Goal: Transaction & Acquisition: Book appointment/travel/reservation

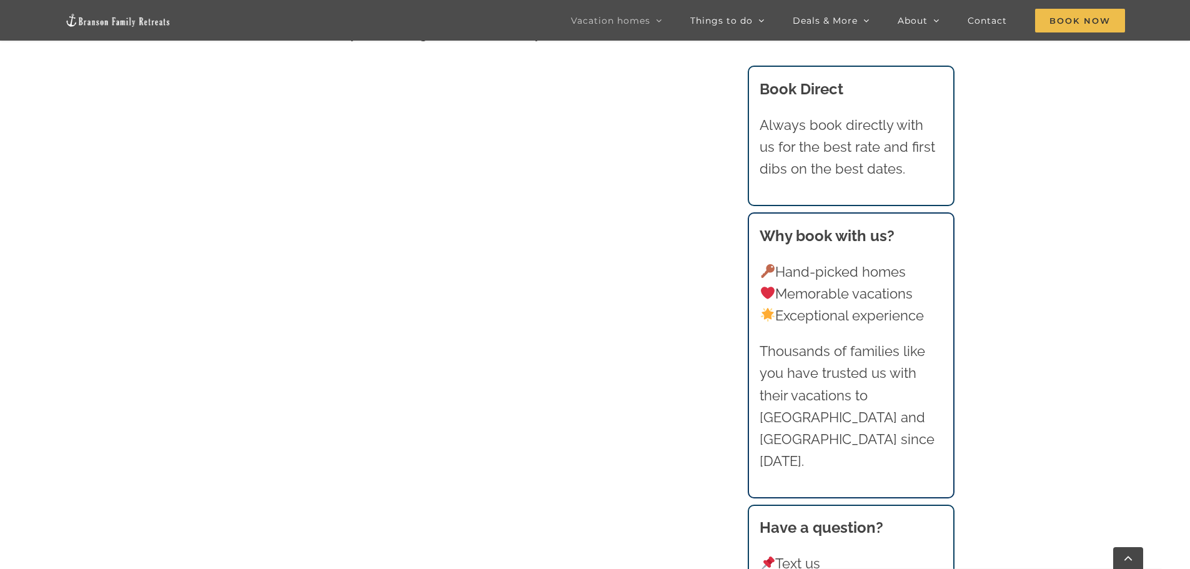
scroll to position [749, 0]
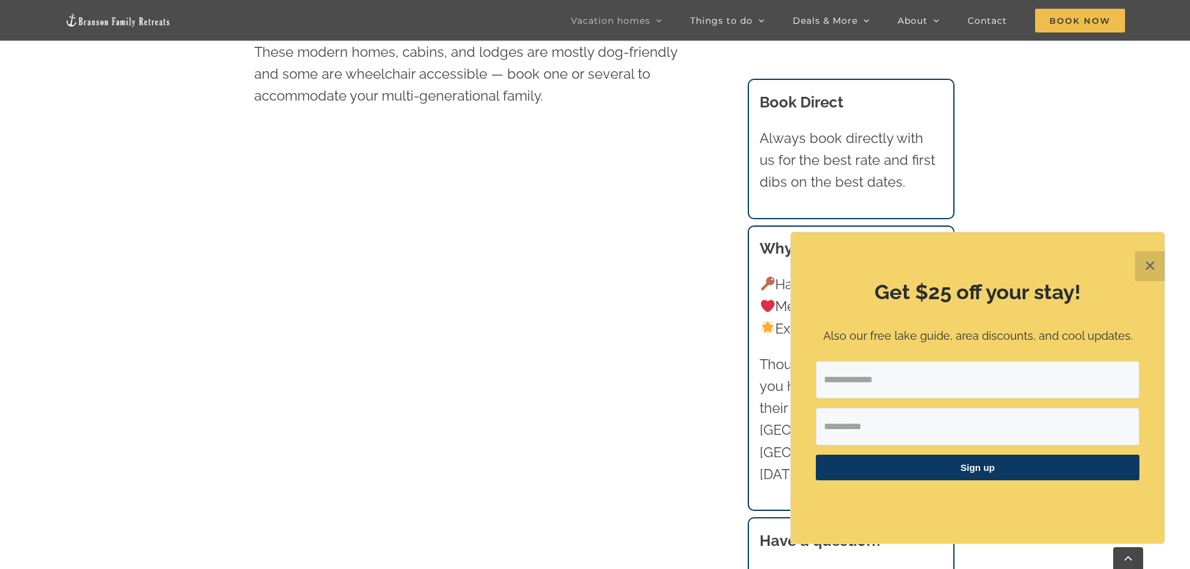
click at [1145, 264] on button "✕" at bounding box center [1150, 266] width 30 height 30
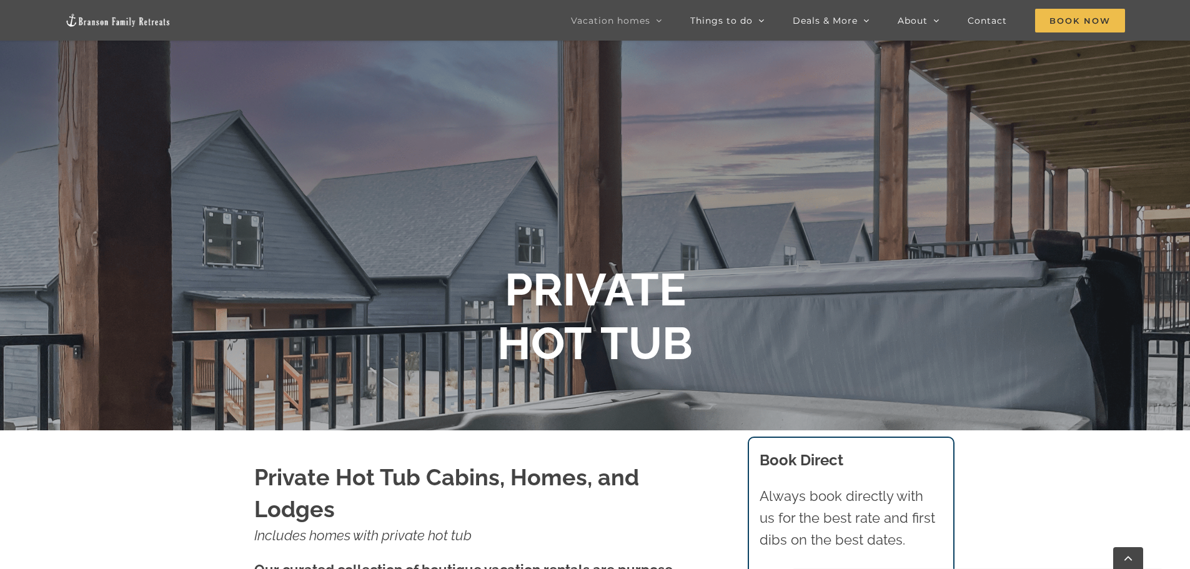
scroll to position [0, 0]
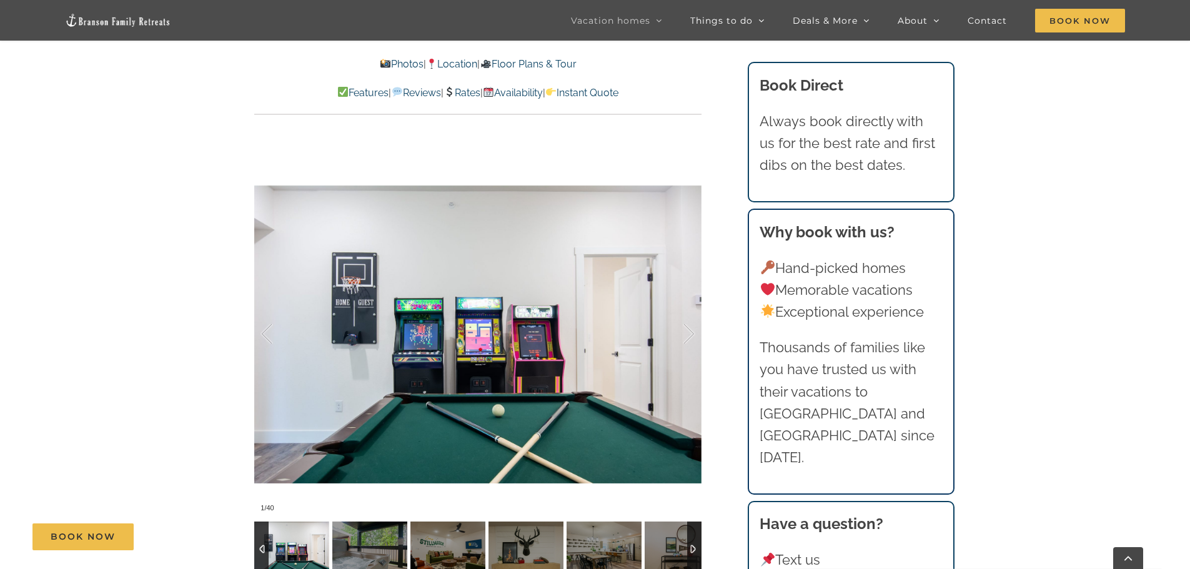
scroll to position [999, 0]
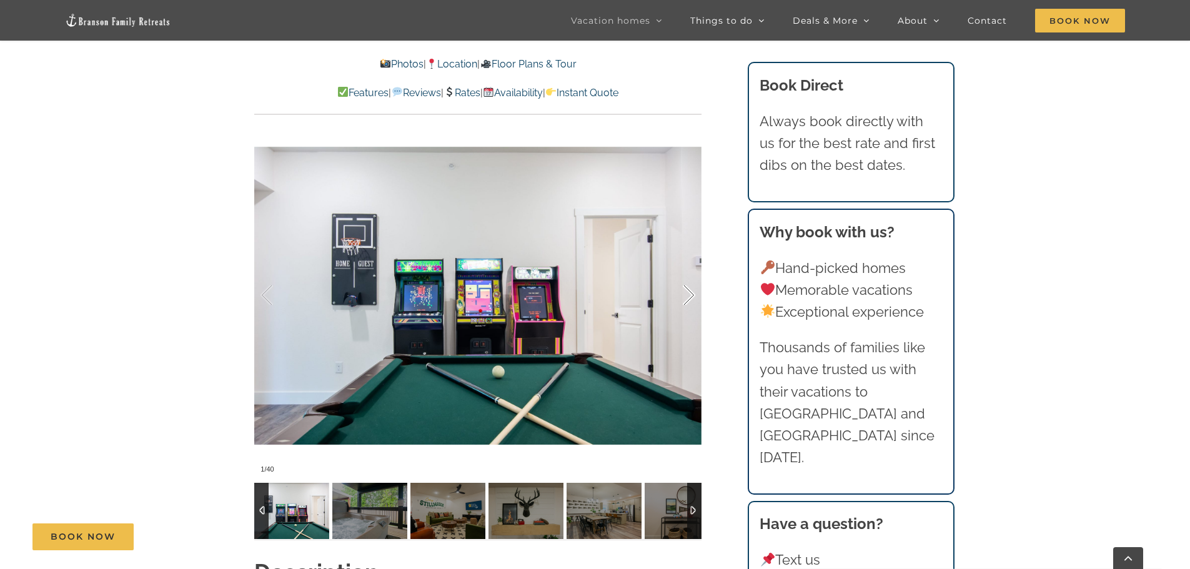
click at [685, 297] on div at bounding box center [675, 295] width 39 height 77
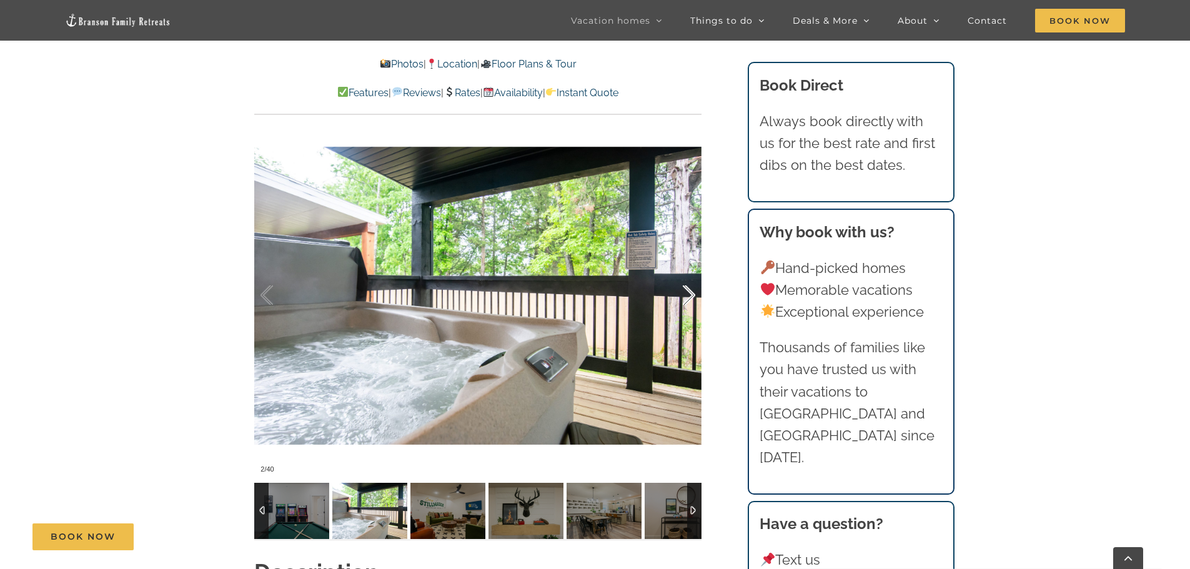
click at [685, 297] on div at bounding box center [675, 295] width 39 height 77
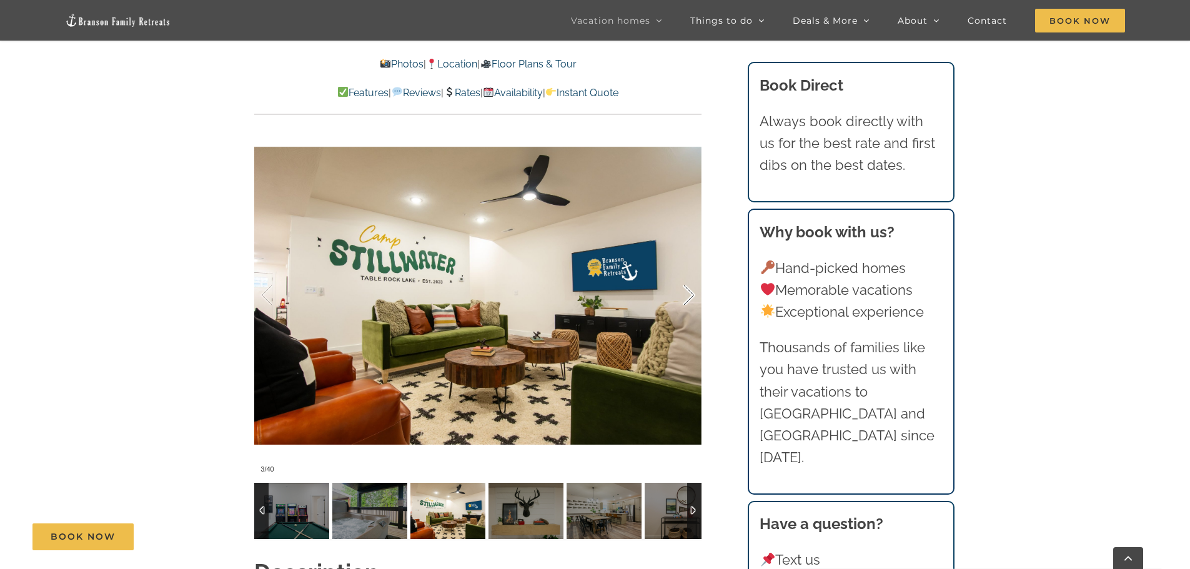
click at [693, 297] on div at bounding box center [675, 295] width 39 height 77
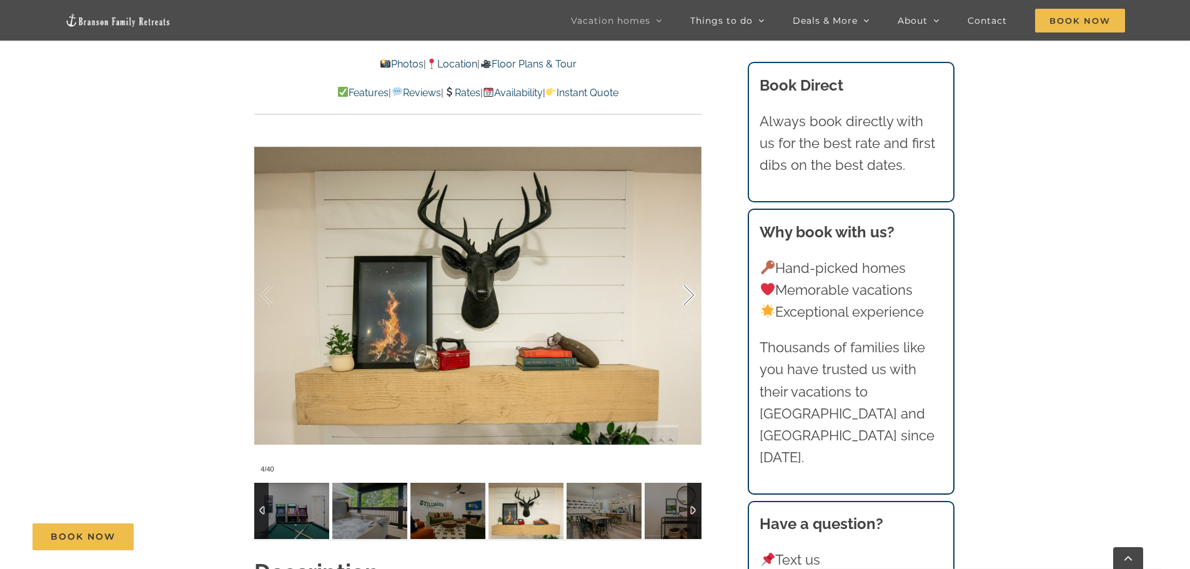
click at [693, 297] on div at bounding box center [675, 295] width 39 height 77
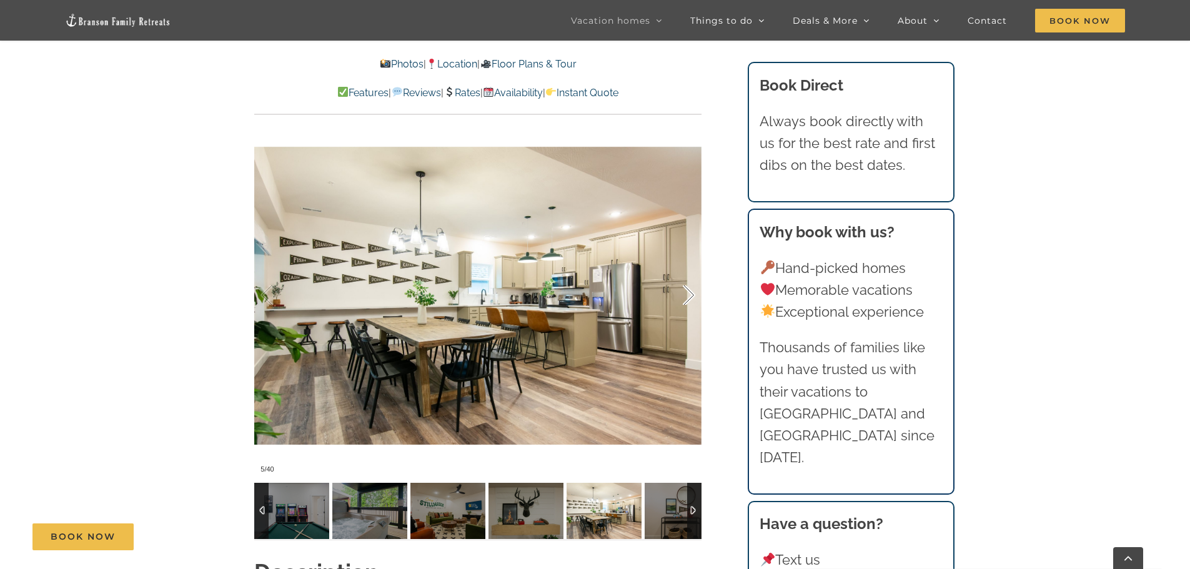
click at [690, 297] on div at bounding box center [675, 295] width 39 height 77
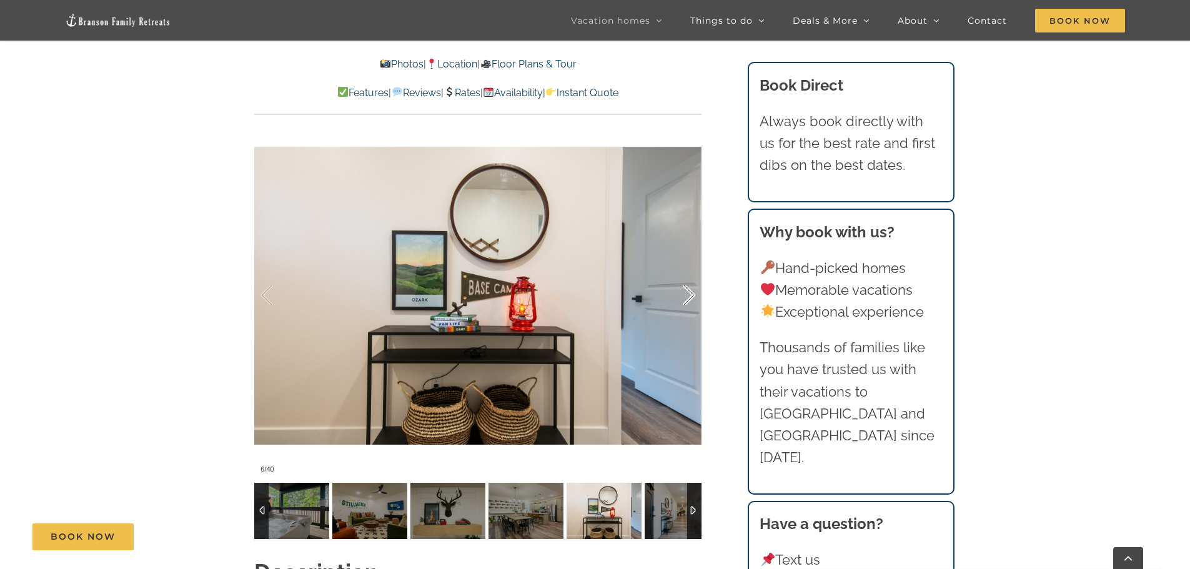
click at [690, 297] on div at bounding box center [675, 295] width 39 height 77
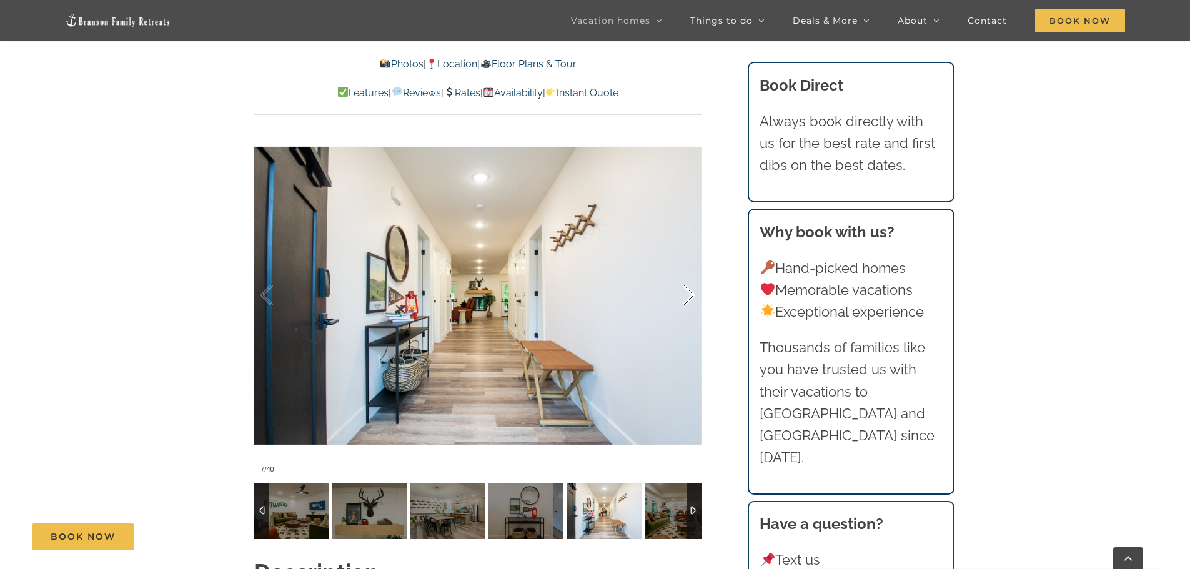
click at [690, 297] on div at bounding box center [675, 295] width 39 height 77
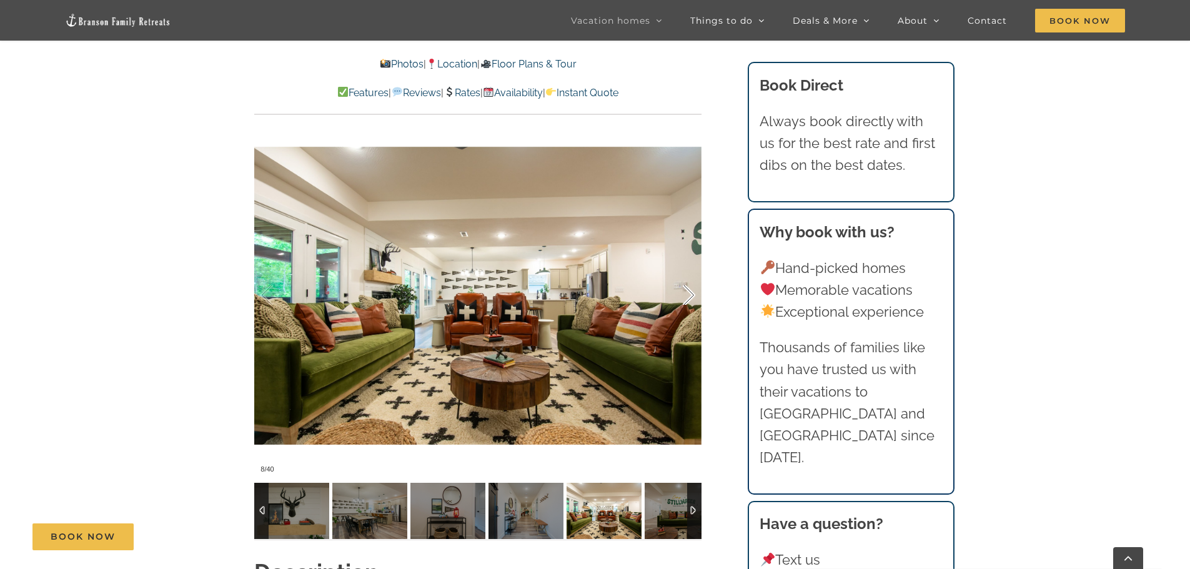
click at [690, 297] on div at bounding box center [675, 295] width 39 height 77
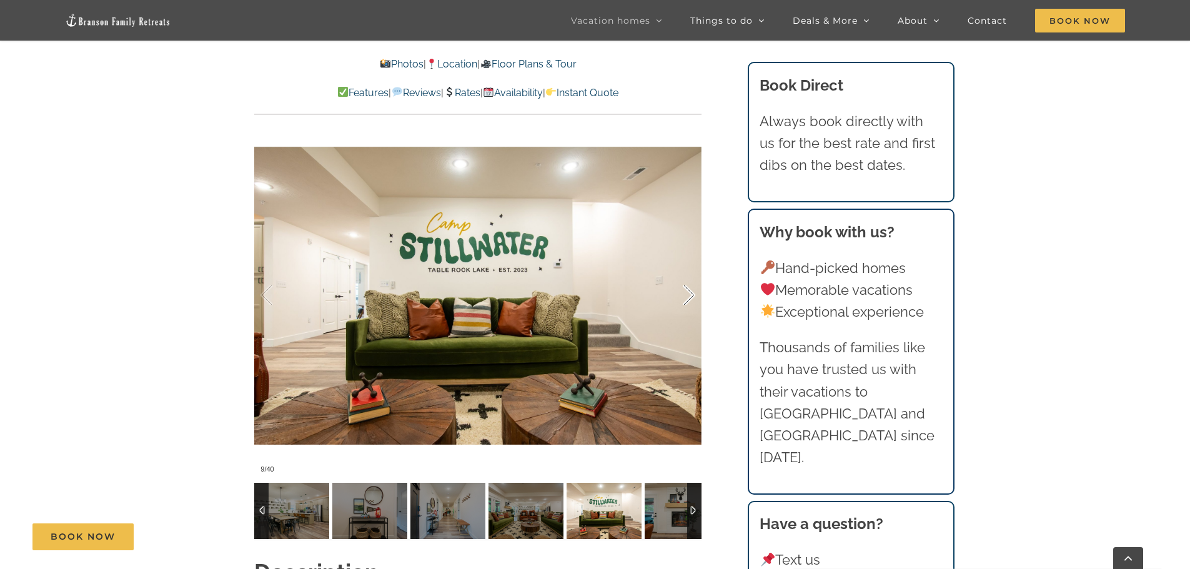
click at [690, 297] on div at bounding box center [675, 295] width 39 height 77
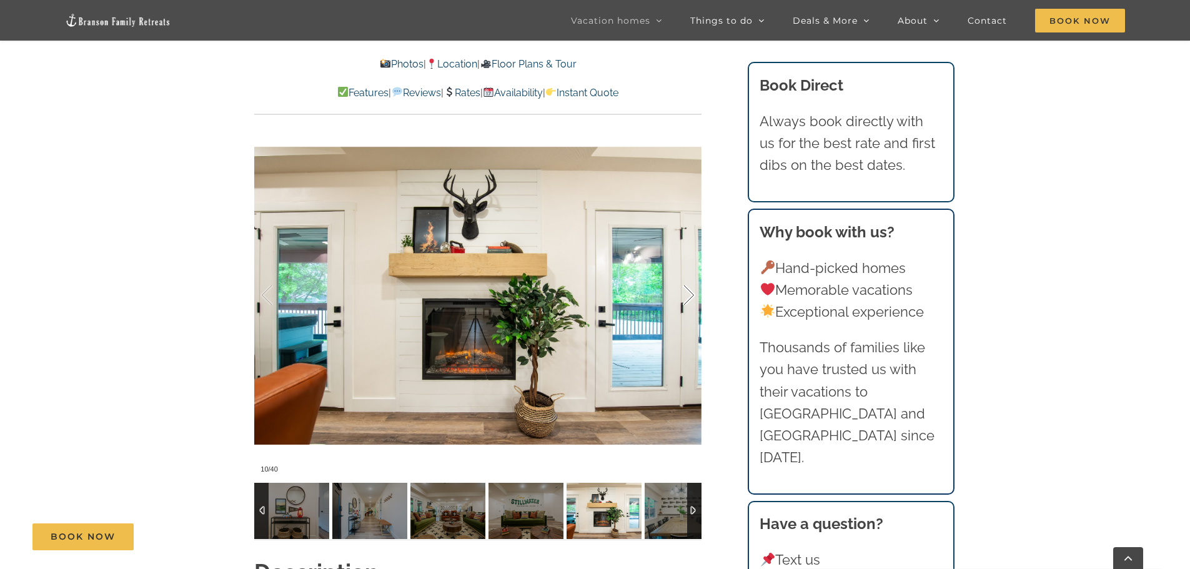
click at [690, 297] on div at bounding box center [675, 295] width 39 height 77
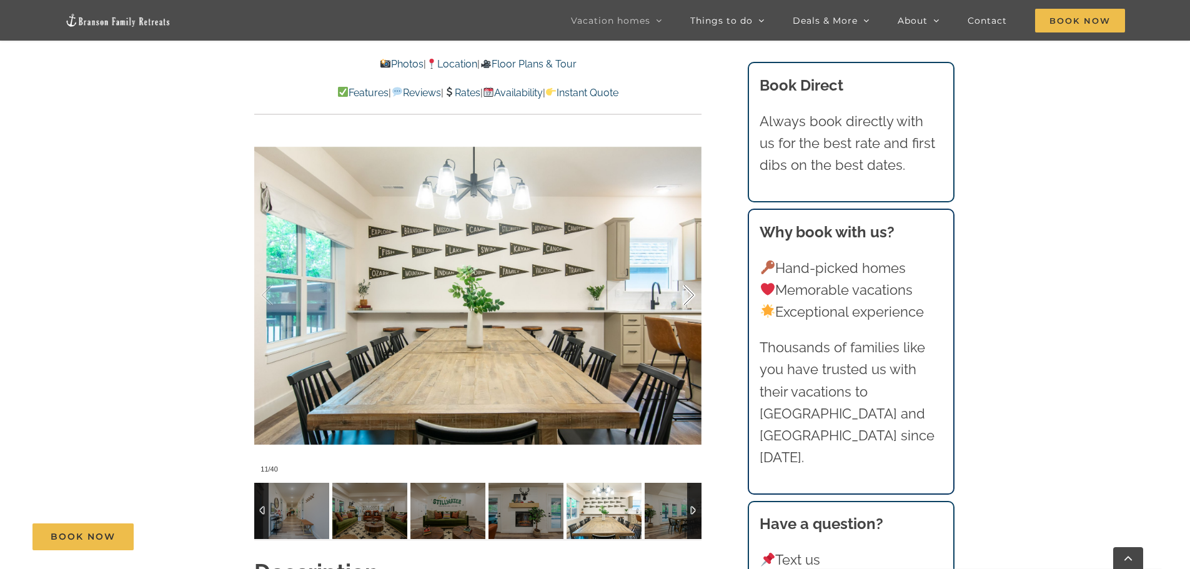
click at [690, 297] on div at bounding box center [675, 295] width 39 height 77
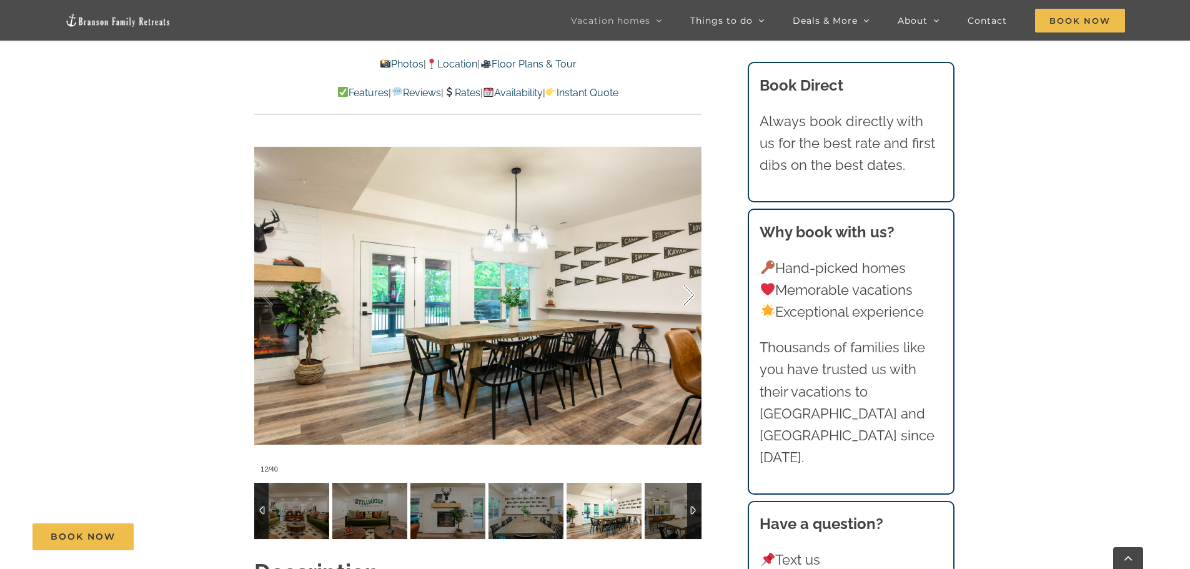
click at [690, 297] on div at bounding box center [675, 295] width 39 height 77
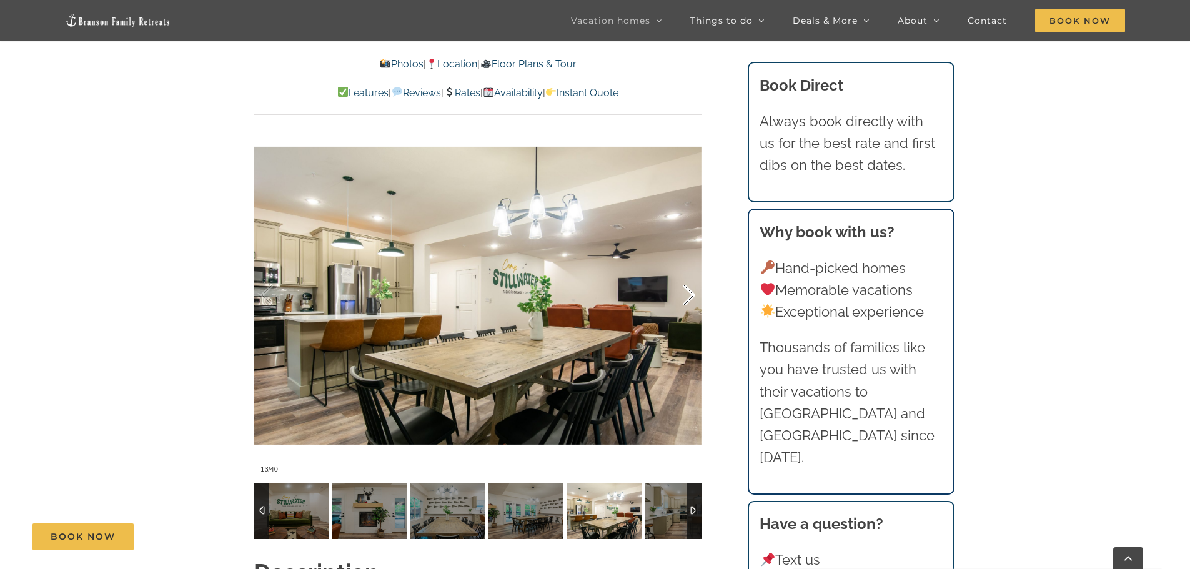
click at [690, 297] on div at bounding box center [675, 295] width 39 height 77
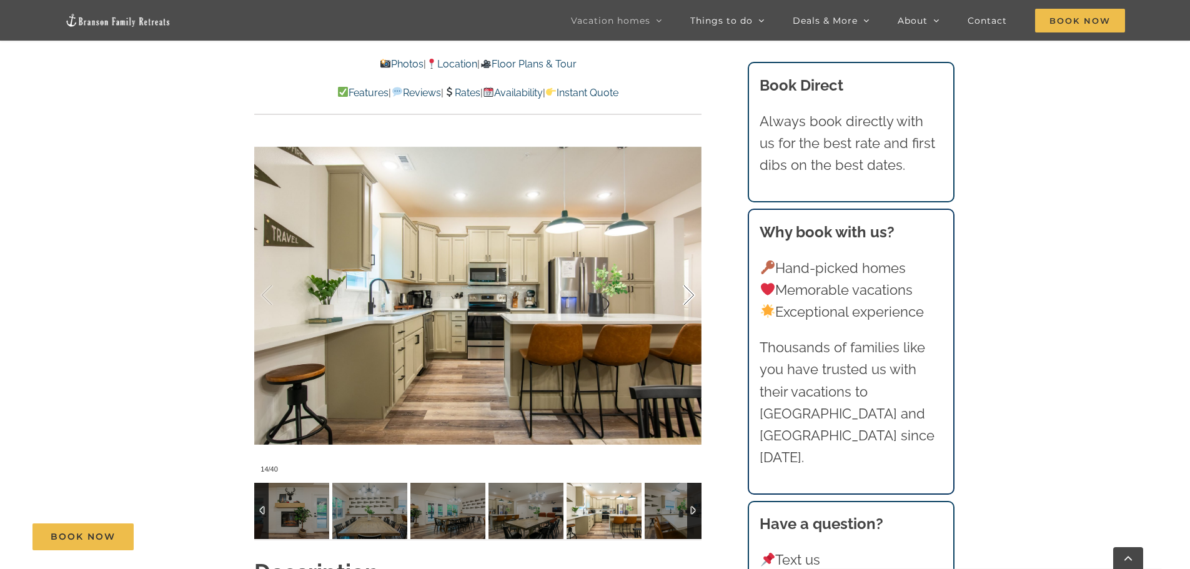
click at [689, 297] on div at bounding box center [675, 295] width 39 height 77
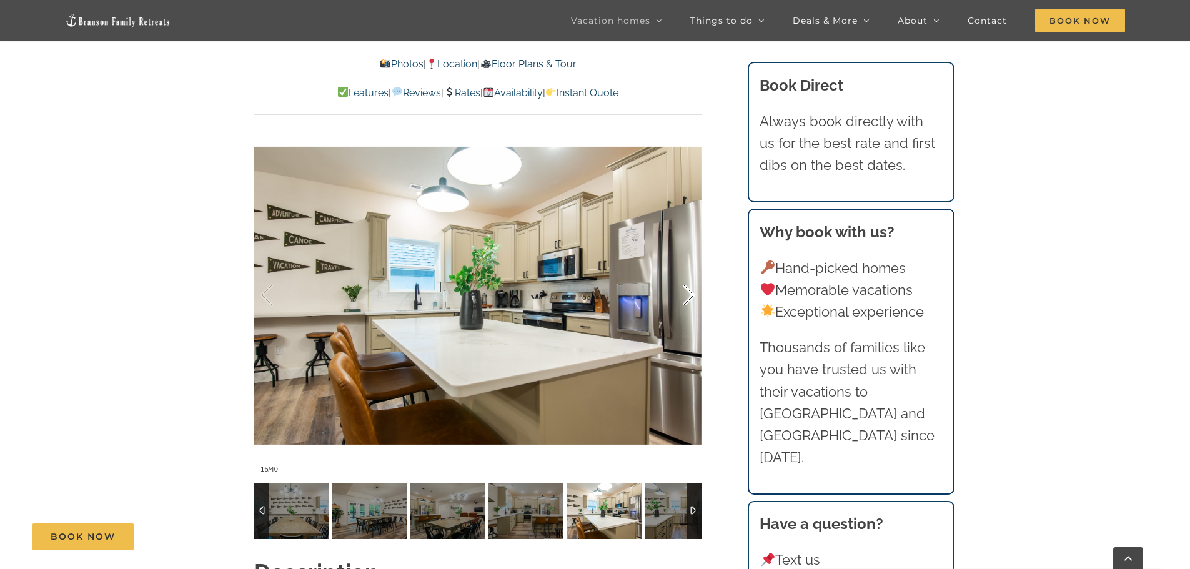
click at [689, 297] on div at bounding box center [675, 295] width 39 height 77
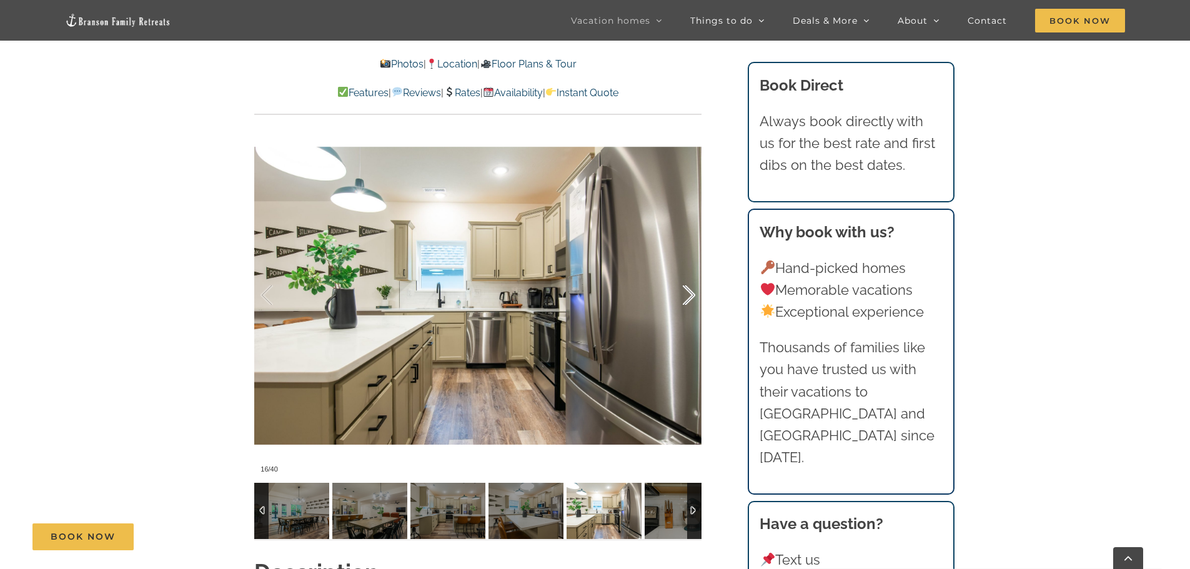
click at [689, 297] on div at bounding box center [675, 295] width 39 height 77
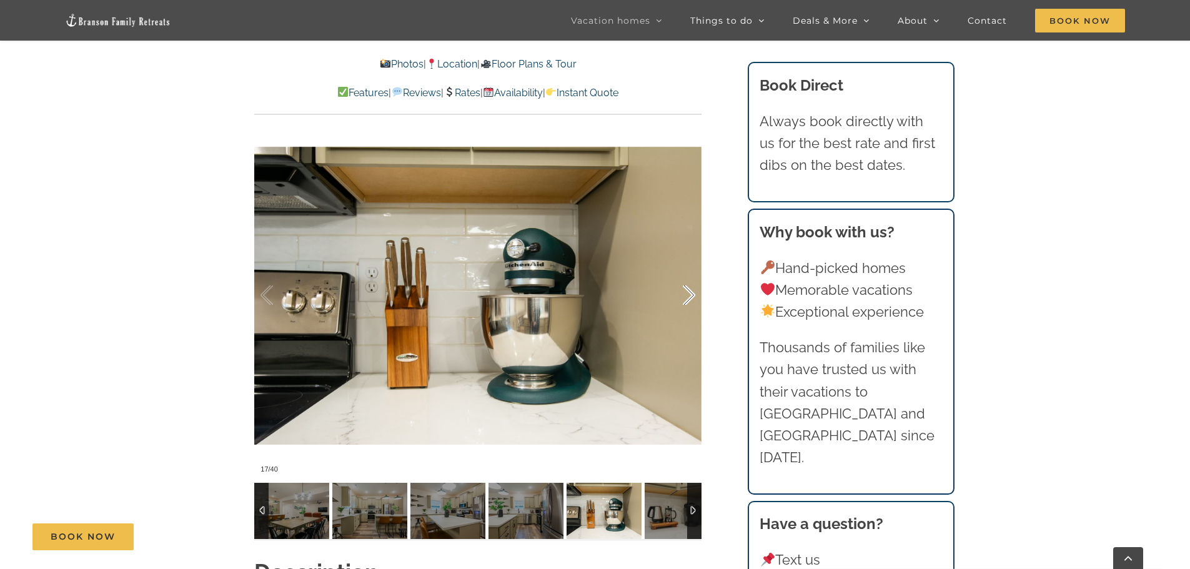
click at [684, 296] on div at bounding box center [675, 295] width 39 height 77
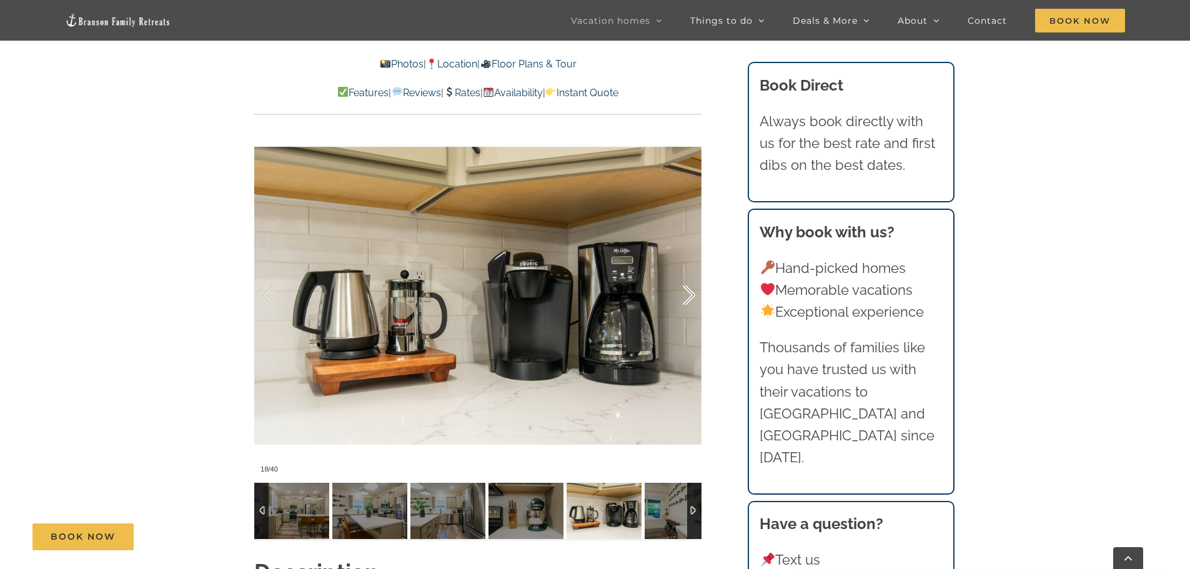
click at [684, 296] on div at bounding box center [675, 295] width 39 height 77
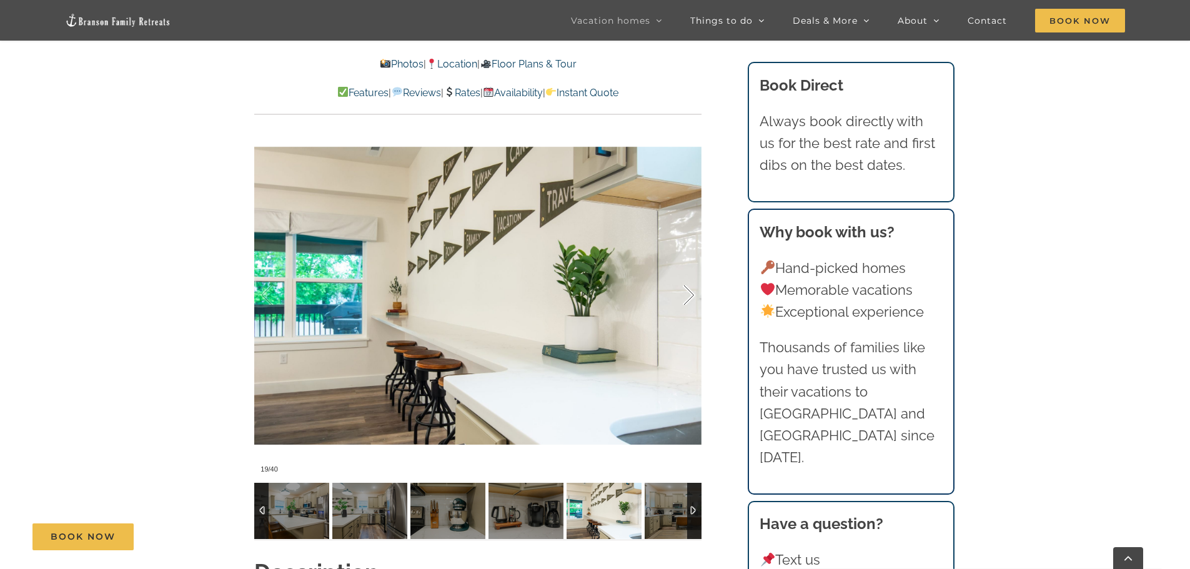
click at [684, 296] on div at bounding box center [675, 295] width 39 height 77
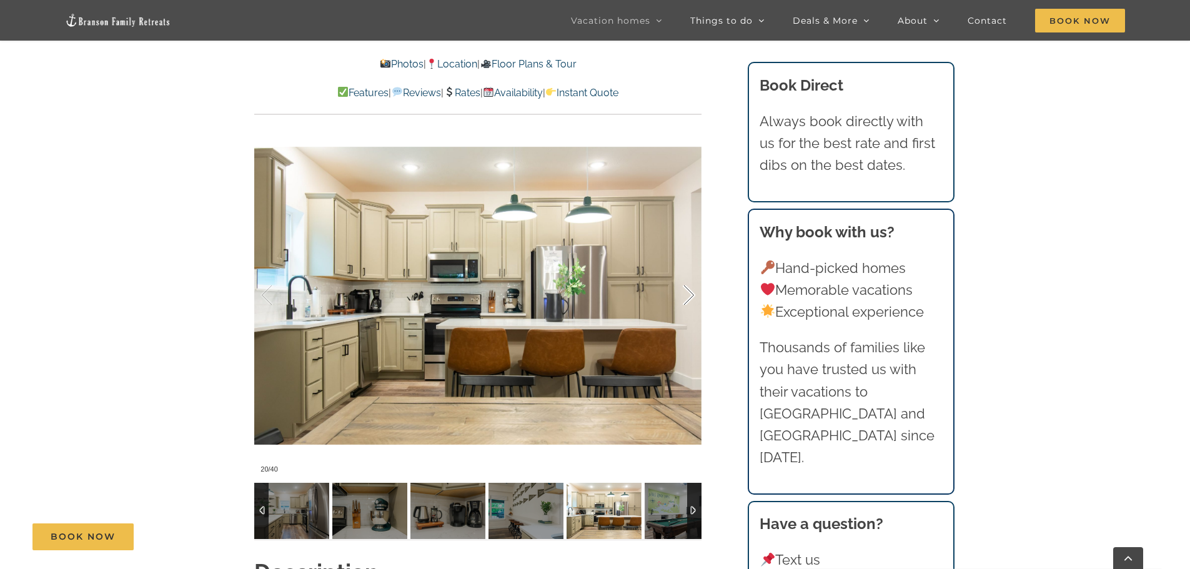
click at [684, 296] on div at bounding box center [675, 295] width 39 height 77
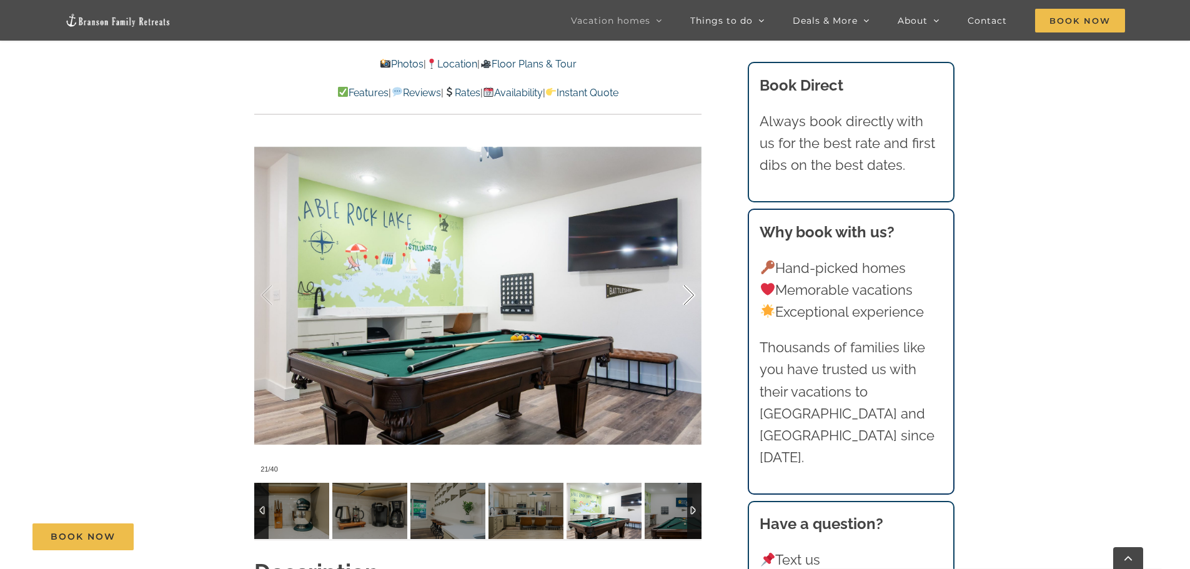
click at [686, 295] on div at bounding box center [675, 295] width 39 height 77
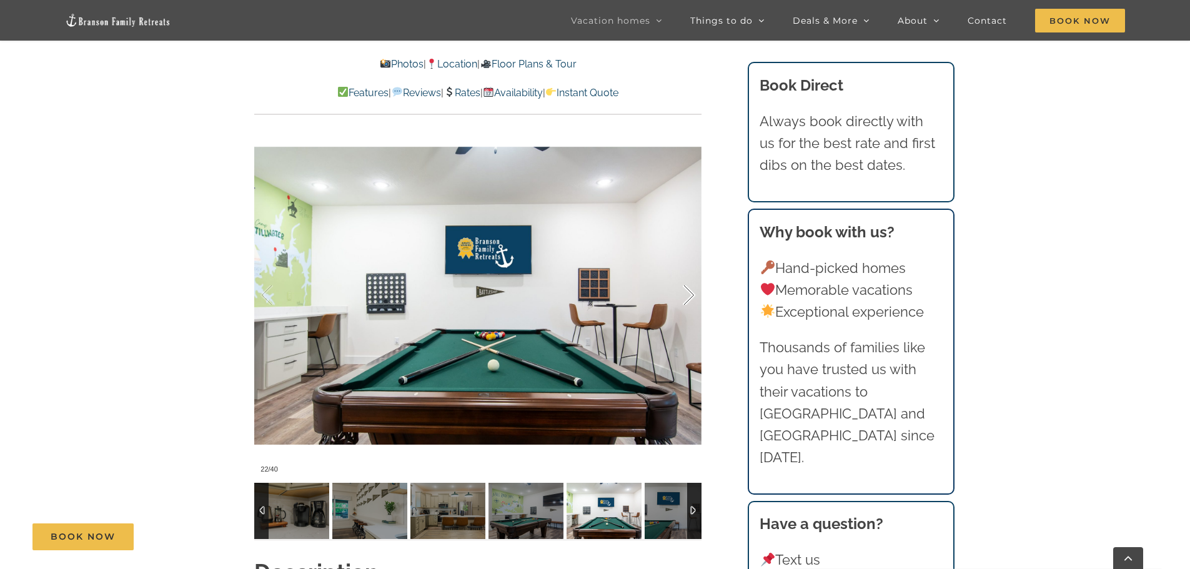
click at [686, 295] on div at bounding box center [675, 295] width 39 height 77
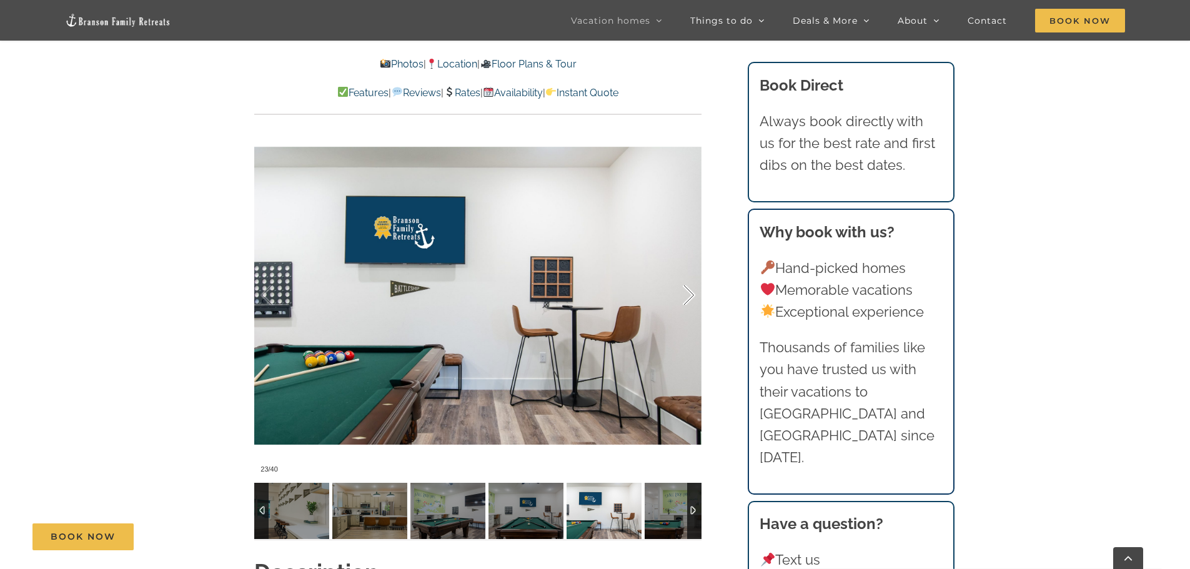
click at [686, 295] on div at bounding box center [675, 295] width 39 height 77
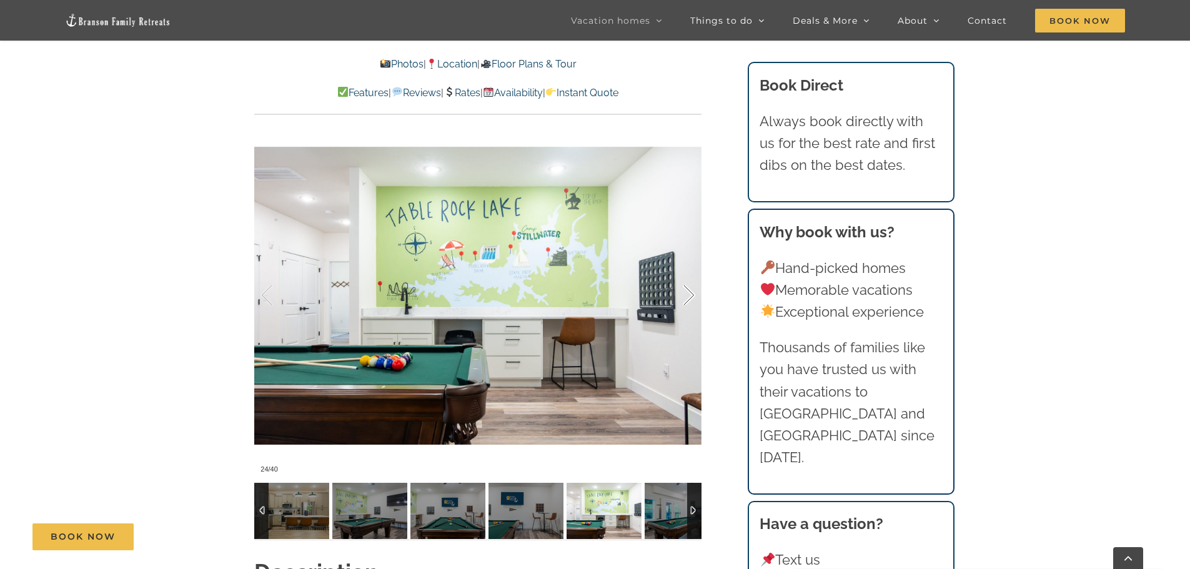
click at [686, 295] on div at bounding box center [675, 295] width 39 height 77
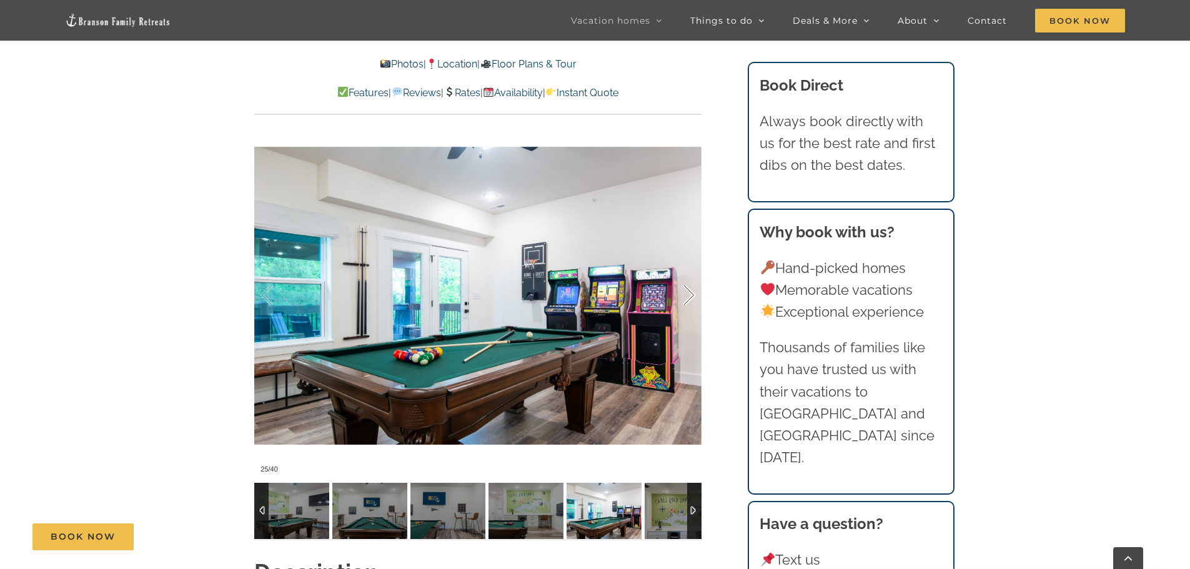
click at [686, 295] on div at bounding box center [675, 295] width 39 height 77
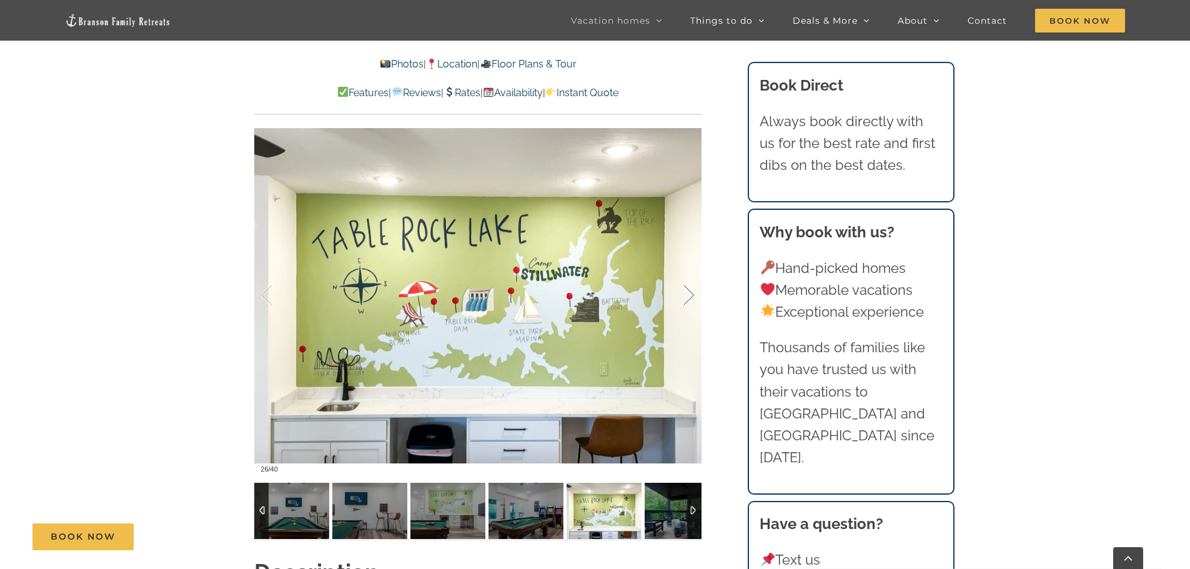
click at [686, 295] on div at bounding box center [675, 295] width 39 height 77
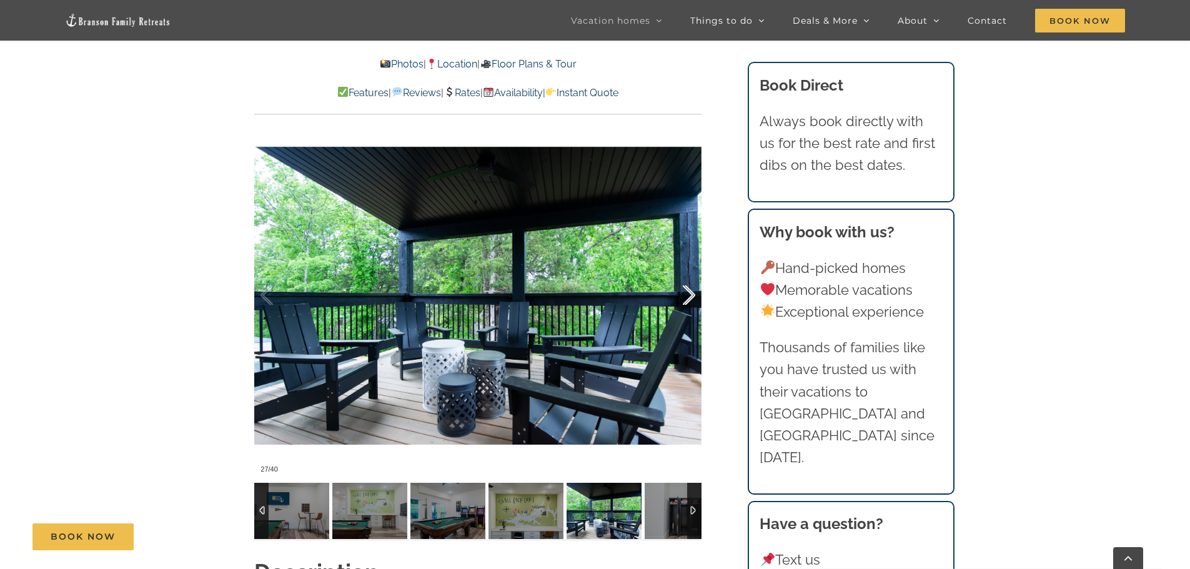
click at [686, 295] on div at bounding box center [675, 295] width 39 height 77
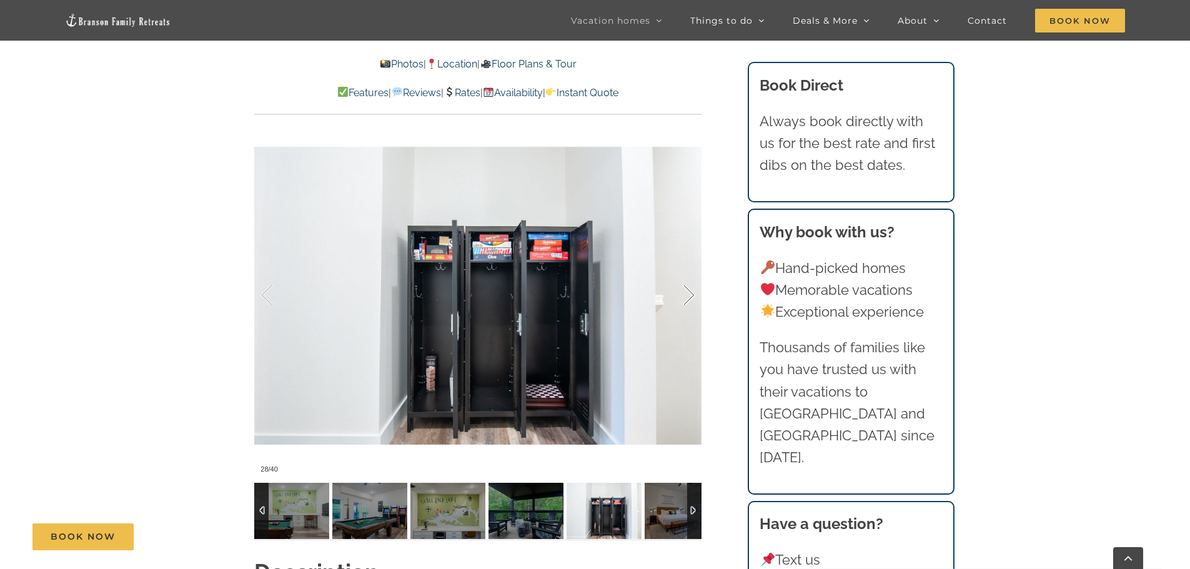
click at [691, 294] on div at bounding box center [675, 295] width 39 height 77
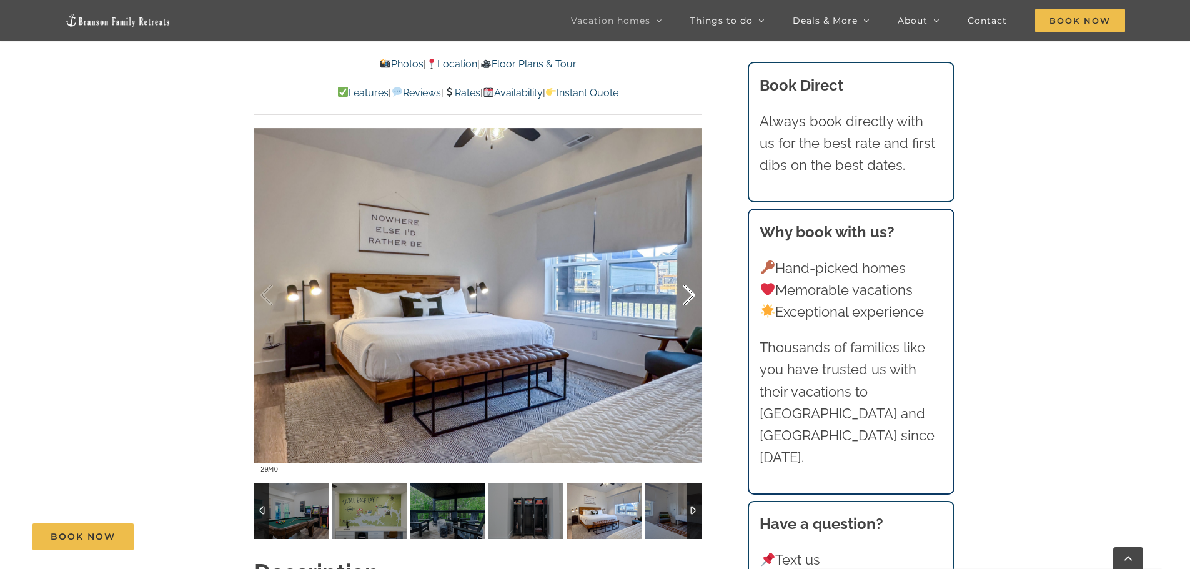
click at [691, 294] on div at bounding box center [675, 295] width 39 height 77
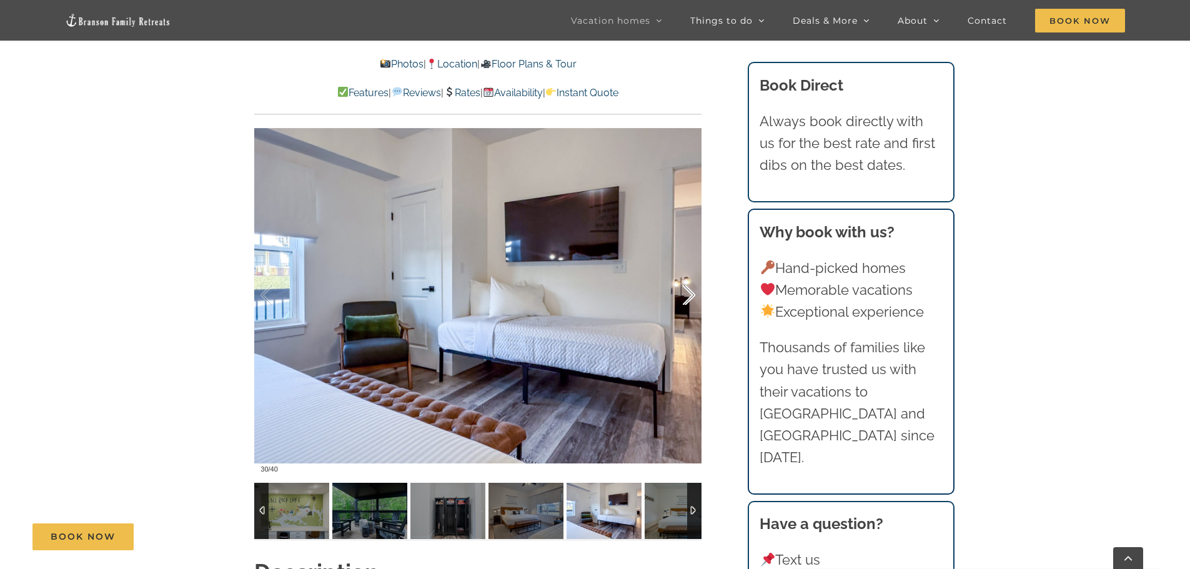
click at [691, 294] on div at bounding box center [675, 295] width 39 height 77
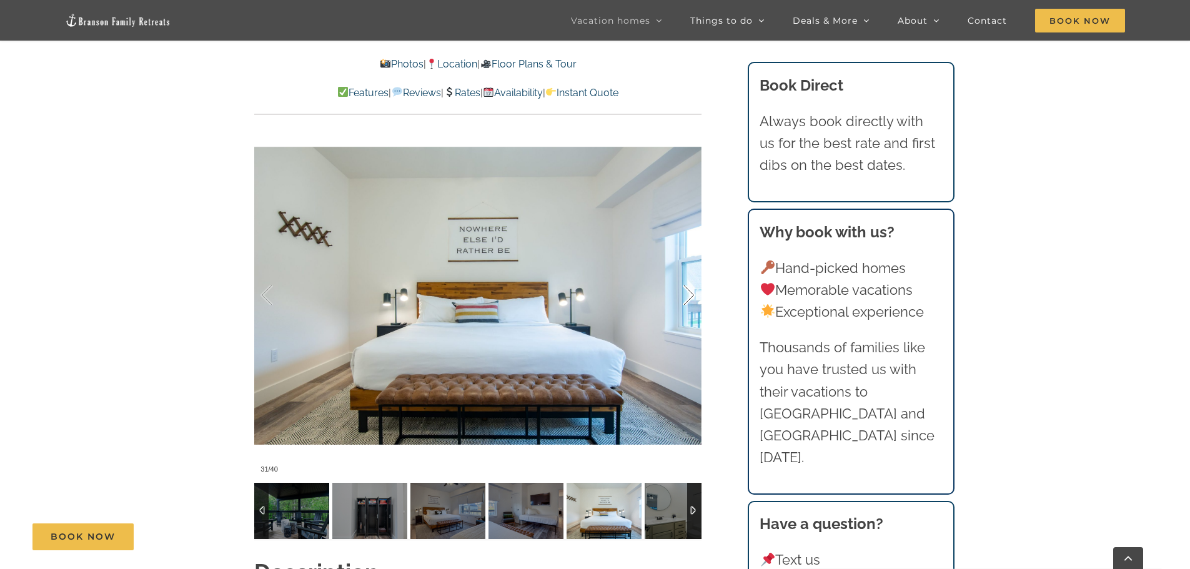
click at [691, 294] on div at bounding box center [675, 295] width 39 height 77
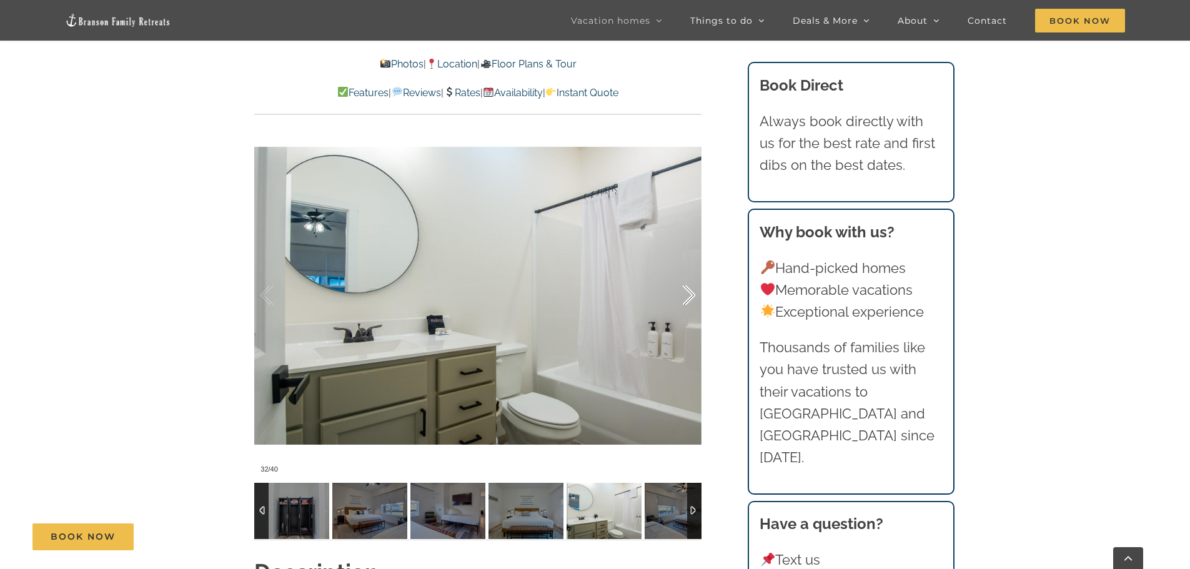
click at [691, 294] on div at bounding box center [675, 295] width 39 height 77
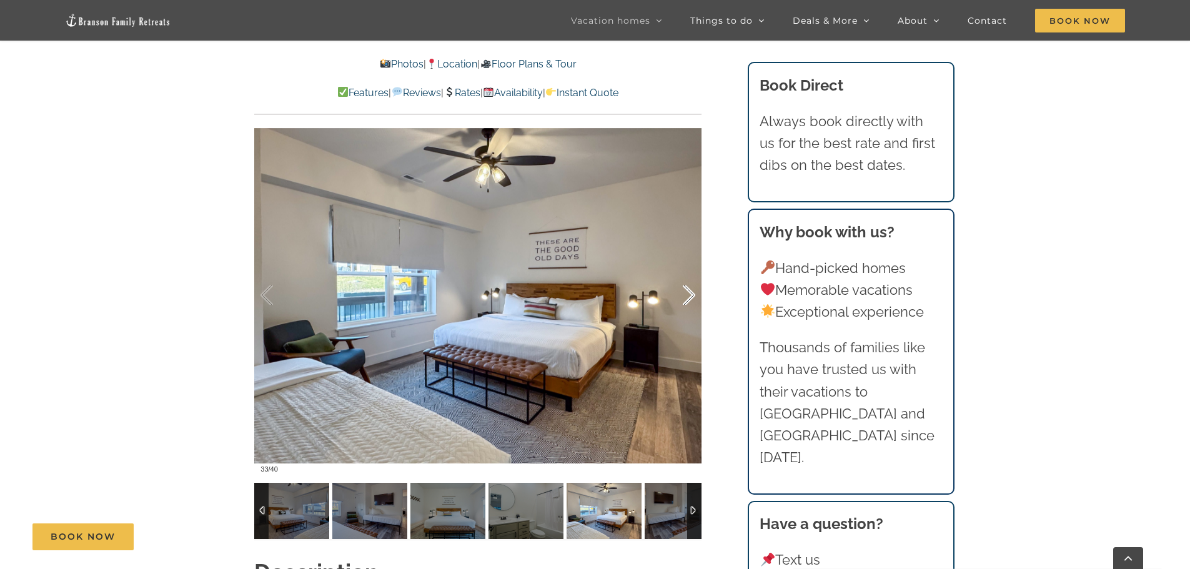
click at [691, 294] on div at bounding box center [675, 295] width 39 height 77
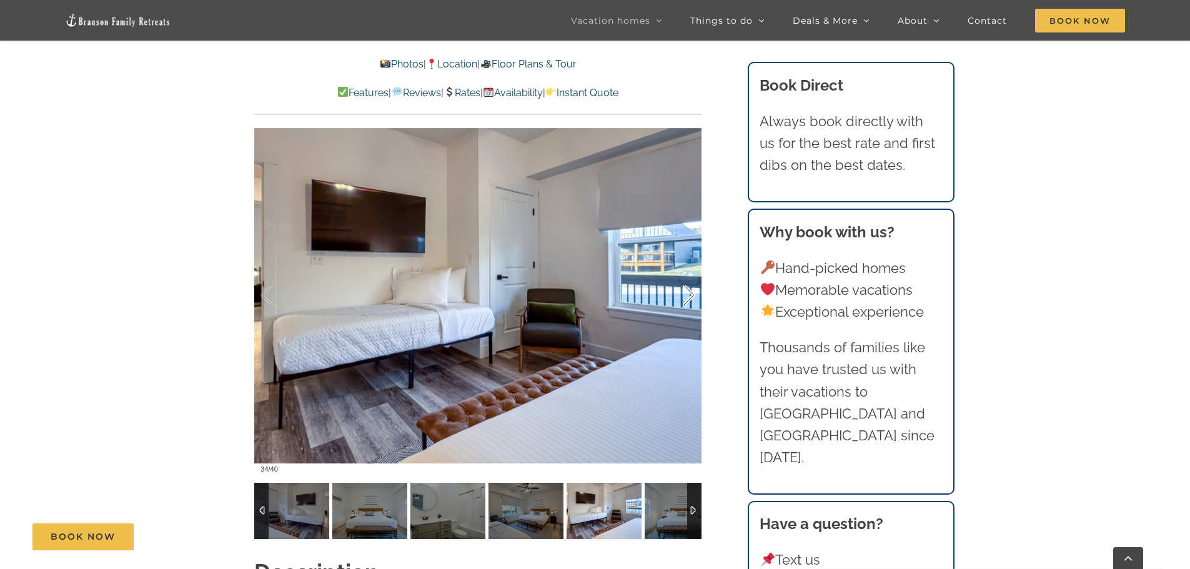
click at [691, 294] on div at bounding box center [675, 295] width 39 height 77
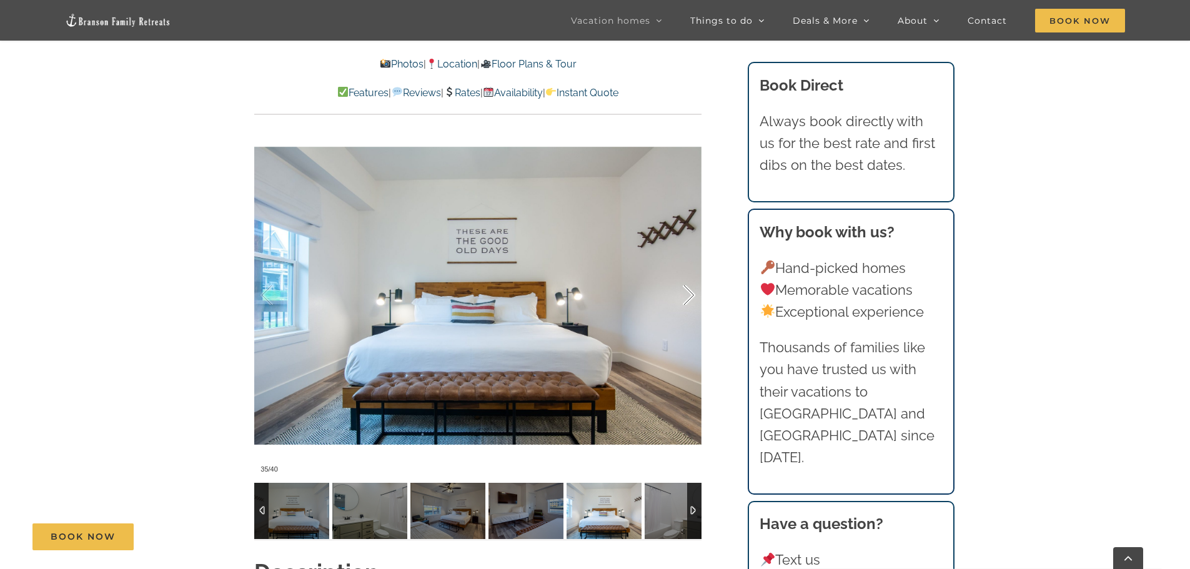
click at [691, 294] on div at bounding box center [675, 295] width 39 height 77
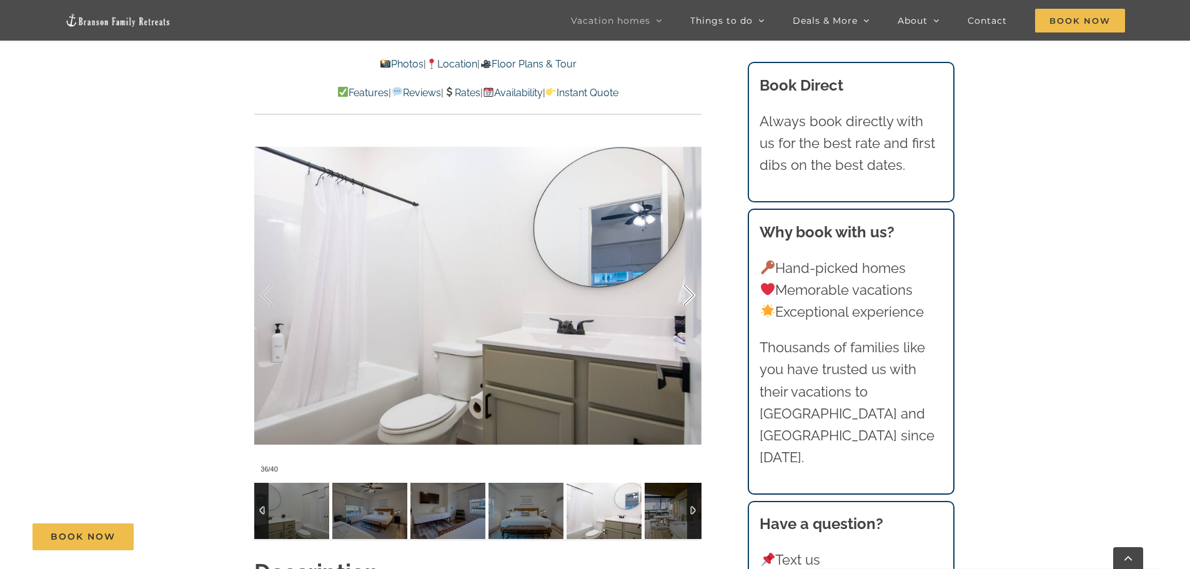
click at [691, 294] on div at bounding box center [675, 295] width 39 height 77
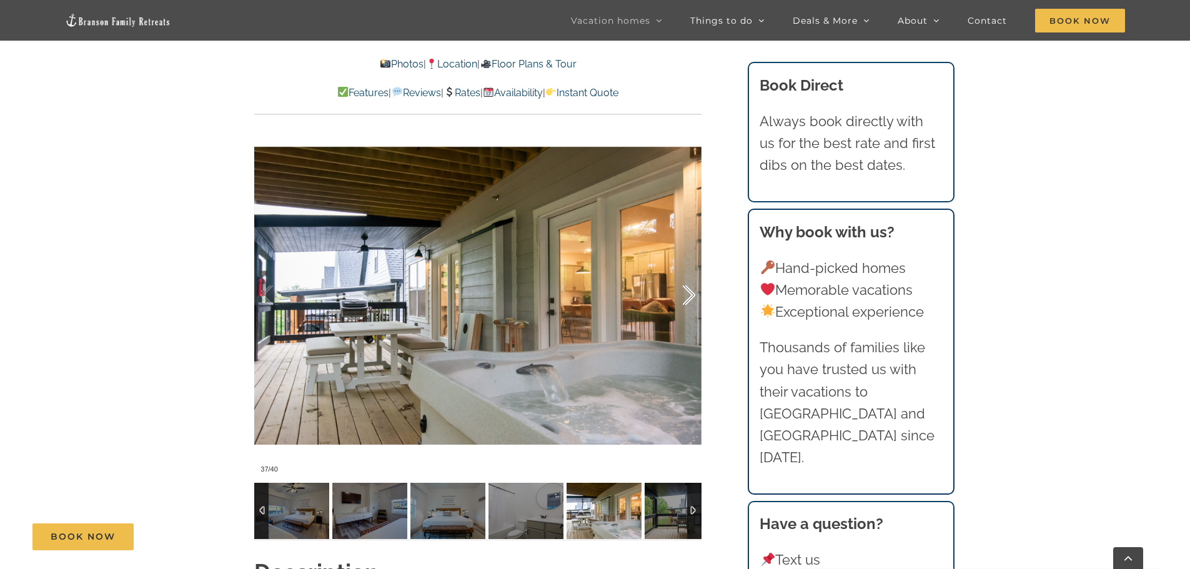
click at [691, 294] on div at bounding box center [675, 295] width 39 height 77
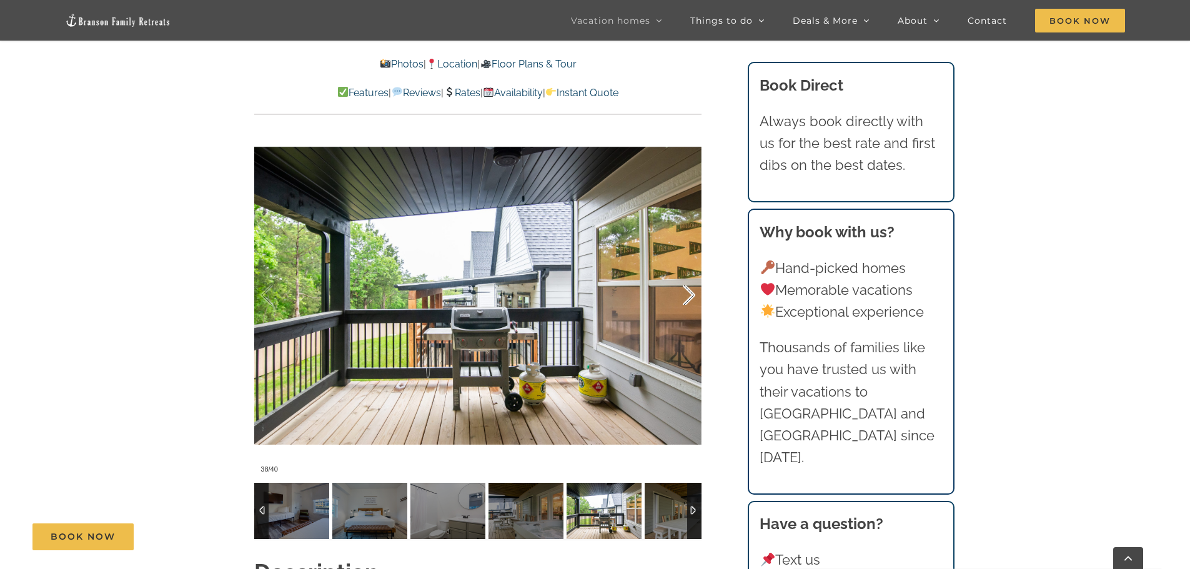
click at [691, 294] on div at bounding box center [675, 295] width 39 height 77
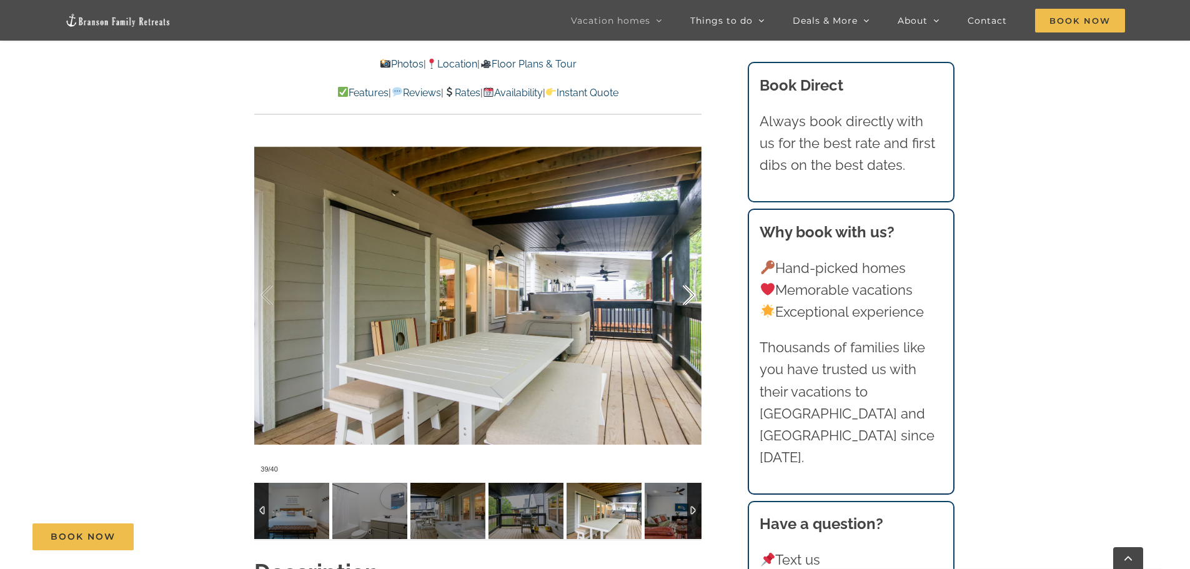
click at [691, 294] on div at bounding box center [675, 295] width 39 height 77
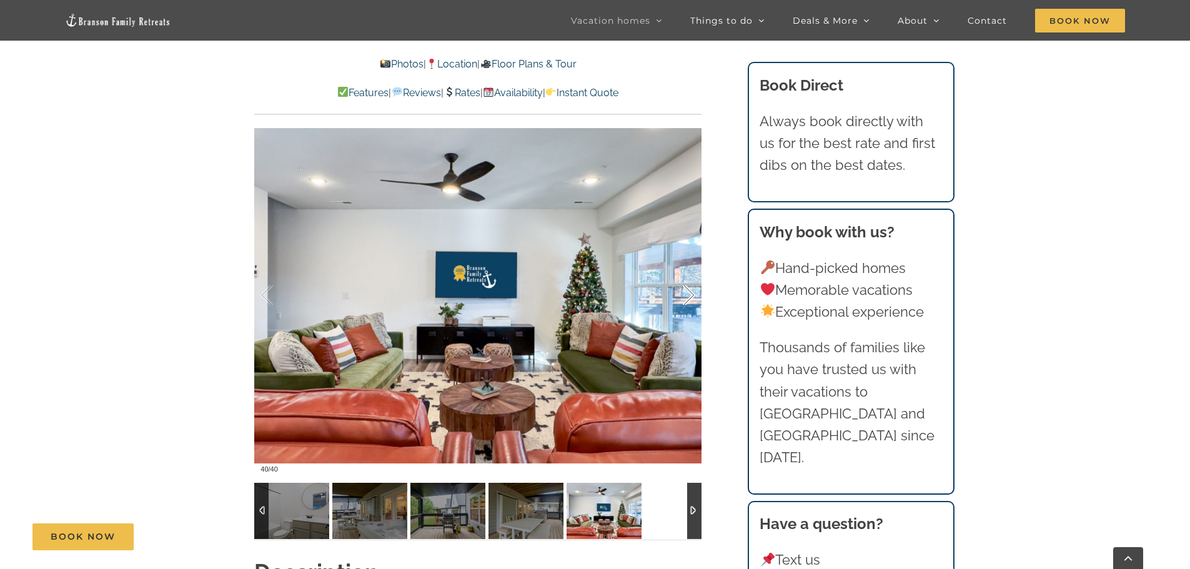
click at [691, 294] on div at bounding box center [675, 295] width 39 height 77
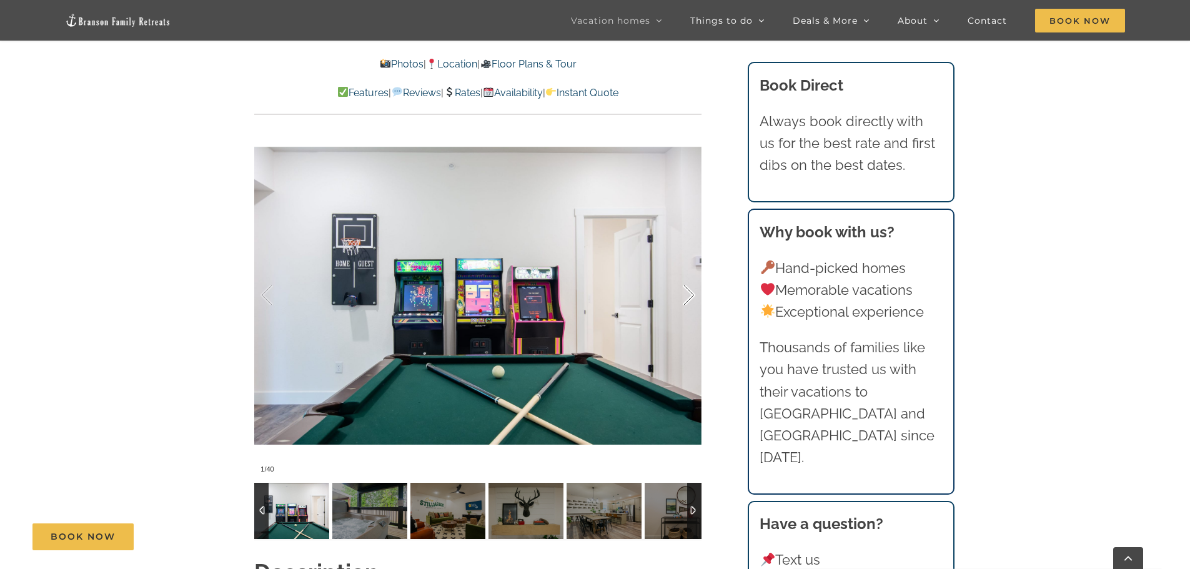
click at [691, 294] on div at bounding box center [675, 295] width 39 height 77
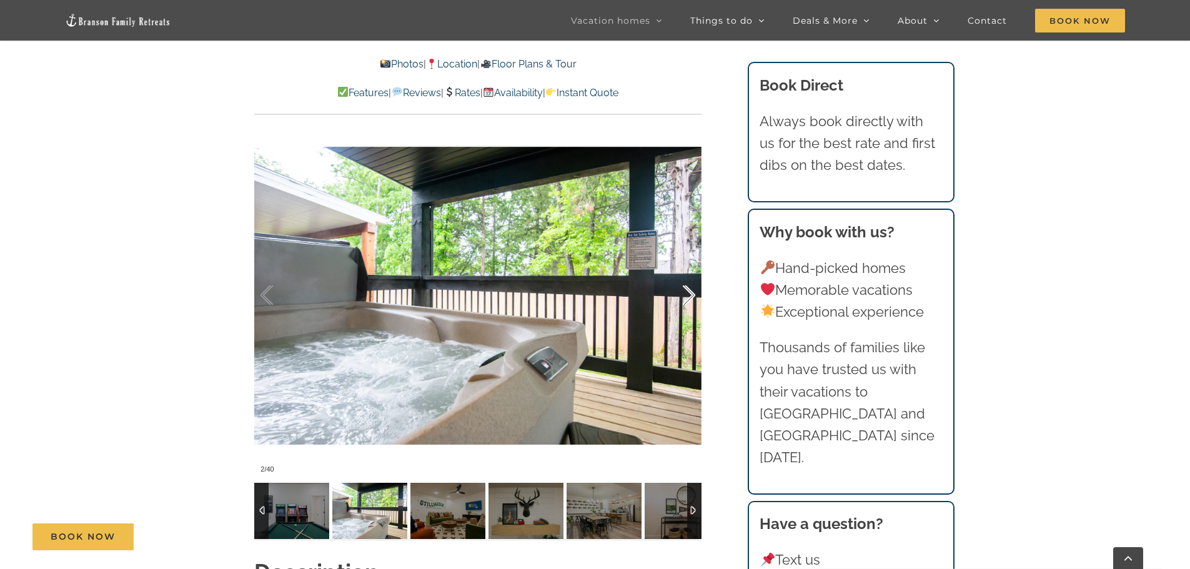
click at [691, 294] on div at bounding box center [675, 295] width 39 height 77
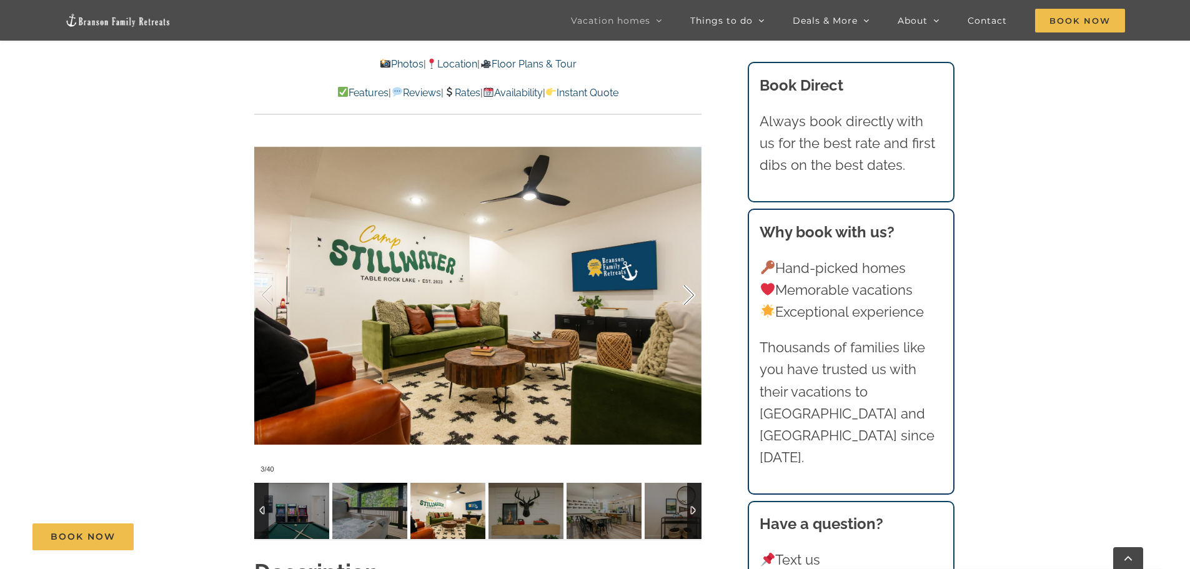
click at [691, 294] on div at bounding box center [675, 295] width 39 height 77
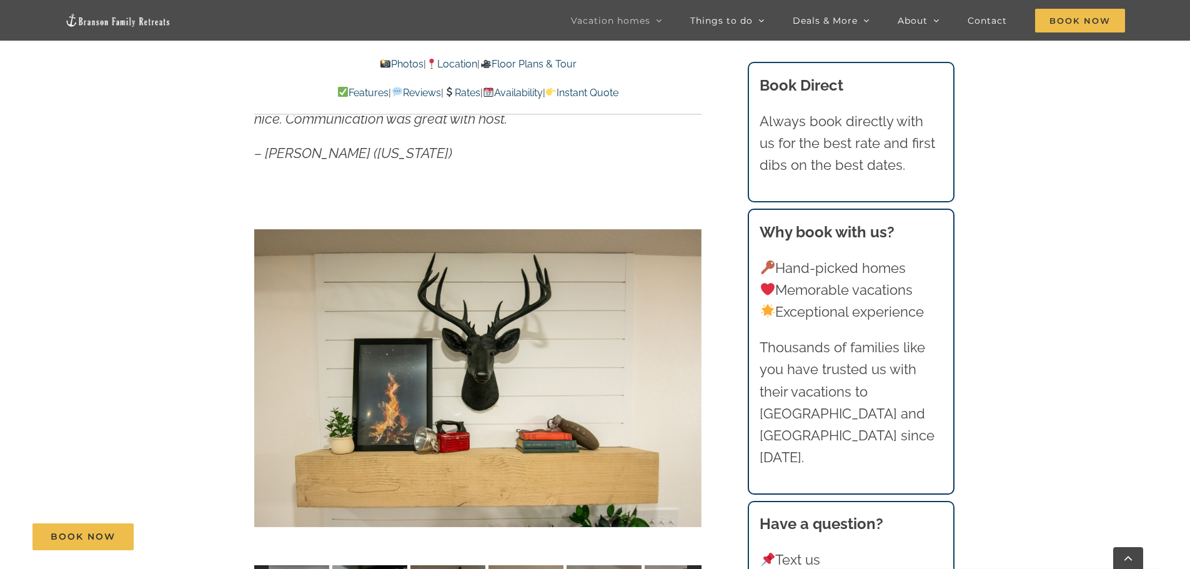
scroll to position [937, 0]
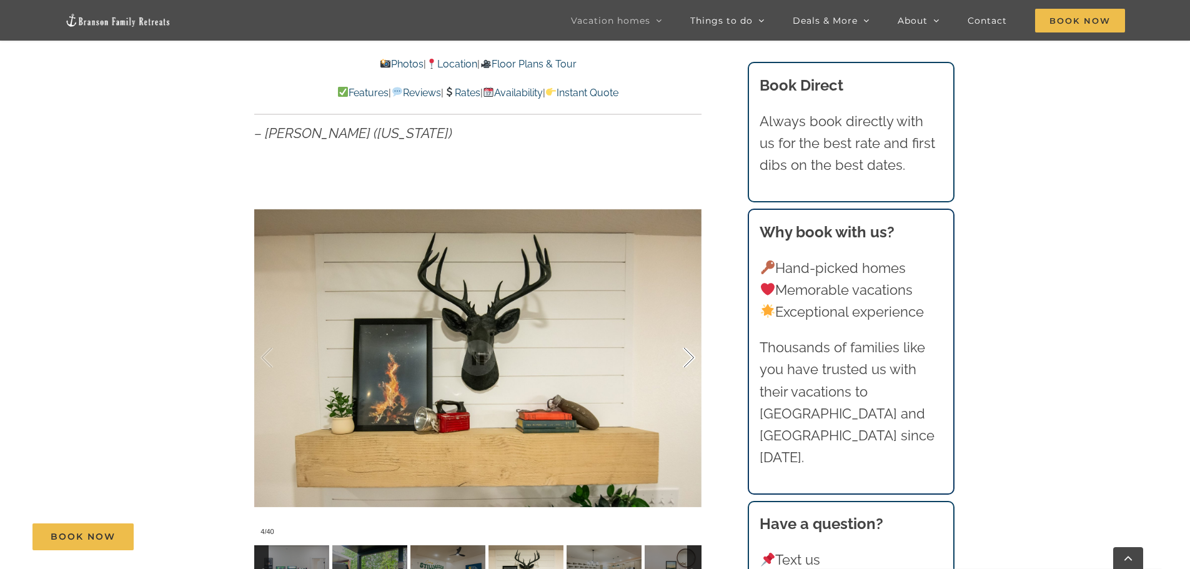
click at [677, 365] on div at bounding box center [675, 357] width 39 height 77
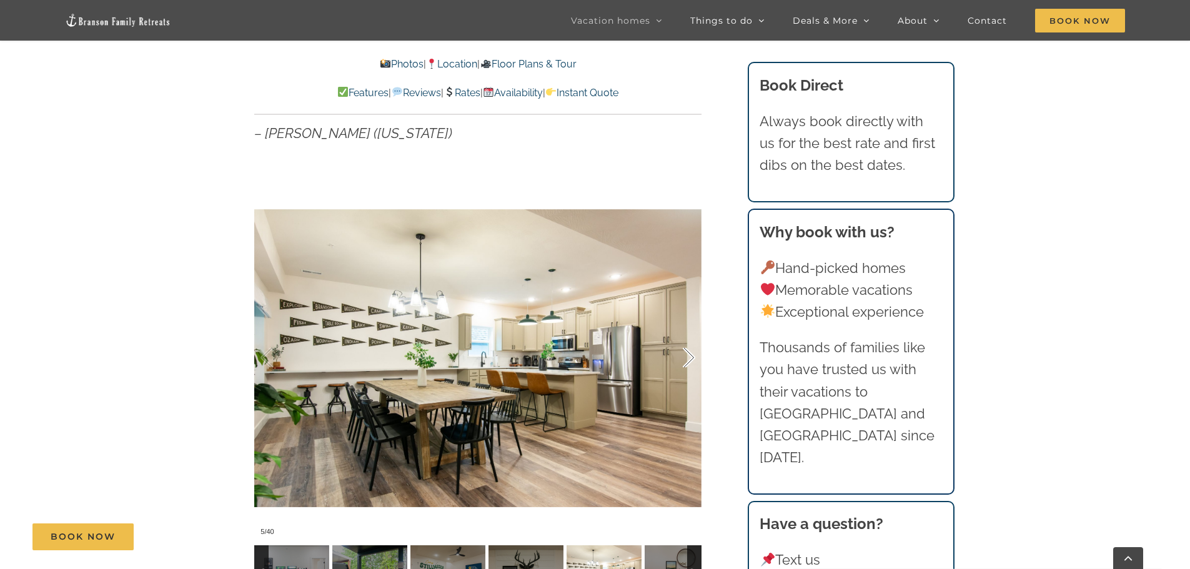
click at [685, 363] on div at bounding box center [675, 357] width 39 height 77
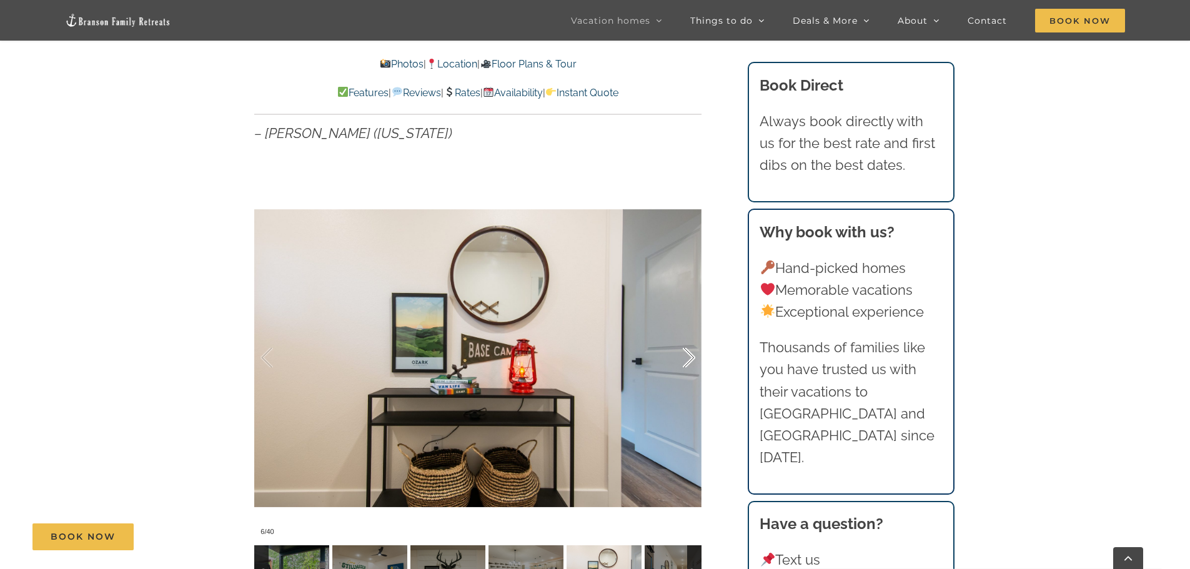
click at [685, 363] on div at bounding box center [675, 357] width 39 height 77
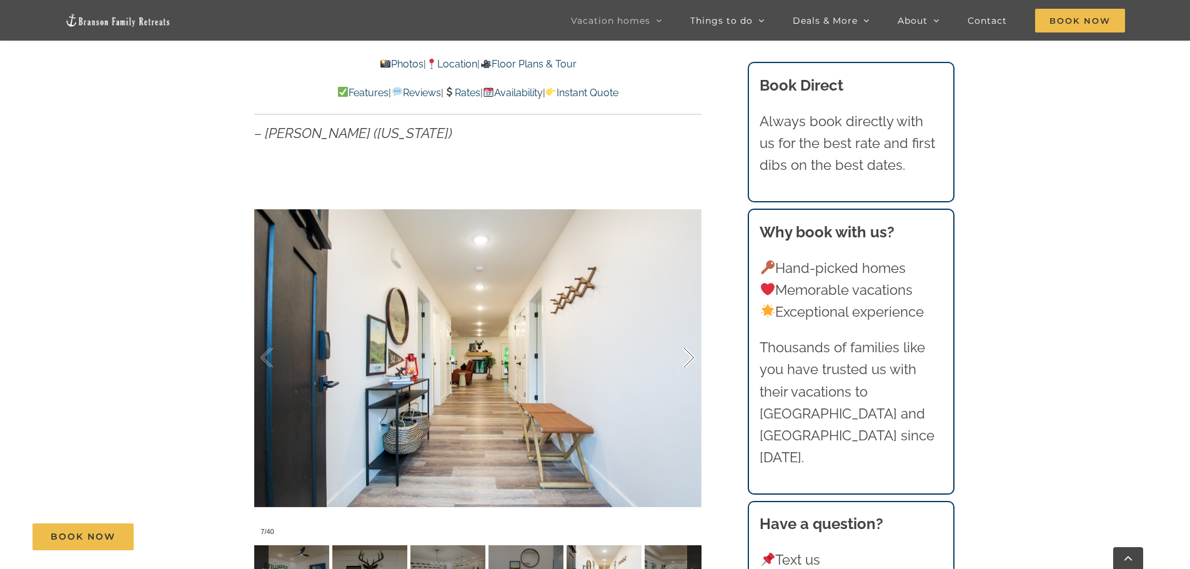
click at [685, 363] on div at bounding box center [675, 357] width 39 height 77
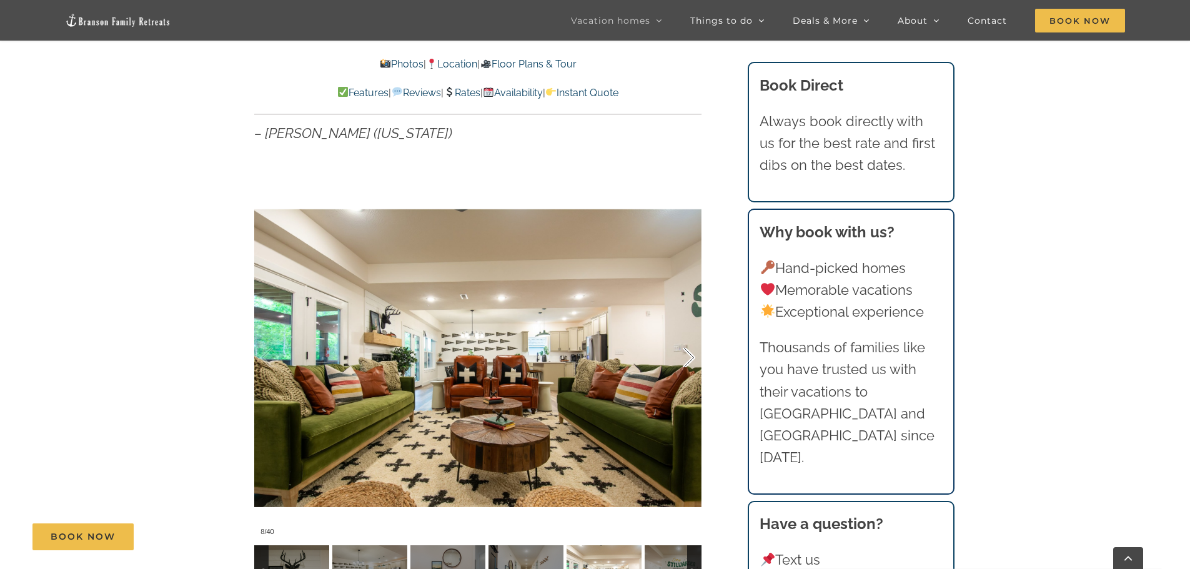
click at [685, 363] on div at bounding box center [675, 357] width 39 height 77
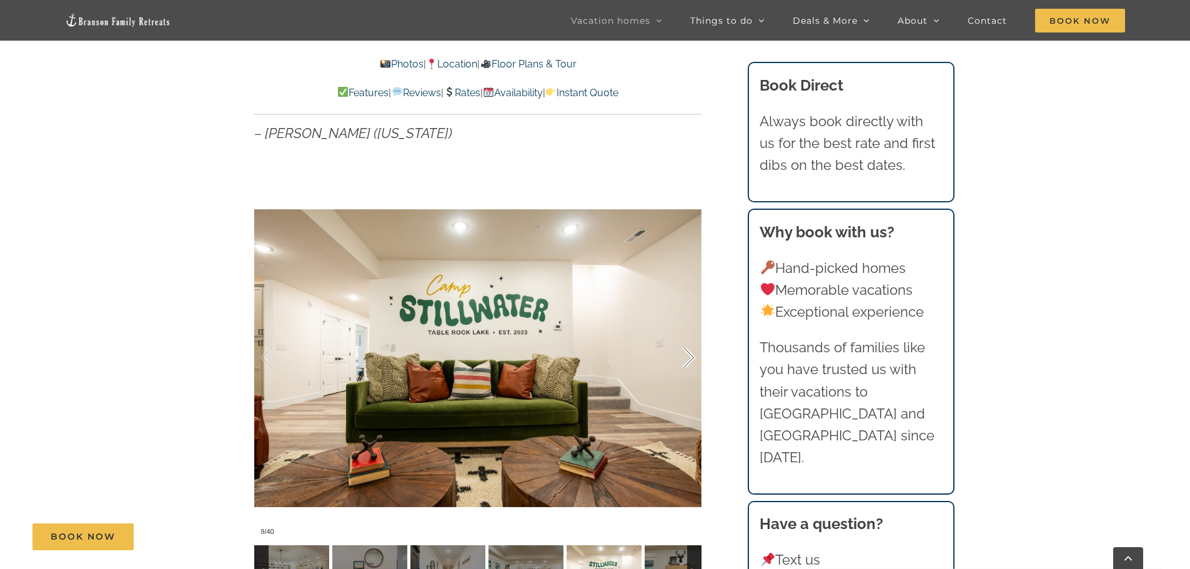
click at [685, 363] on div at bounding box center [675, 357] width 39 height 77
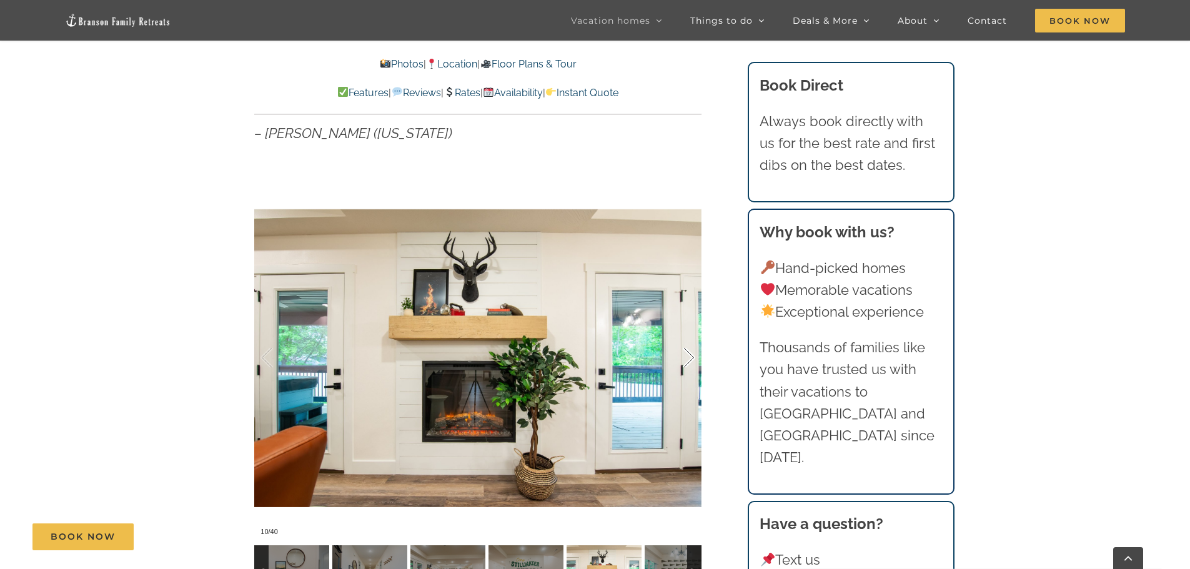
click at [685, 363] on div at bounding box center [675, 357] width 39 height 77
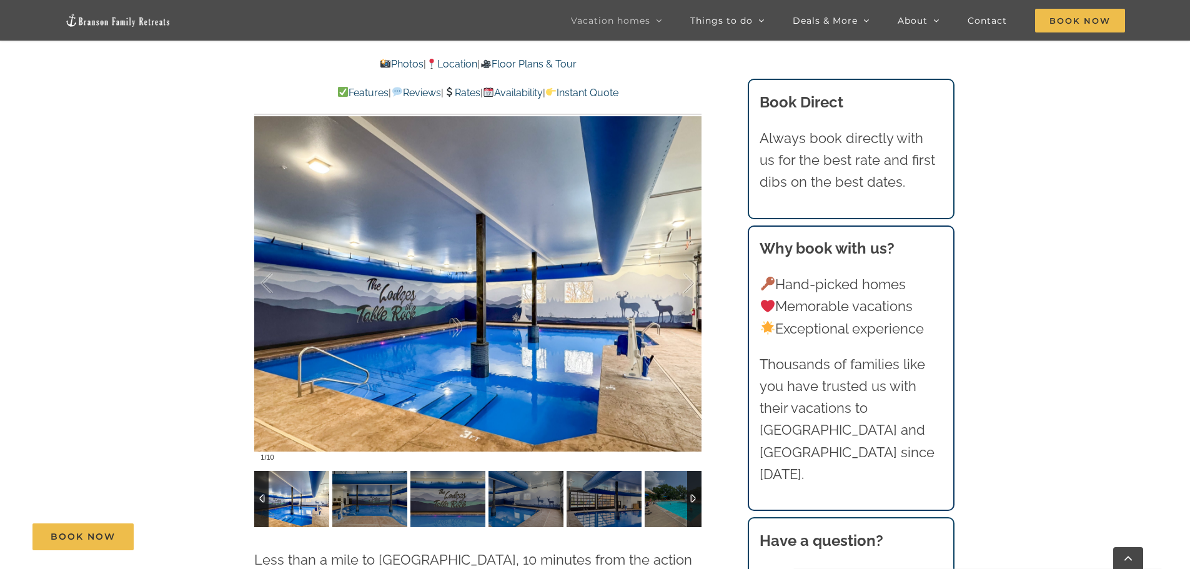
scroll to position [3183, 0]
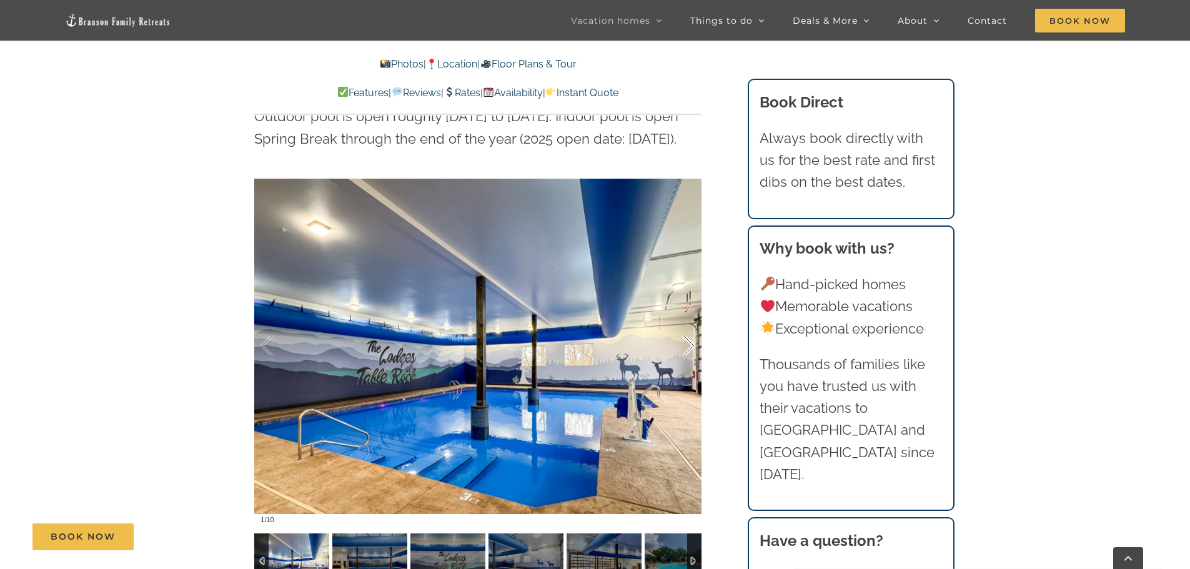
click at [692, 307] on div at bounding box center [675, 345] width 39 height 77
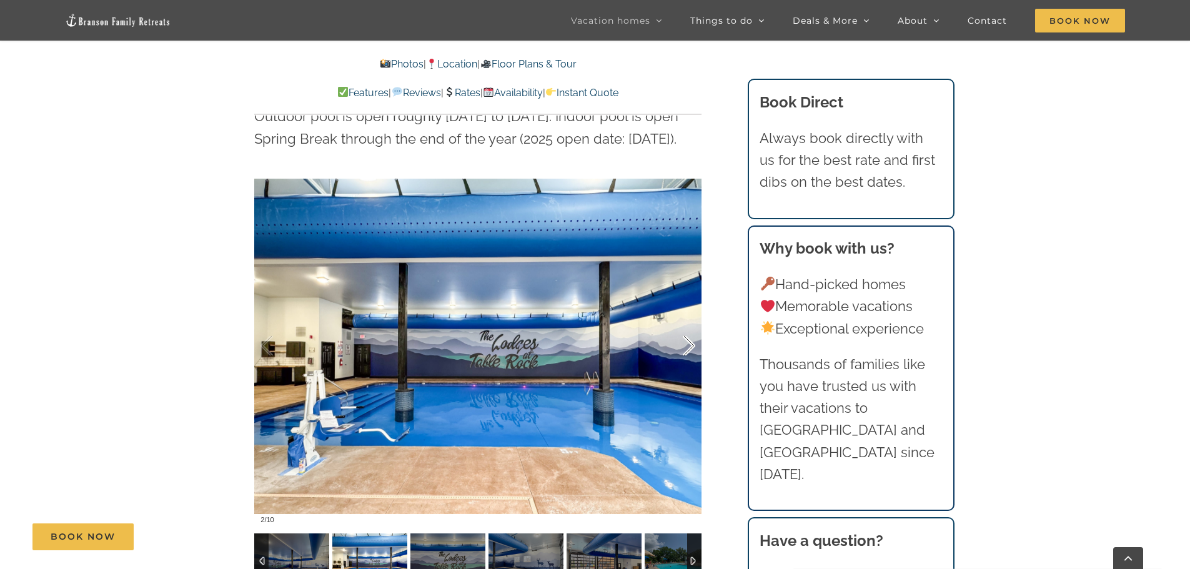
click at [686, 312] on div at bounding box center [675, 345] width 39 height 77
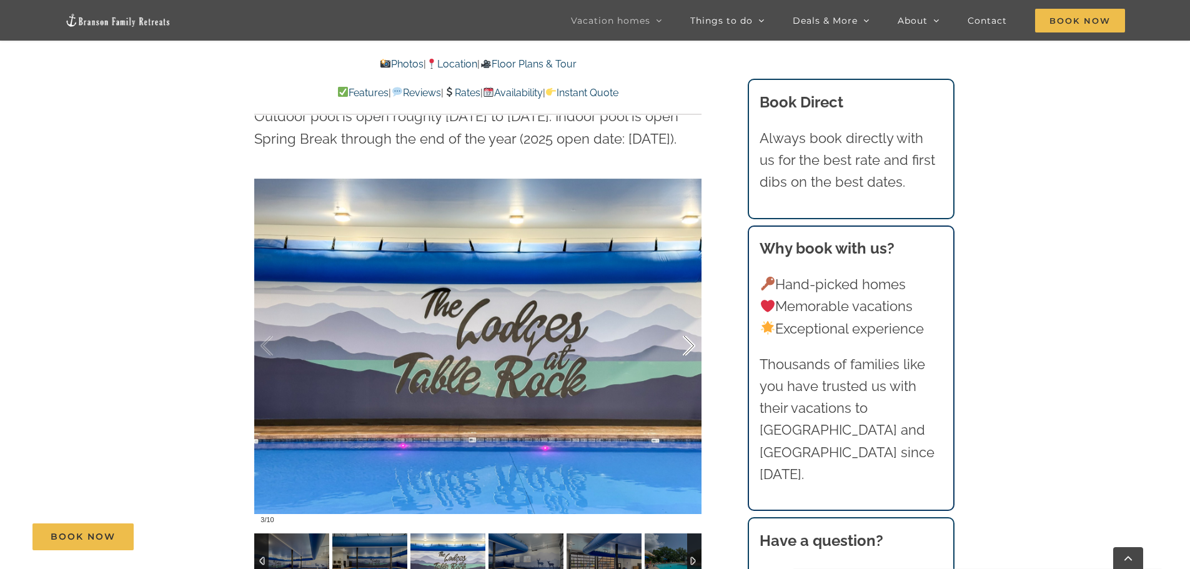
click at [686, 312] on div at bounding box center [675, 345] width 39 height 77
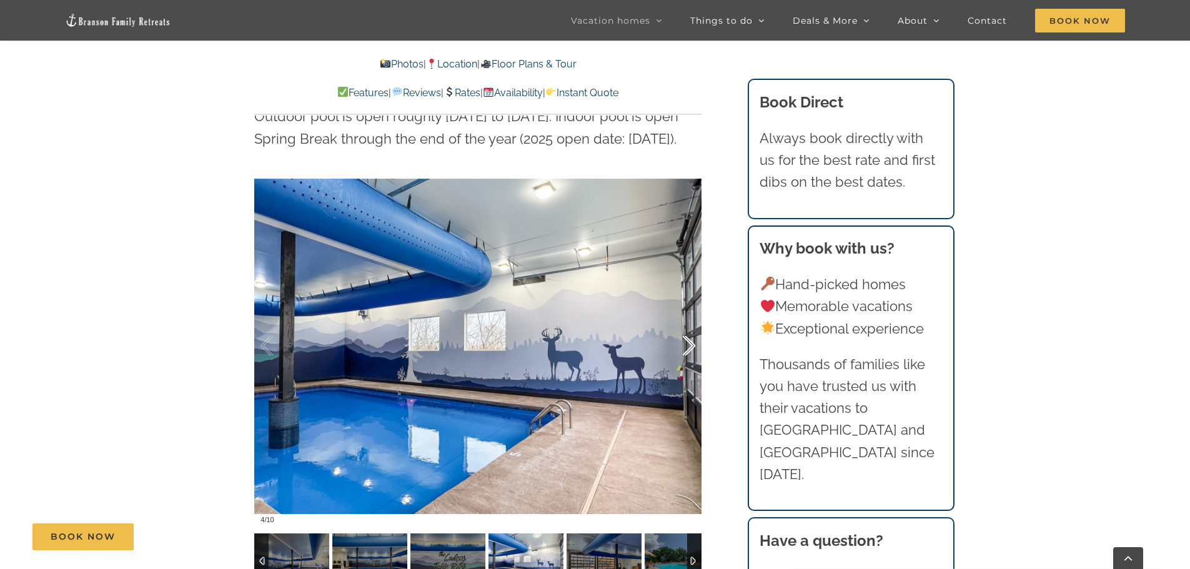
click at [686, 312] on div at bounding box center [675, 345] width 39 height 77
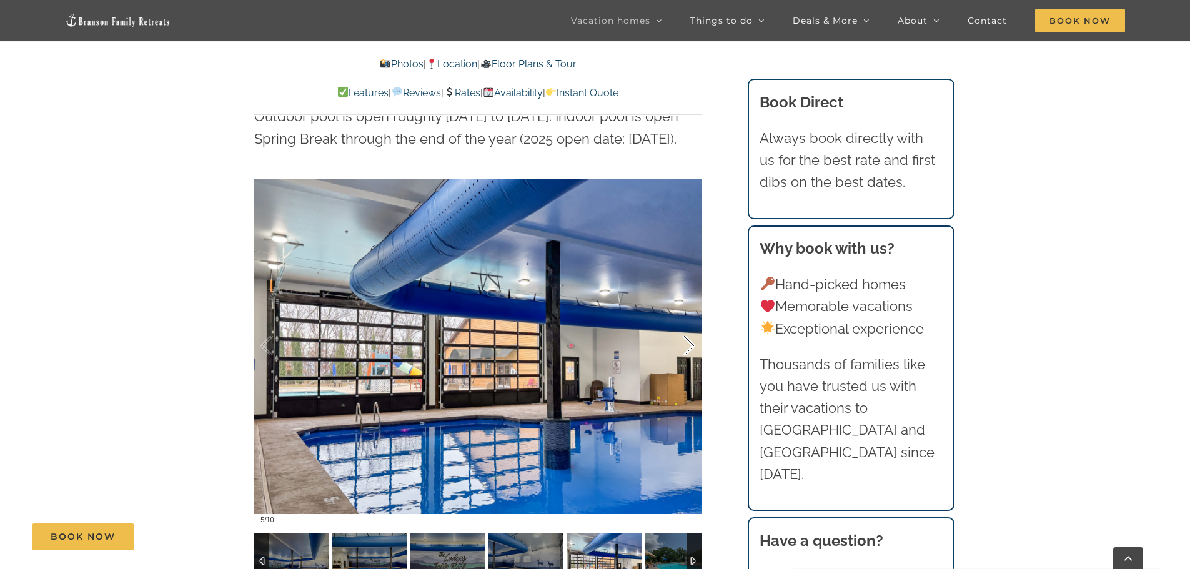
click at [686, 312] on div at bounding box center [675, 345] width 39 height 77
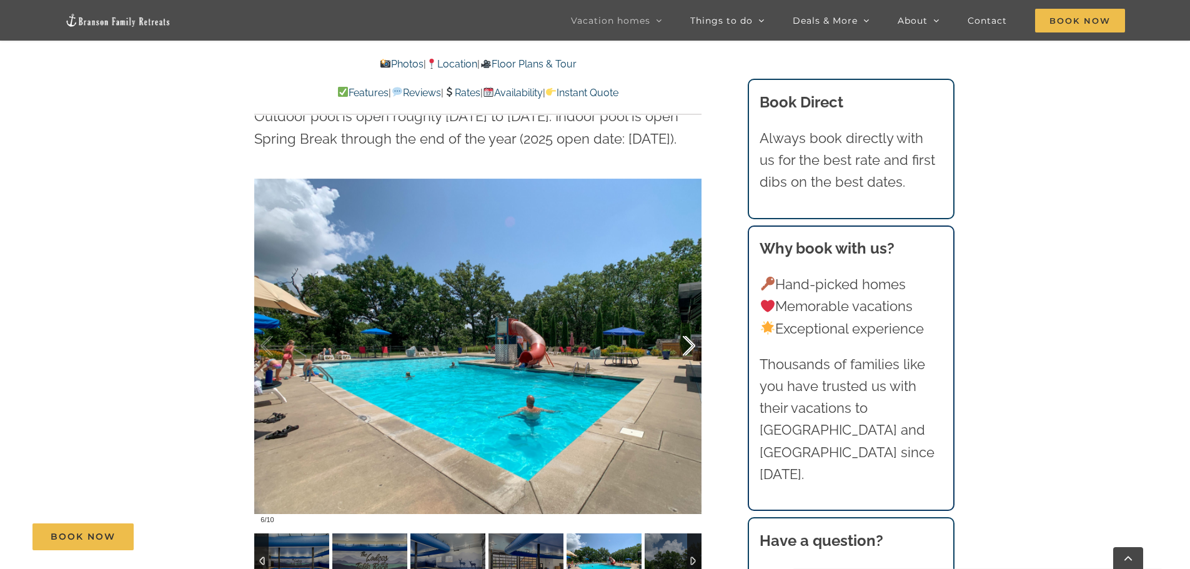
click at [686, 312] on div at bounding box center [675, 345] width 39 height 77
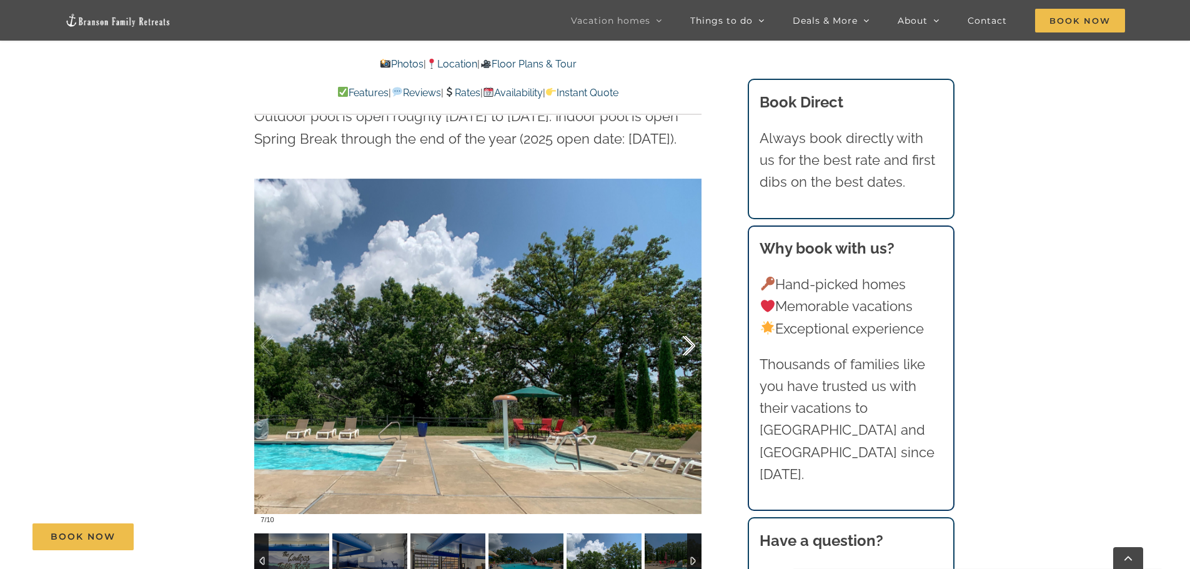
click at [686, 312] on div at bounding box center [675, 345] width 39 height 77
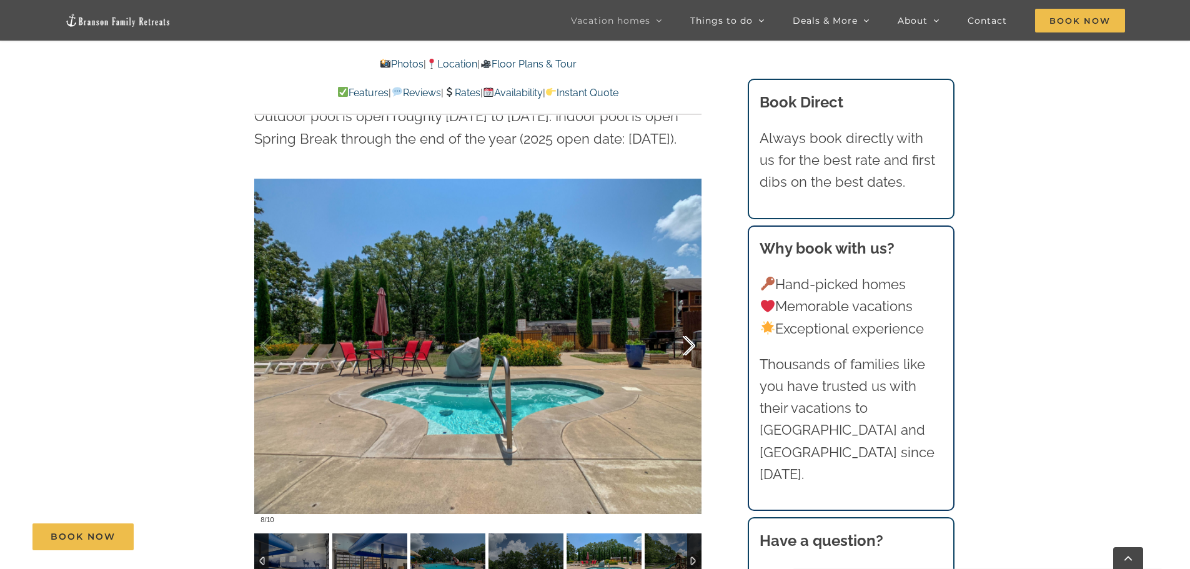
click at [686, 312] on div at bounding box center [675, 345] width 39 height 77
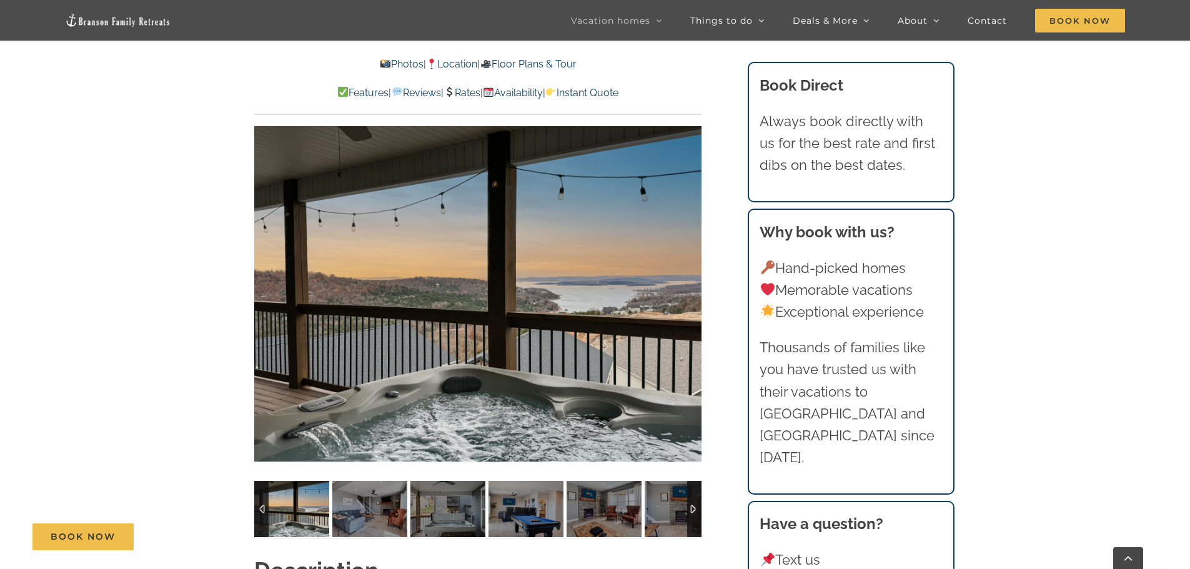
scroll to position [937, 0]
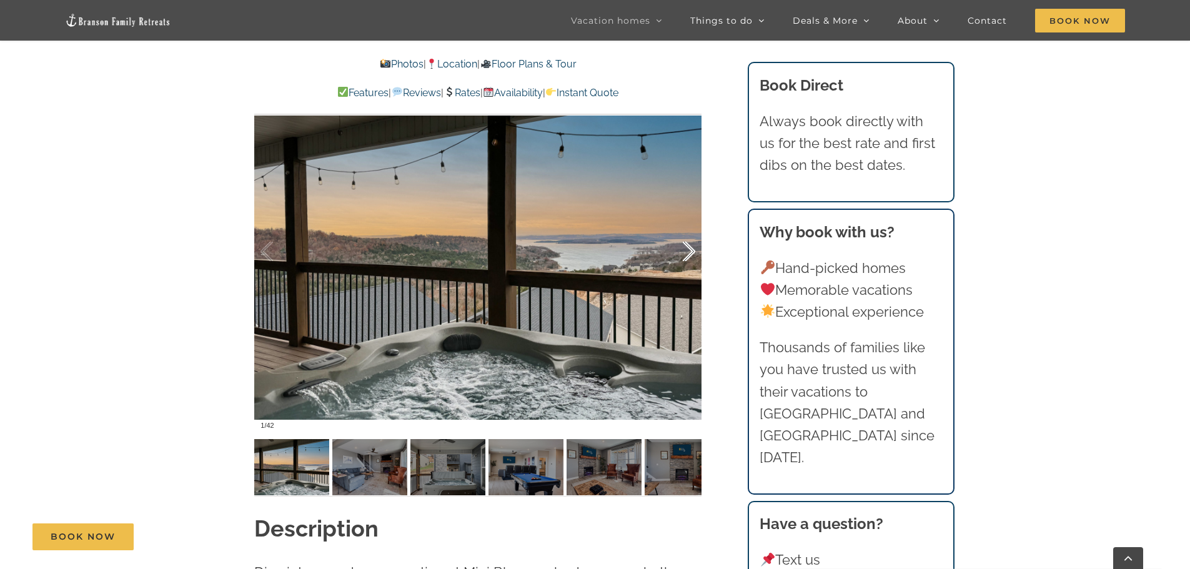
click at [688, 254] on div at bounding box center [675, 251] width 39 height 77
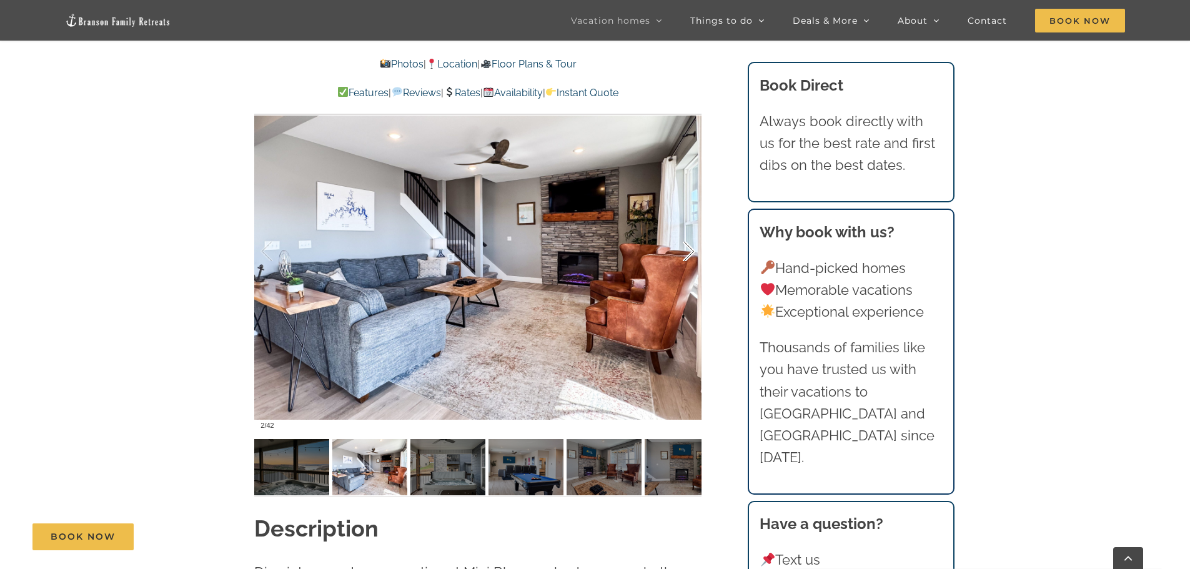
click at [688, 254] on div at bounding box center [675, 251] width 39 height 77
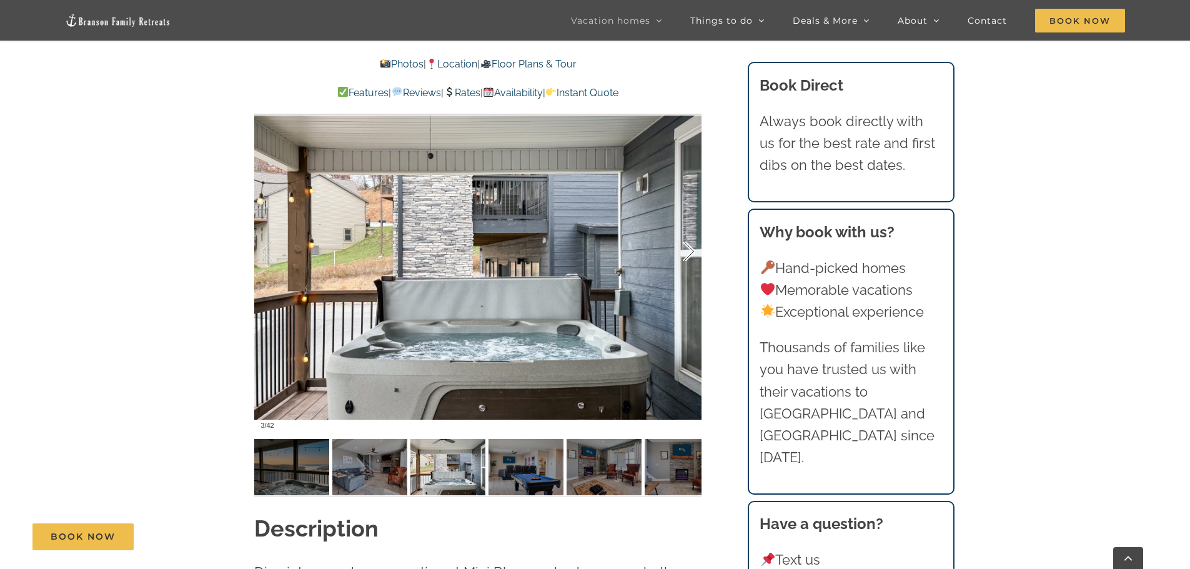
click at [688, 254] on div at bounding box center [675, 251] width 39 height 77
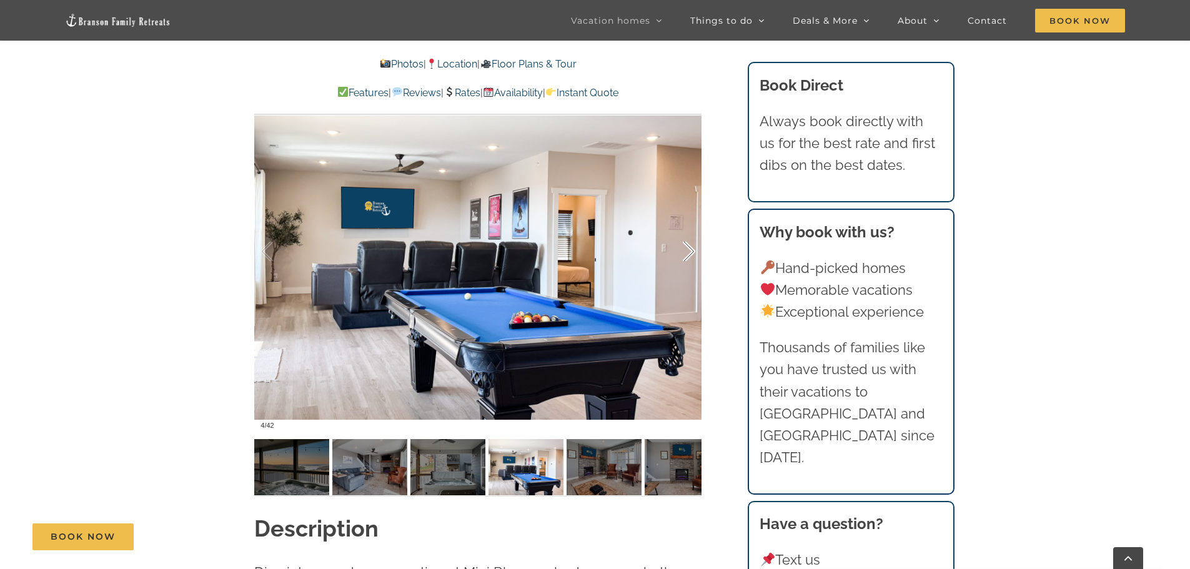
click at [688, 254] on div at bounding box center [675, 251] width 39 height 77
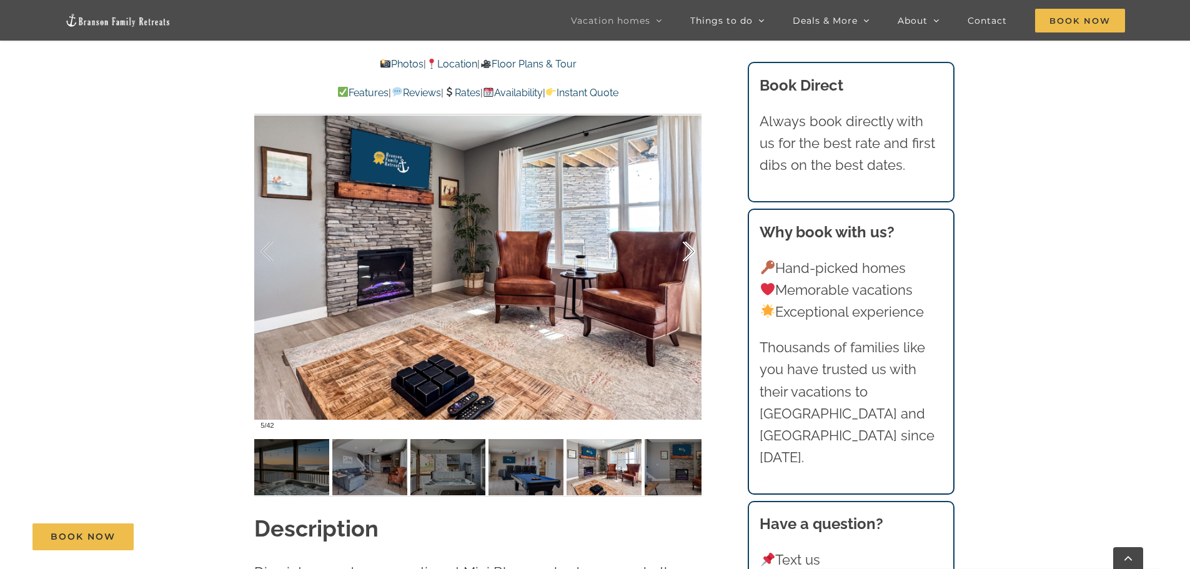
click at [688, 254] on div at bounding box center [675, 251] width 39 height 77
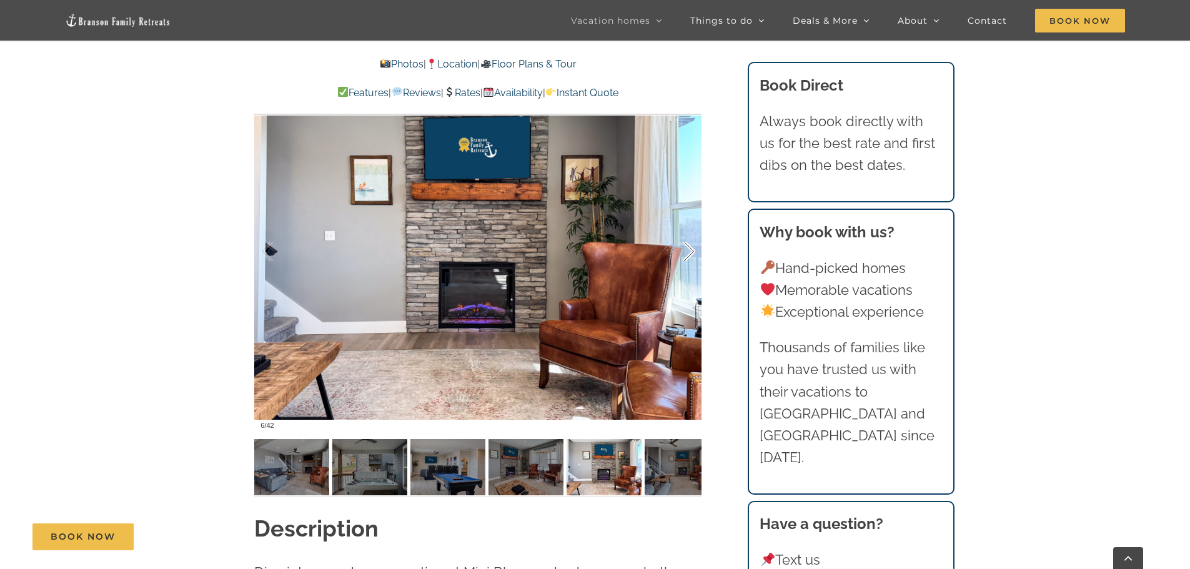
click at [688, 254] on div at bounding box center [675, 251] width 39 height 77
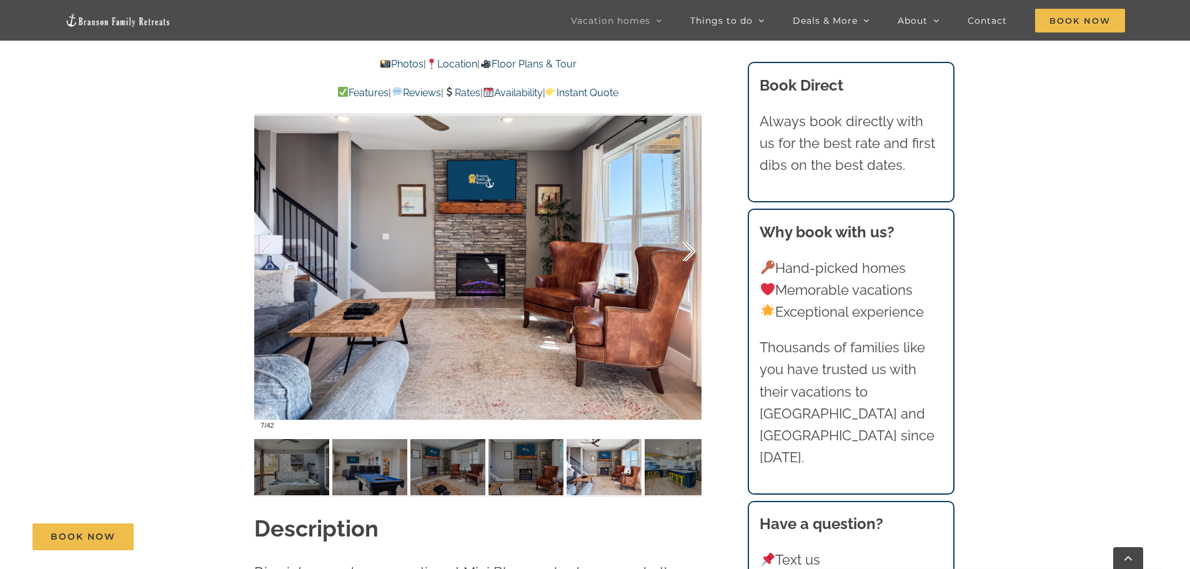
click at [688, 254] on div at bounding box center [675, 251] width 39 height 77
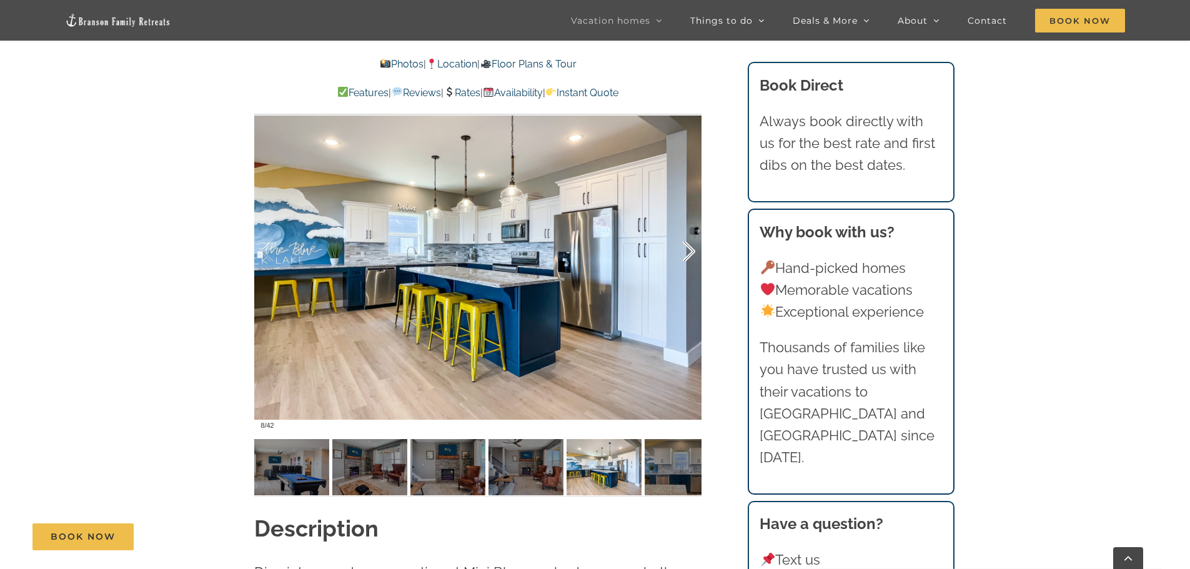
click at [688, 254] on div at bounding box center [675, 251] width 39 height 77
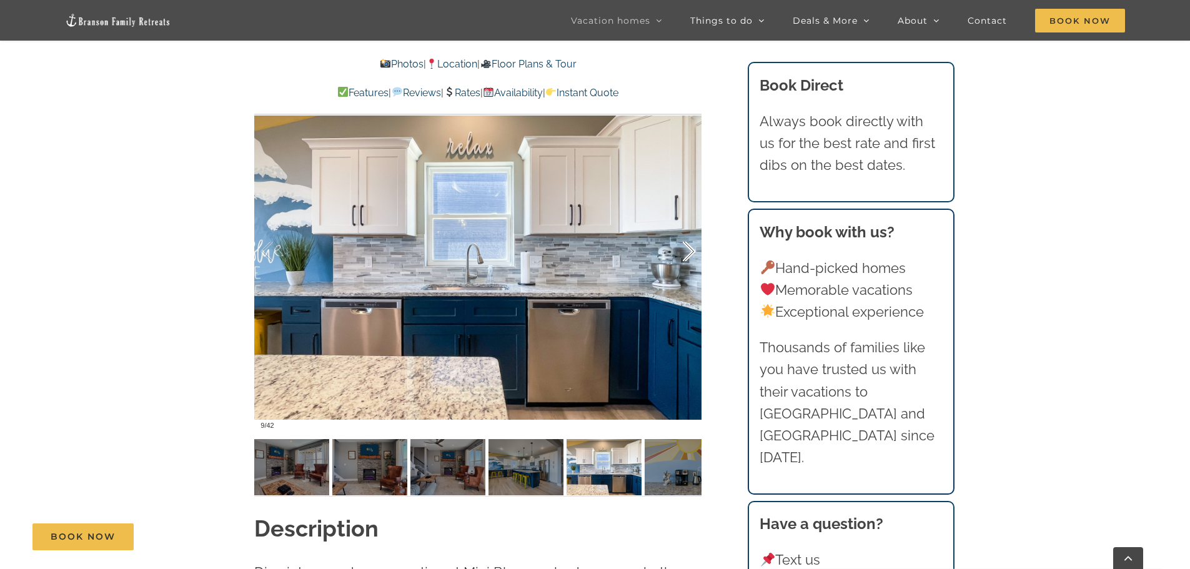
click at [688, 254] on div at bounding box center [675, 251] width 39 height 77
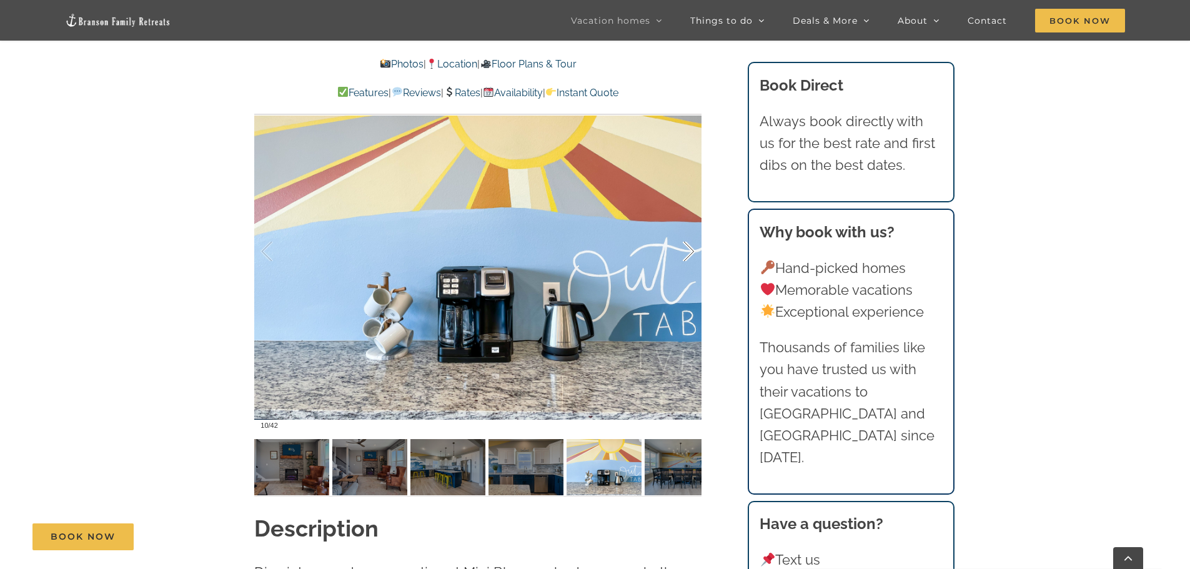
click at [688, 254] on div at bounding box center [675, 251] width 39 height 77
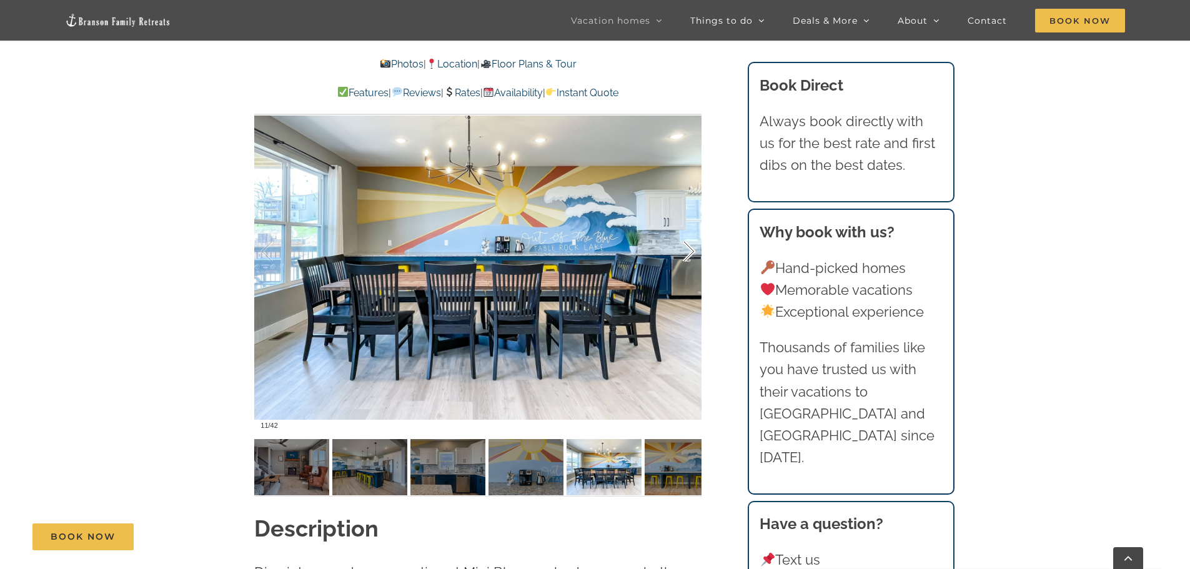
click at [688, 254] on div at bounding box center [675, 251] width 39 height 77
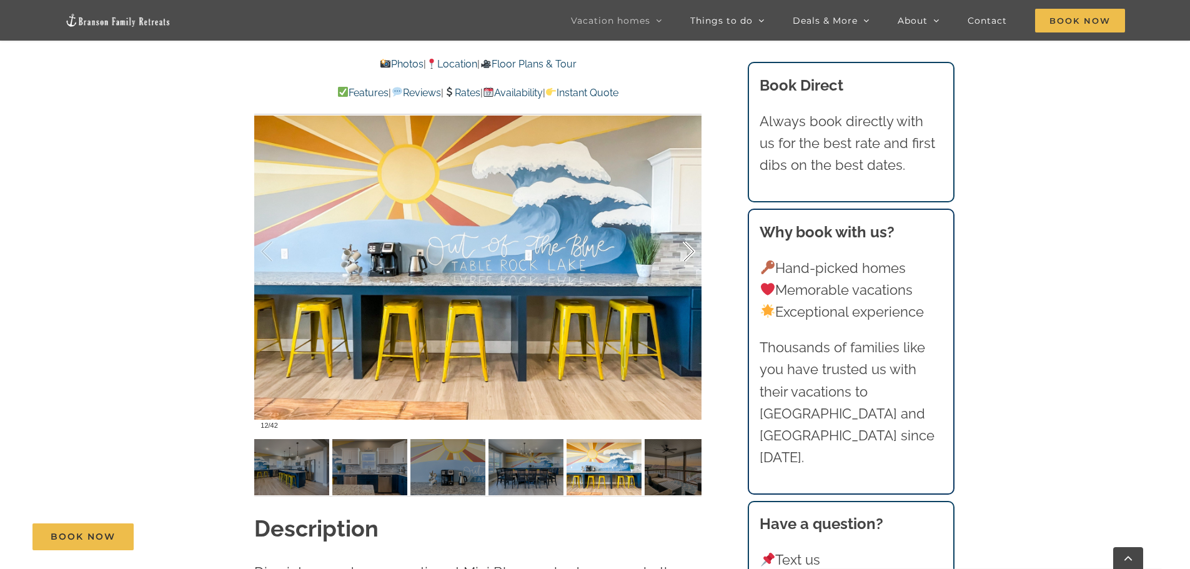
click at [688, 254] on div at bounding box center [675, 251] width 39 height 77
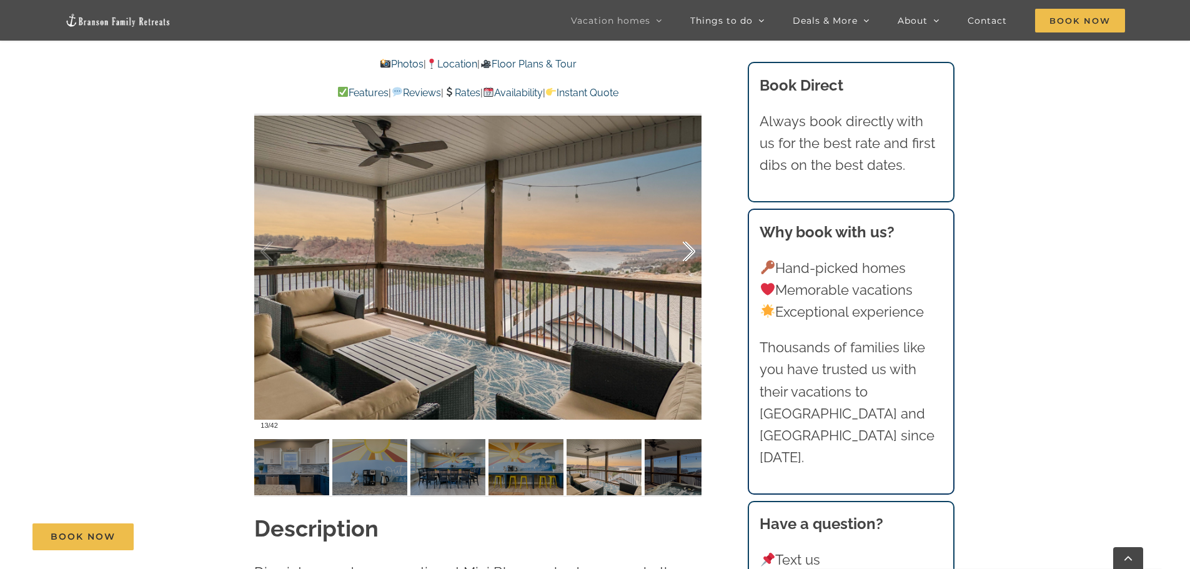
click at [688, 254] on div at bounding box center [675, 251] width 39 height 77
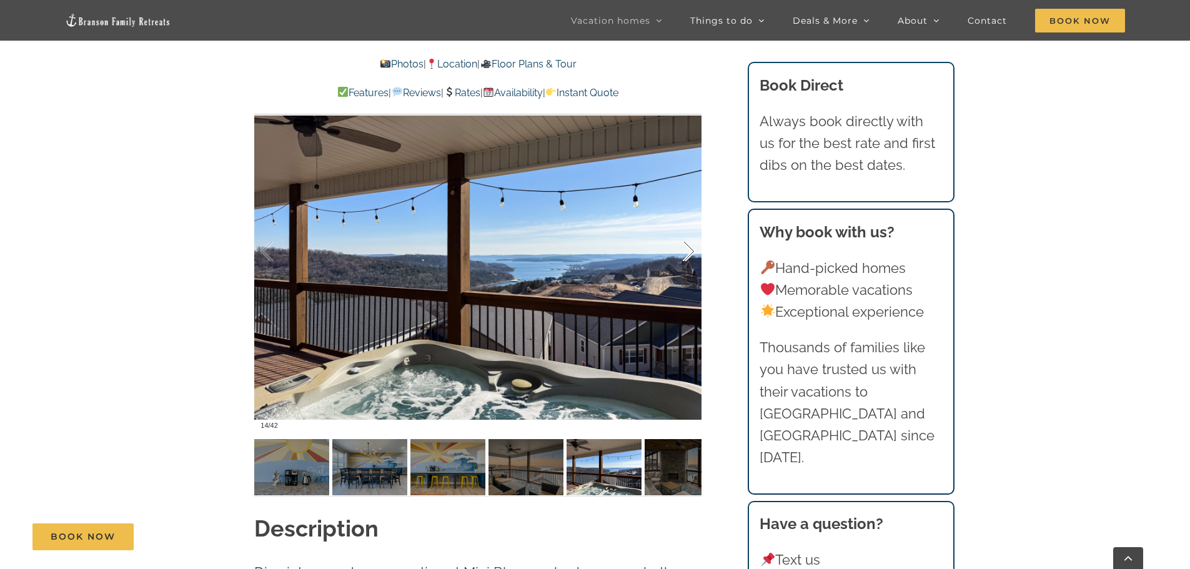
click at [688, 254] on div at bounding box center [675, 251] width 39 height 77
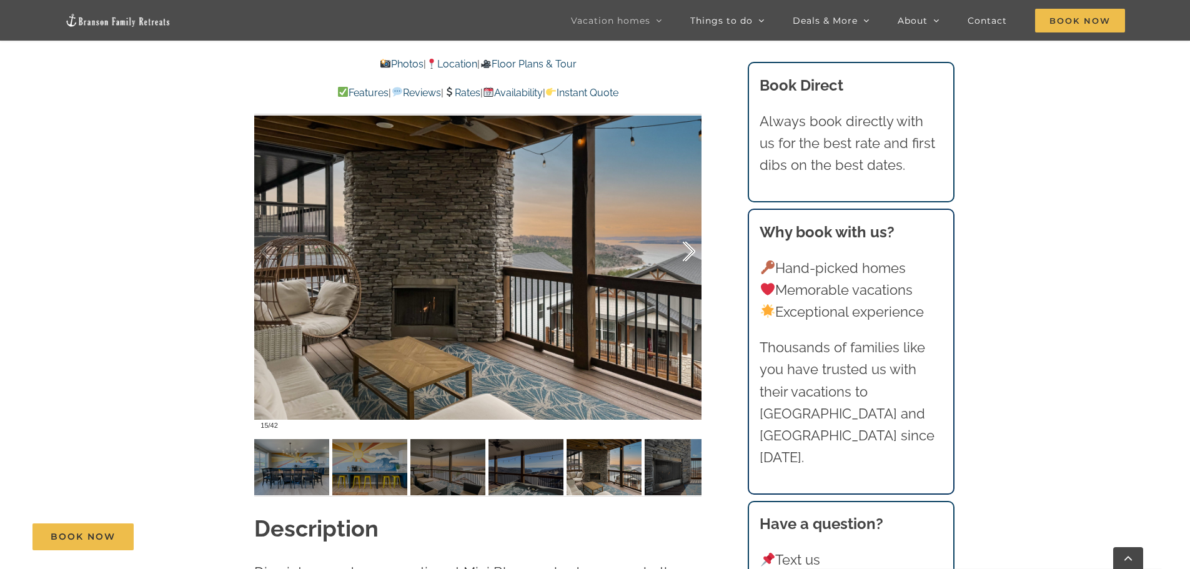
click at [688, 254] on div at bounding box center [675, 251] width 39 height 77
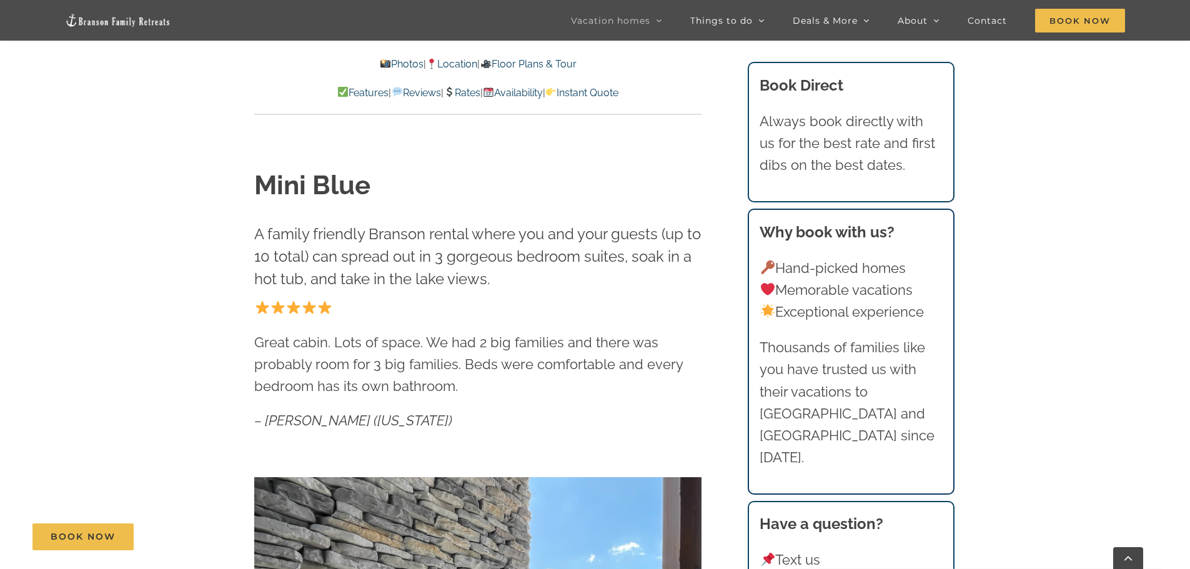
scroll to position [813, 0]
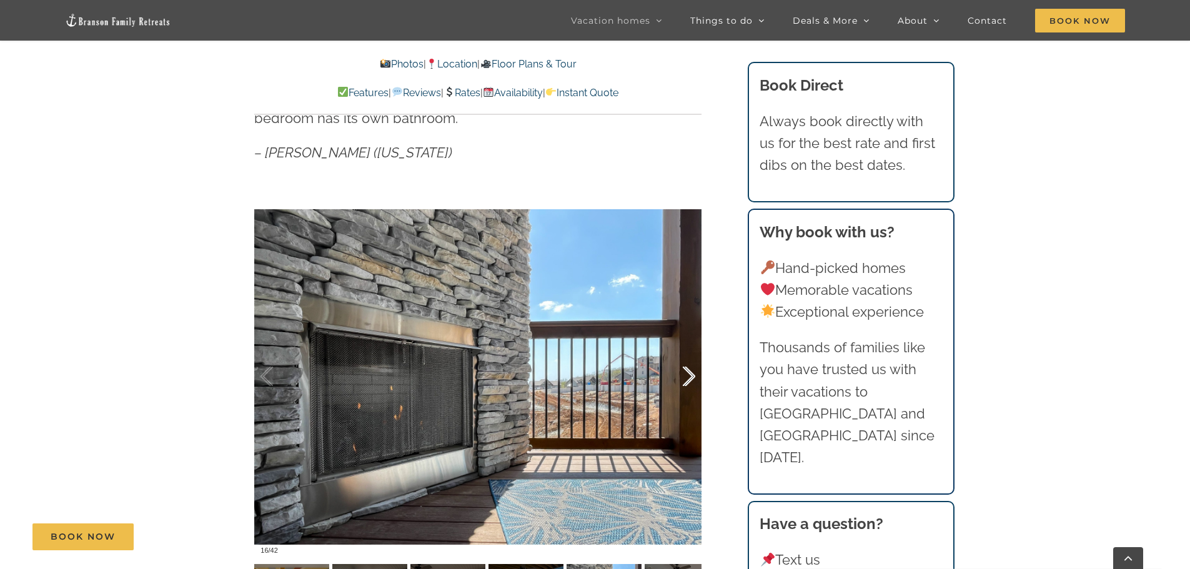
click at [688, 373] on div at bounding box center [675, 376] width 39 height 77
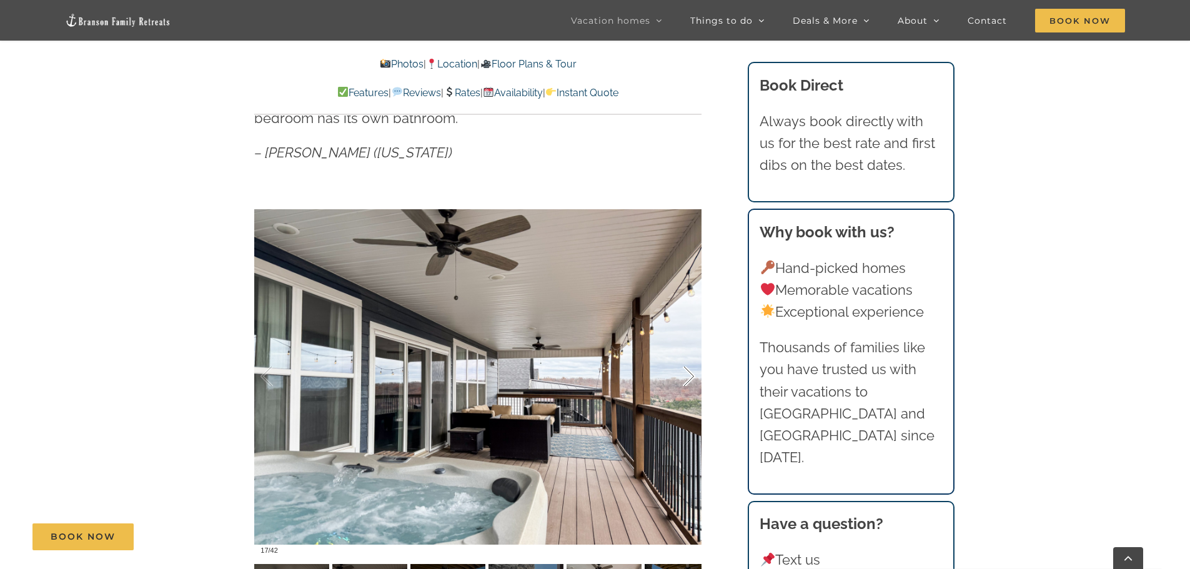
click at [688, 372] on div at bounding box center [675, 376] width 39 height 77
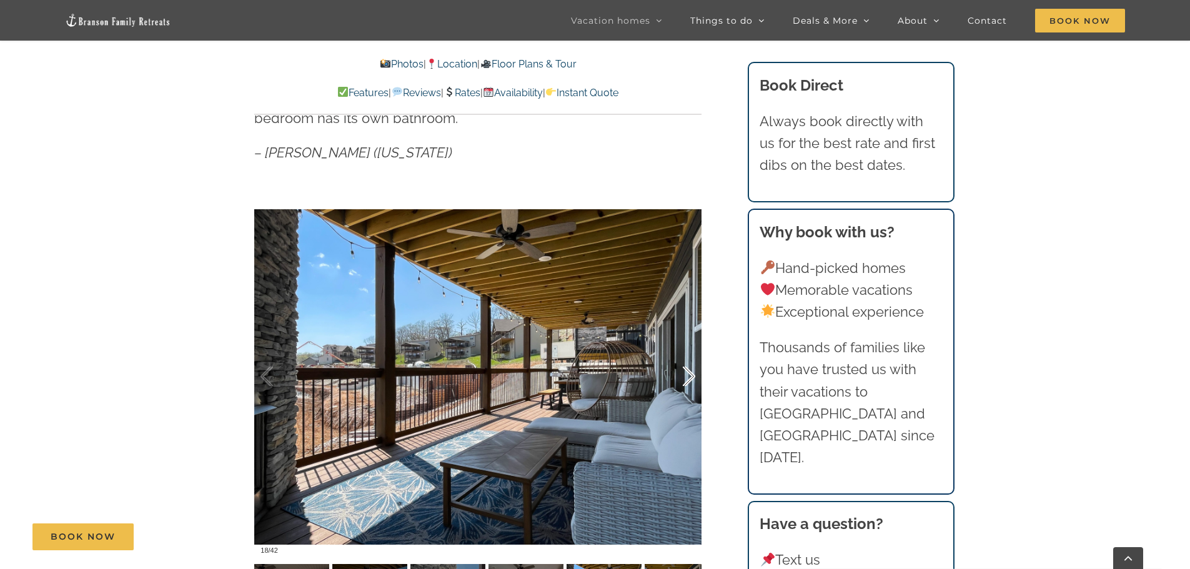
click at [688, 372] on div at bounding box center [675, 376] width 39 height 77
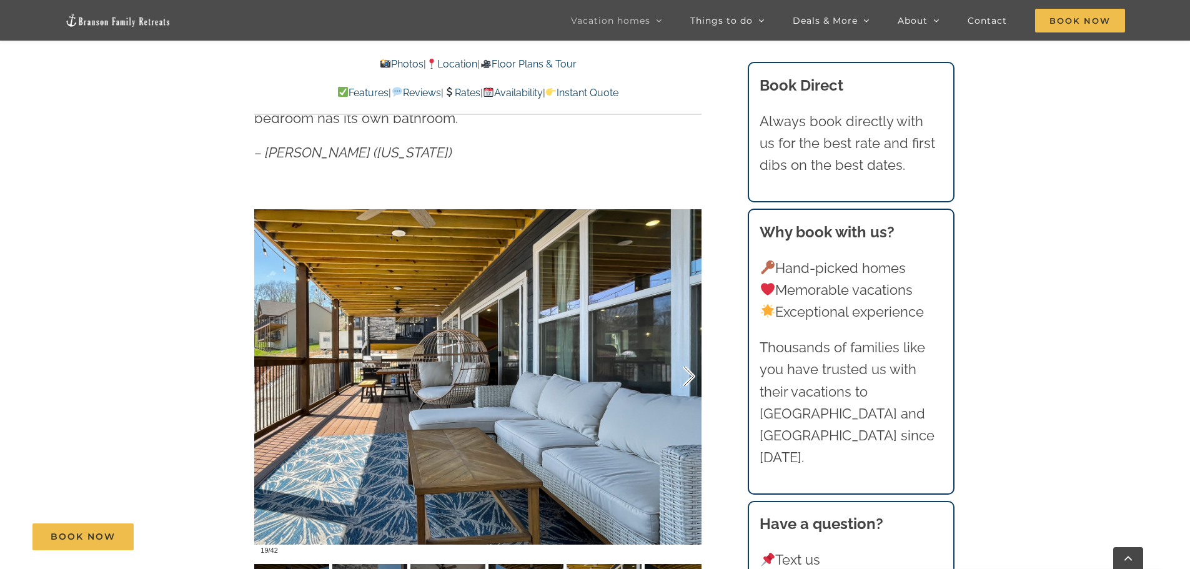
click at [688, 372] on div at bounding box center [675, 376] width 39 height 77
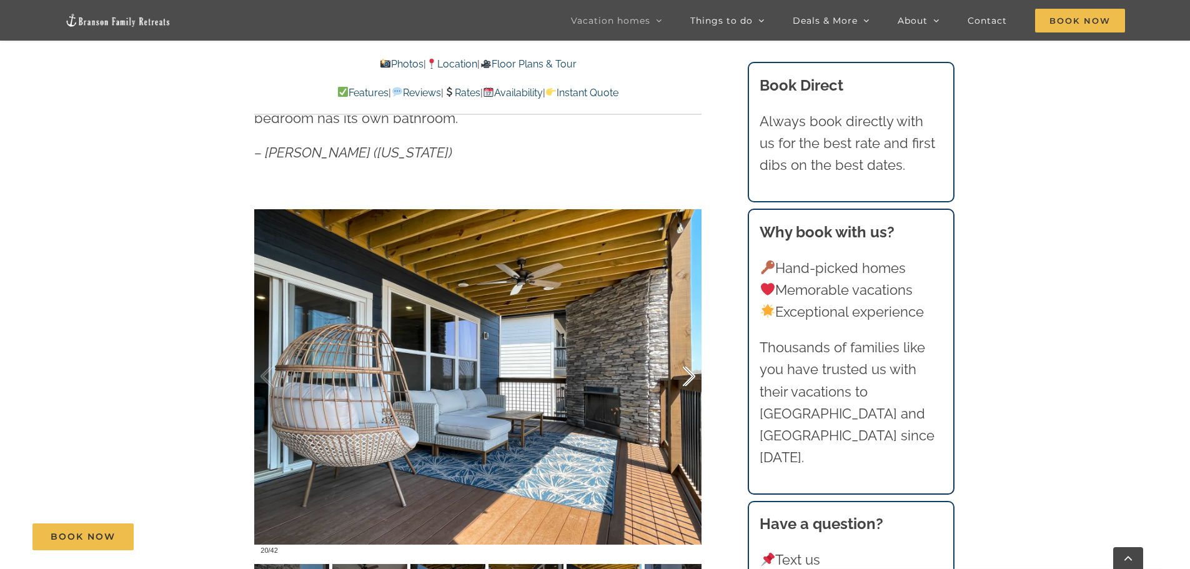
click at [688, 372] on div at bounding box center [675, 376] width 39 height 77
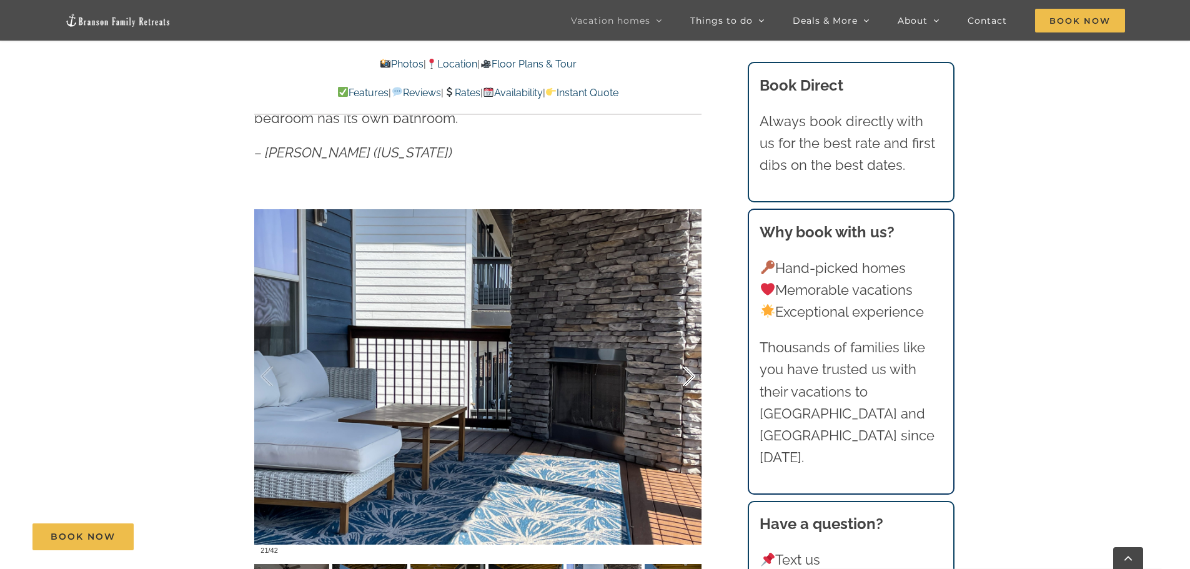
click at [688, 372] on div at bounding box center [675, 376] width 39 height 77
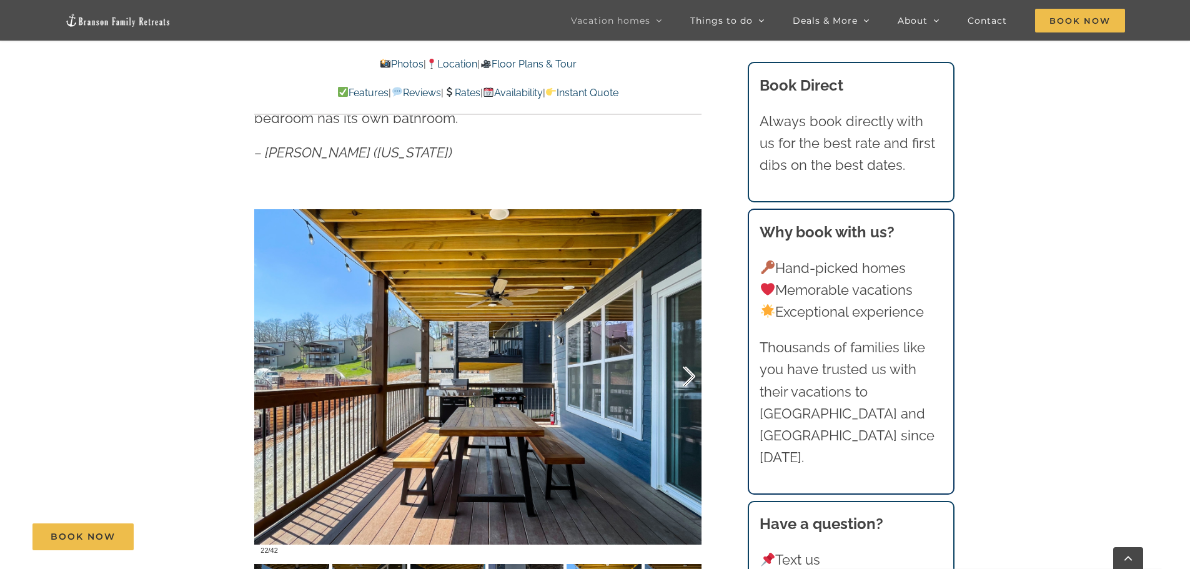
click at [688, 372] on div at bounding box center [675, 376] width 39 height 77
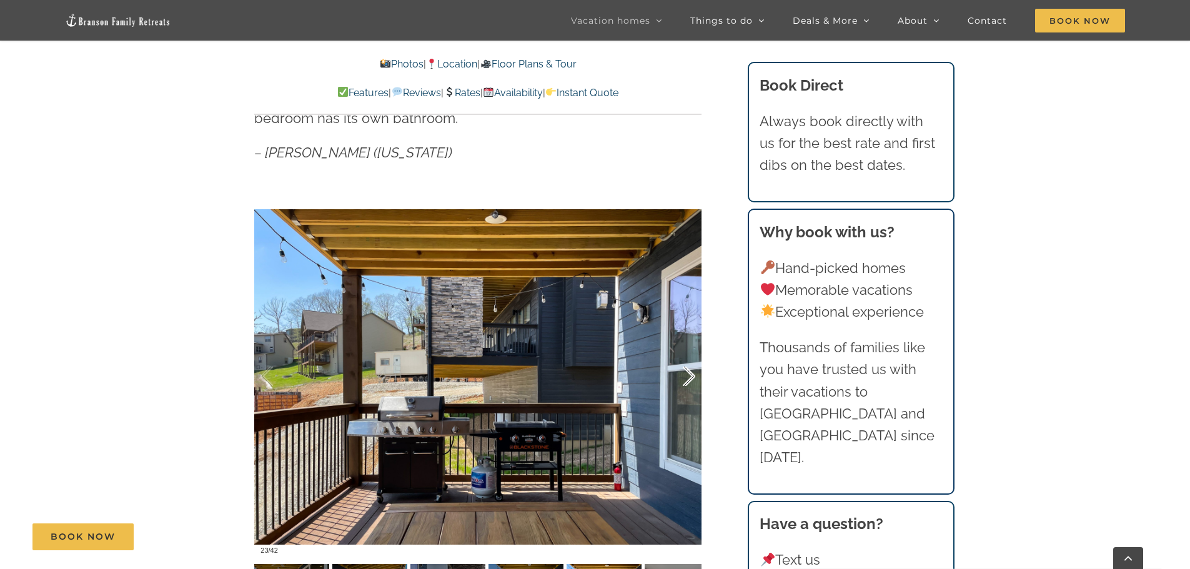
click at [688, 372] on div at bounding box center [675, 376] width 39 height 77
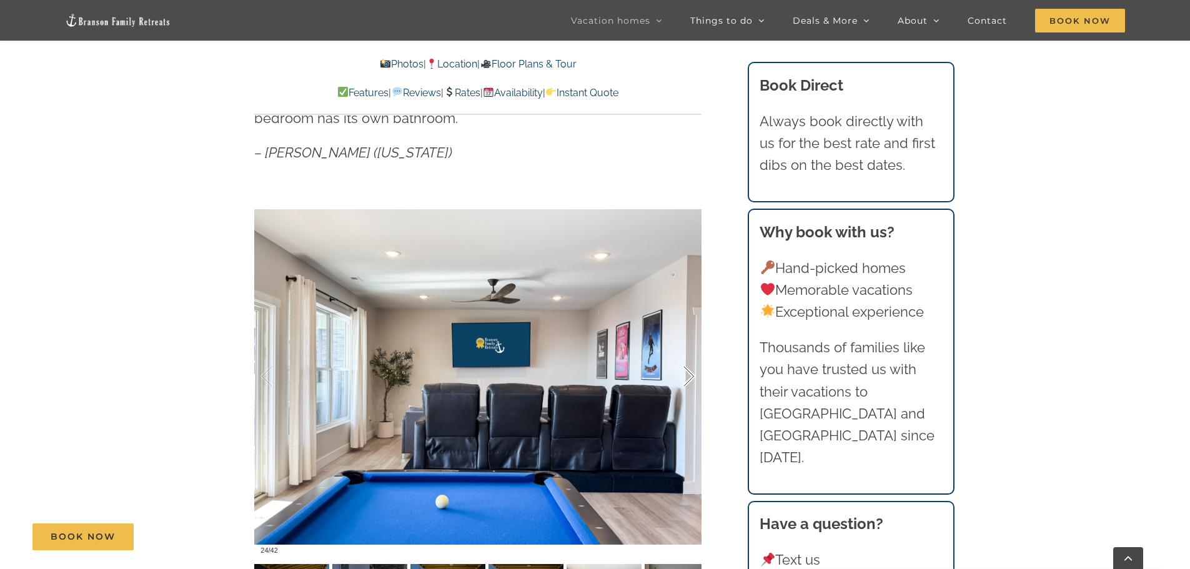
click at [688, 372] on div at bounding box center [675, 376] width 39 height 77
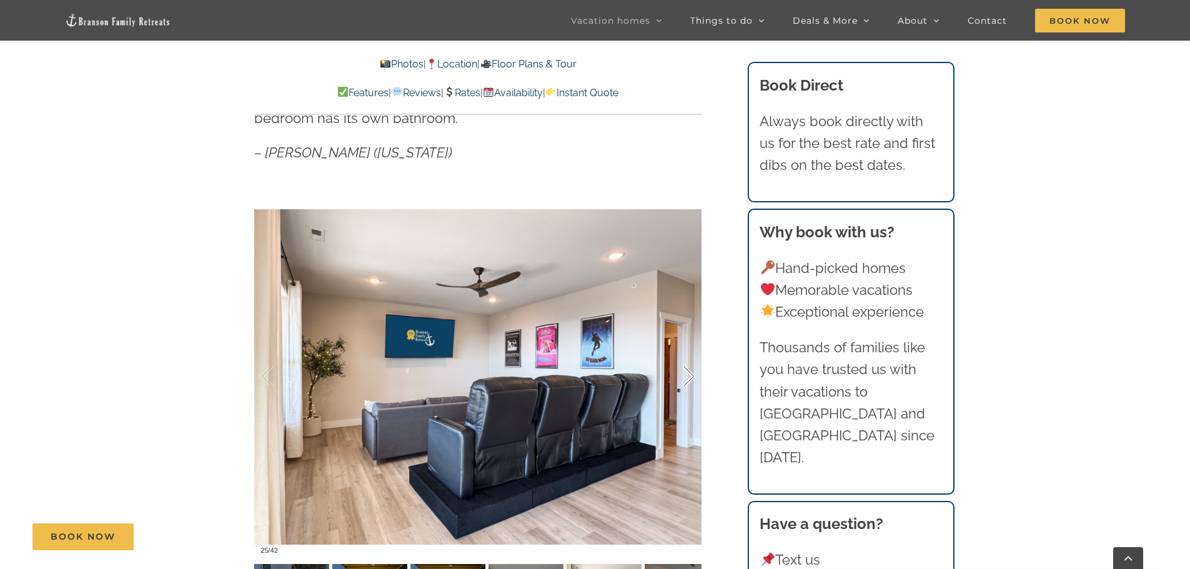
click at [688, 372] on div at bounding box center [675, 376] width 39 height 77
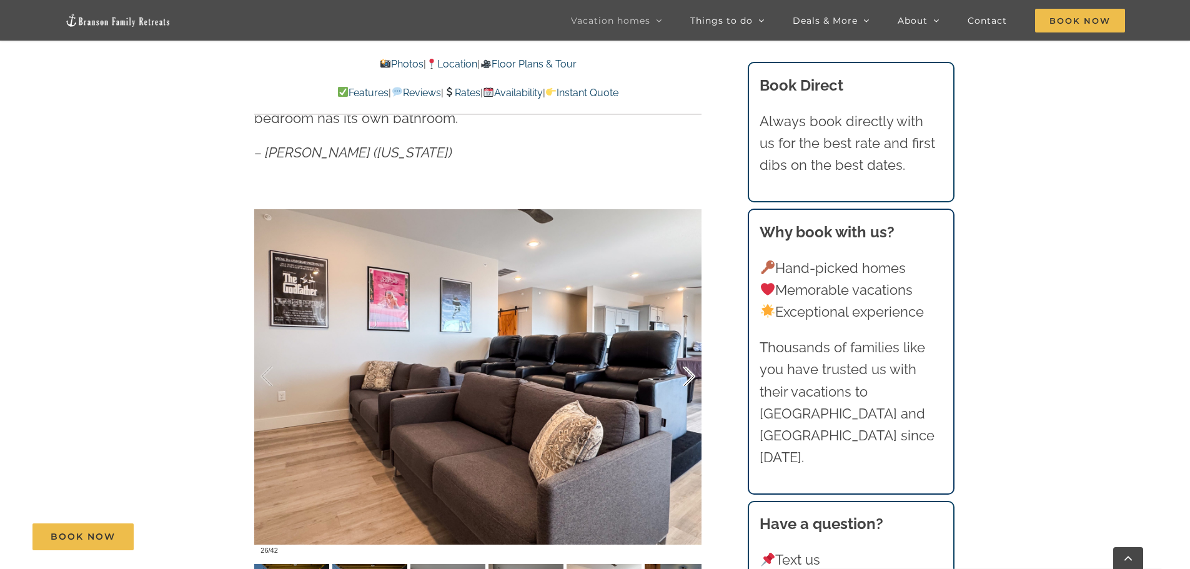
click at [688, 372] on div at bounding box center [675, 376] width 39 height 77
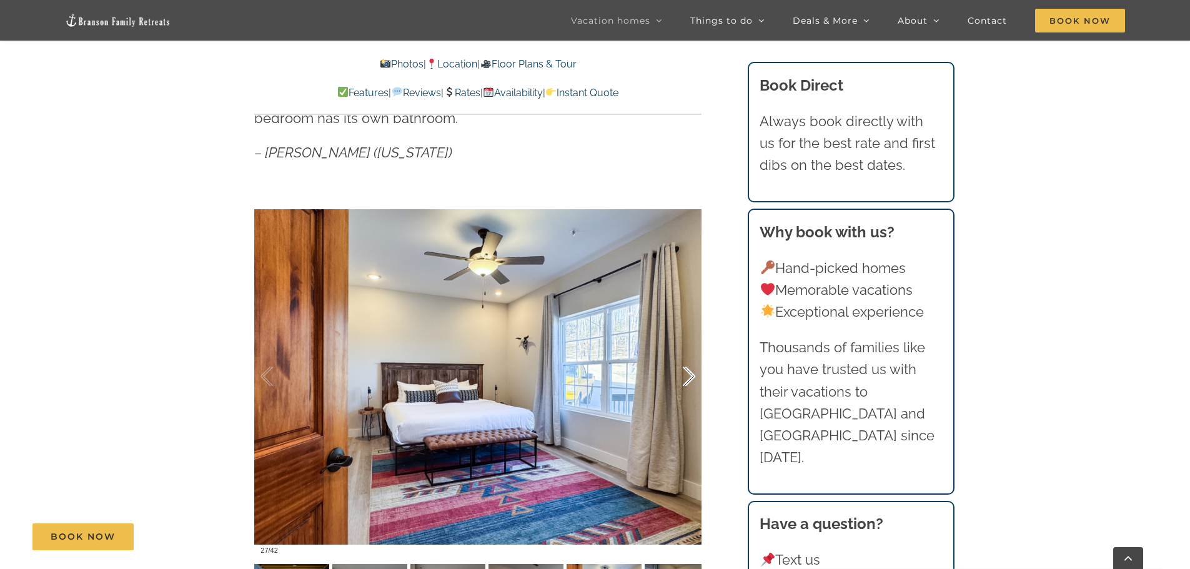
click at [688, 372] on div at bounding box center [675, 376] width 39 height 77
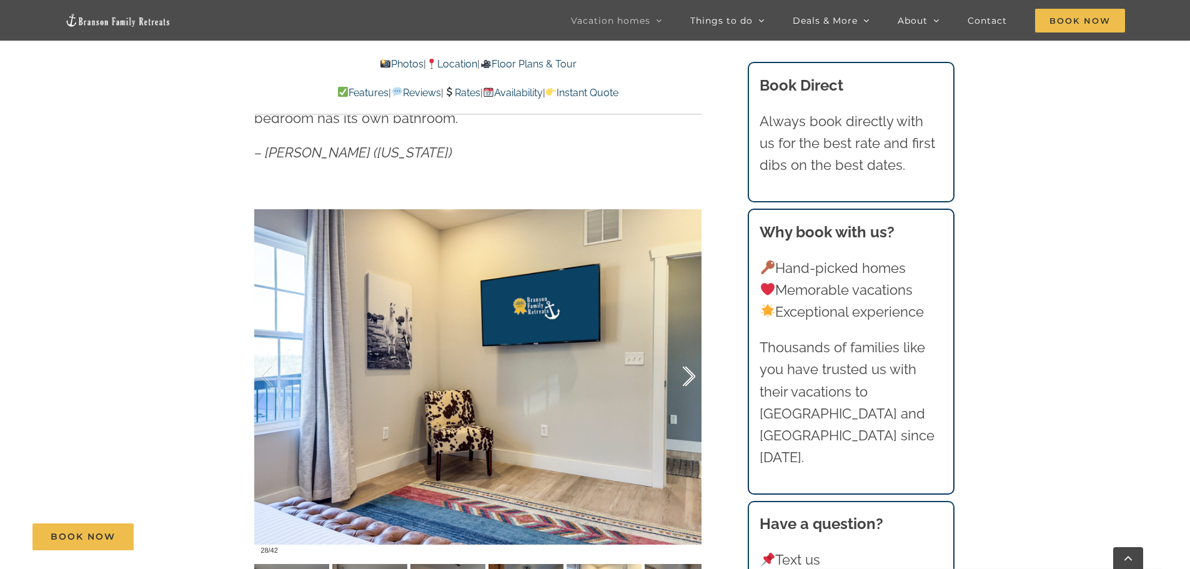
click at [688, 372] on div at bounding box center [675, 376] width 39 height 77
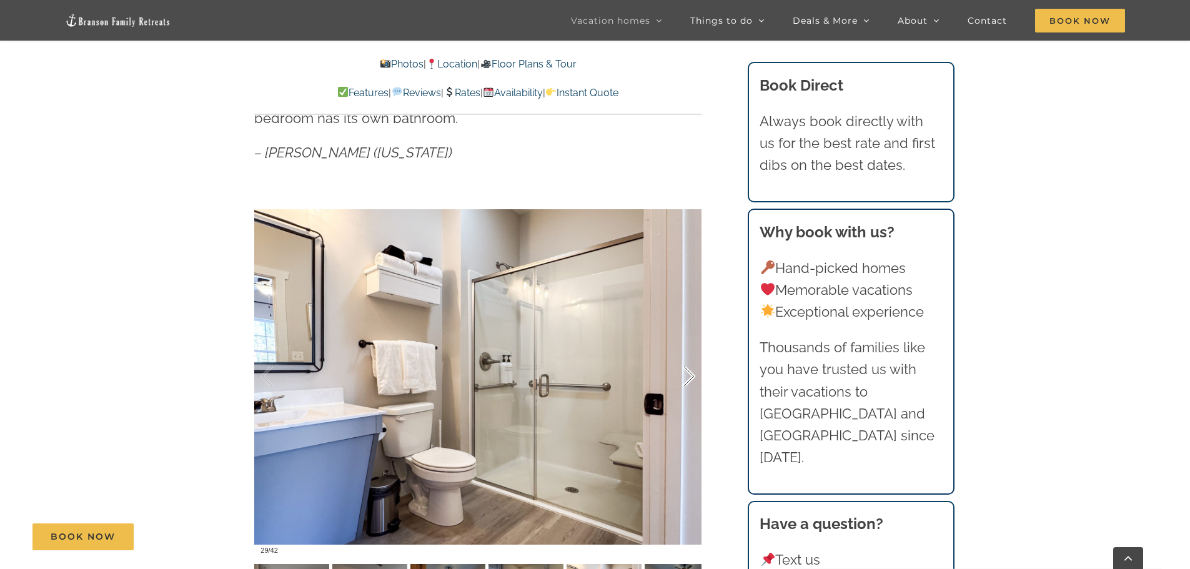
click at [688, 372] on div at bounding box center [675, 376] width 39 height 77
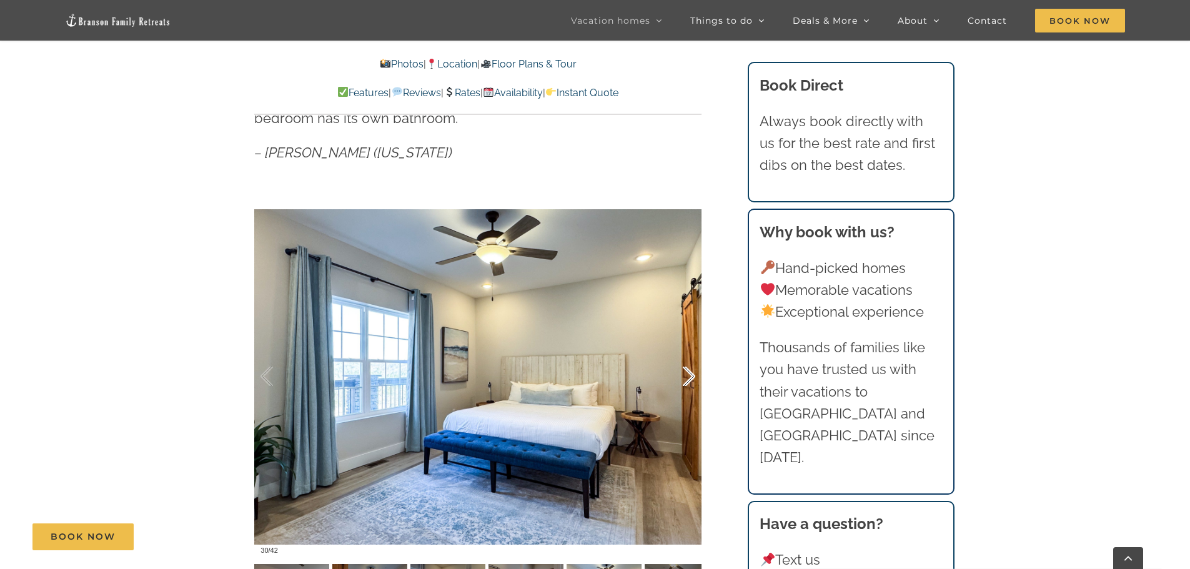
click at [688, 372] on div at bounding box center [675, 376] width 39 height 77
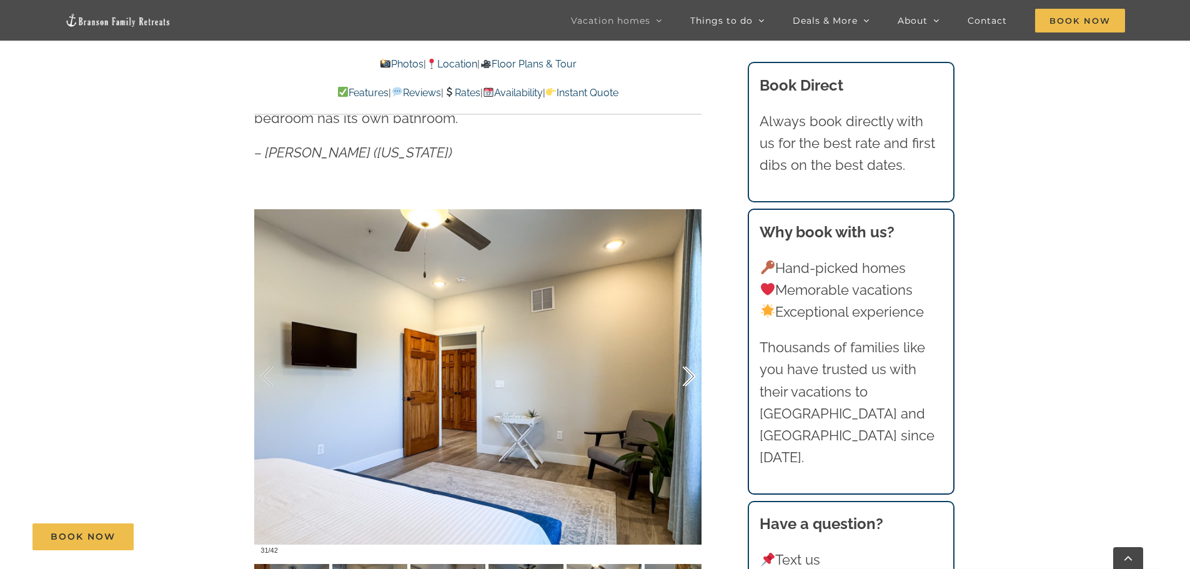
click at [688, 372] on div at bounding box center [675, 376] width 39 height 77
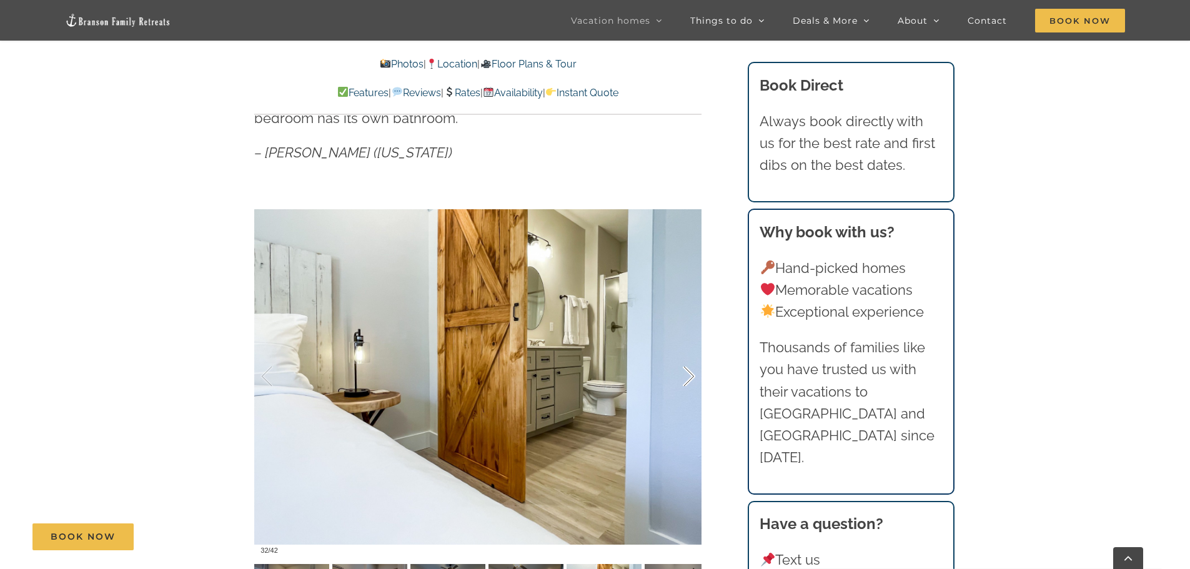
click at [688, 372] on div at bounding box center [675, 376] width 39 height 77
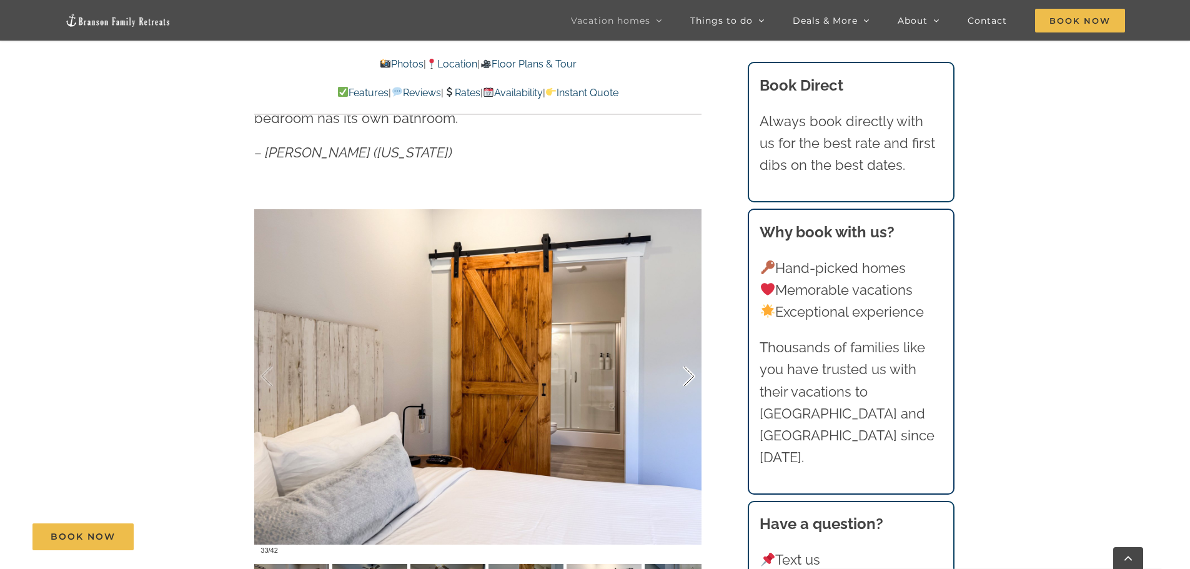
click at [688, 372] on div at bounding box center [675, 376] width 39 height 77
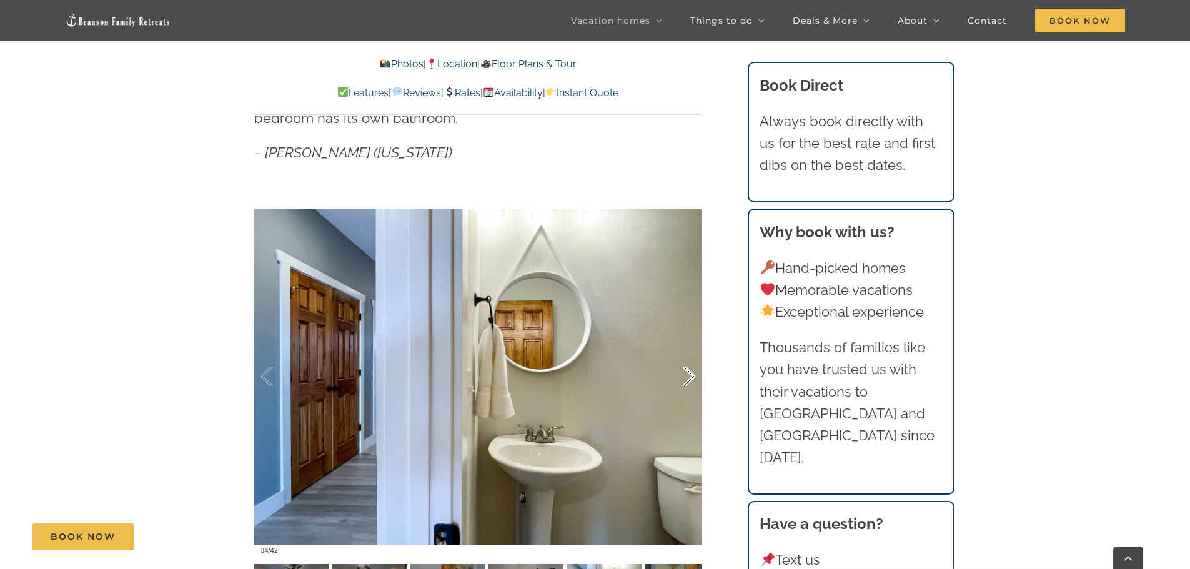
click at [688, 372] on div at bounding box center [675, 376] width 39 height 77
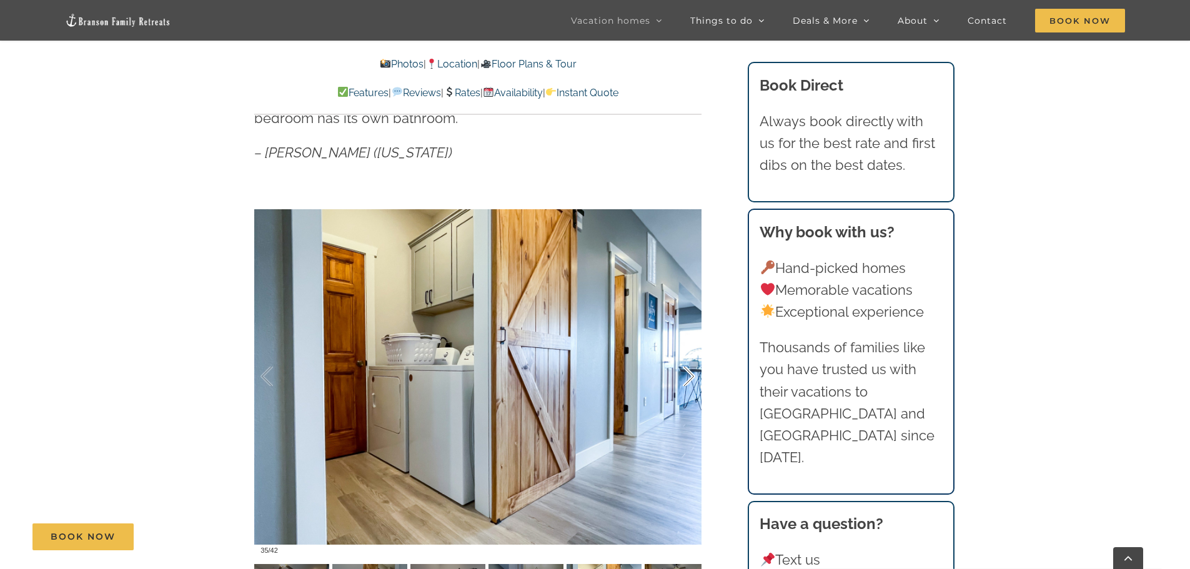
click at [688, 372] on div at bounding box center [675, 376] width 39 height 77
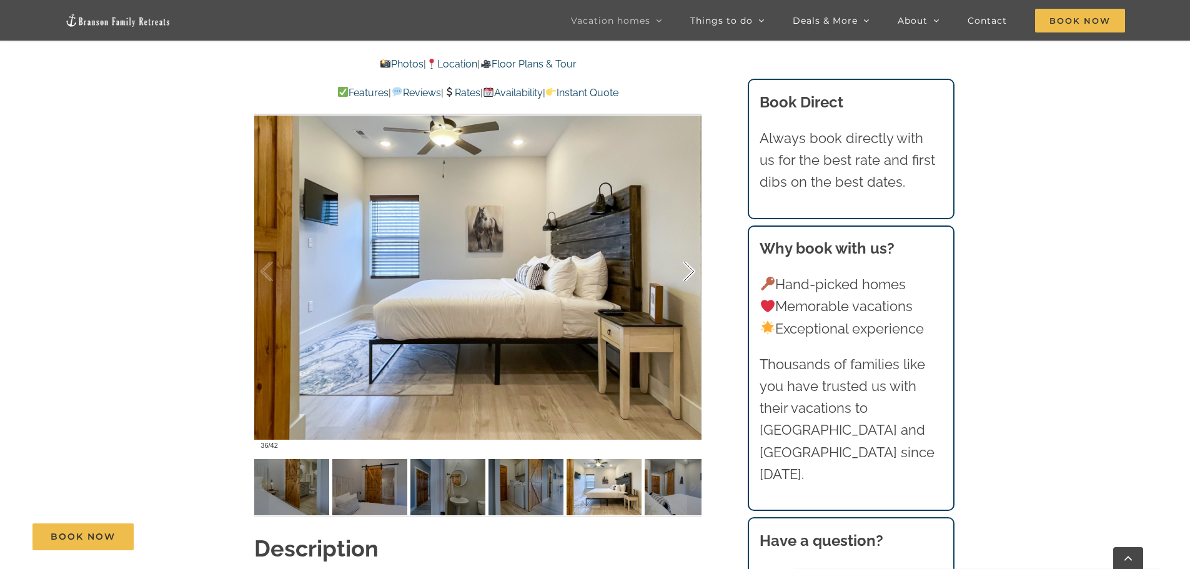
scroll to position [874, 0]
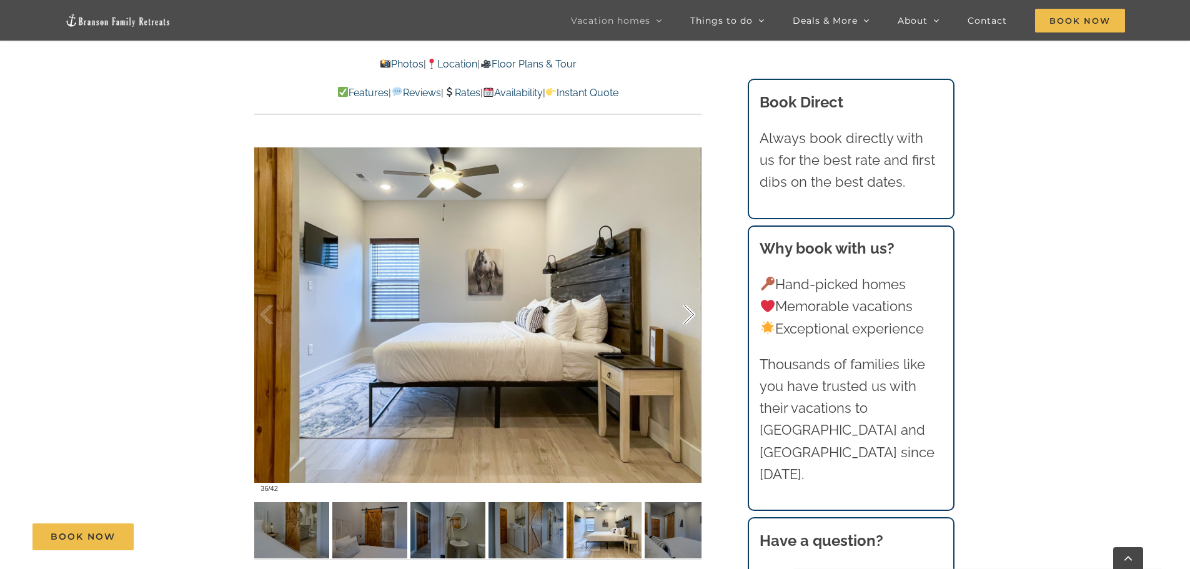
click at [684, 311] on div at bounding box center [675, 314] width 39 height 77
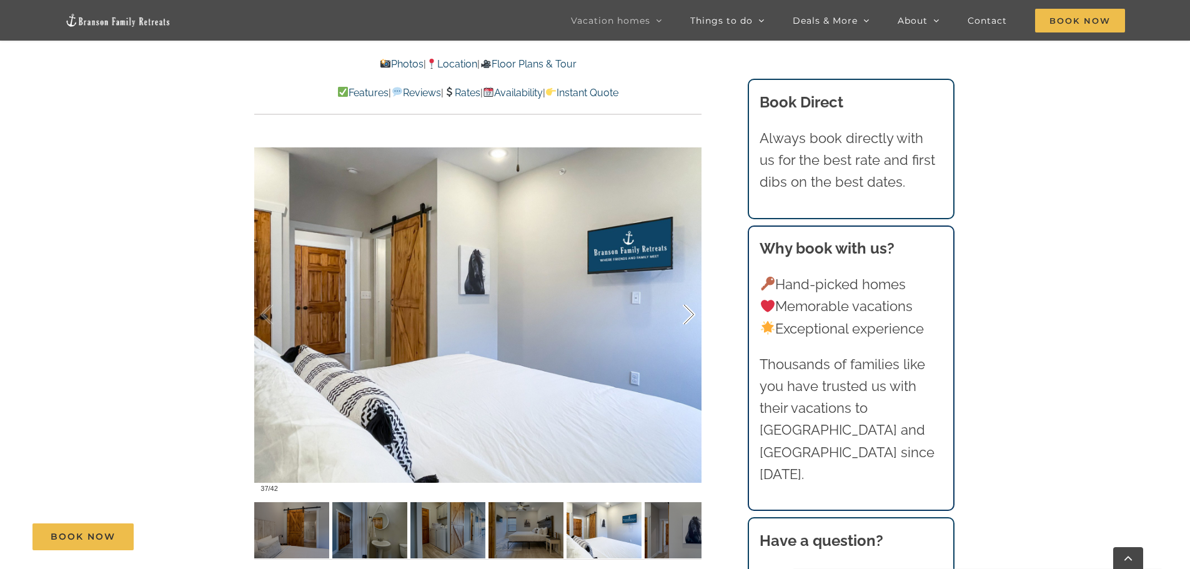
click at [686, 311] on div at bounding box center [675, 314] width 39 height 77
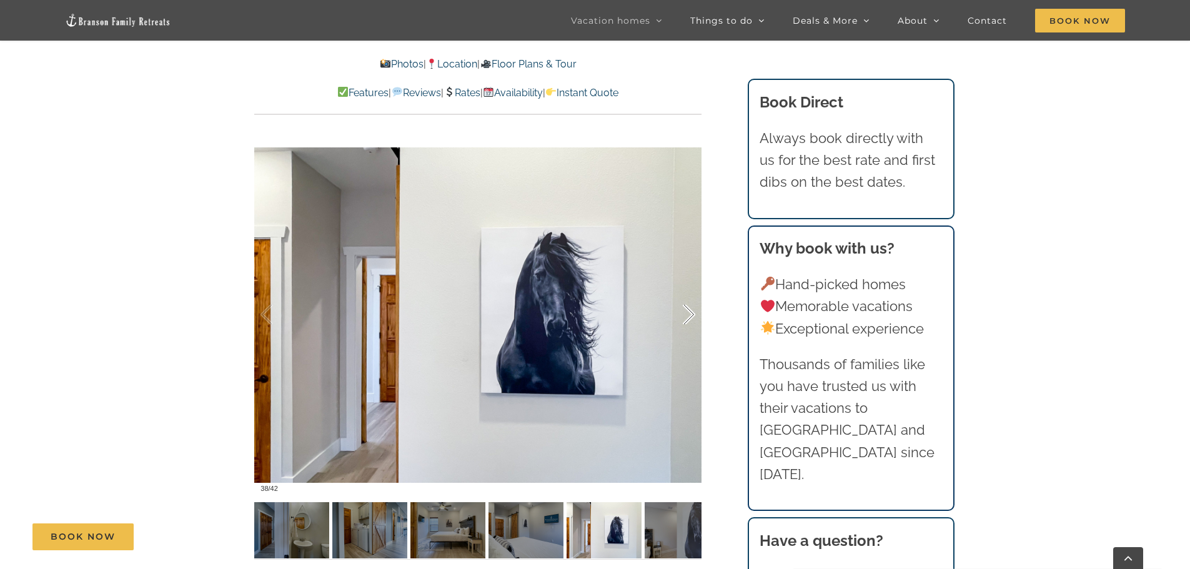
click at [686, 311] on div at bounding box center [675, 314] width 39 height 77
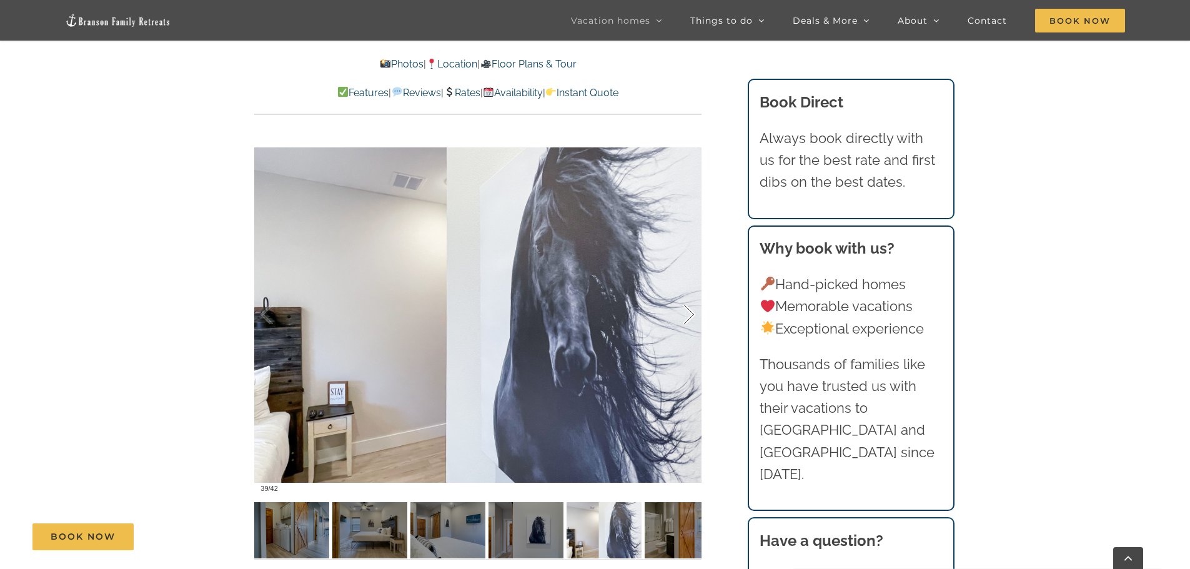
click at [686, 311] on div at bounding box center [675, 314] width 39 height 77
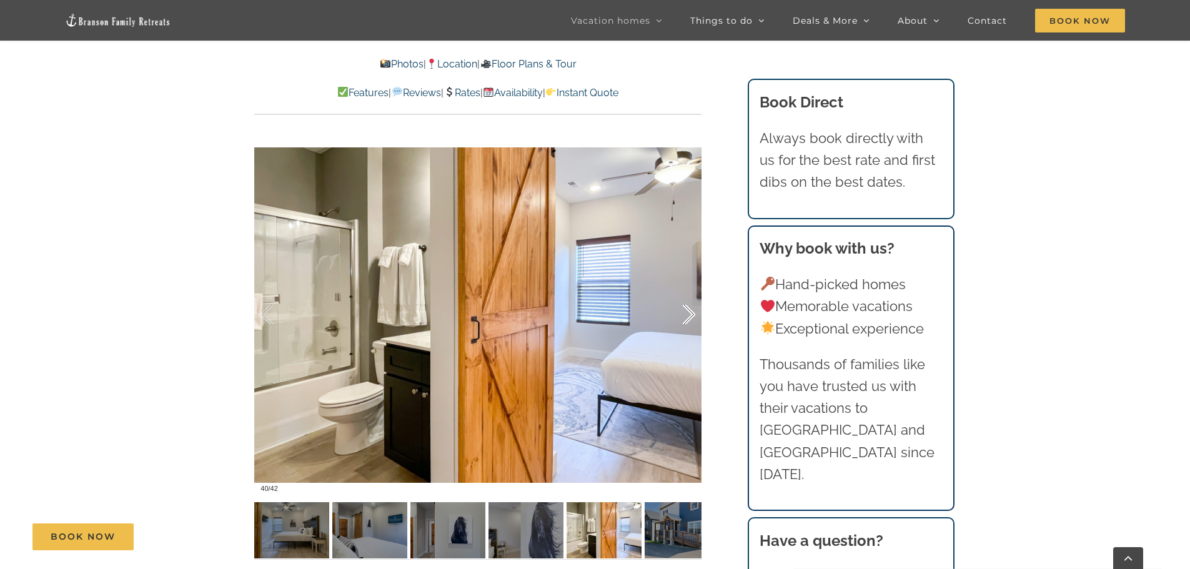
click at [686, 311] on div at bounding box center [675, 314] width 39 height 77
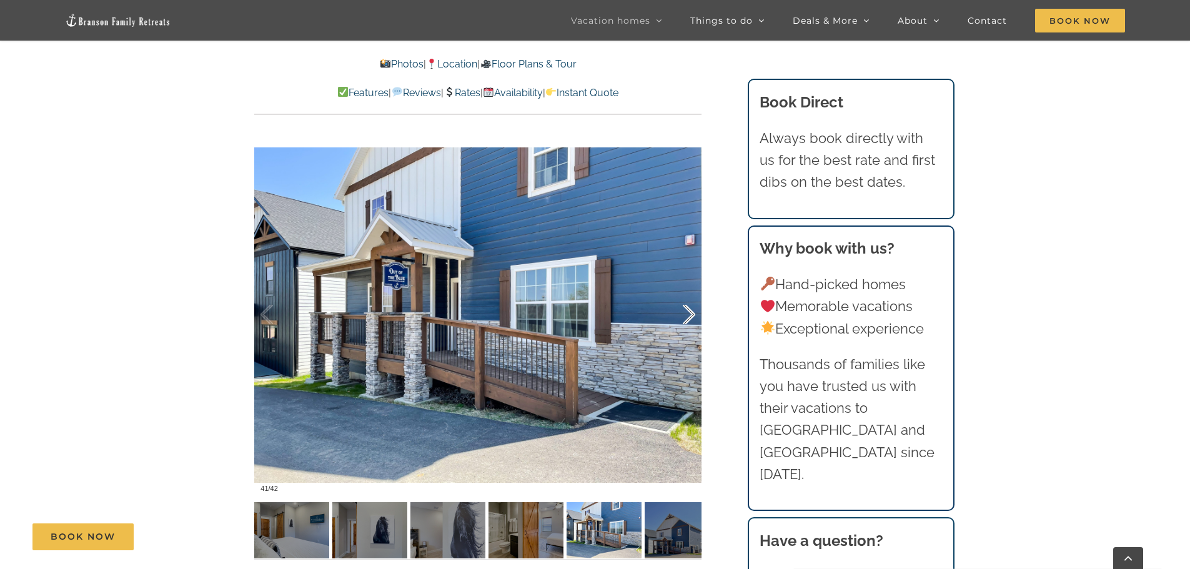
click at [686, 311] on div at bounding box center [675, 314] width 39 height 77
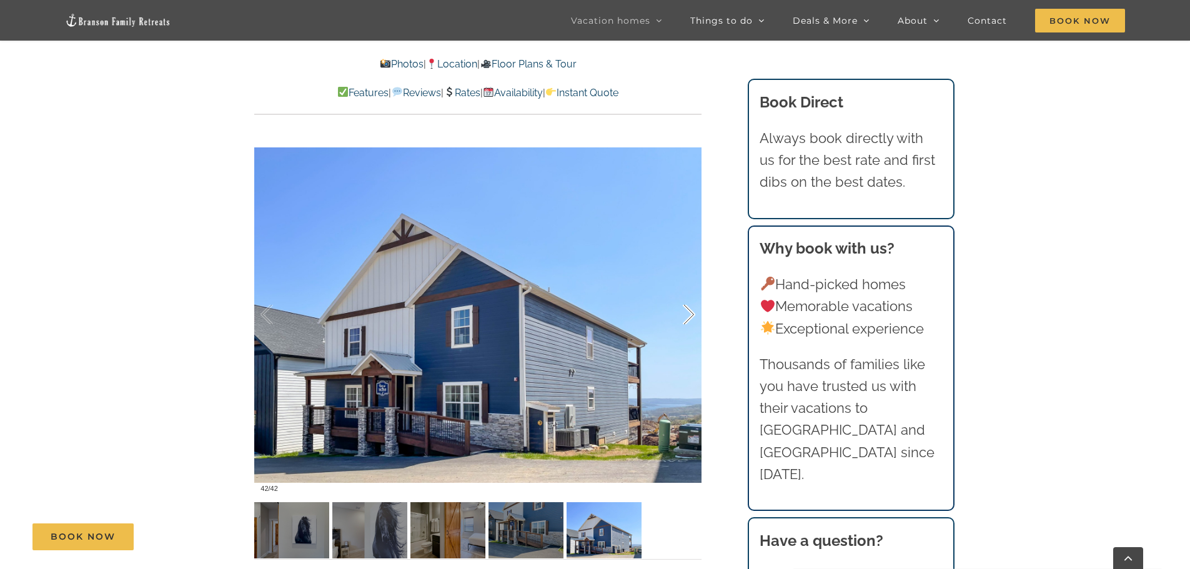
click at [686, 311] on div at bounding box center [675, 314] width 39 height 77
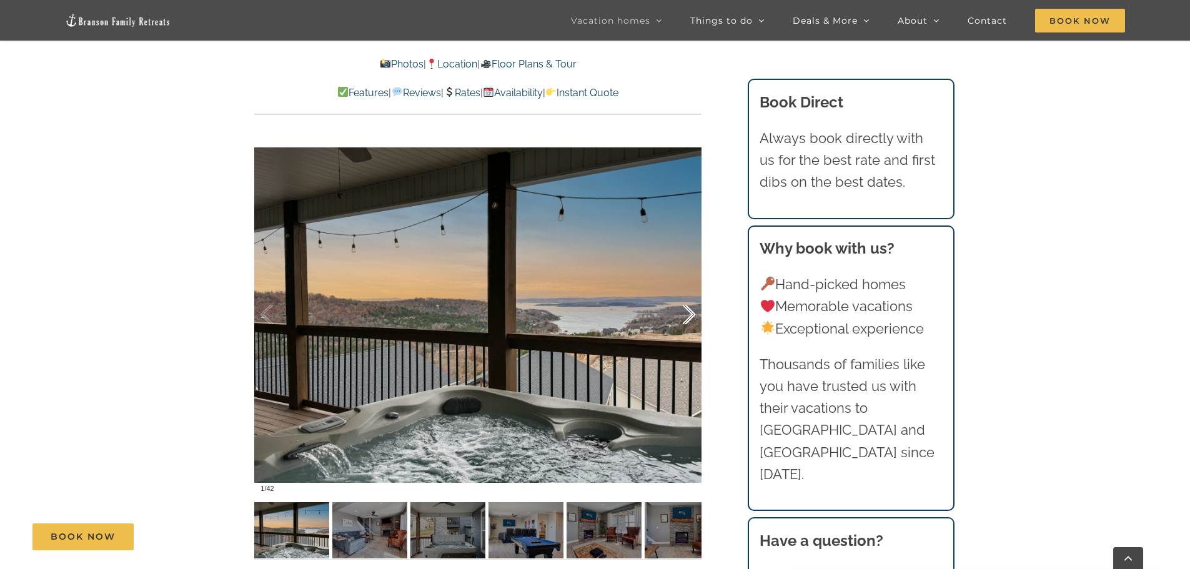
click at [686, 311] on div at bounding box center [675, 314] width 39 height 77
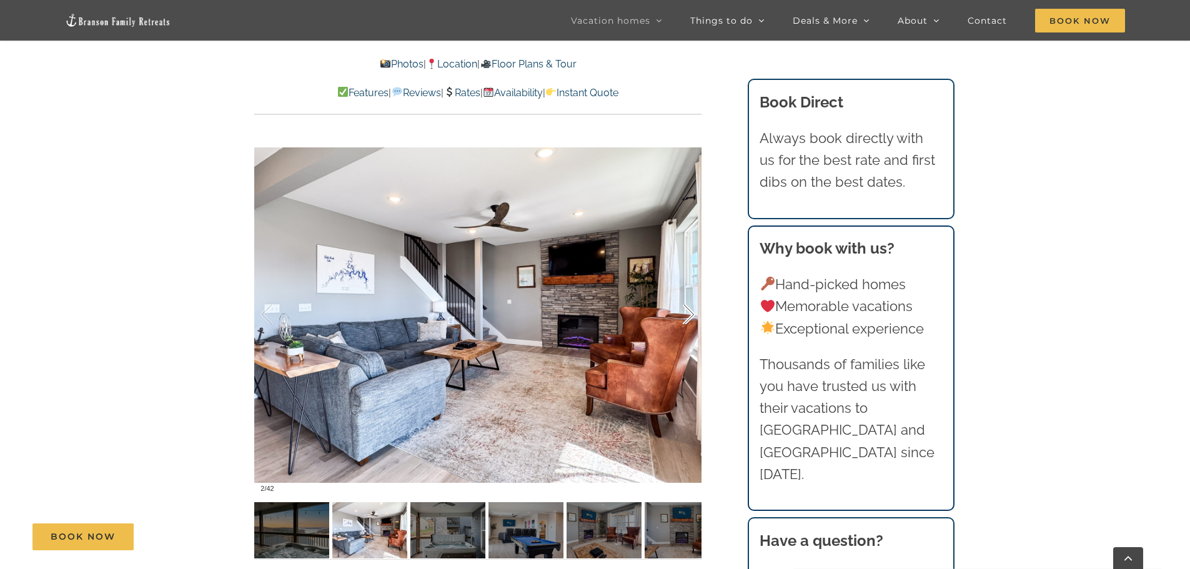
click at [686, 311] on div at bounding box center [675, 314] width 39 height 77
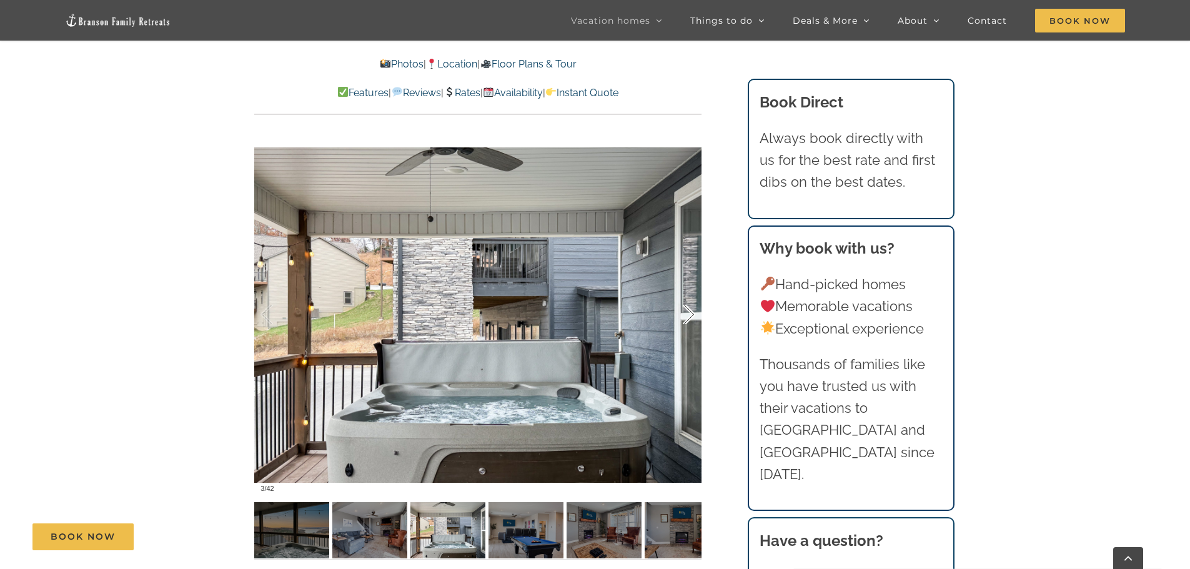
click at [686, 311] on div at bounding box center [675, 314] width 39 height 77
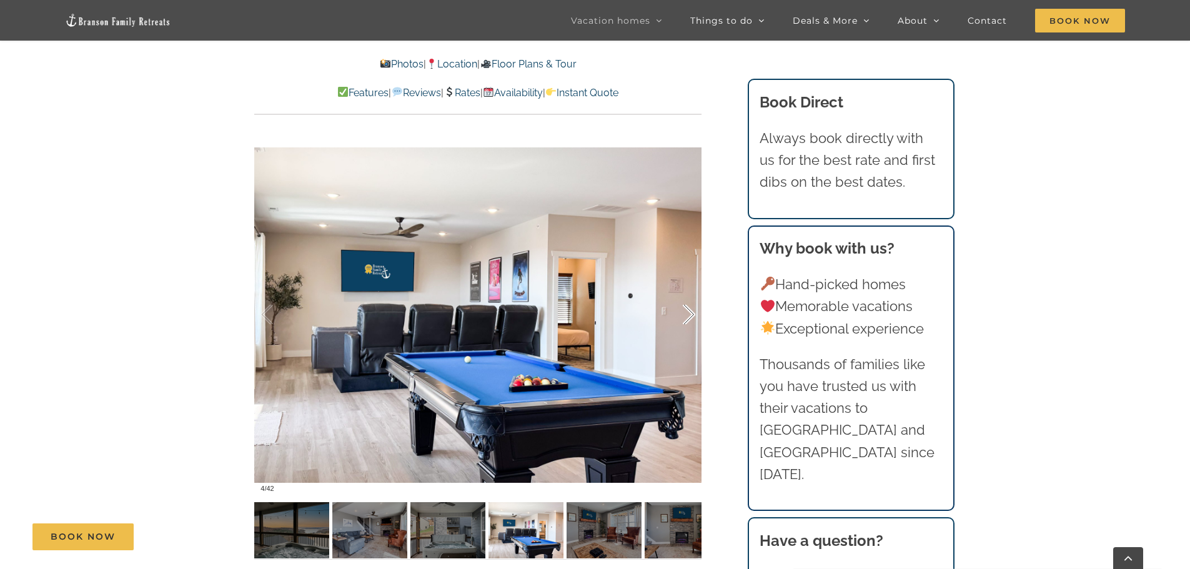
click at [686, 311] on div at bounding box center [675, 314] width 39 height 77
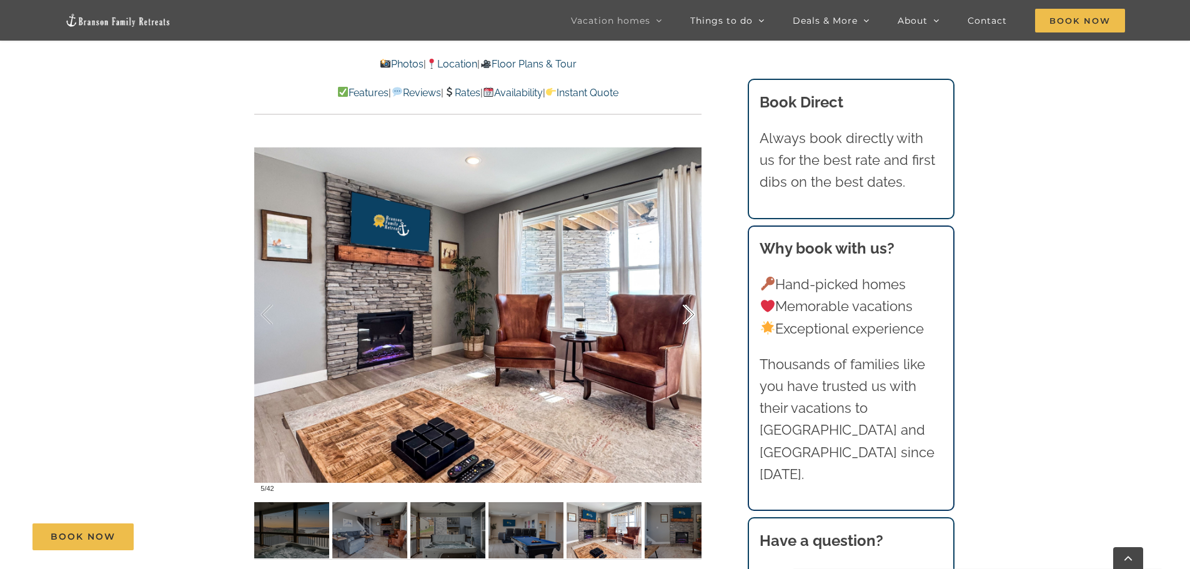
click at [686, 311] on div at bounding box center [675, 314] width 39 height 77
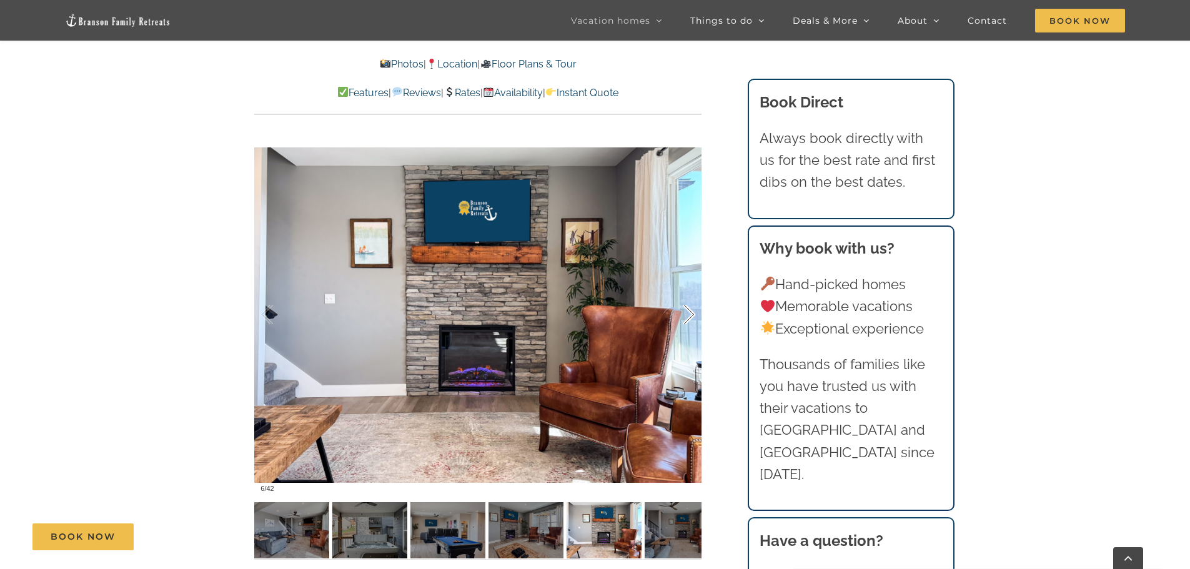
click at [686, 311] on div at bounding box center [675, 314] width 39 height 77
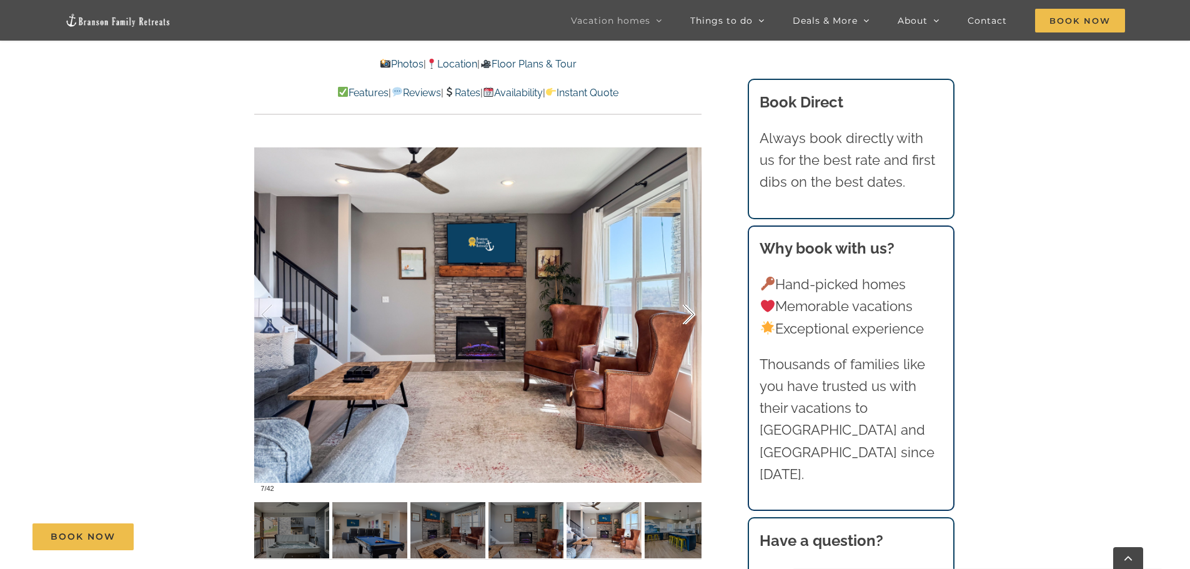
click at [686, 311] on div at bounding box center [675, 314] width 39 height 77
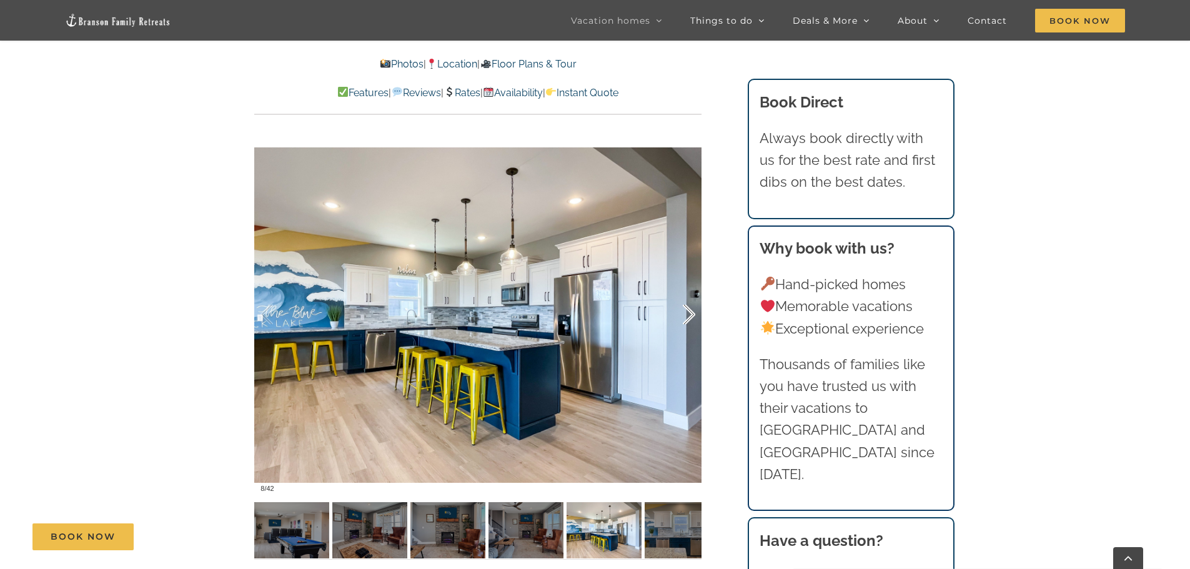
click at [686, 311] on div at bounding box center [675, 314] width 39 height 77
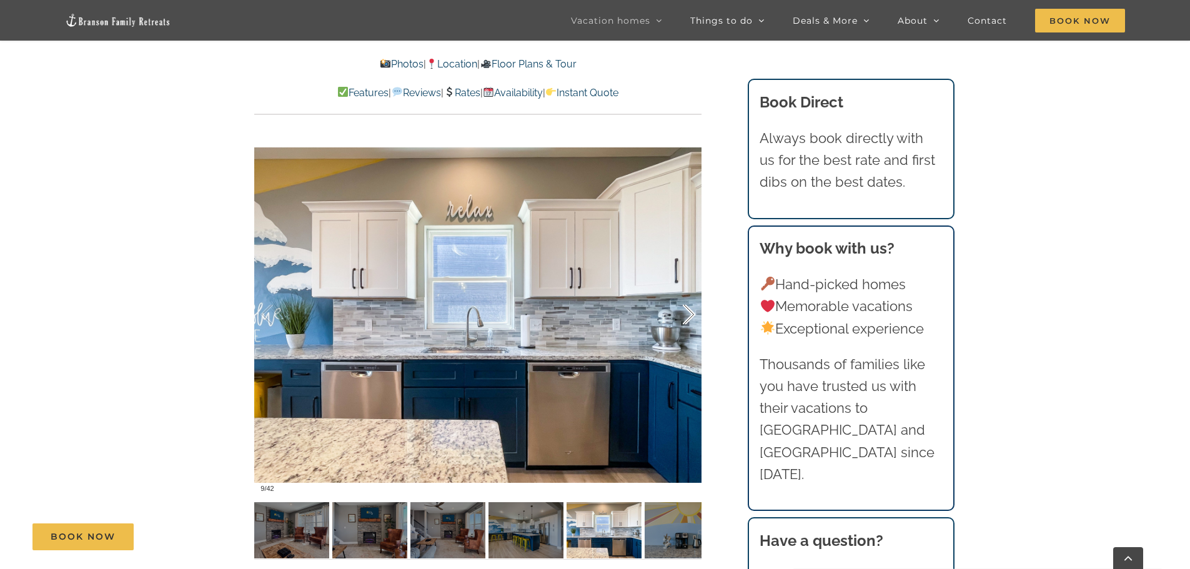
click at [686, 311] on div at bounding box center [675, 314] width 39 height 77
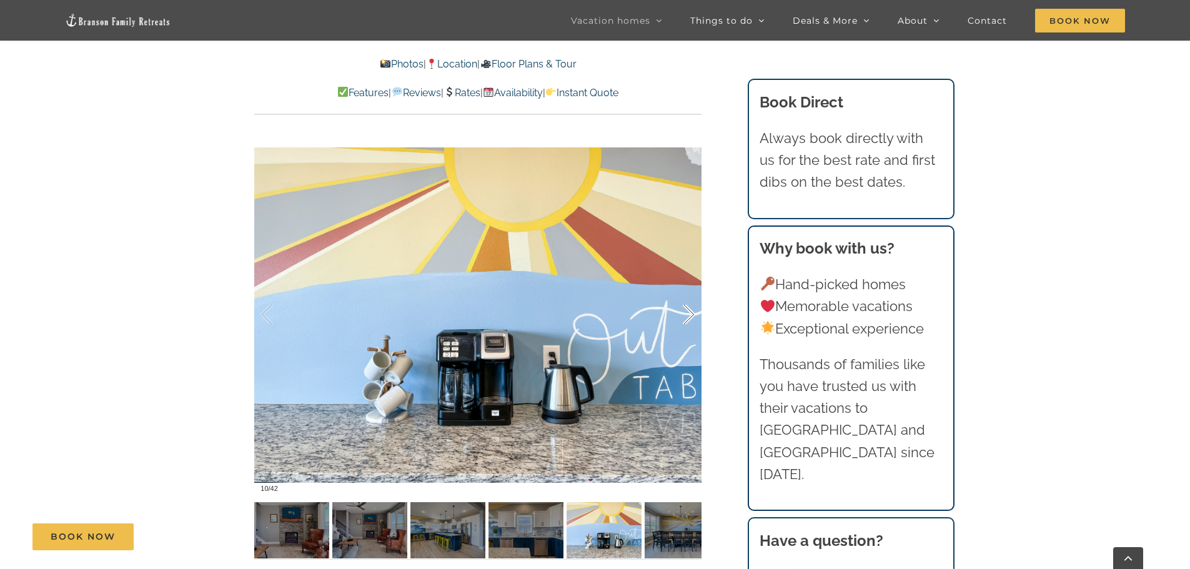
click at [686, 311] on div at bounding box center [675, 314] width 39 height 77
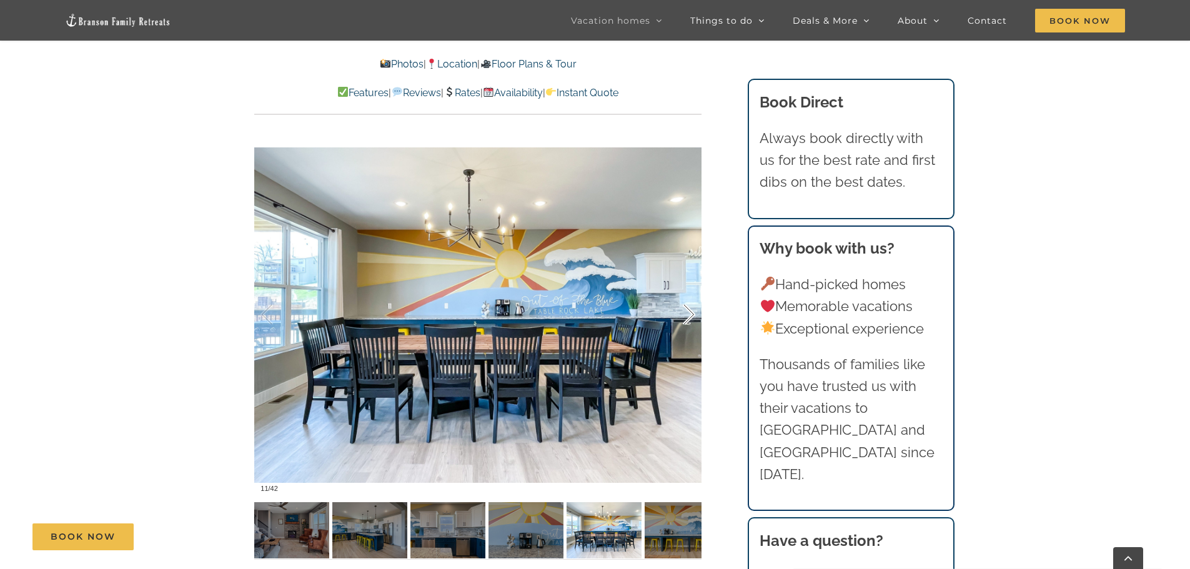
click at [686, 311] on div at bounding box center [675, 314] width 39 height 77
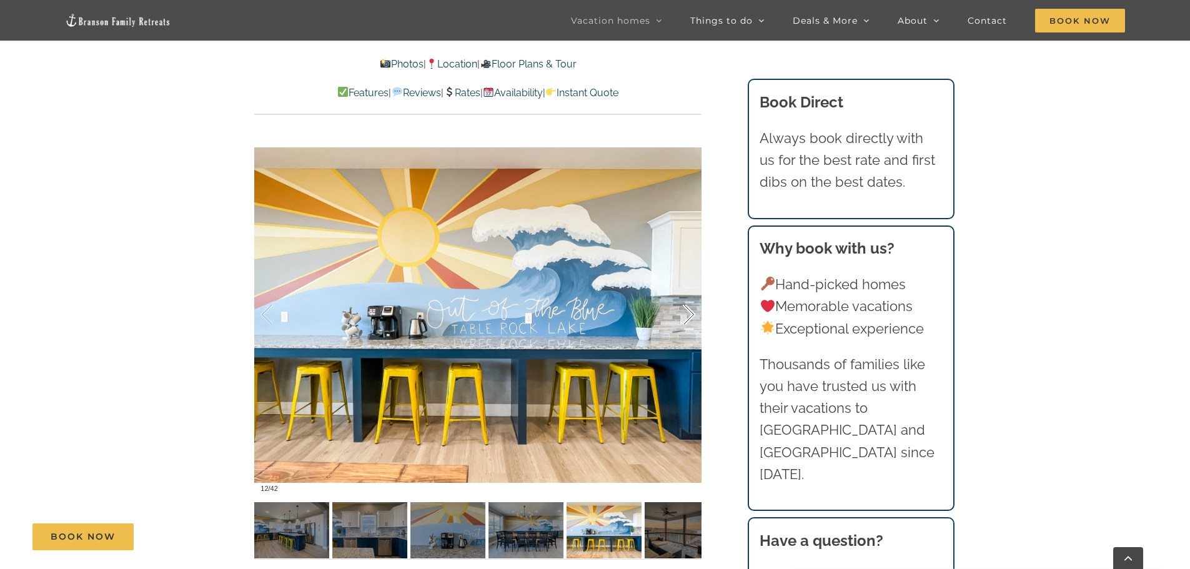
click at [686, 311] on div at bounding box center [675, 314] width 39 height 77
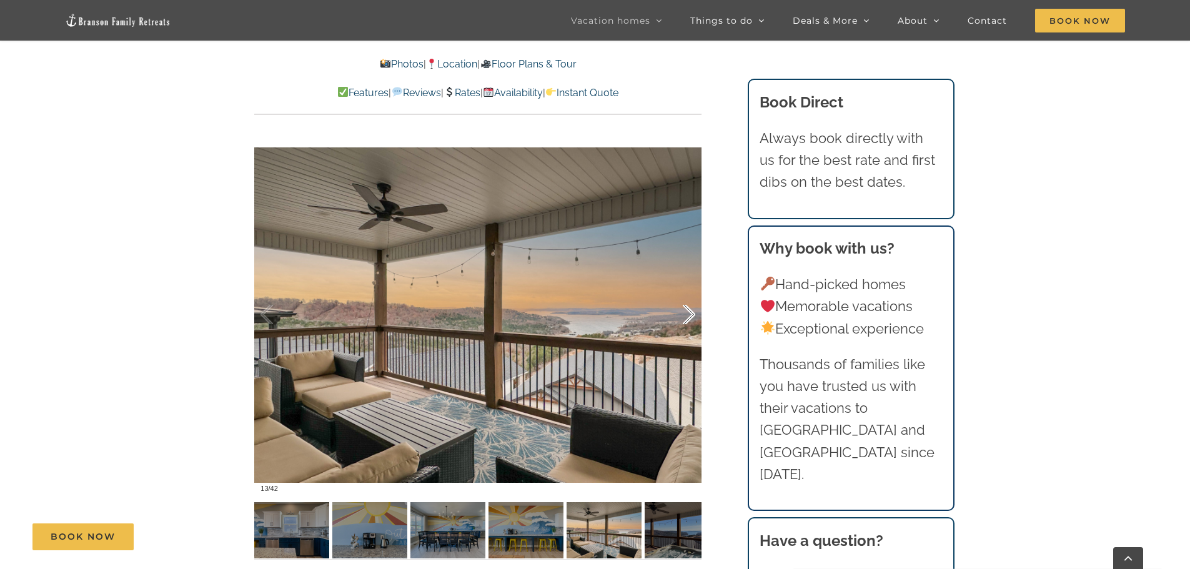
click at [686, 311] on div at bounding box center [675, 314] width 39 height 77
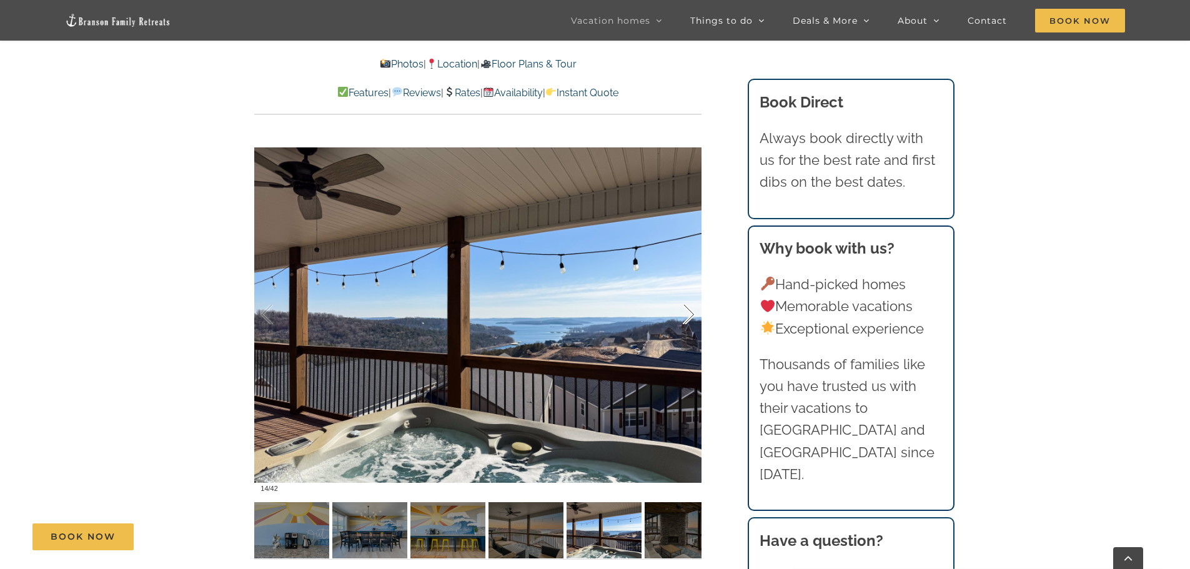
click at [686, 311] on div at bounding box center [675, 314] width 39 height 77
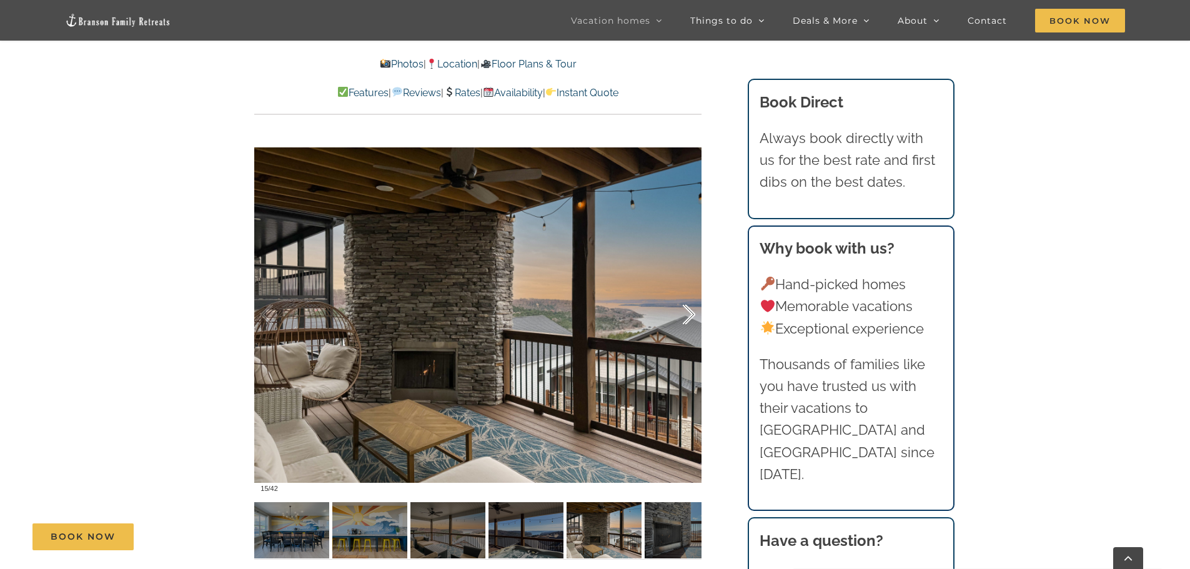
click at [686, 311] on div at bounding box center [675, 314] width 39 height 77
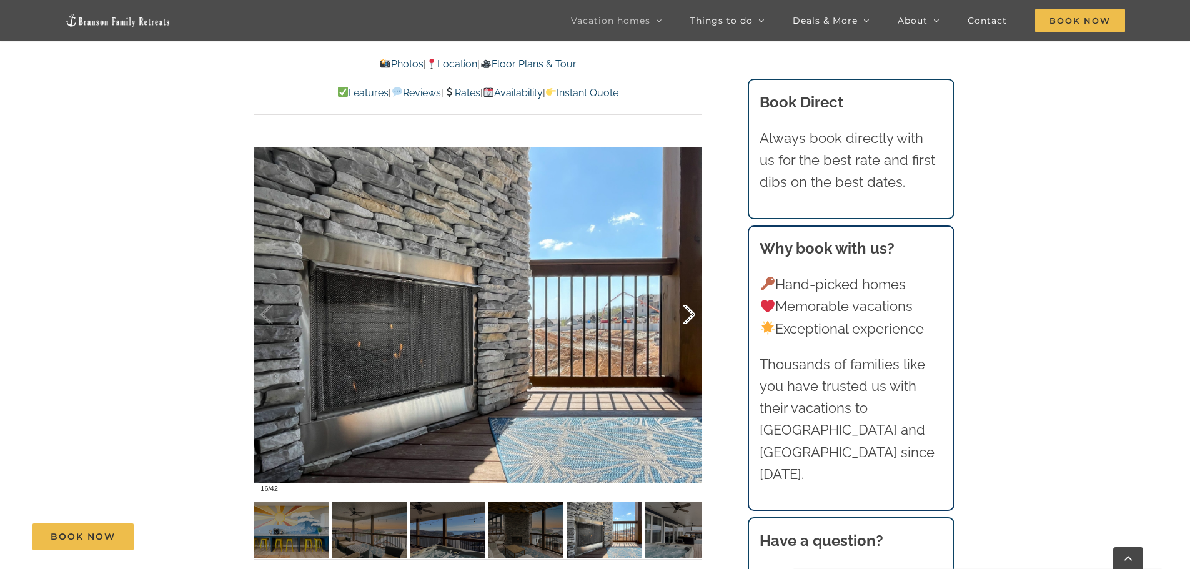
click at [686, 311] on div at bounding box center [675, 314] width 39 height 77
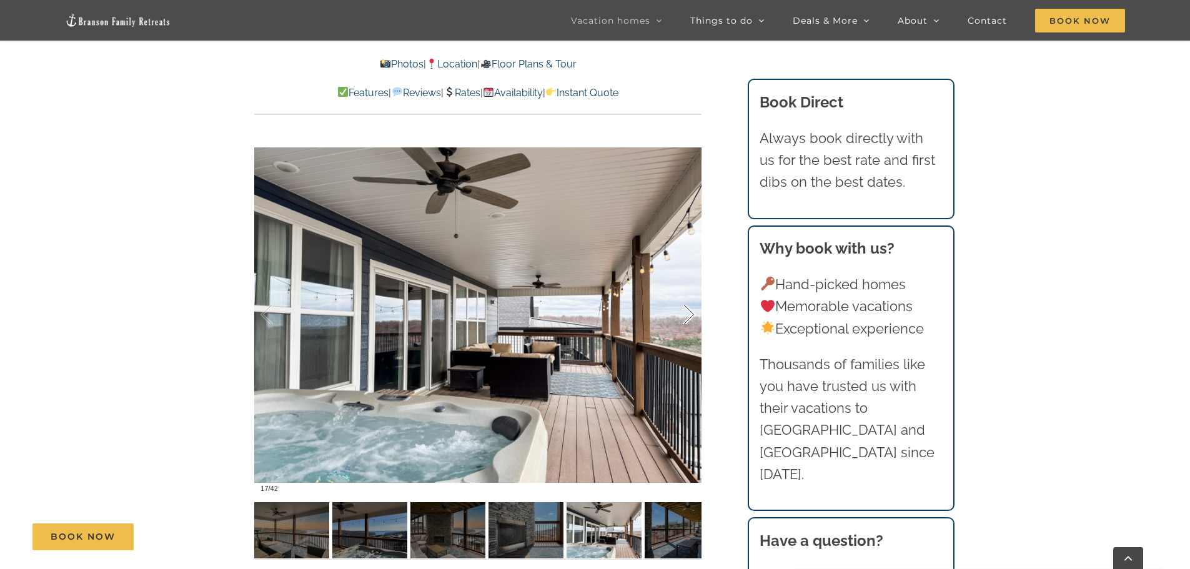
click at [686, 311] on div at bounding box center [675, 314] width 39 height 77
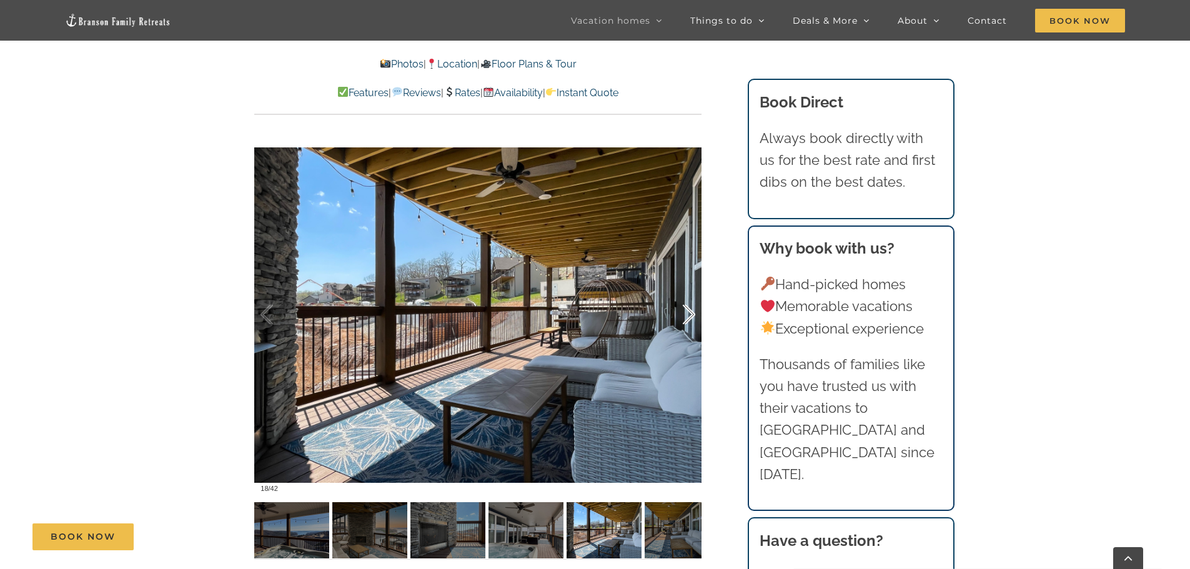
click at [686, 311] on div at bounding box center [675, 314] width 39 height 77
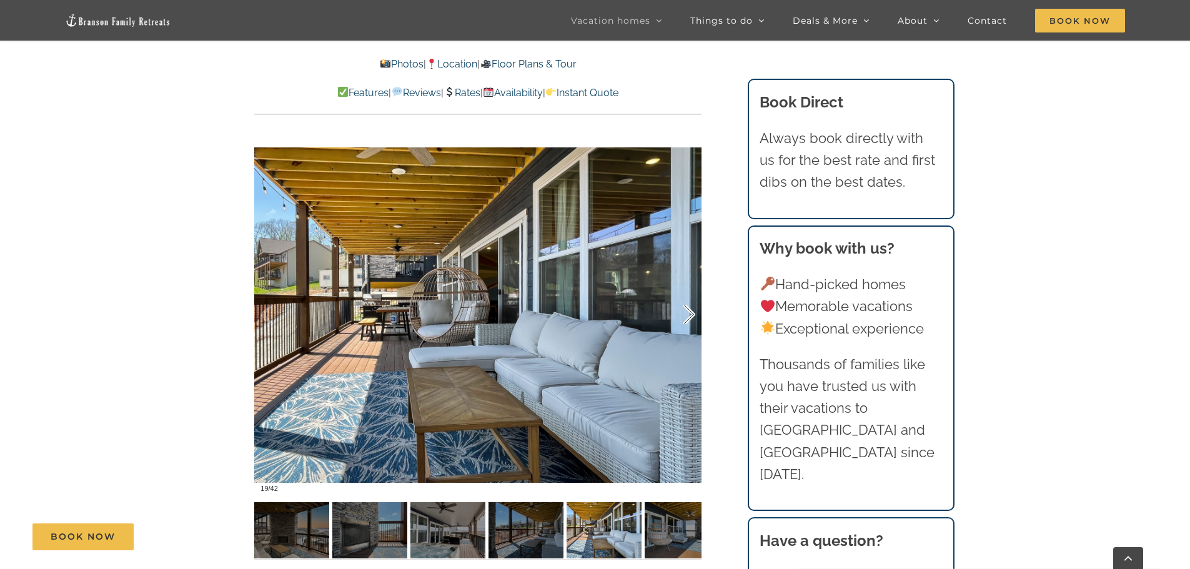
click at [686, 311] on div at bounding box center [675, 314] width 39 height 77
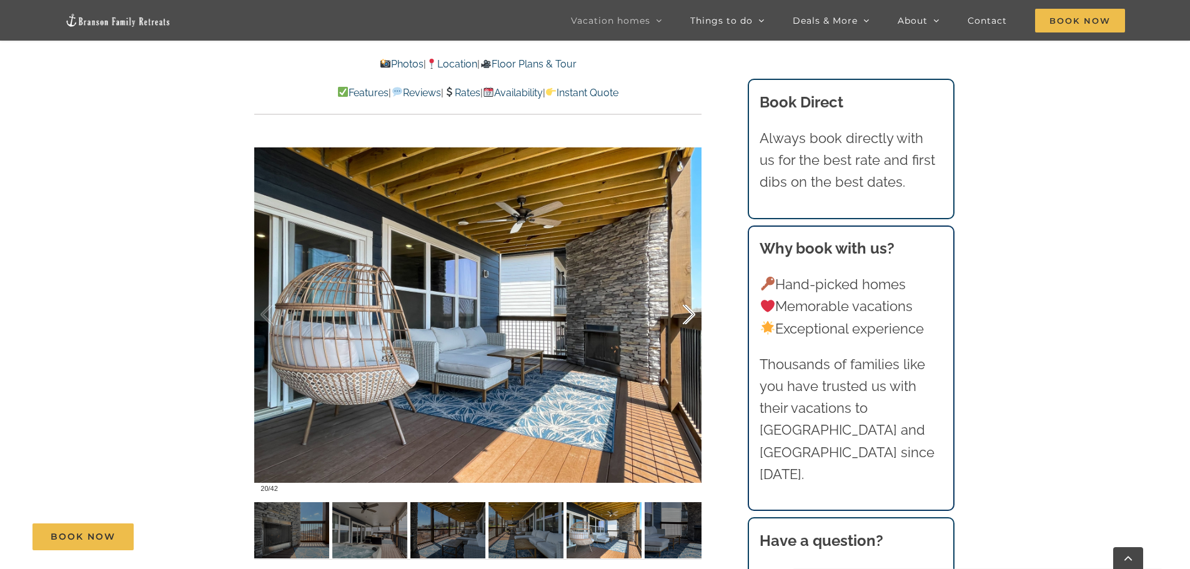
click at [686, 311] on div at bounding box center [675, 314] width 39 height 77
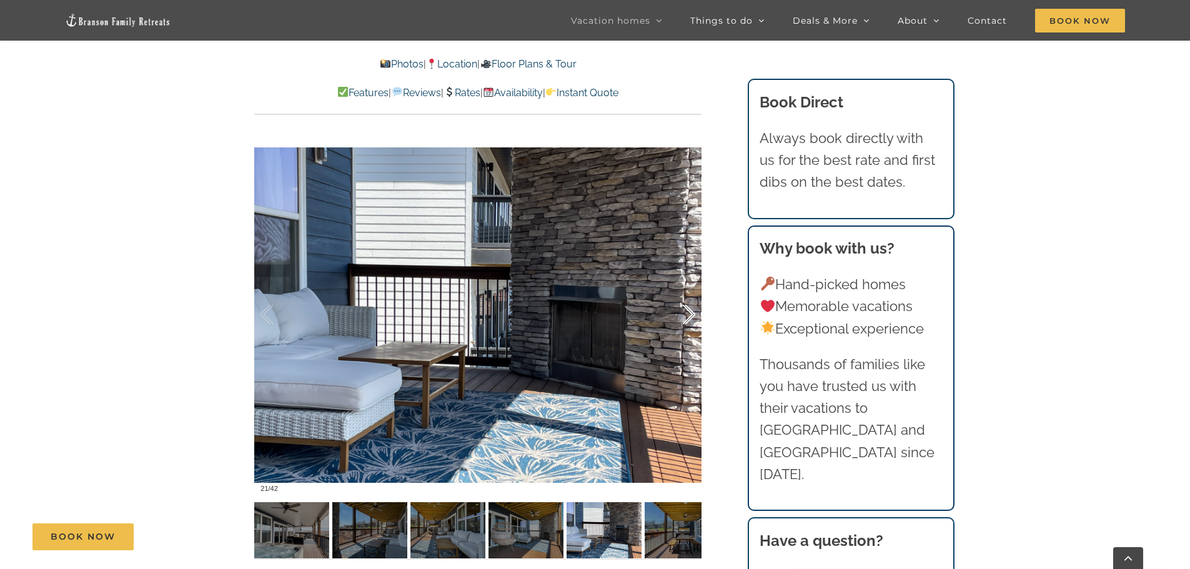
click at [686, 311] on div at bounding box center [675, 314] width 39 height 77
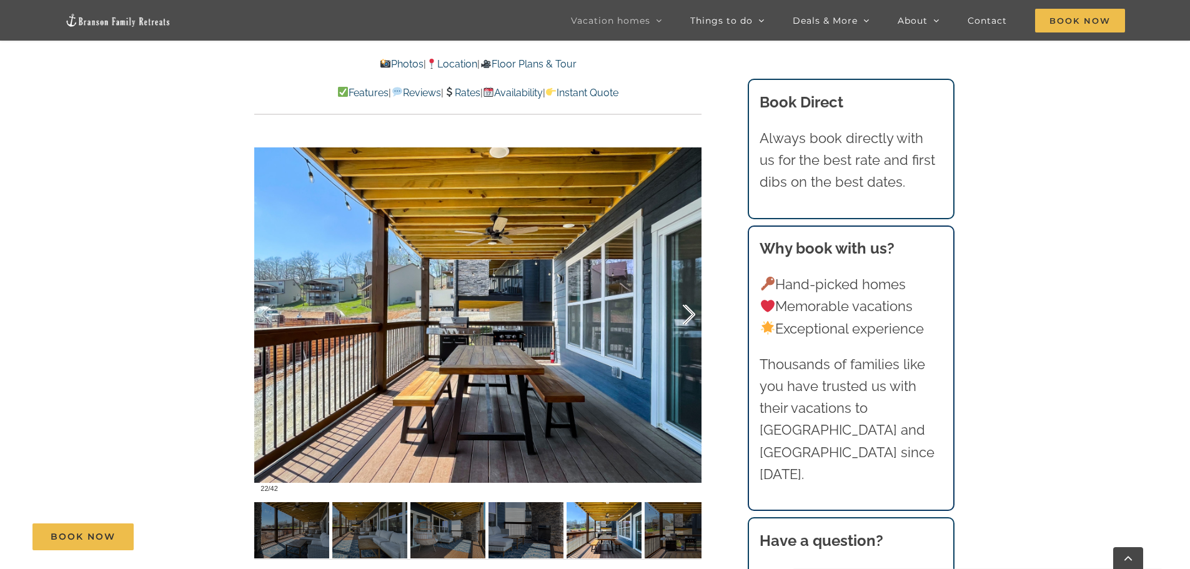
click at [686, 311] on div at bounding box center [675, 314] width 39 height 77
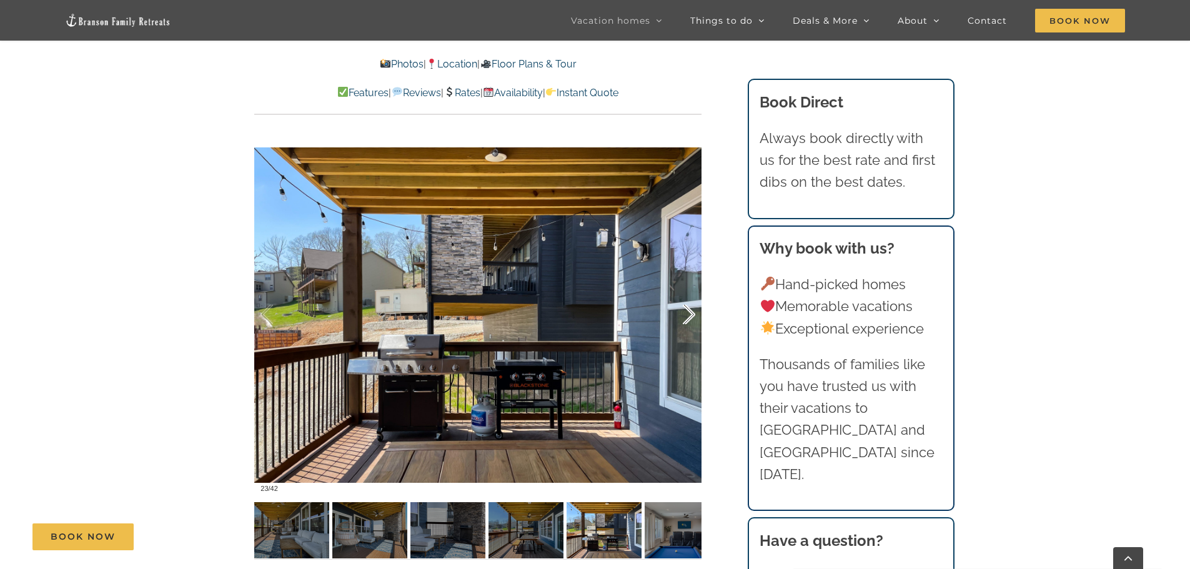
click at [686, 311] on div at bounding box center [675, 314] width 39 height 77
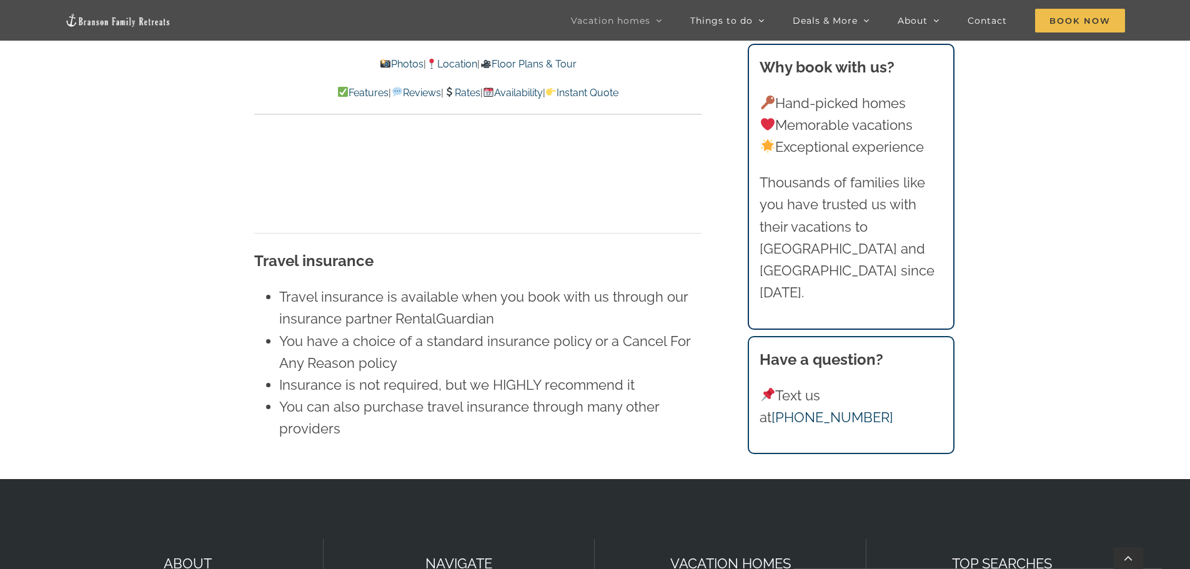
scroll to position [8565, 0]
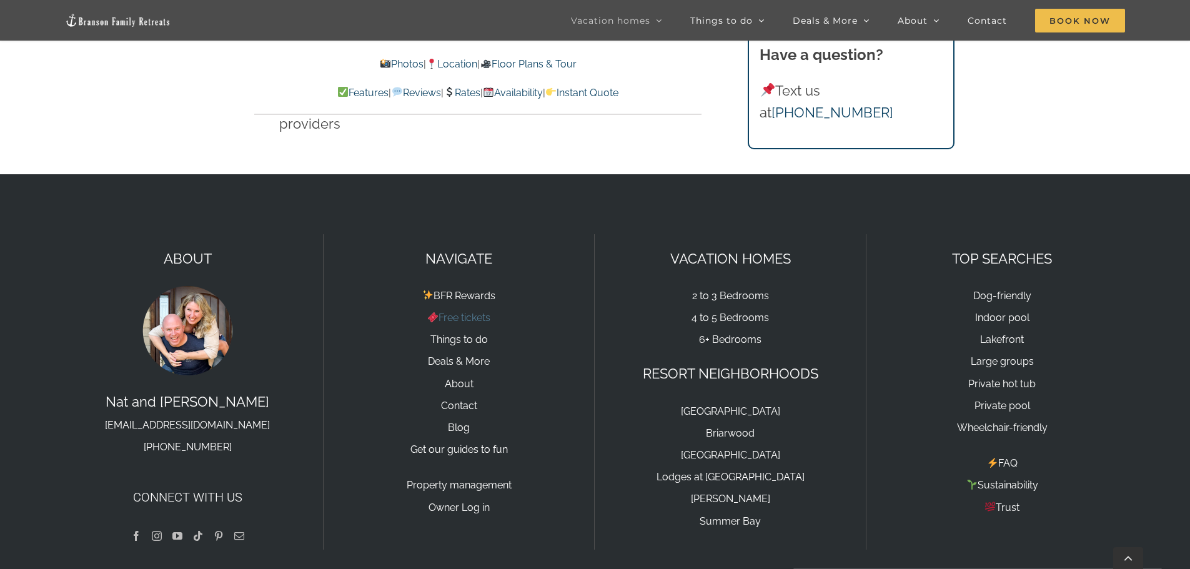
click at [474, 312] on link "Free tickets" at bounding box center [458, 318] width 63 height 12
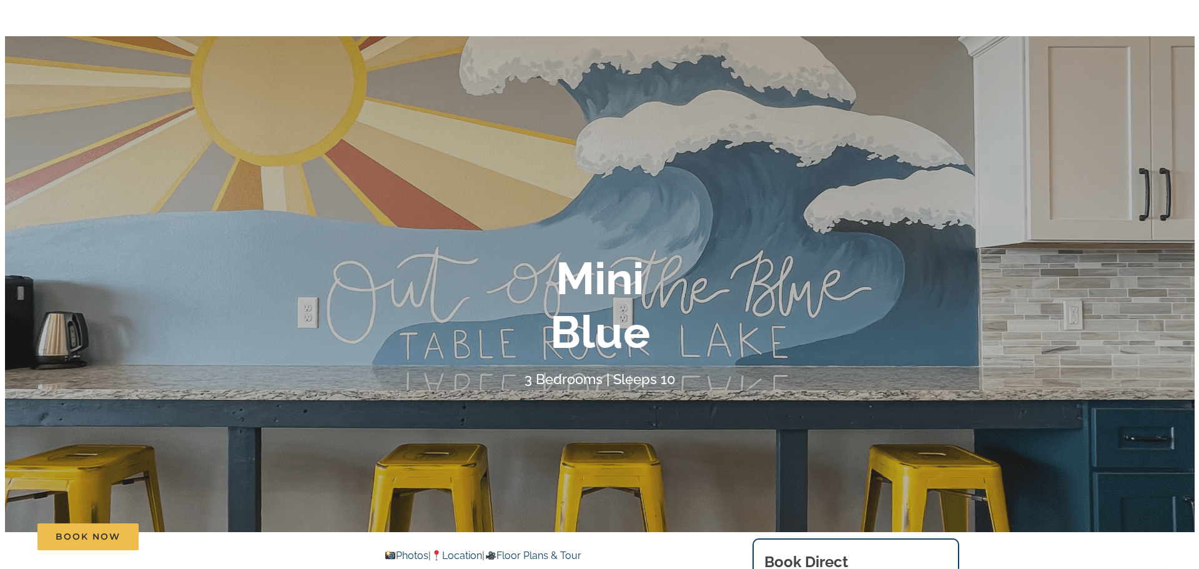
scroll to position [0, 0]
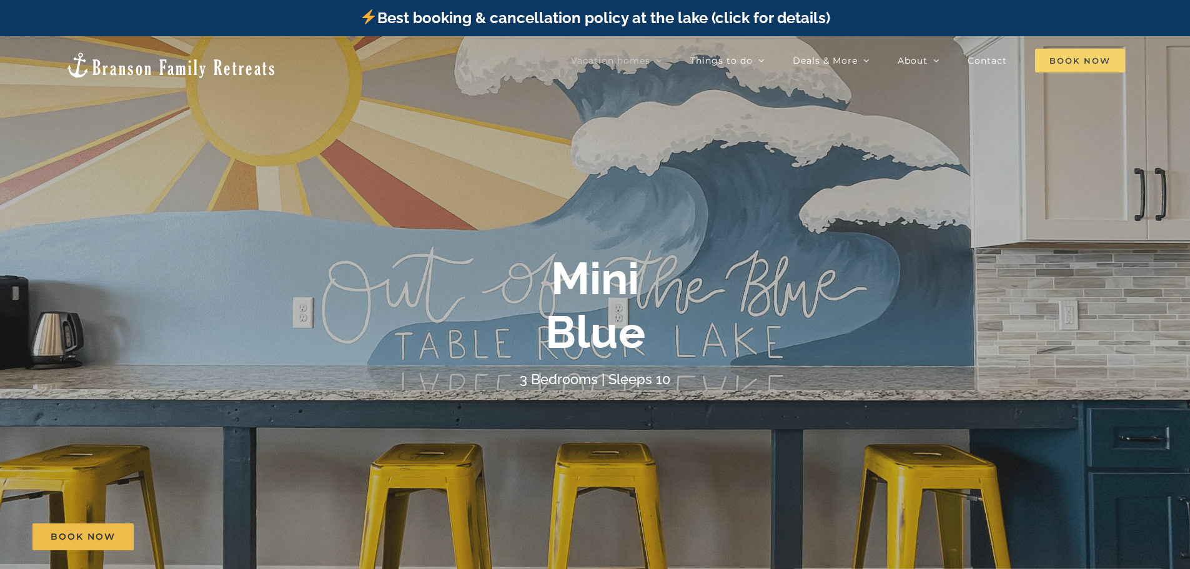
click at [1077, 57] on span "Book Now" at bounding box center [1080, 61] width 90 height 24
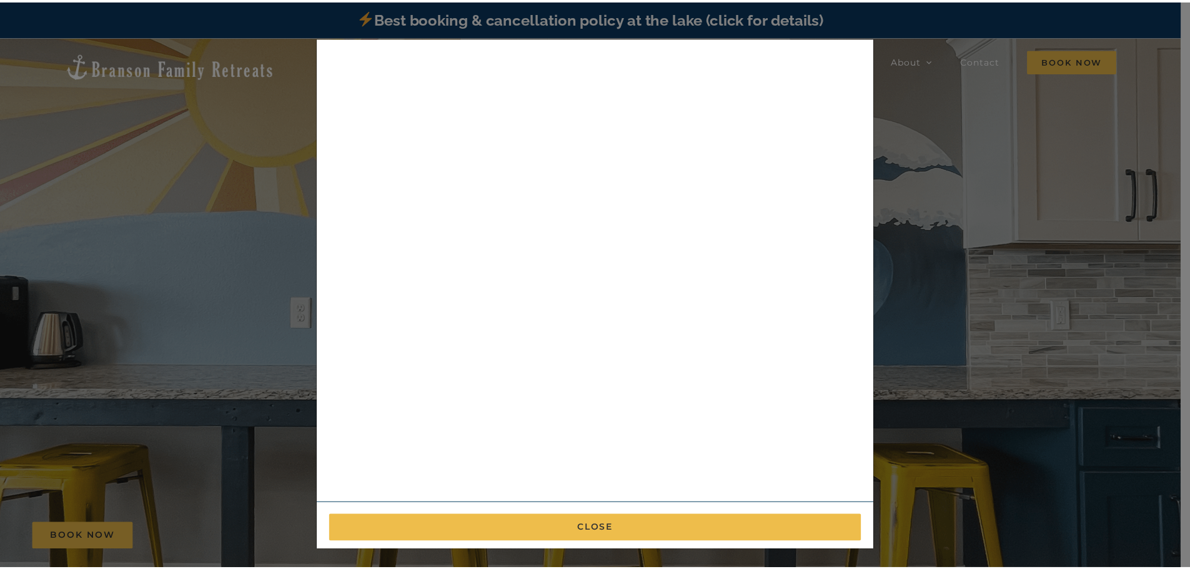
scroll to position [262, 0]
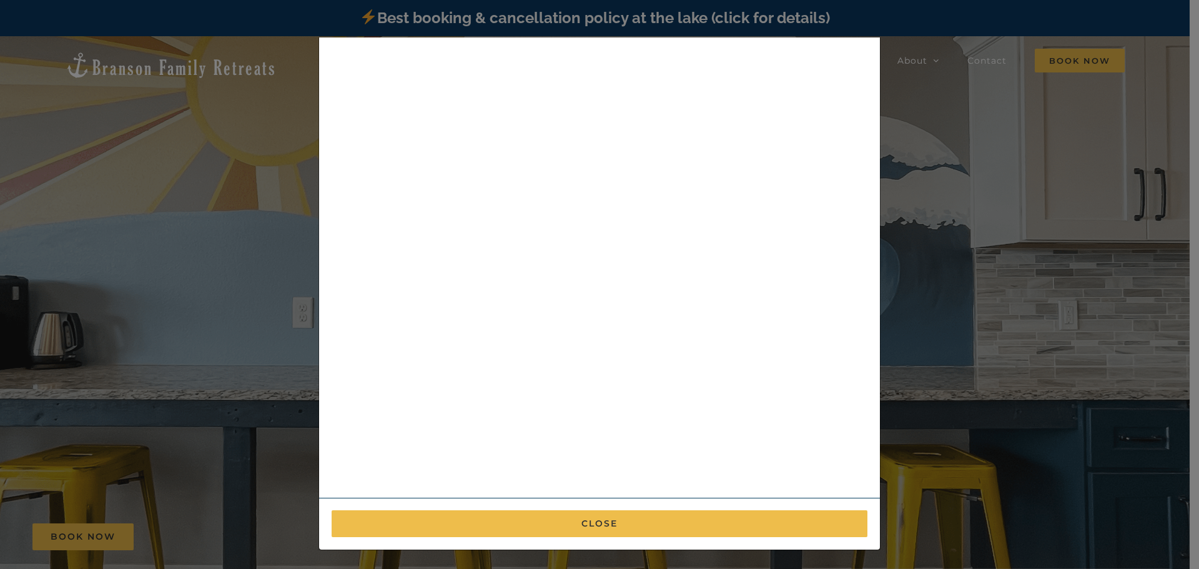
click at [1126, 286] on div "× Book now Best cancellation policy in the area : Cancel up to 14 days before a…" at bounding box center [599, 284] width 1199 height 569
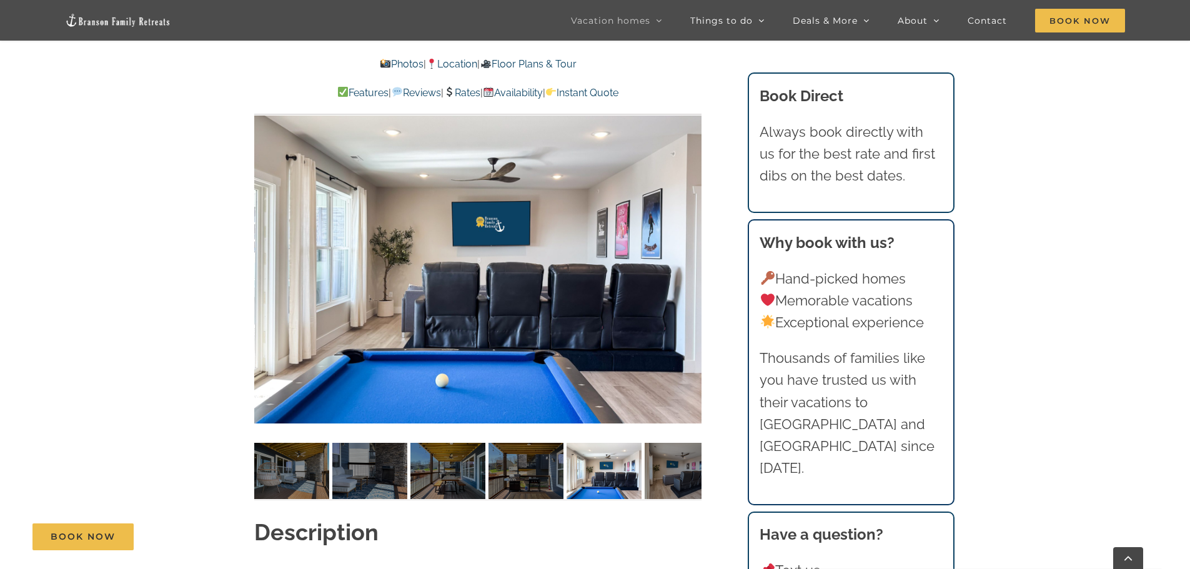
scroll to position [903, 0]
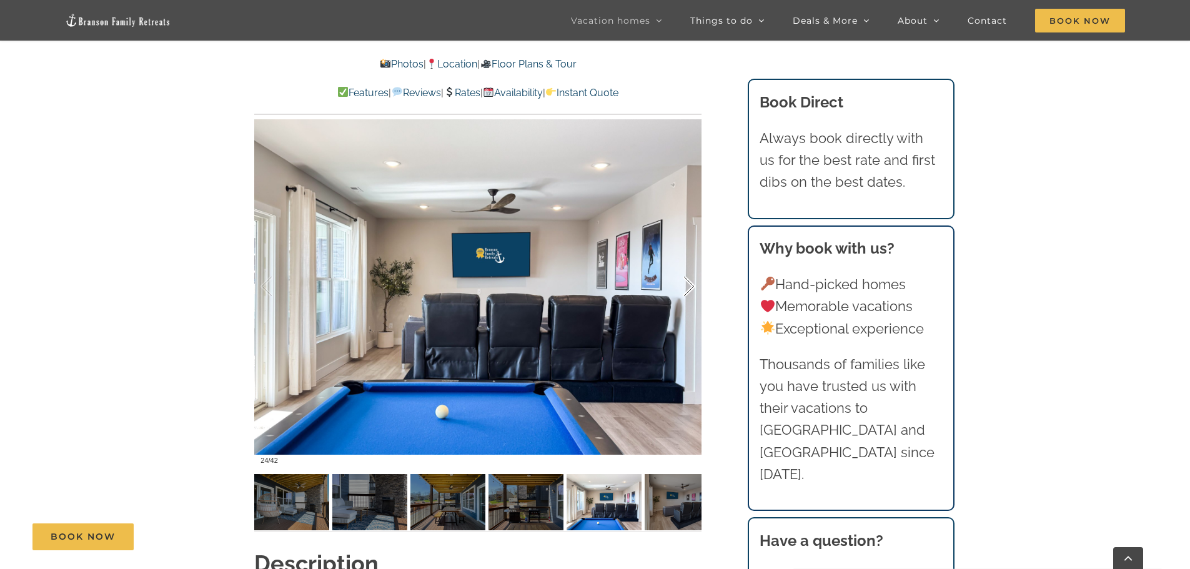
click at [684, 291] on div at bounding box center [675, 286] width 39 height 77
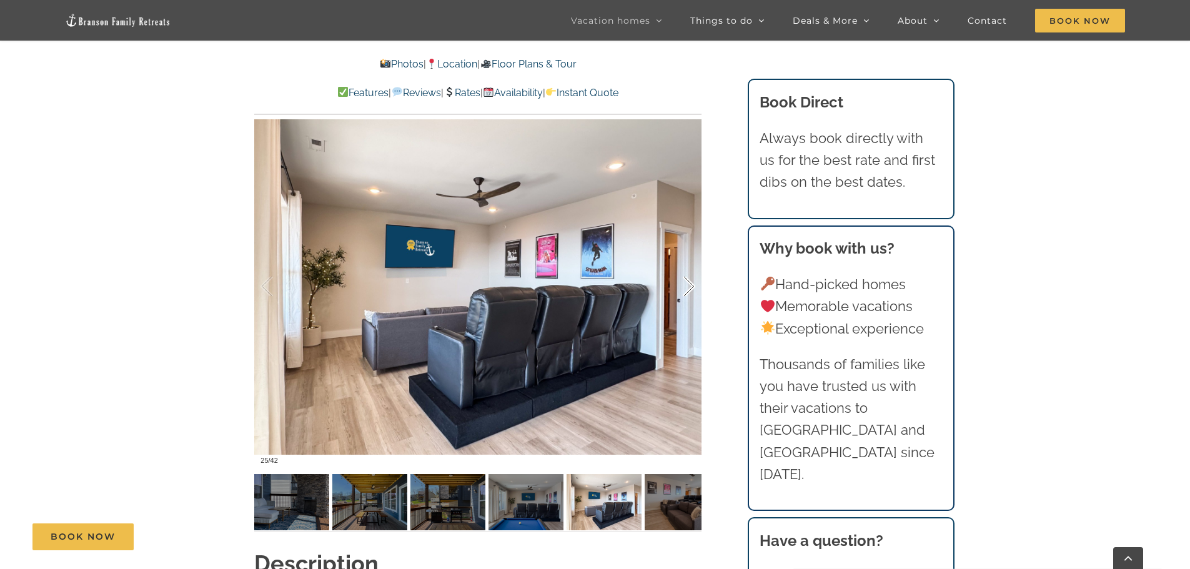
click at [684, 289] on div at bounding box center [675, 286] width 39 height 77
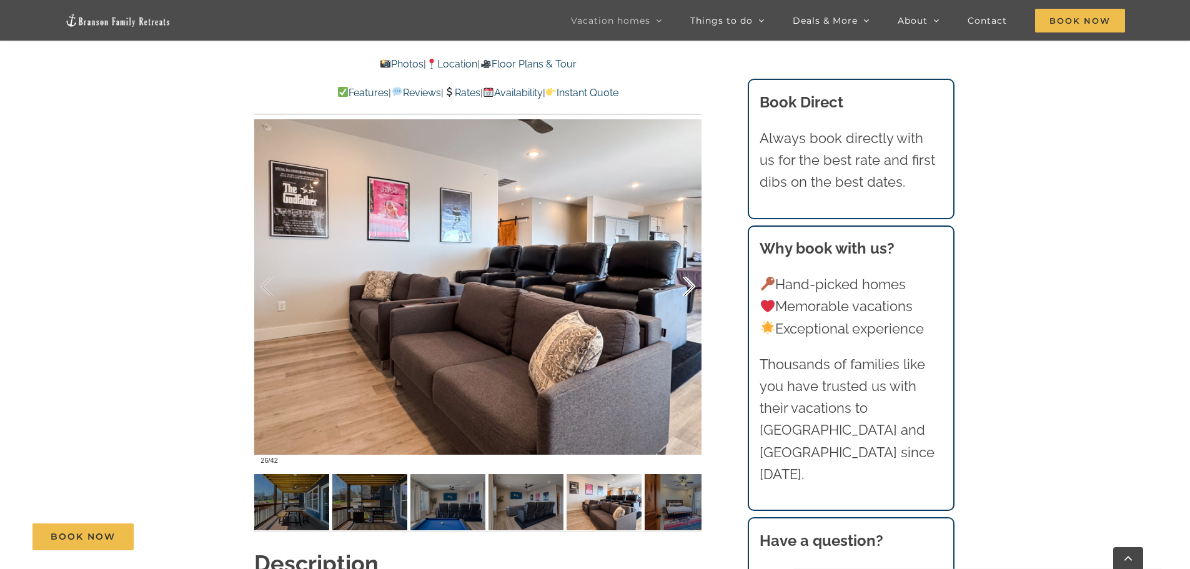
click at [684, 289] on div at bounding box center [675, 286] width 39 height 77
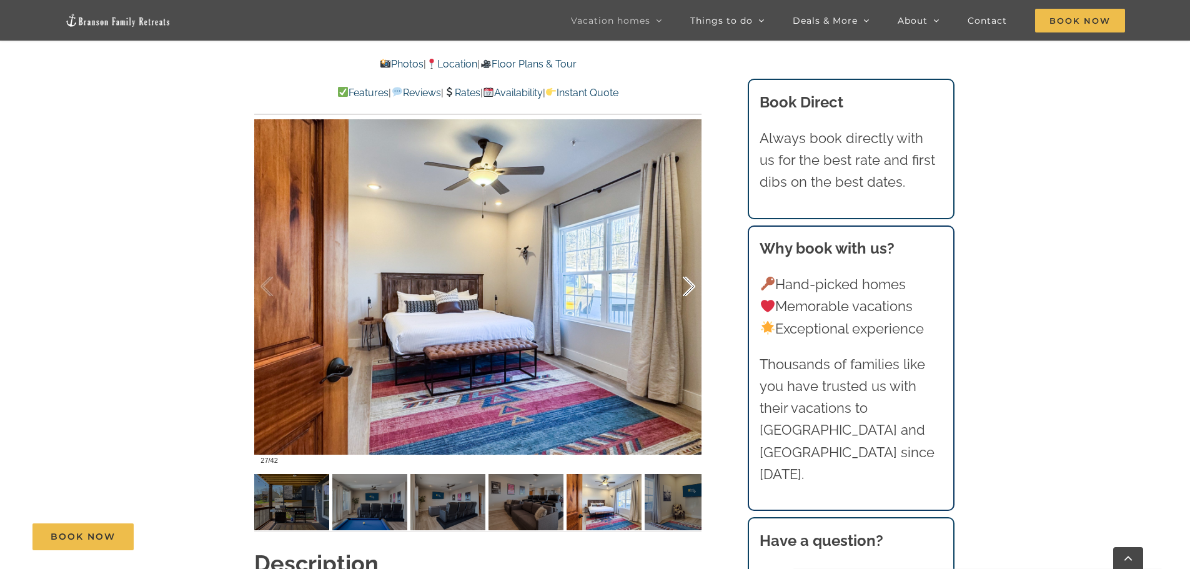
click at [684, 289] on div at bounding box center [675, 286] width 39 height 77
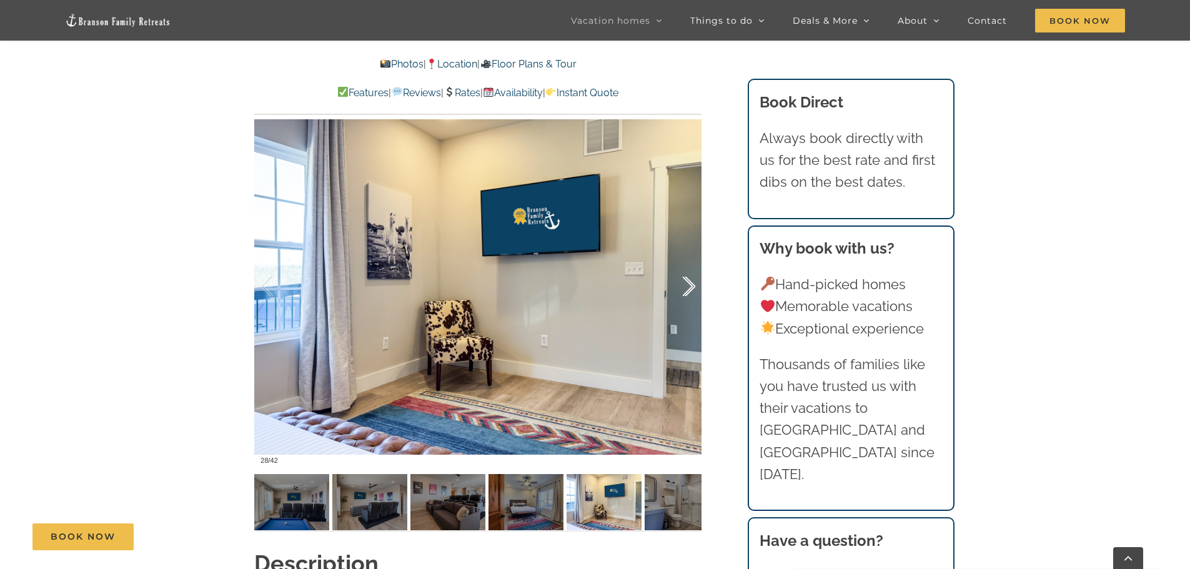
click at [684, 289] on div at bounding box center [675, 286] width 39 height 77
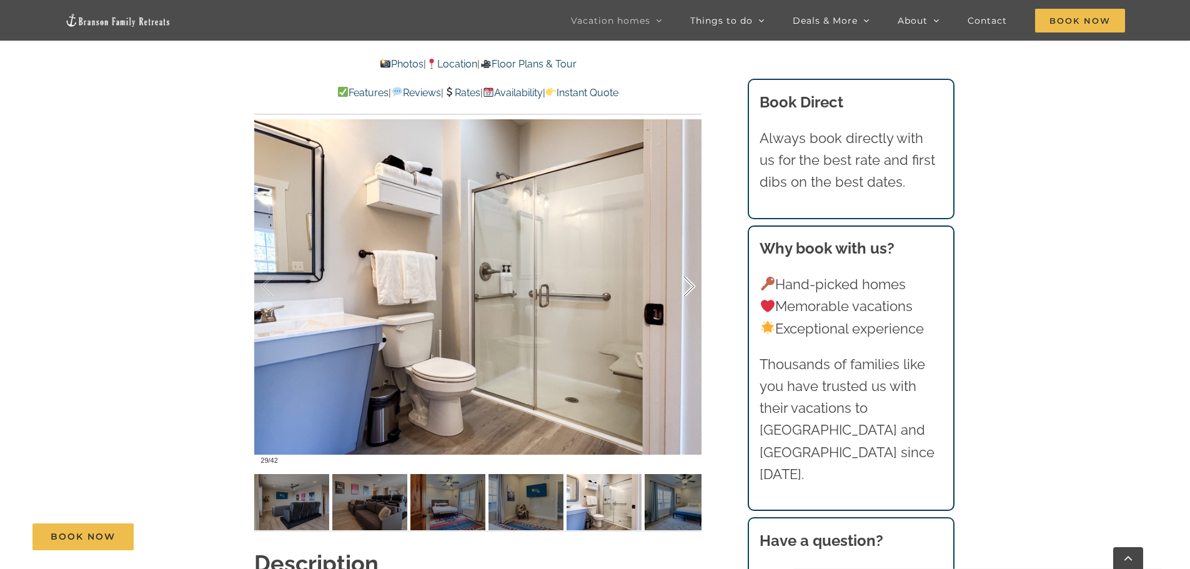
click at [684, 289] on div at bounding box center [675, 286] width 39 height 77
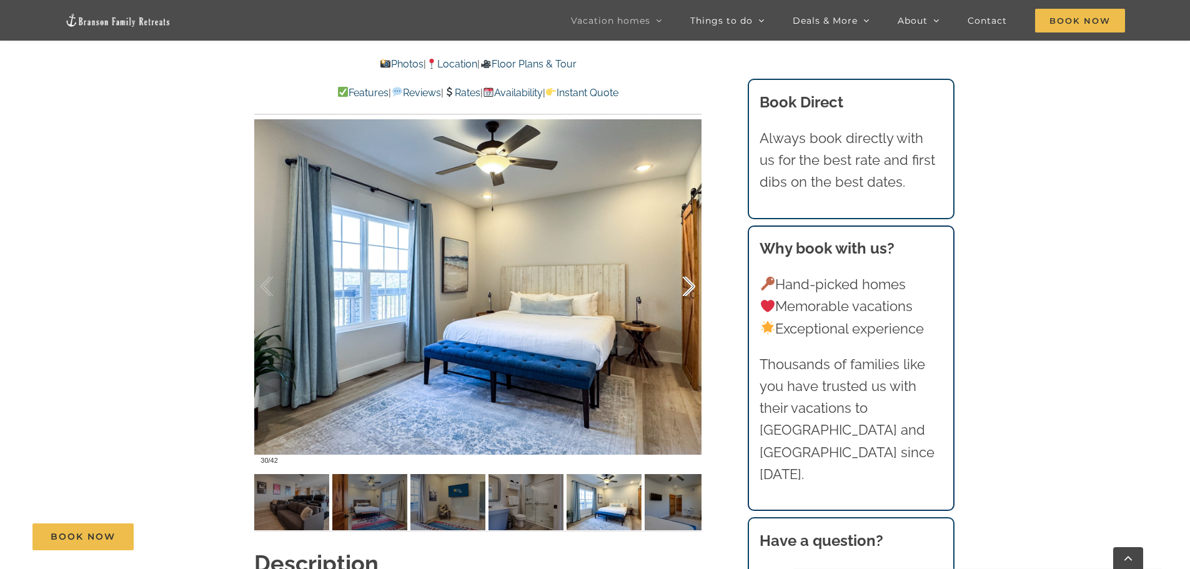
click at [684, 289] on div at bounding box center [675, 286] width 39 height 77
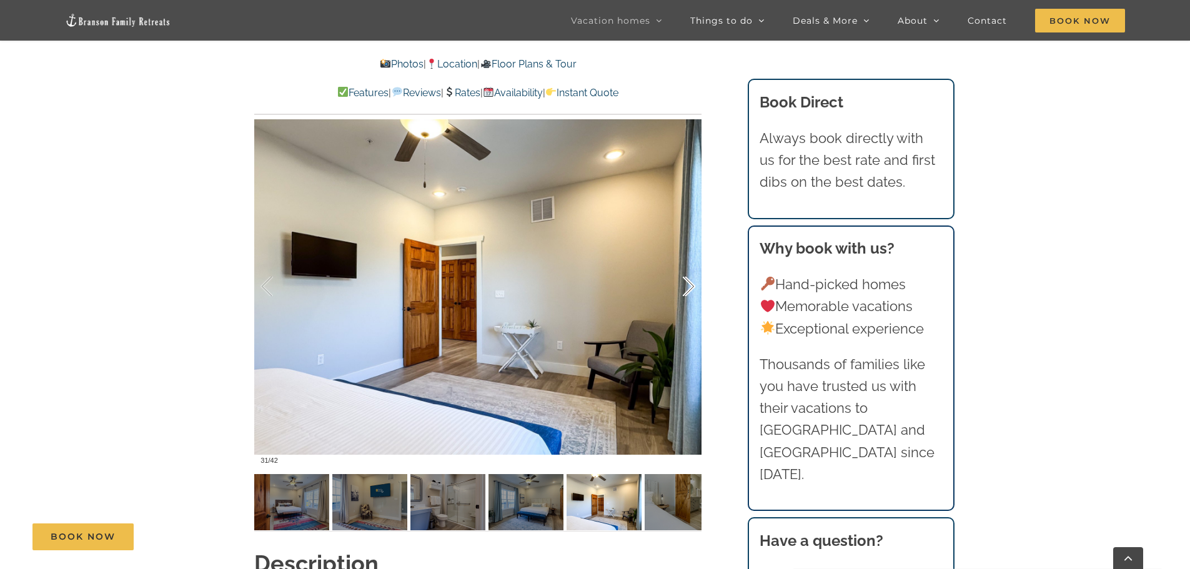
click at [684, 289] on div at bounding box center [675, 286] width 39 height 77
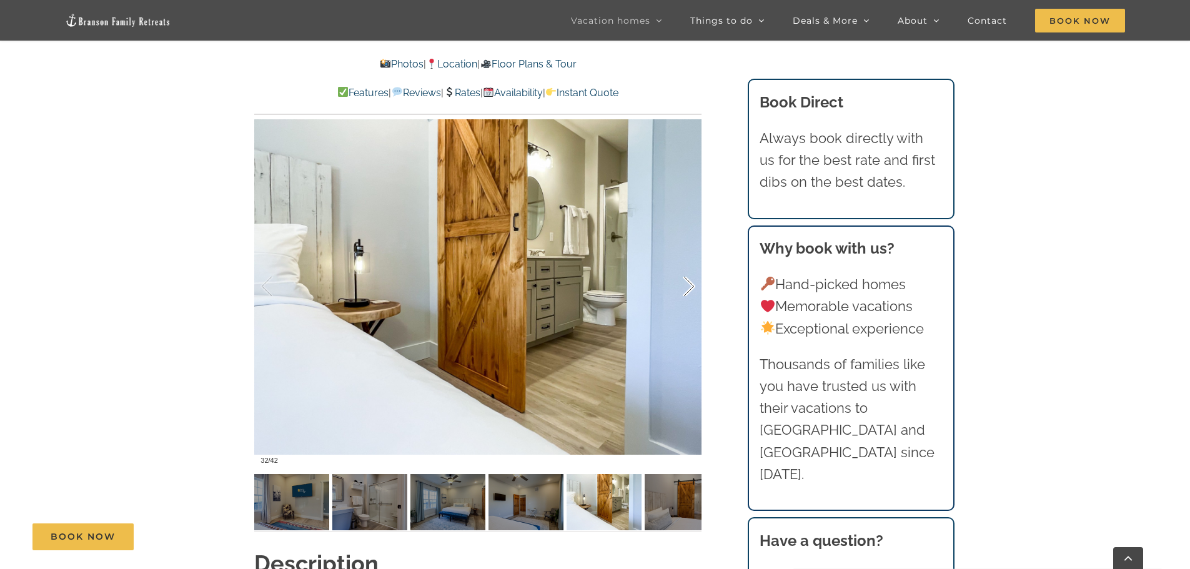
click at [684, 289] on div at bounding box center [675, 286] width 39 height 77
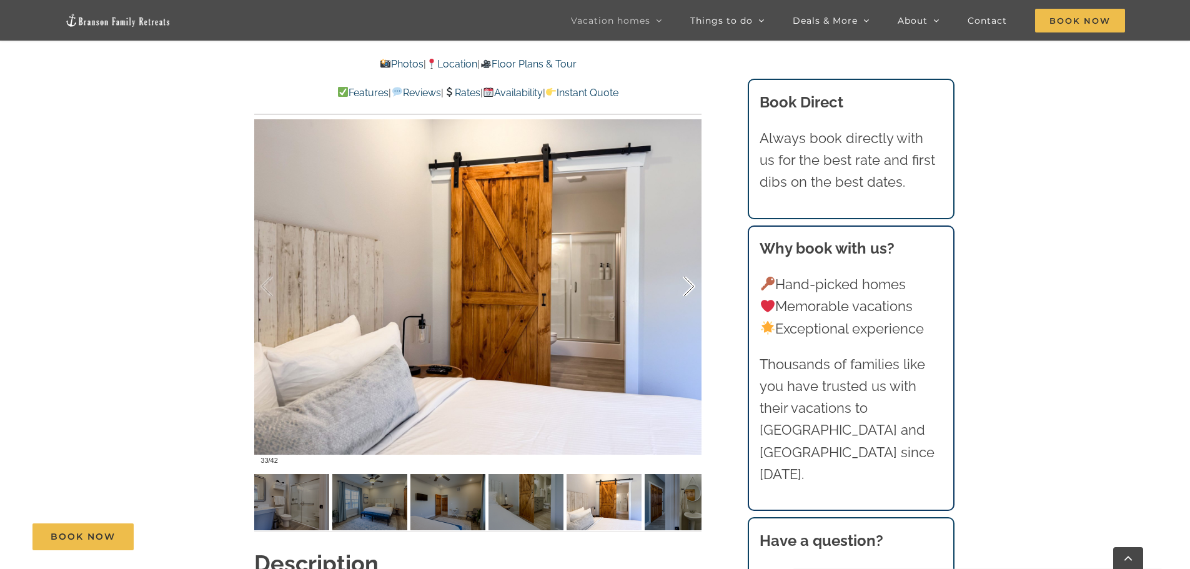
click at [684, 289] on div at bounding box center [675, 286] width 39 height 77
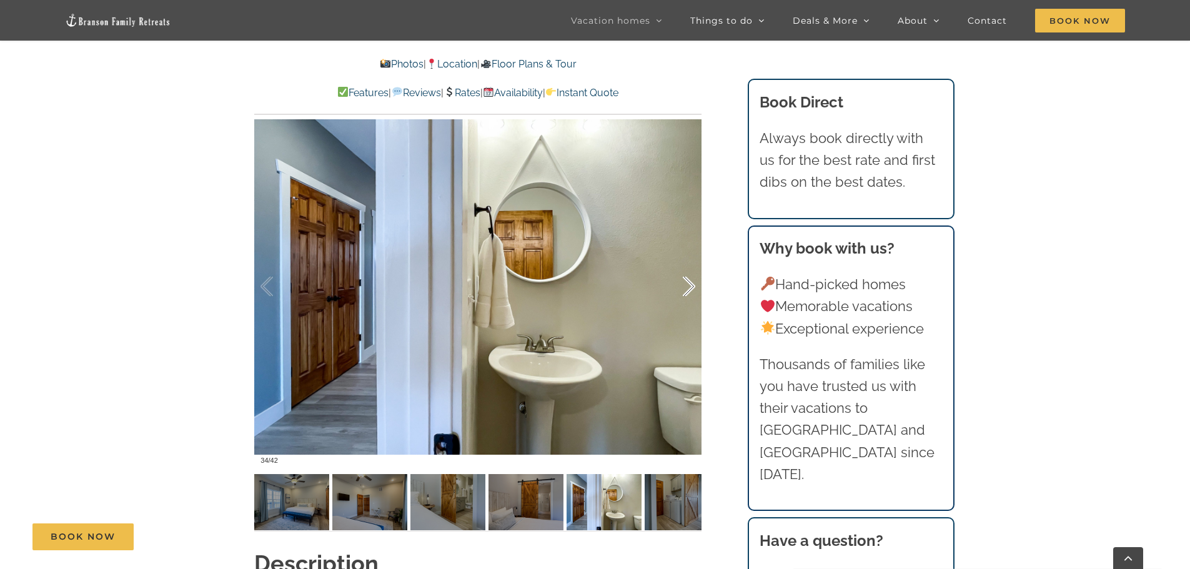
click at [684, 289] on div at bounding box center [675, 286] width 39 height 77
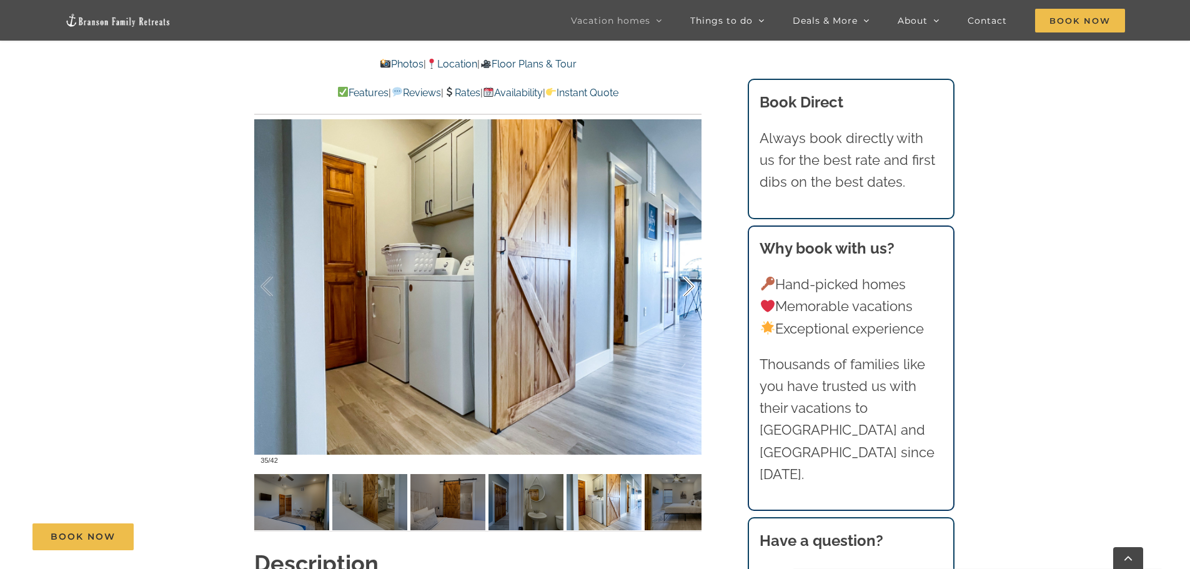
click at [684, 289] on div at bounding box center [675, 286] width 39 height 77
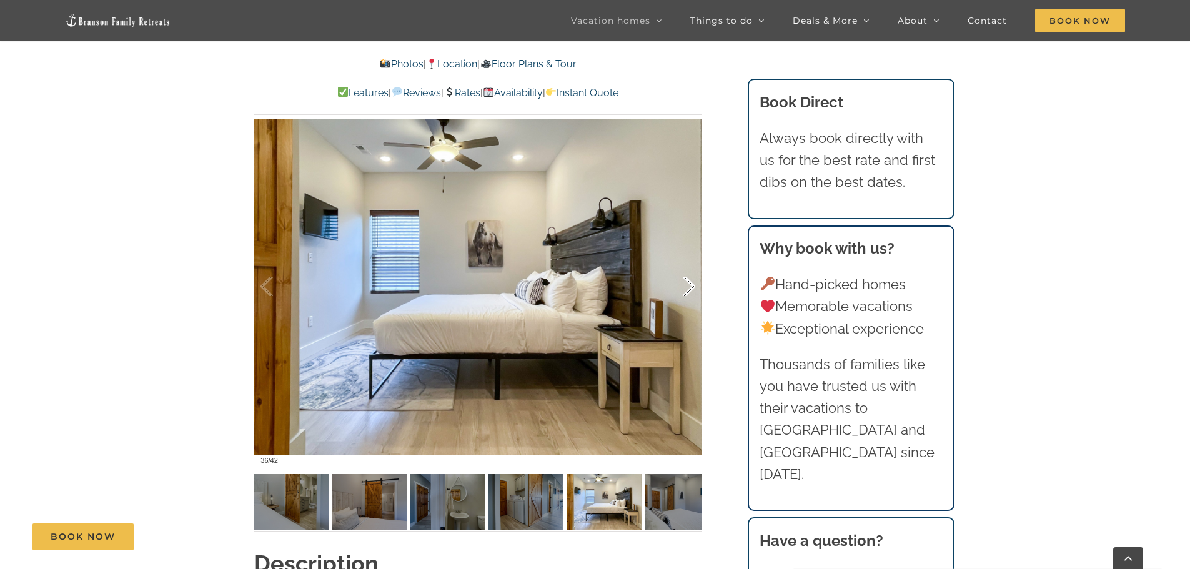
click at [684, 289] on div at bounding box center [675, 286] width 39 height 77
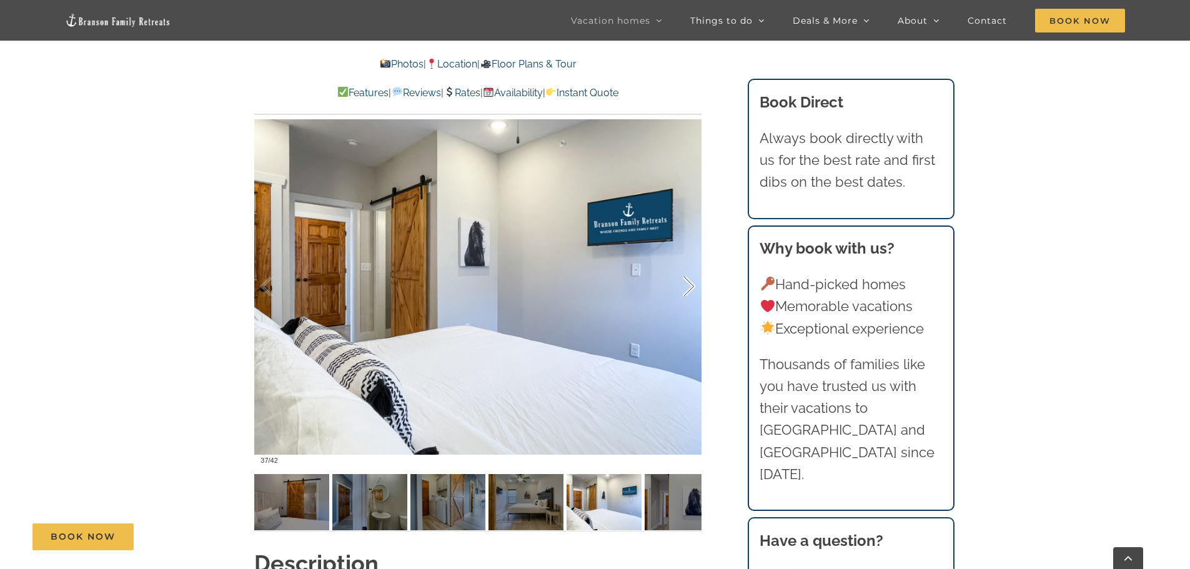
click at [684, 289] on div at bounding box center [675, 286] width 39 height 77
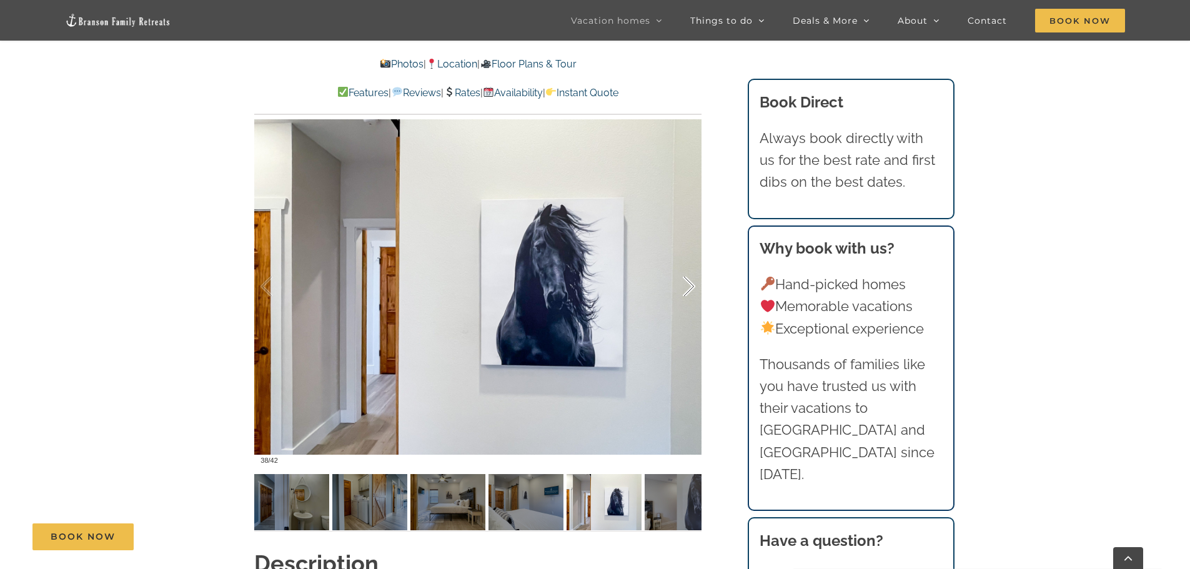
click at [684, 289] on div at bounding box center [675, 286] width 39 height 77
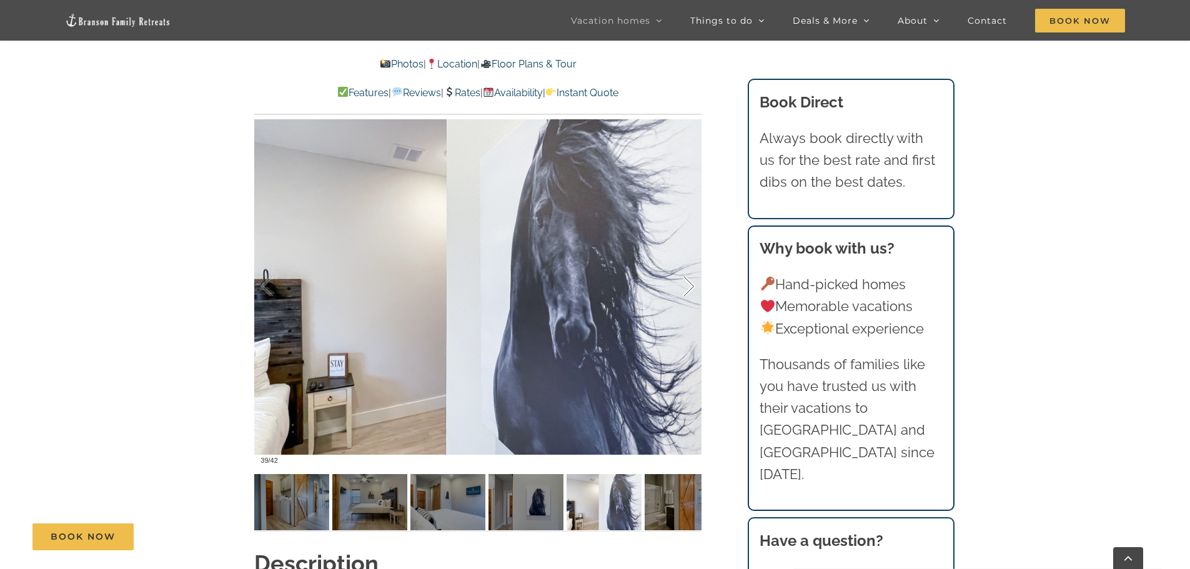
click at [684, 289] on div at bounding box center [675, 286] width 39 height 77
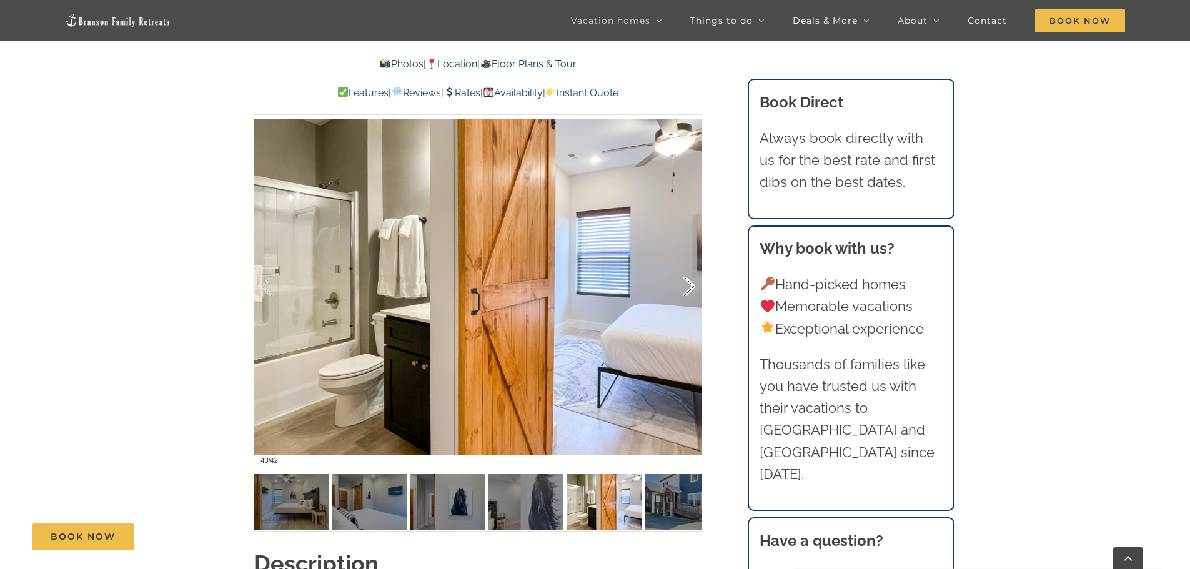
click at [684, 289] on div at bounding box center [675, 286] width 39 height 77
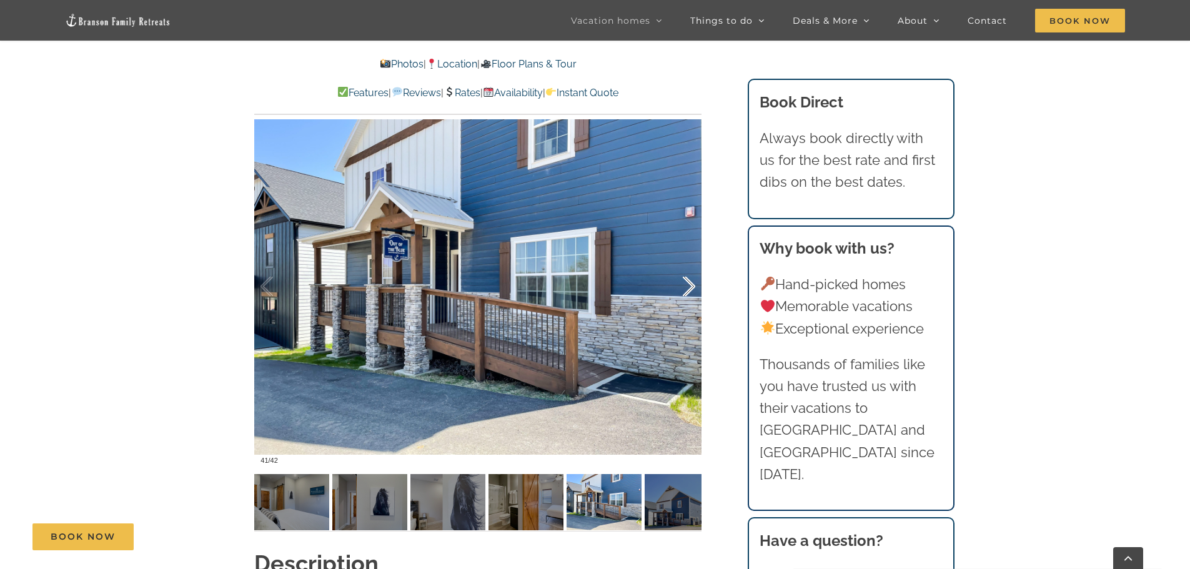
click at [684, 289] on div at bounding box center [675, 286] width 39 height 77
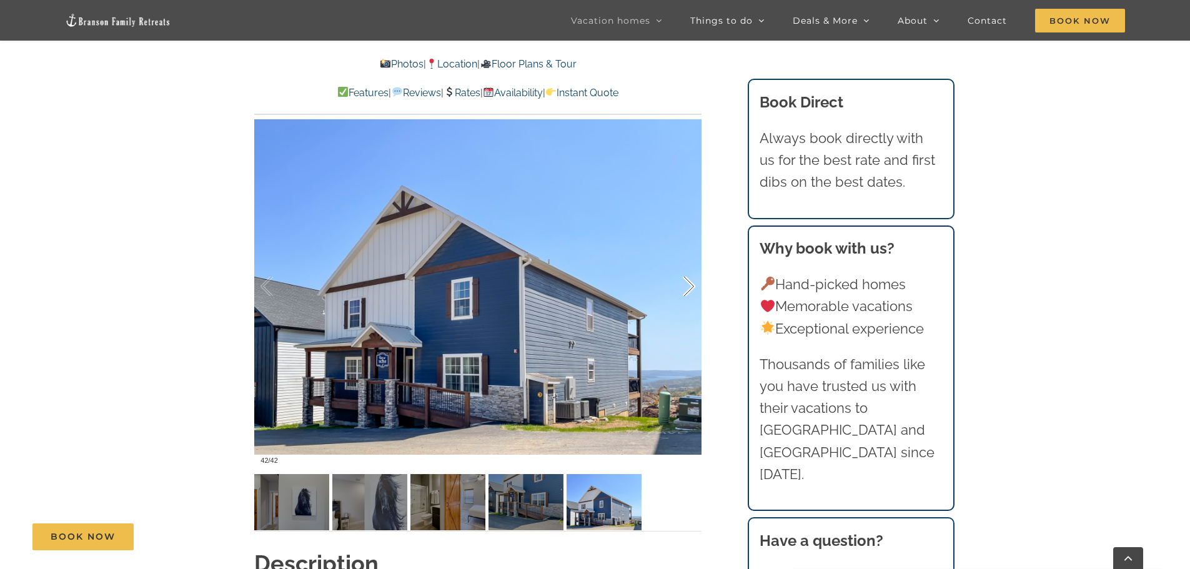
click at [684, 289] on div at bounding box center [675, 286] width 39 height 77
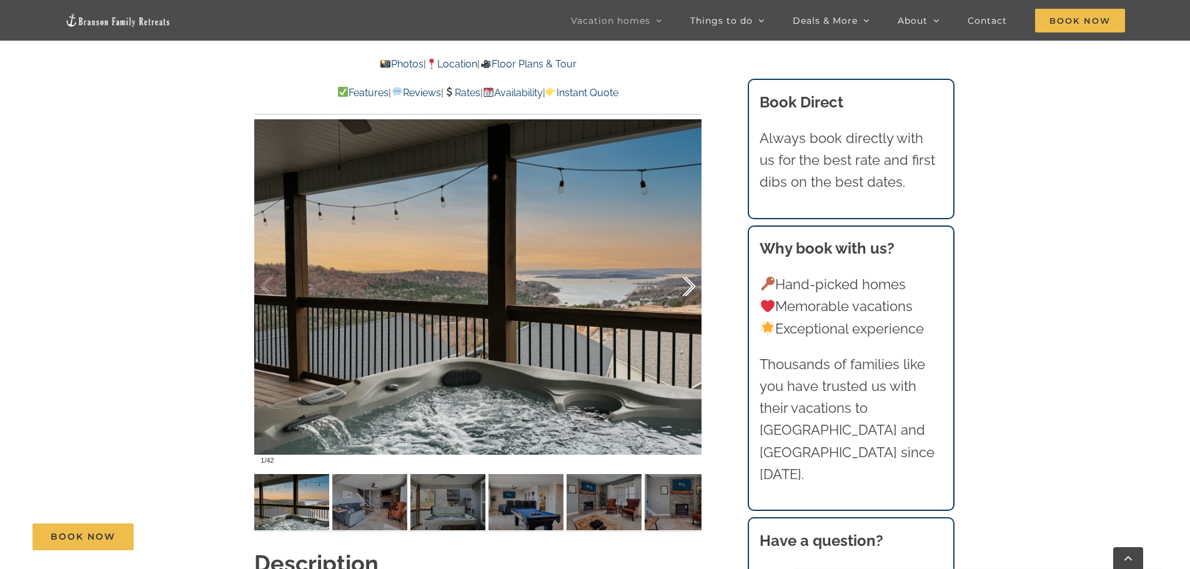
click at [684, 289] on div at bounding box center [675, 286] width 39 height 77
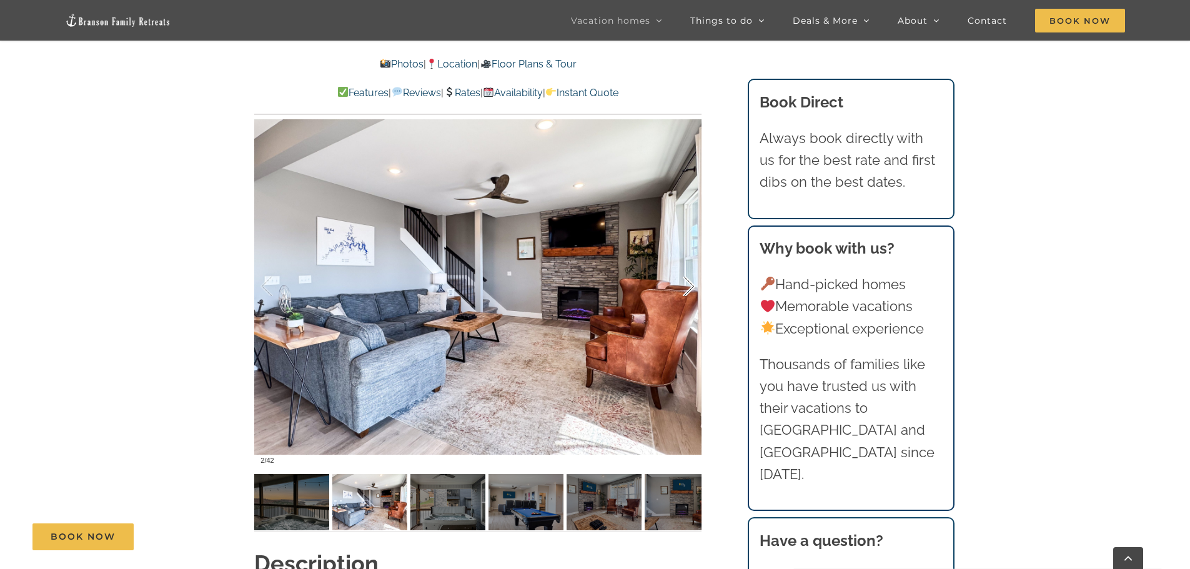
click at [684, 289] on div at bounding box center [675, 286] width 39 height 77
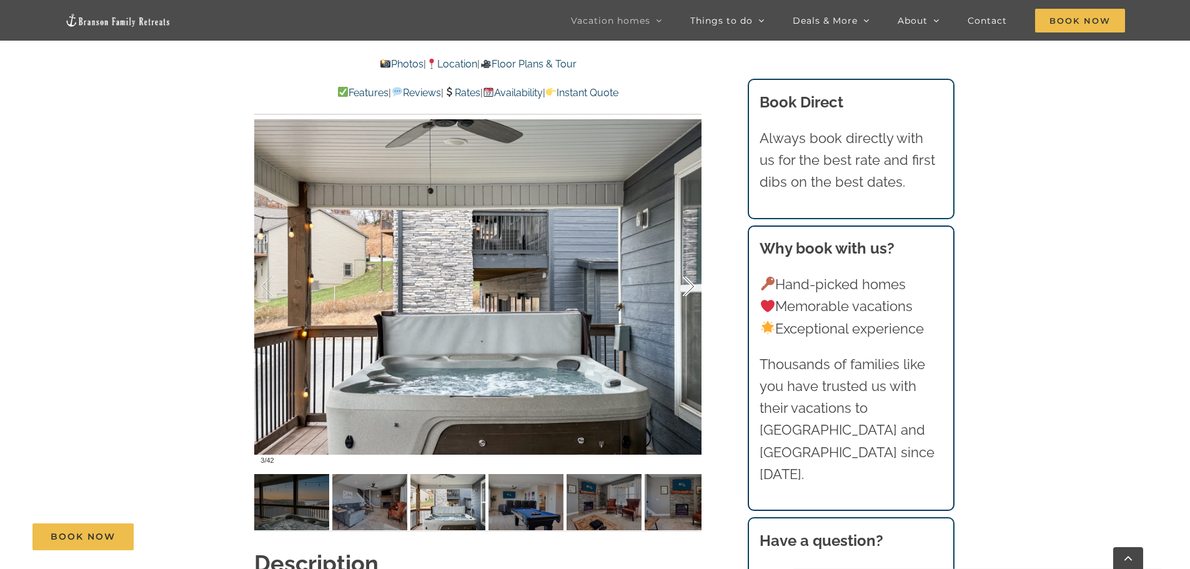
click at [684, 289] on div at bounding box center [675, 286] width 39 height 77
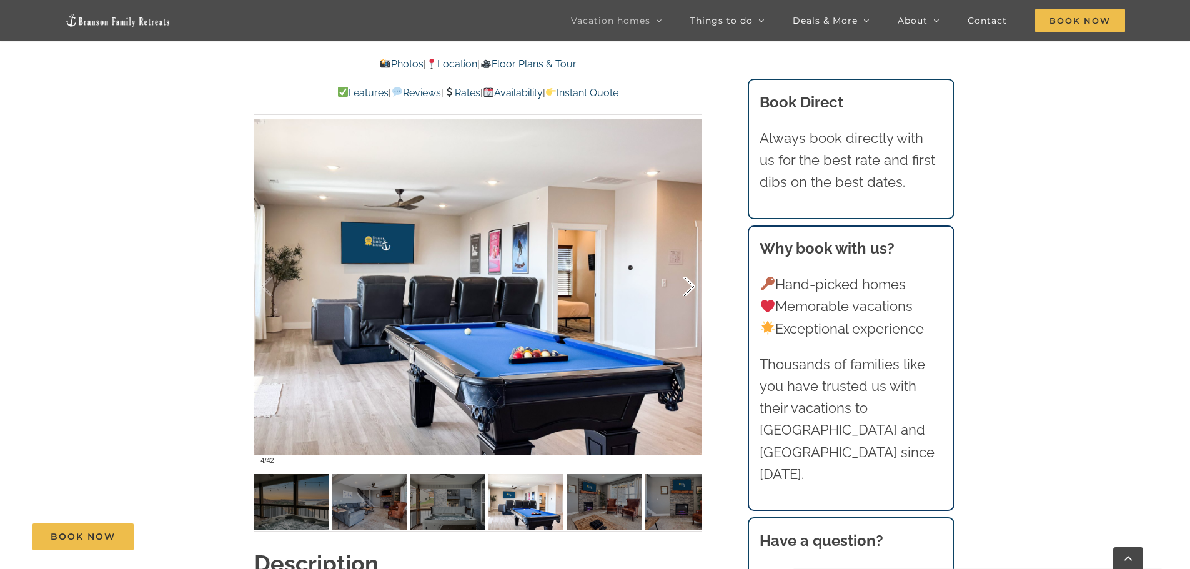
click at [684, 289] on div at bounding box center [675, 286] width 39 height 77
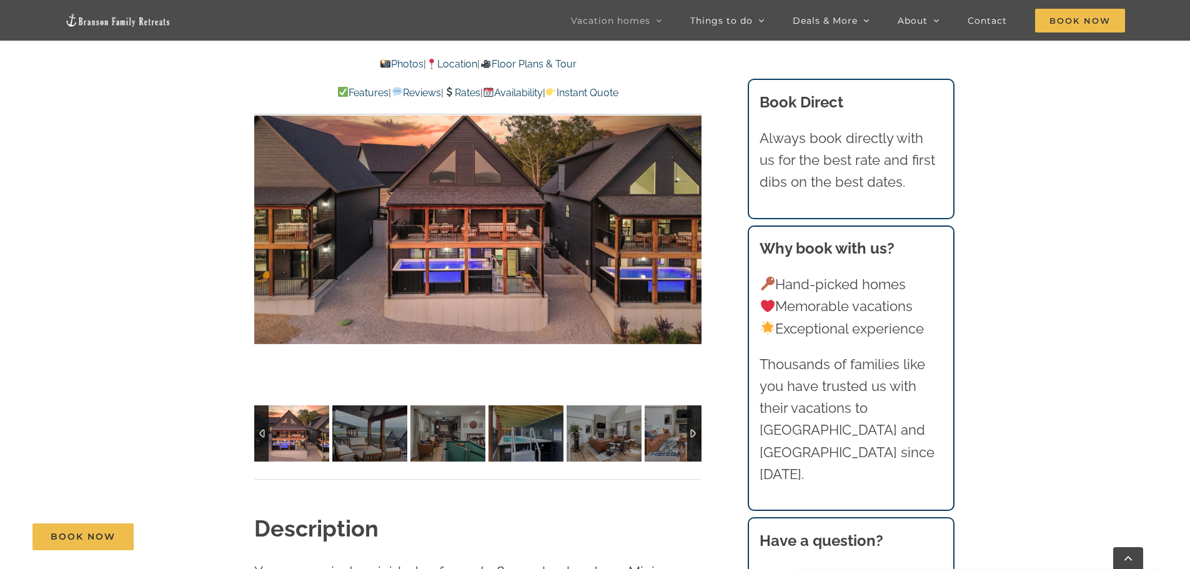
scroll to position [937, 0]
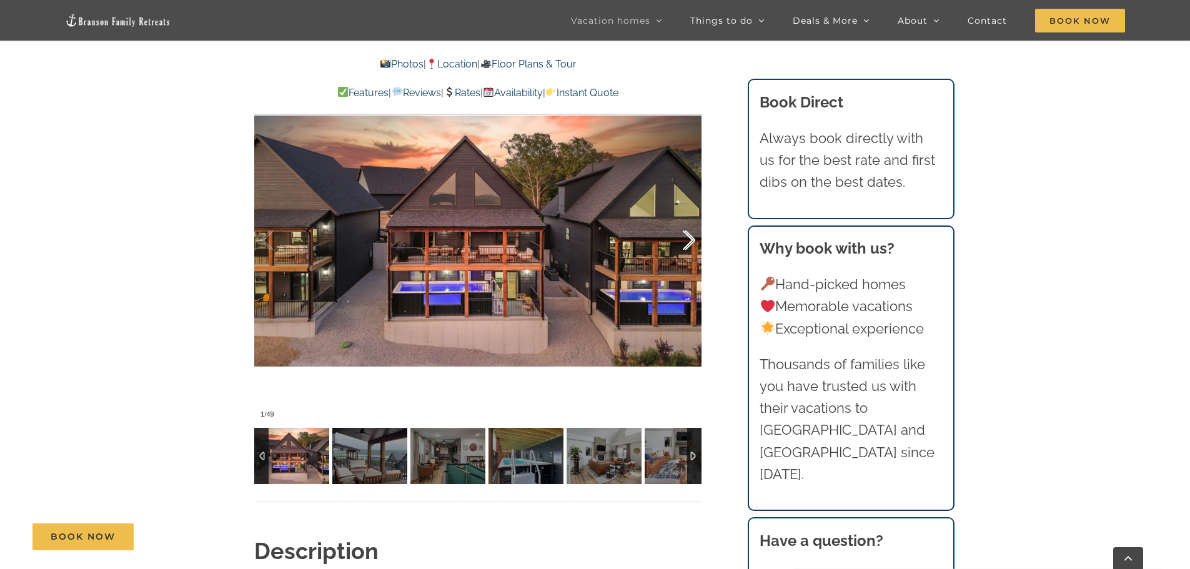
click at [687, 241] on div at bounding box center [675, 240] width 39 height 77
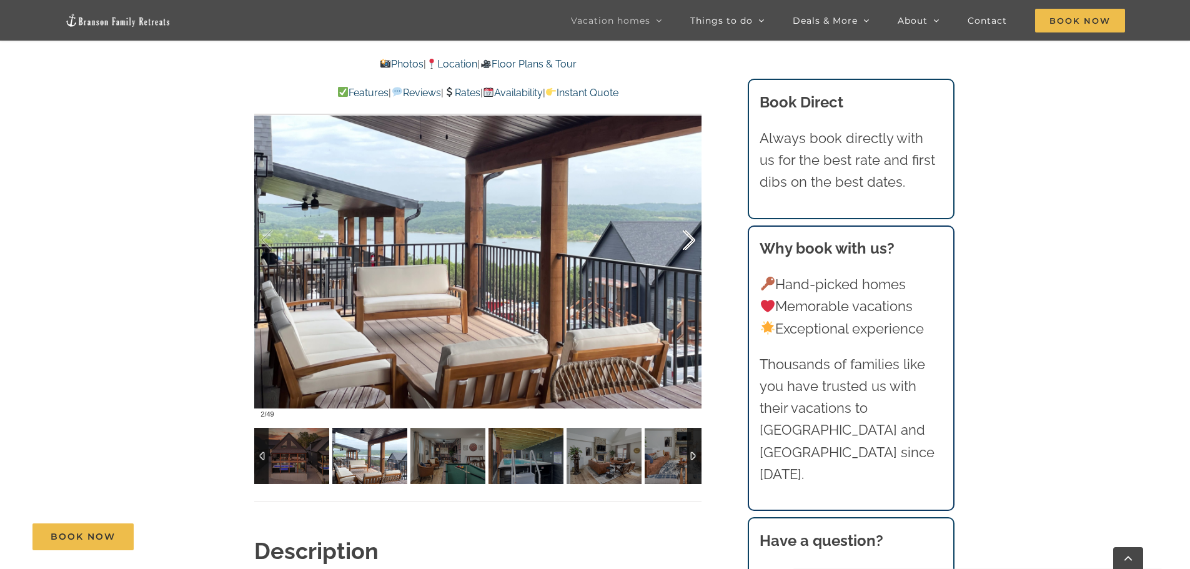
click at [687, 241] on div at bounding box center [675, 240] width 39 height 77
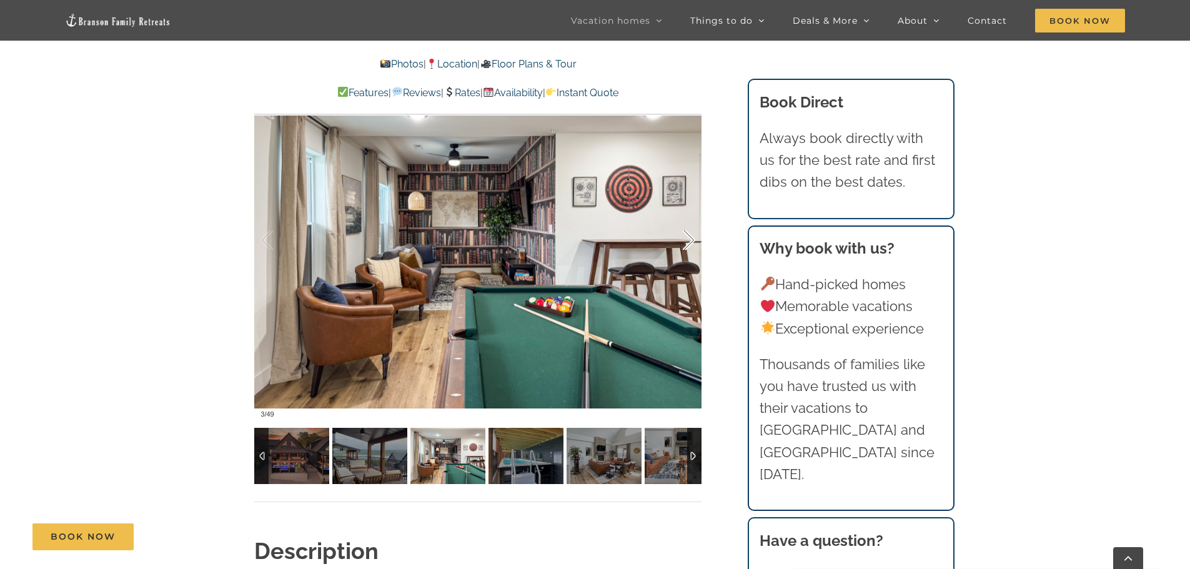
click at [687, 241] on div at bounding box center [675, 240] width 39 height 77
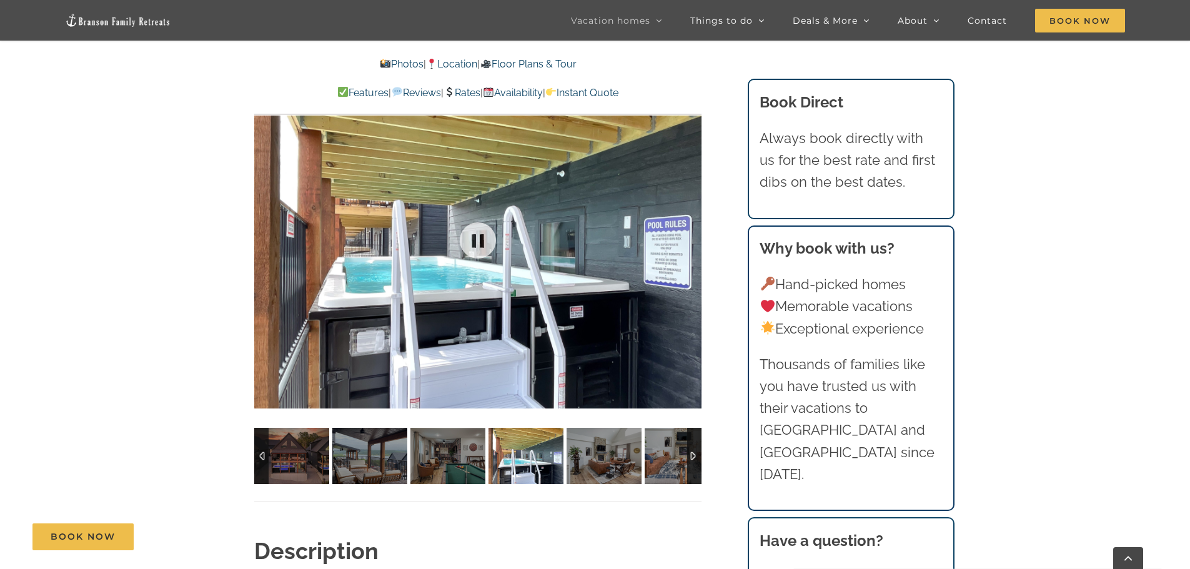
click at [687, 241] on div at bounding box center [477, 240] width 447 height 367
click at [687, 241] on div at bounding box center [675, 240] width 39 height 77
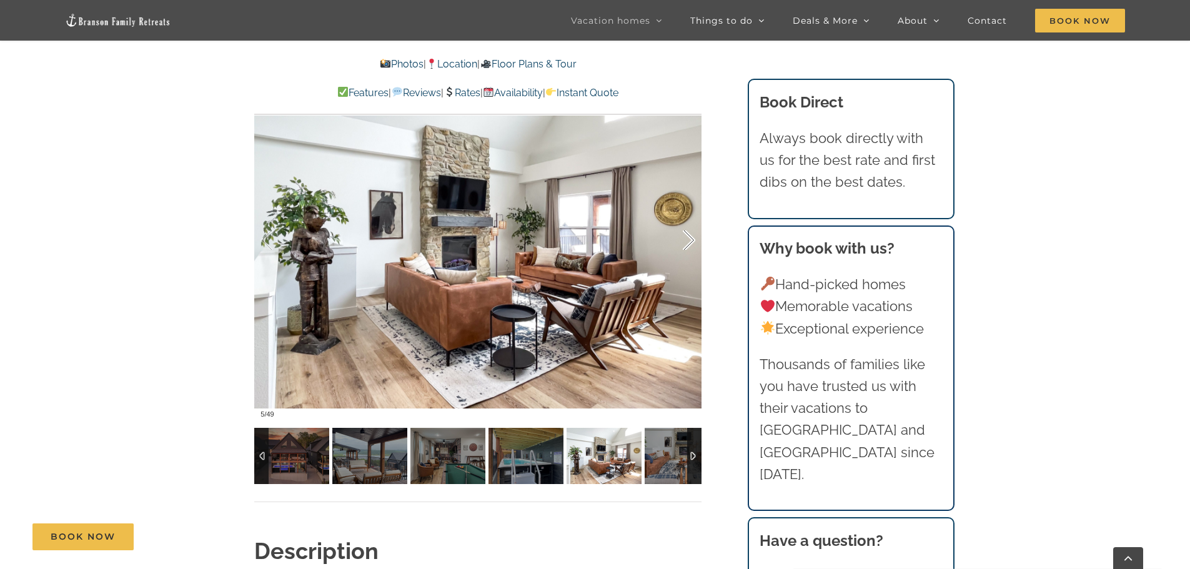
click at [687, 241] on div at bounding box center [675, 240] width 39 height 77
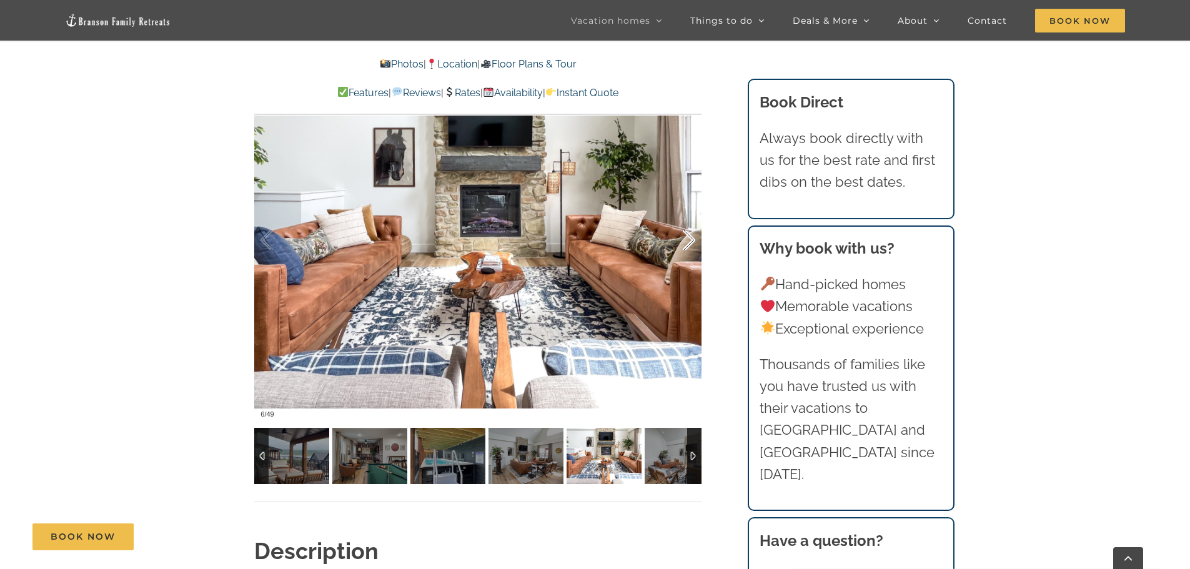
click at [687, 241] on div at bounding box center [675, 240] width 39 height 77
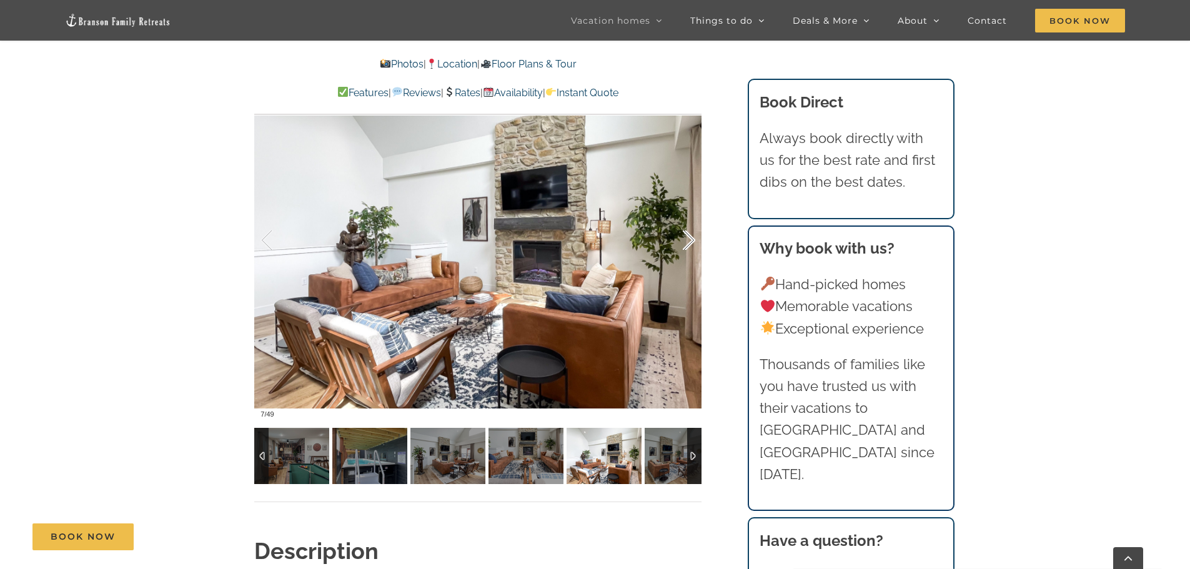
click at [687, 241] on div at bounding box center [675, 240] width 39 height 77
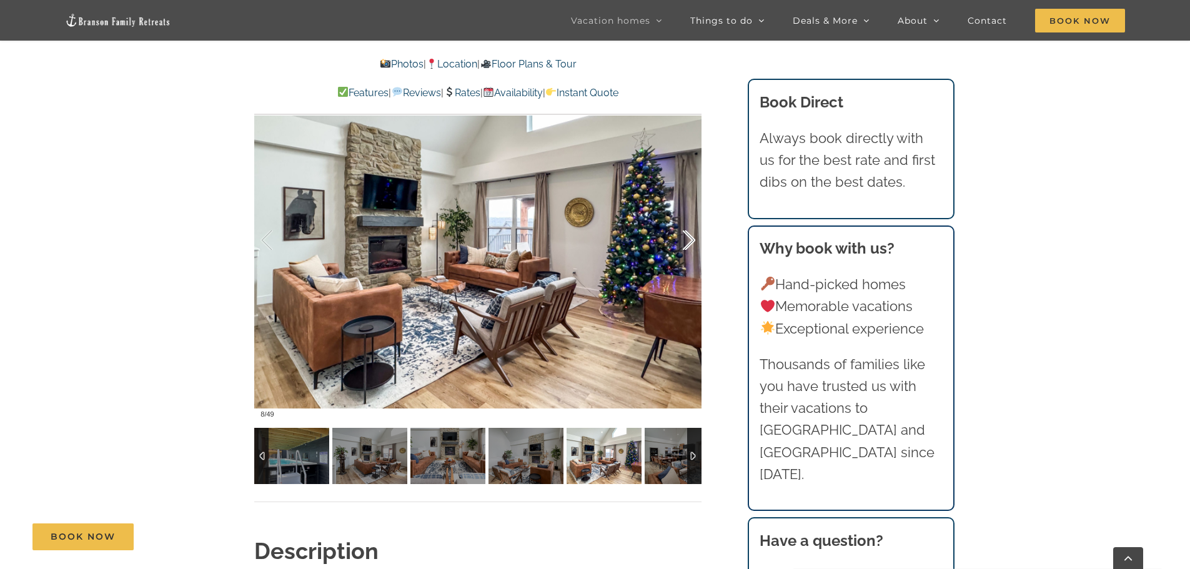
click at [687, 241] on div at bounding box center [675, 240] width 39 height 77
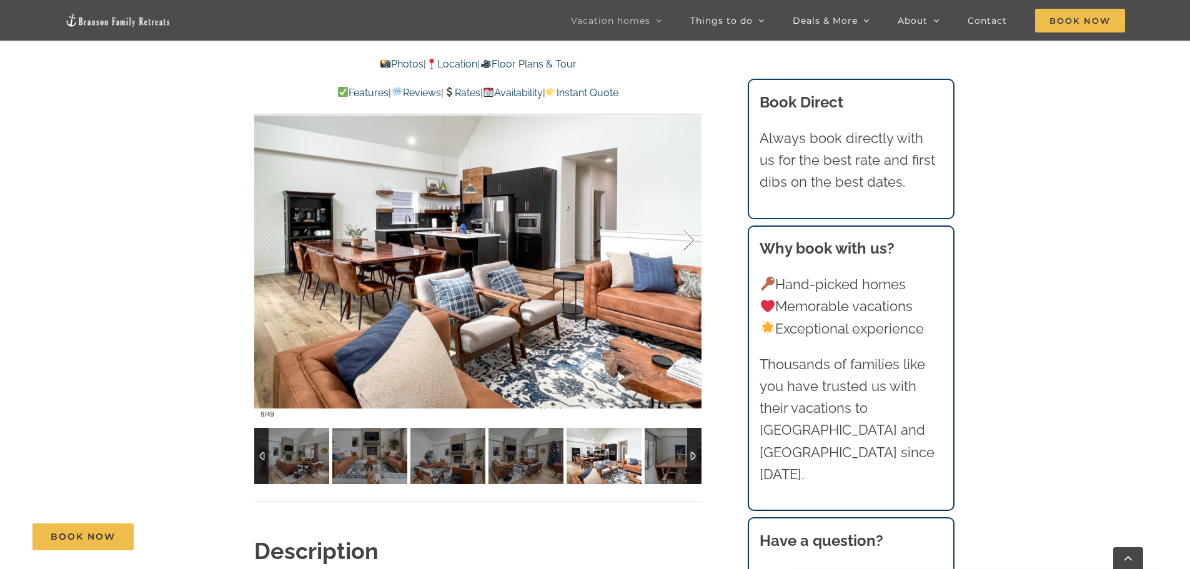
click at [687, 241] on div at bounding box center [675, 240] width 39 height 77
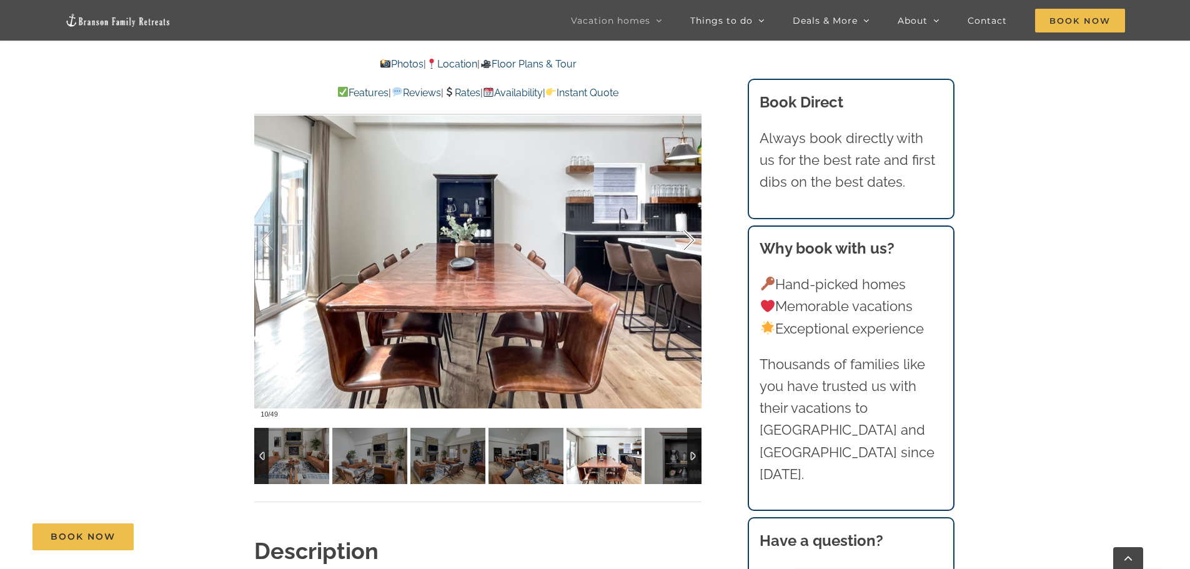
click at [687, 241] on div at bounding box center [675, 240] width 39 height 77
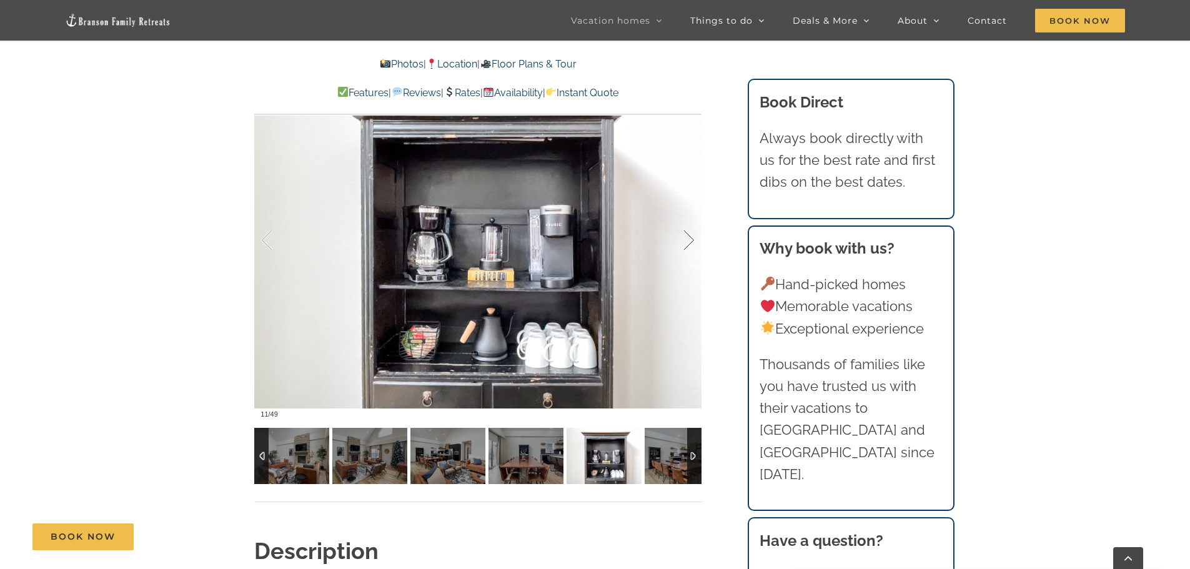
click at [687, 241] on div at bounding box center [675, 240] width 39 height 77
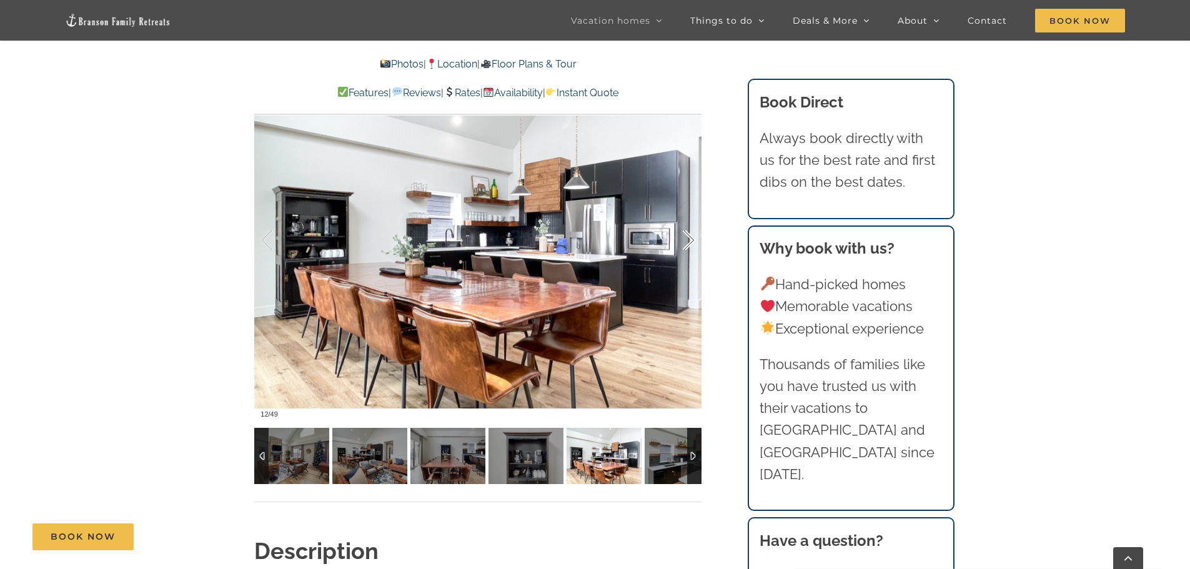
click at [687, 241] on div at bounding box center [675, 240] width 39 height 77
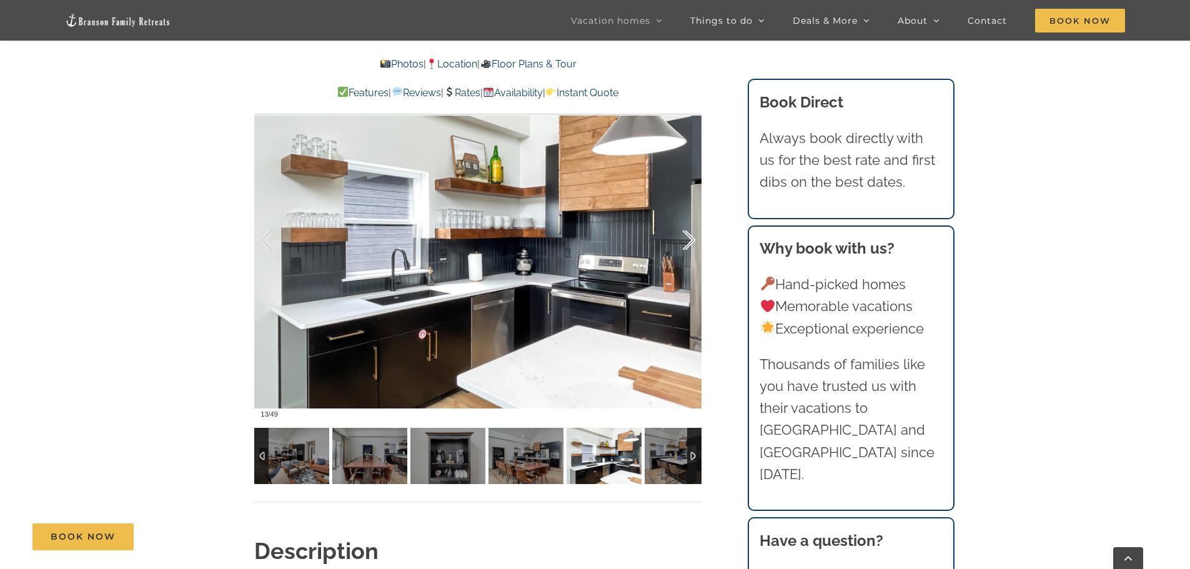
click at [687, 241] on div at bounding box center [675, 240] width 39 height 77
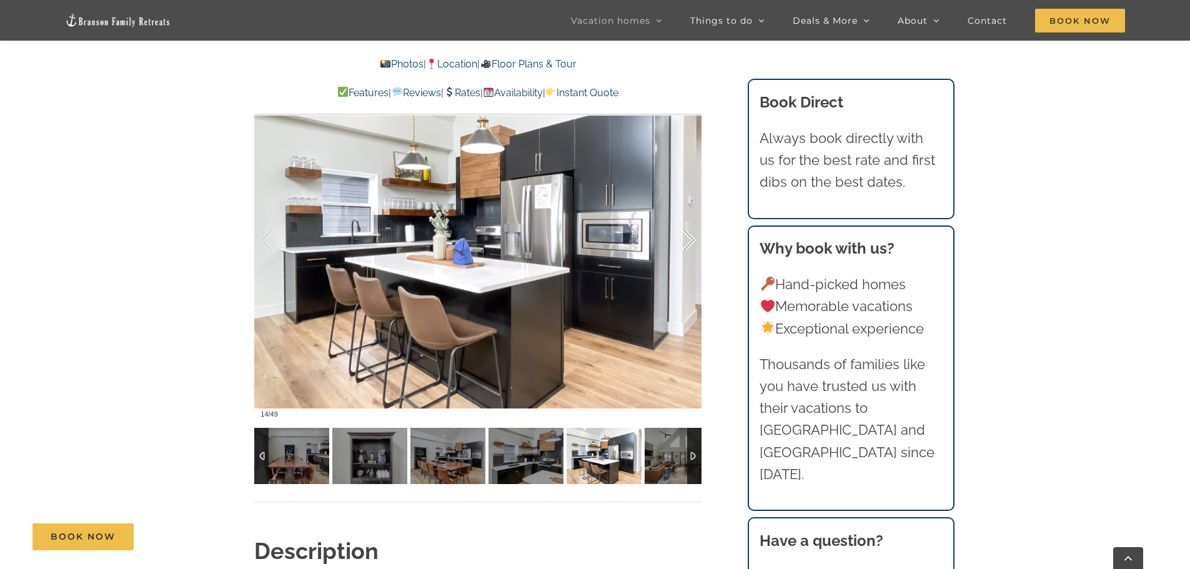
click at [687, 241] on div at bounding box center [675, 240] width 39 height 77
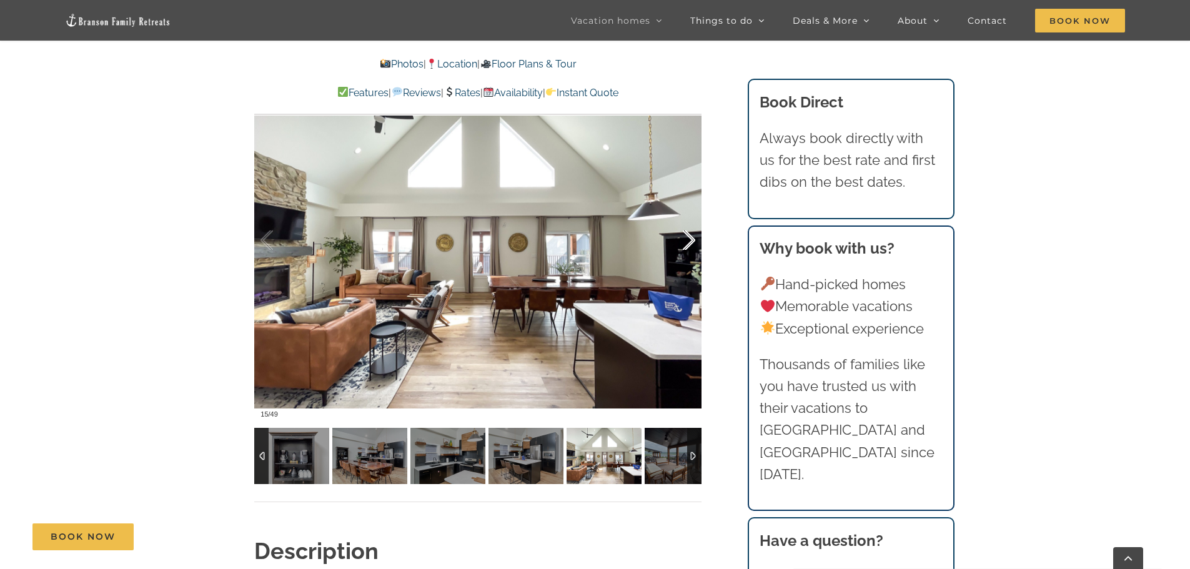
click at [687, 241] on div at bounding box center [675, 240] width 39 height 77
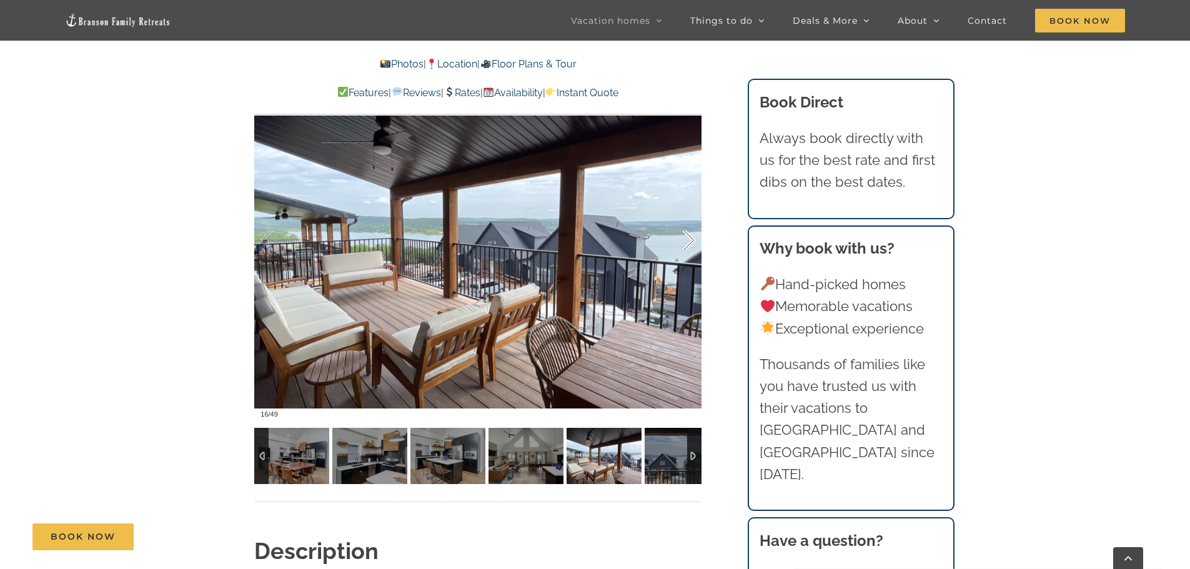
click at [687, 241] on div at bounding box center [675, 240] width 39 height 77
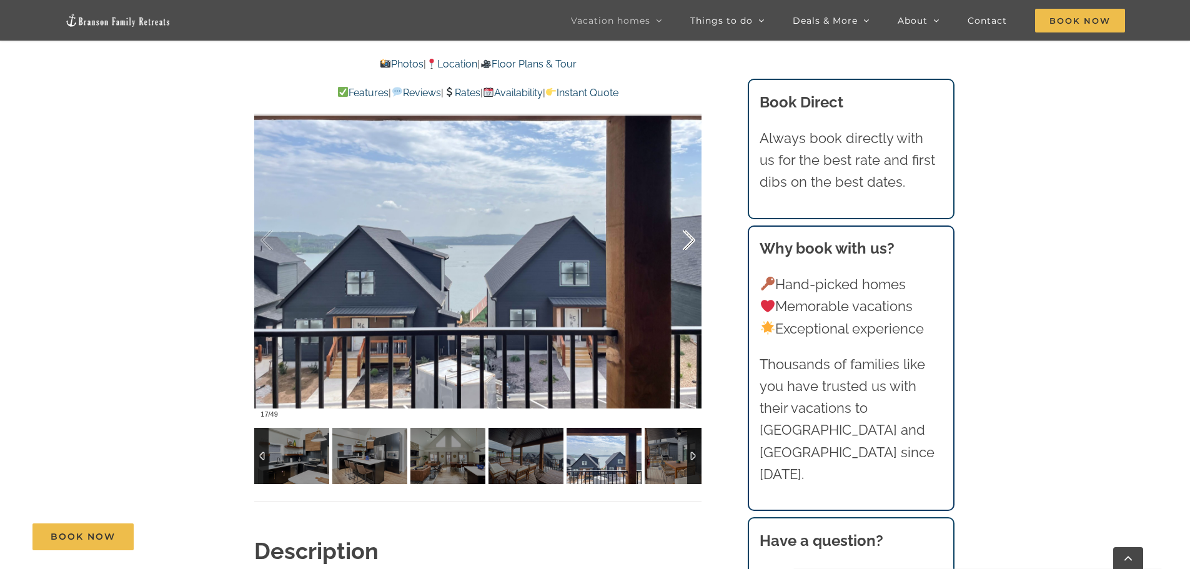
click at [687, 241] on div at bounding box center [675, 240] width 39 height 77
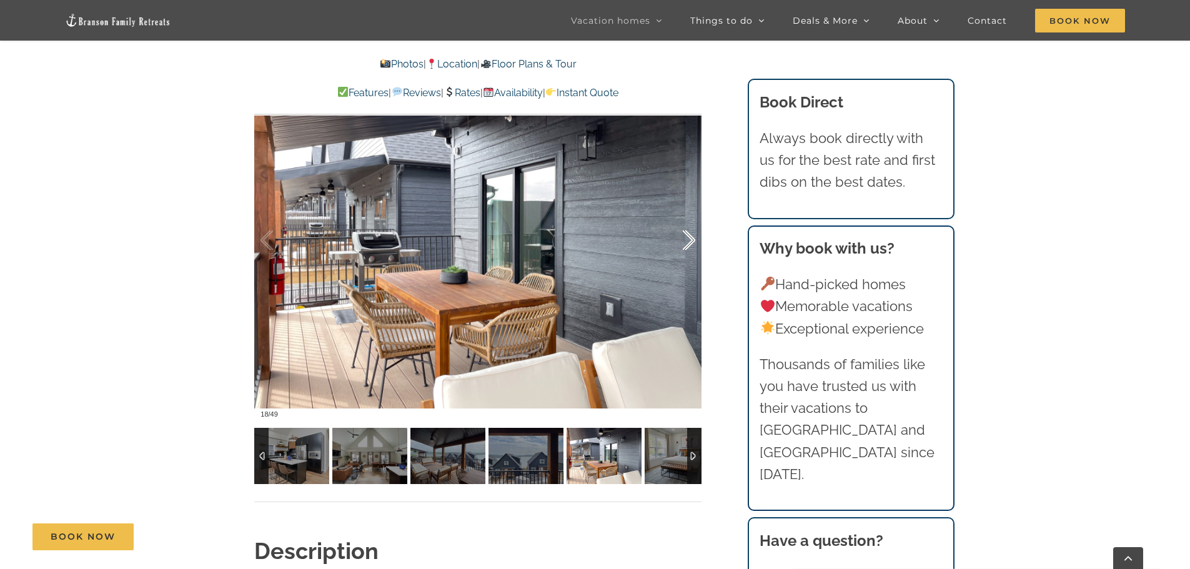
click at [687, 241] on div at bounding box center [675, 240] width 39 height 77
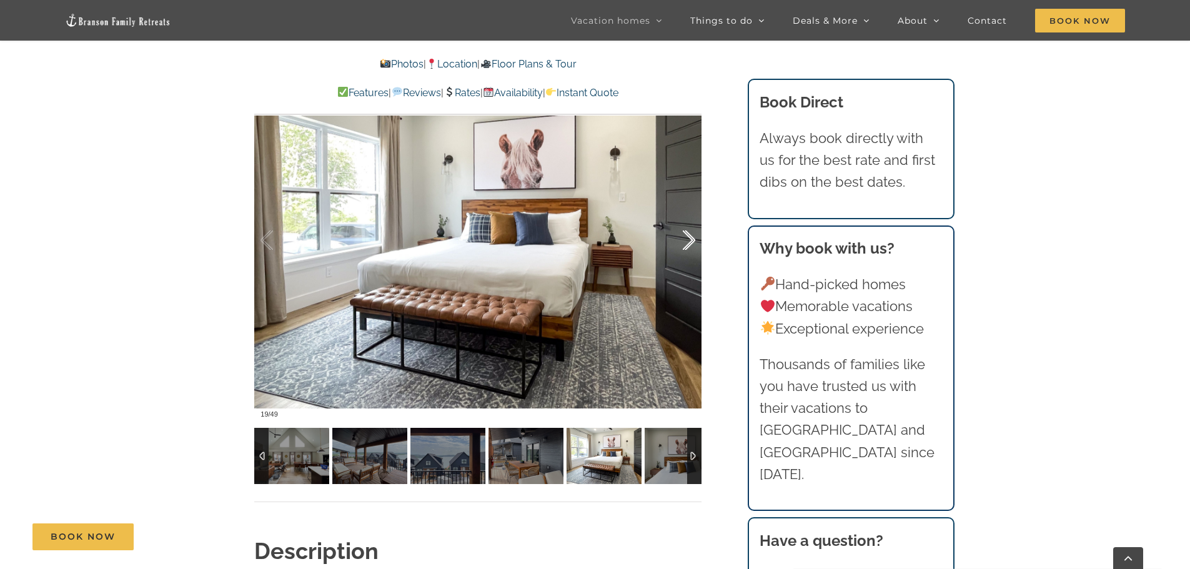
click at [687, 241] on div at bounding box center [675, 240] width 39 height 77
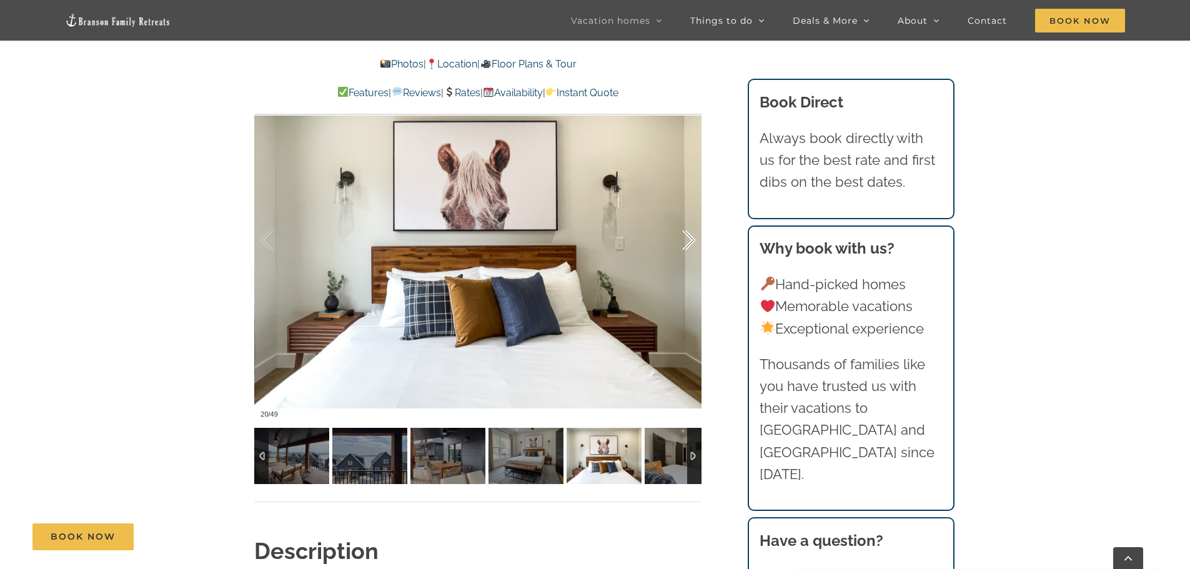
click at [687, 241] on div at bounding box center [675, 240] width 39 height 77
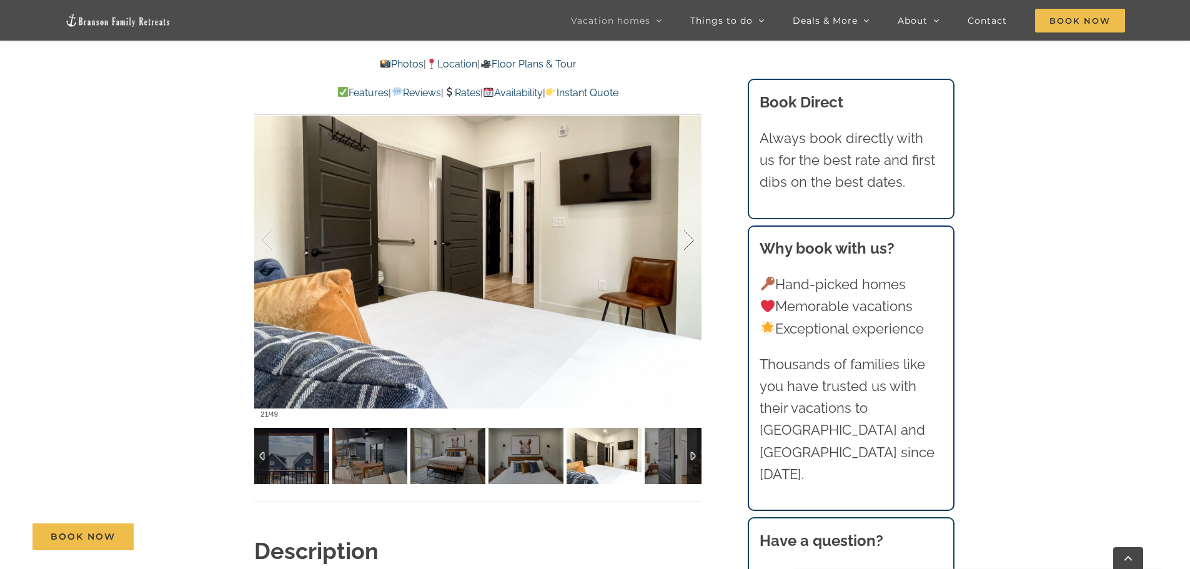
click at [687, 241] on div at bounding box center [675, 240] width 39 height 77
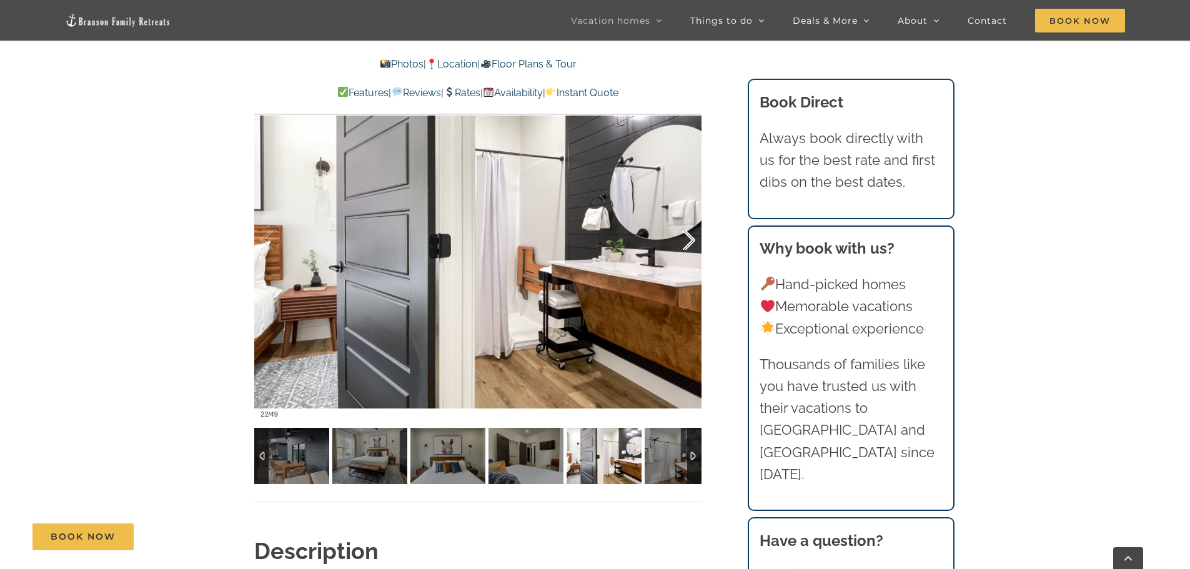
click at [687, 241] on div at bounding box center [675, 240] width 39 height 77
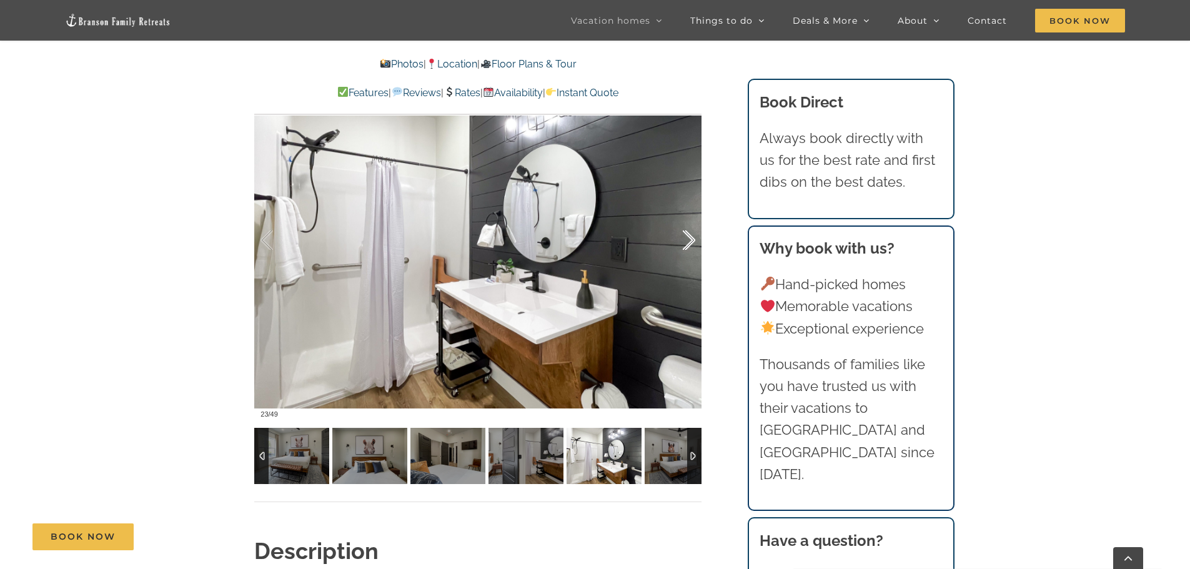
click at [687, 241] on div at bounding box center [675, 240] width 39 height 77
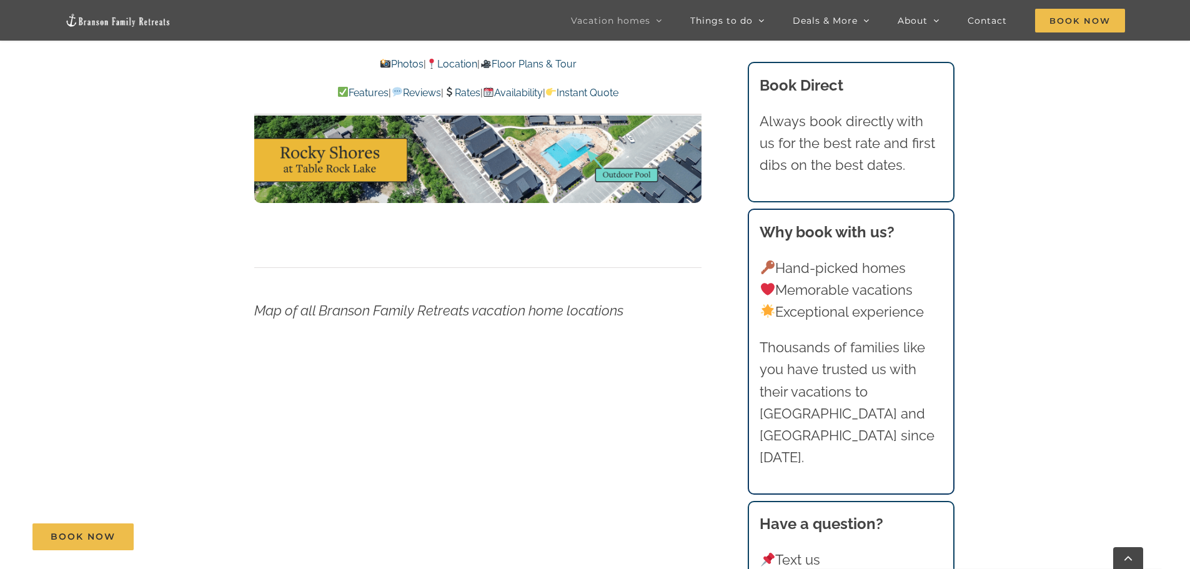
scroll to position [4103, 0]
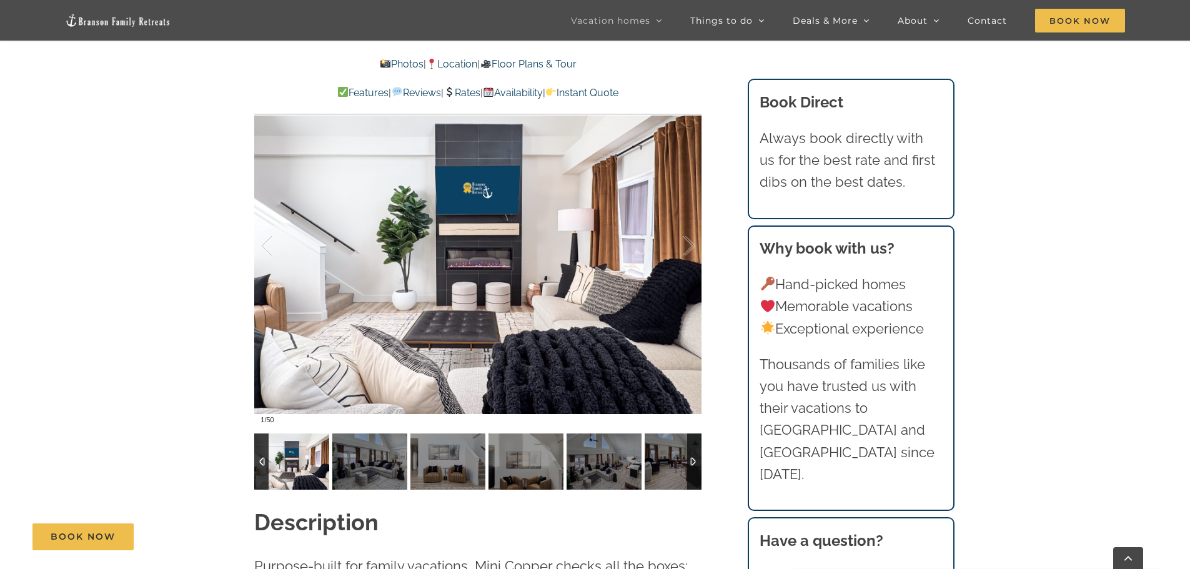
scroll to position [937, 0]
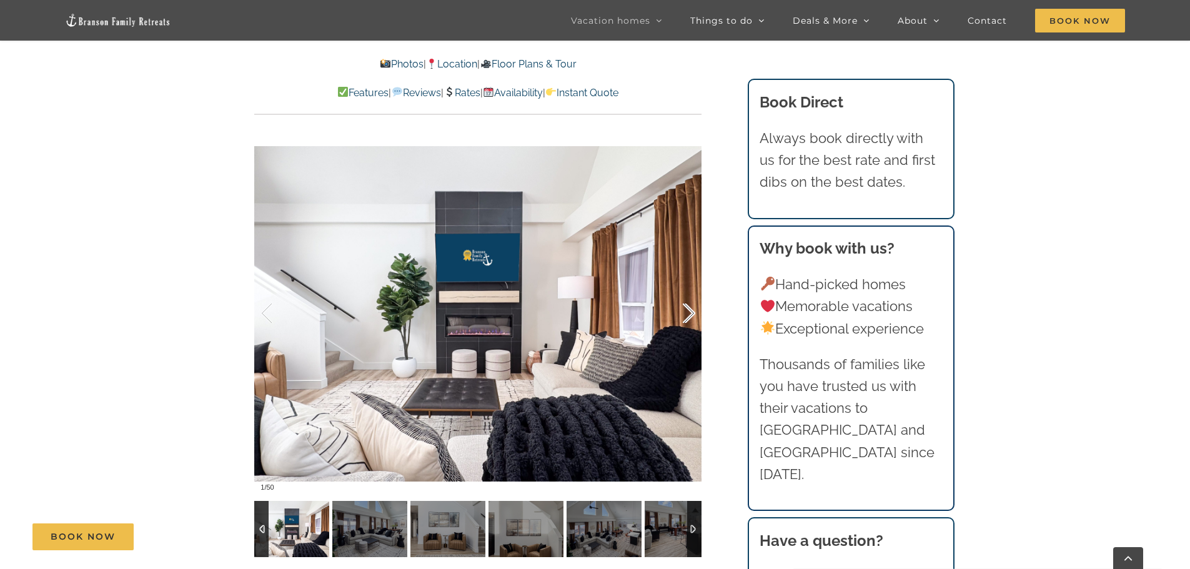
click at [678, 319] on div at bounding box center [675, 313] width 39 height 77
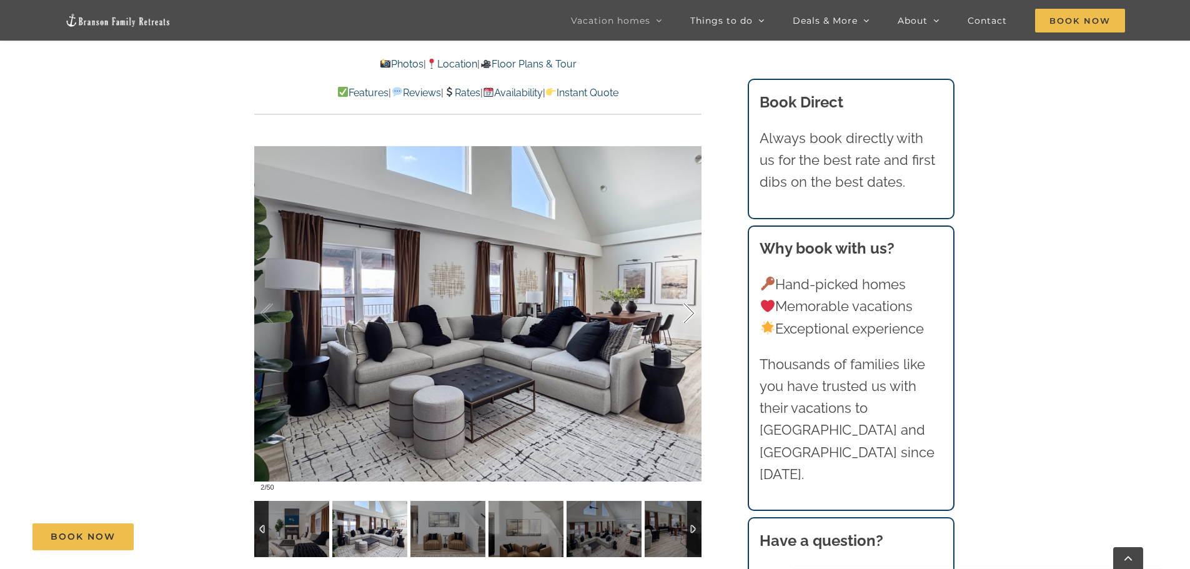
click at [690, 317] on div at bounding box center [675, 313] width 39 height 77
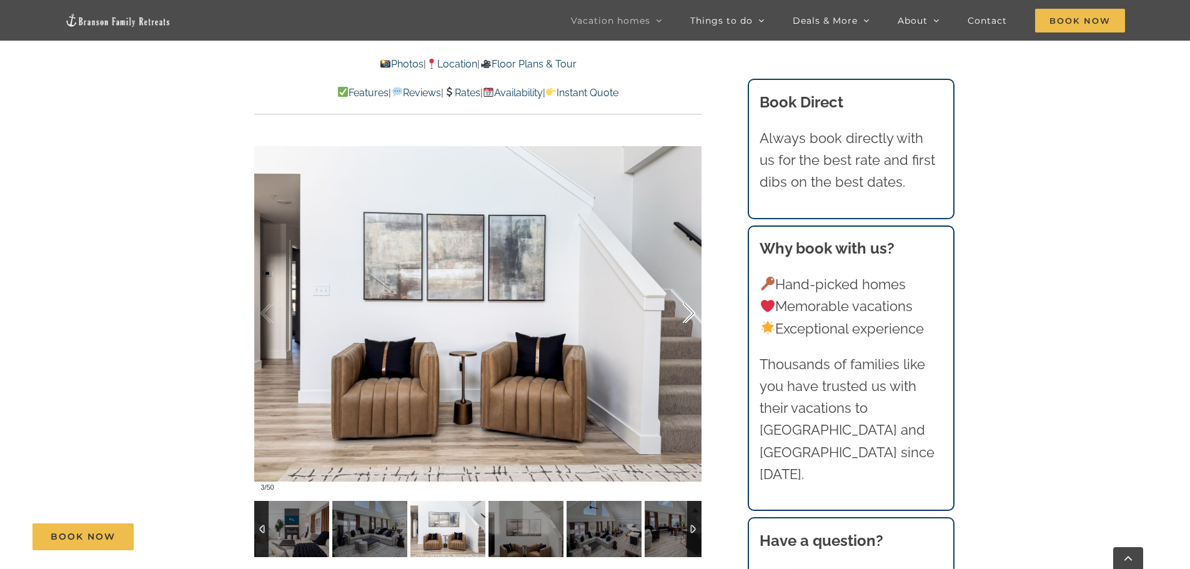
click at [690, 317] on div at bounding box center [675, 313] width 39 height 77
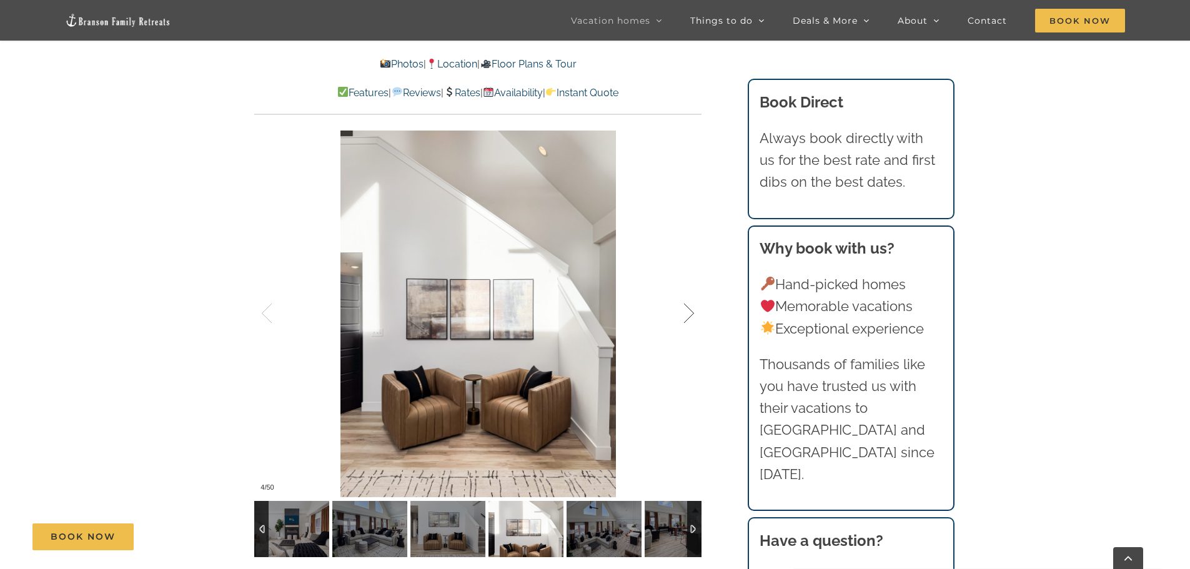
click at [690, 317] on div at bounding box center [675, 313] width 39 height 77
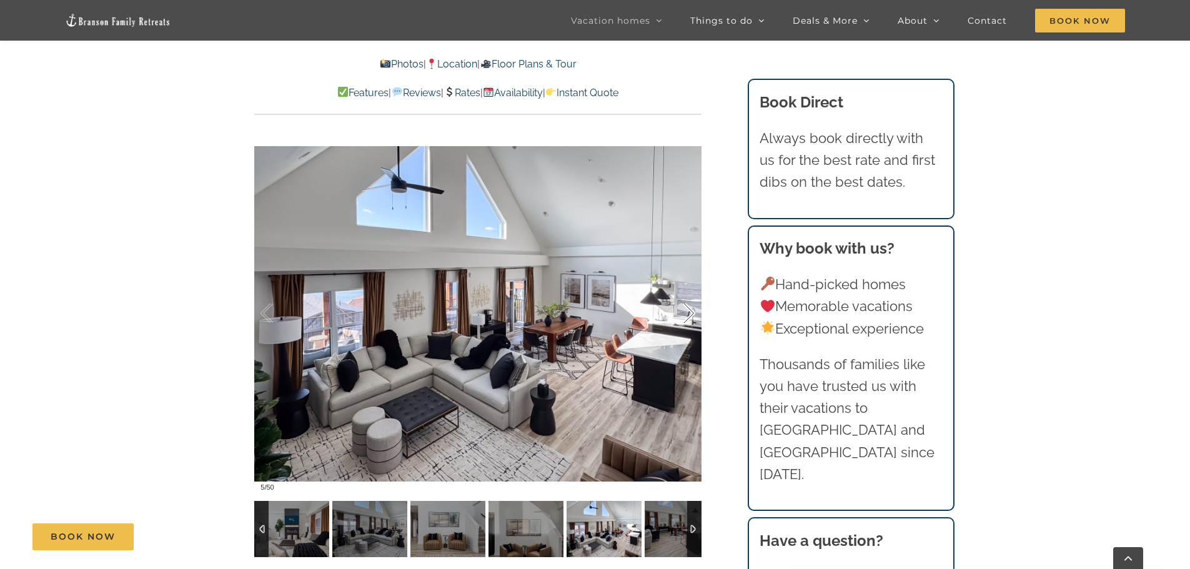
click at [690, 317] on div at bounding box center [675, 313] width 39 height 77
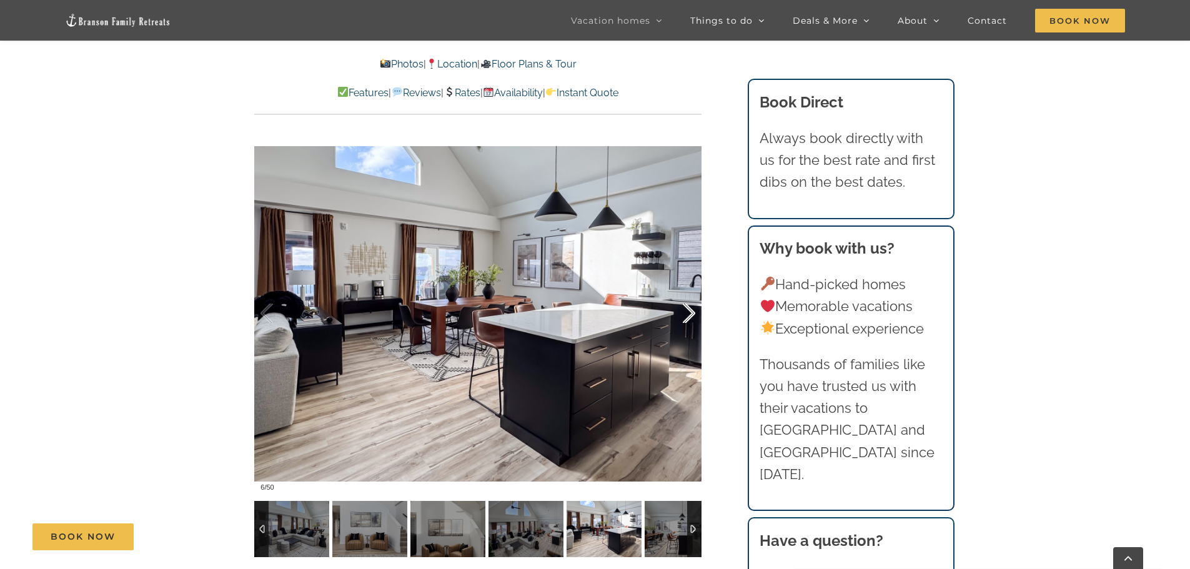
click at [690, 317] on div at bounding box center [675, 313] width 39 height 77
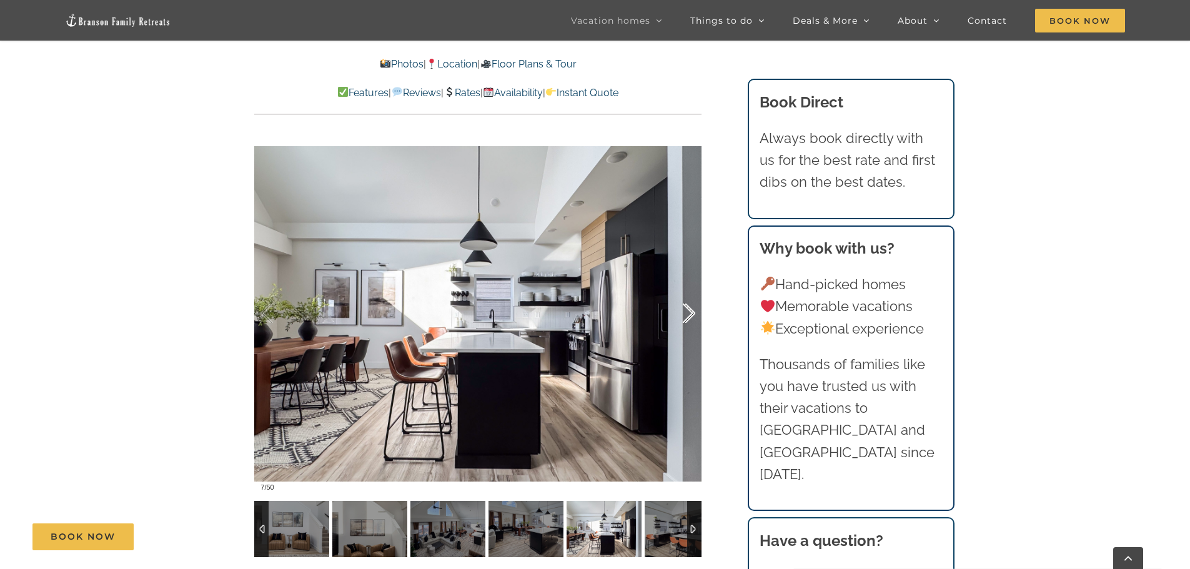
click at [690, 317] on div at bounding box center [675, 313] width 39 height 77
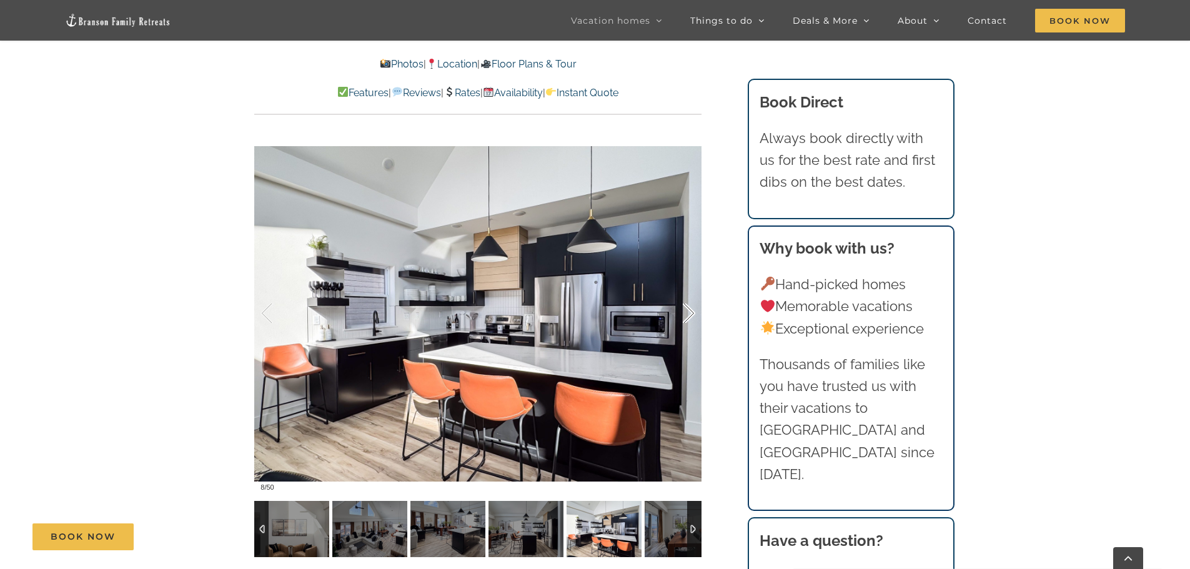
click at [690, 317] on div at bounding box center [675, 313] width 39 height 77
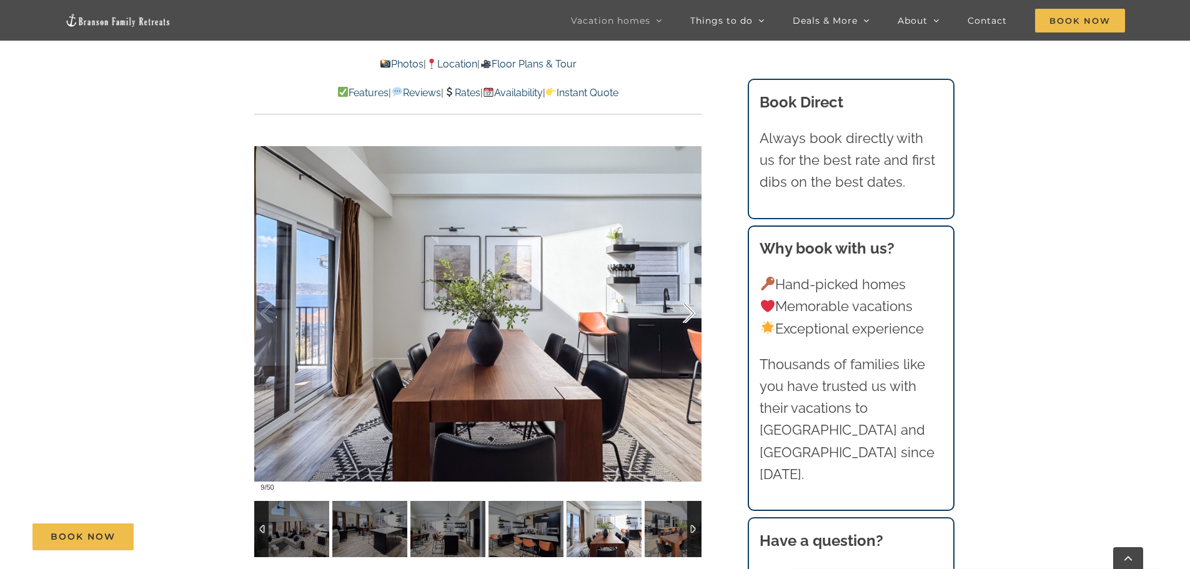
click at [690, 317] on div at bounding box center [675, 313] width 39 height 77
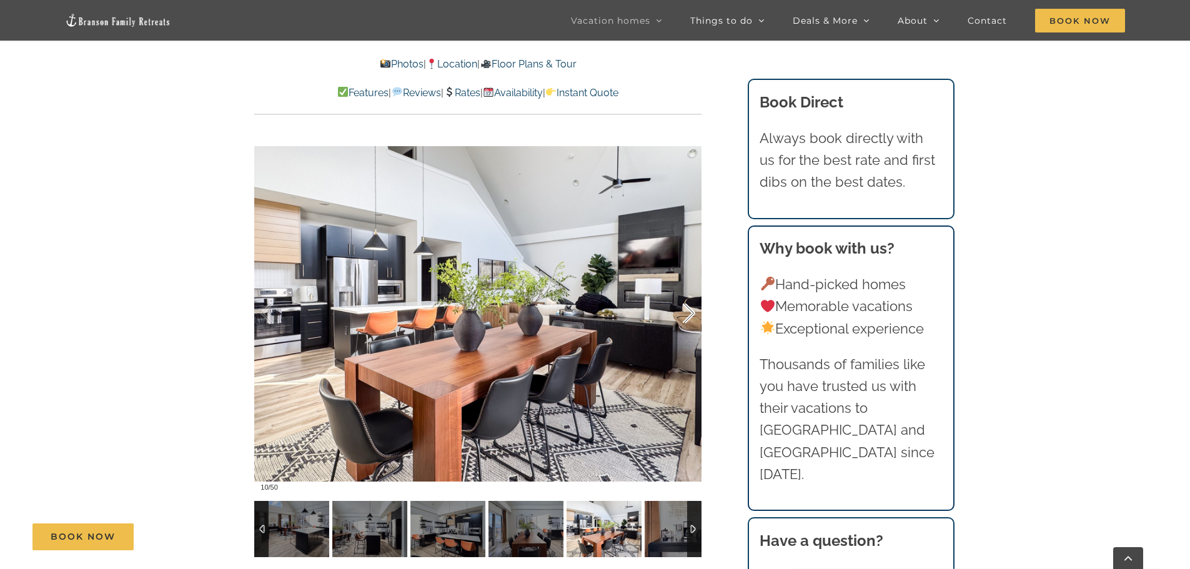
click at [690, 317] on div at bounding box center [675, 313] width 39 height 77
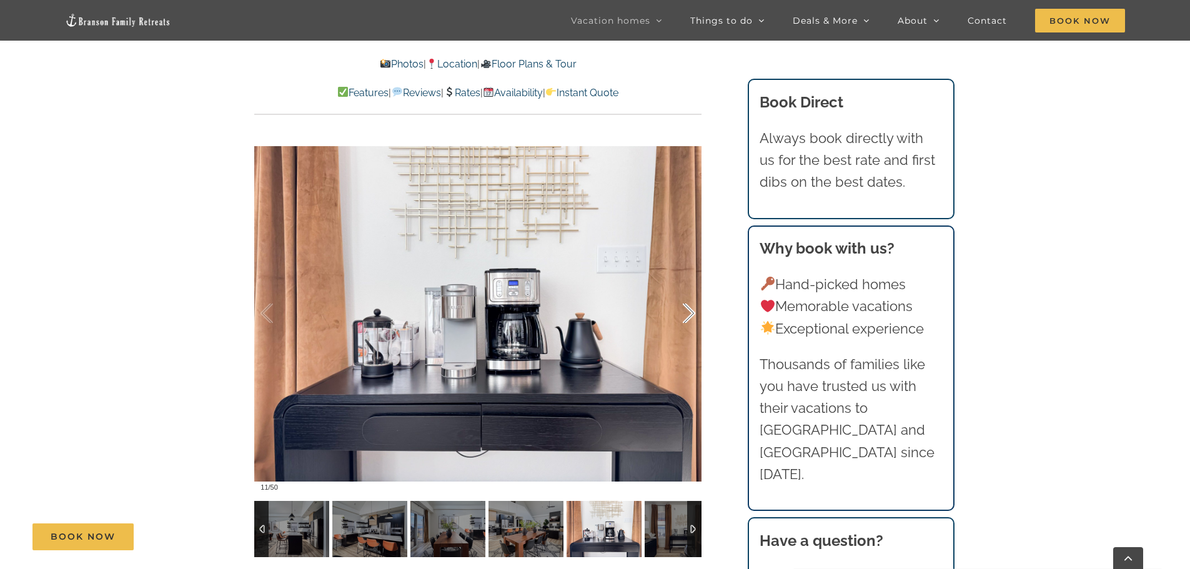
click at [690, 317] on div at bounding box center [675, 313] width 39 height 77
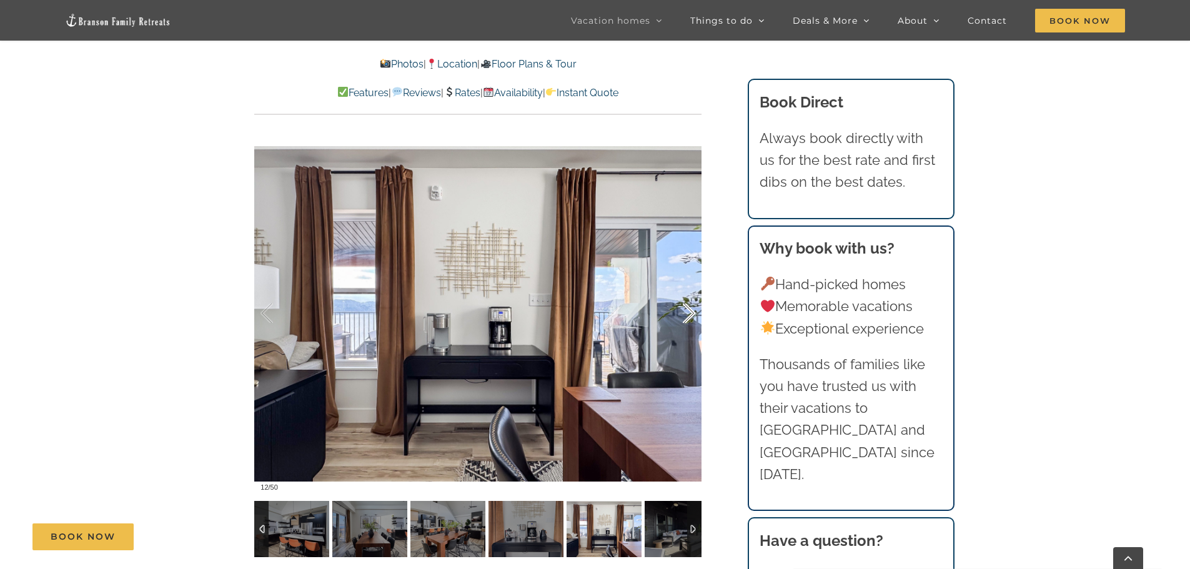
click at [690, 312] on div at bounding box center [675, 313] width 39 height 77
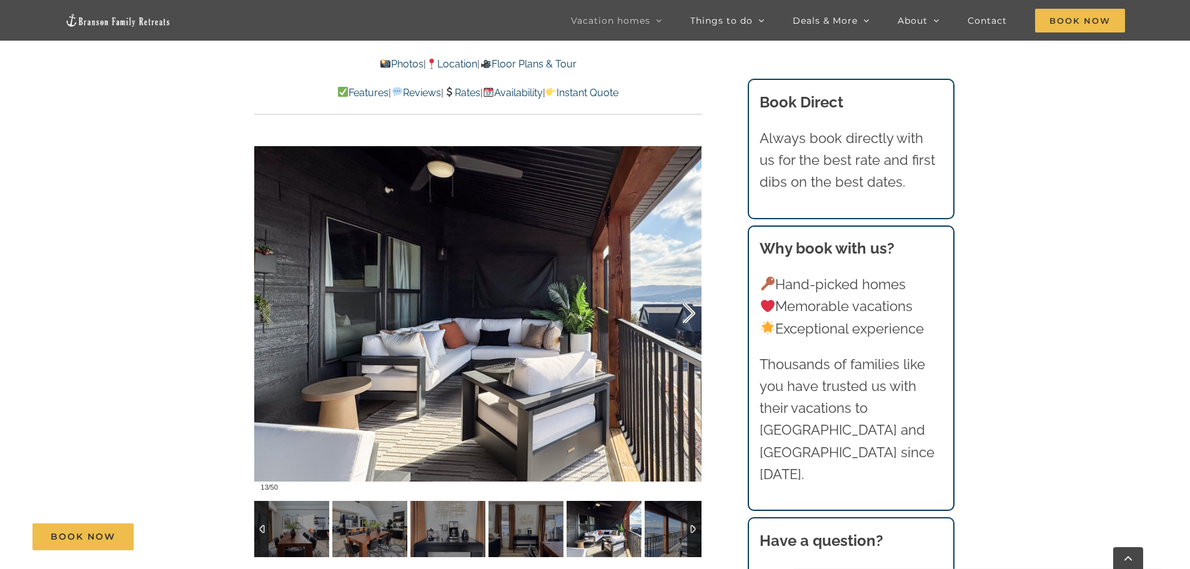
click at [690, 312] on div at bounding box center [675, 313] width 39 height 77
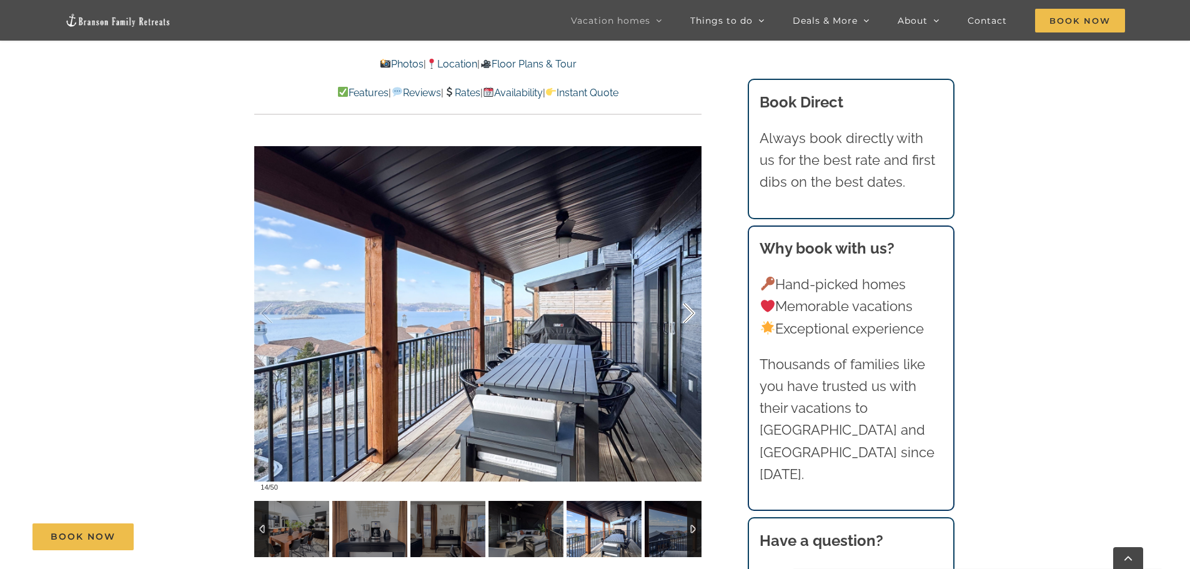
click at [690, 312] on div at bounding box center [675, 313] width 39 height 77
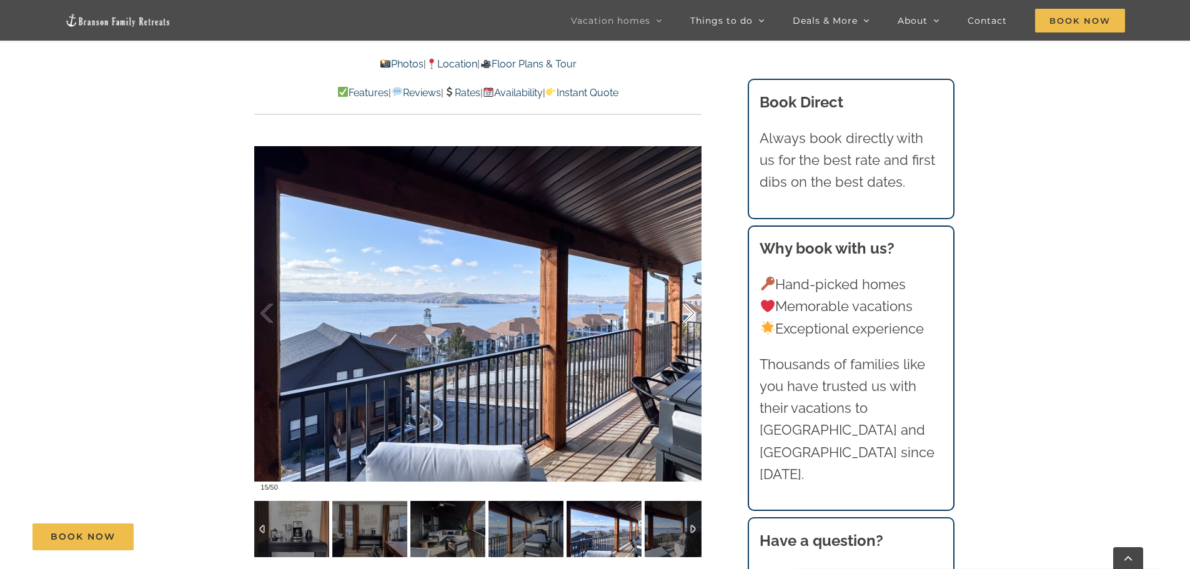
click at [690, 312] on div at bounding box center [675, 313] width 39 height 77
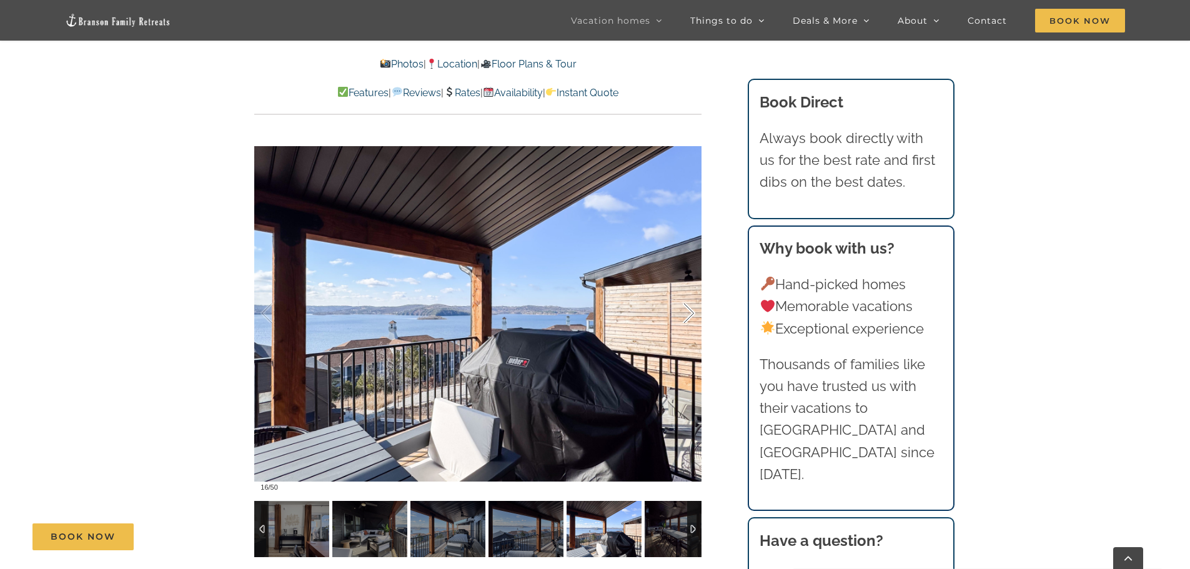
click at [690, 312] on div at bounding box center [675, 313] width 39 height 77
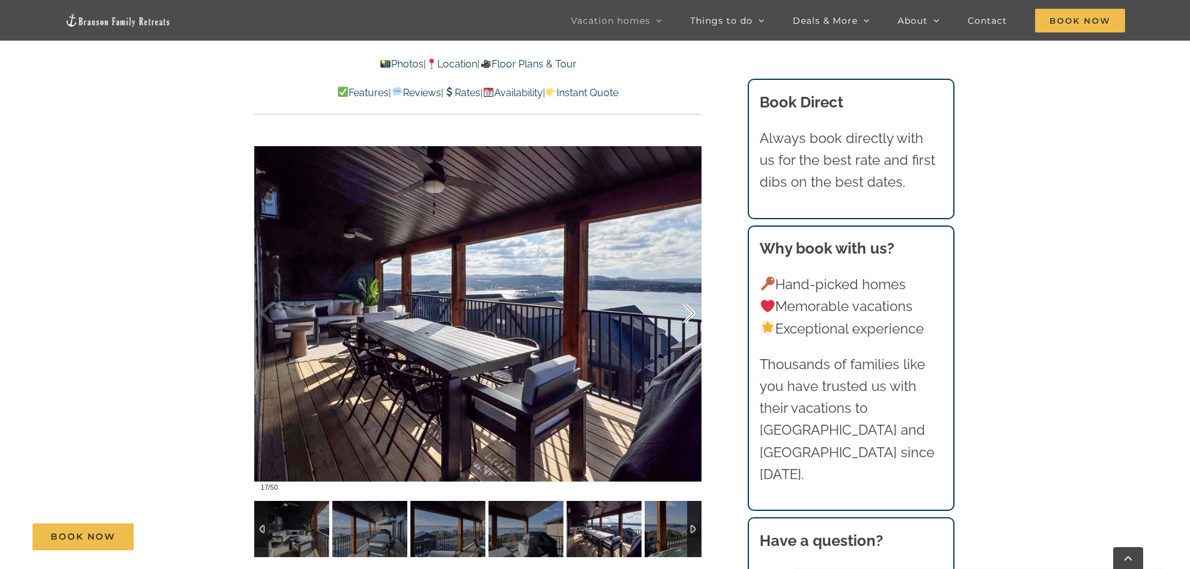
click at [690, 312] on div at bounding box center [675, 313] width 39 height 77
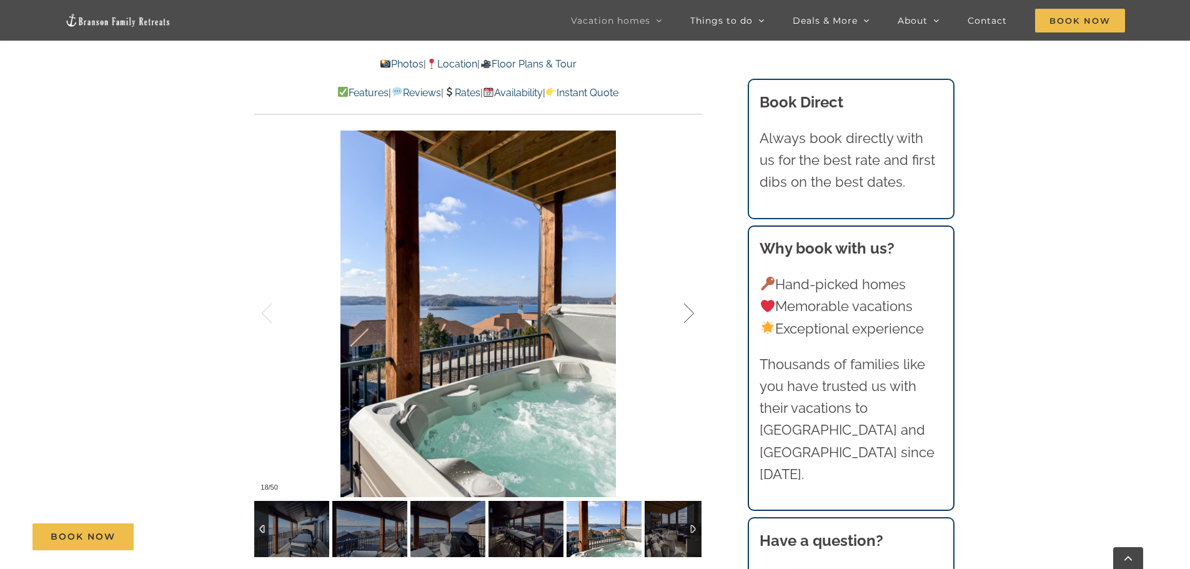
click at [690, 312] on div at bounding box center [675, 313] width 39 height 77
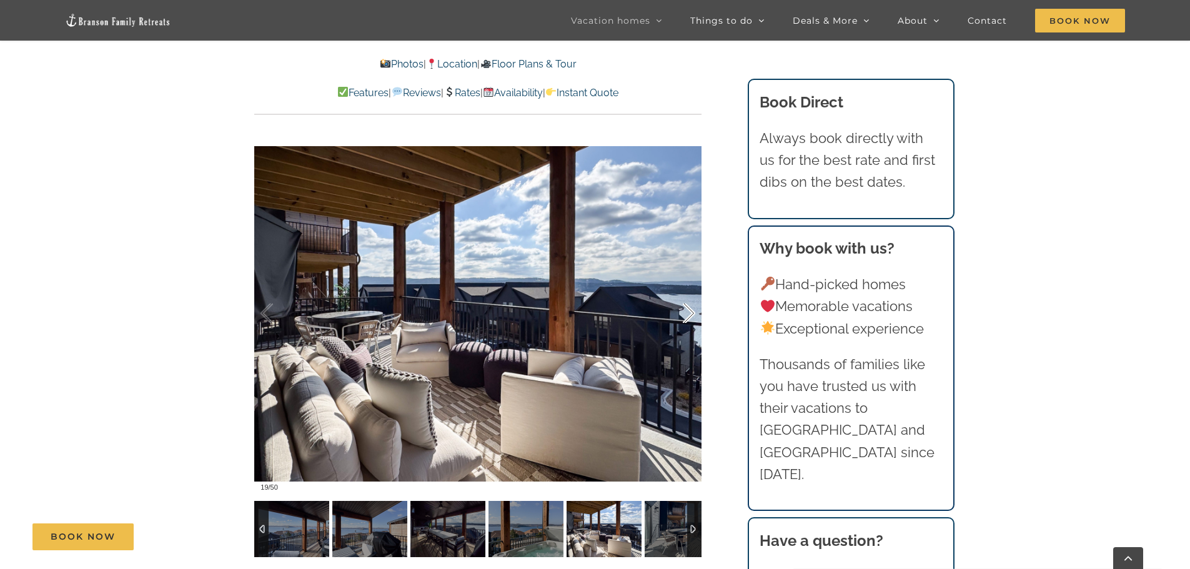
click at [690, 312] on div at bounding box center [675, 313] width 39 height 77
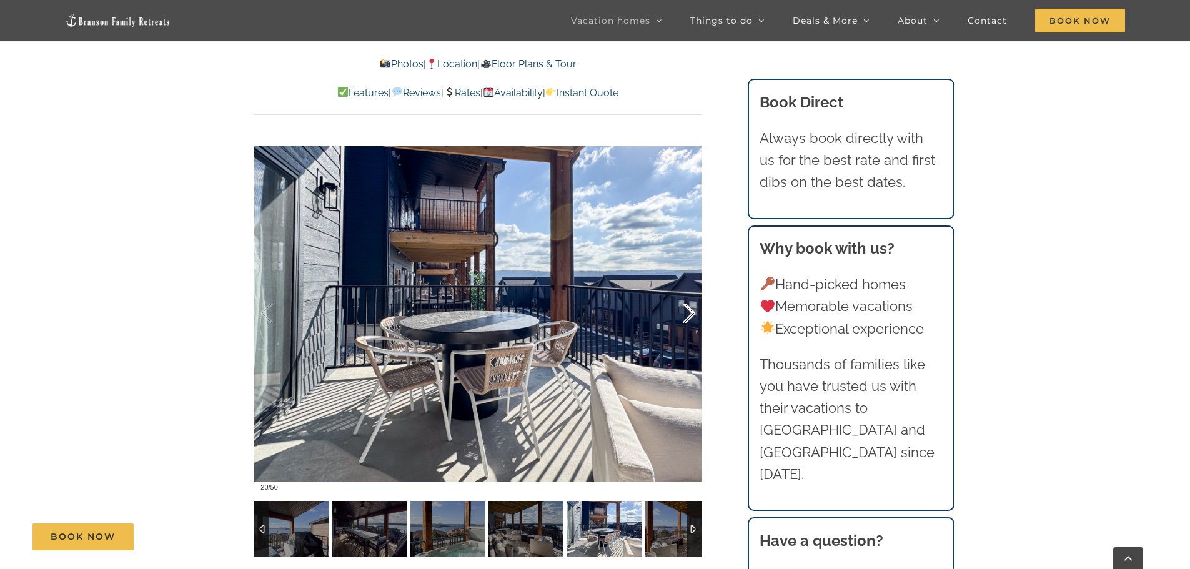
click at [690, 312] on div at bounding box center [675, 313] width 39 height 77
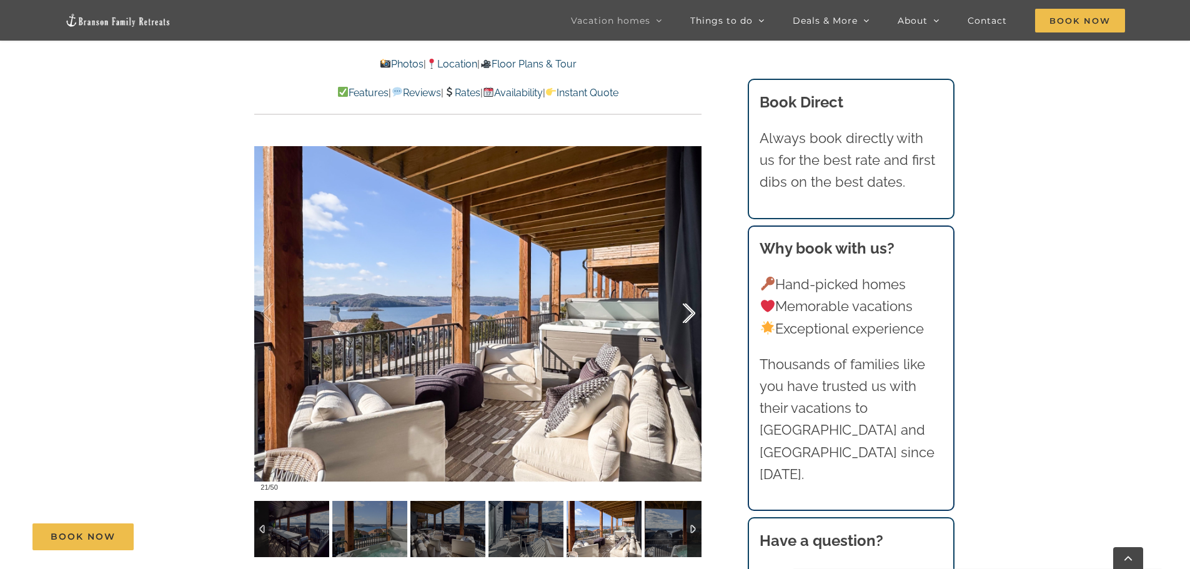
click at [690, 312] on div at bounding box center [675, 313] width 39 height 77
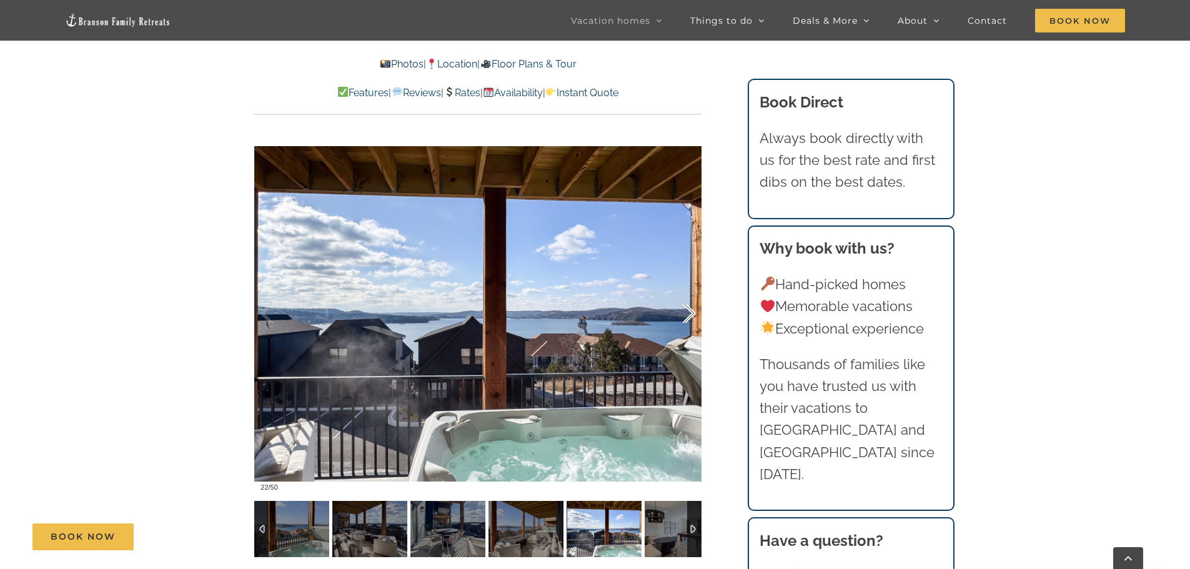
click at [690, 312] on div at bounding box center [675, 313] width 39 height 77
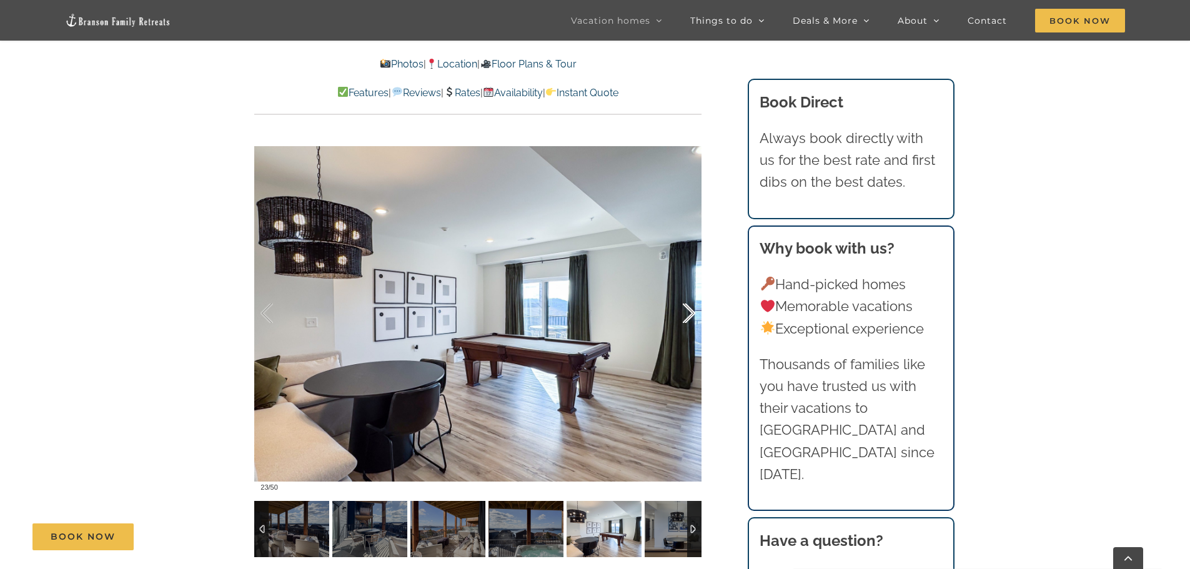
click at [690, 312] on div at bounding box center [675, 313] width 39 height 77
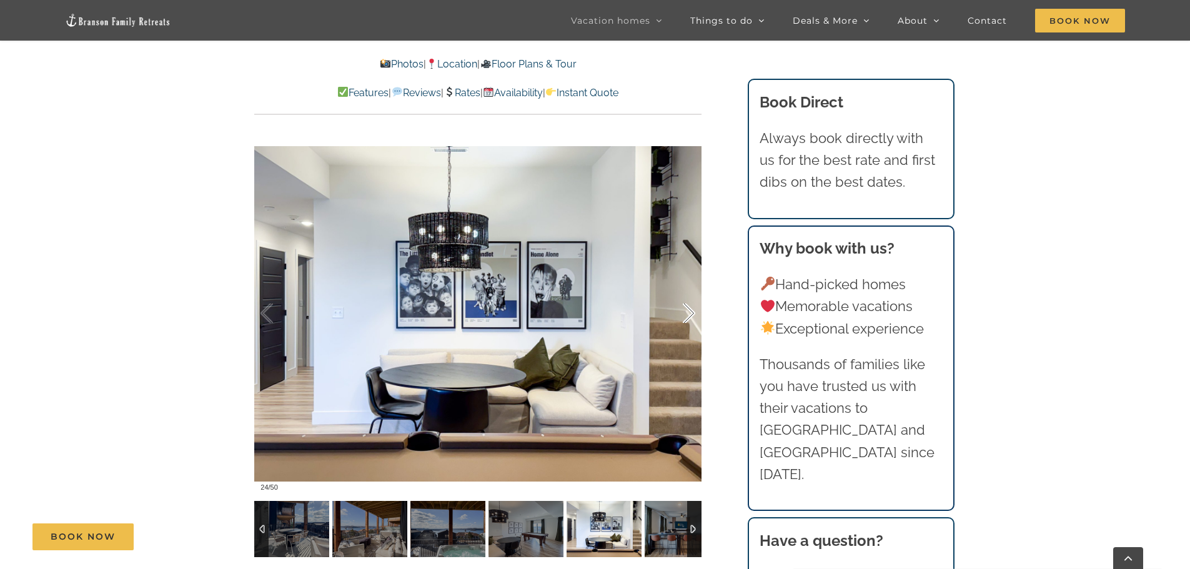
click at [690, 312] on div at bounding box center [675, 313] width 39 height 77
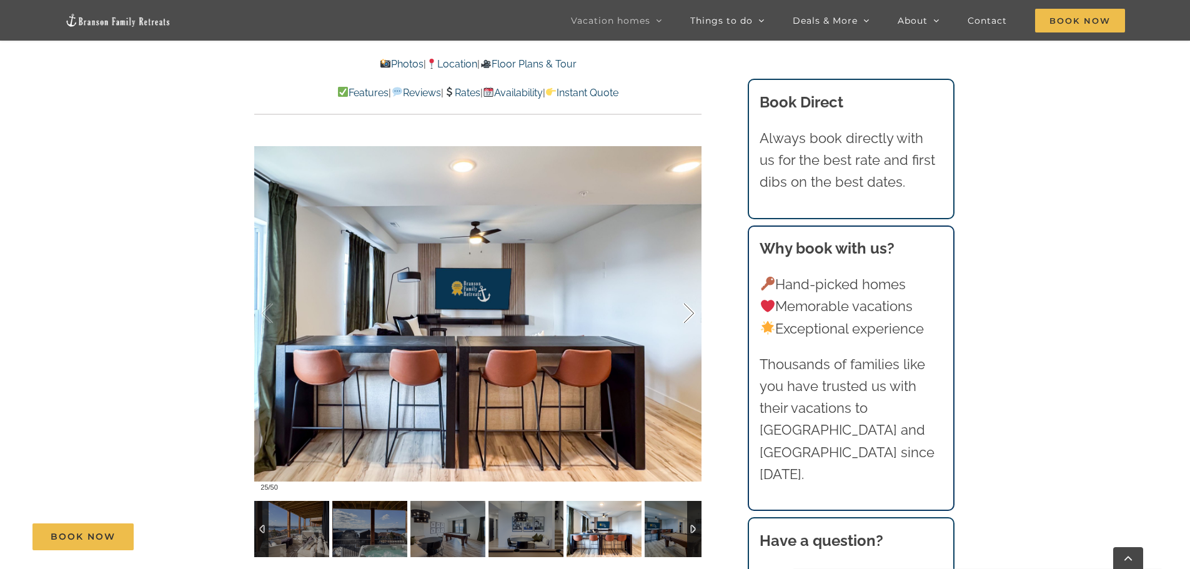
click at [690, 312] on div at bounding box center [675, 313] width 39 height 77
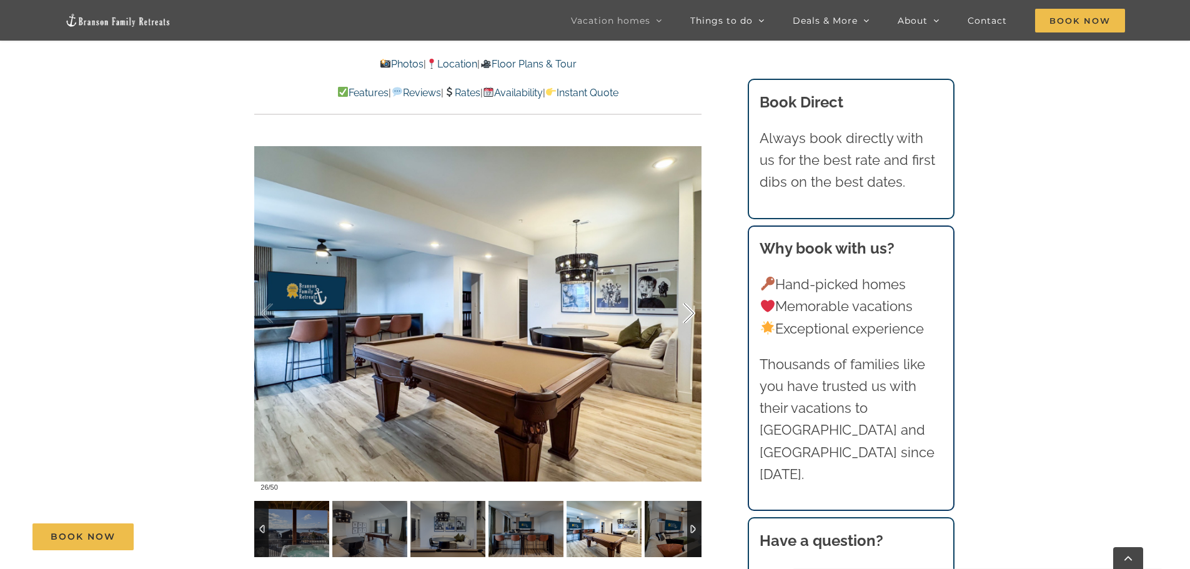
click at [690, 312] on div at bounding box center [675, 313] width 39 height 77
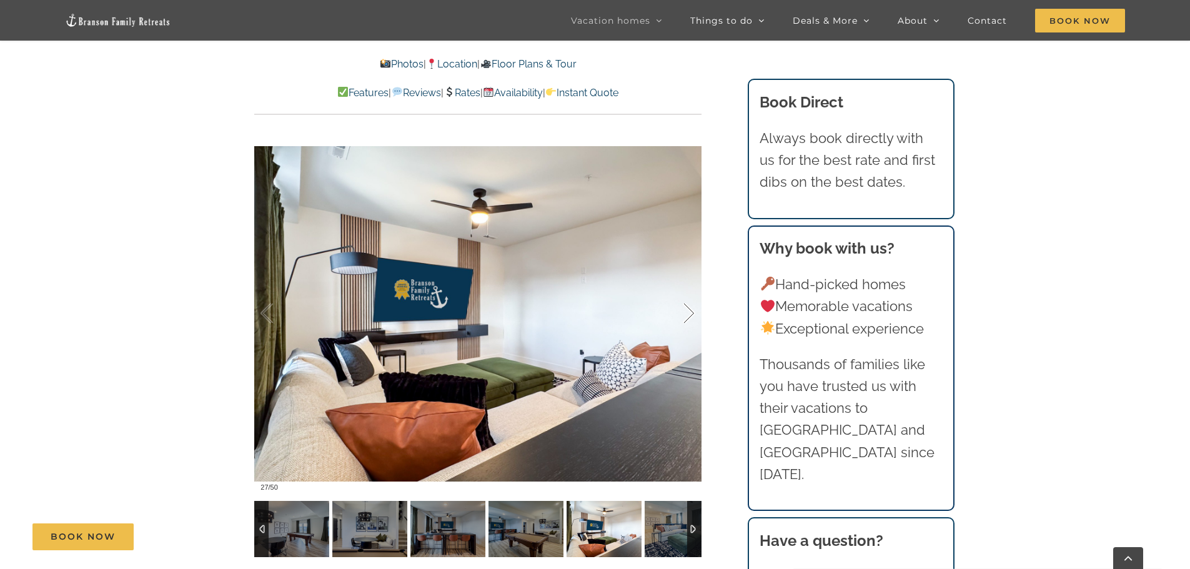
click at [690, 312] on div at bounding box center [675, 313] width 39 height 77
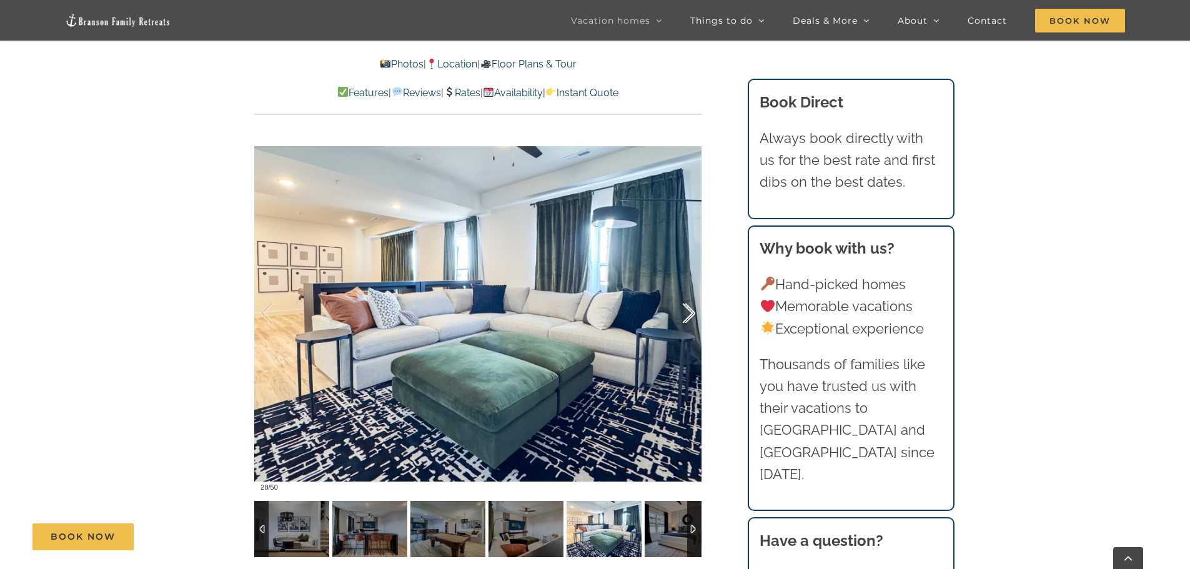
click at [690, 312] on div at bounding box center [675, 313] width 39 height 77
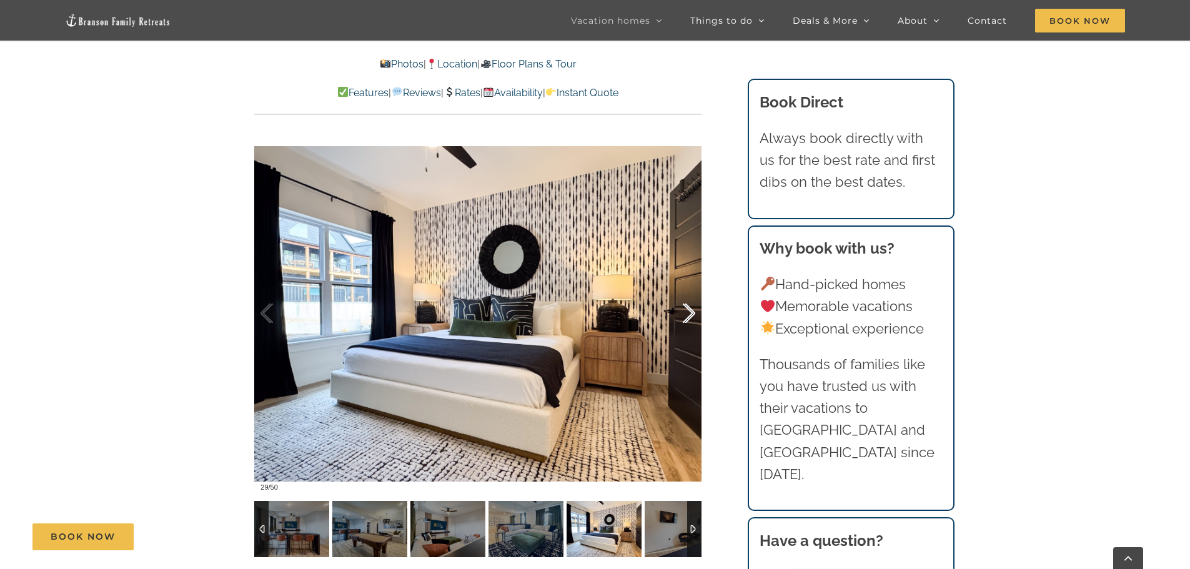
click at [689, 312] on div at bounding box center [675, 313] width 39 height 77
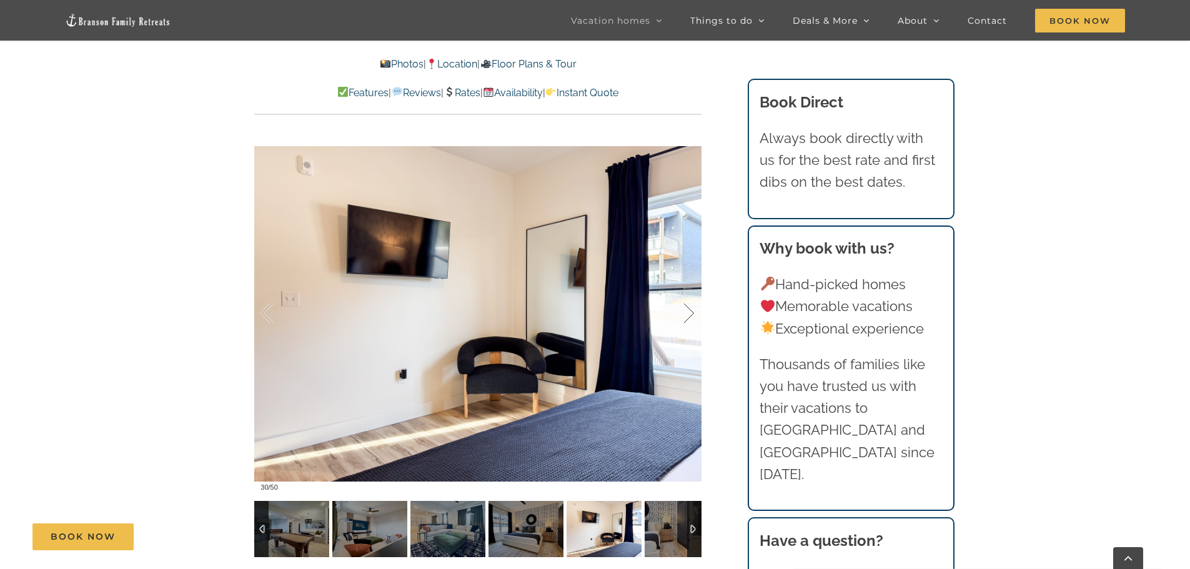
click at [689, 312] on div at bounding box center [675, 313] width 39 height 77
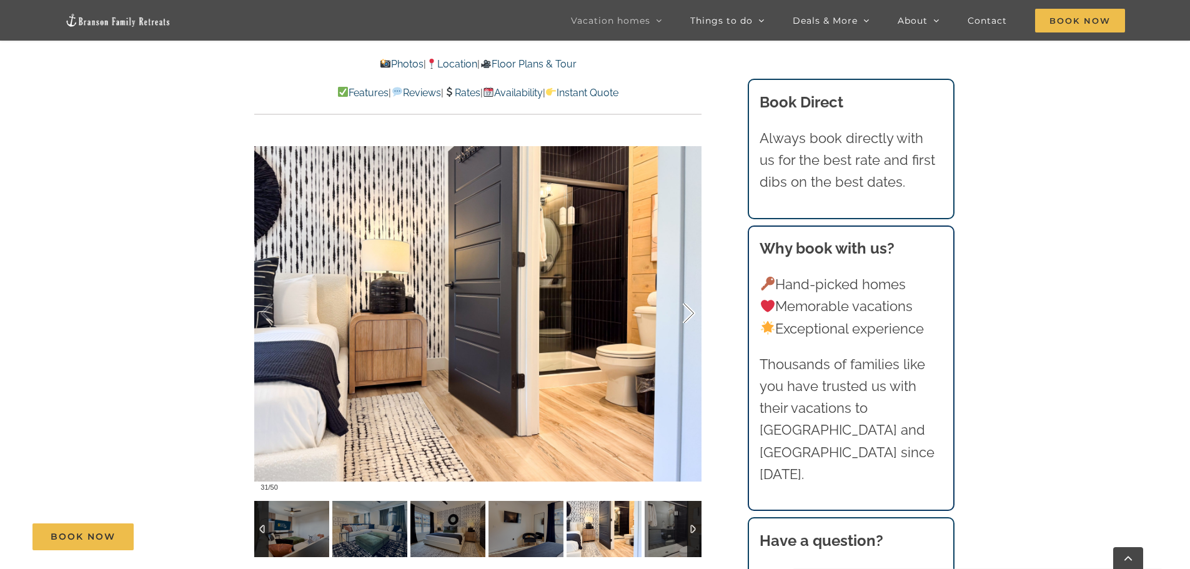
click at [689, 312] on div at bounding box center [675, 313] width 39 height 77
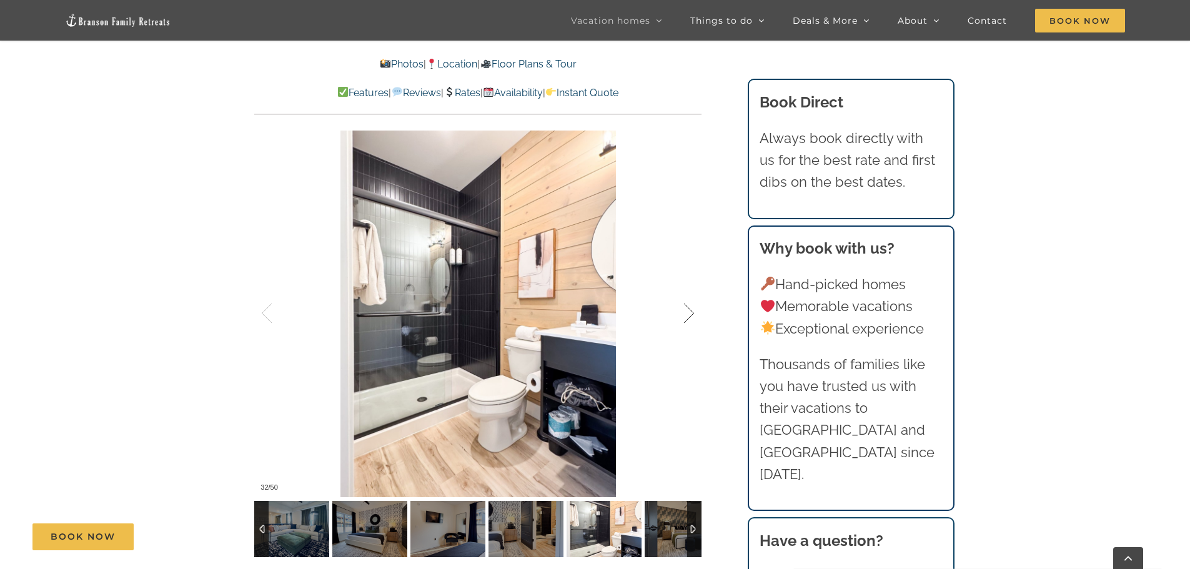
click at [689, 312] on div at bounding box center [675, 313] width 39 height 77
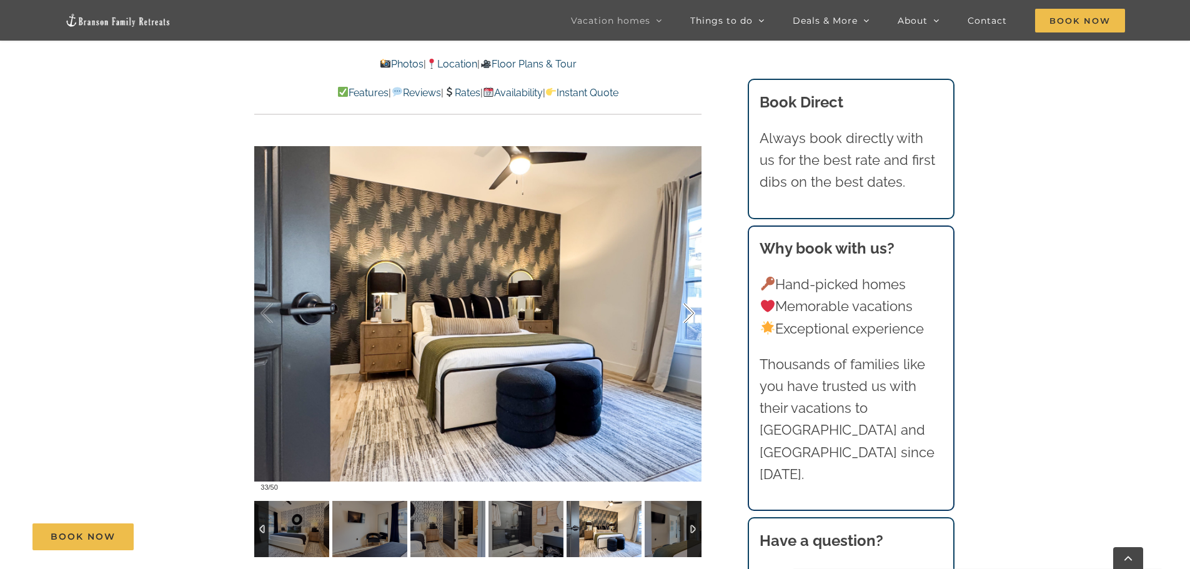
click at [689, 312] on div at bounding box center [675, 313] width 39 height 77
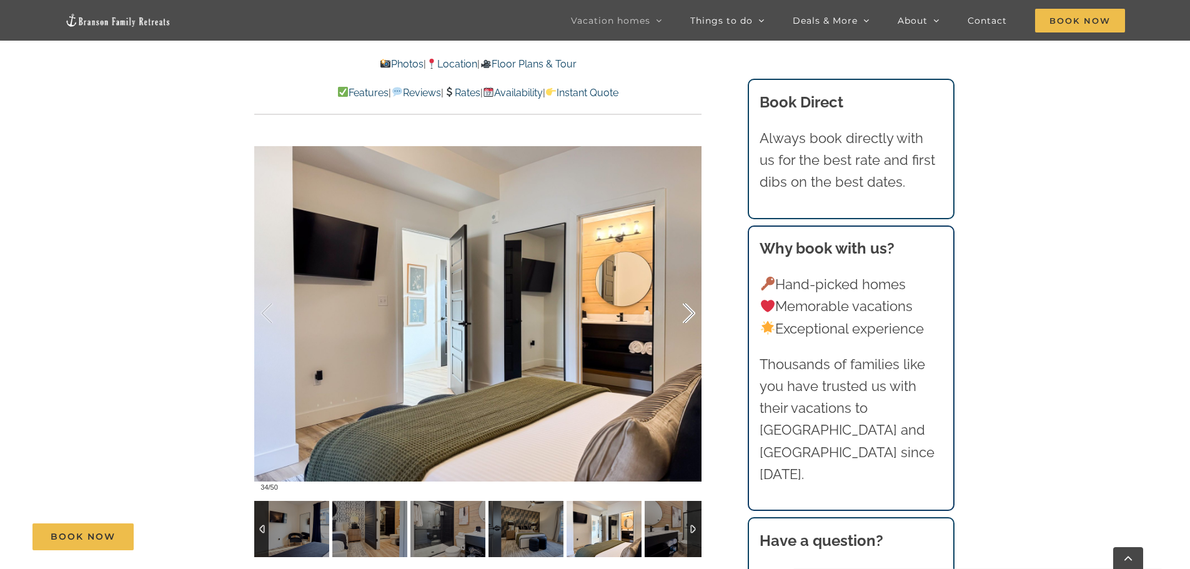
click at [689, 312] on div at bounding box center [675, 313] width 39 height 77
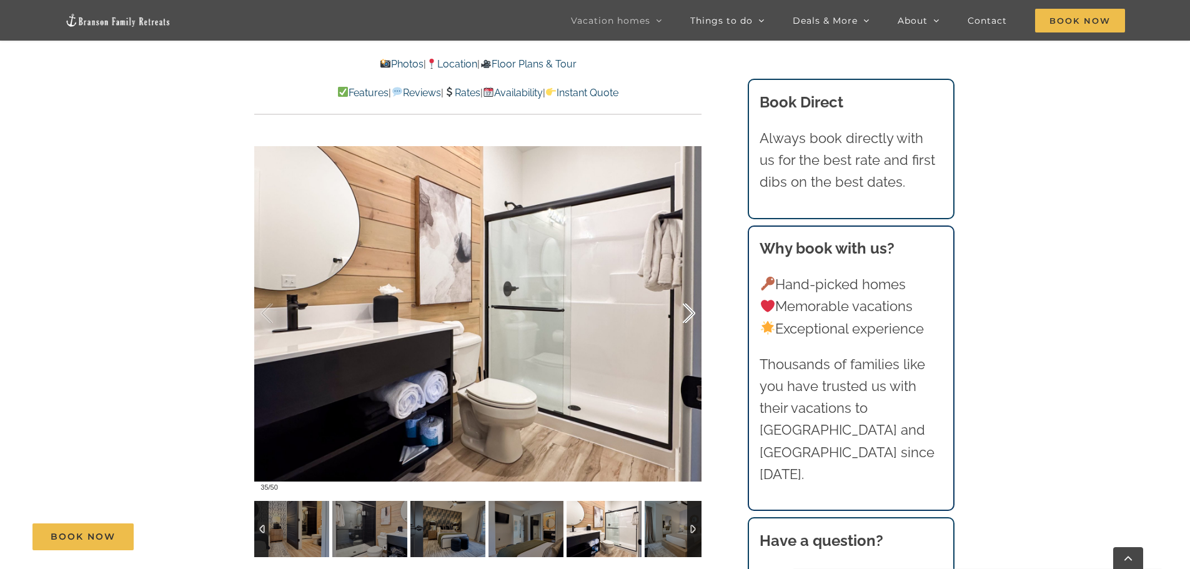
click at [689, 312] on div at bounding box center [675, 313] width 39 height 77
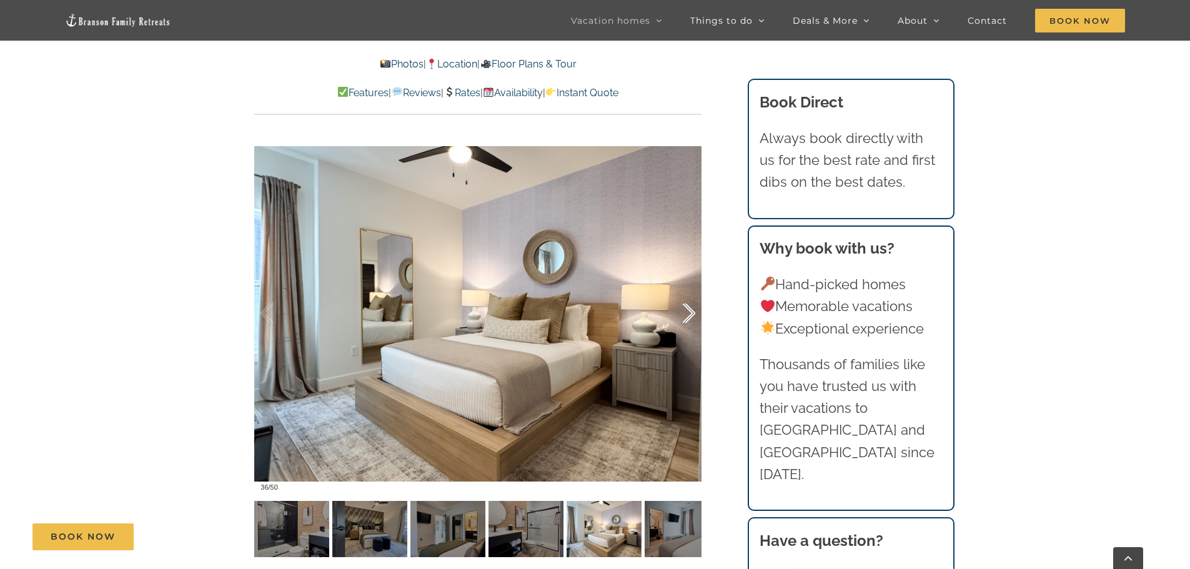
click at [679, 314] on div at bounding box center [675, 313] width 39 height 77
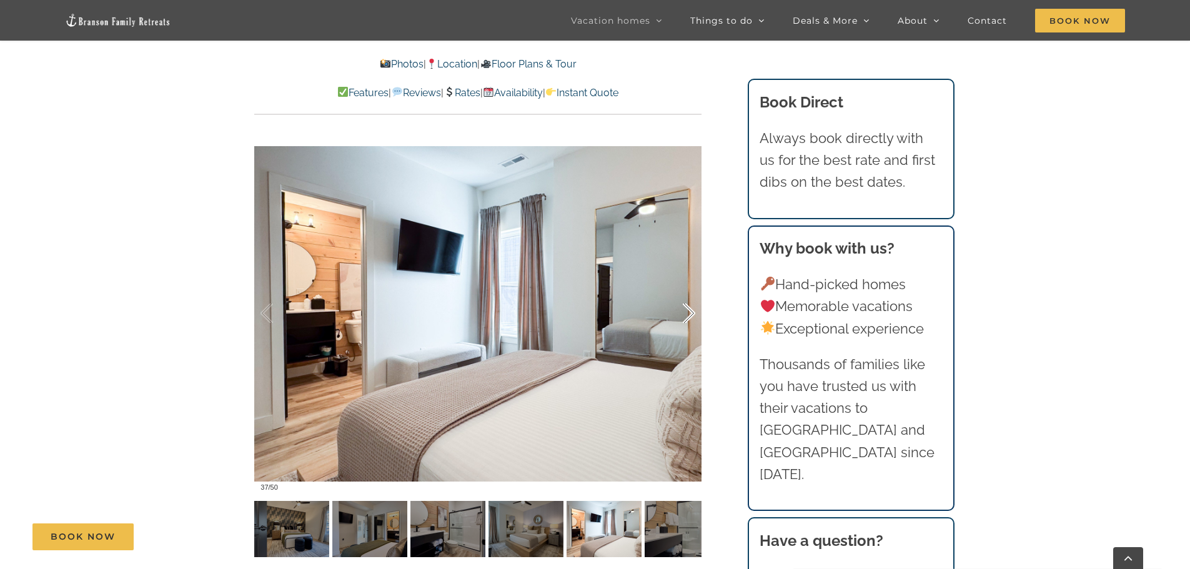
click at [685, 314] on div at bounding box center [675, 313] width 39 height 77
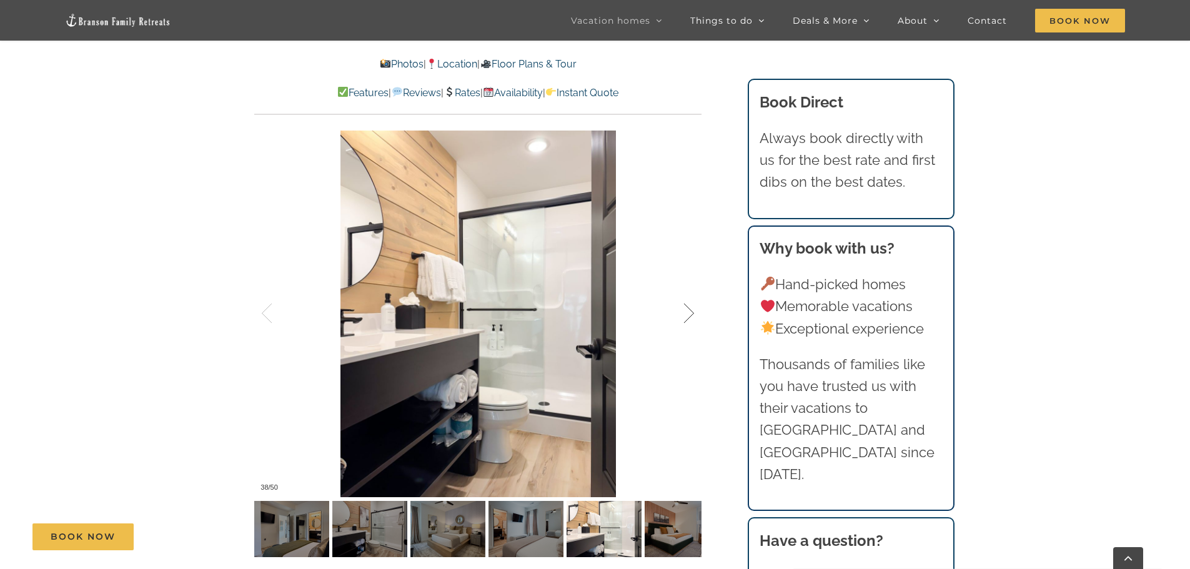
click at [689, 313] on div at bounding box center [675, 313] width 39 height 77
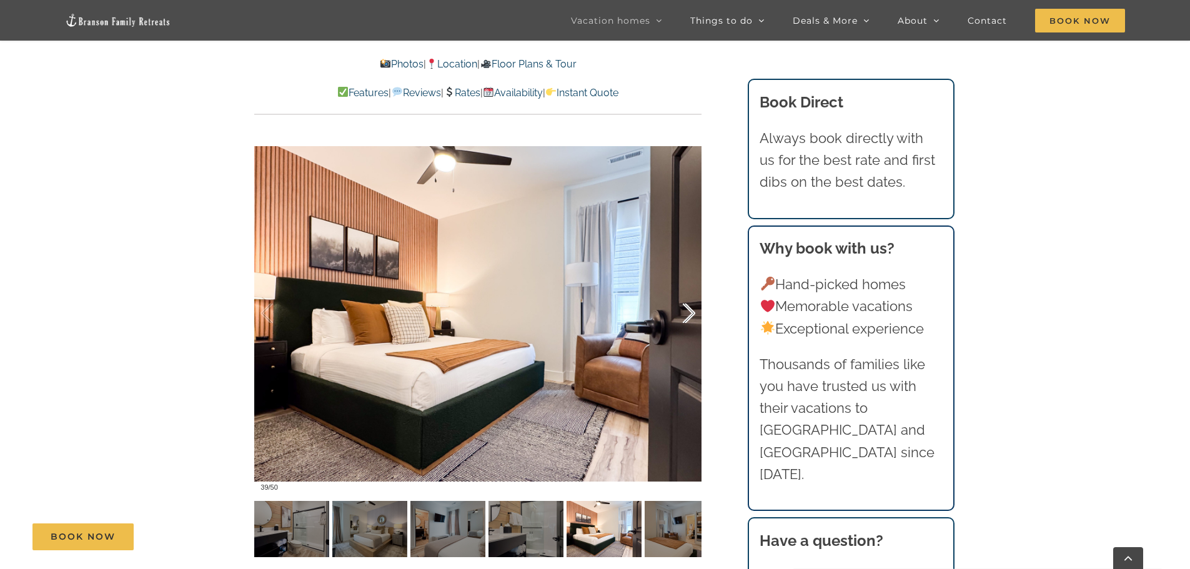
click at [689, 313] on div at bounding box center [675, 313] width 39 height 77
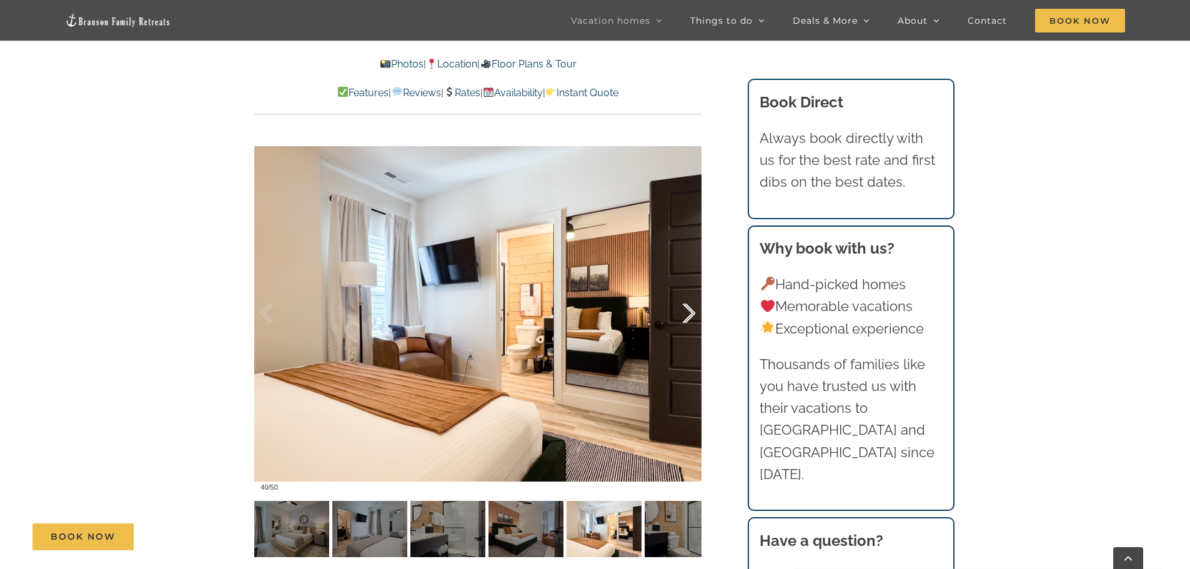
click at [689, 313] on div at bounding box center [675, 313] width 39 height 77
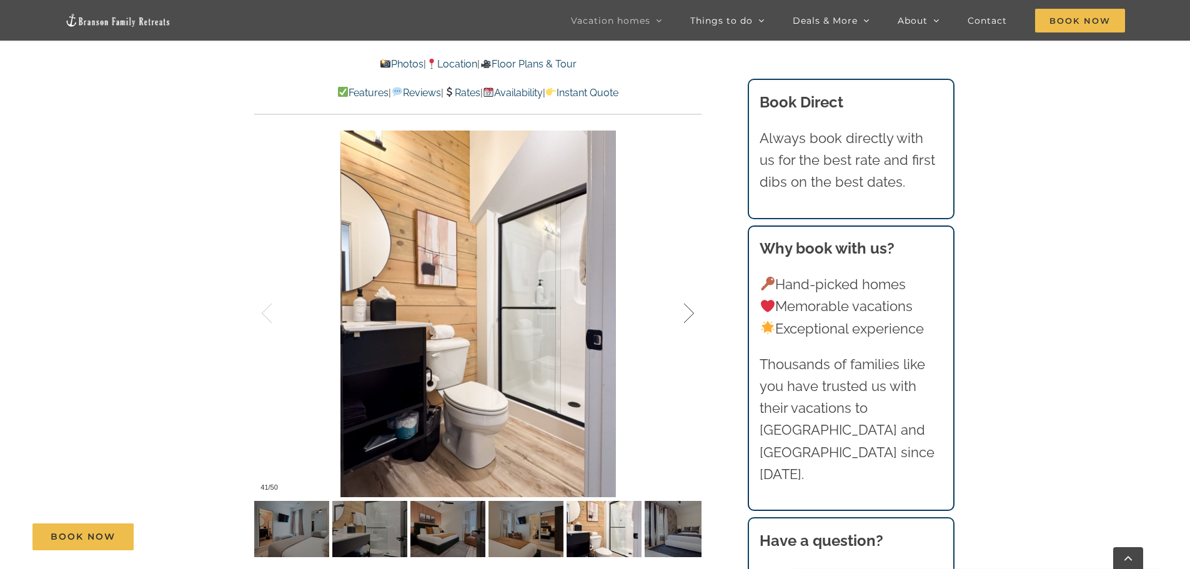
click at [689, 313] on div at bounding box center [675, 313] width 39 height 77
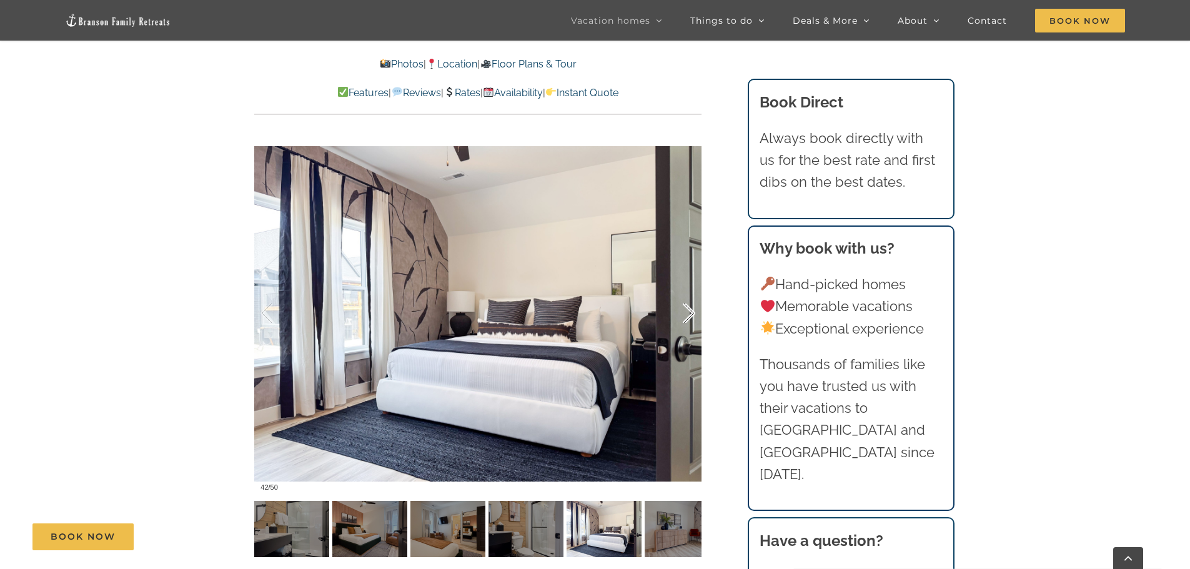
click at [689, 313] on div at bounding box center [675, 313] width 39 height 77
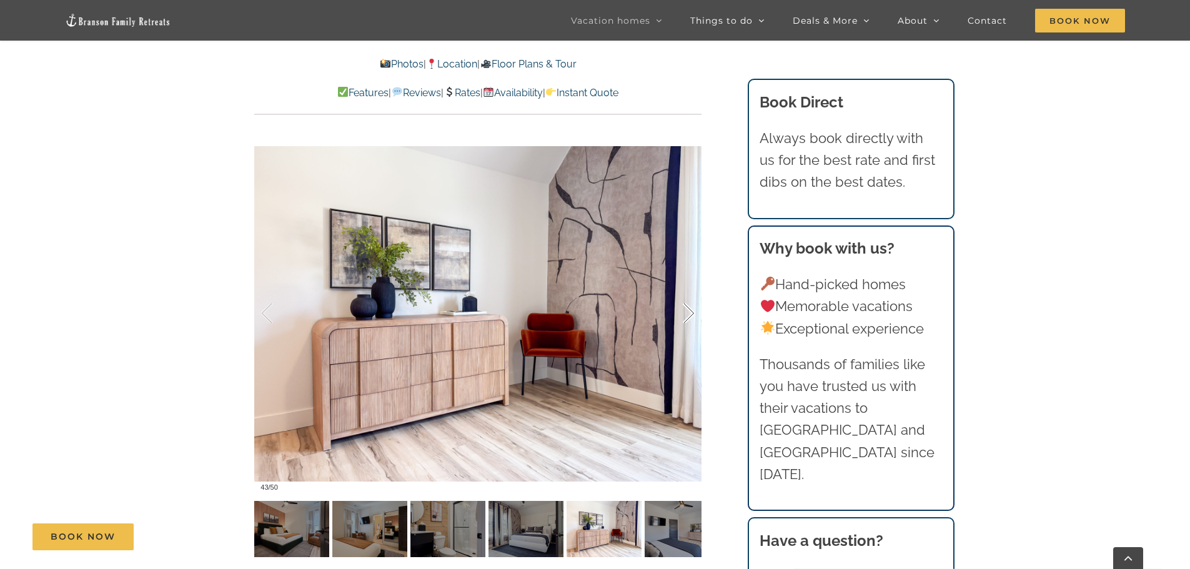
click at [689, 313] on div at bounding box center [675, 313] width 39 height 77
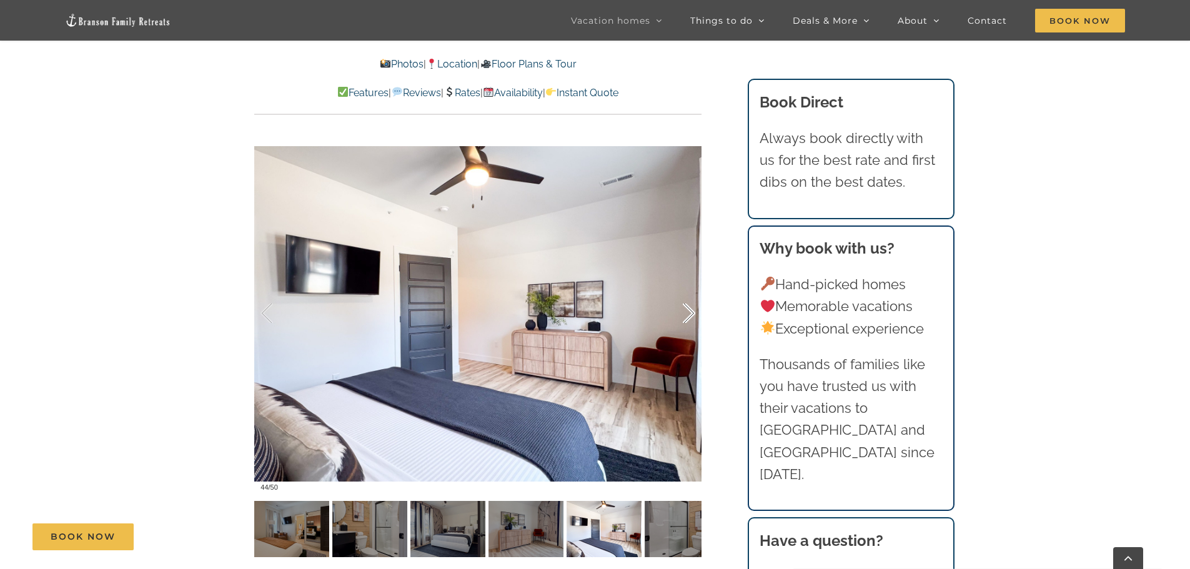
click at [689, 313] on div at bounding box center [675, 313] width 39 height 77
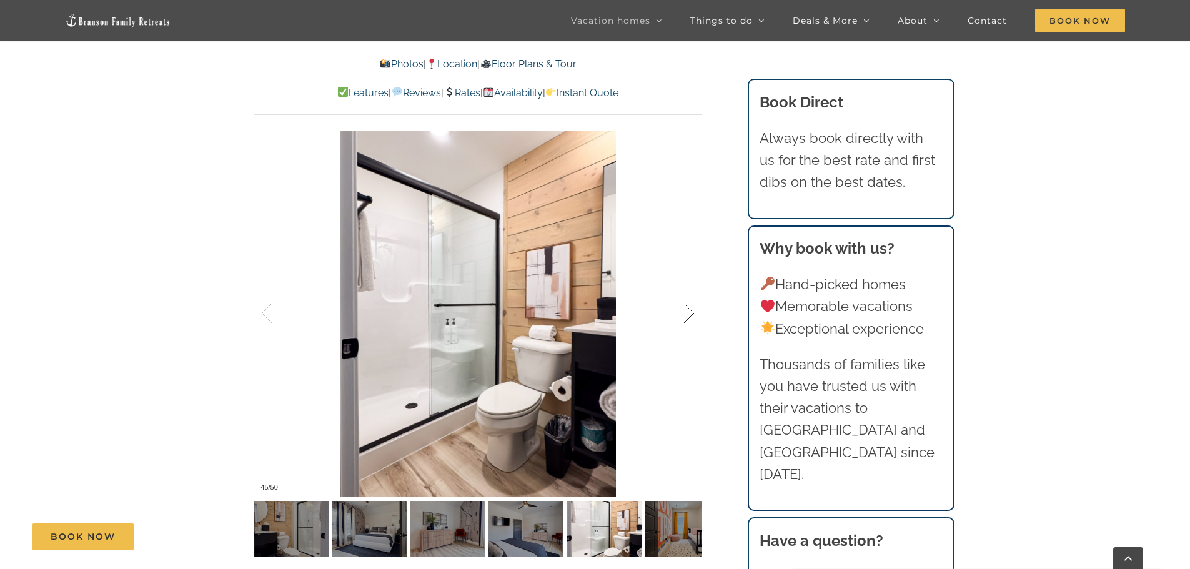
click at [689, 313] on div at bounding box center [675, 313] width 39 height 77
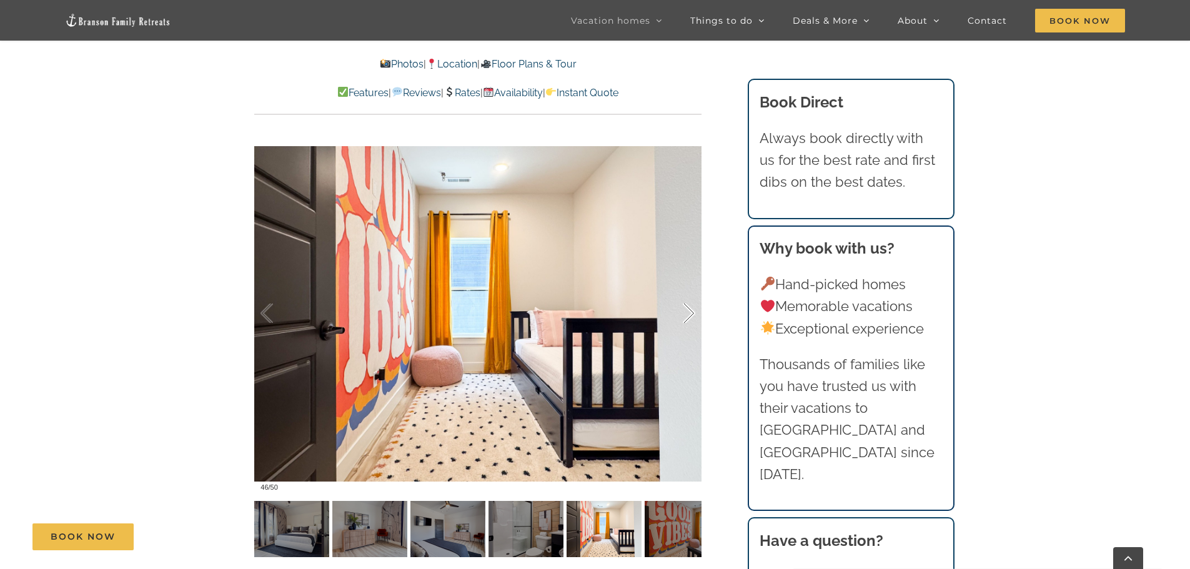
click at [689, 313] on div at bounding box center [675, 313] width 39 height 77
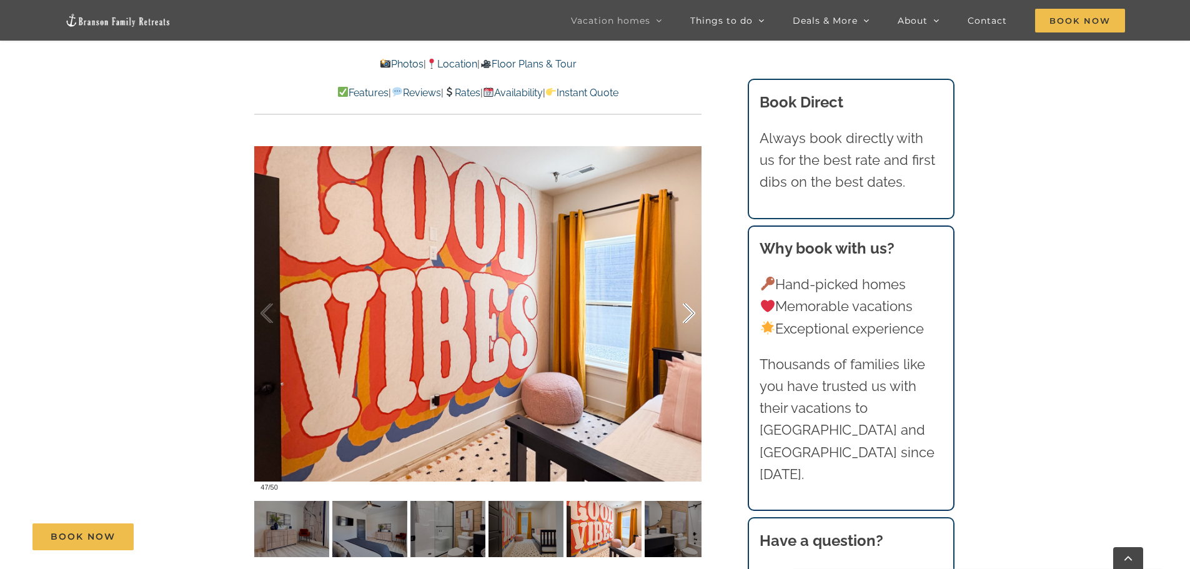
click at [689, 313] on div at bounding box center [675, 313] width 39 height 77
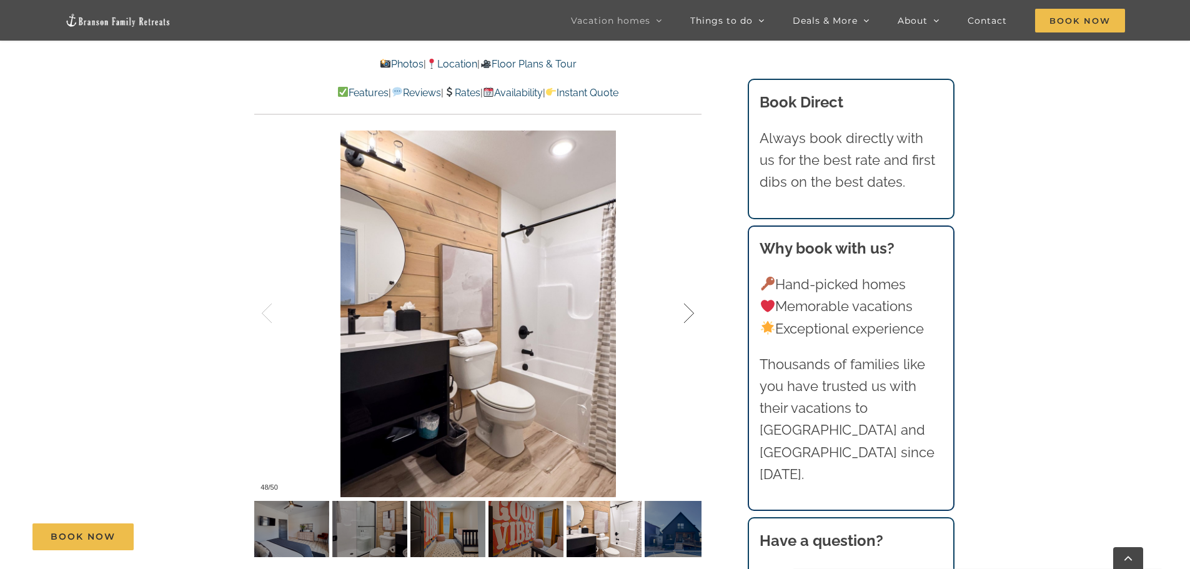
click at [689, 313] on div at bounding box center [675, 313] width 39 height 77
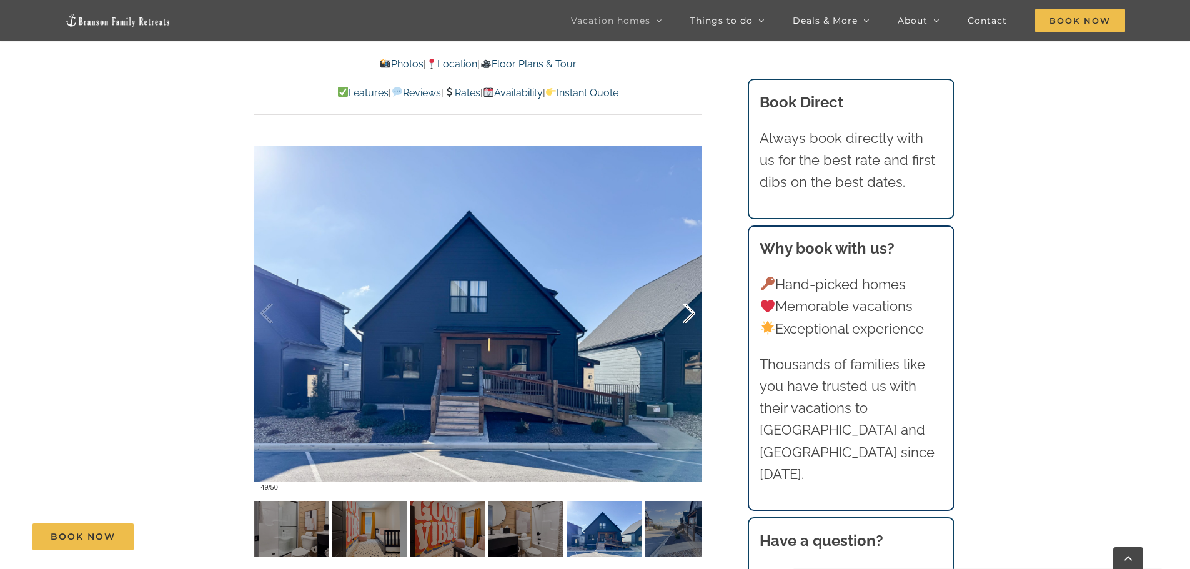
click at [689, 313] on div at bounding box center [675, 313] width 39 height 77
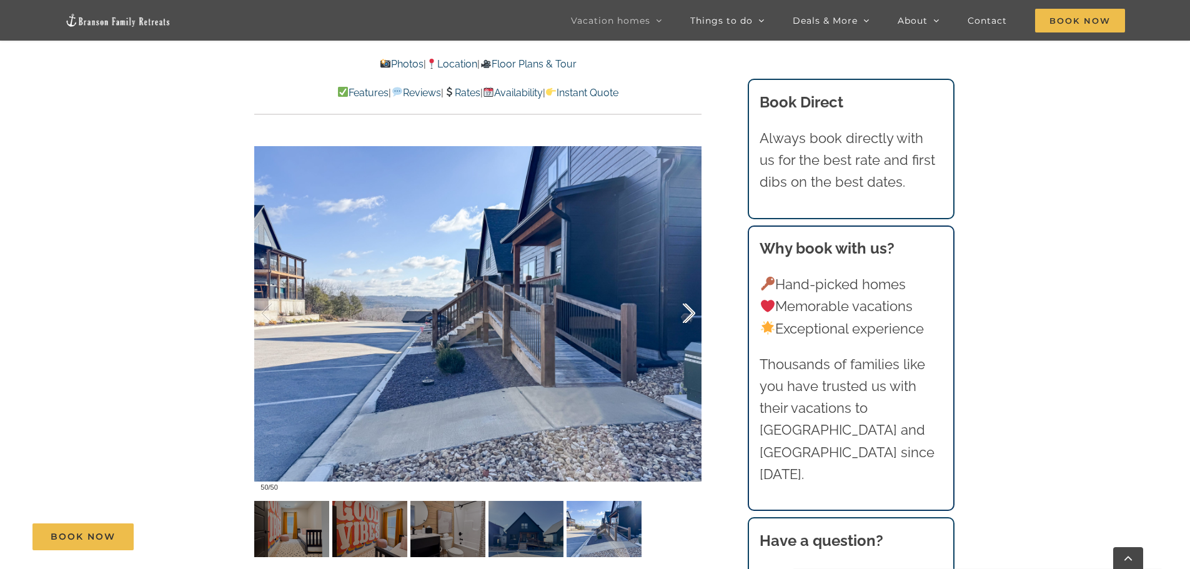
click at [689, 313] on div at bounding box center [675, 313] width 39 height 77
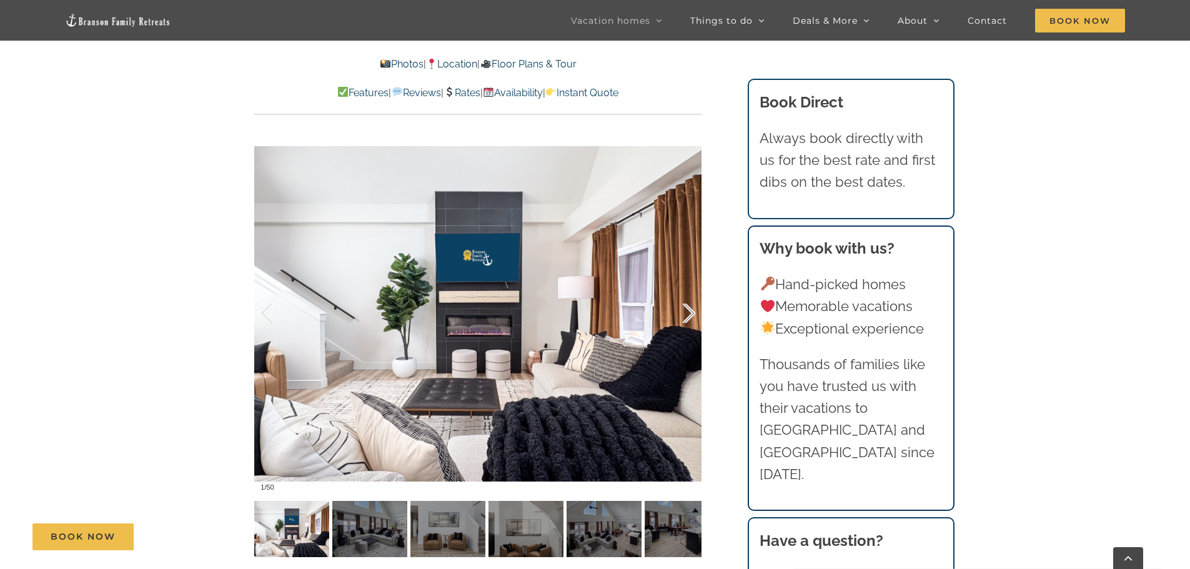
click at [689, 313] on div at bounding box center [675, 313] width 39 height 77
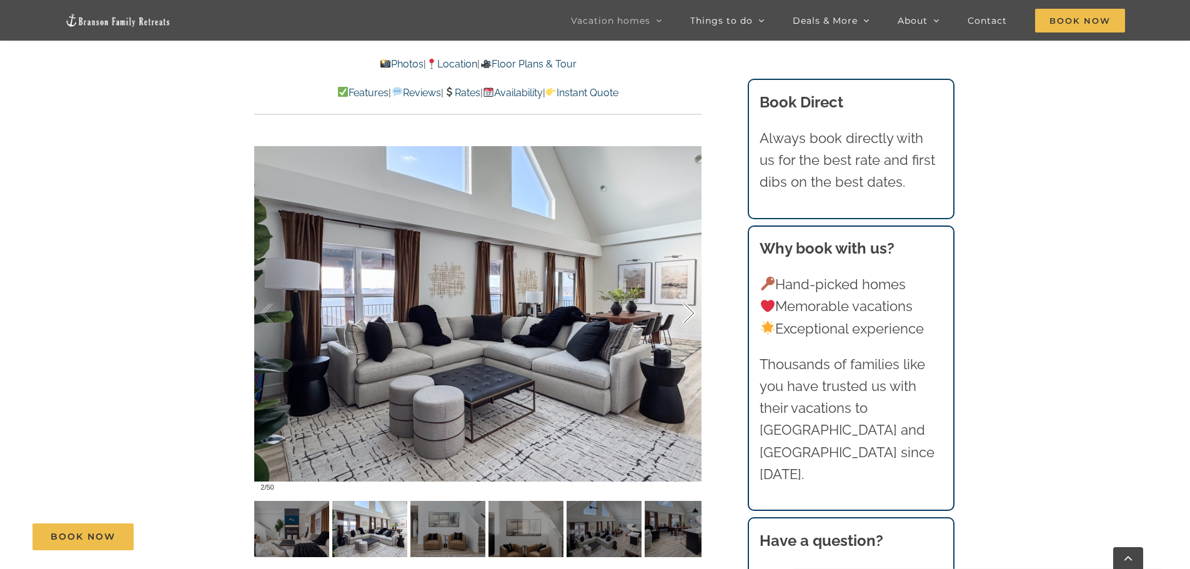
click at [689, 313] on div at bounding box center [675, 313] width 39 height 77
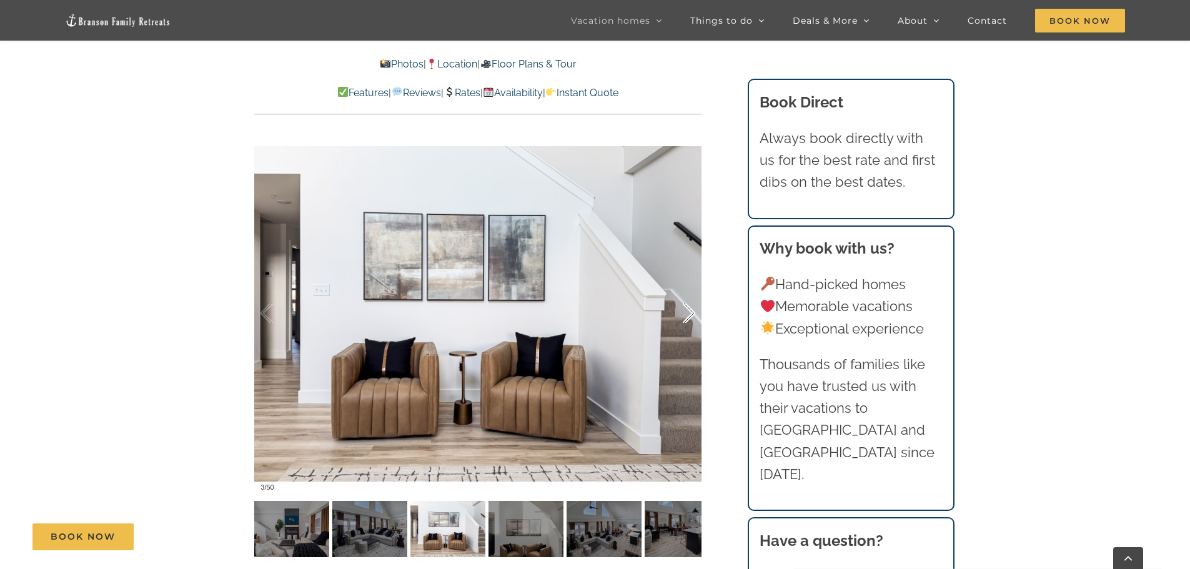
click at [689, 313] on div at bounding box center [675, 313] width 39 height 77
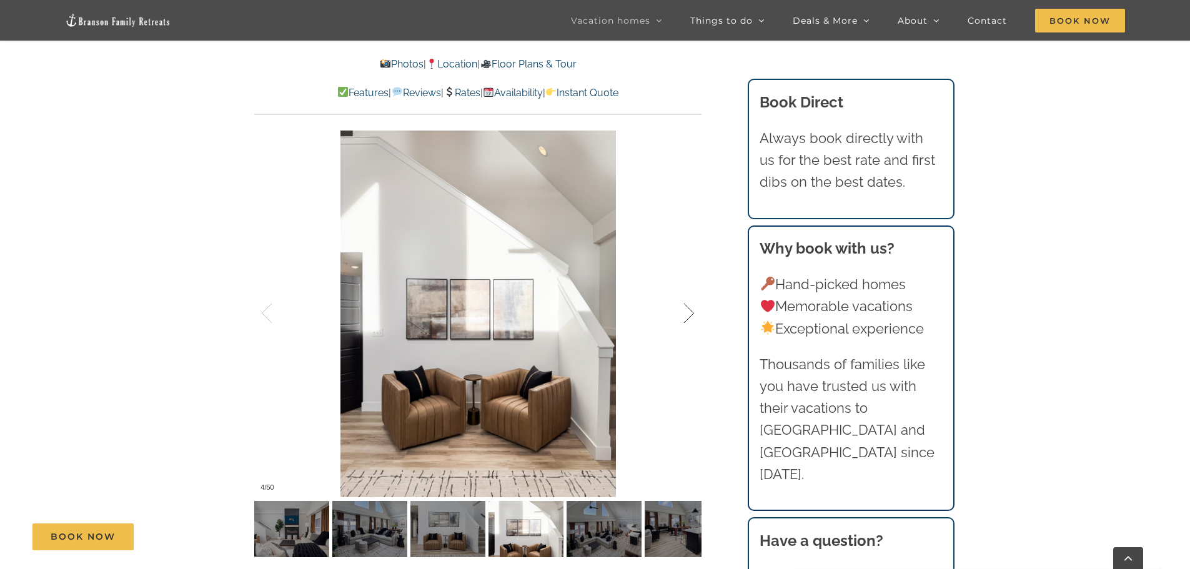
click at [689, 313] on div at bounding box center [675, 313] width 39 height 77
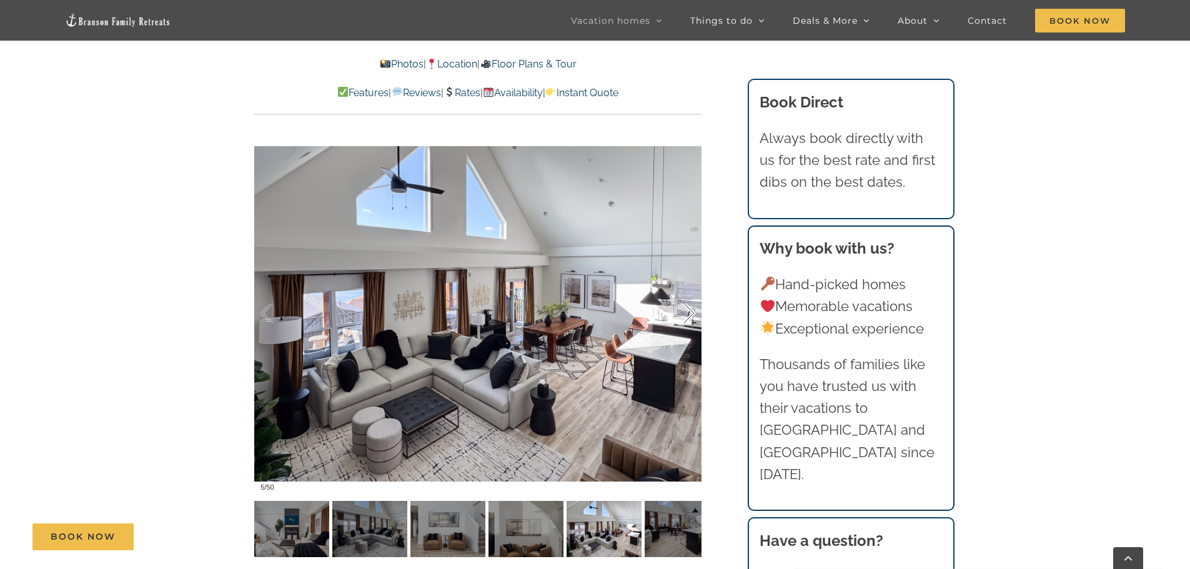
click at [689, 313] on div at bounding box center [675, 313] width 39 height 77
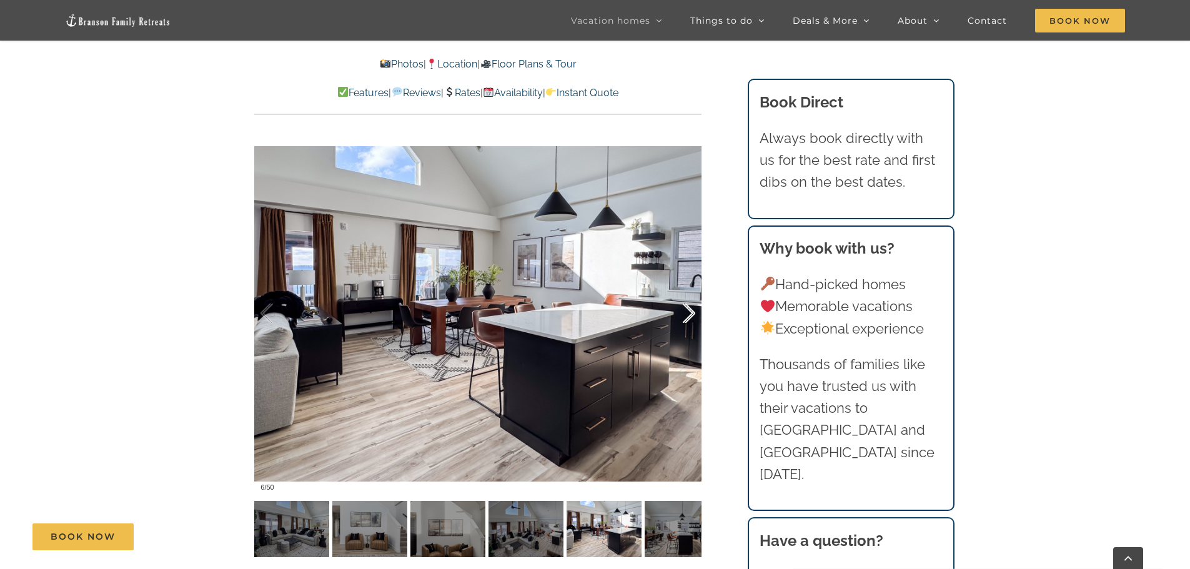
click at [689, 313] on div at bounding box center [675, 313] width 39 height 77
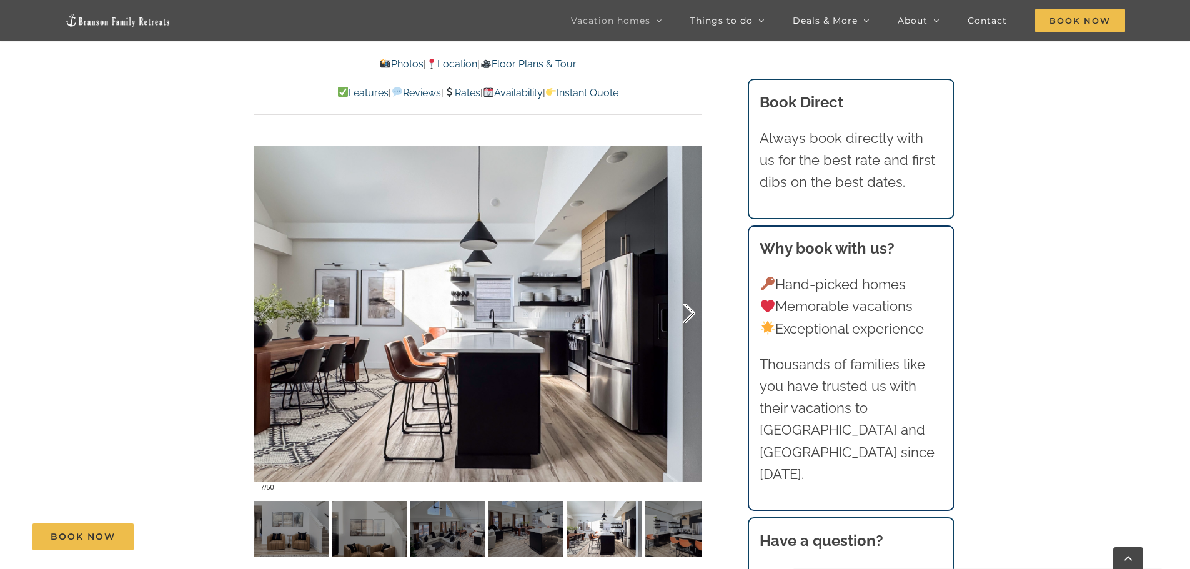
click at [689, 313] on div at bounding box center [675, 313] width 39 height 77
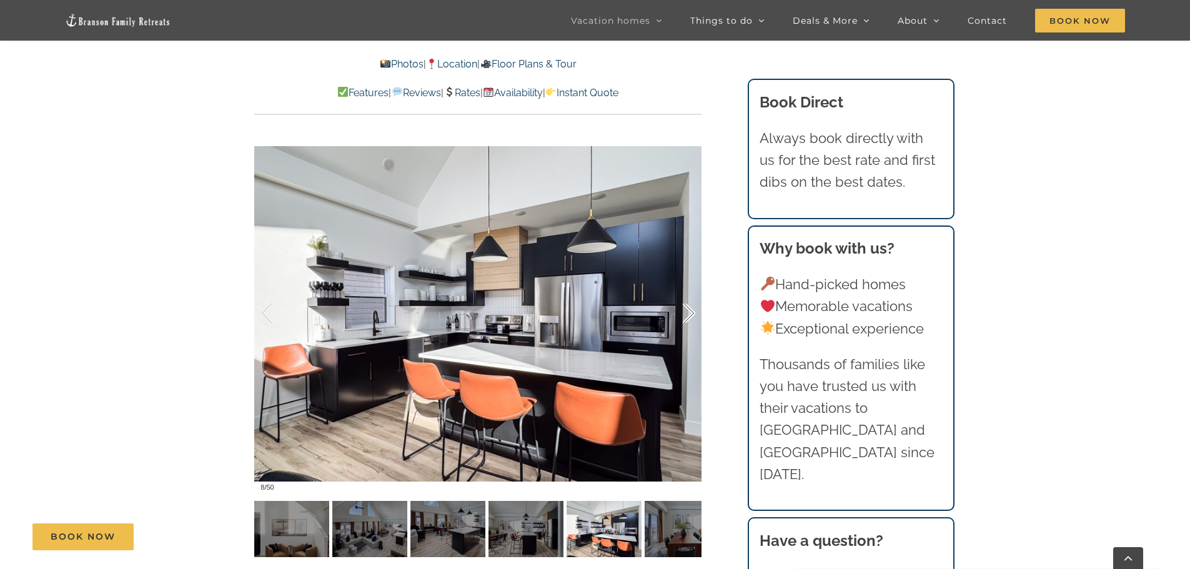
click at [689, 313] on div at bounding box center [675, 313] width 39 height 77
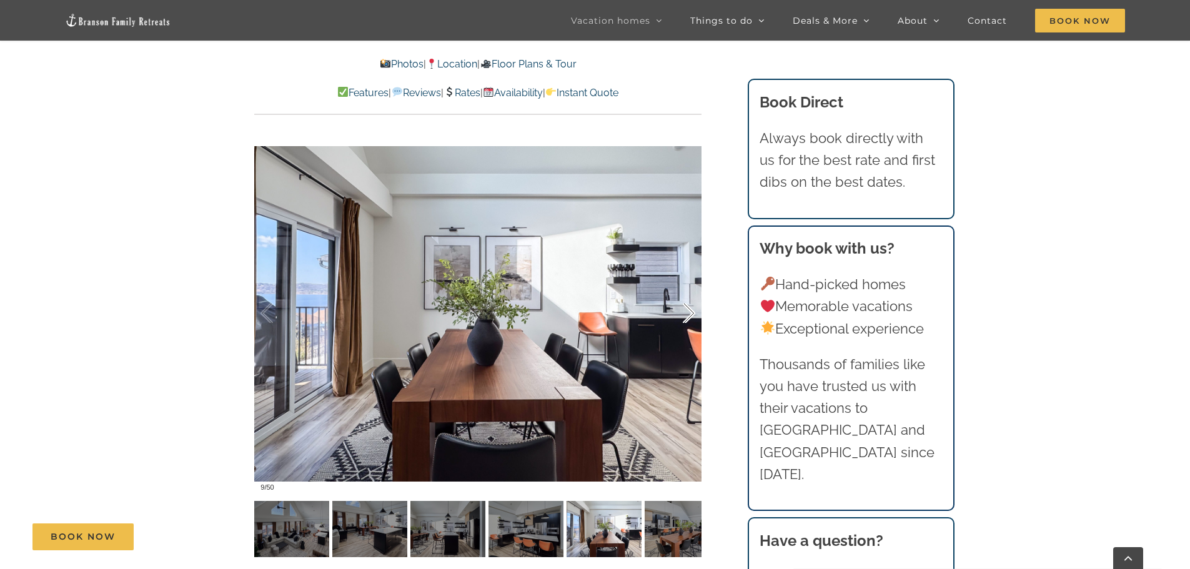
click at [689, 313] on div at bounding box center [675, 313] width 39 height 77
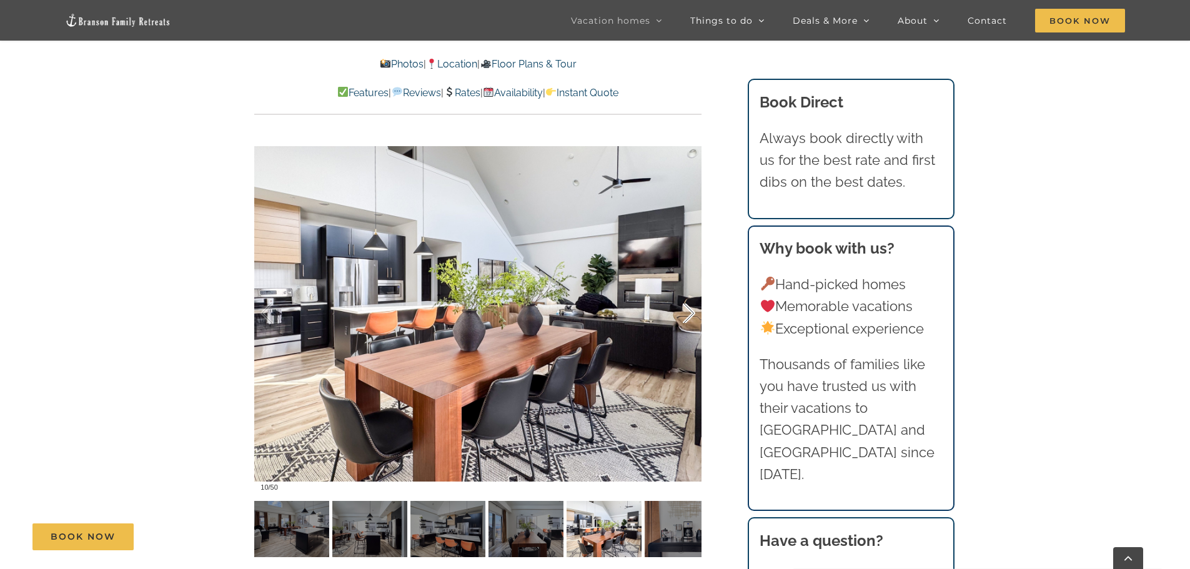
click at [689, 313] on div at bounding box center [675, 313] width 39 height 77
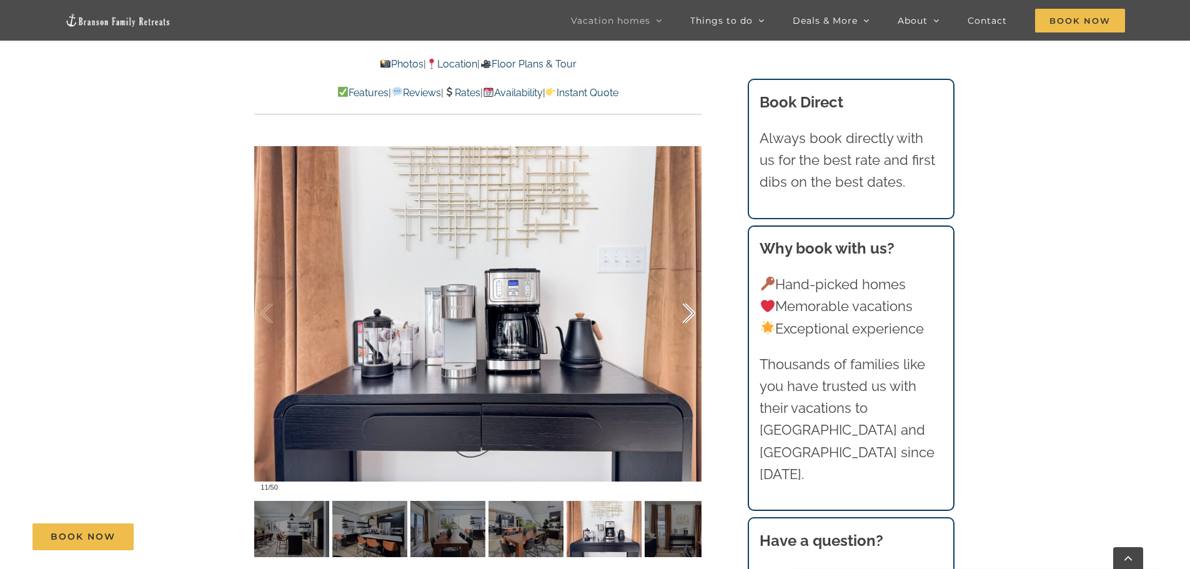
click at [689, 313] on div at bounding box center [675, 313] width 39 height 77
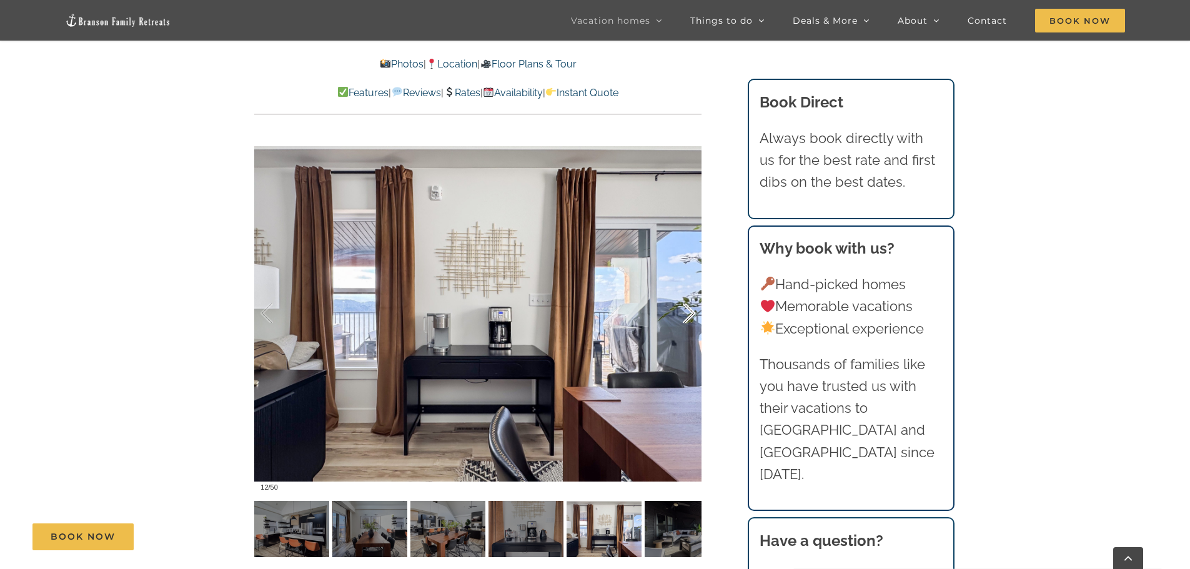
click at [689, 313] on div at bounding box center [675, 313] width 39 height 77
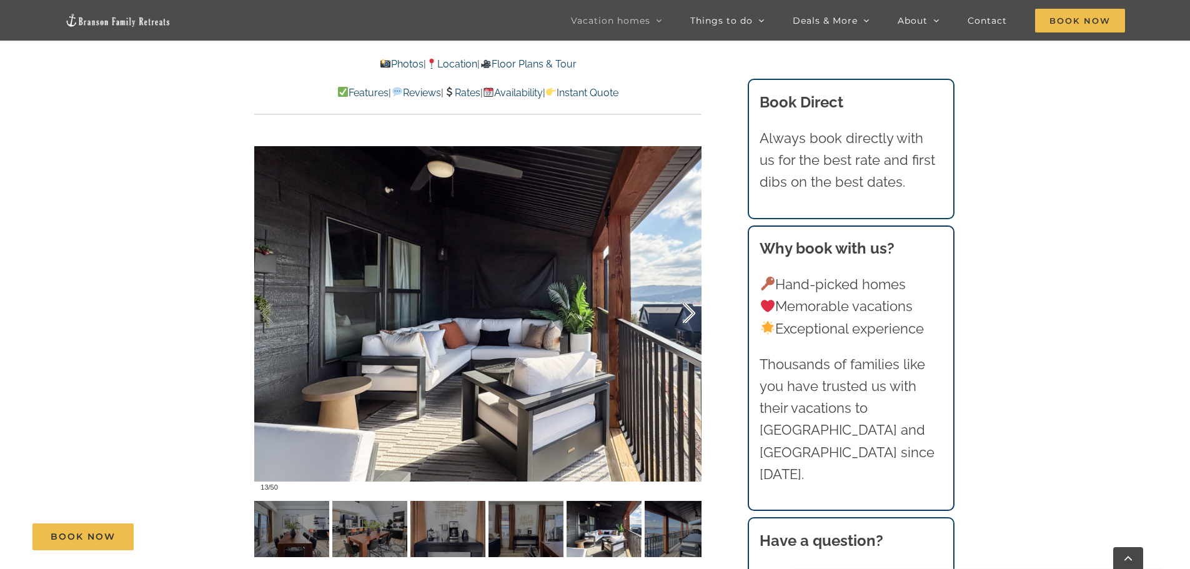
click at [689, 313] on div at bounding box center [675, 313] width 39 height 77
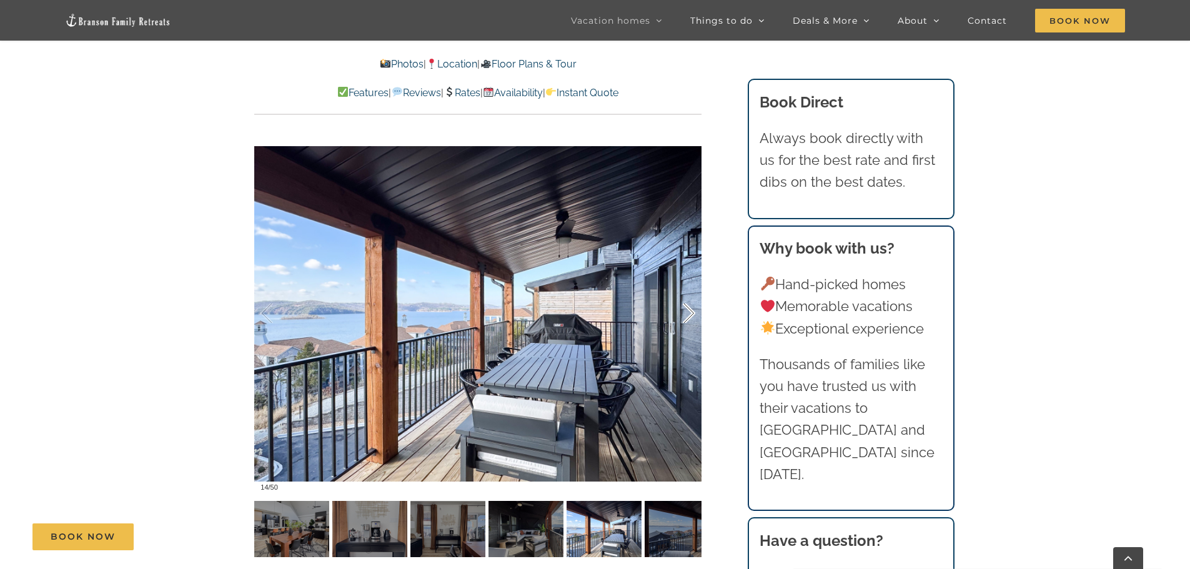
click at [689, 313] on div at bounding box center [675, 313] width 39 height 77
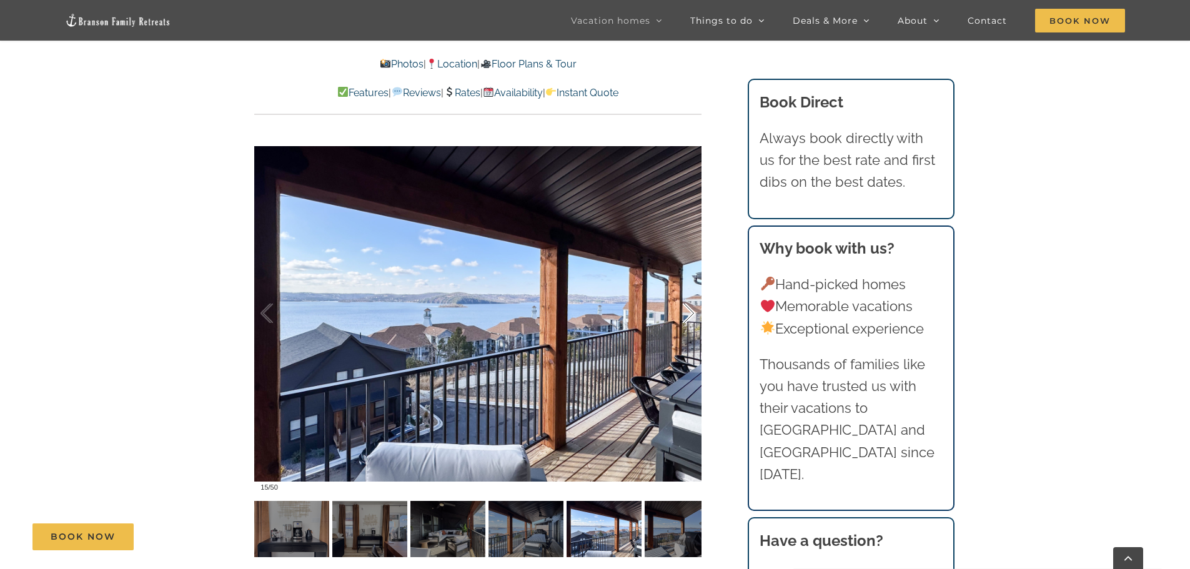
click at [689, 313] on div at bounding box center [675, 313] width 39 height 77
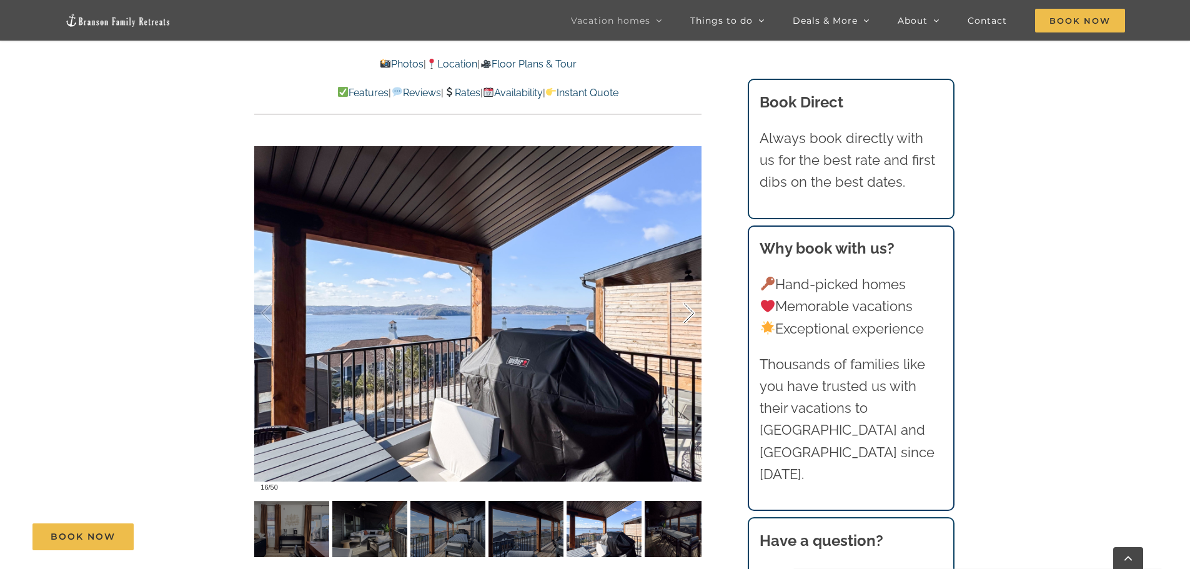
click at [689, 313] on div at bounding box center [675, 313] width 39 height 77
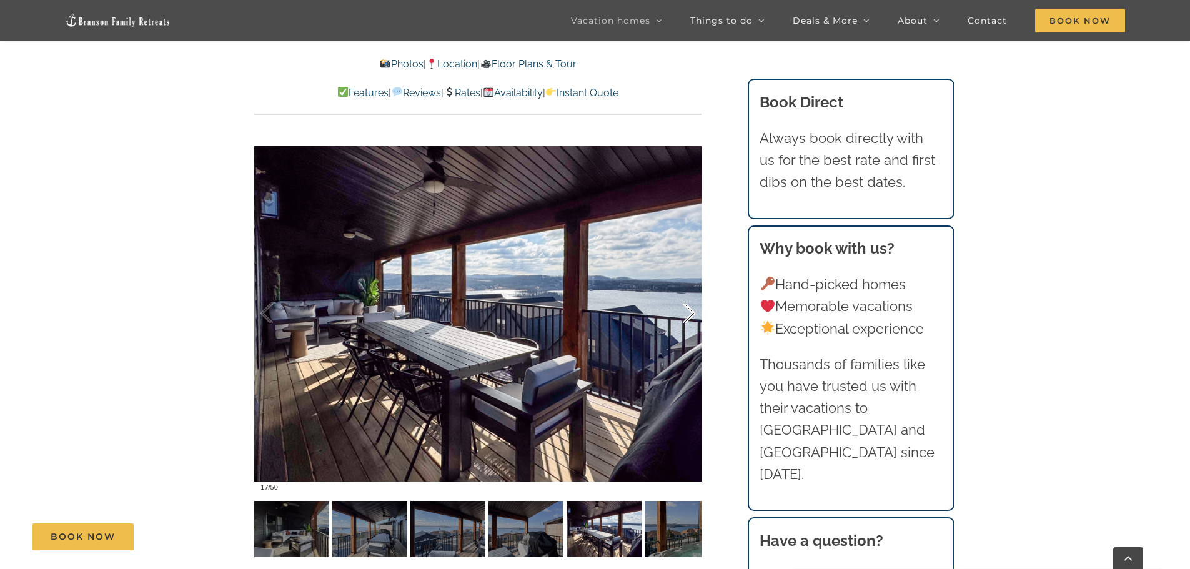
click at [689, 313] on div at bounding box center [675, 313] width 39 height 77
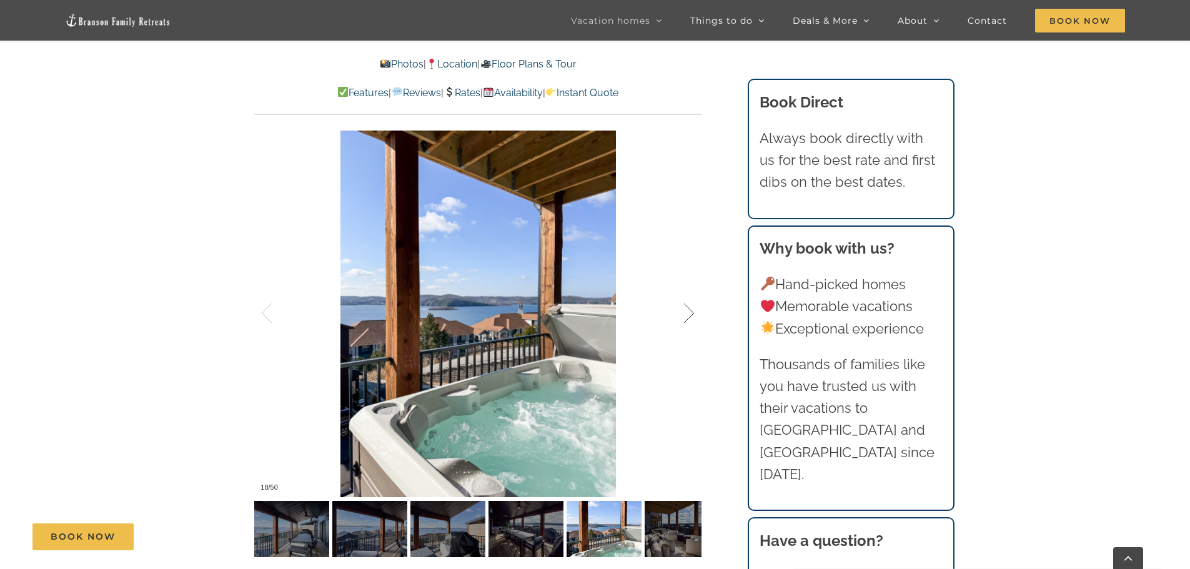
click at [689, 313] on div at bounding box center [675, 313] width 39 height 77
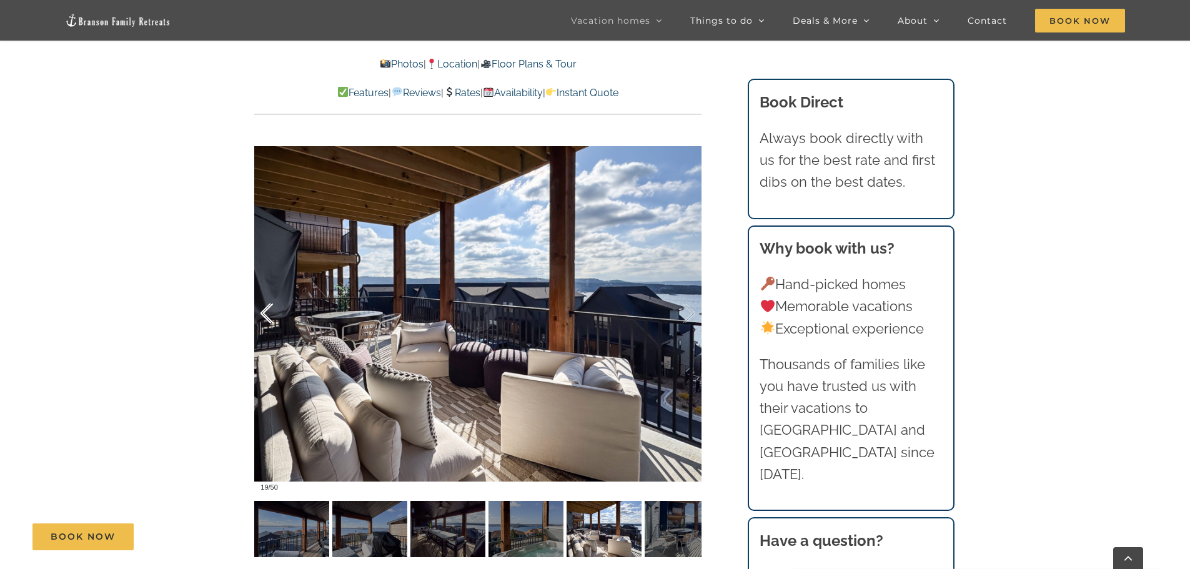
click at [272, 321] on div at bounding box center [279, 313] width 39 height 77
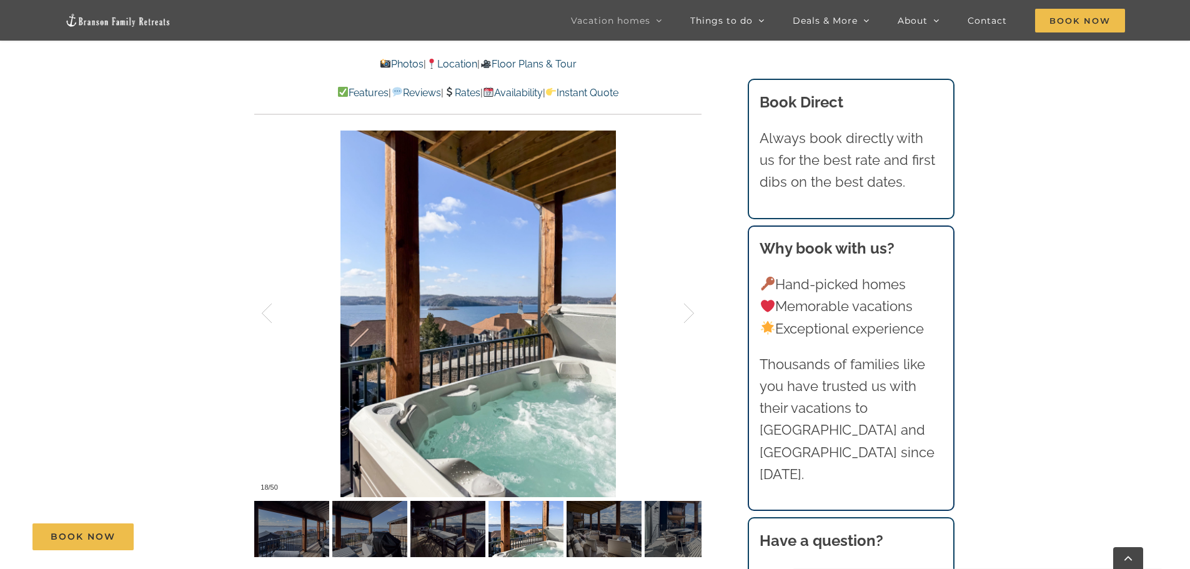
click at [259, 314] on div at bounding box center [477, 313] width 447 height 367
click at [269, 311] on div at bounding box center [279, 313] width 39 height 77
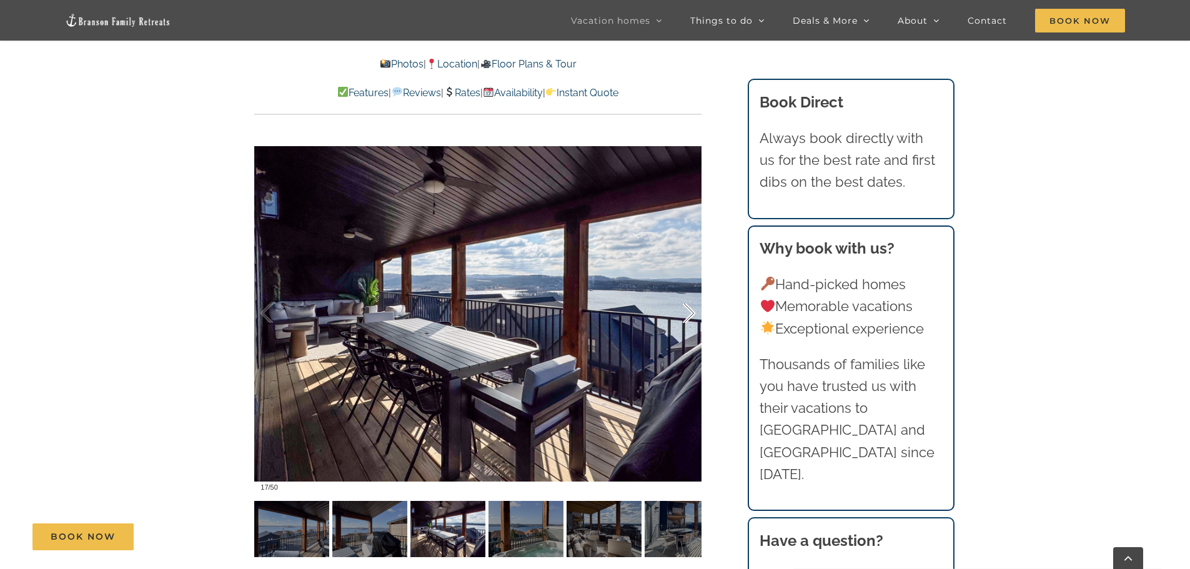
click at [689, 312] on div at bounding box center [675, 313] width 39 height 77
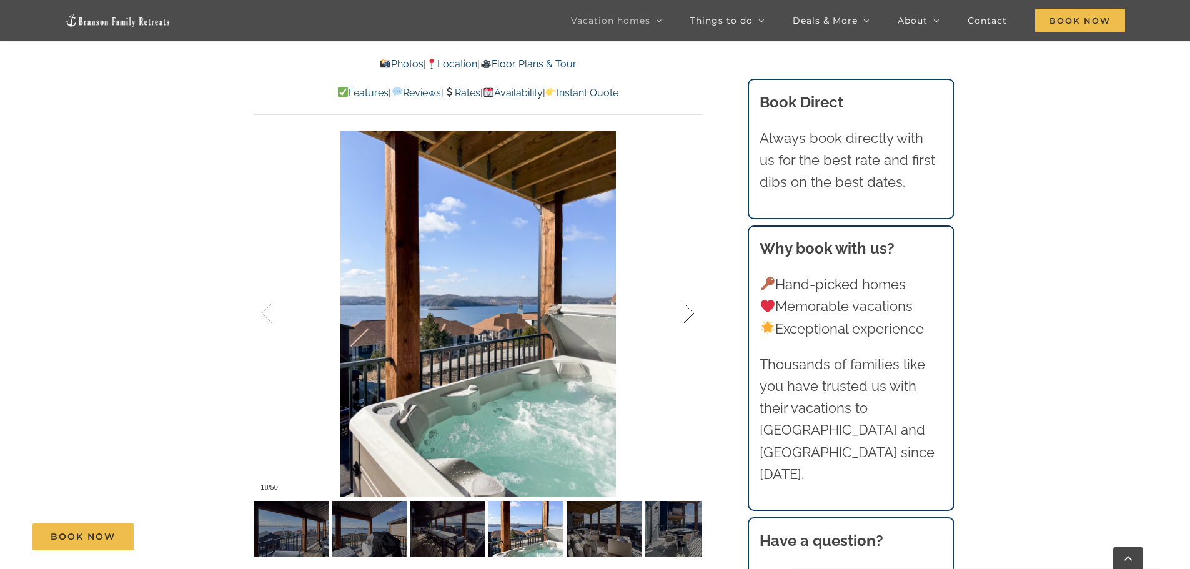
click at [689, 312] on div at bounding box center [675, 313] width 39 height 77
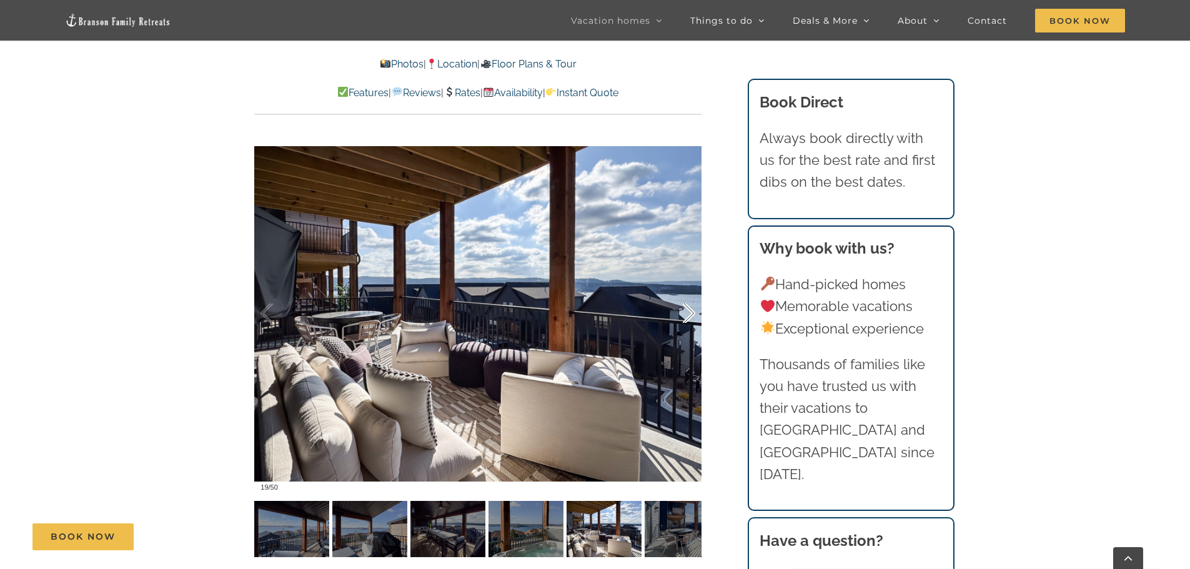
click at [689, 312] on div at bounding box center [675, 313] width 39 height 77
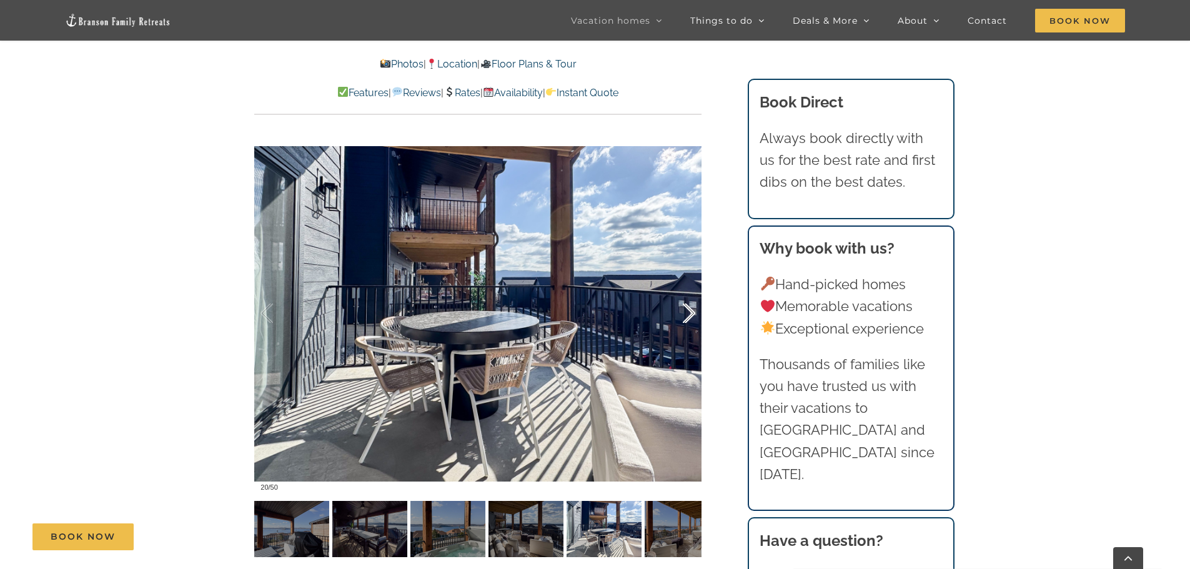
click at [689, 312] on div at bounding box center [675, 313] width 39 height 77
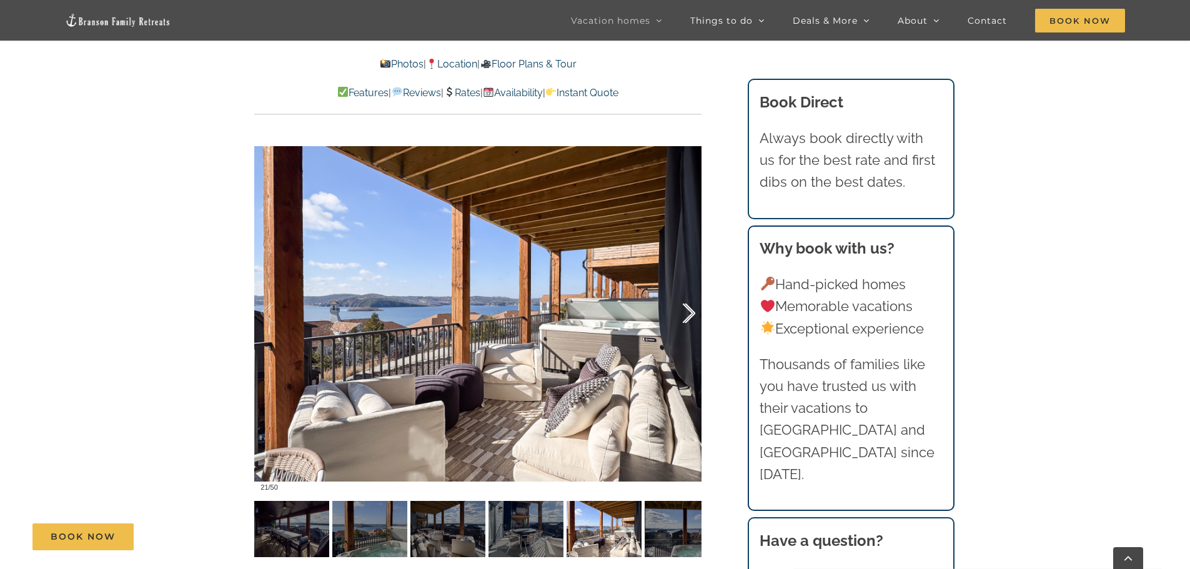
click at [689, 312] on div at bounding box center [675, 313] width 39 height 77
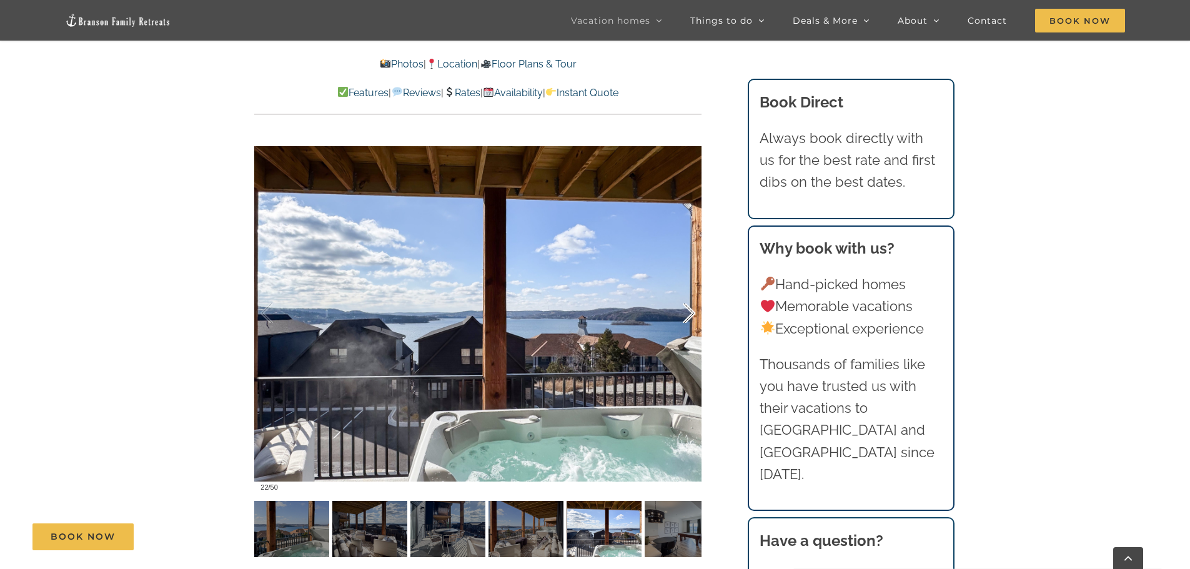
click at [689, 312] on div at bounding box center [675, 313] width 39 height 77
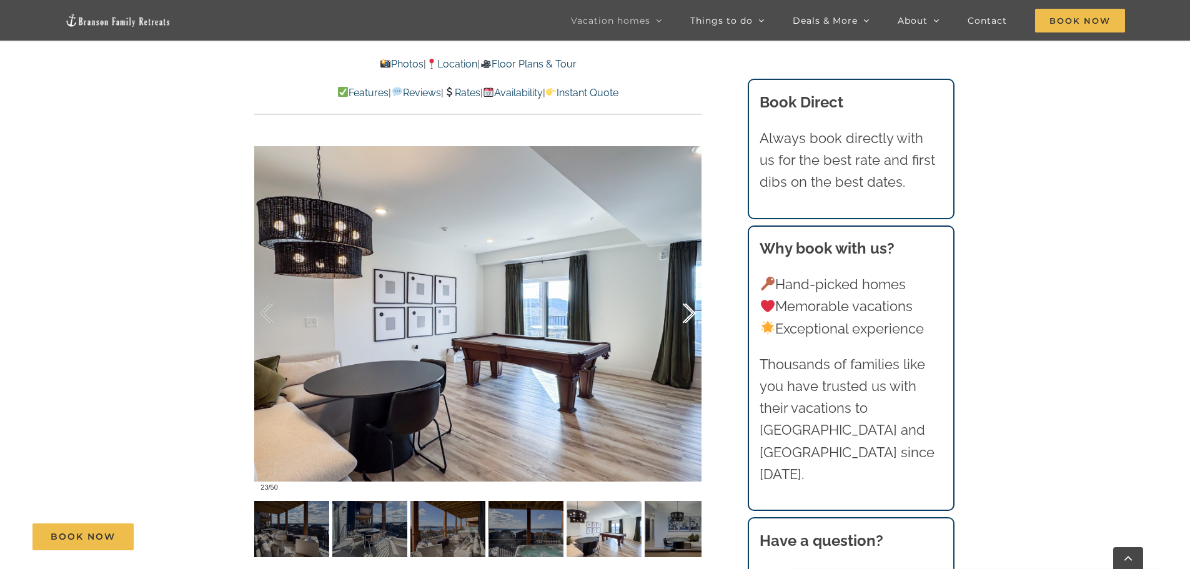
click at [689, 312] on div at bounding box center [675, 313] width 39 height 77
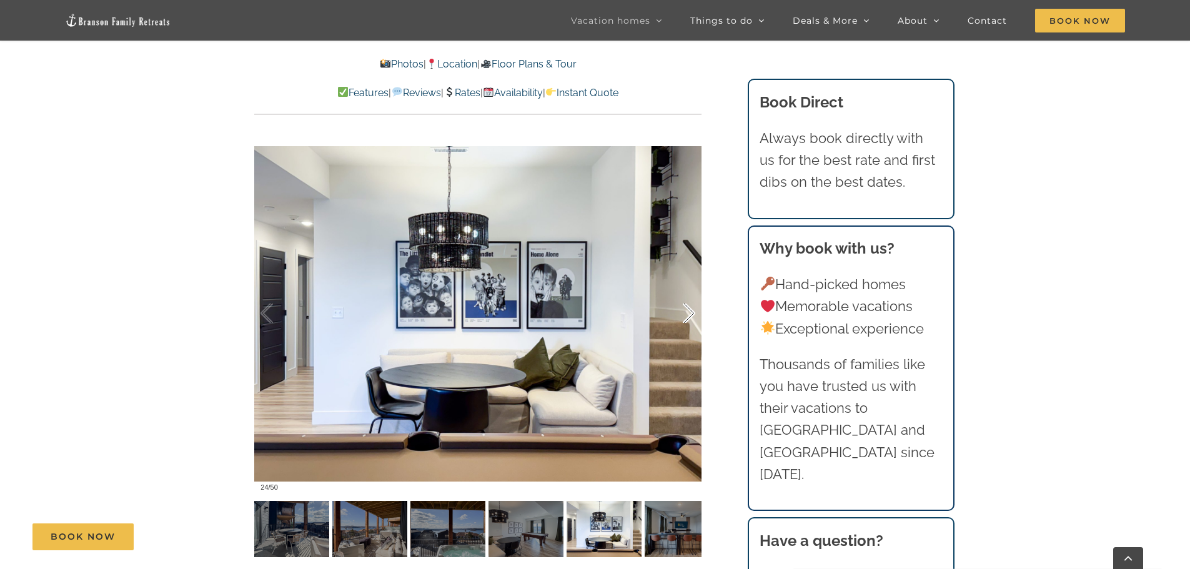
click at [689, 312] on div at bounding box center [675, 313] width 39 height 77
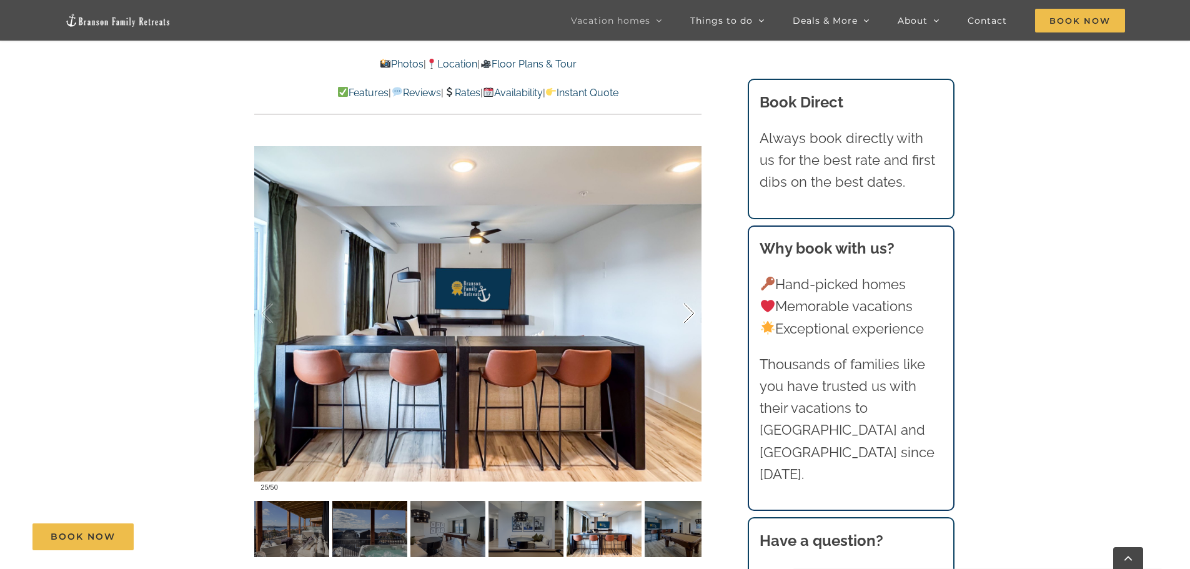
click at [689, 312] on div at bounding box center [675, 313] width 39 height 77
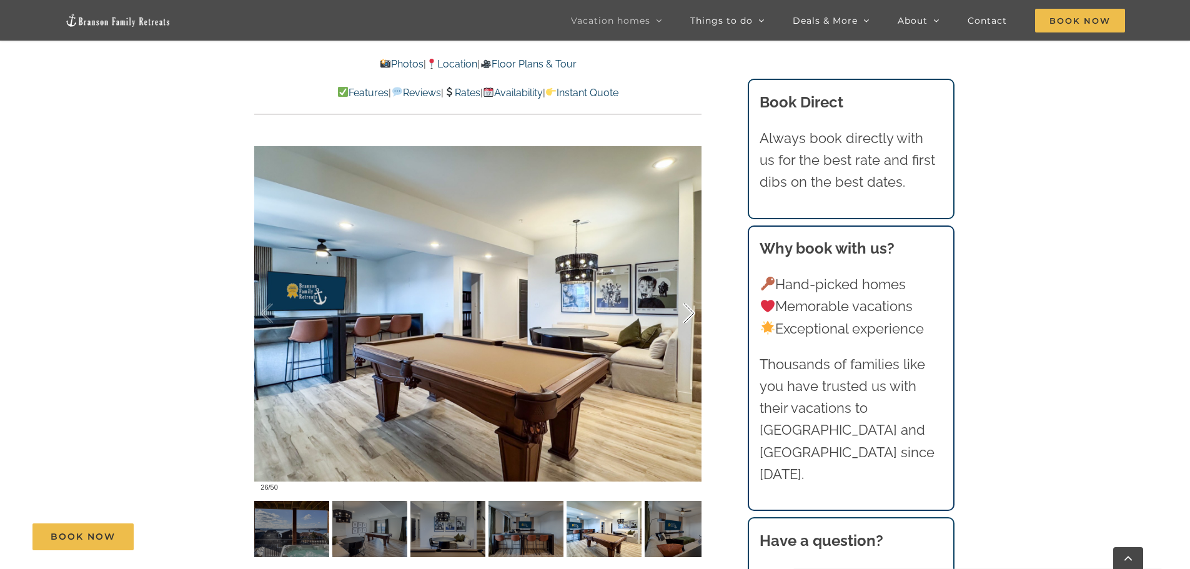
click at [689, 312] on div at bounding box center [675, 313] width 39 height 77
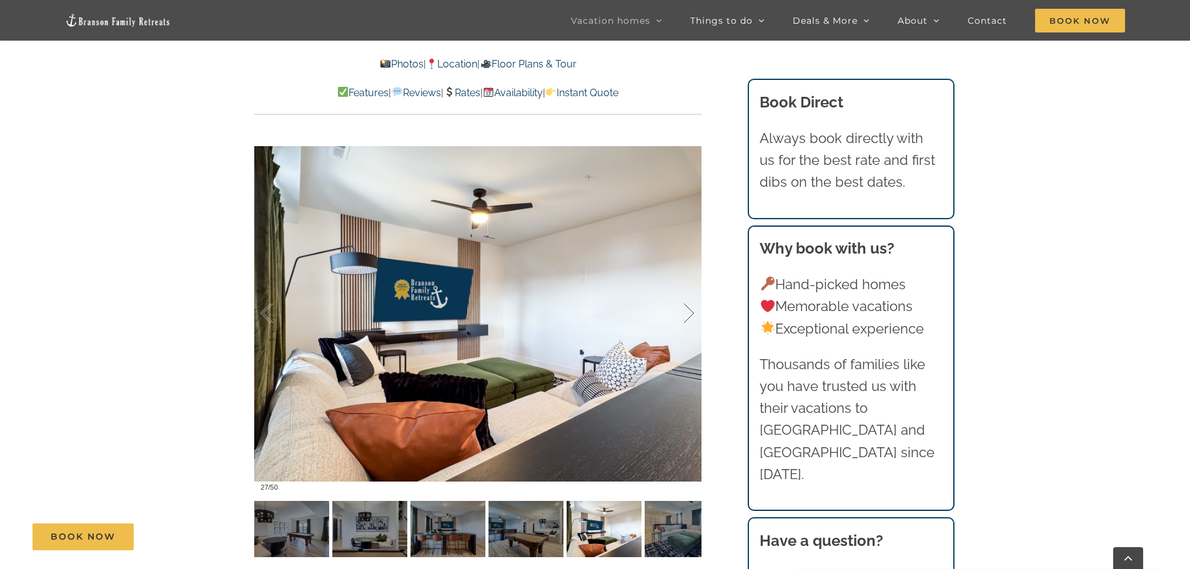
click at [689, 312] on div at bounding box center [675, 313] width 39 height 77
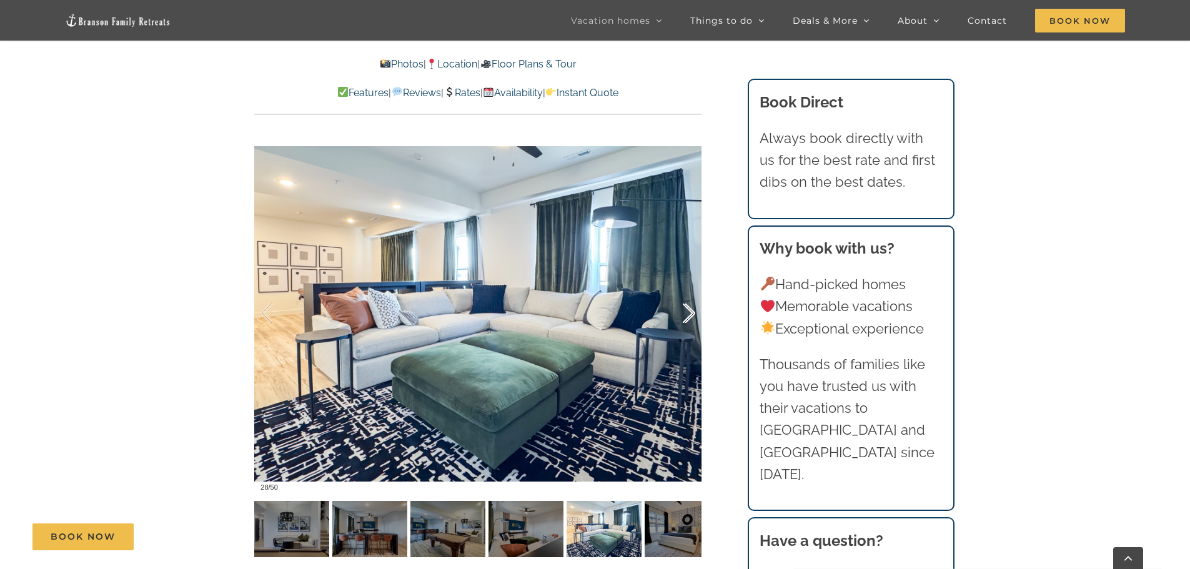
click at [689, 312] on div at bounding box center [675, 313] width 39 height 77
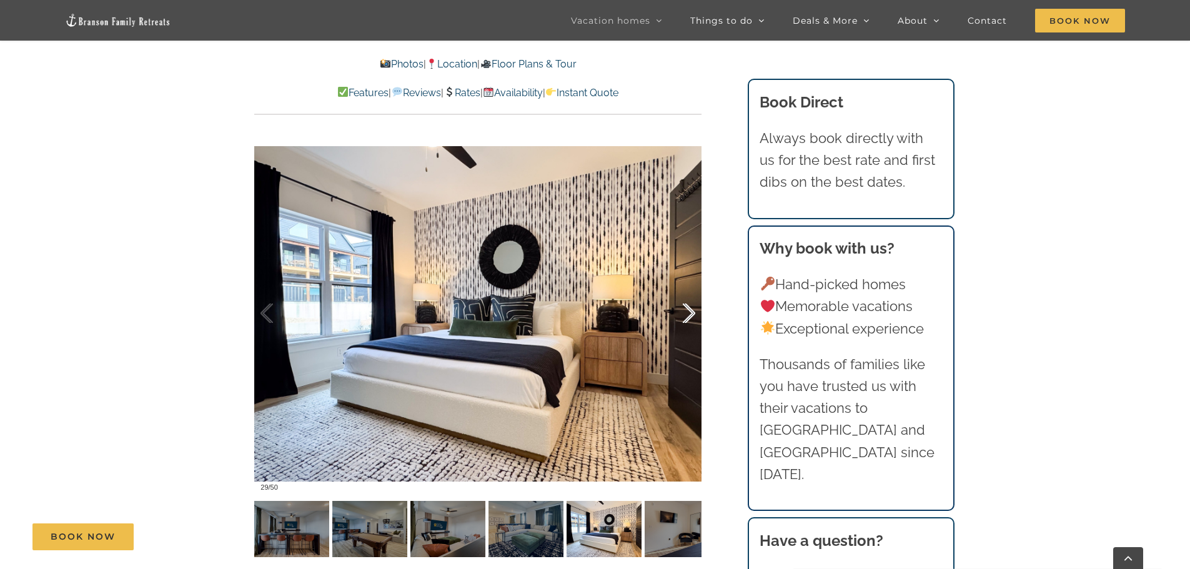
click at [689, 312] on div at bounding box center [675, 313] width 39 height 77
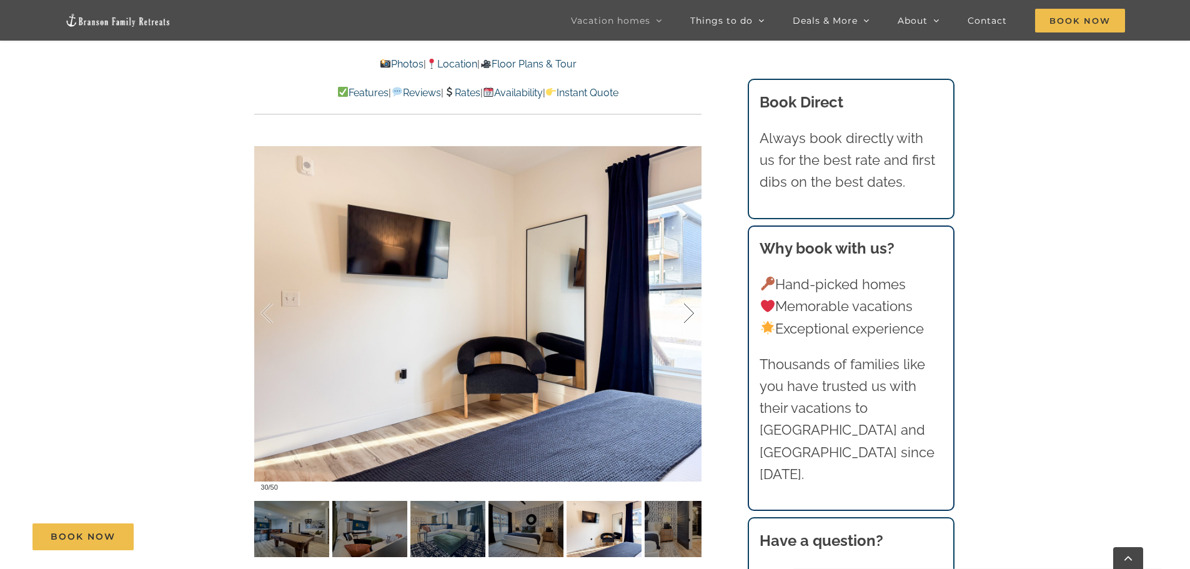
click at [689, 312] on div at bounding box center [675, 313] width 39 height 77
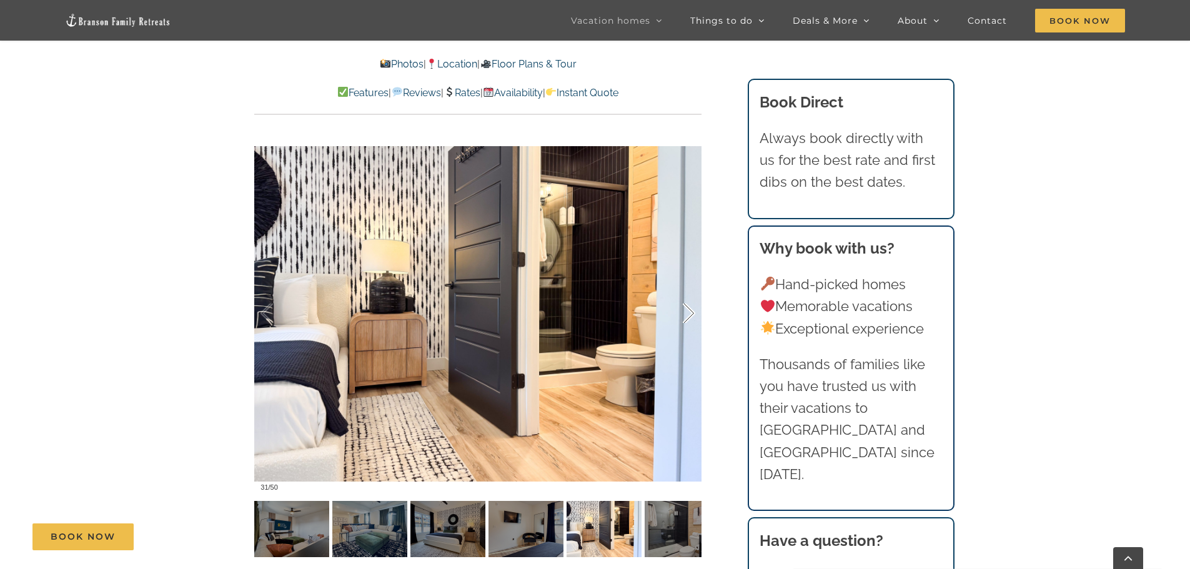
click at [689, 312] on div at bounding box center [675, 313] width 39 height 77
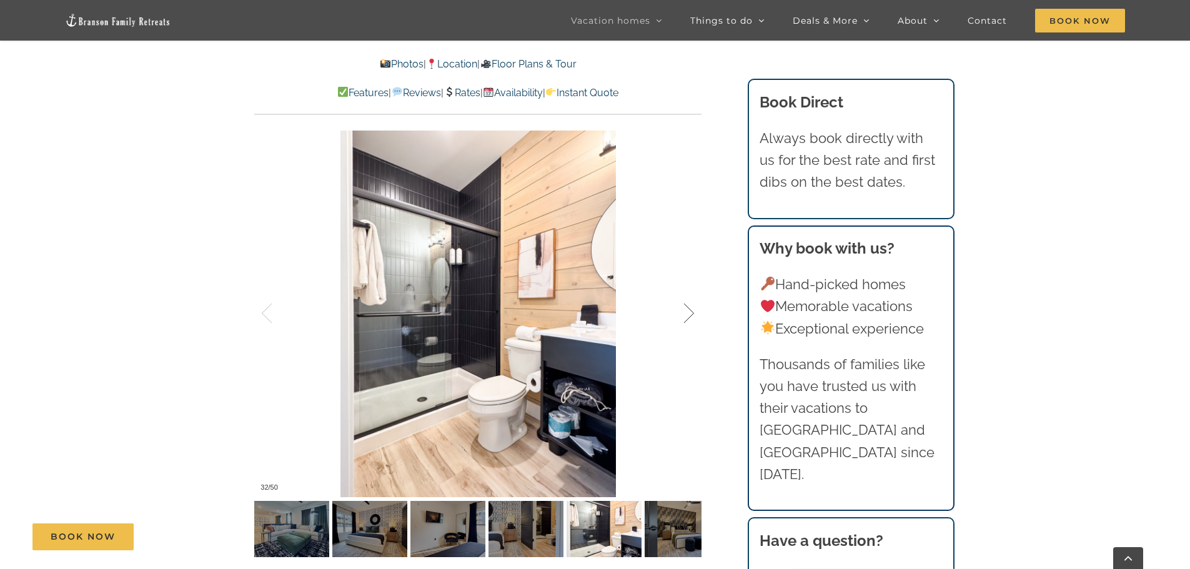
click at [689, 312] on div at bounding box center [675, 313] width 39 height 77
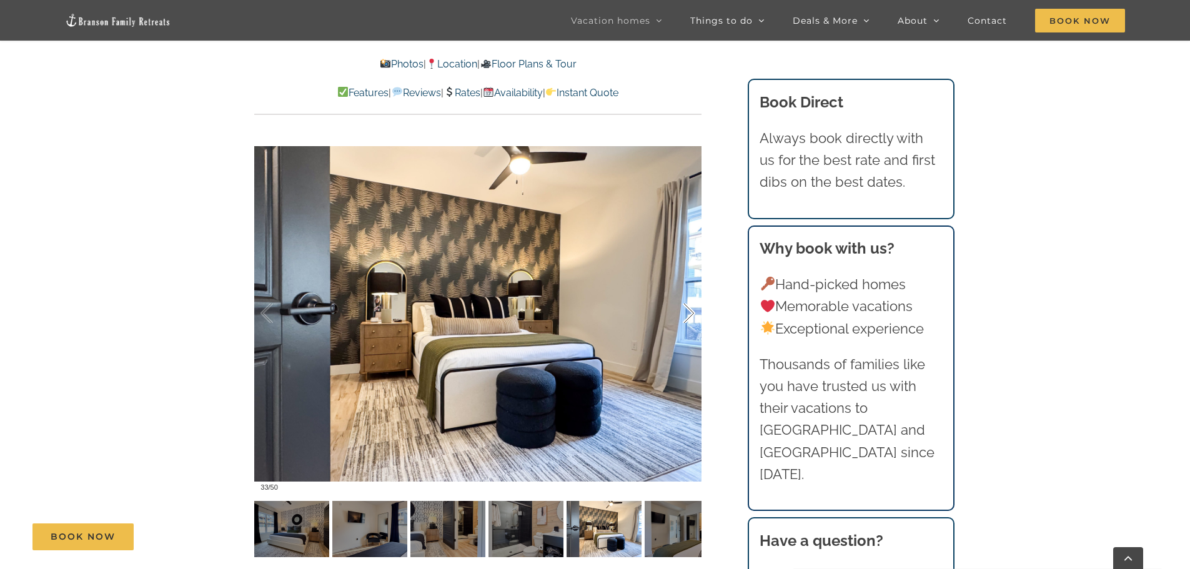
click at [689, 312] on div at bounding box center [675, 313] width 39 height 77
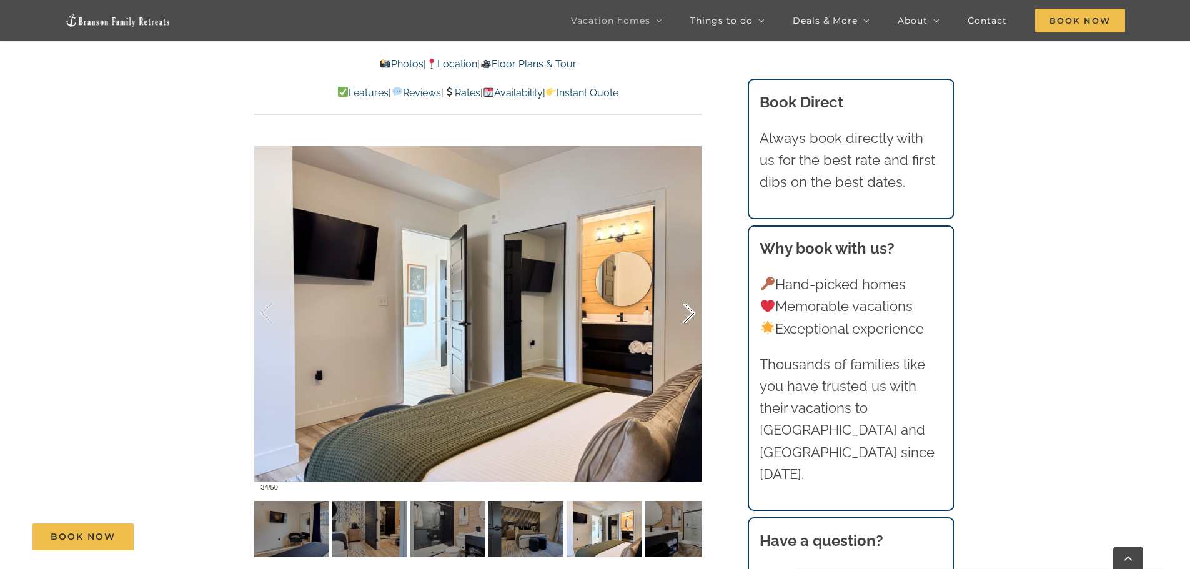
click at [689, 312] on div at bounding box center [675, 313] width 39 height 77
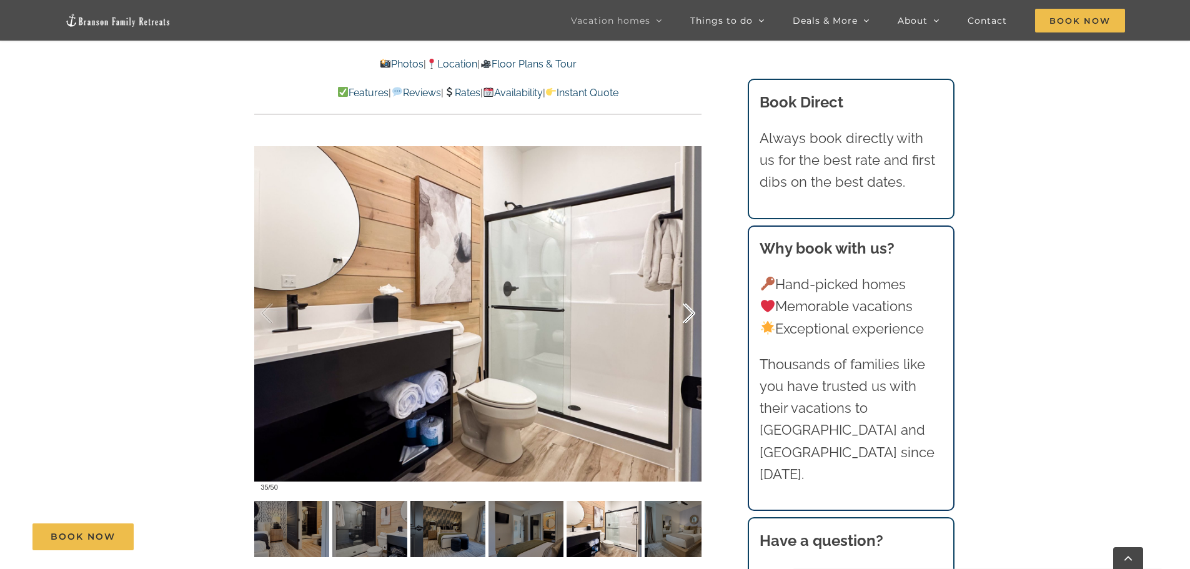
click at [689, 312] on div at bounding box center [675, 313] width 39 height 77
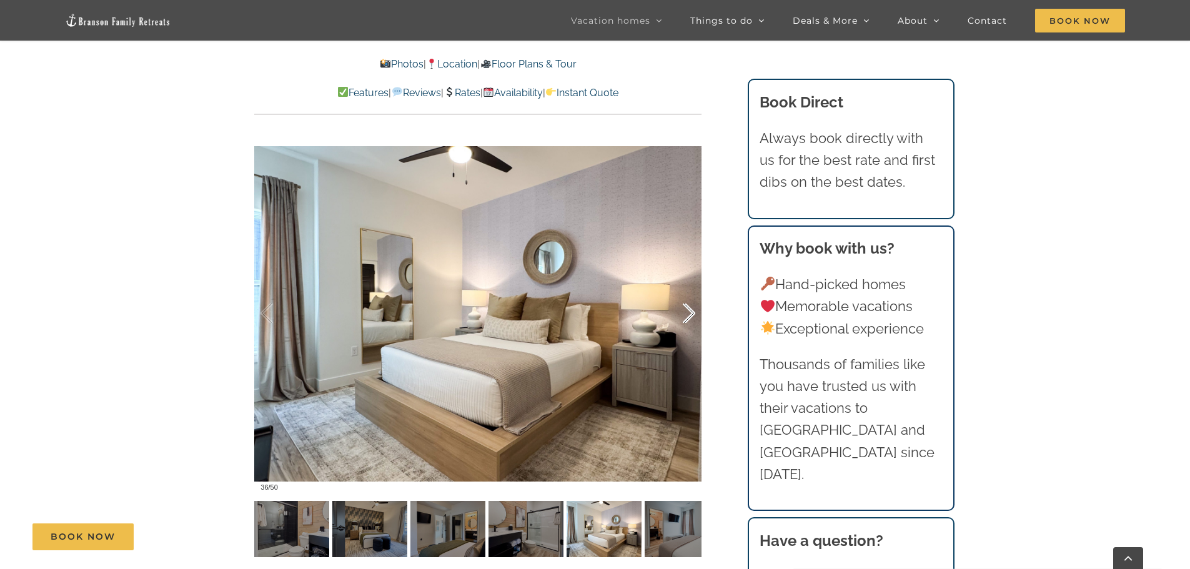
click at [689, 312] on div at bounding box center [675, 313] width 39 height 77
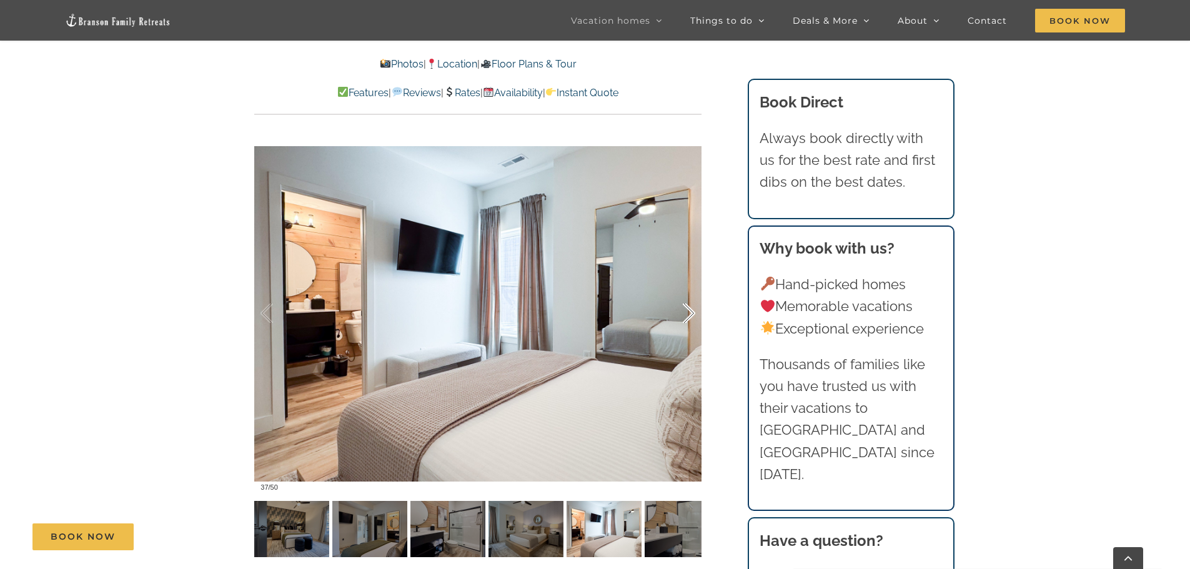
click at [689, 312] on div at bounding box center [675, 313] width 39 height 77
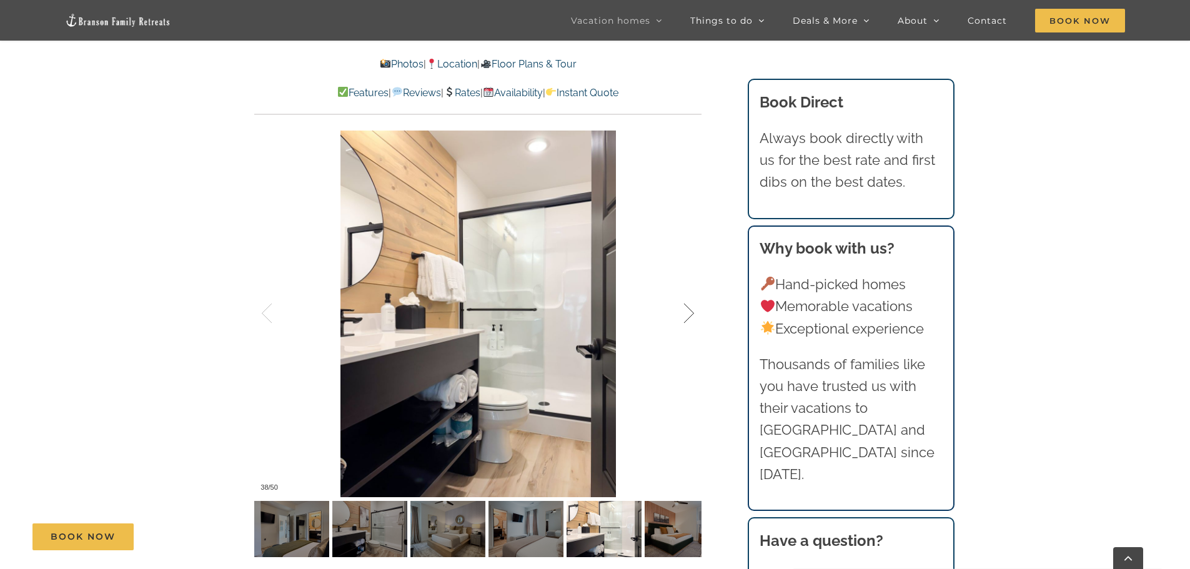
click at [689, 312] on div at bounding box center [675, 313] width 39 height 77
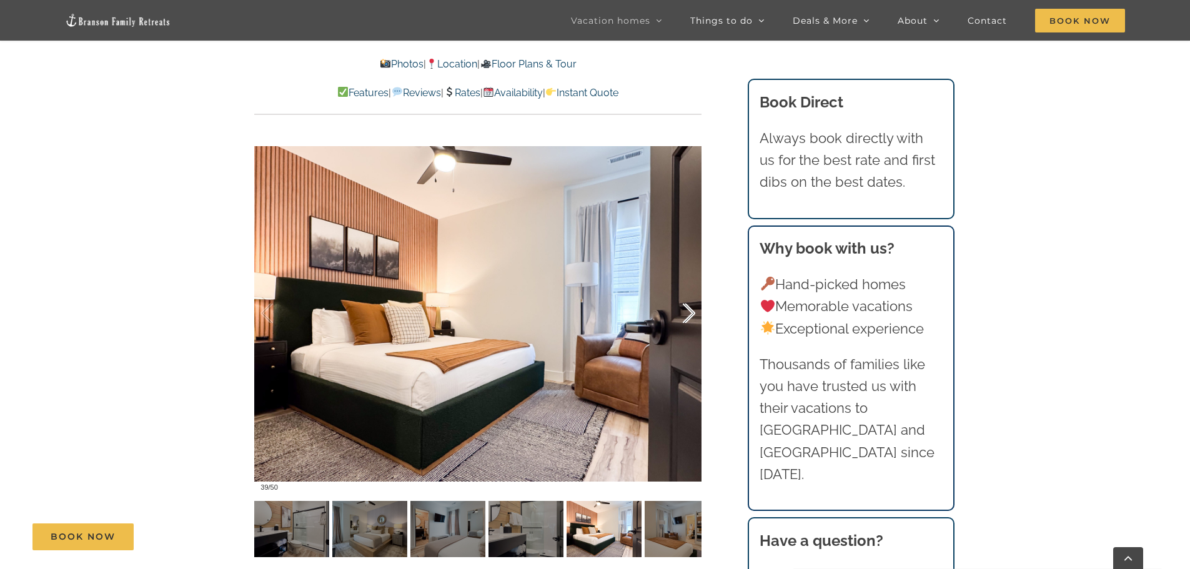
click at [689, 312] on div at bounding box center [675, 313] width 39 height 77
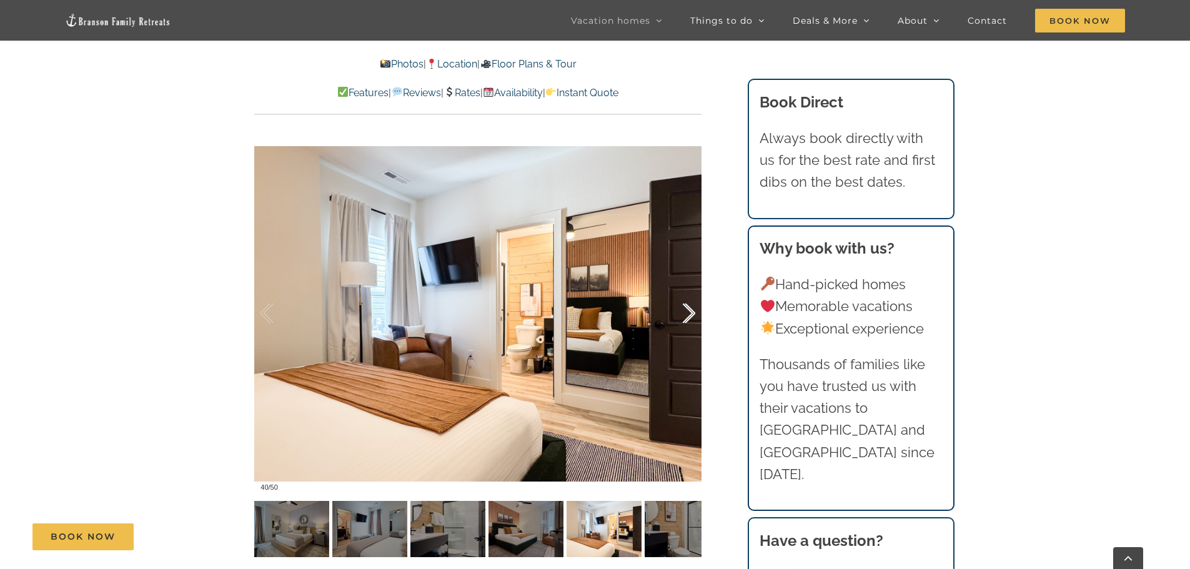
click at [689, 312] on div at bounding box center [675, 313] width 39 height 77
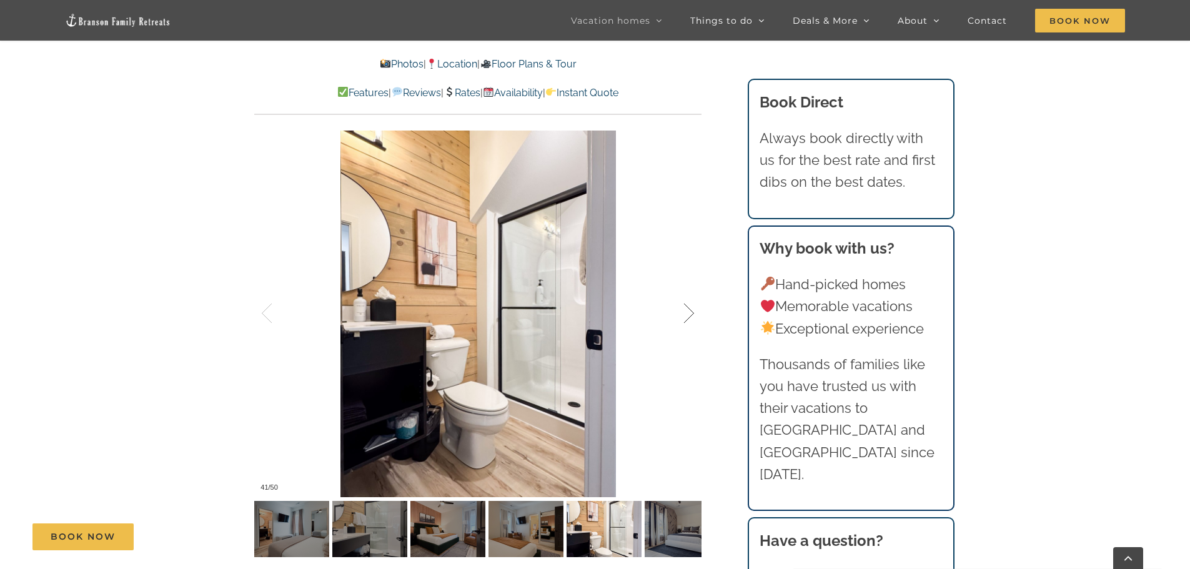
click at [688, 314] on div at bounding box center [675, 313] width 39 height 77
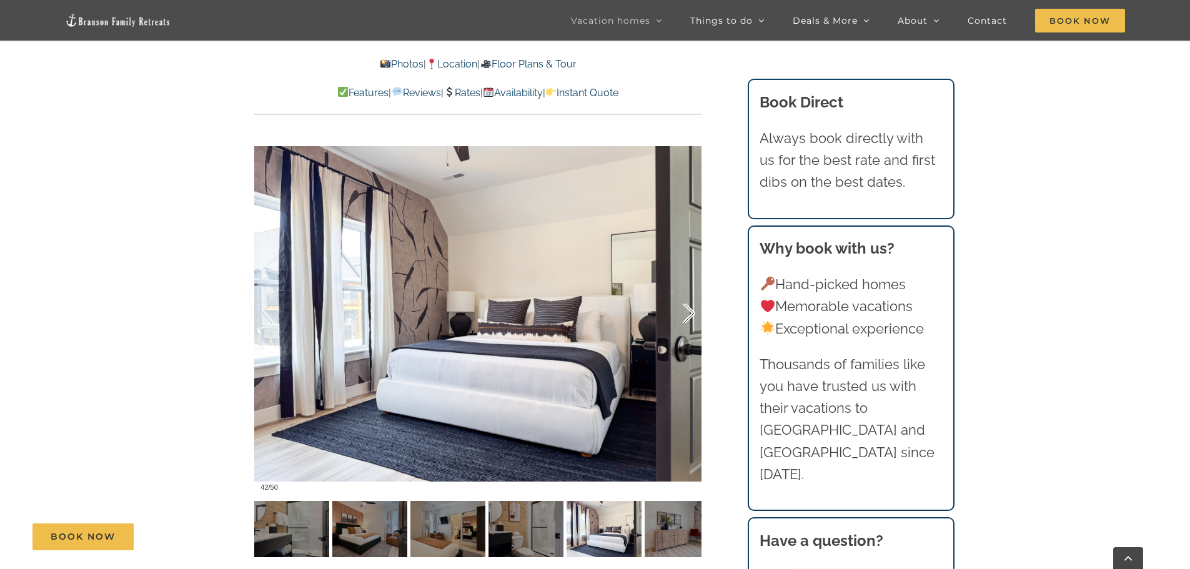
click at [688, 314] on div at bounding box center [675, 313] width 39 height 77
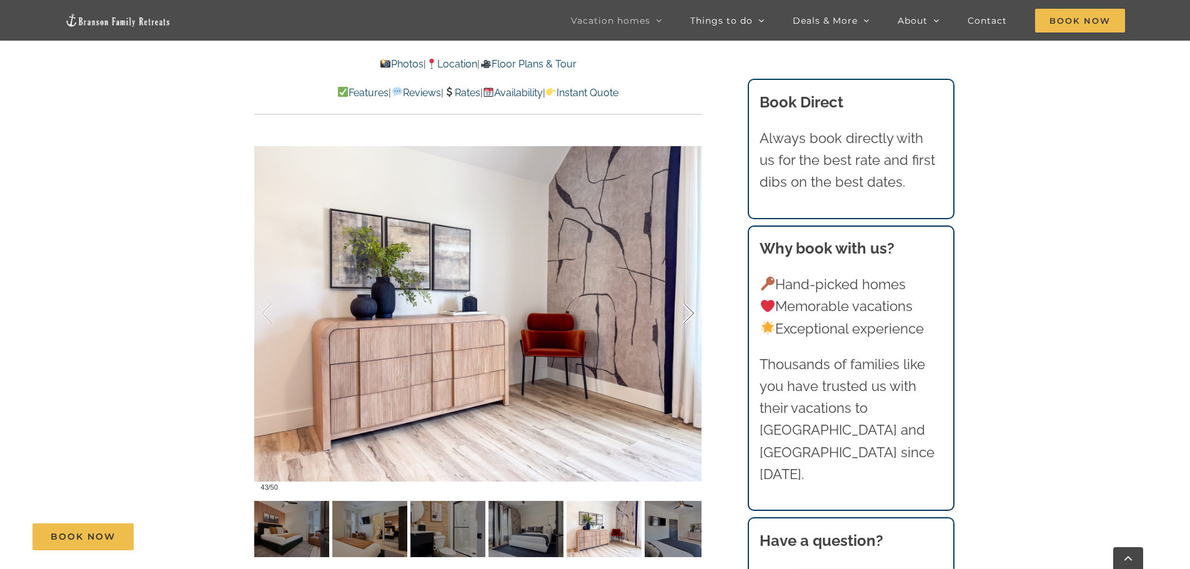
click at [688, 314] on div at bounding box center [675, 313] width 39 height 77
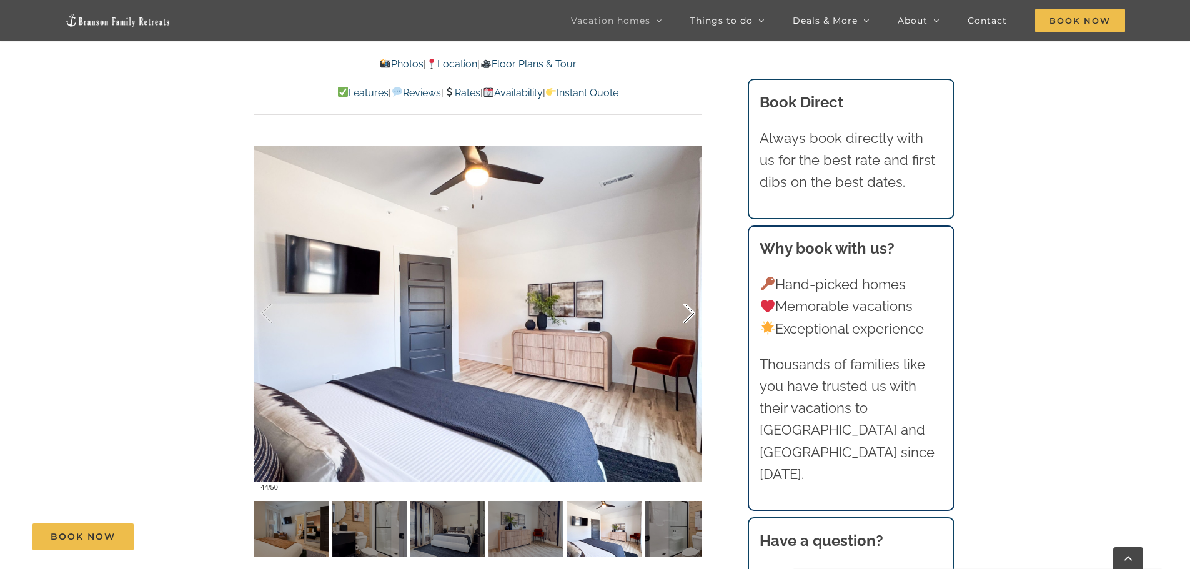
click at [688, 314] on div at bounding box center [675, 313] width 39 height 77
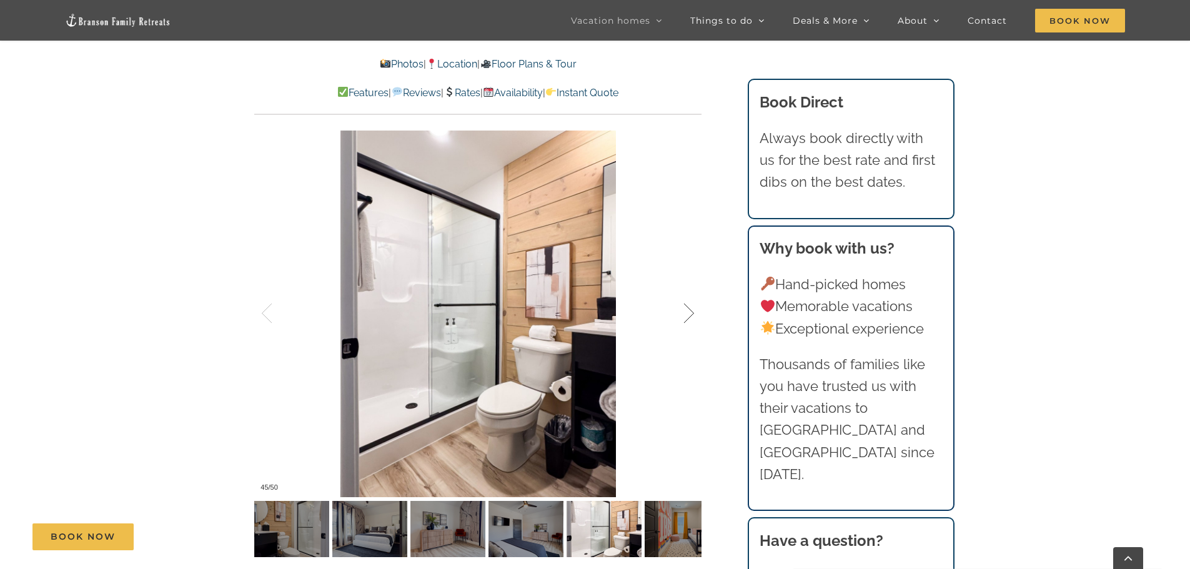
click at [688, 315] on div at bounding box center [675, 313] width 39 height 77
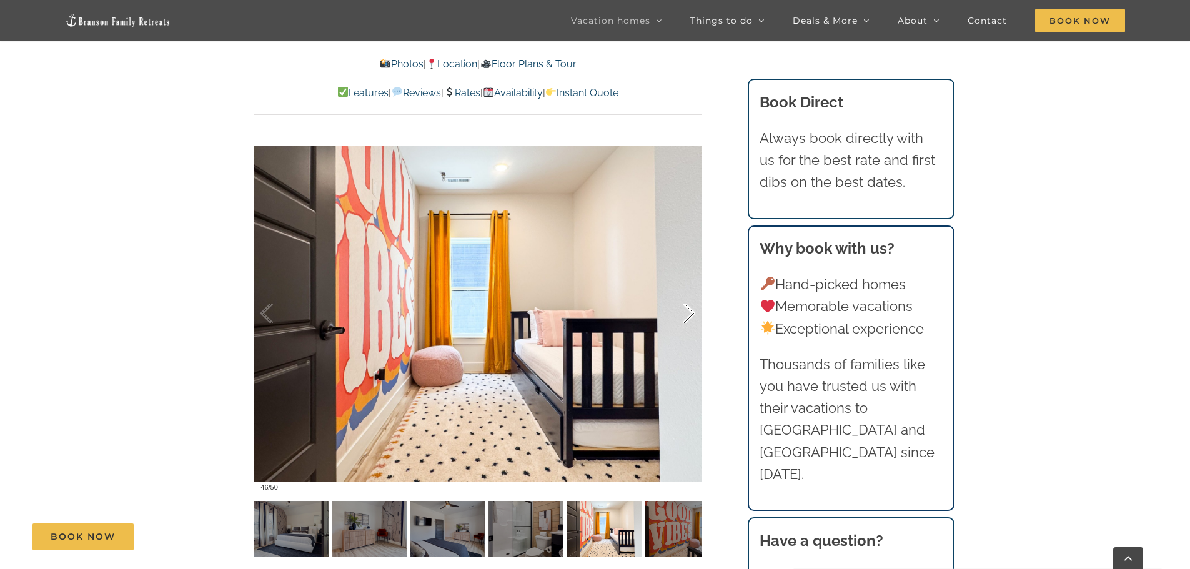
click at [688, 315] on div at bounding box center [675, 313] width 39 height 77
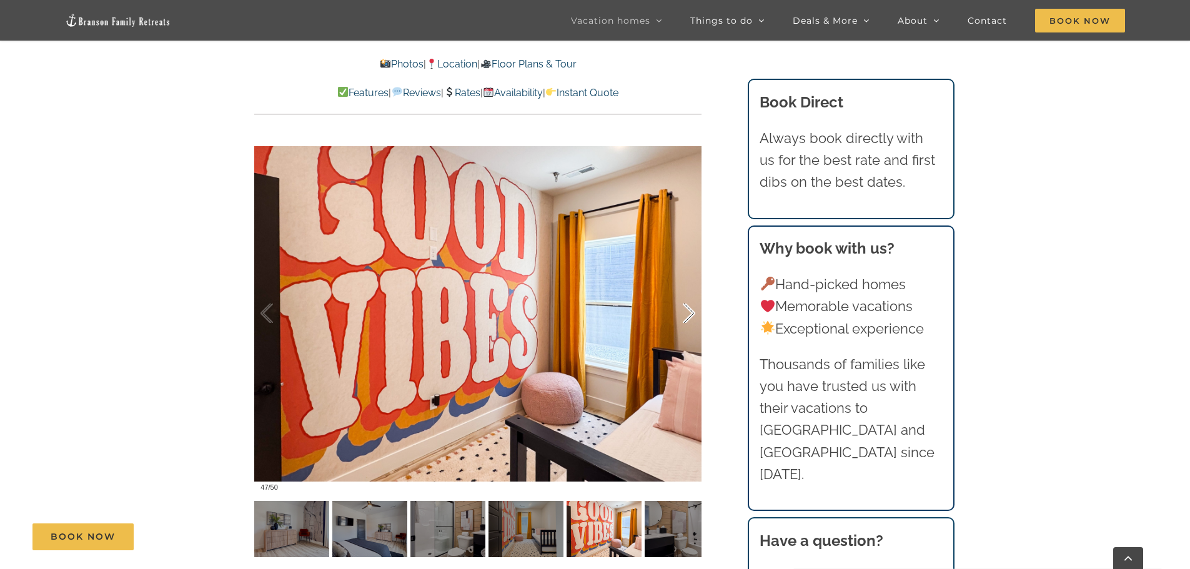
click at [688, 315] on div at bounding box center [675, 313] width 39 height 77
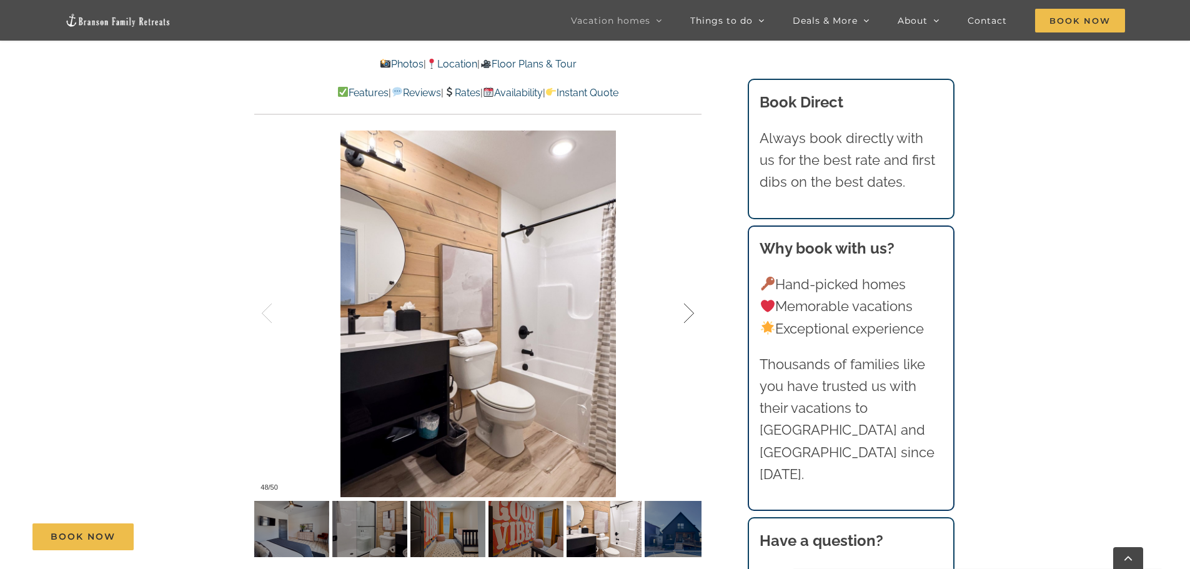
click at [688, 315] on div at bounding box center [675, 313] width 39 height 77
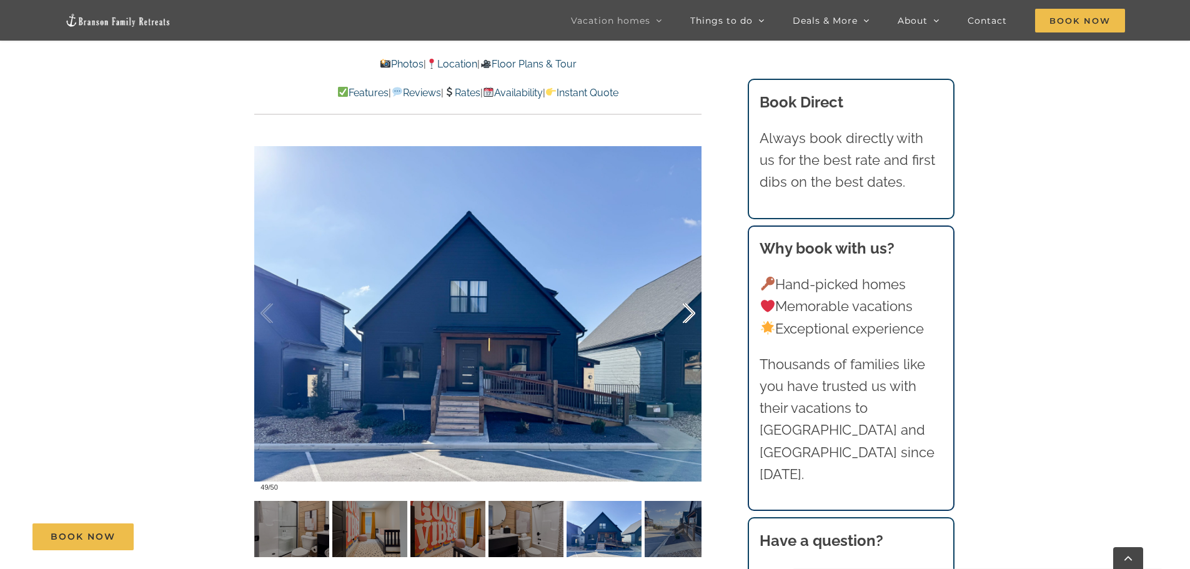
click at [688, 315] on div at bounding box center [675, 313] width 39 height 77
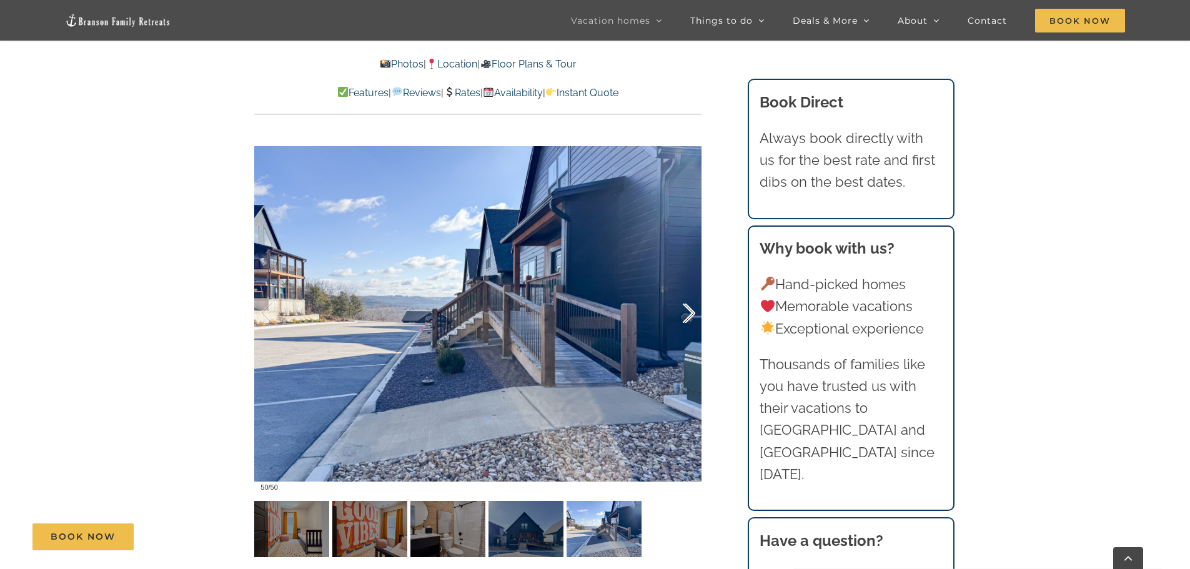
click at [688, 315] on div at bounding box center [675, 313] width 39 height 77
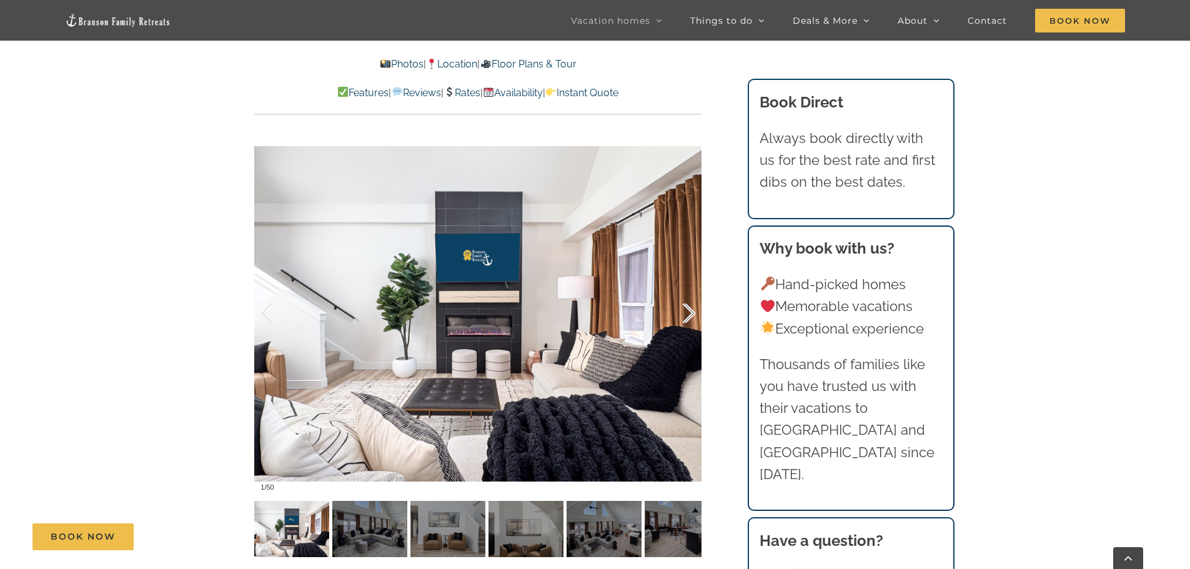
click at [688, 315] on div at bounding box center [675, 313] width 39 height 77
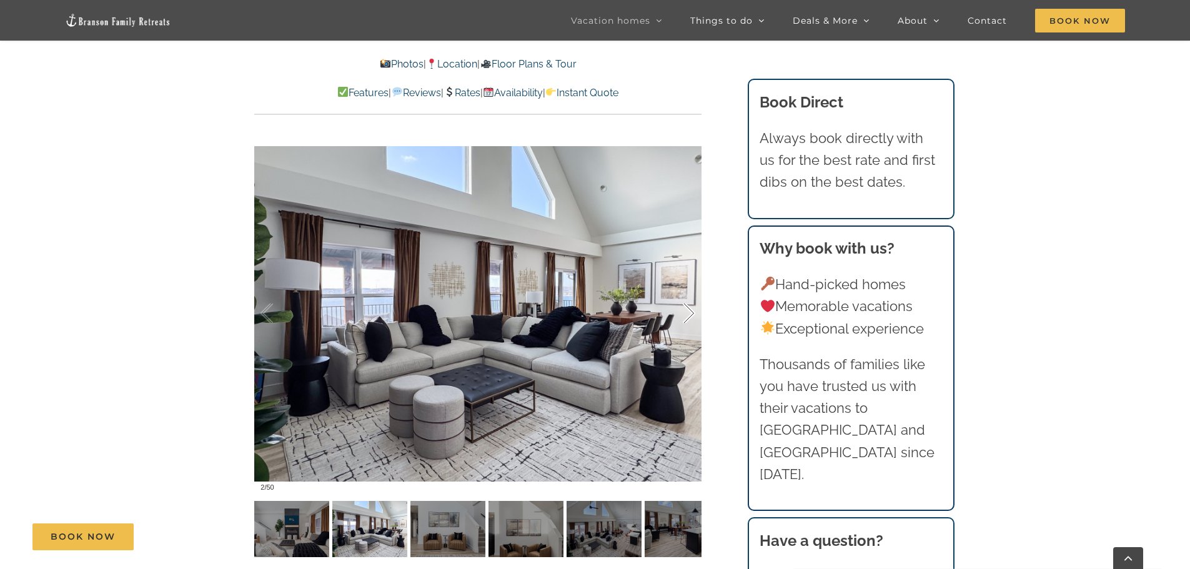
click at [688, 315] on div at bounding box center [675, 313] width 39 height 77
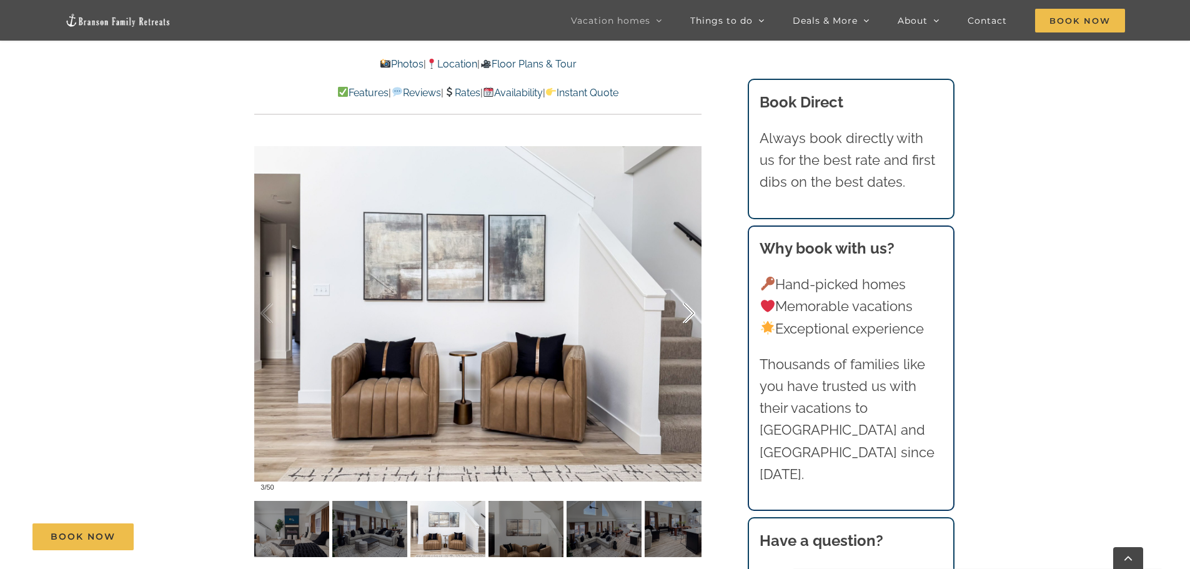
click at [688, 315] on div at bounding box center [675, 313] width 39 height 77
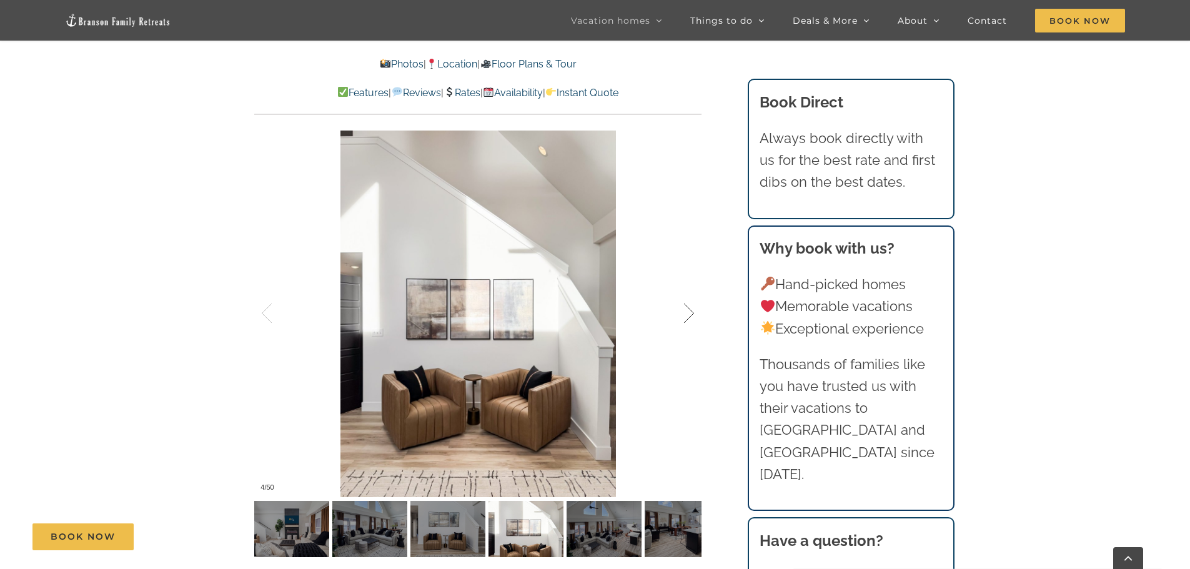
click at [688, 315] on div at bounding box center [675, 313] width 39 height 77
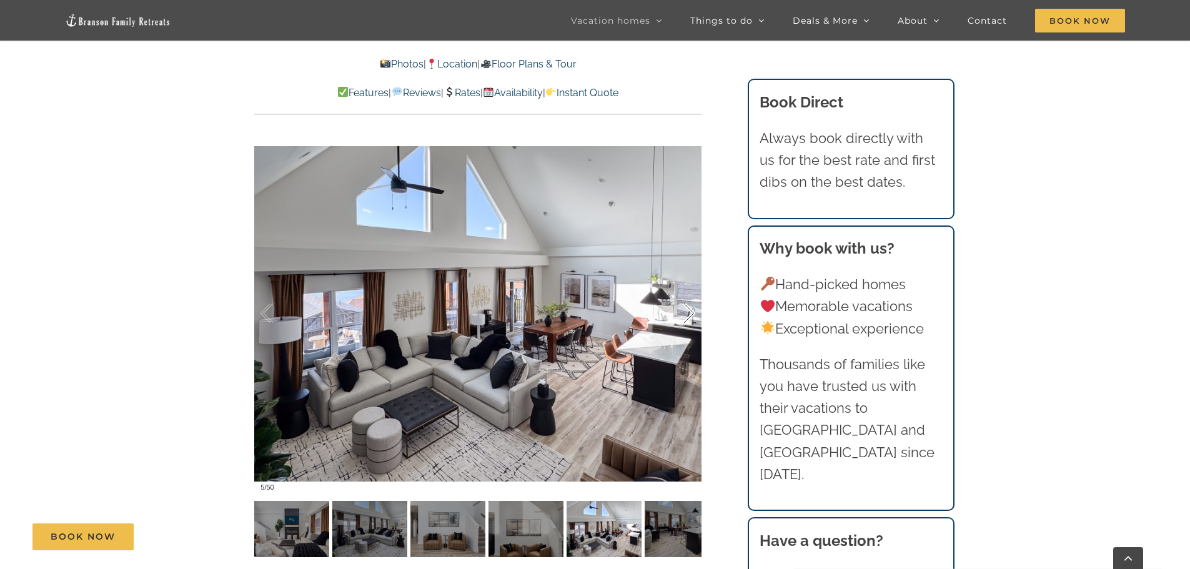
click at [688, 315] on div at bounding box center [675, 313] width 39 height 77
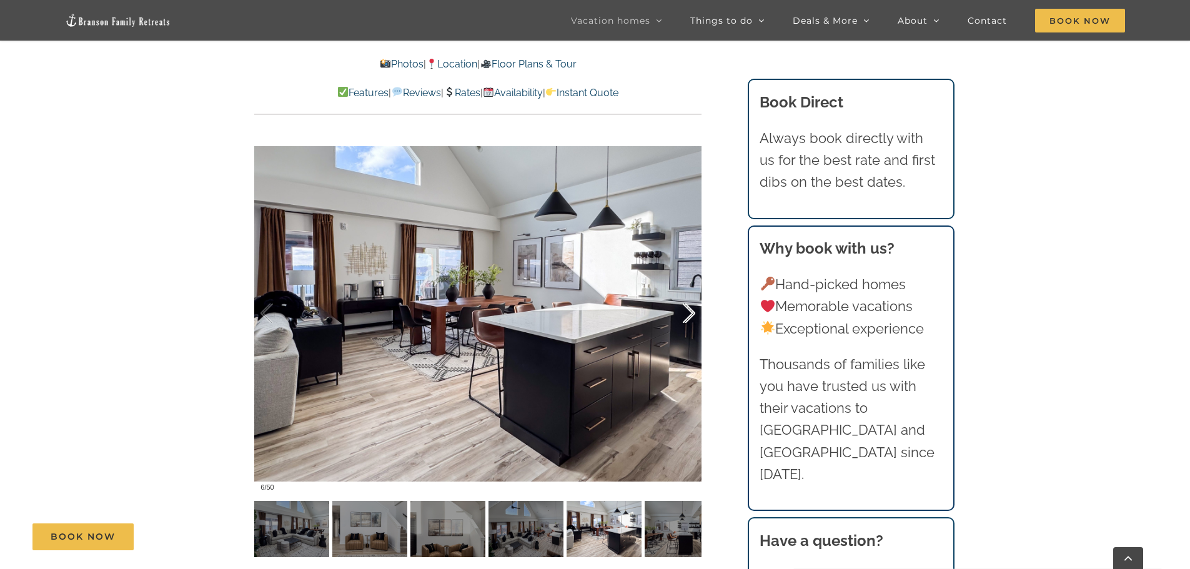
click at [688, 315] on div at bounding box center [675, 313] width 39 height 77
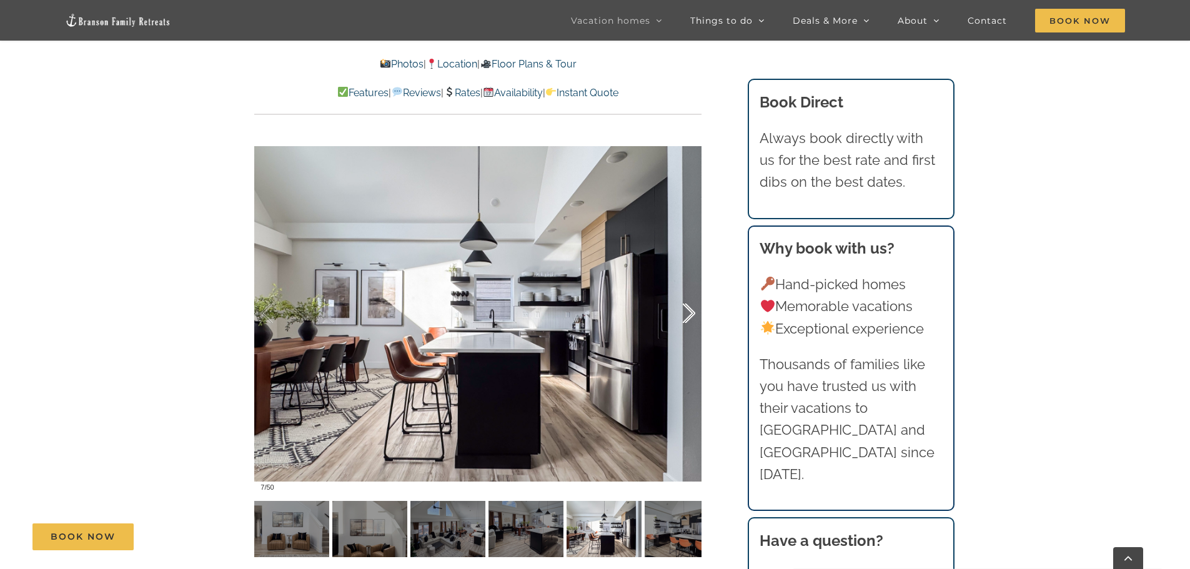
click at [688, 315] on div at bounding box center [675, 313] width 39 height 77
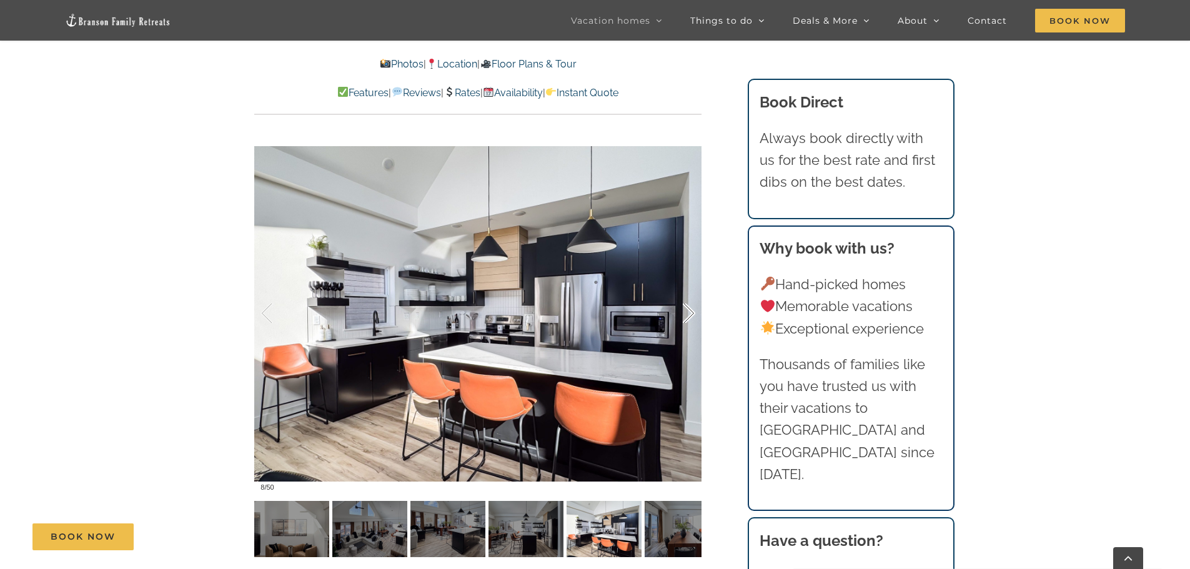
click at [688, 315] on div at bounding box center [675, 313] width 39 height 77
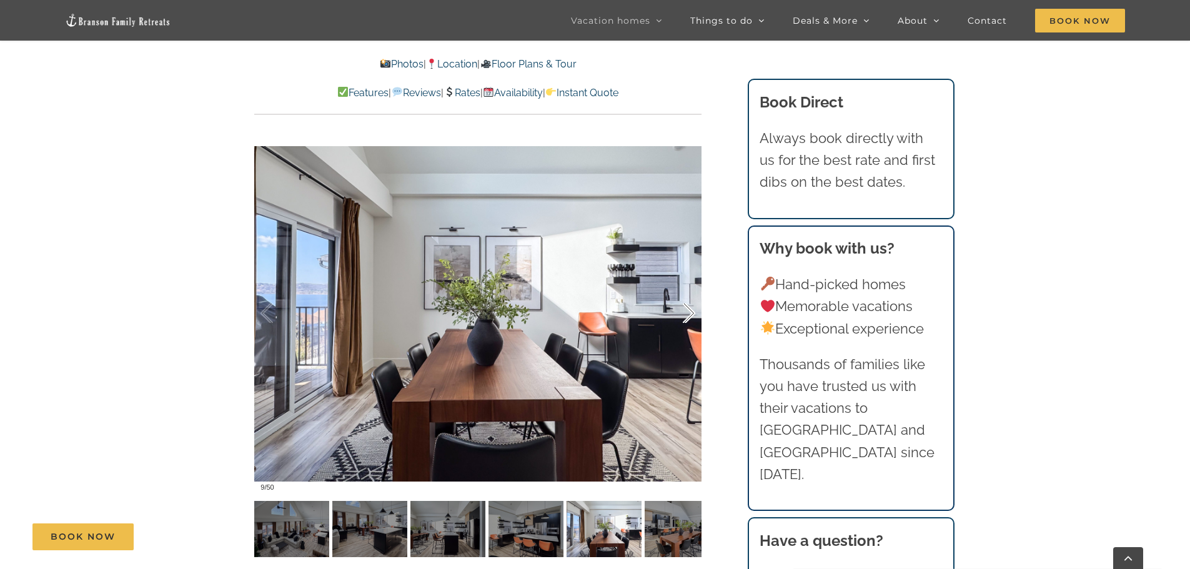
click at [688, 315] on div at bounding box center [675, 313] width 39 height 77
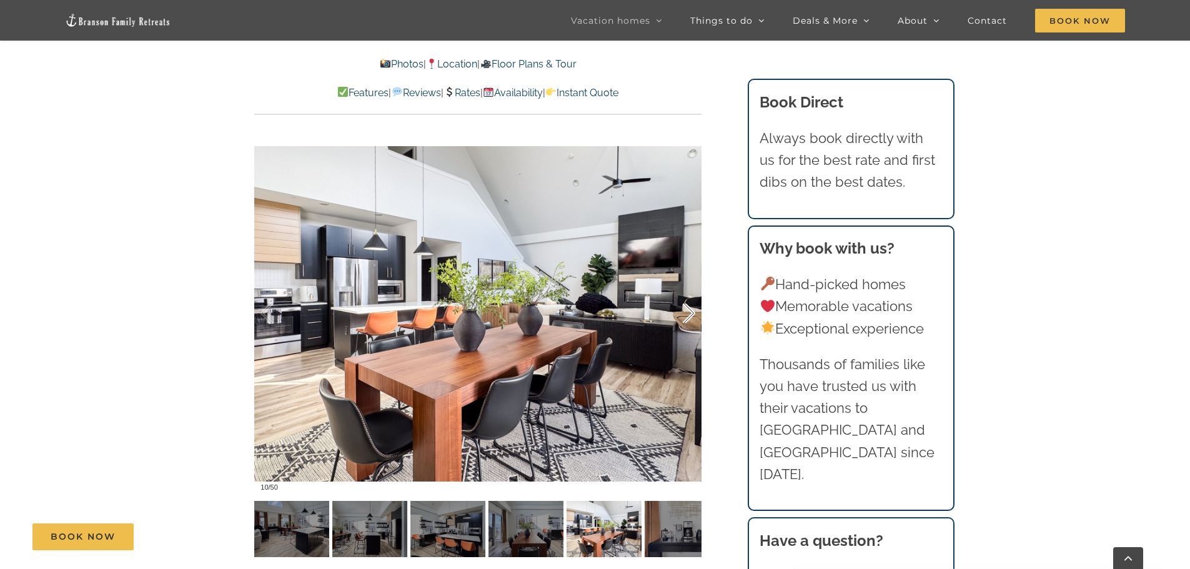
click at [688, 315] on div at bounding box center [675, 313] width 39 height 77
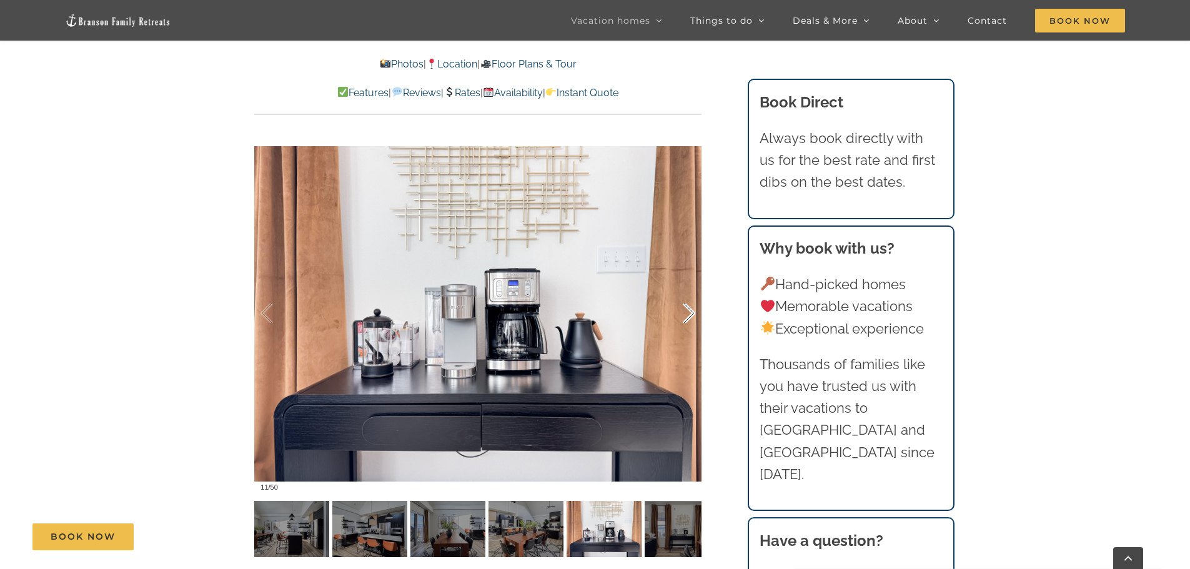
click at [688, 315] on div at bounding box center [675, 313] width 39 height 77
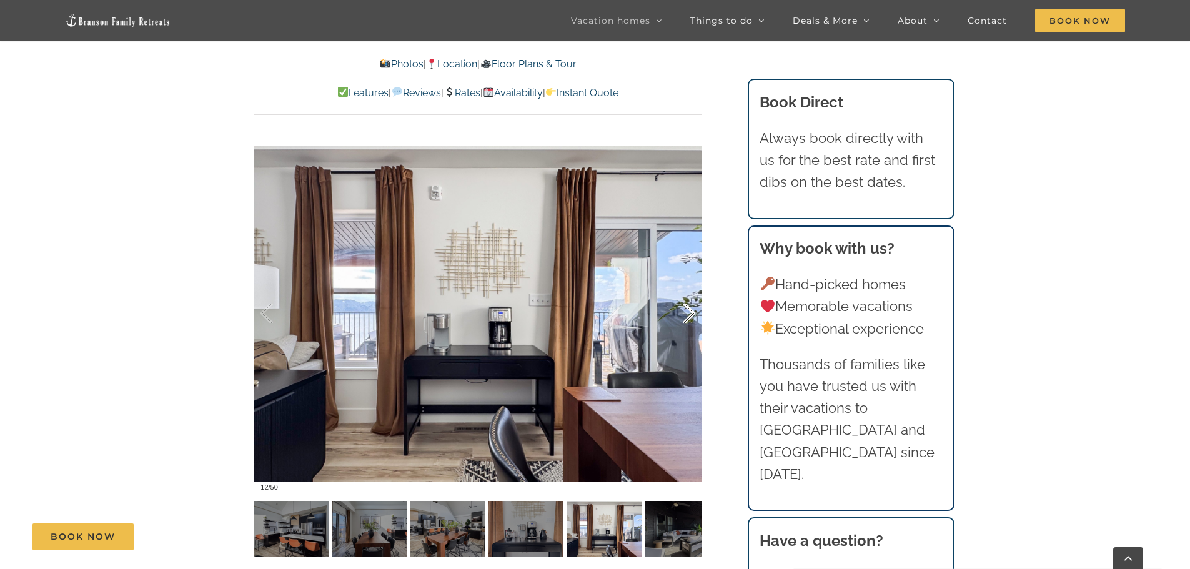
click at [688, 315] on div at bounding box center [675, 313] width 39 height 77
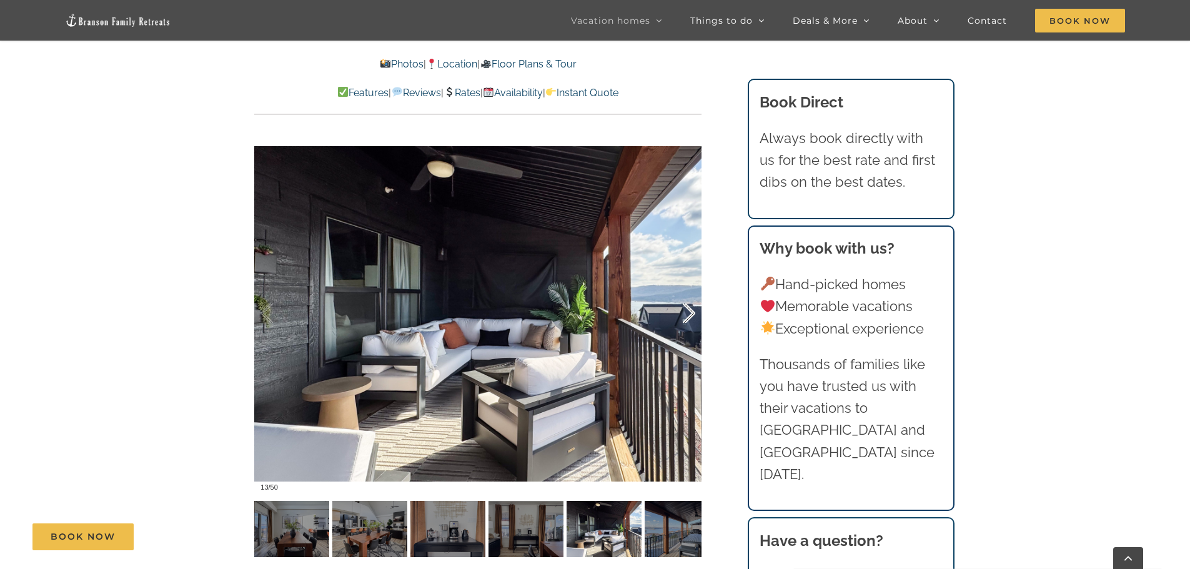
click at [688, 315] on div at bounding box center [675, 313] width 39 height 77
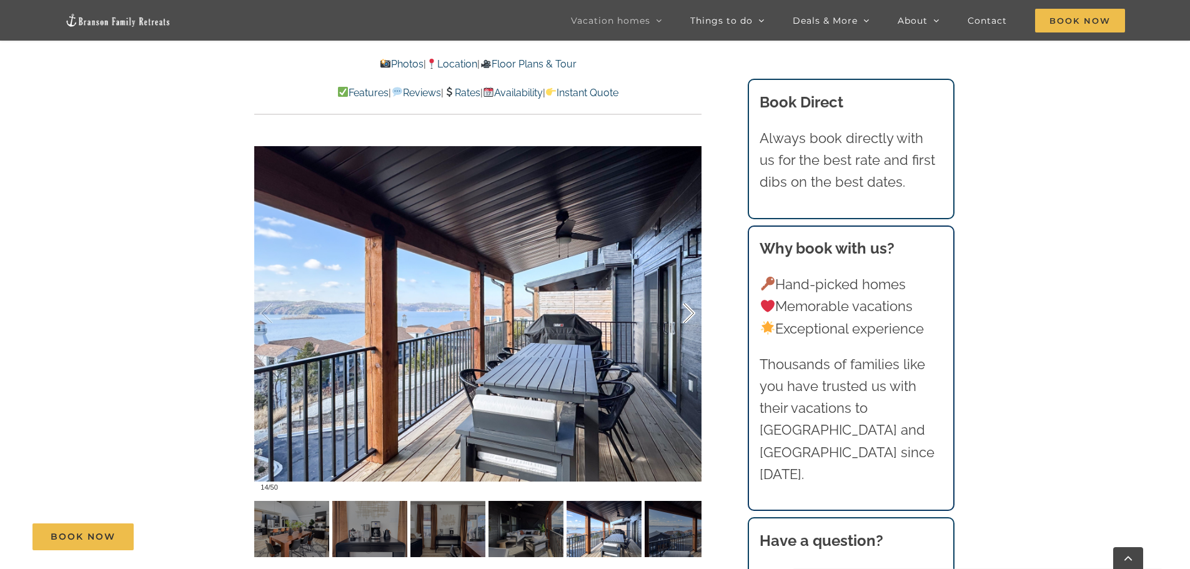
click at [688, 315] on div at bounding box center [675, 313] width 39 height 77
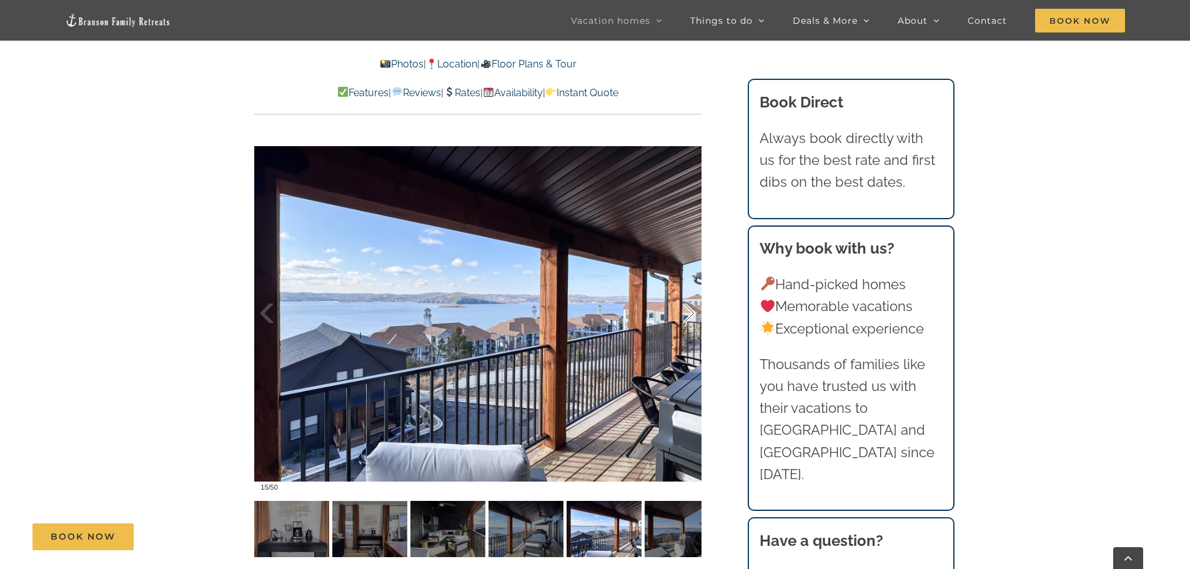
click at [688, 315] on div at bounding box center [675, 313] width 39 height 77
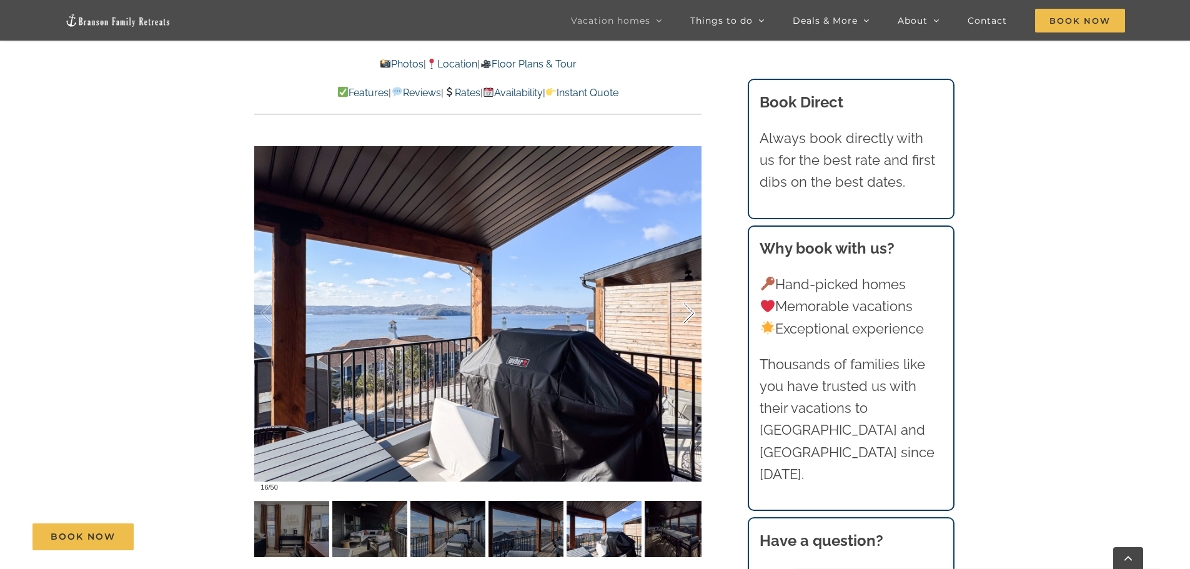
click at [688, 315] on div at bounding box center [675, 313] width 39 height 77
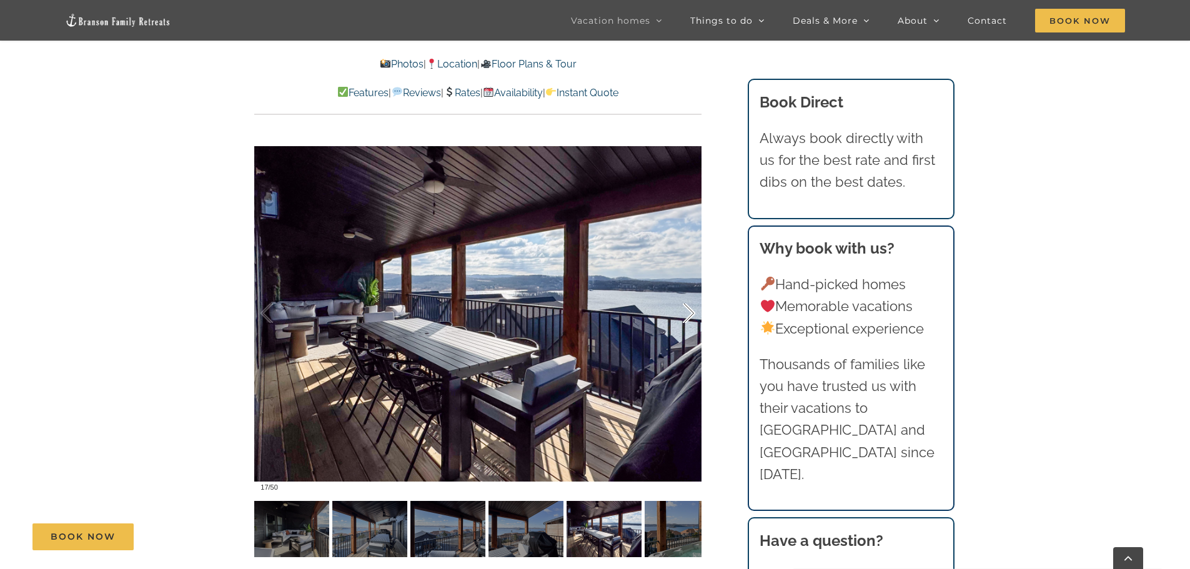
click at [688, 315] on div at bounding box center [675, 313] width 39 height 77
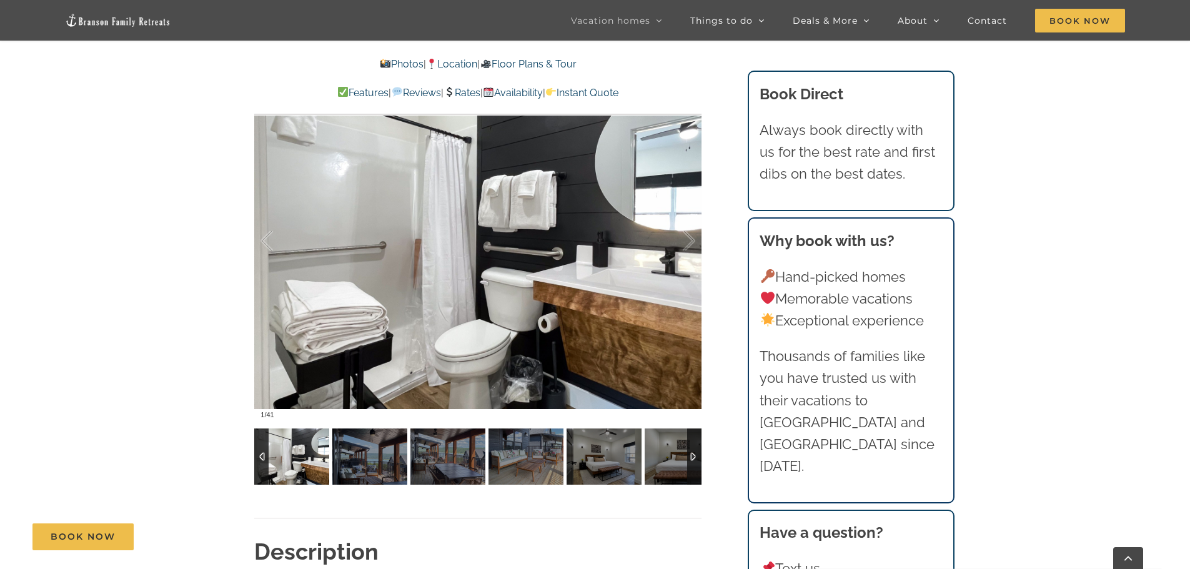
scroll to position [874, 0]
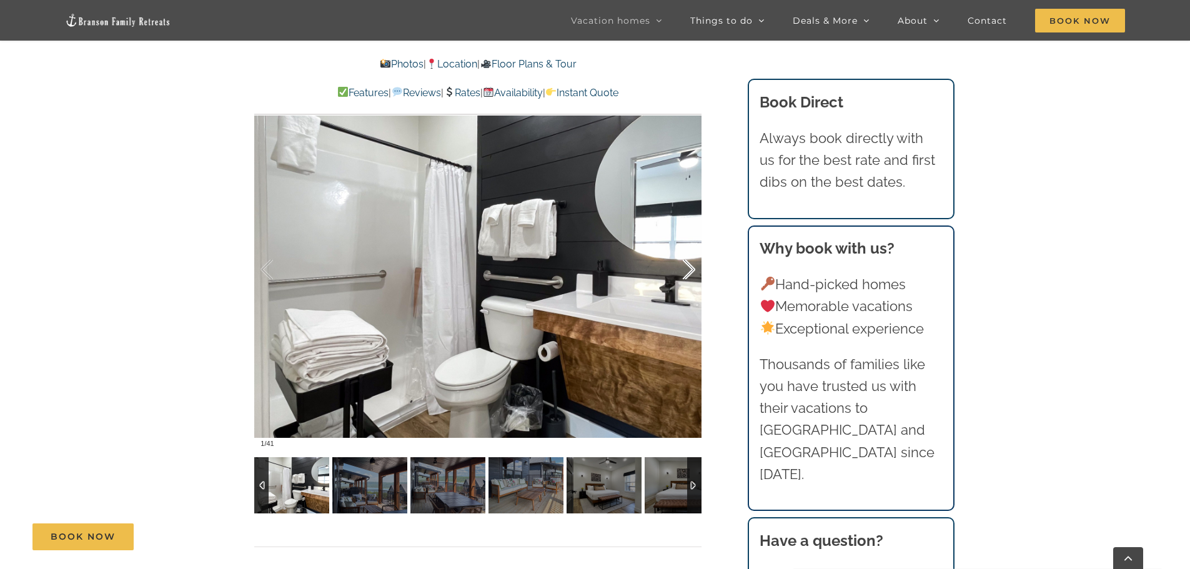
click at [688, 274] on div at bounding box center [675, 269] width 39 height 77
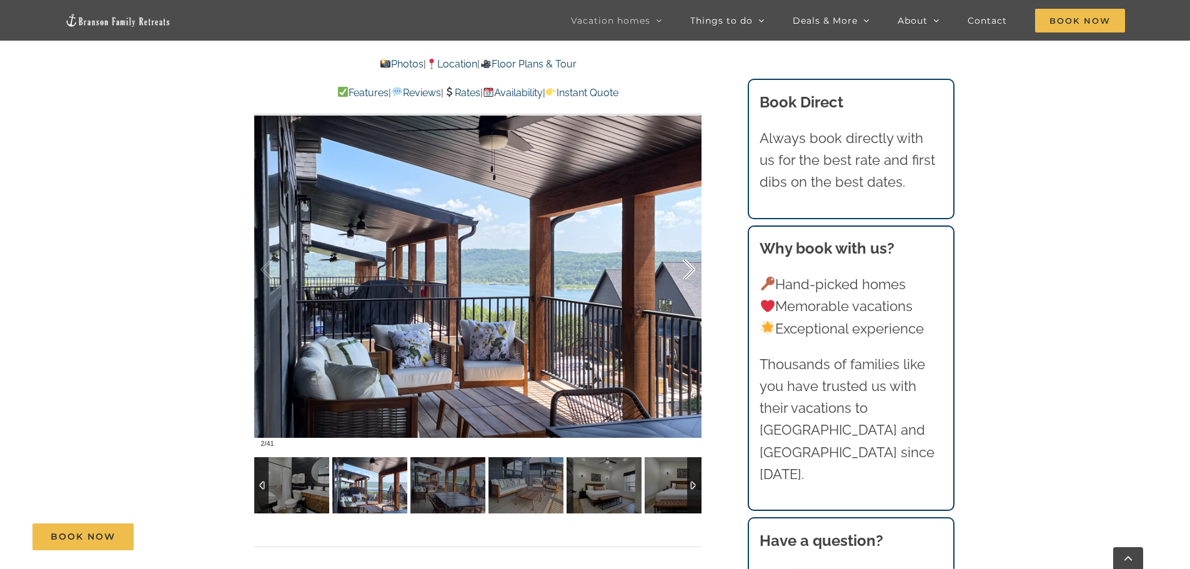
click at [688, 274] on div at bounding box center [675, 269] width 39 height 77
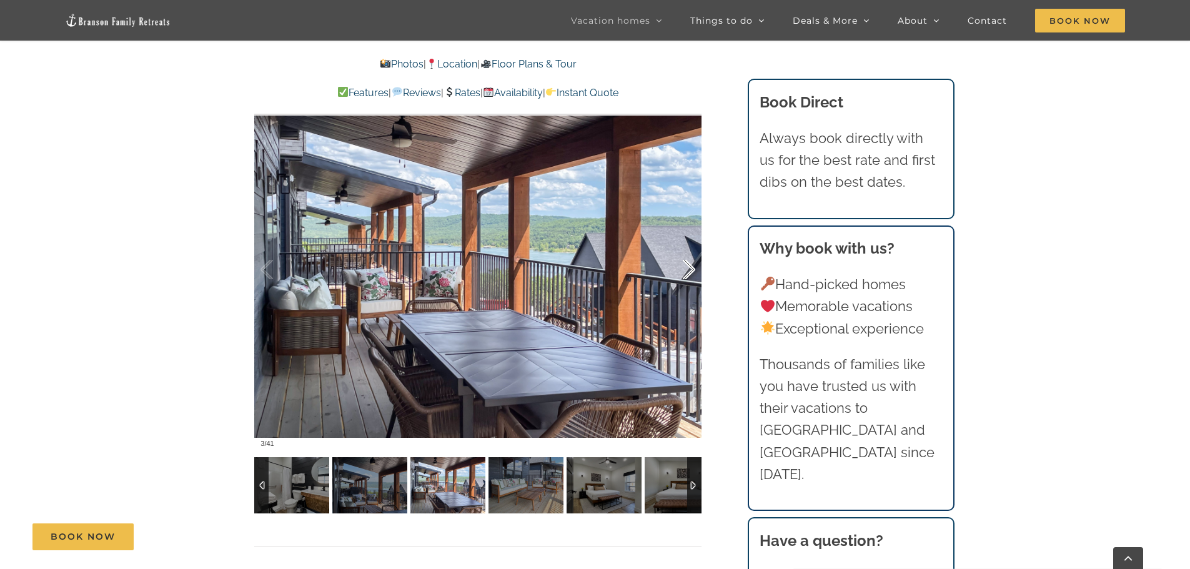
click at [688, 274] on div at bounding box center [675, 269] width 39 height 77
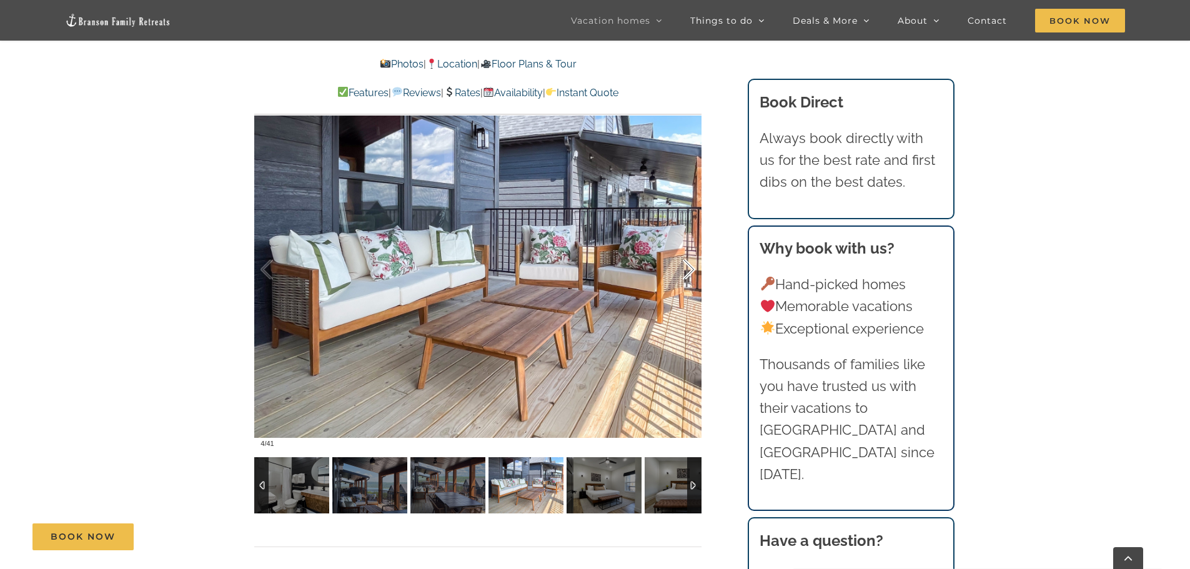
click at [688, 274] on div at bounding box center [675, 269] width 39 height 77
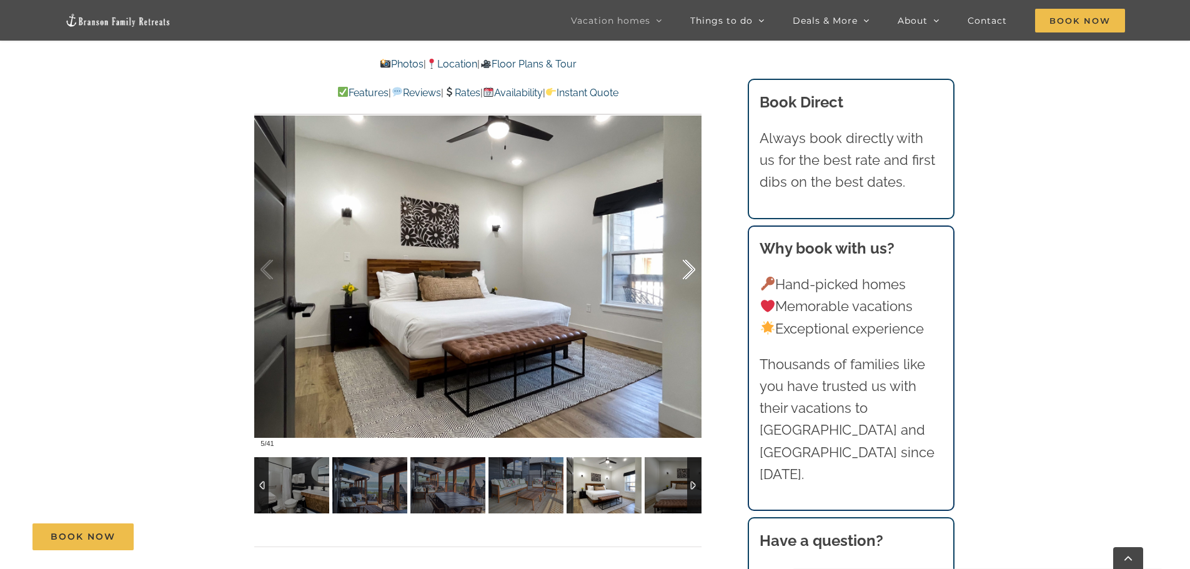
click at [688, 274] on div at bounding box center [675, 269] width 39 height 77
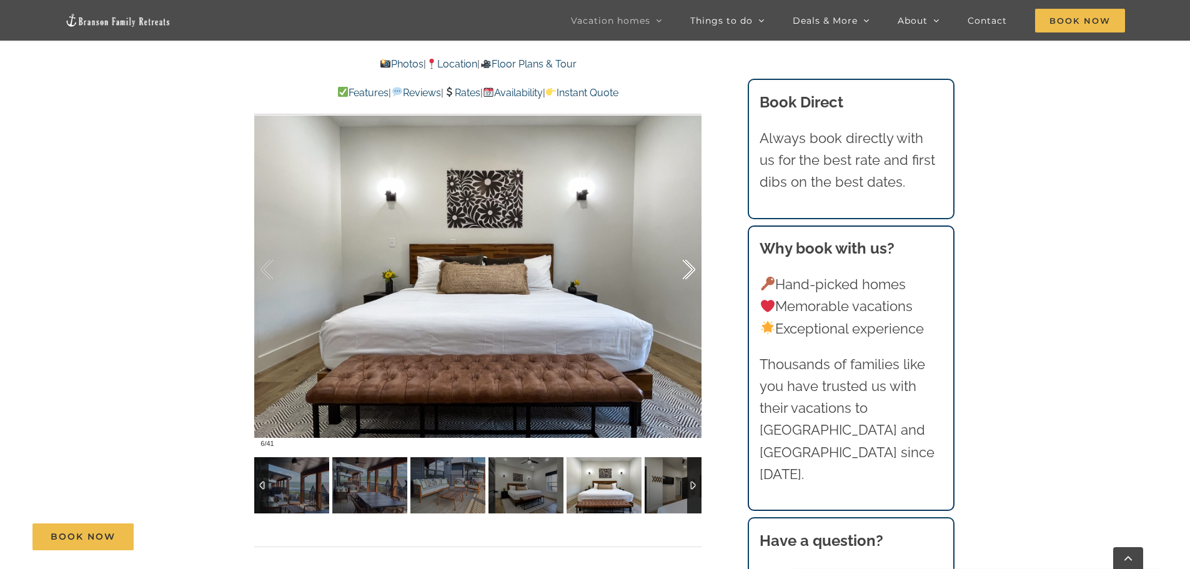
click at [688, 274] on div at bounding box center [675, 269] width 39 height 77
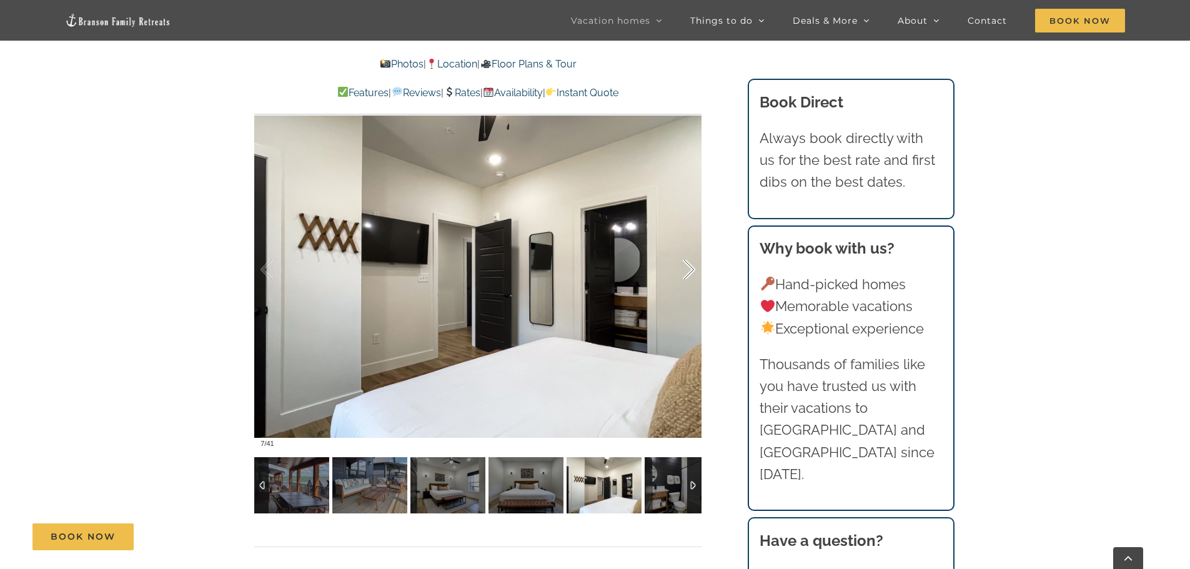
click at [688, 274] on div at bounding box center [675, 269] width 39 height 77
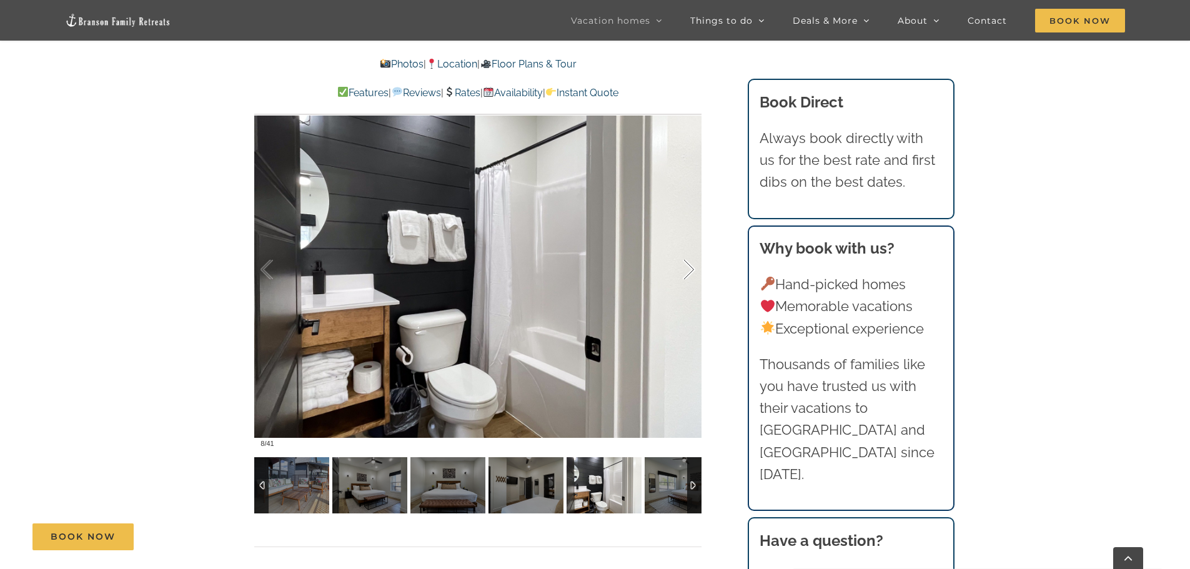
click at [688, 274] on div at bounding box center [675, 269] width 39 height 77
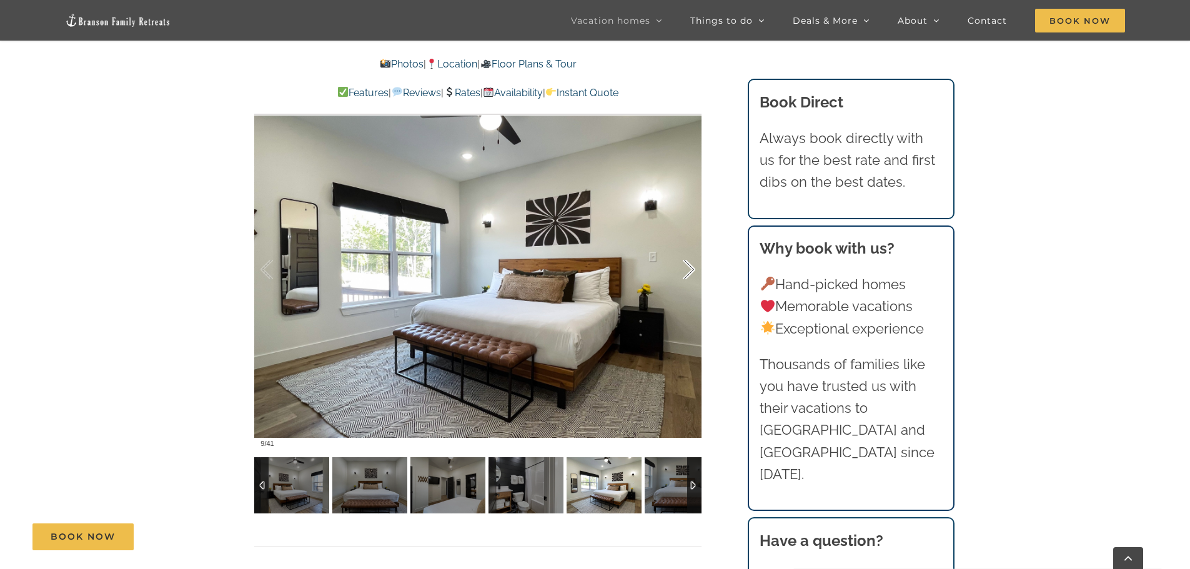
click at [688, 274] on div at bounding box center [675, 269] width 39 height 77
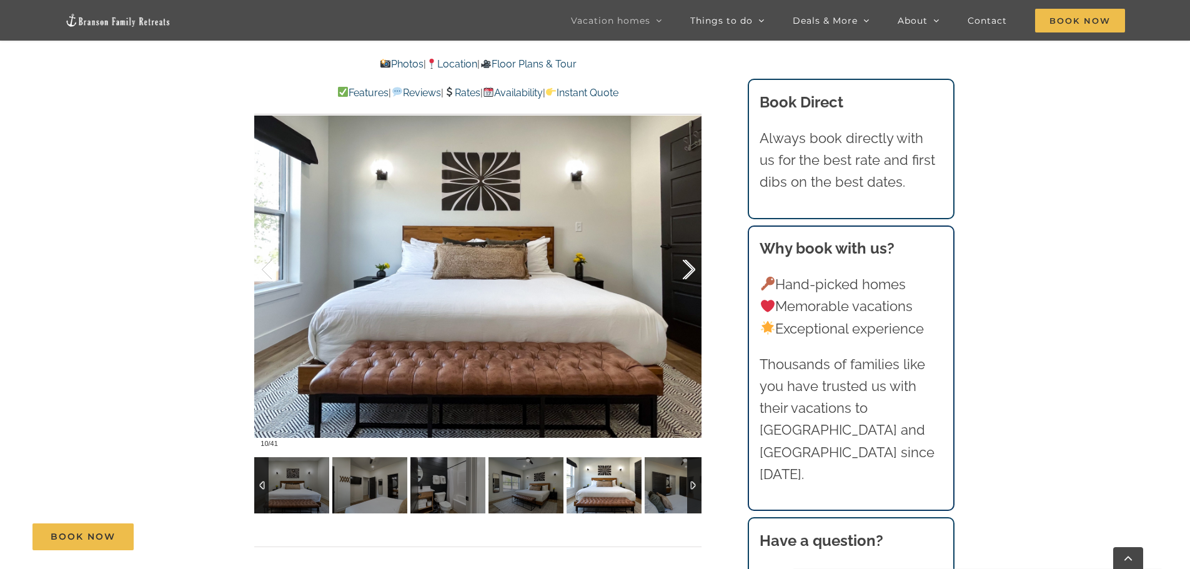
click at [688, 274] on div at bounding box center [675, 269] width 39 height 77
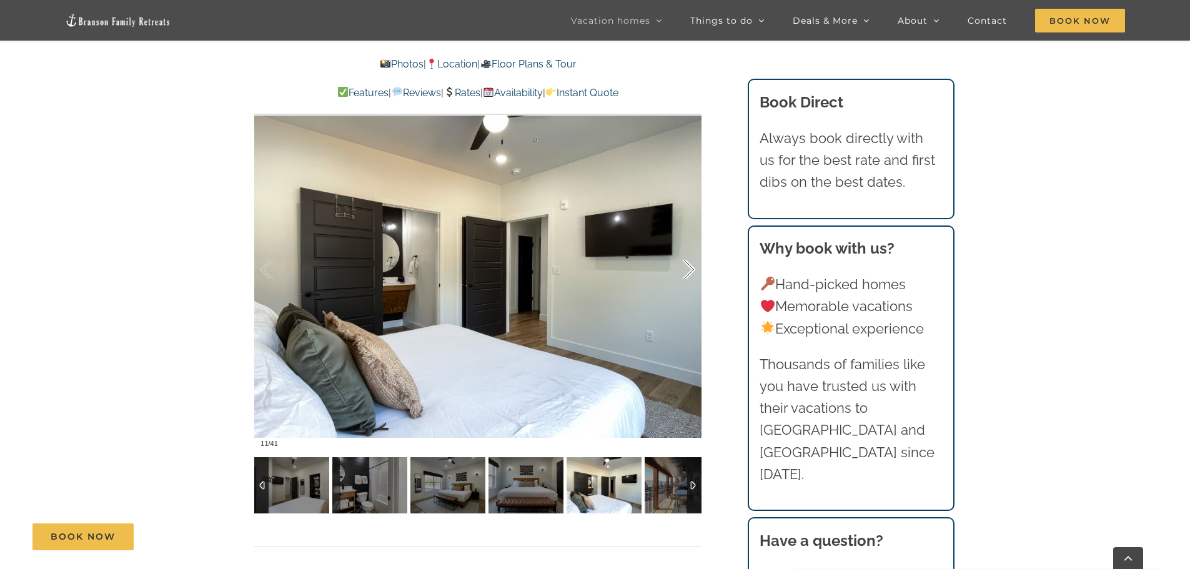
click at [688, 274] on div at bounding box center [675, 269] width 39 height 77
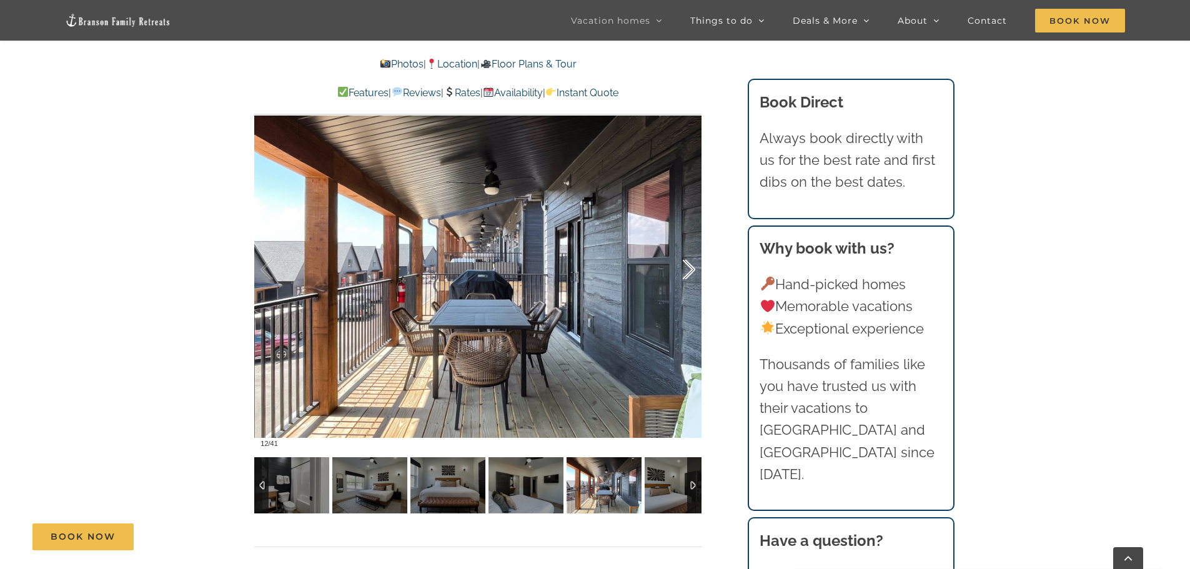
click at [688, 274] on div at bounding box center [675, 269] width 39 height 77
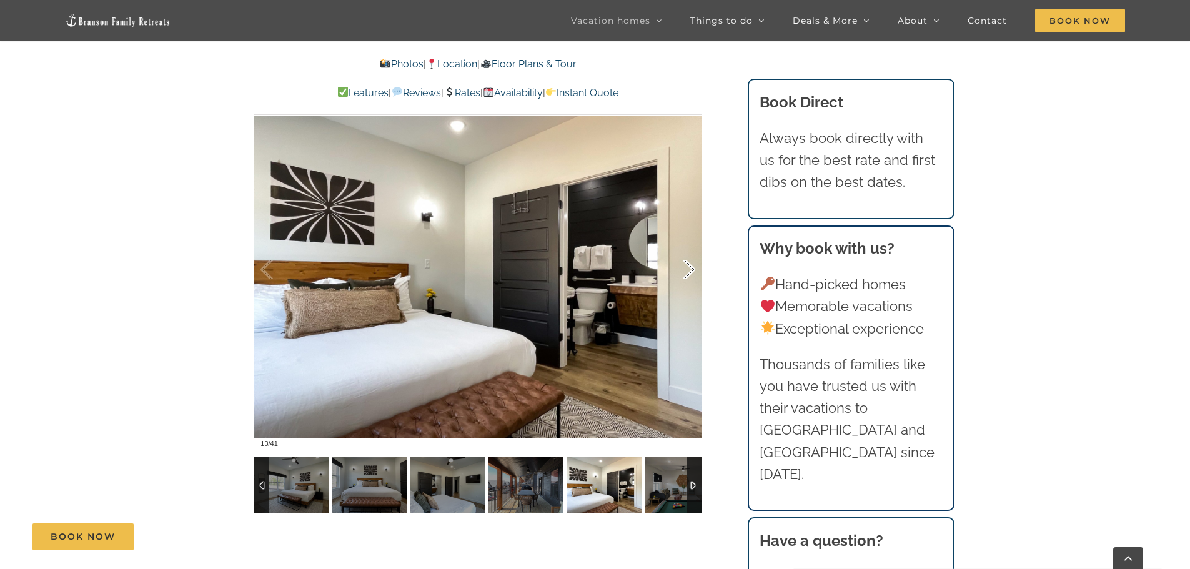
click at [688, 274] on div at bounding box center [675, 269] width 39 height 77
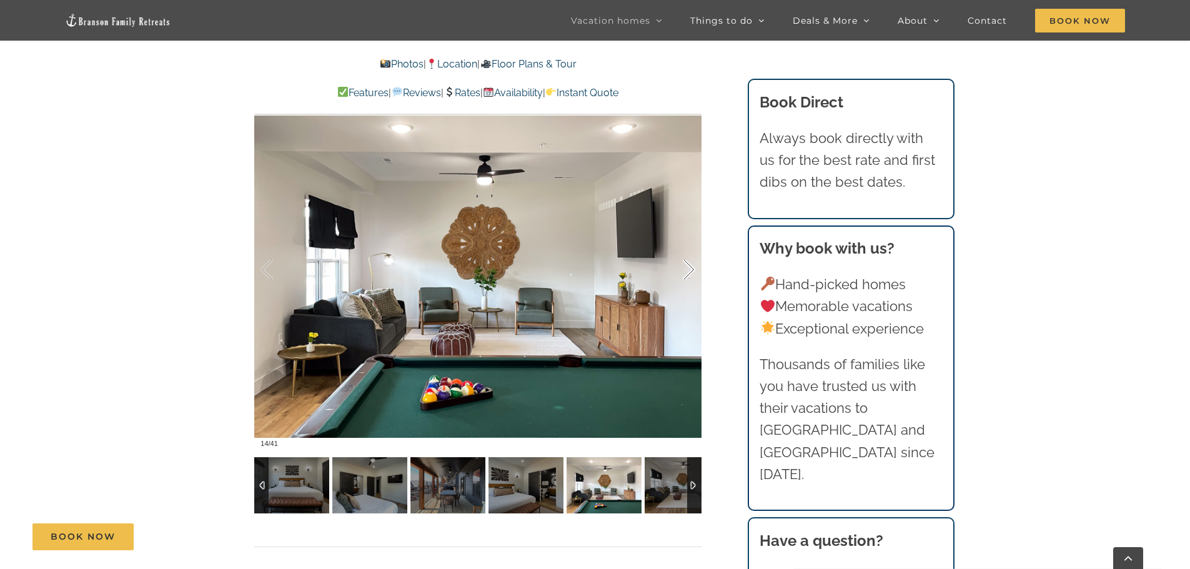
click at [688, 274] on div at bounding box center [675, 269] width 39 height 77
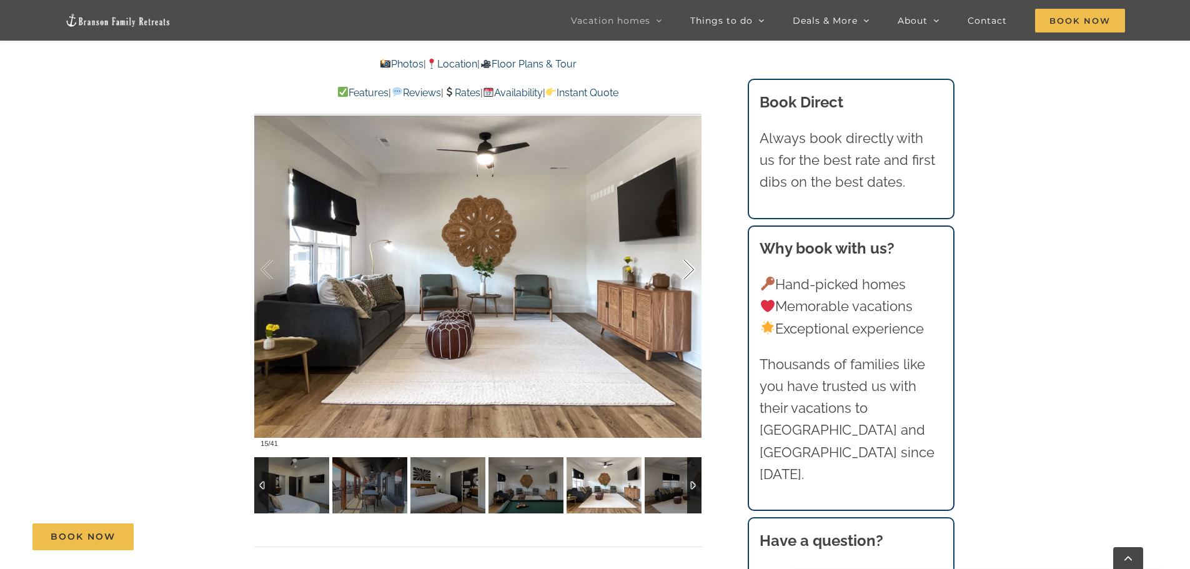
click at [688, 274] on div at bounding box center [675, 269] width 39 height 77
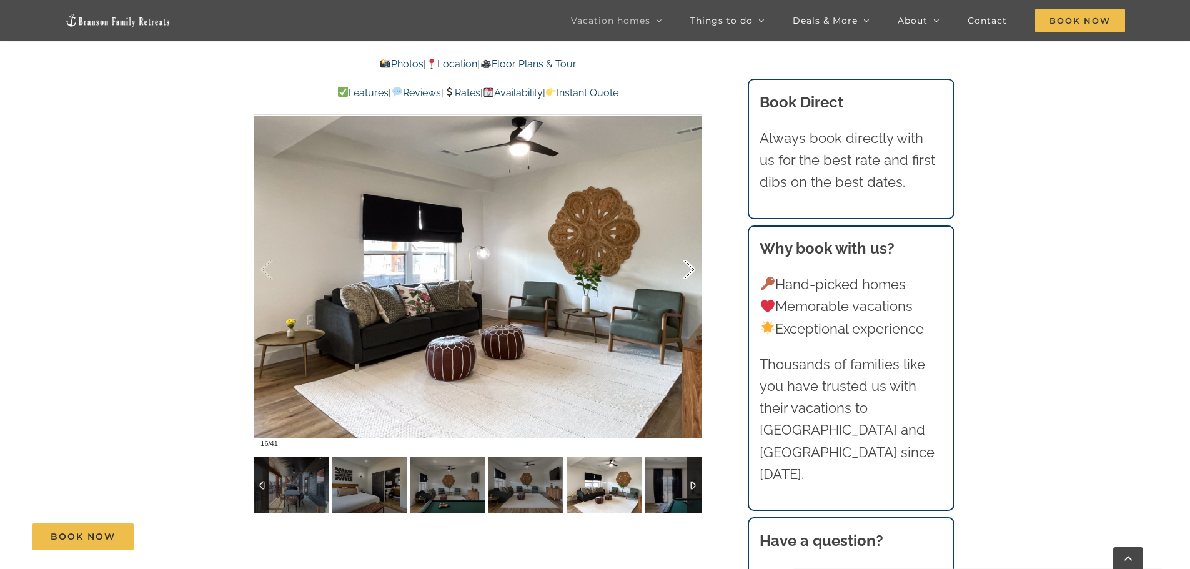
click at [688, 274] on div at bounding box center [675, 269] width 39 height 77
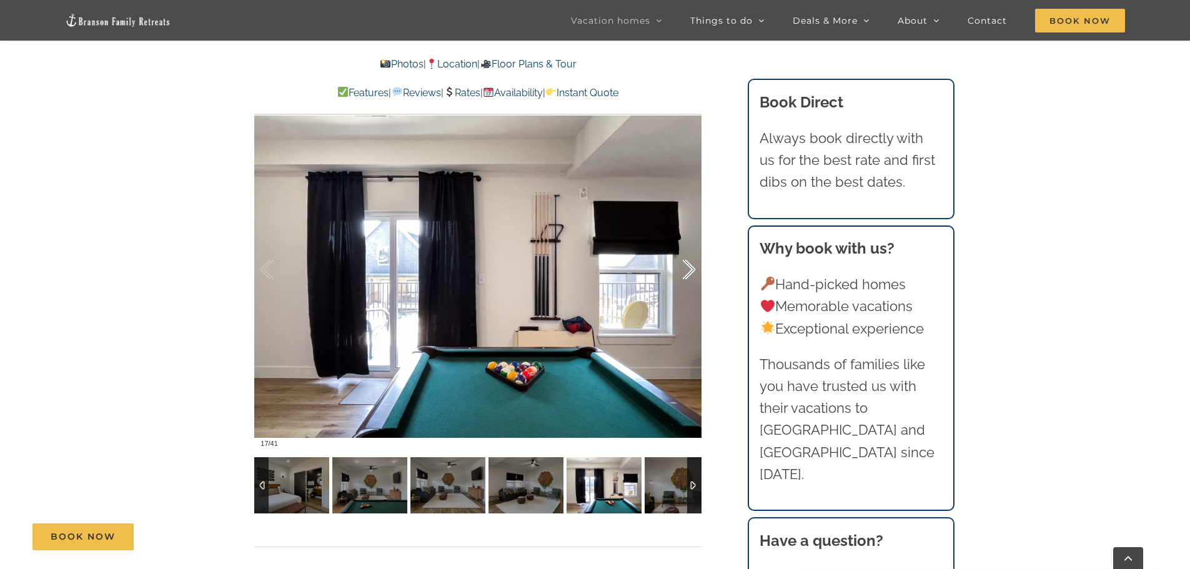
click at [688, 274] on div at bounding box center [675, 269] width 39 height 77
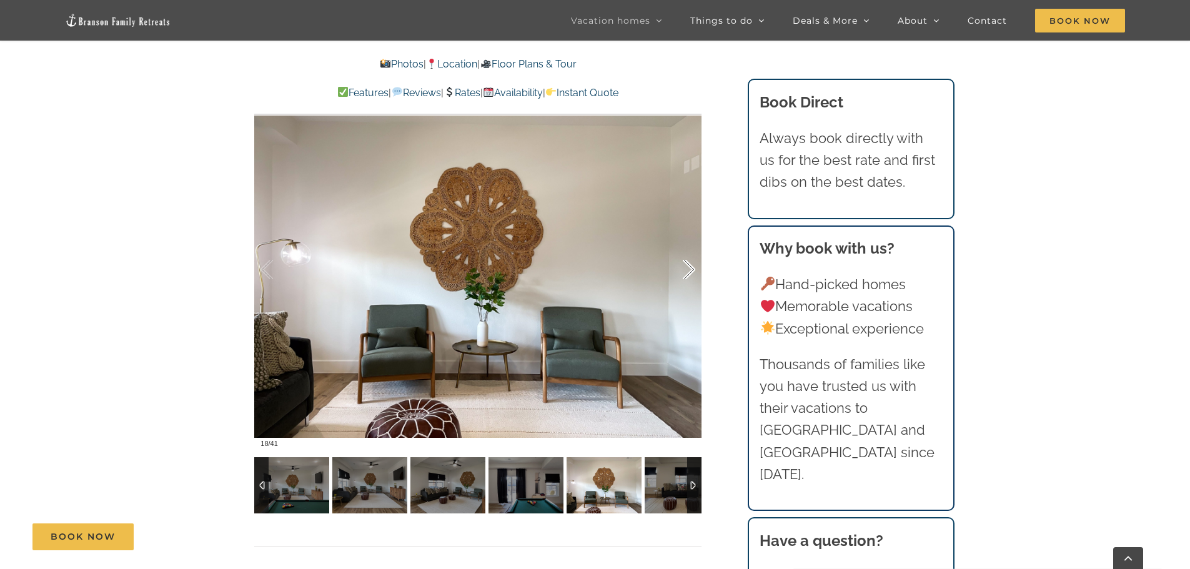
click at [688, 274] on div at bounding box center [675, 269] width 39 height 77
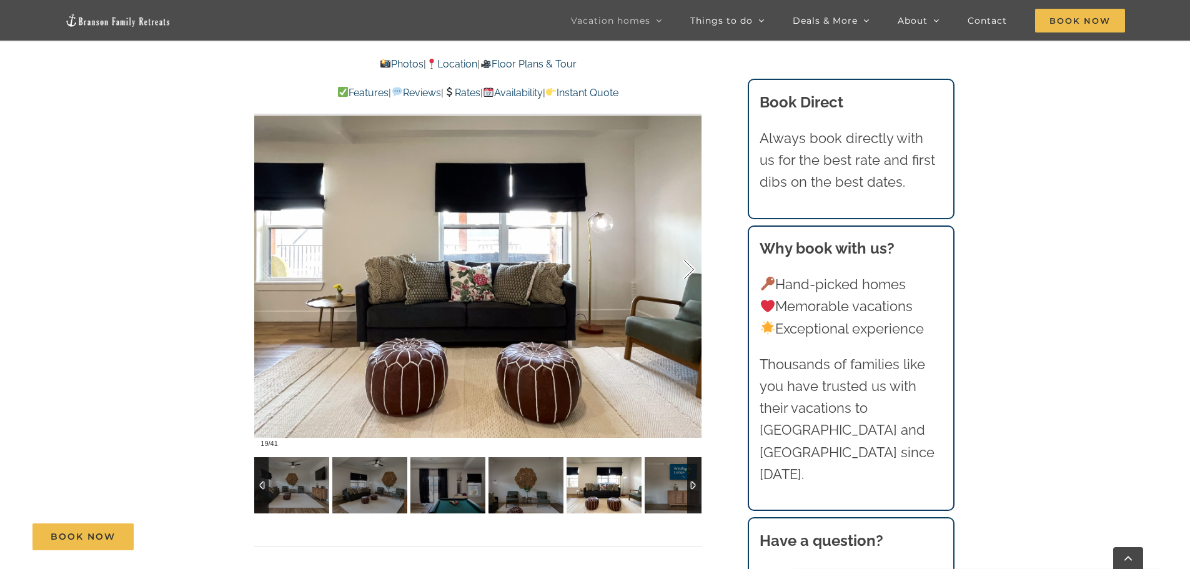
click at [688, 274] on div at bounding box center [675, 269] width 39 height 77
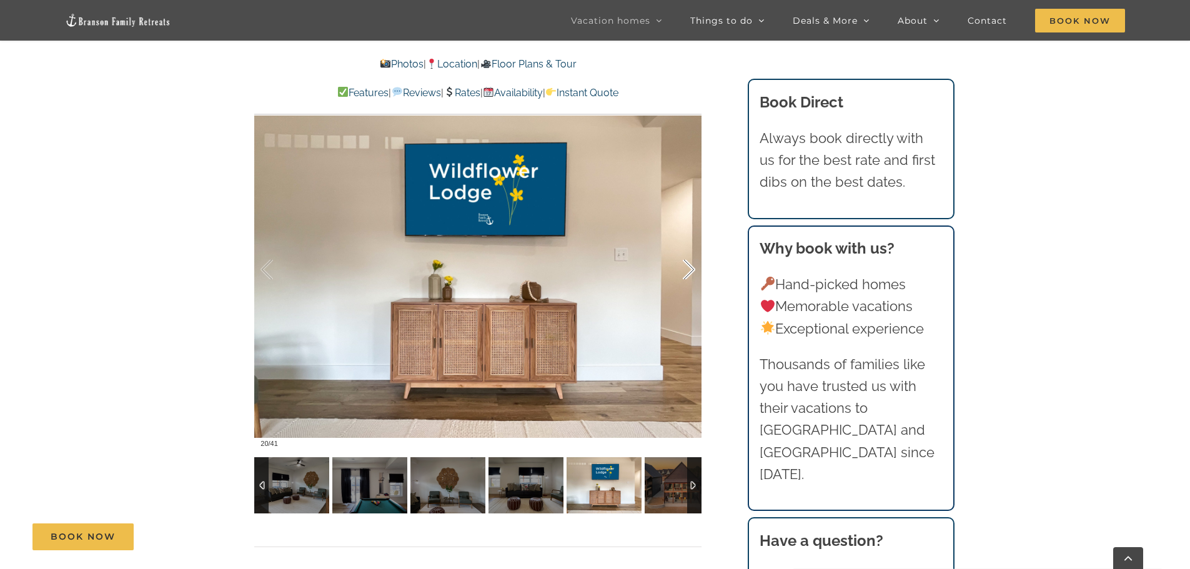
click at [689, 270] on div at bounding box center [675, 269] width 39 height 77
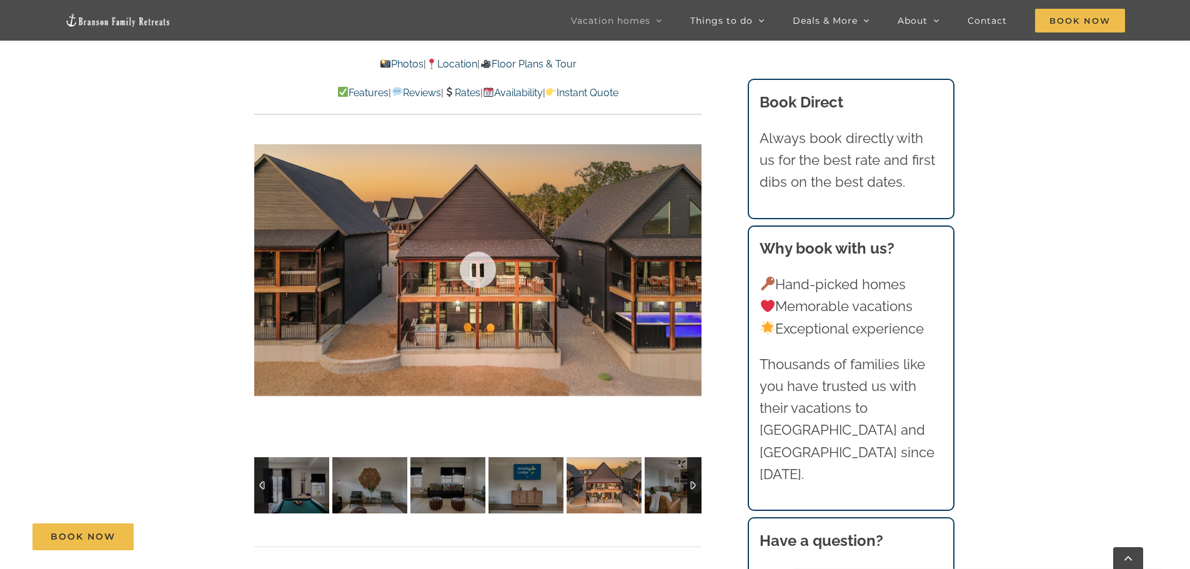
click at [689, 270] on div at bounding box center [477, 269] width 447 height 367
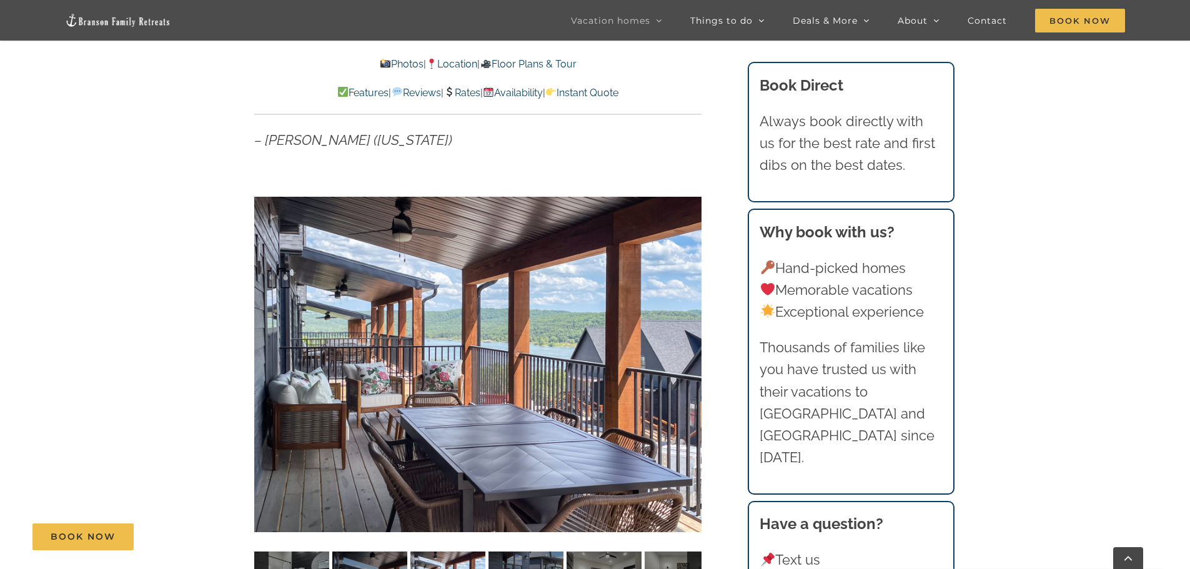
scroll to position [812, 0]
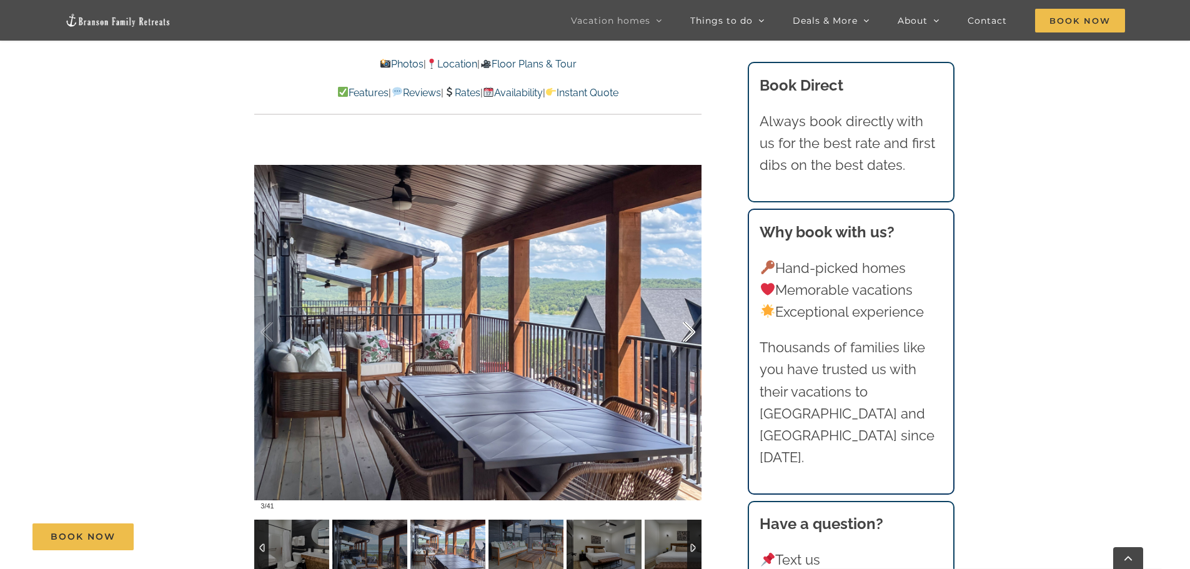
click at [681, 340] on div at bounding box center [675, 332] width 39 height 77
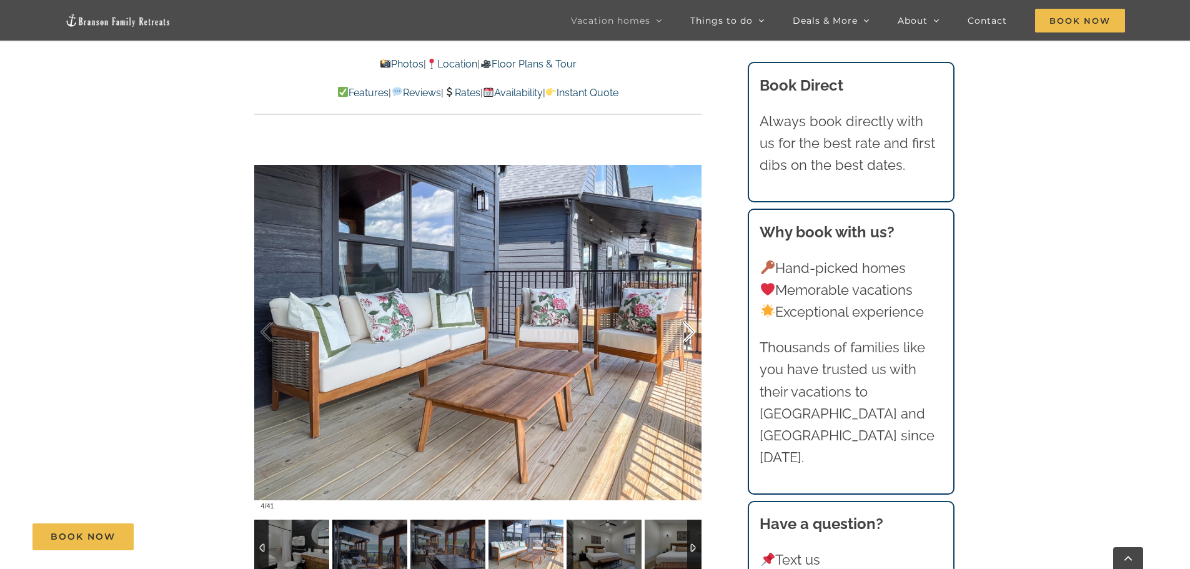
click at [686, 339] on div at bounding box center [675, 332] width 39 height 77
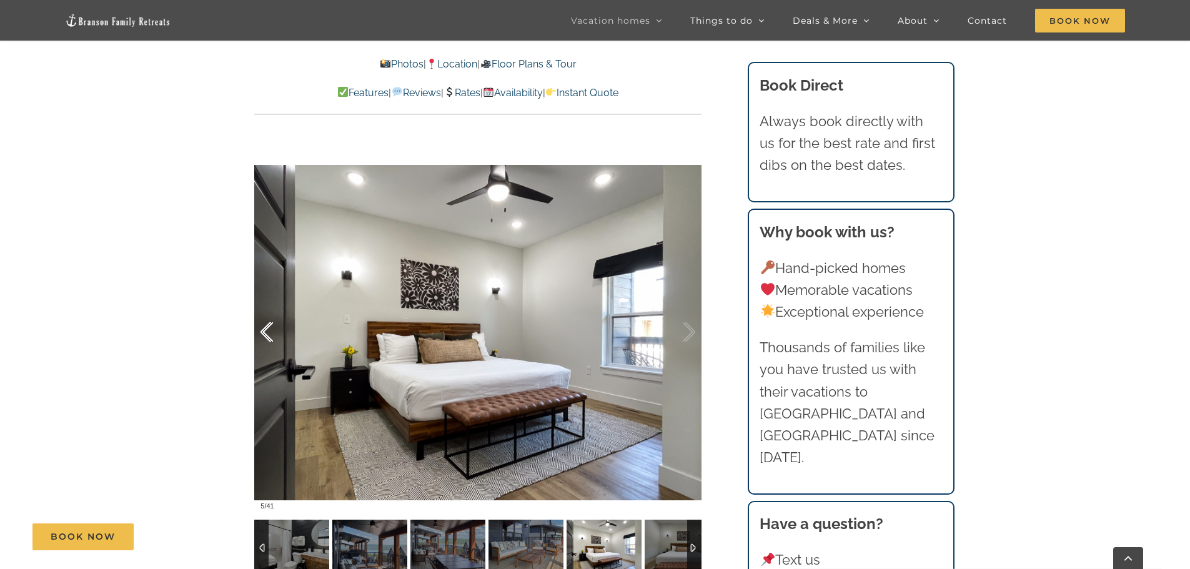
click at [267, 335] on div at bounding box center [279, 332] width 39 height 77
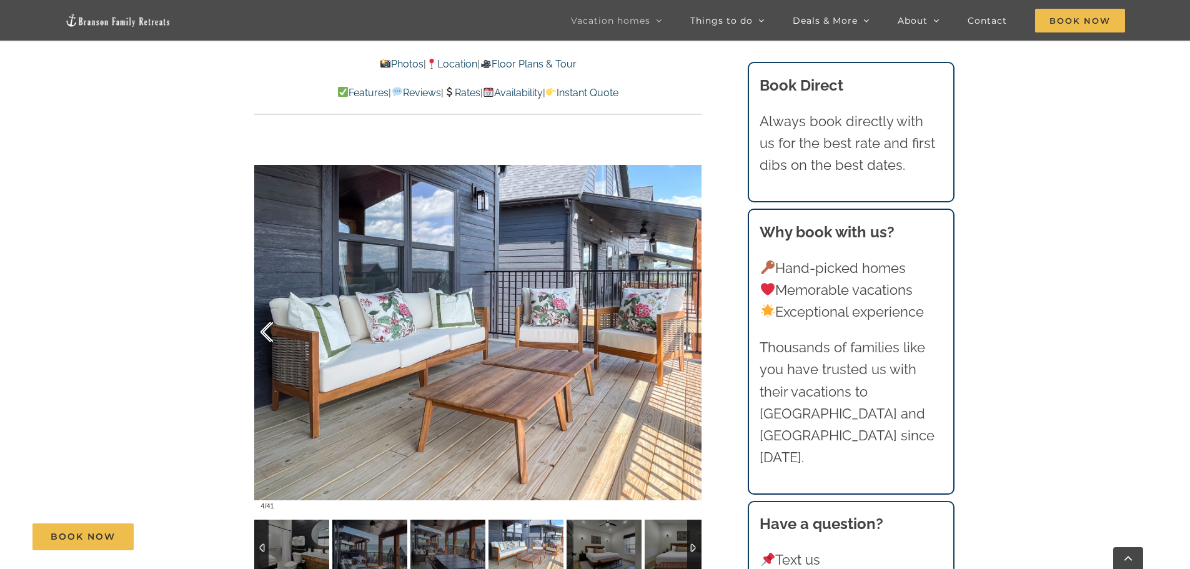
click at [262, 335] on div at bounding box center [279, 332] width 39 height 77
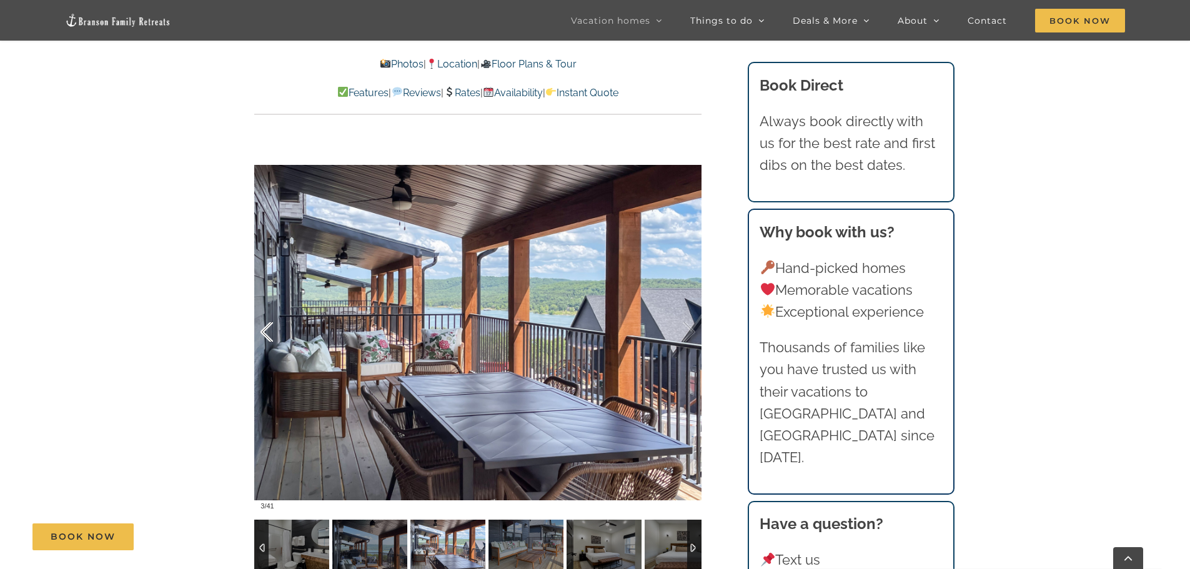
click at [262, 335] on div at bounding box center [279, 332] width 39 height 77
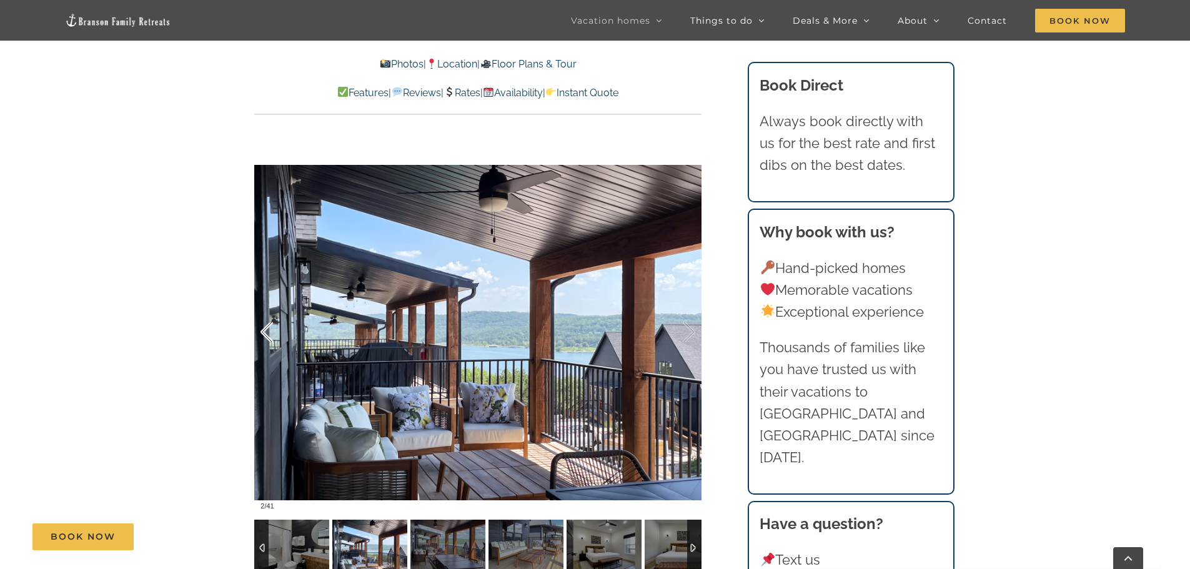
click at [262, 335] on div at bounding box center [279, 332] width 39 height 77
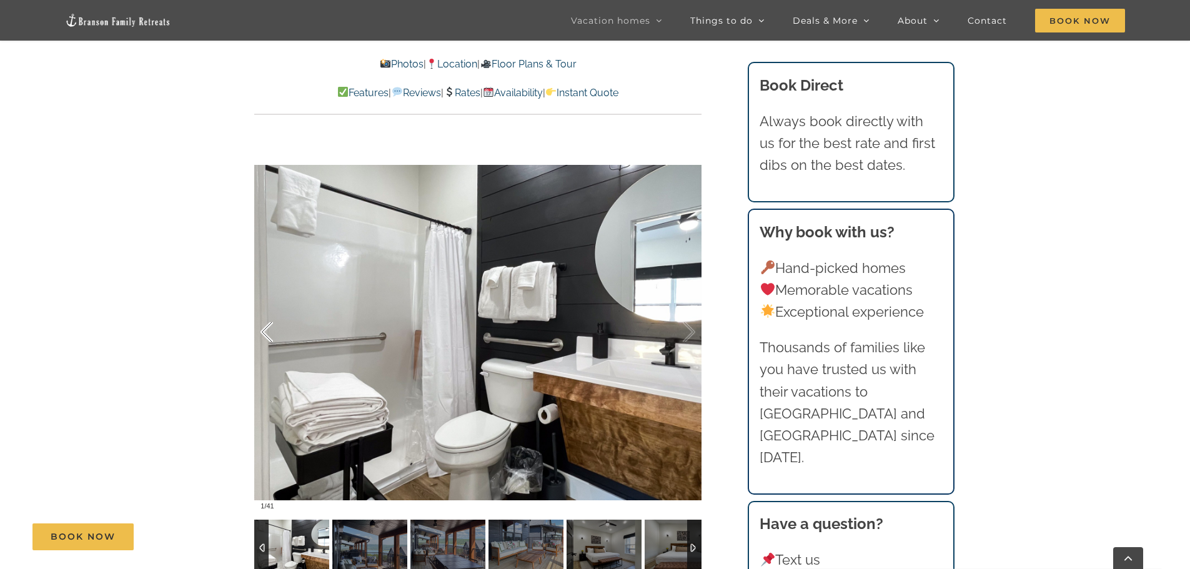
click at [262, 335] on div at bounding box center [279, 332] width 39 height 77
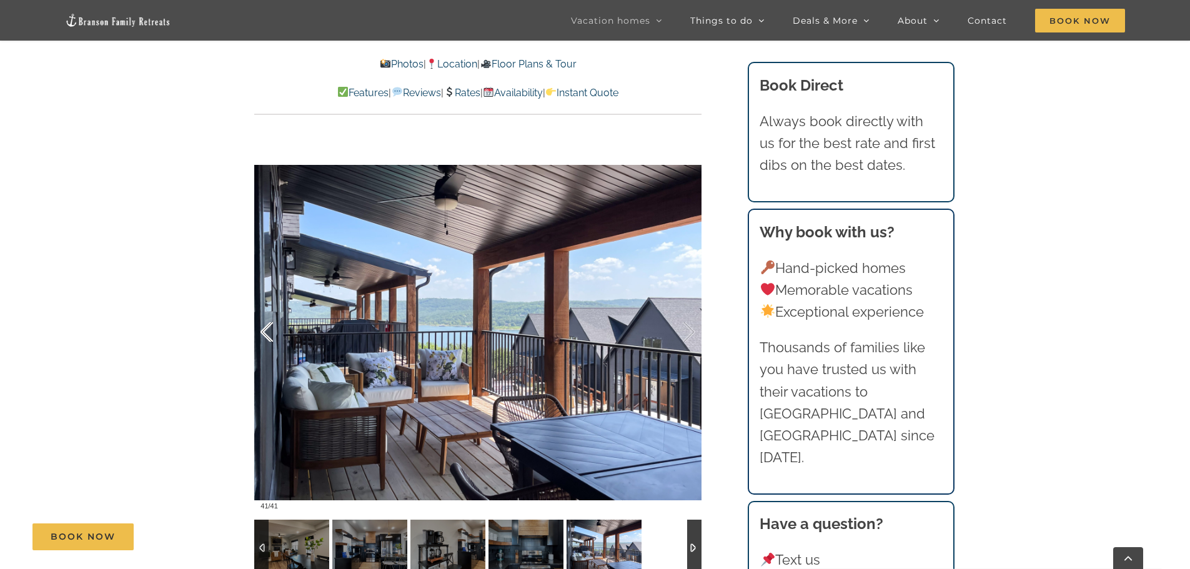
click at [262, 335] on div at bounding box center [279, 332] width 39 height 77
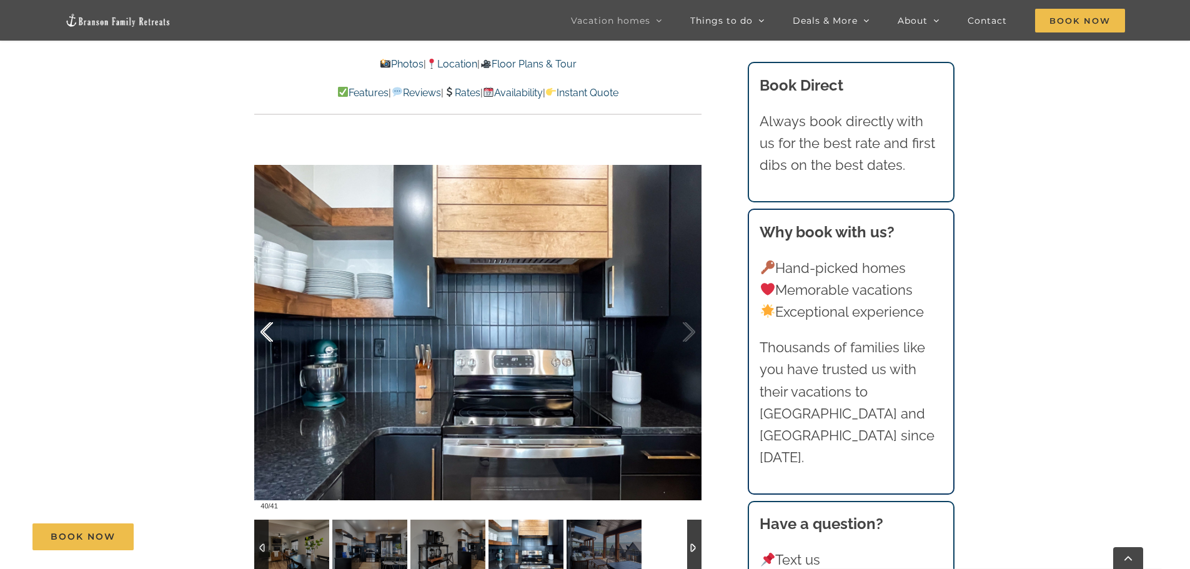
click at [262, 335] on div at bounding box center [279, 332] width 39 height 77
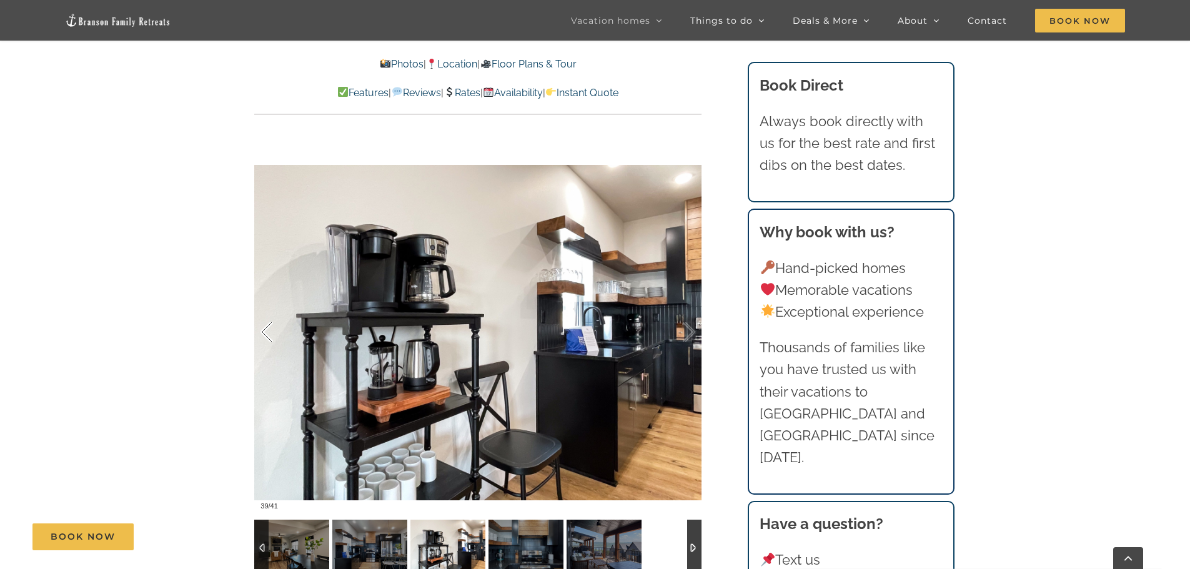
click at [262, 335] on div at bounding box center [279, 332] width 39 height 77
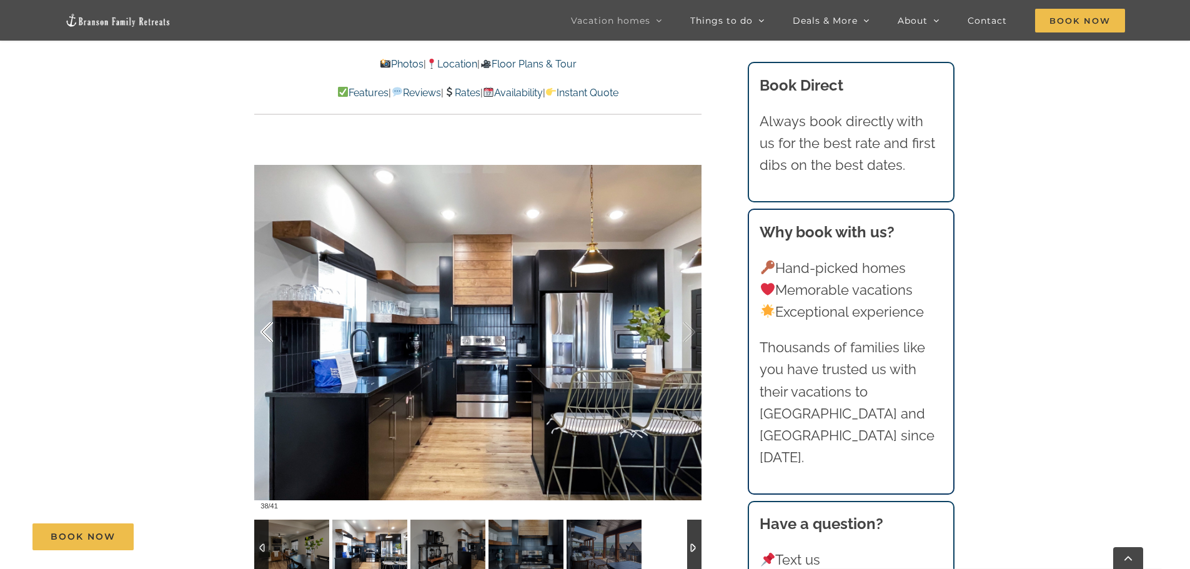
click at [262, 335] on div at bounding box center [279, 332] width 39 height 77
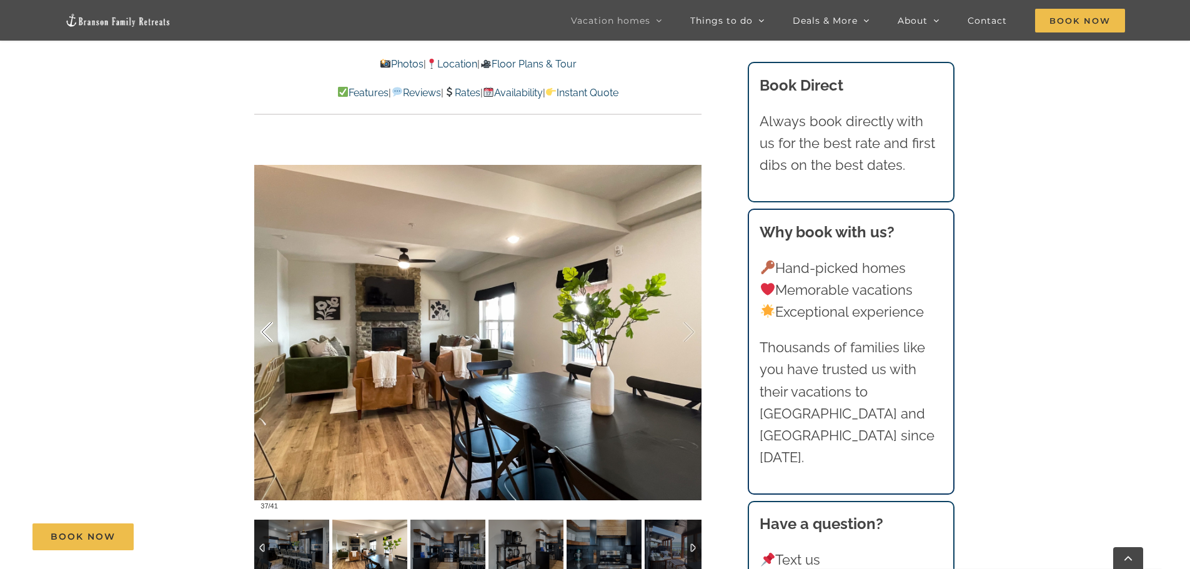
click at [262, 335] on div at bounding box center [279, 332] width 39 height 77
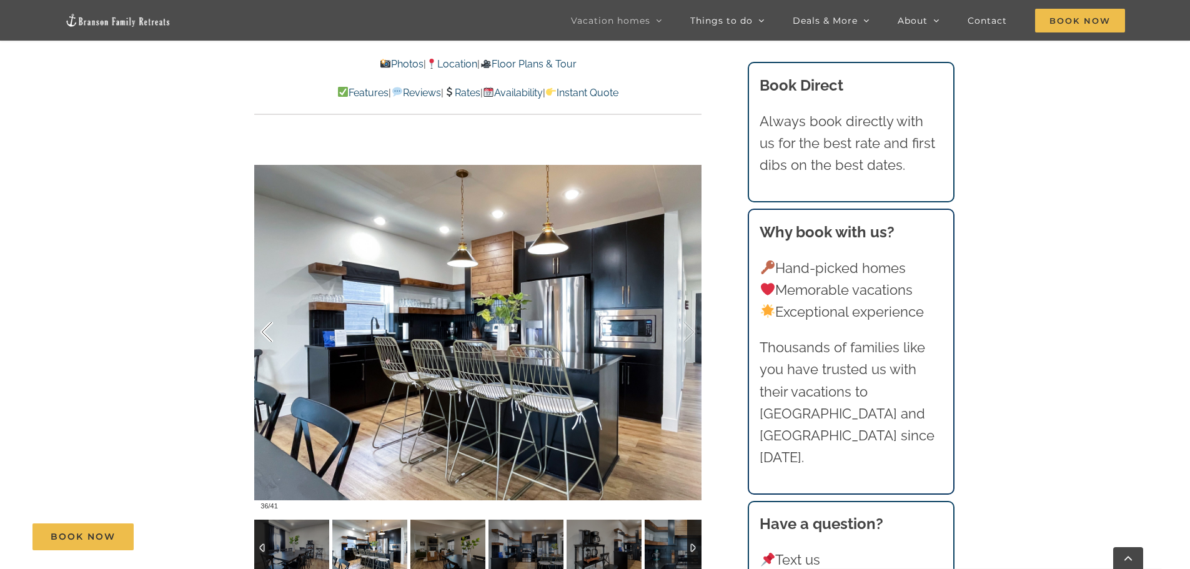
click at [262, 335] on div at bounding box center [279, 332] width 39 height 77
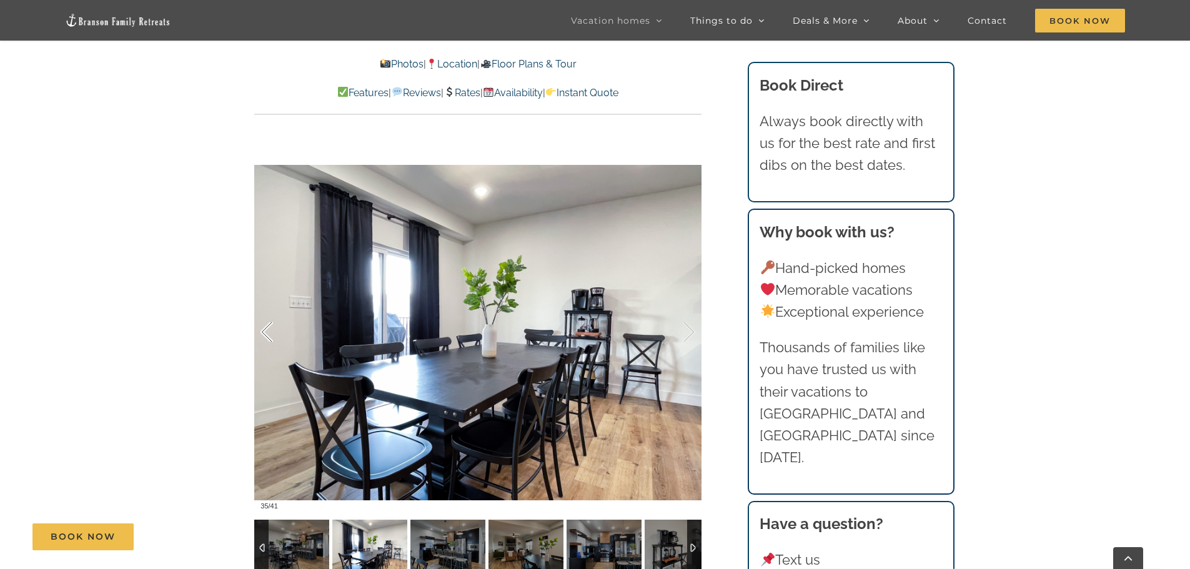
click at [262, 335] on div at bounding box center [279, 332] width 39 height 77
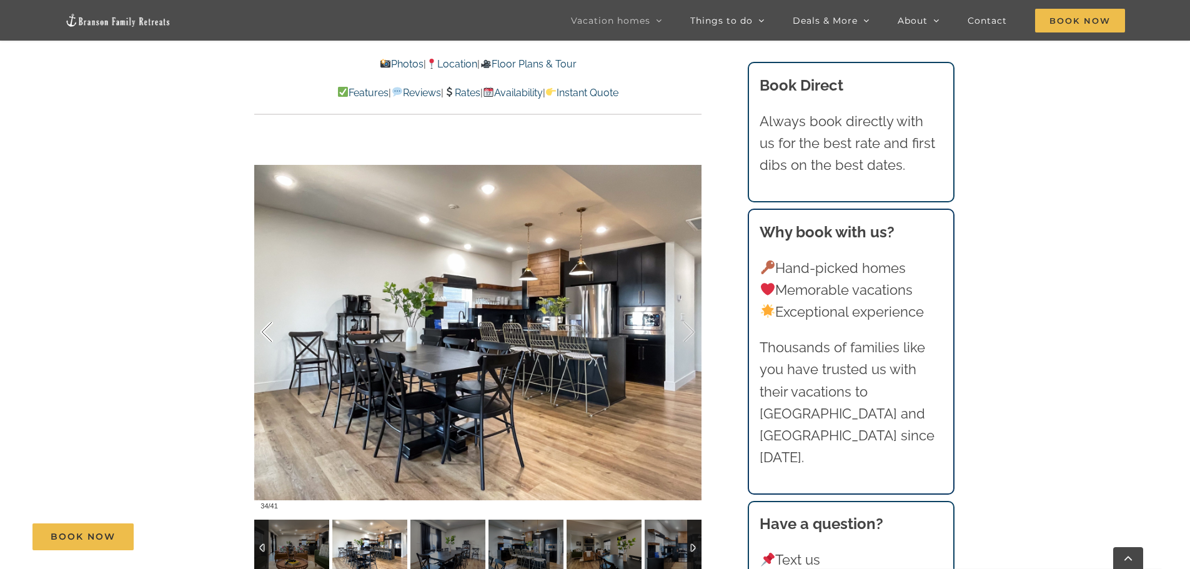
click at [262, 335] on div at bounding box center [279, 332] width 39 height 77
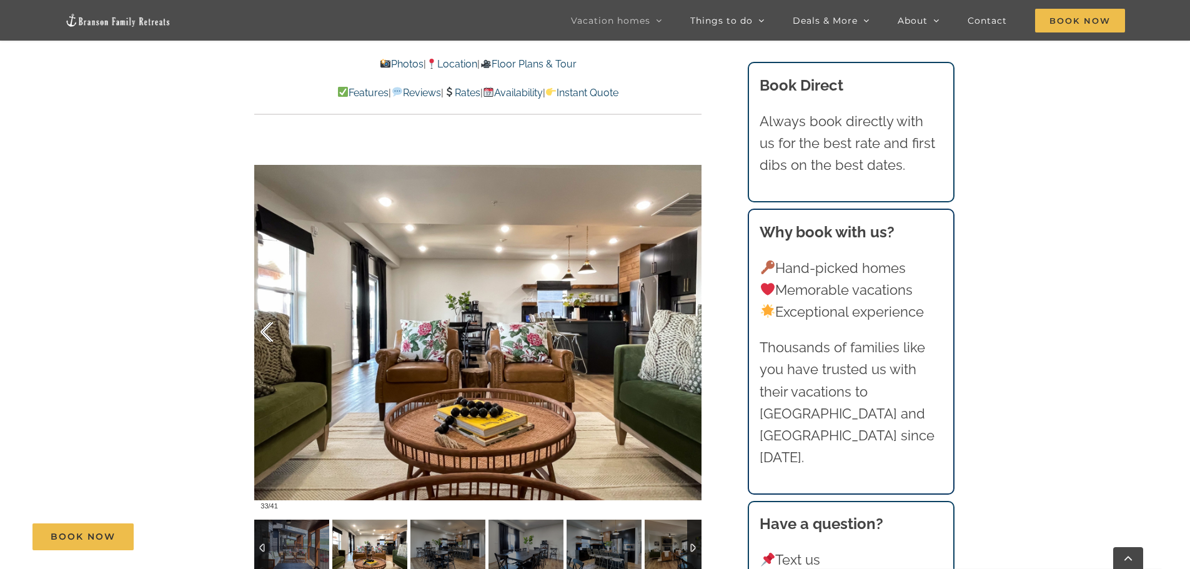
click at [262, 335] on div at bounding box center [279, 332] width 39 height 77
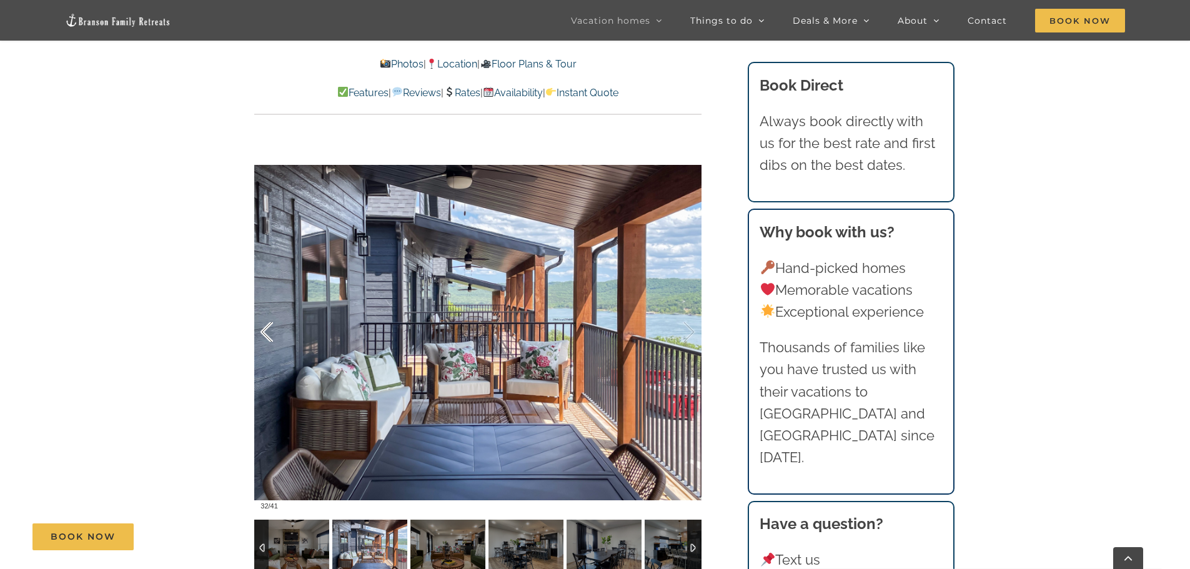
click at [262, 335] on div at bounding box center [279, 332] width 39 height 77
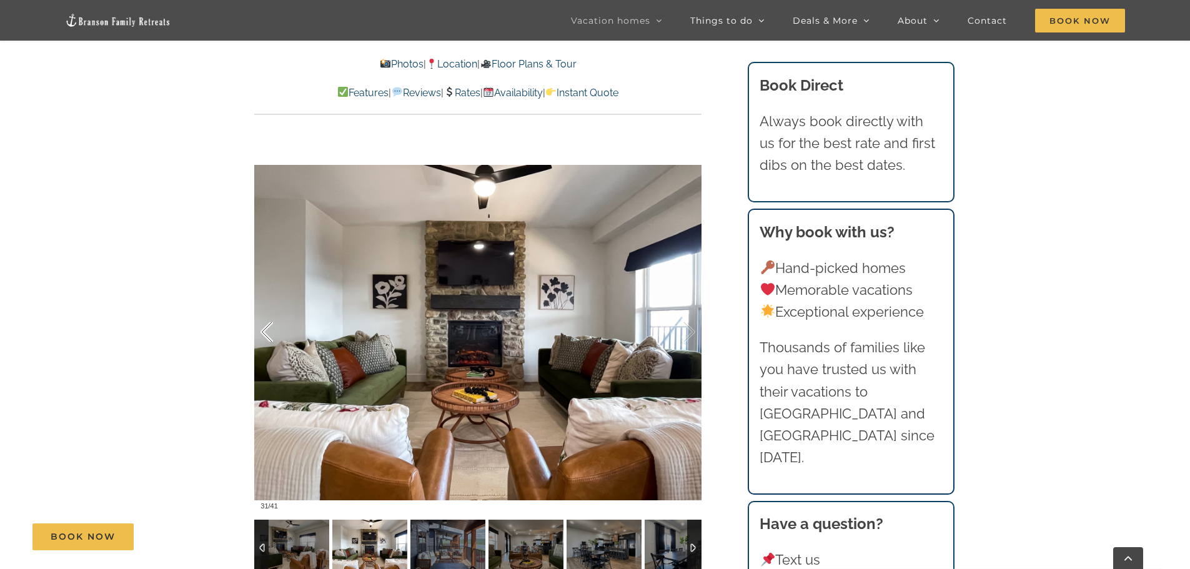
click at [262, 335] on div at bounding box center [279, 332] width 39 height 77
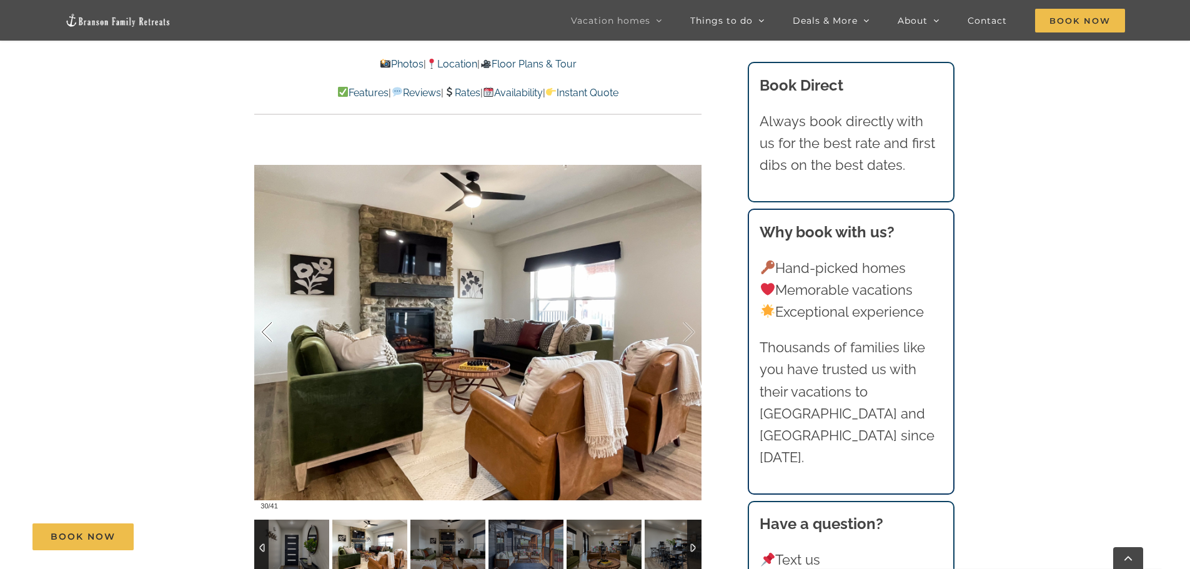
click at [262, 335] on div at bounding box center [279, 332] width 39 height 77
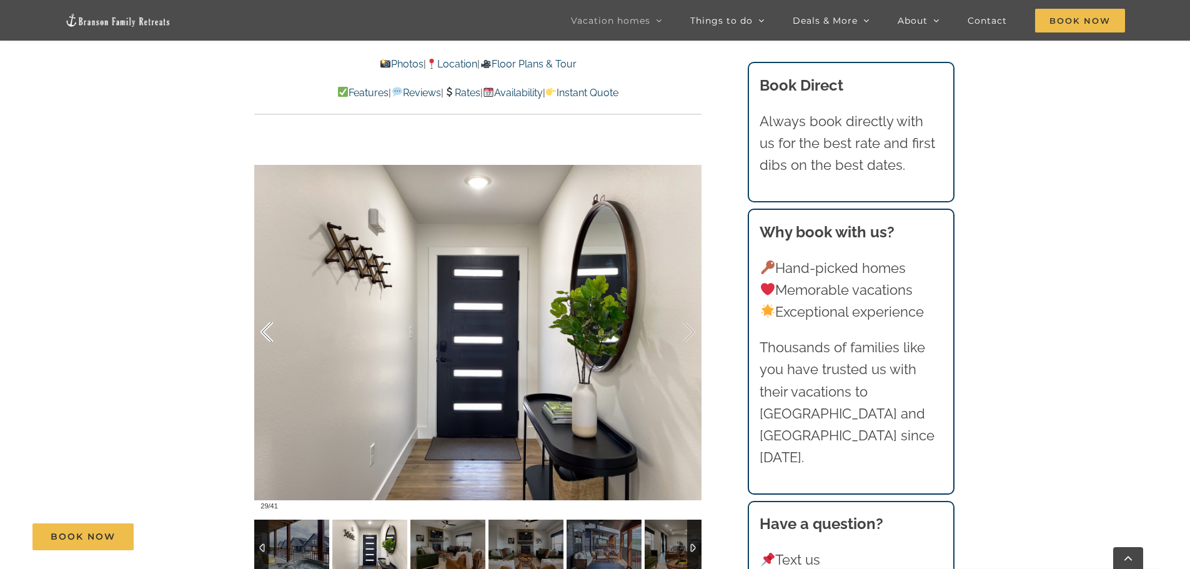
click at [262, 335] on div at bounding box center [279, 332] width 39 height 77
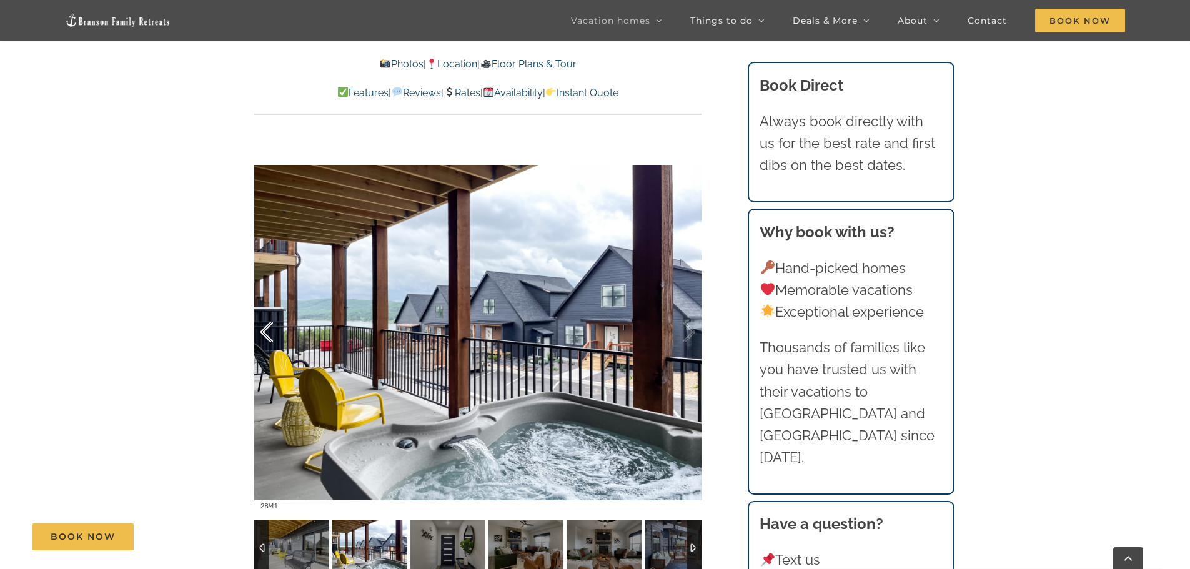
click at [262, 335] on div at bounding box center [279, 332] width 39 height 77
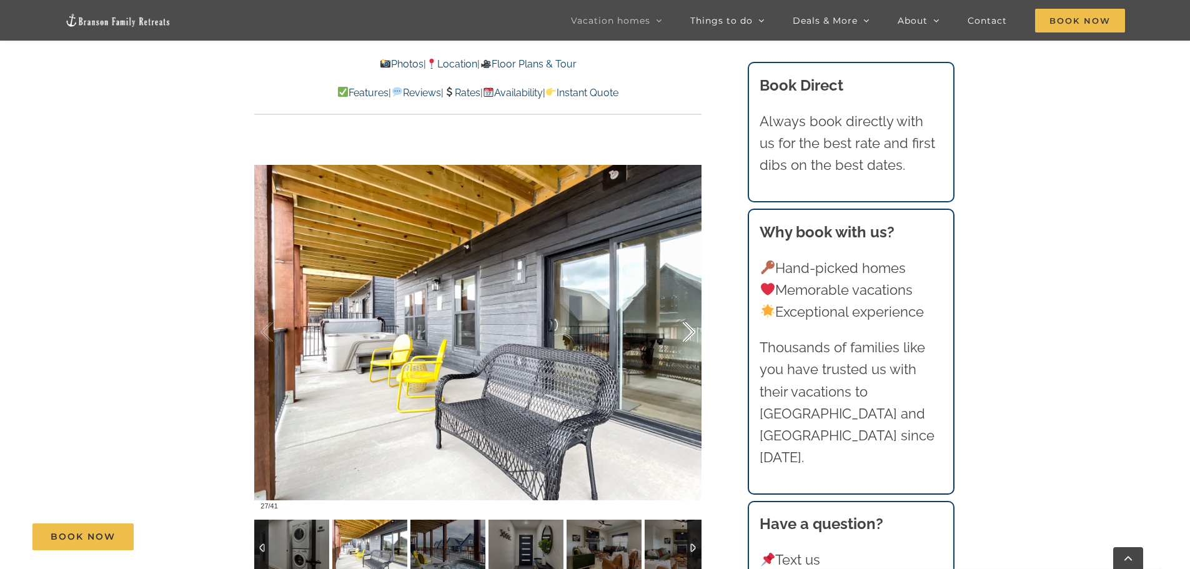
click at [687, 330] on div at bounding box center [675, 332] width 39 height 77
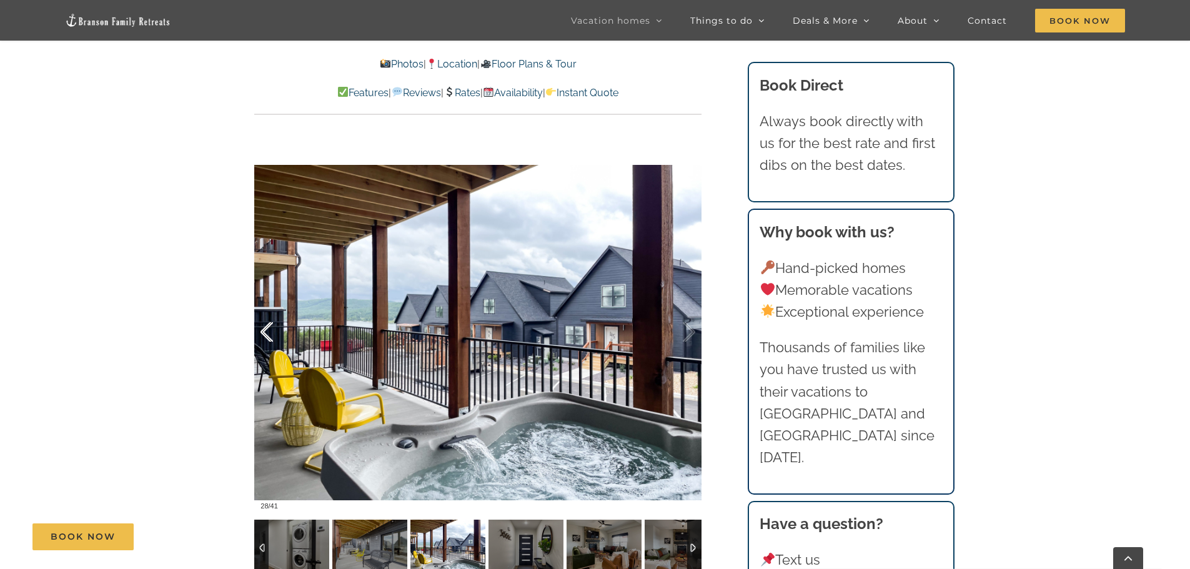
click at [262, 333] on div at bounding box center [279, 332] width 39 height 77
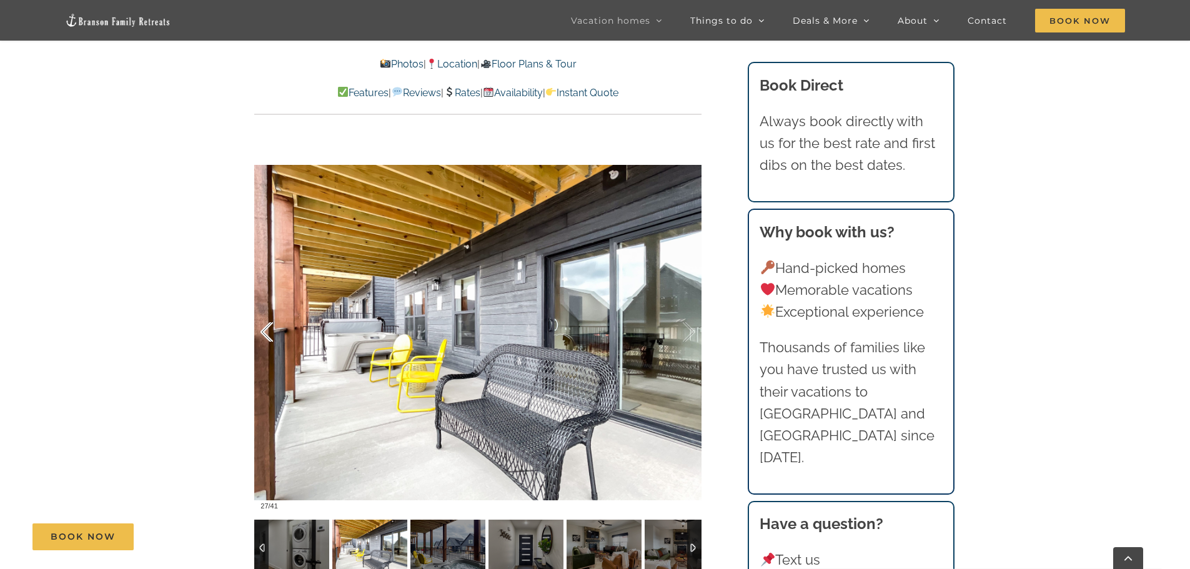
click at [262, 333] on div at bounding box center [279, 332] width 39 height 77
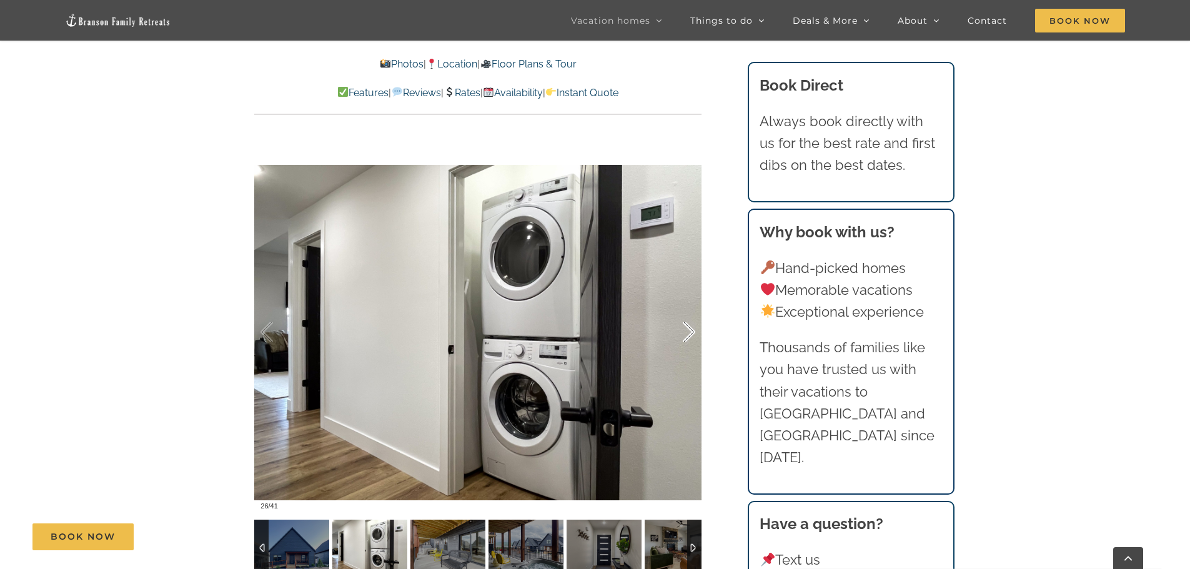
click at [690, 333] on div at bounding box center [675, 332] width 39 height 77
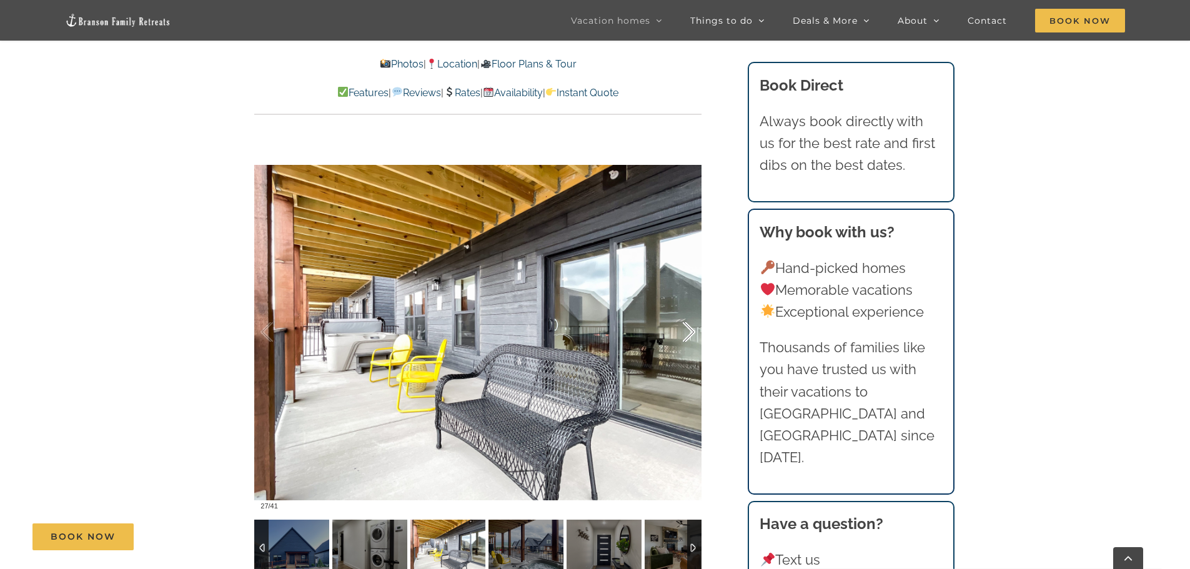
click at [690, 333] on div at bounding box center [675, 332] width 39 height 77
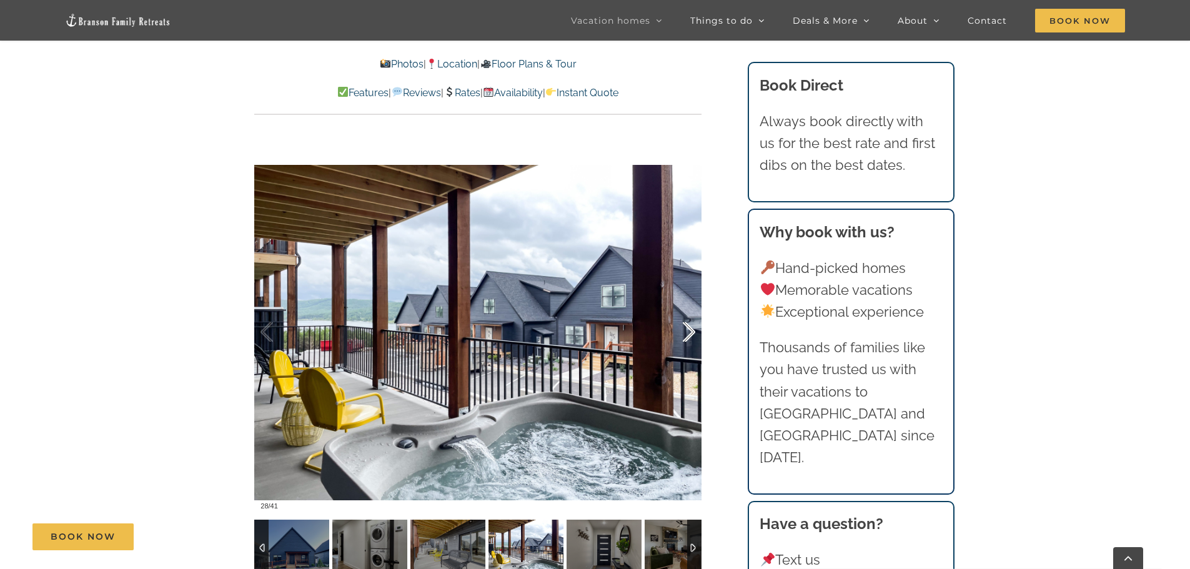
click at [690, 333] on div at bounding box center [675, 332] width 39 height 77
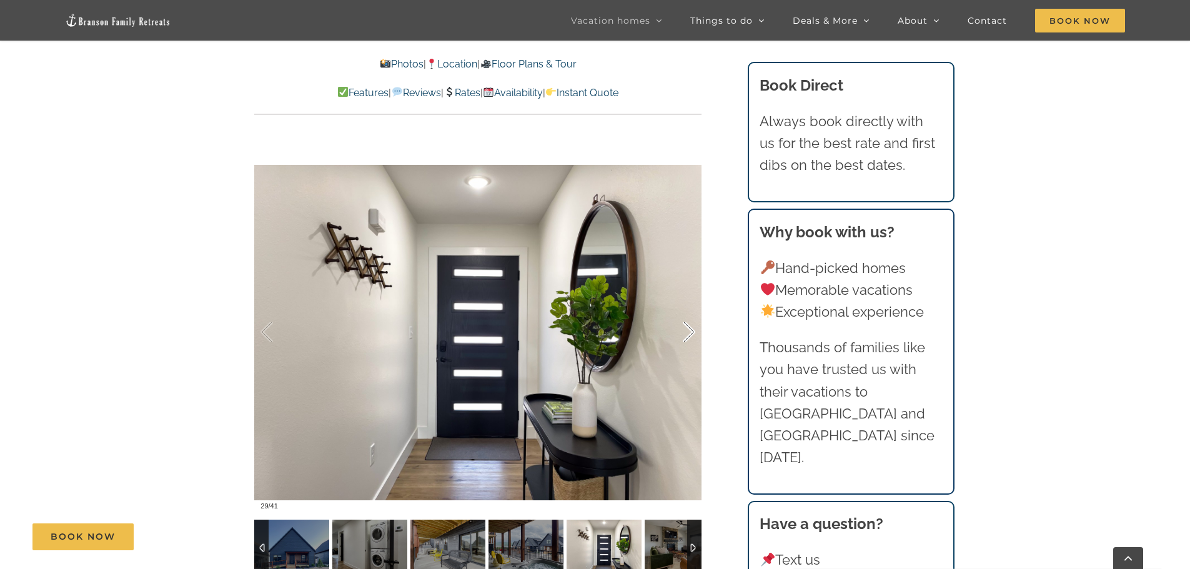
click at [690, 333] on div at bounding box center [675, 332] width 39 height 77
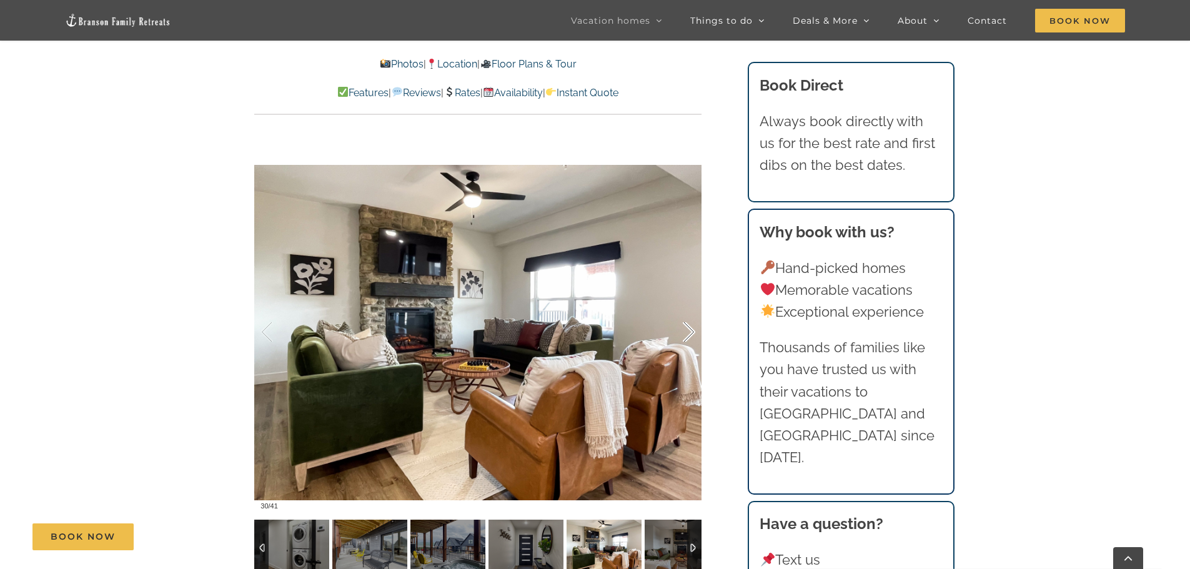
click at [690, 333] on div at bounding box center [675, 332] width 39 height 77
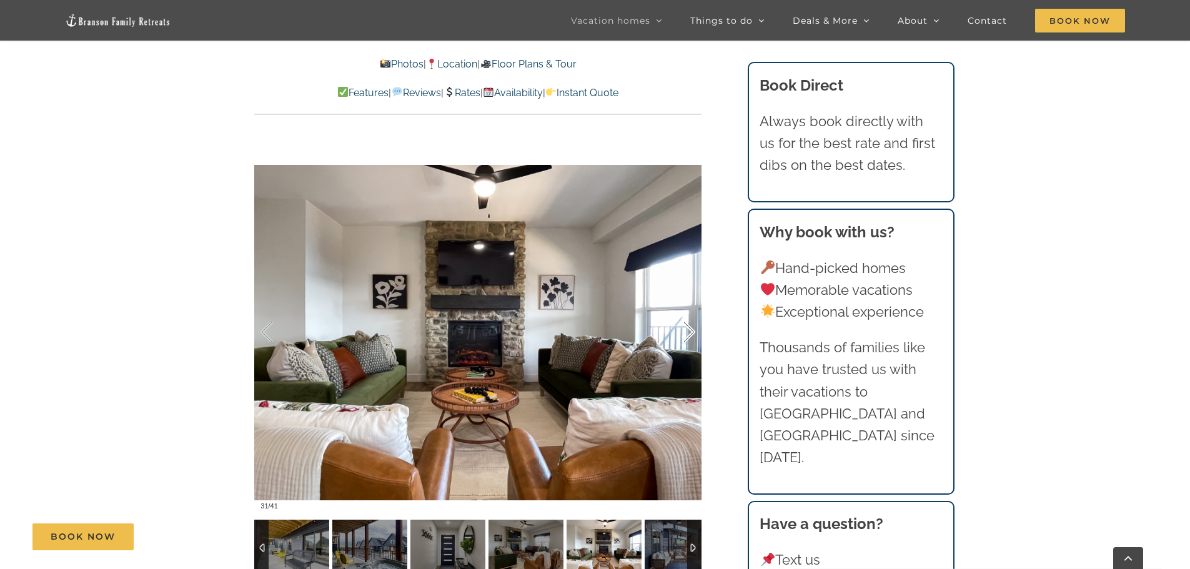
click at [690, 333] on div at bounding box center [675, 332] width 39 height 77
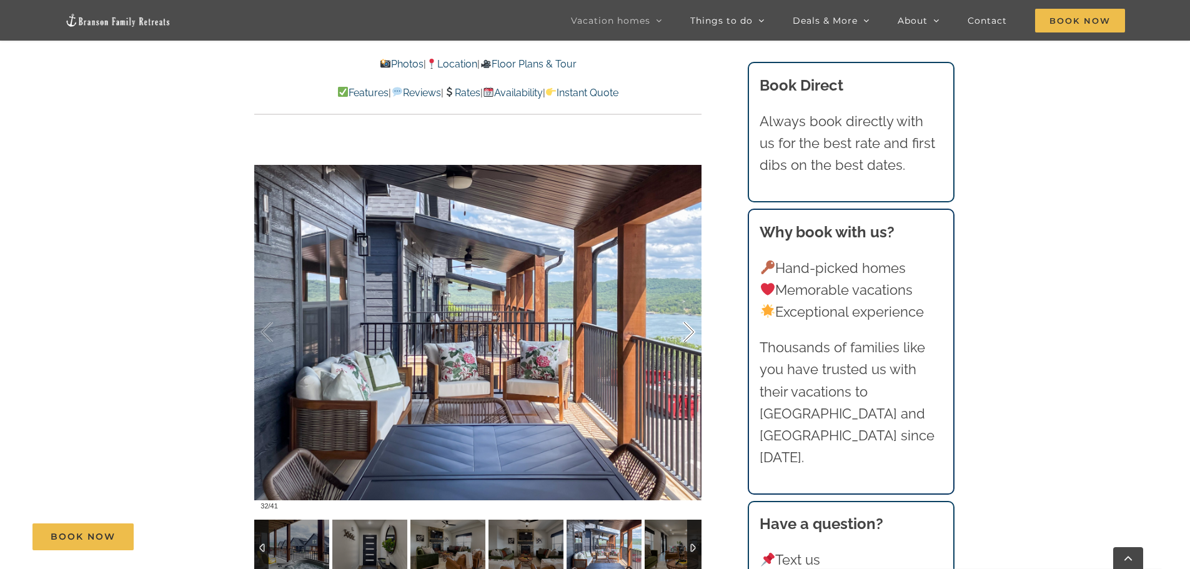
click at [690, 333] on div at bounding box center [675, 332] width 39 height 77
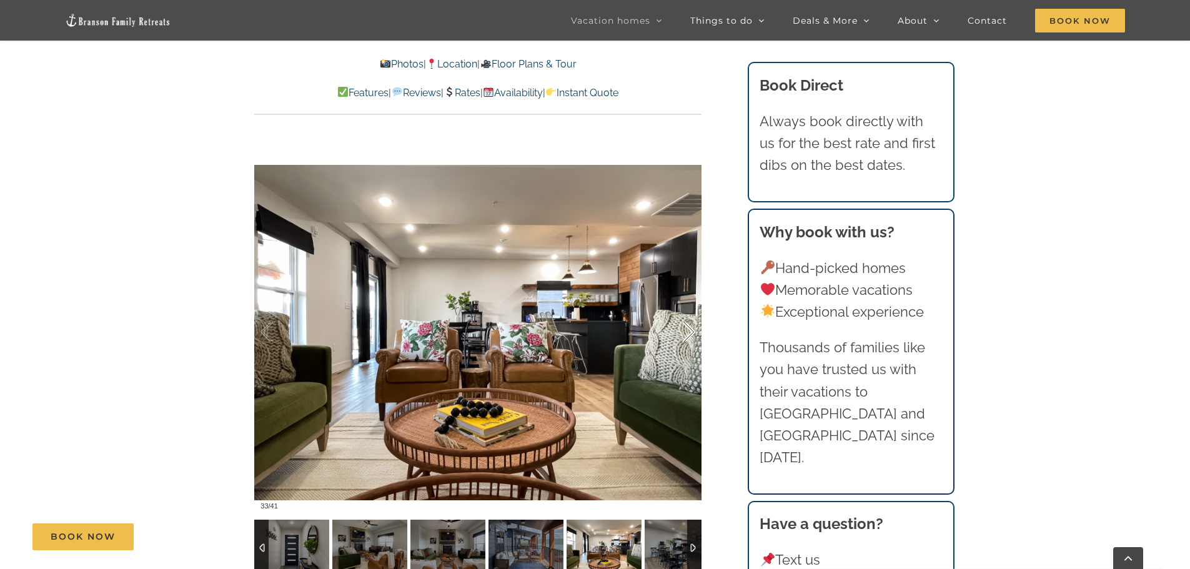
click at [690, 333] on div at bounding box center [675, 332] width 39 height 77
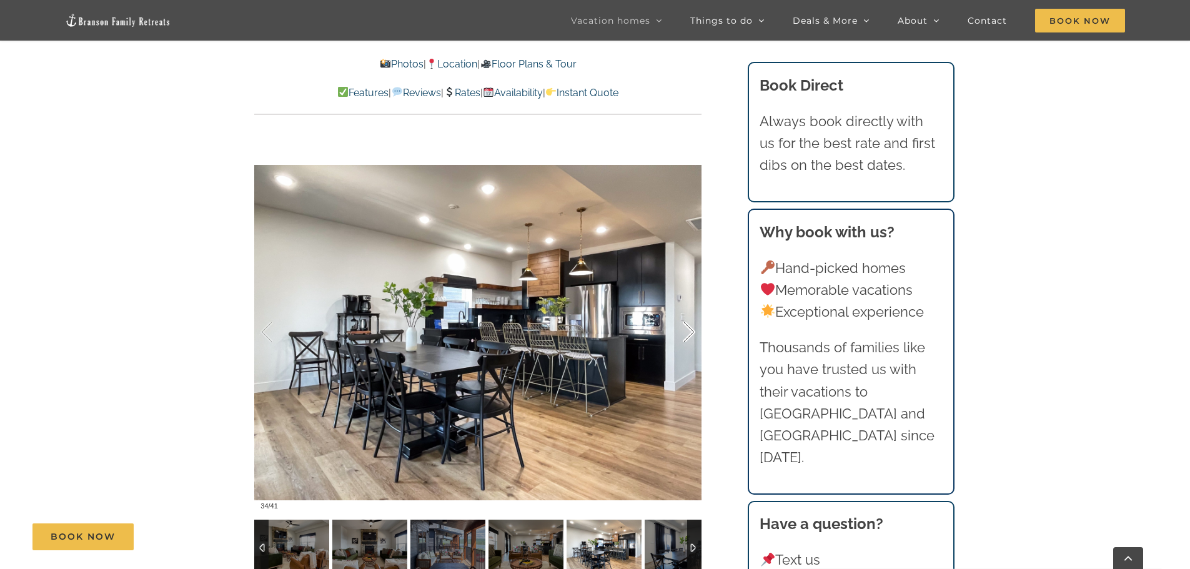
click at [690, 333] on div at bounding box center [675, 332] width 39 height 77
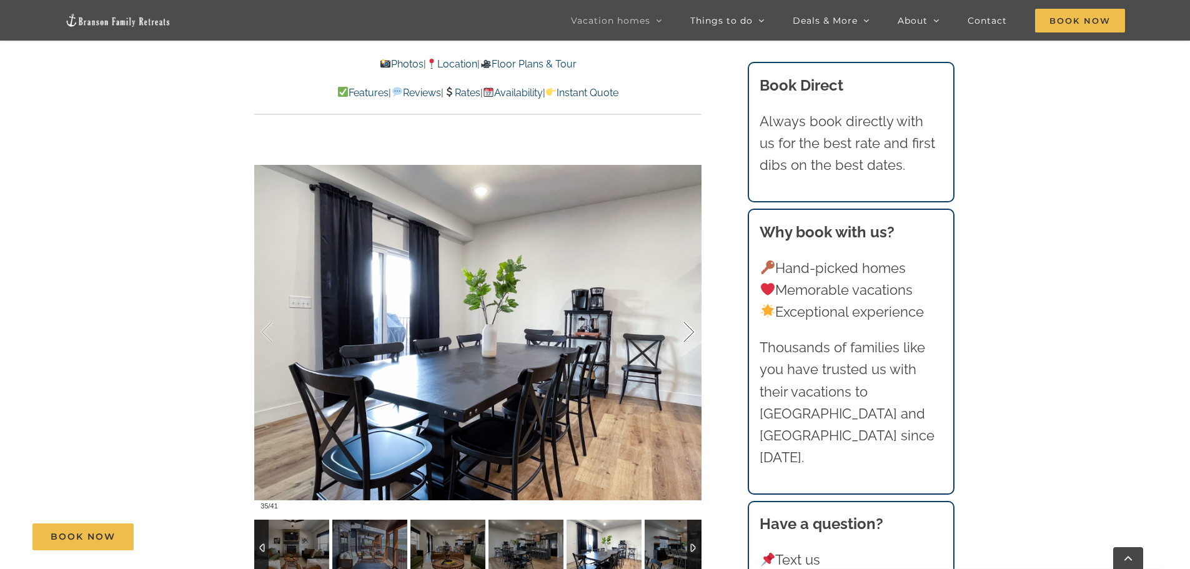
click at [690, 333] on div at bounding box center [675, 332] width 39 height 77
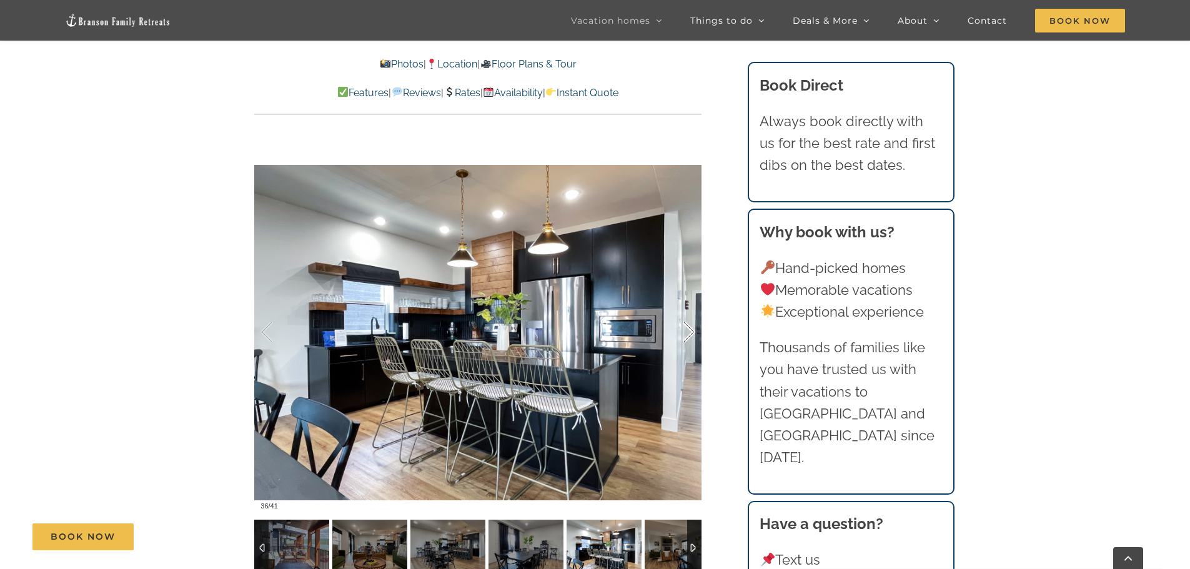
click at [690, 333] on div at bounding box center [675, 332] width 39 height 77
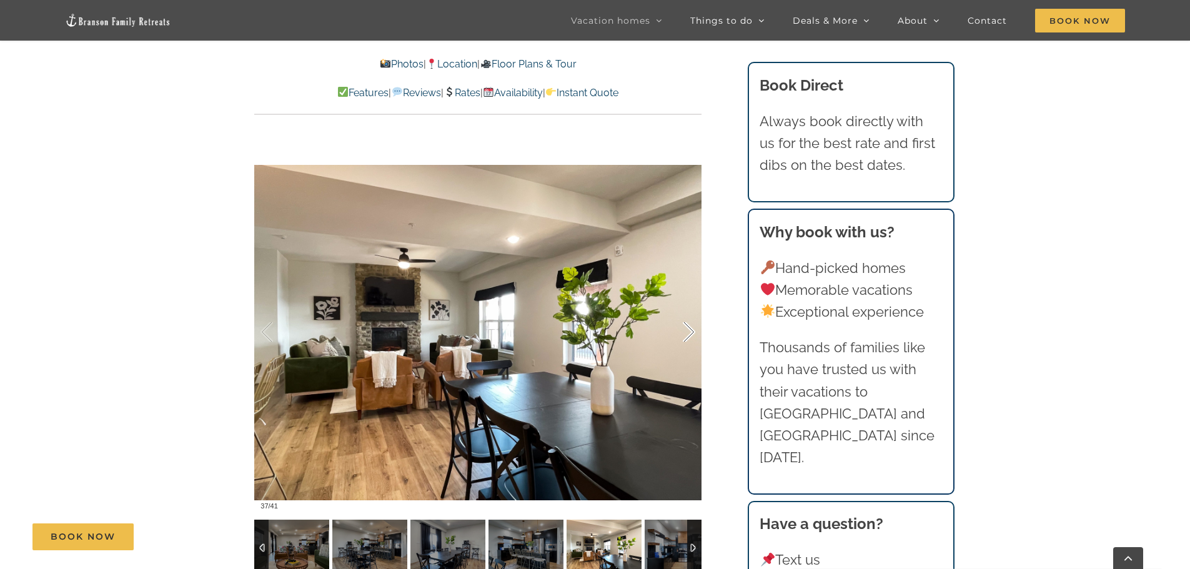
click at [690, 333] on div at bounding box center [675, 332] width 39 height 77
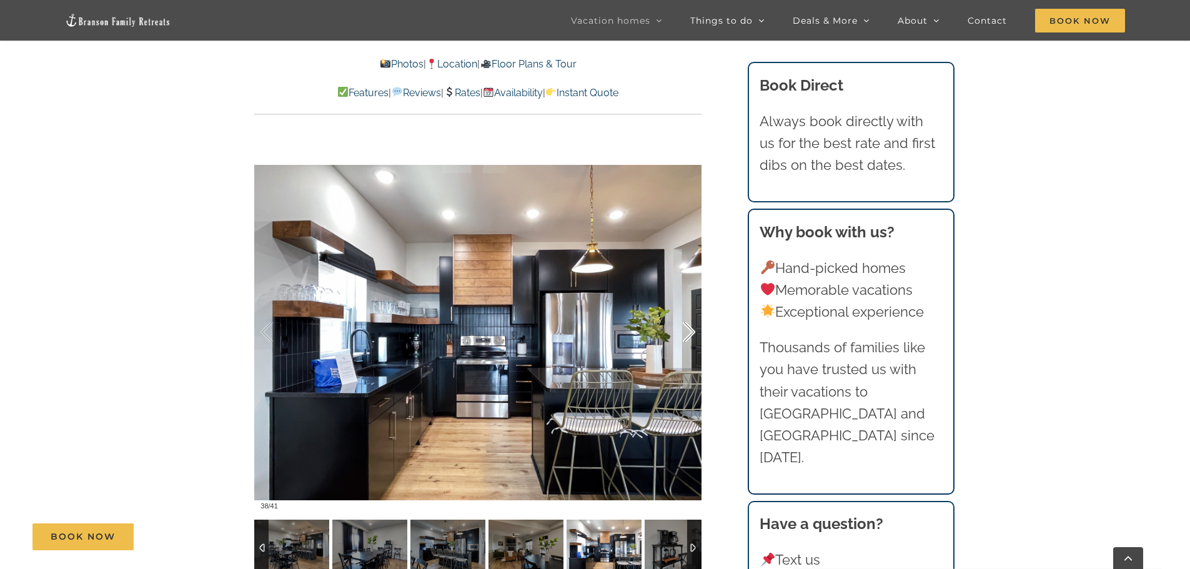
click at [690, 333] on div at bounding box center [675, 332] width 39 height 77
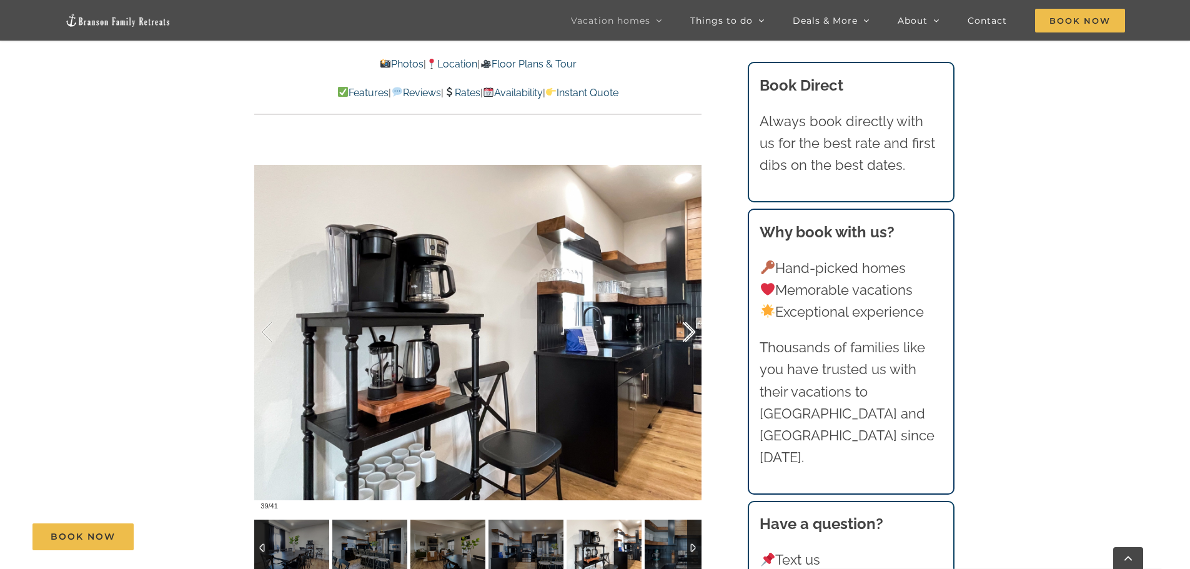
click at [690, 333] on div at bounding box center [675, 332] width 39 height 77
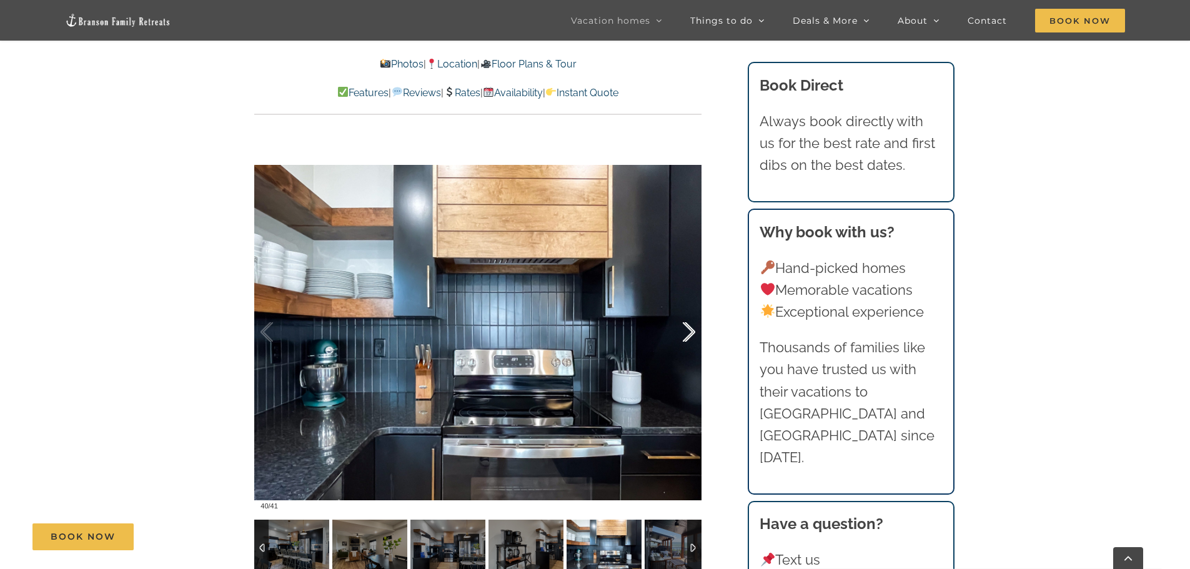
click at [690, 333] on div at bounding box center [675, 332] width 39 height 77
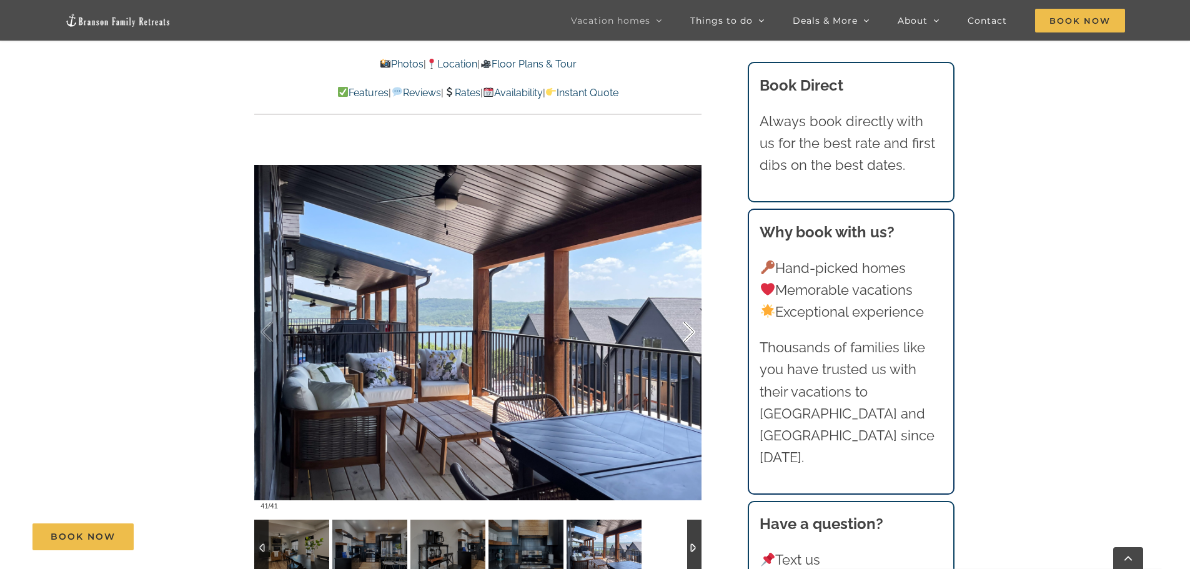
click at [690, 333] on div at bounding box center [675, 332] width 39 height 77
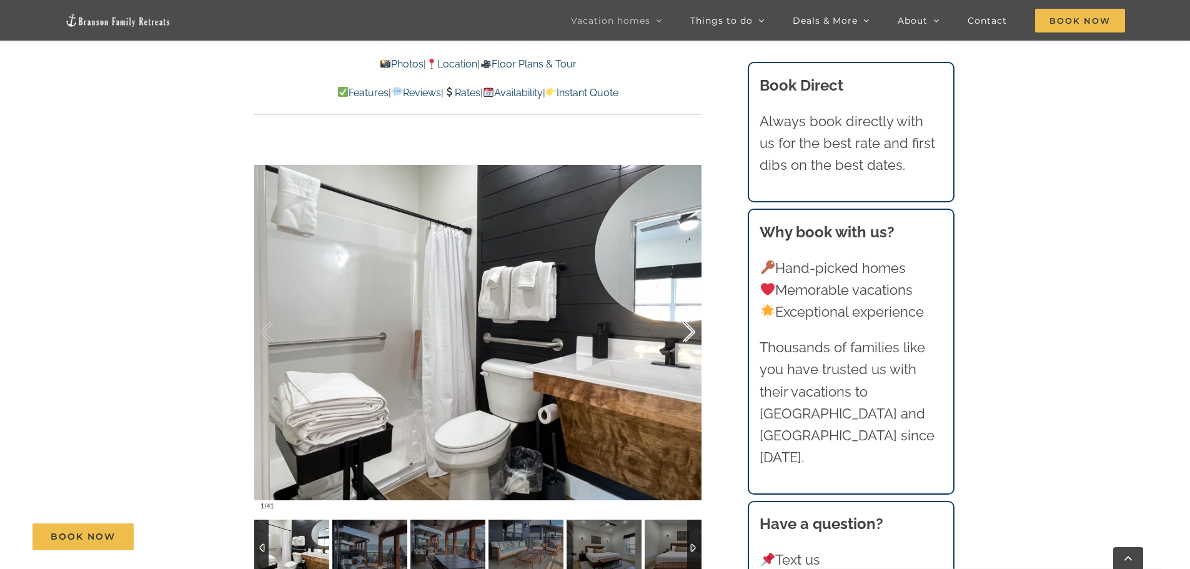
click at [690, 333] on div at bounding box center [675, 332] width 39 height 77
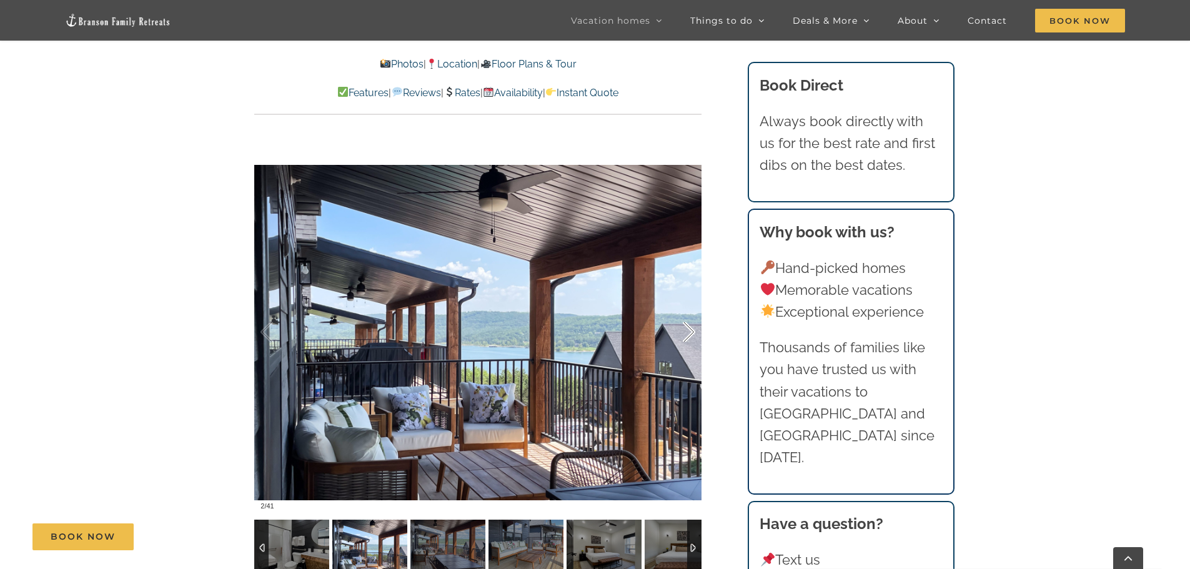
click at [690, 333] on div at bounding box center [675, 332] width 39 height 77
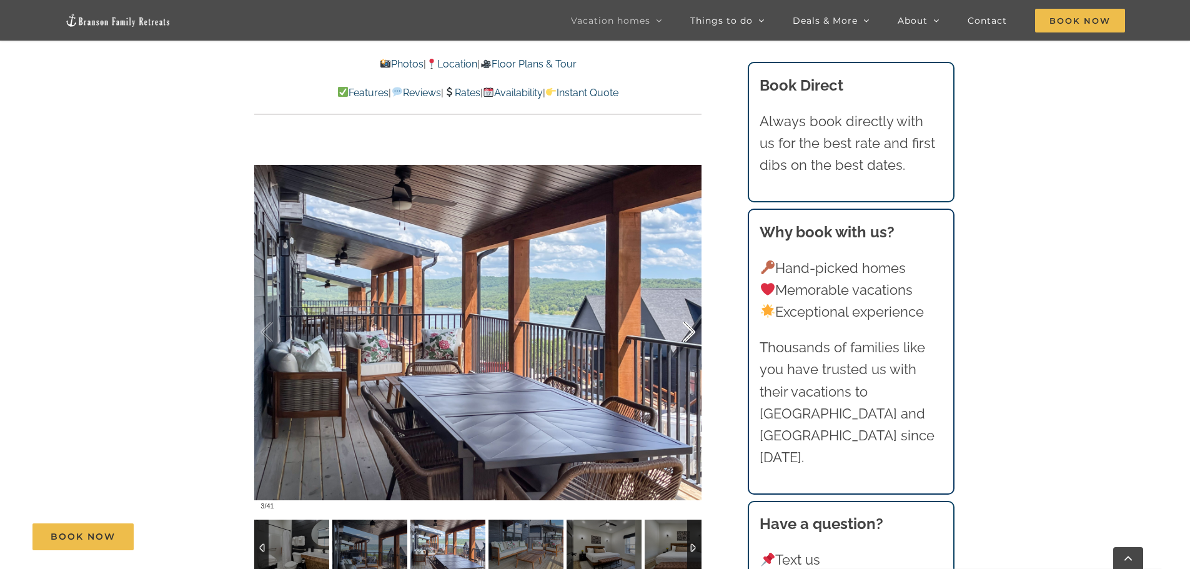
click at [690, 333] on div at bounding box center [675, 332] width 39 height 77
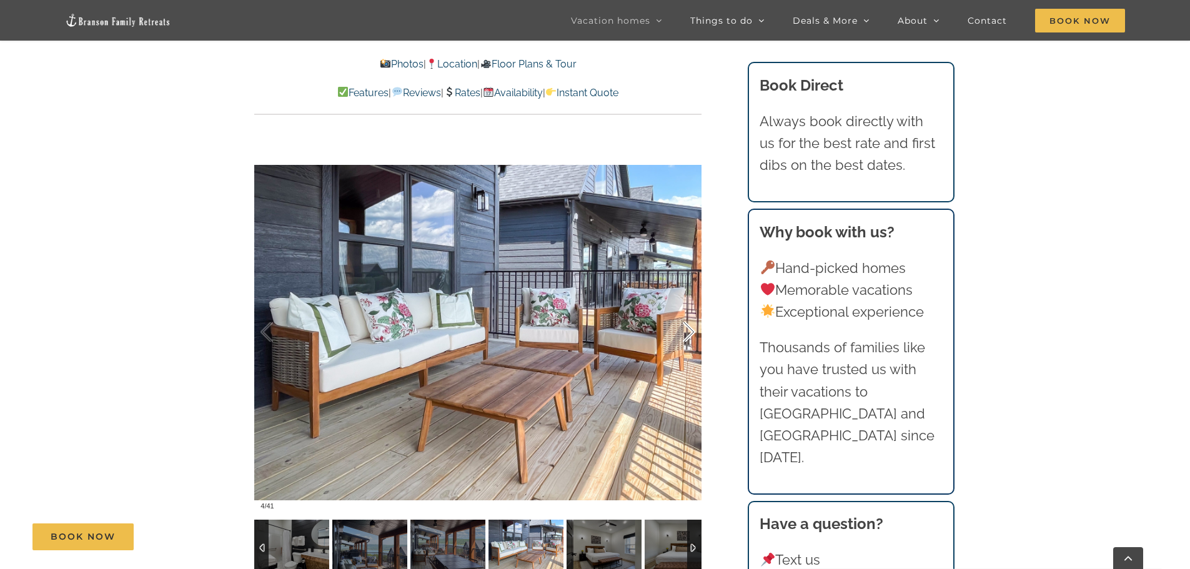
click at [690, 333] on div at bounding box center [675, 332] width 39 height 77
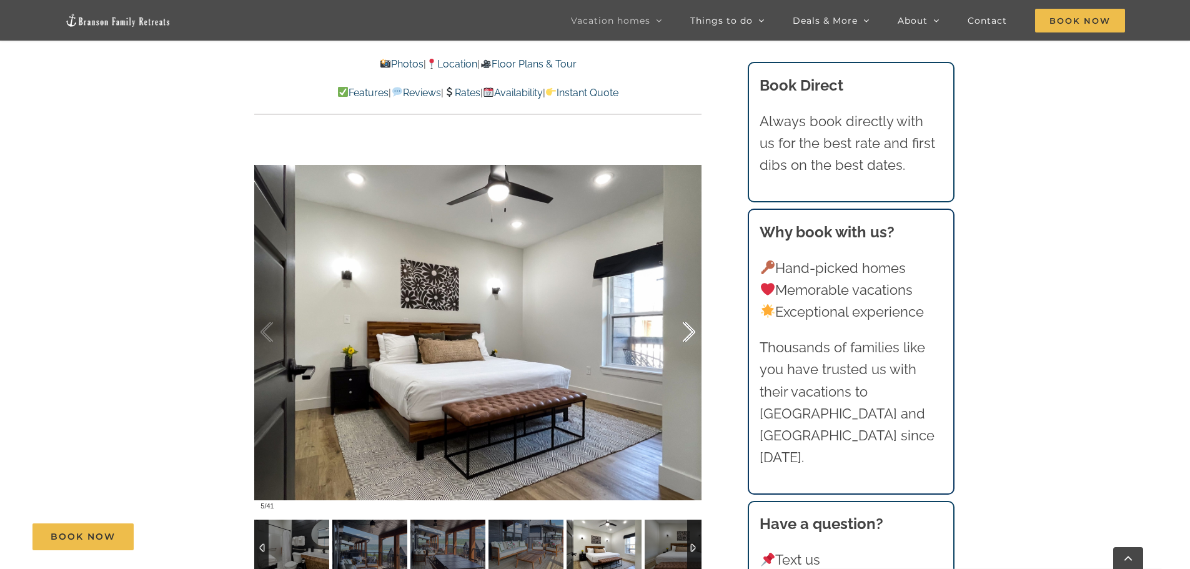
click at [690, 333] on div at bounding box center [675, 332] width 39 height 77
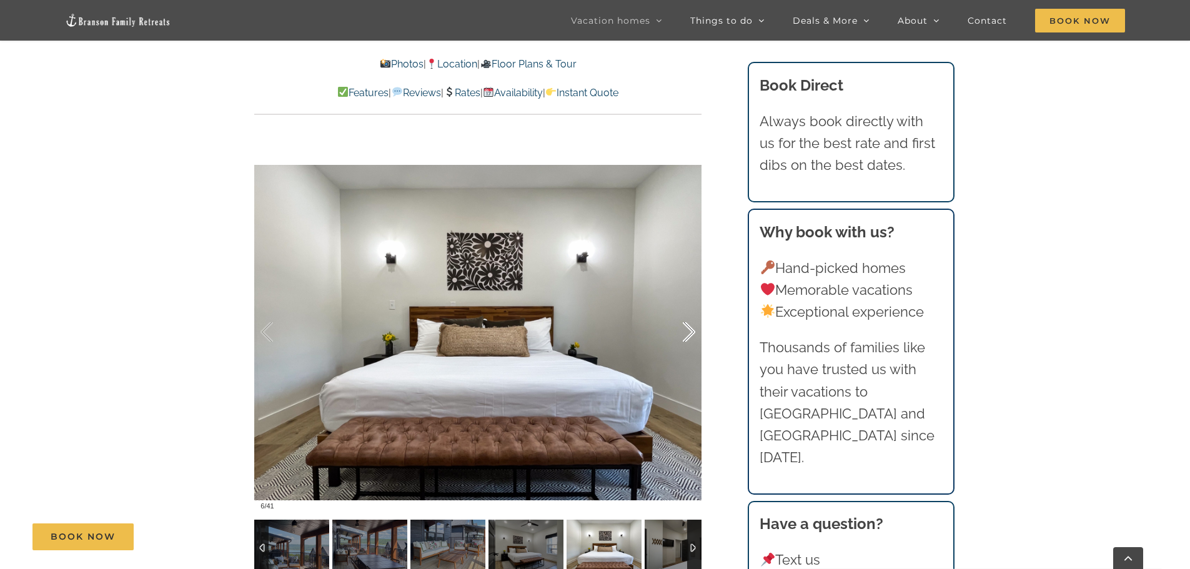
click at [690, 333] on div at bounding box center [675, 332] width 39 height 77
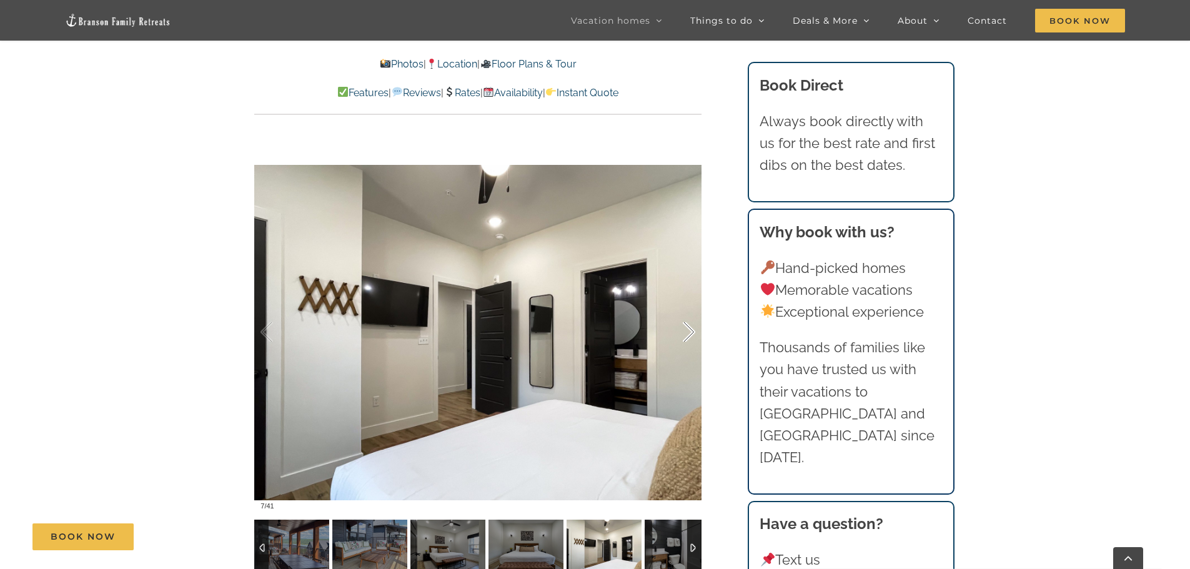
click at [690, 333] on div at bounding box center [675, 332] width 39 height 77
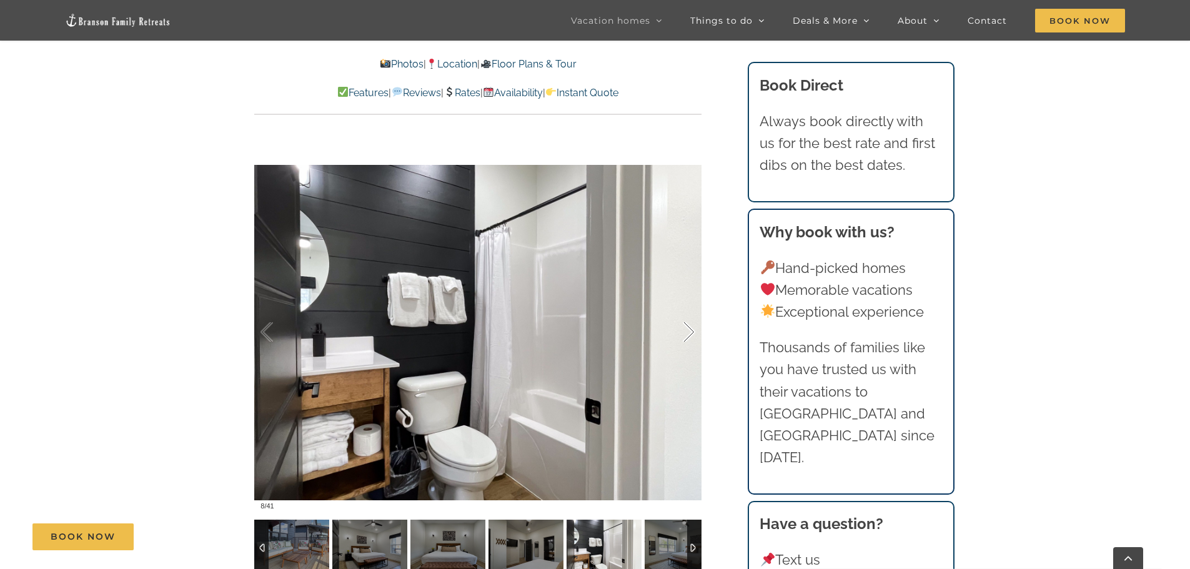
click at [690, 333] on div at bounding box center [675, 332] width 39 height 77
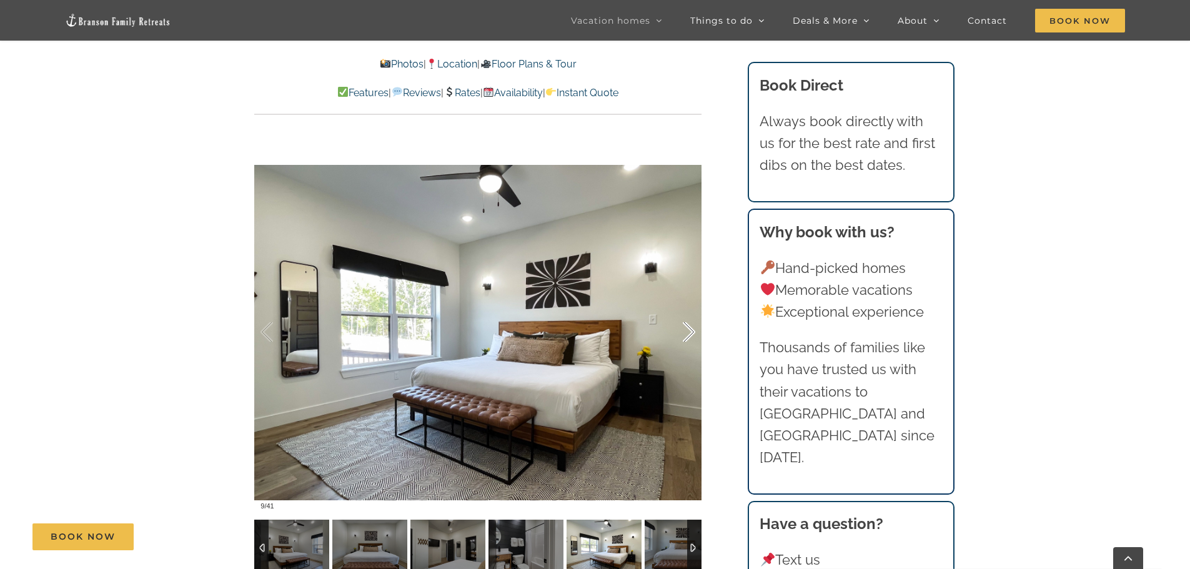
click at [690, 333] on div at bounding box center [675, 332] width 39 height 77
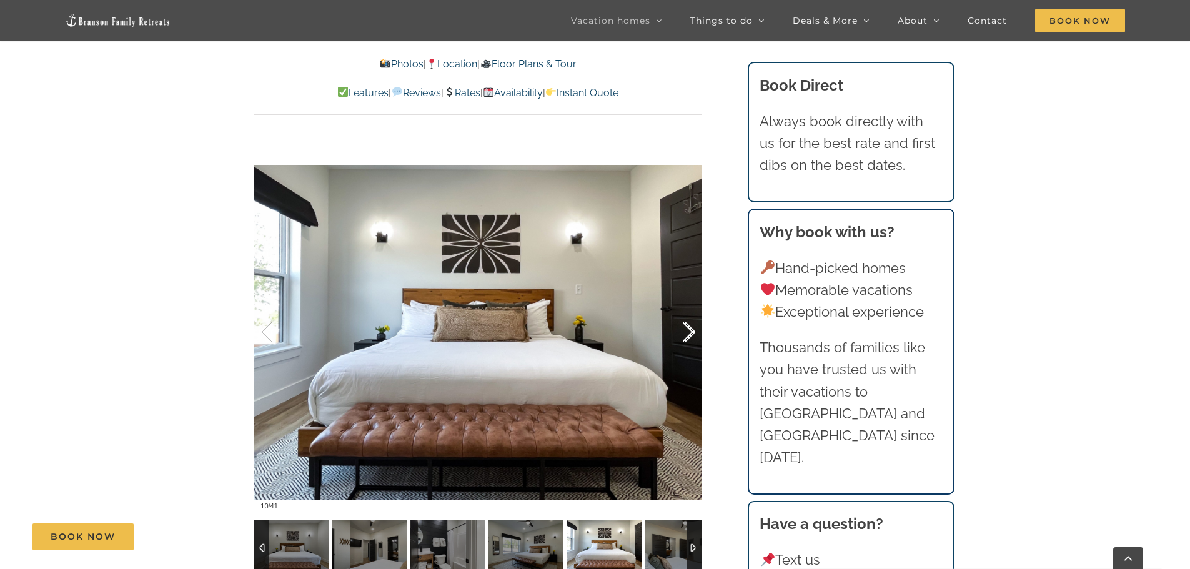
click at [690, 333] on div at bounding box center [675, 332] width 39 height 77
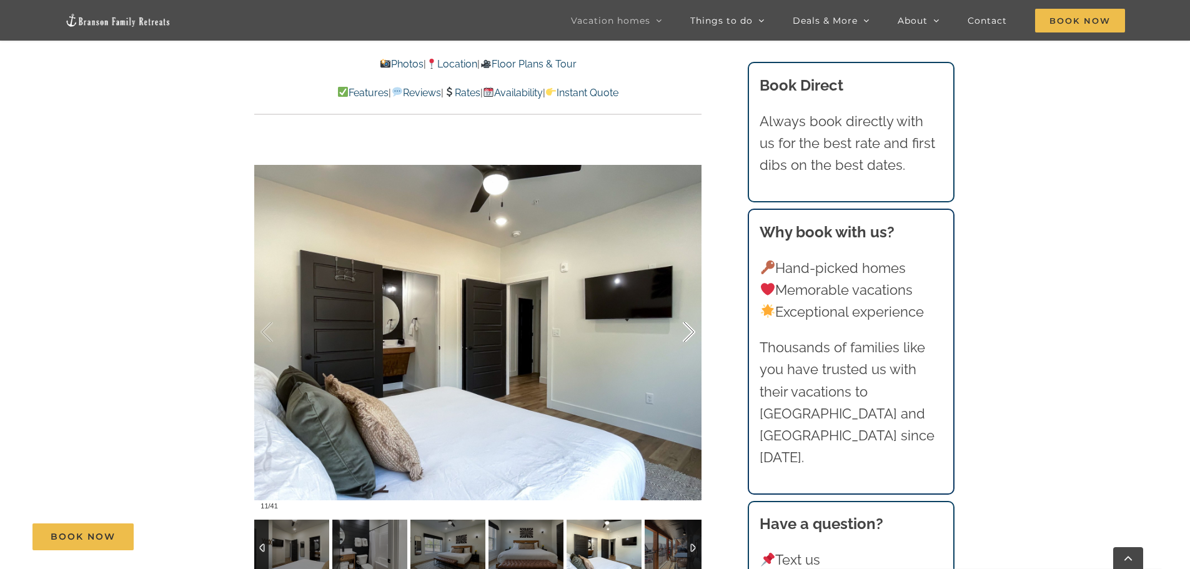
click at [690, 333] on div at bounding box center [675, 332] width 39 height 77
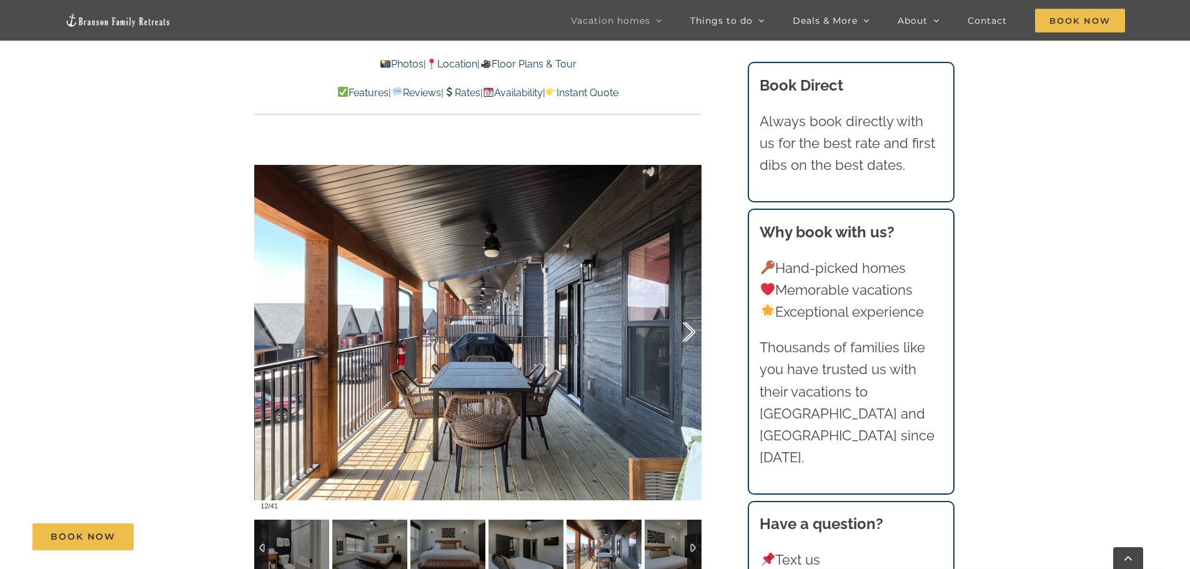
click at [690, 333] on div at bounding box center [675, 332] width 39 height 77
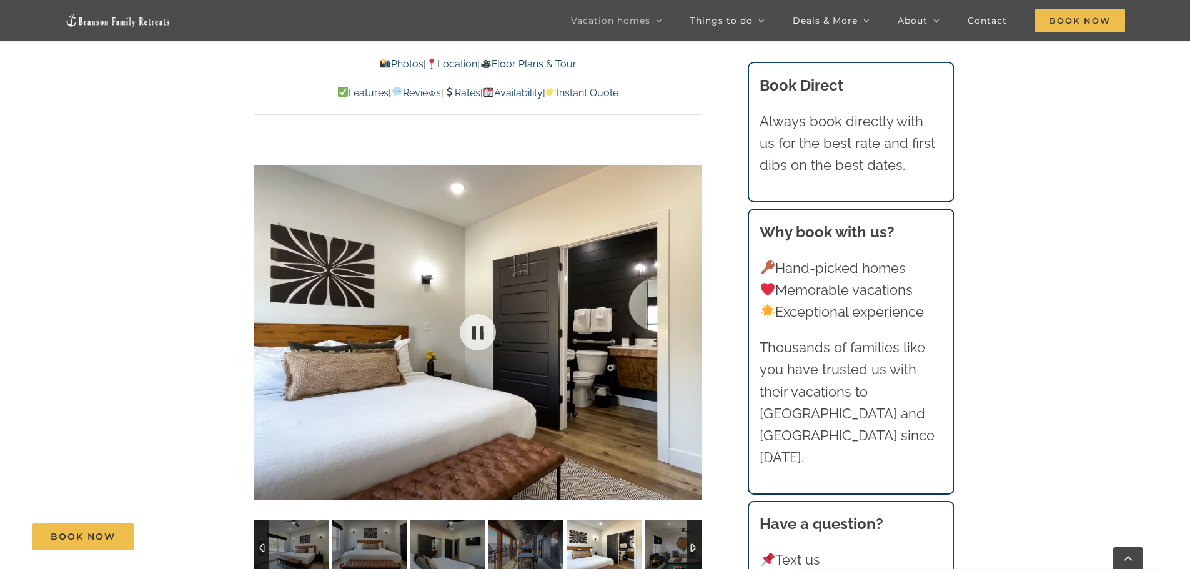
click at [690, 333] on div at bounding box center [477, 332] width 447 height 367
click at [690, 333] on div at bounding box center [675, 332] width 39 height 77
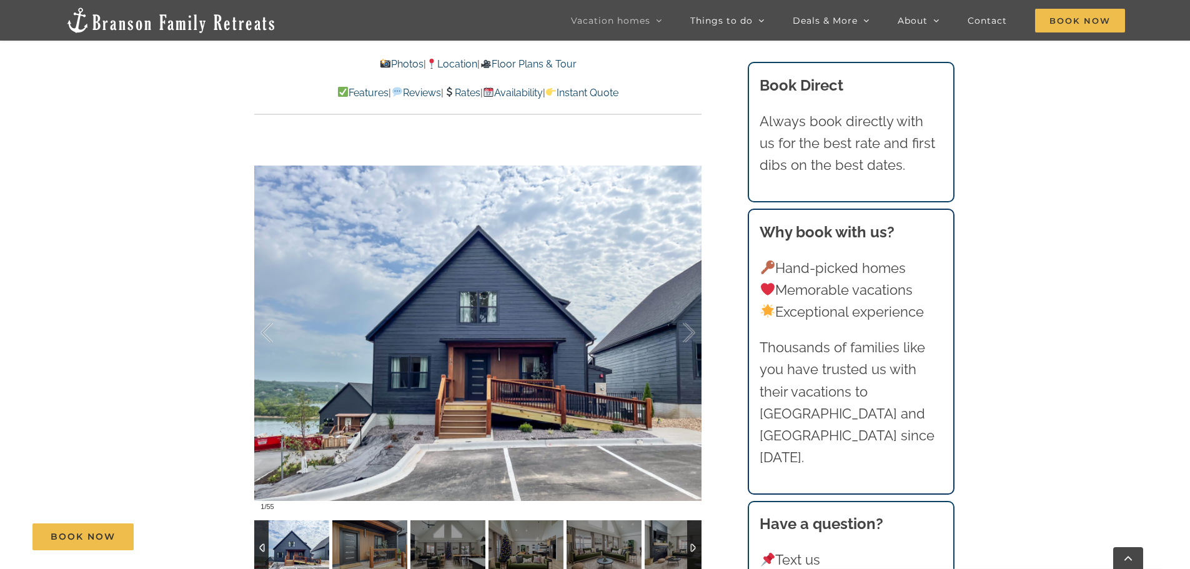
scroll to position [999, 0]
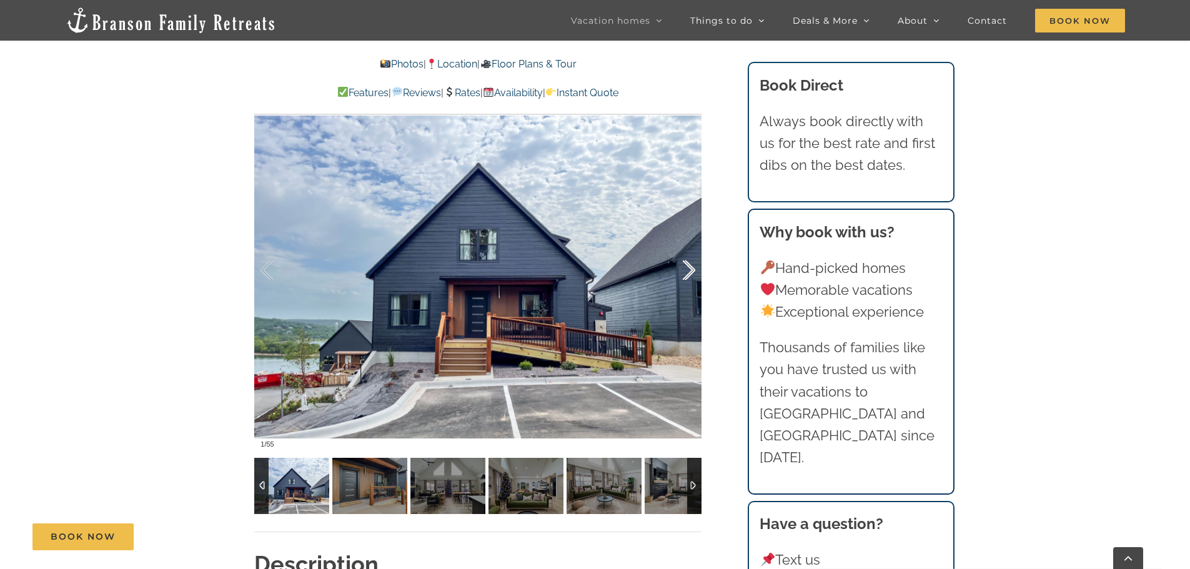
click at [682, 271] on div at bounding box center [675, 270] width 39 height 77
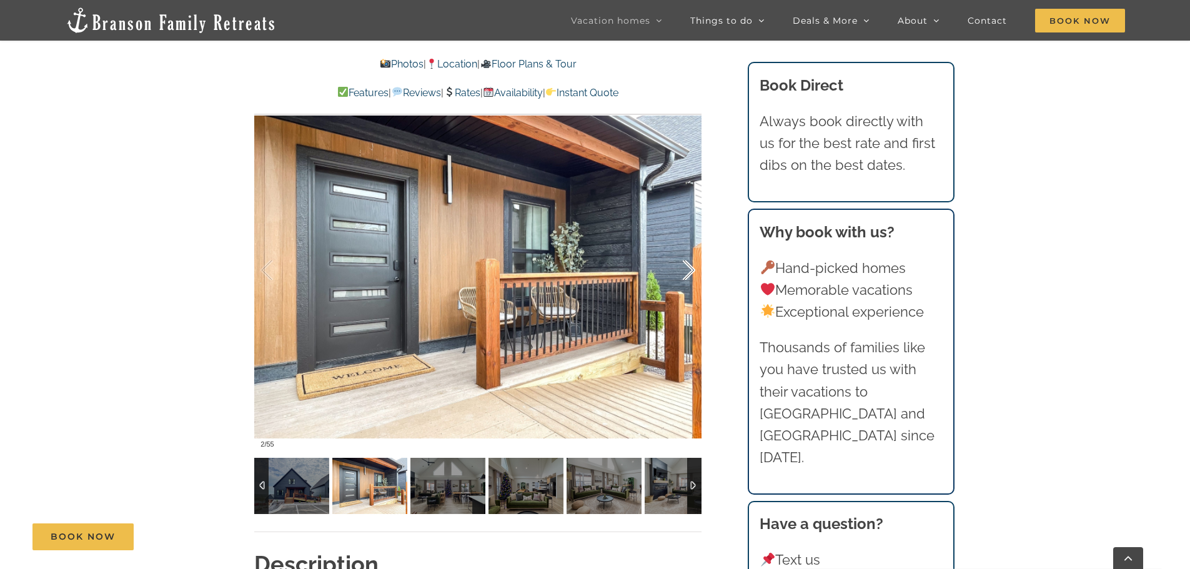
click at [682, 271] on div at bounding box center [675, 270] width 39 height 77
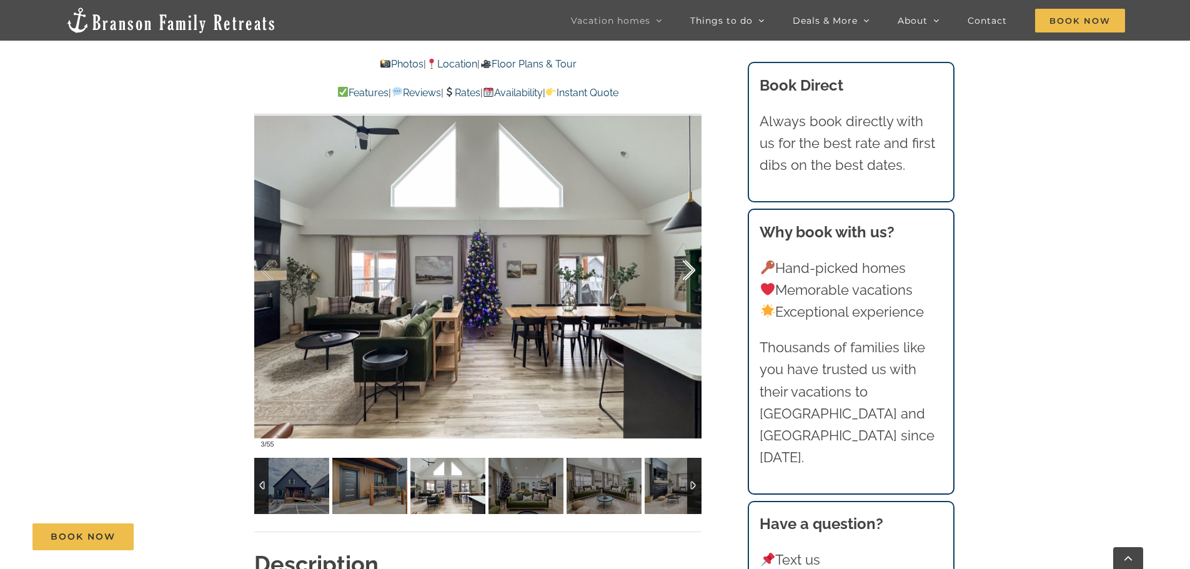
click at [684, 270] on div at bounding box center [675, 270] width 39 height 77
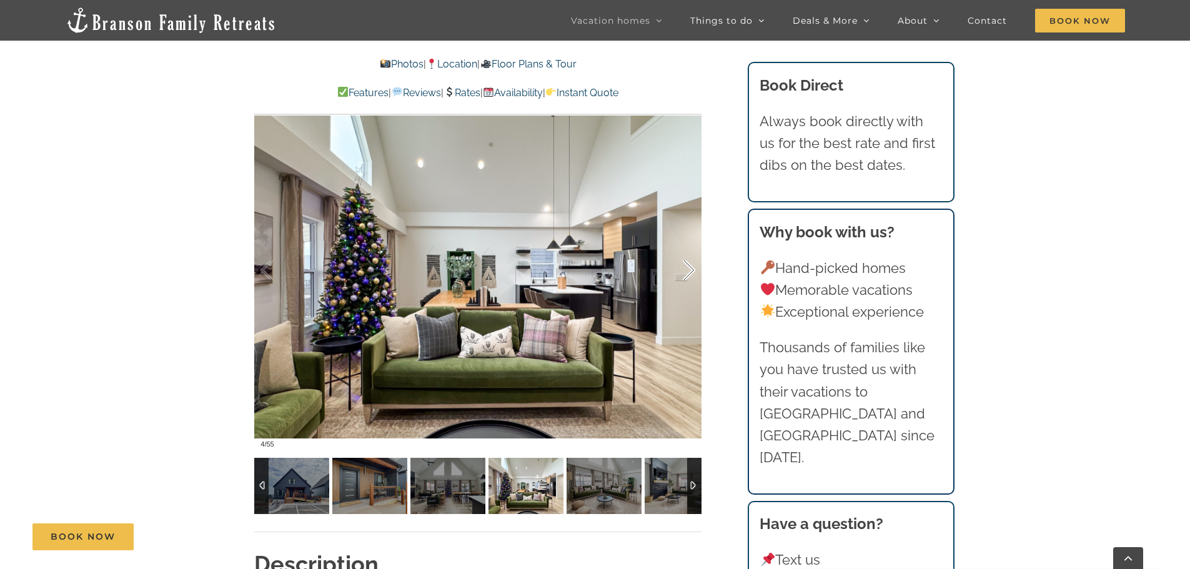
click at [684, 270] on div at bounding box center [675, 270] width 39 height 77
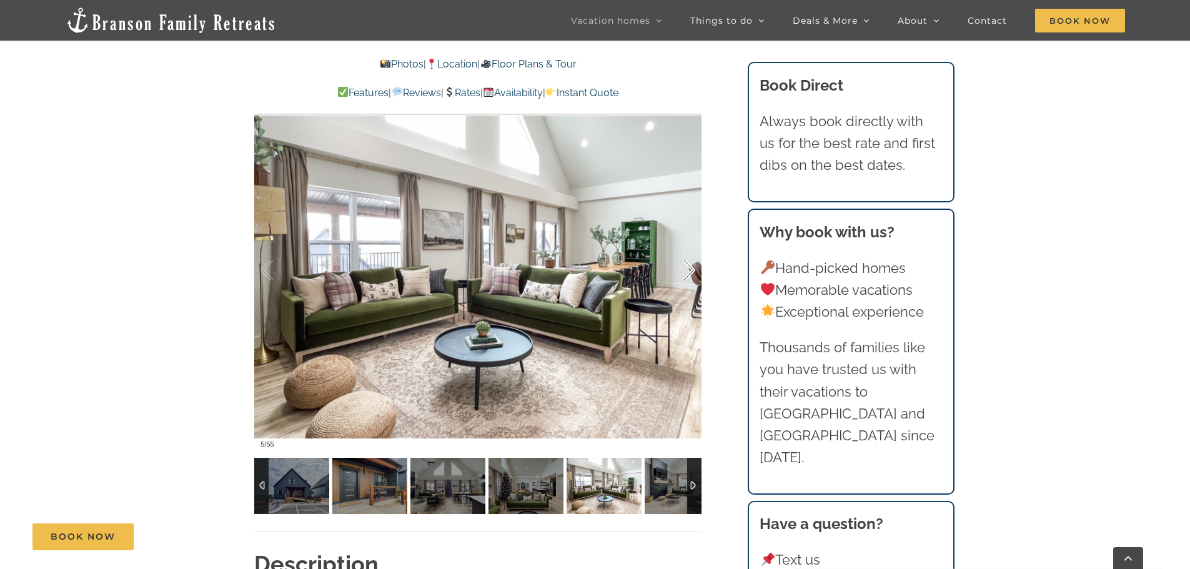
click at [684, 270] on div at bounding box center [675, 270] width 39 height 77
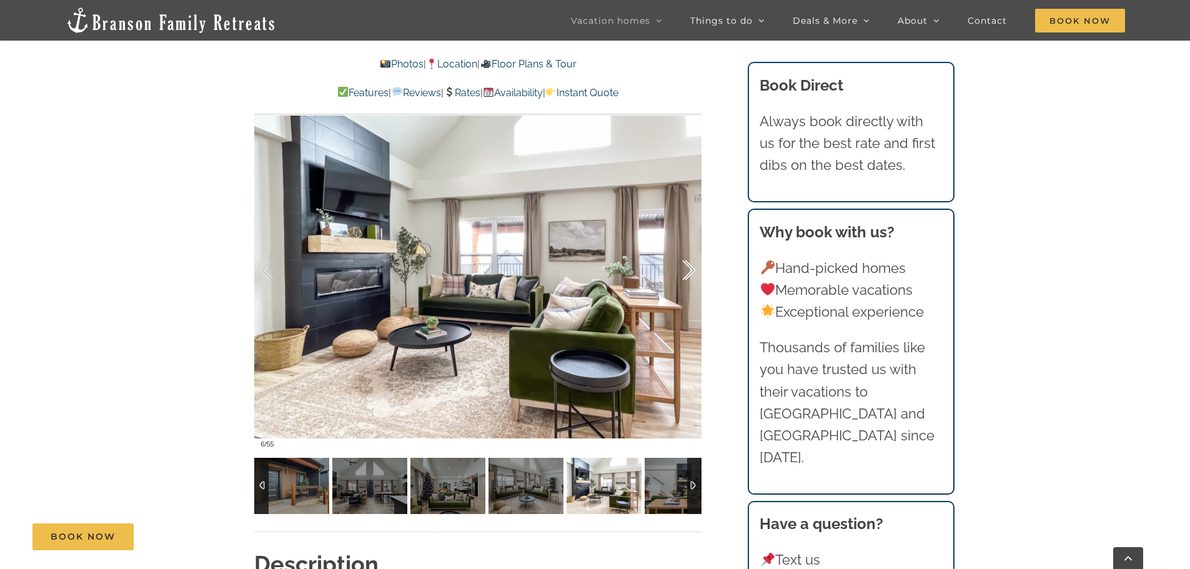
click at [684, 270] on div at bounding box center [675, 270] width 39 height 77
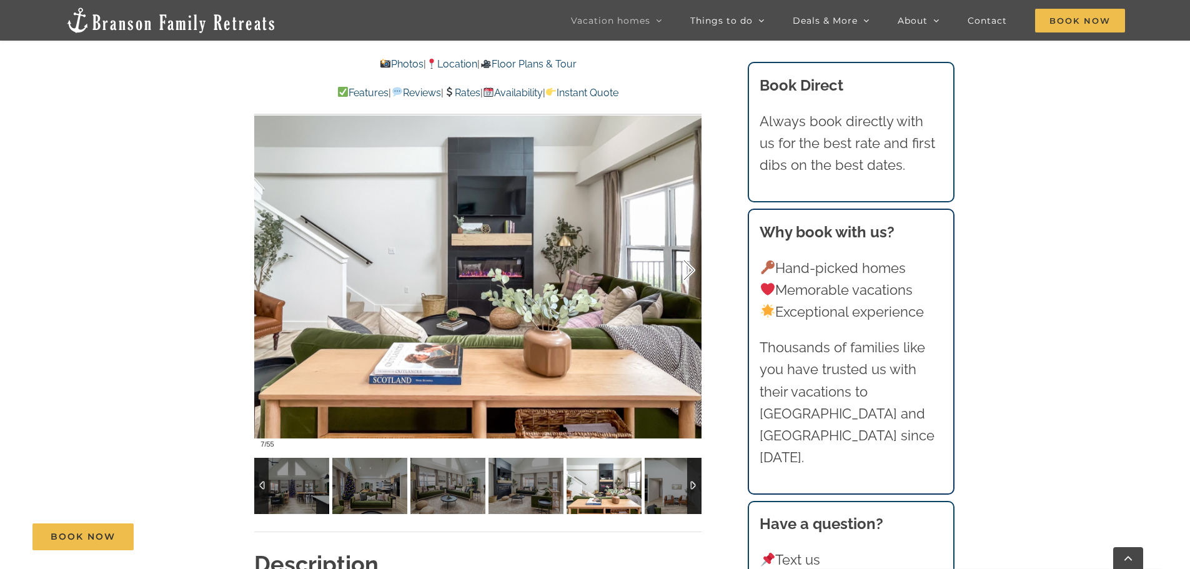
click at [687, 270] on div at bounding box center [675, 270] width 39 height 77
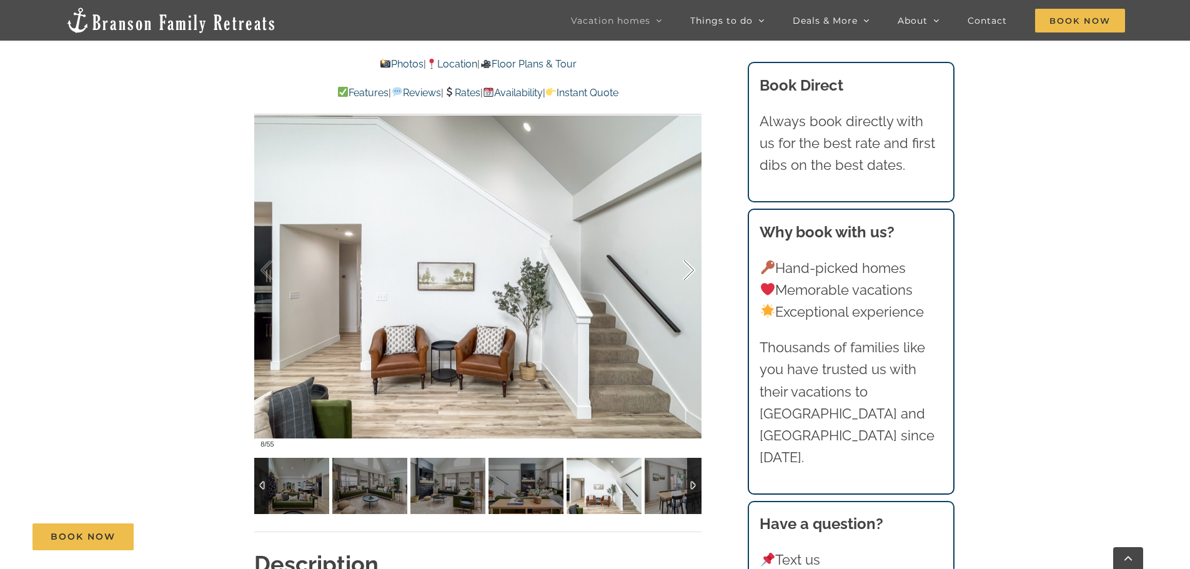
click at [687, 270] on div at bounding box center [675, 270] width 39 height 77
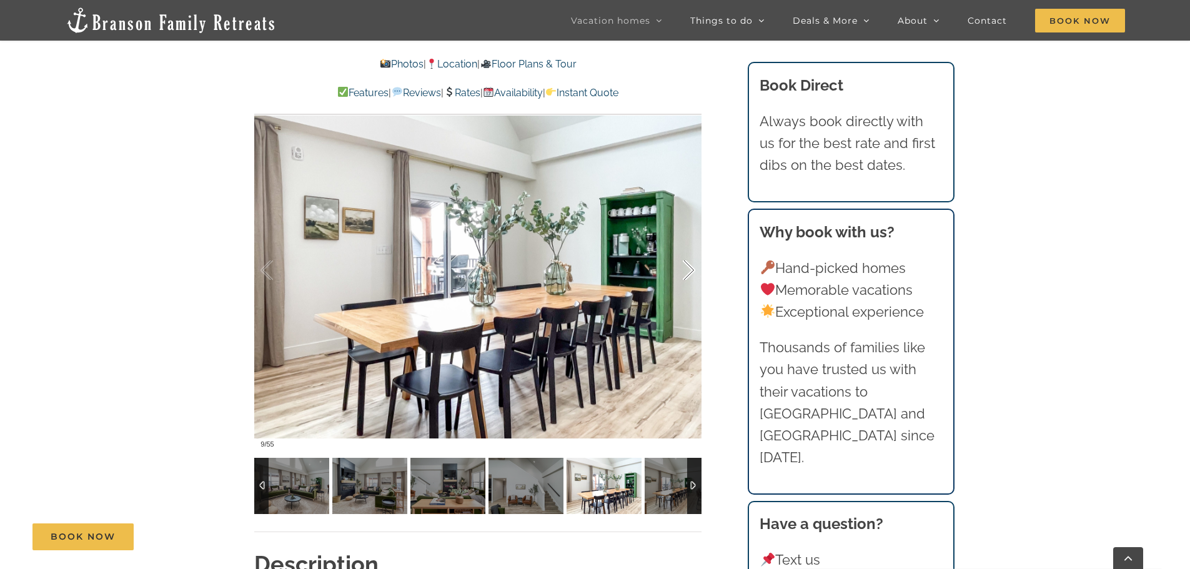
click at [687, 270] on div at bounding box center [675, 270] width 39 height 77
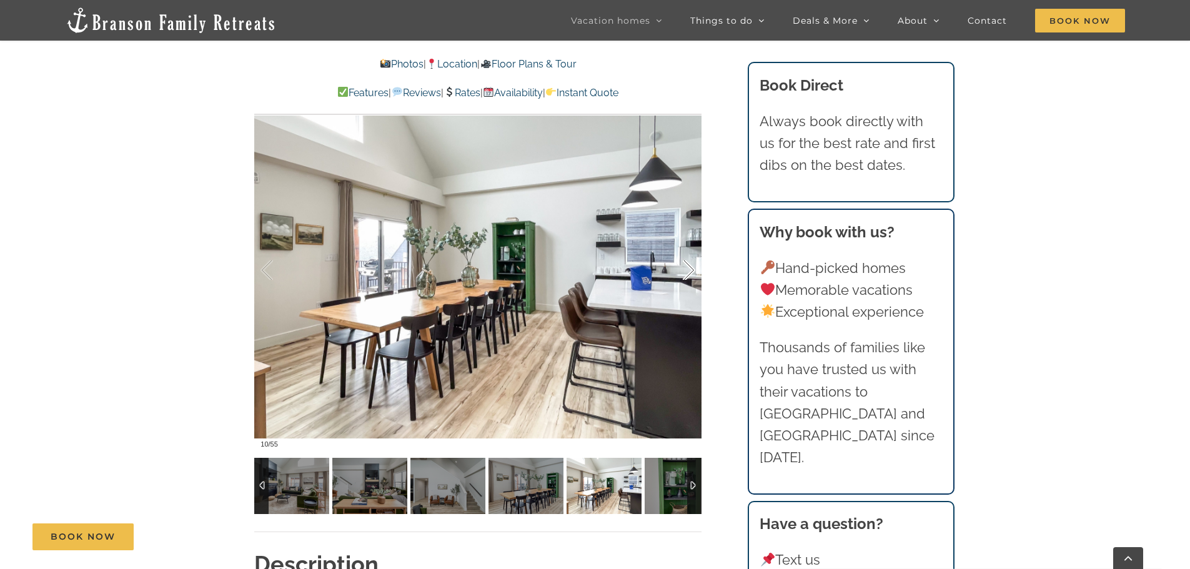
click at [687, 270] on div at bounding box center [675, 270] width 39 height 77
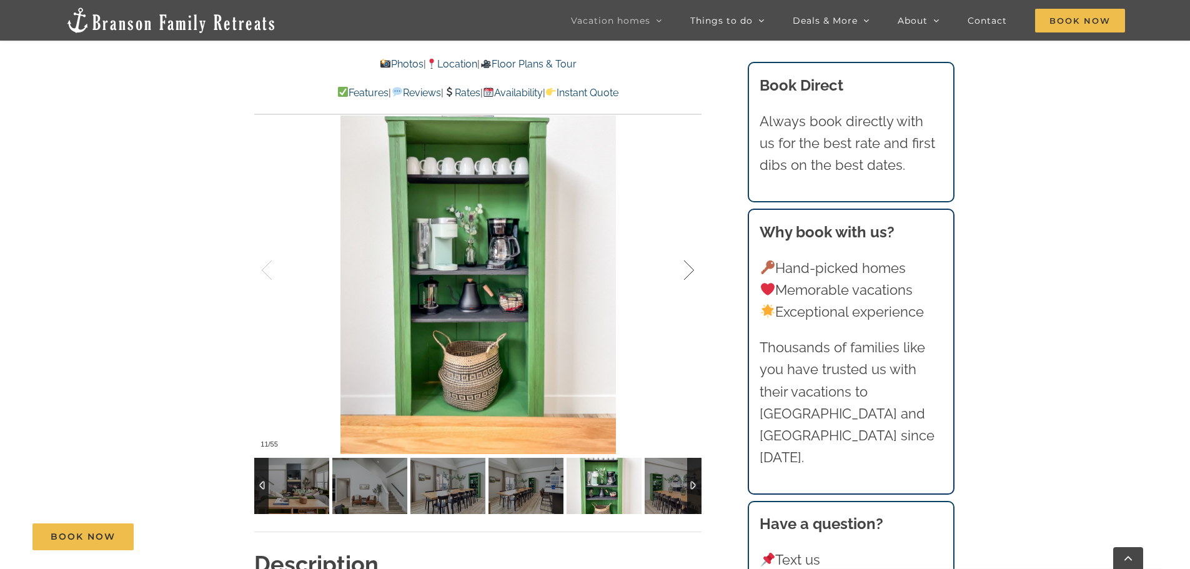
click at [687, 270] on div at bounding box center [675, 270] width 39 height 77
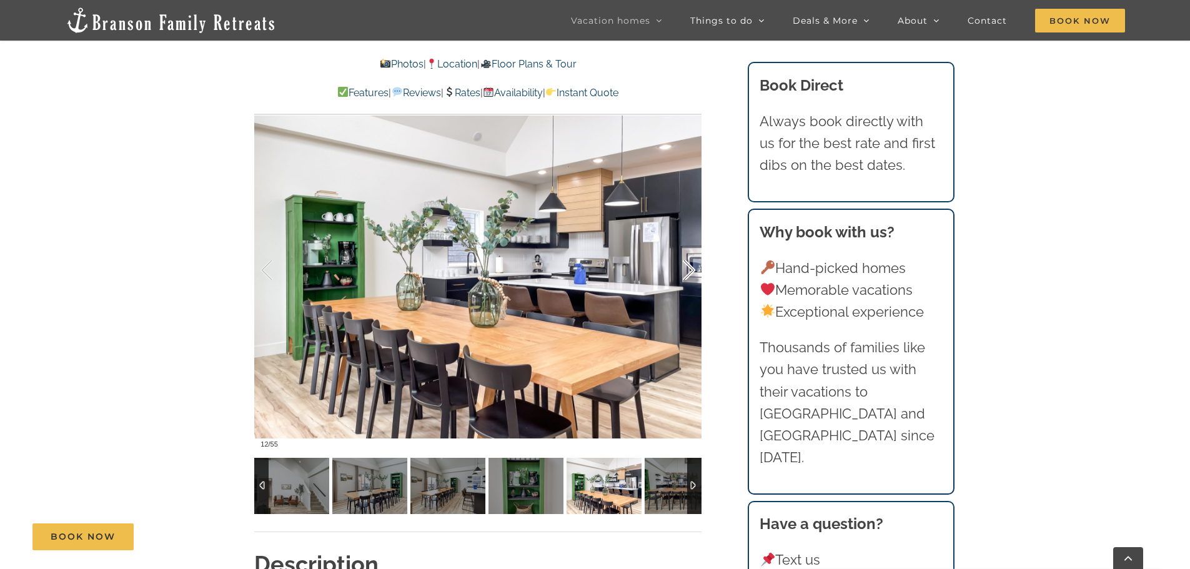
click at [687, 270] on div at bounding box center [675, 270] width 39 height 77
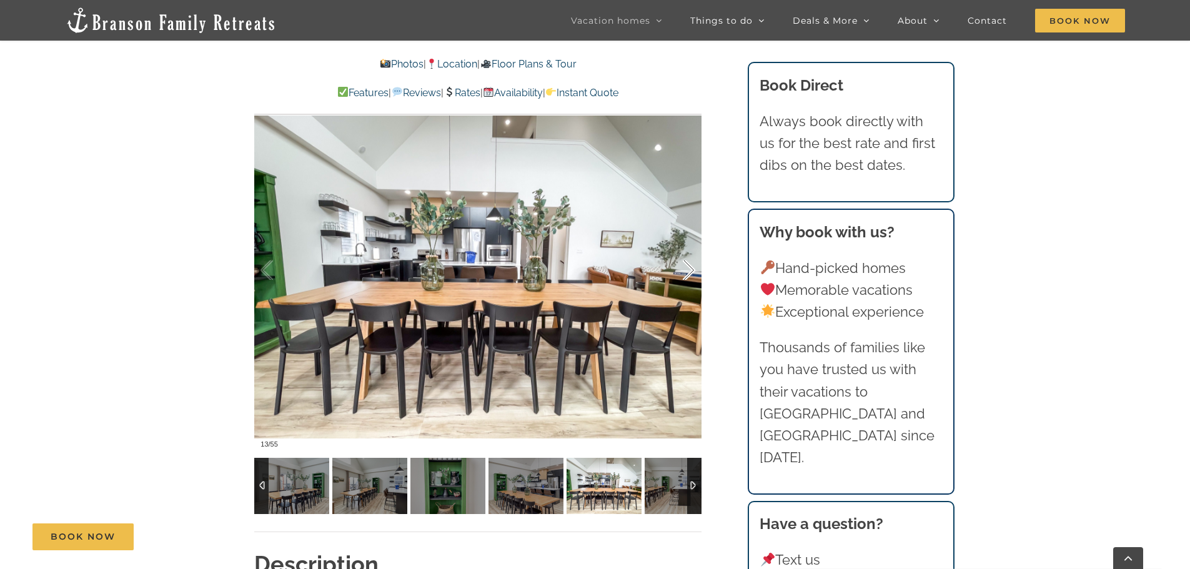
click at [687, 270] on div at bounding box center [675, 270] width 39 height 77
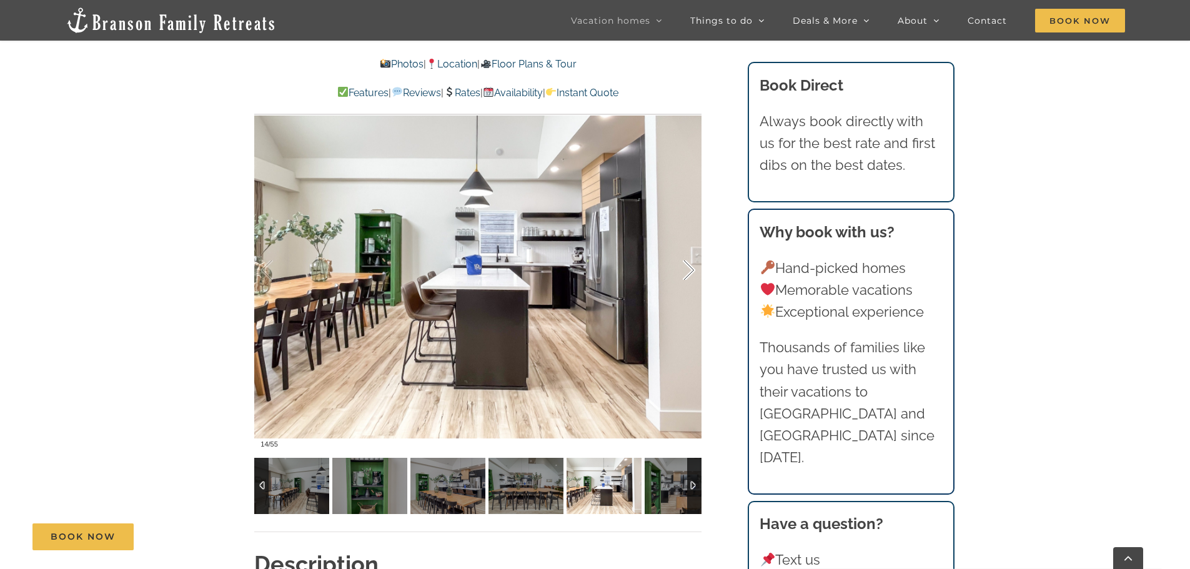
click at [687, 270] on div at bounding box center [675, 270] width 39 height 77
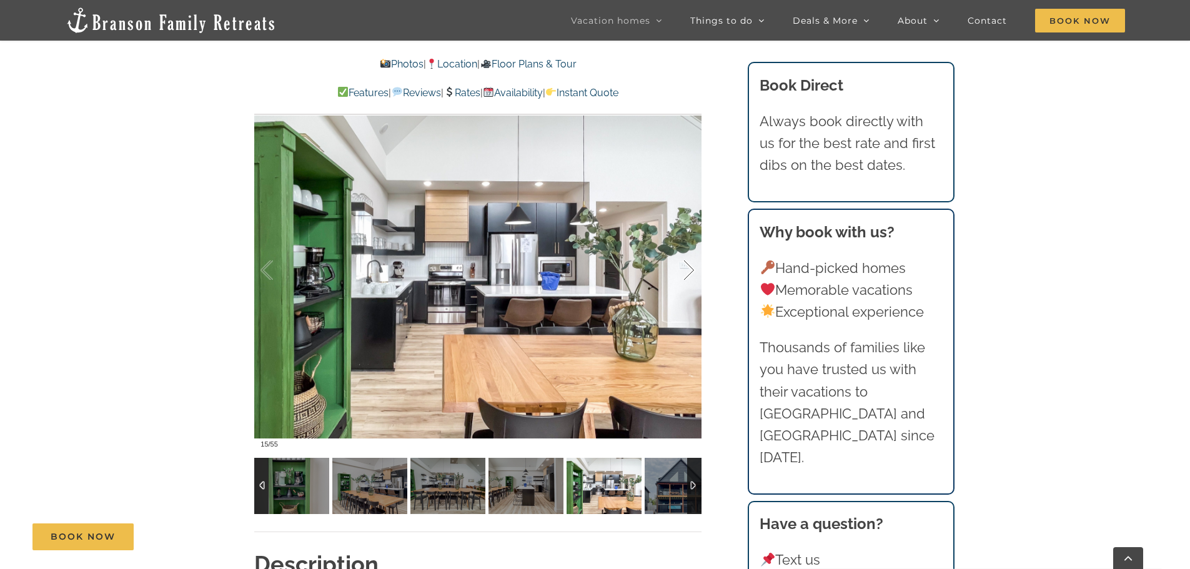
click at [687, 270] on div at bounding box center [675, 270] width 39 height 77
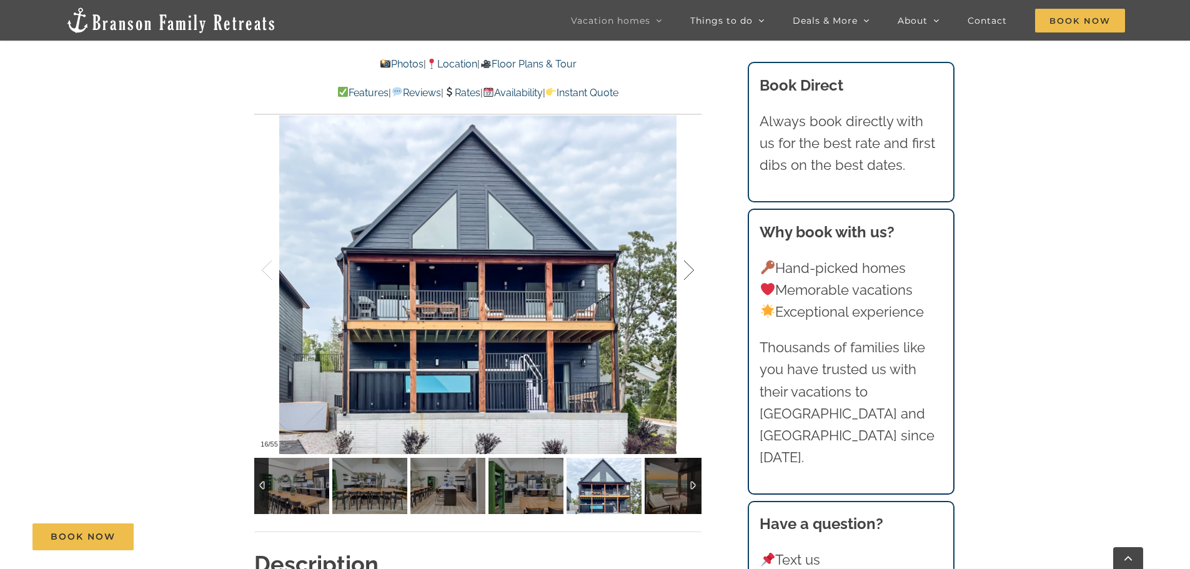
click at [687, 270] on div at bounding box center [675, 270] width 39 height 77
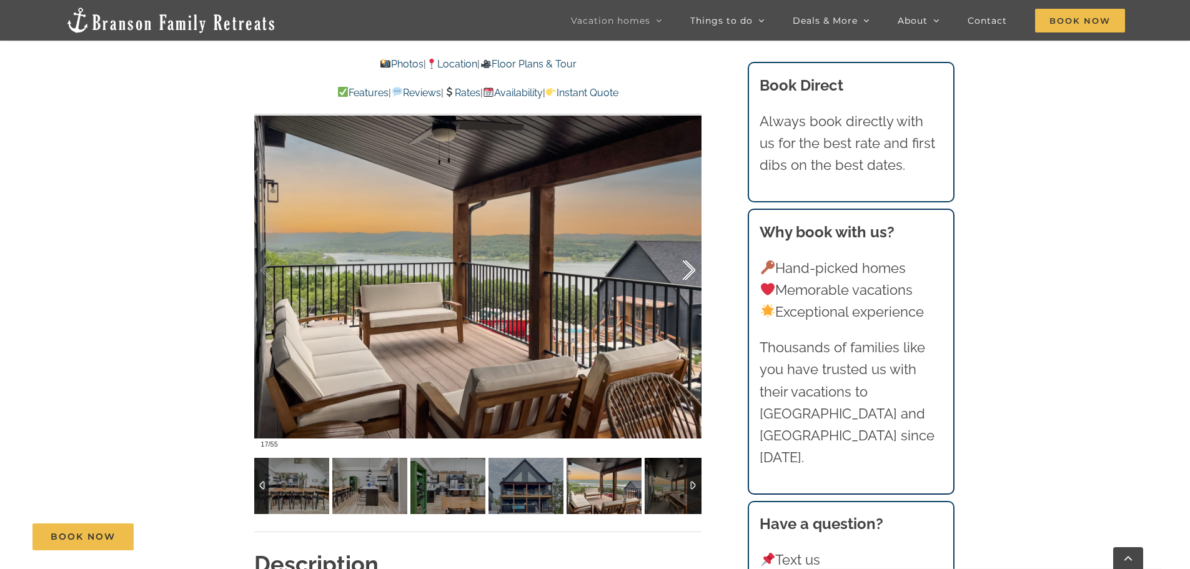
click at [687, 270] on div at bounding box center [675, 270] width 39 height 77
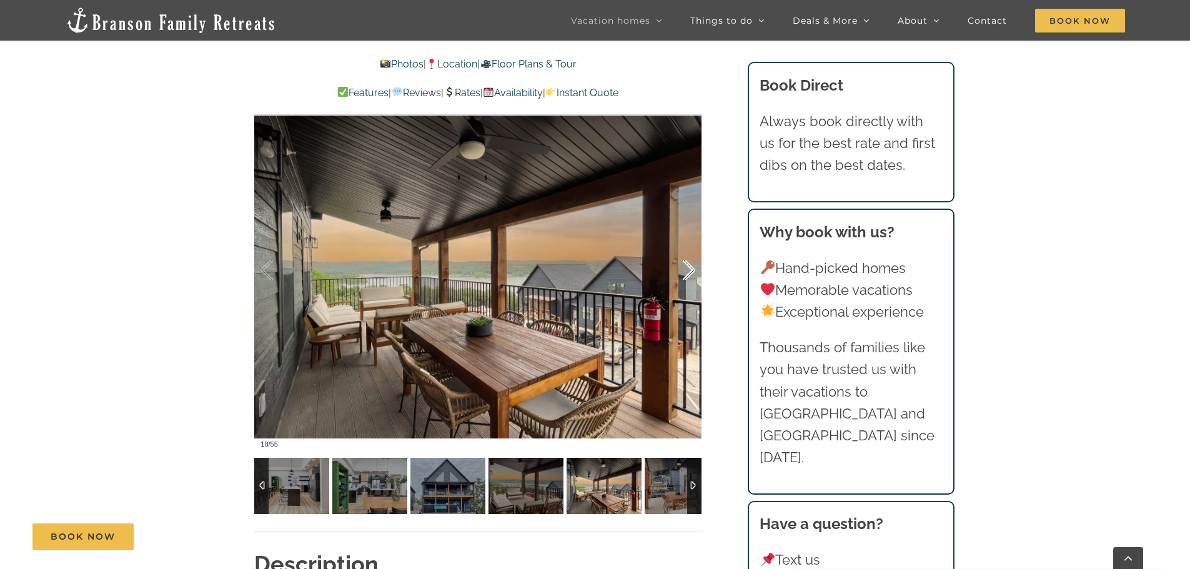
click at [687, 270] on div at bounding box center [675, 270] width 39 height 77
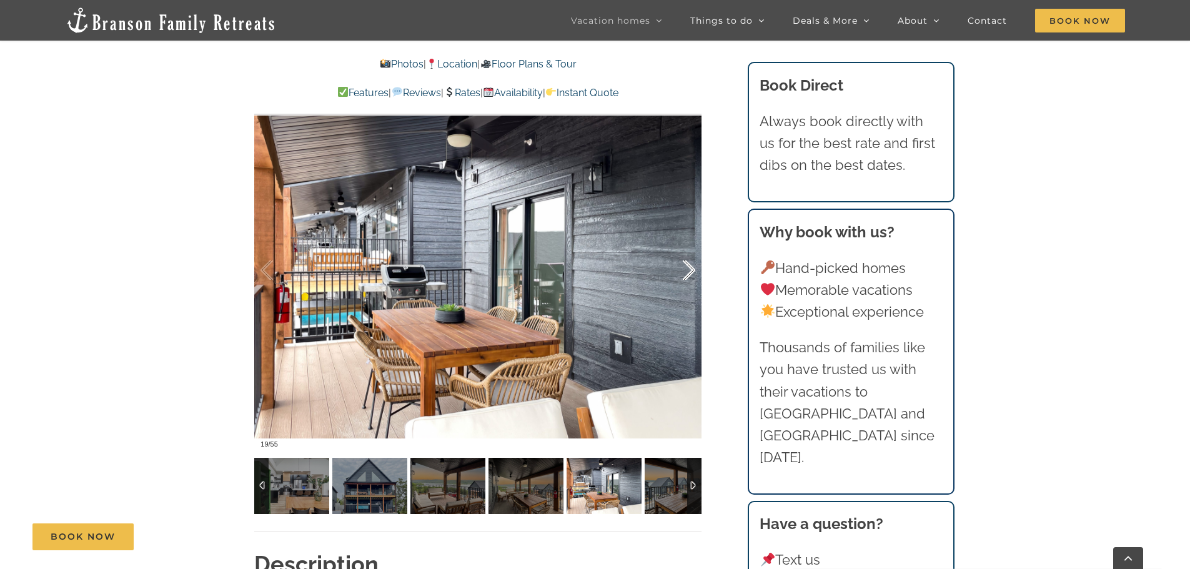
click at [687, 270] on div at bounding box center [675, 270] width 39 height 77
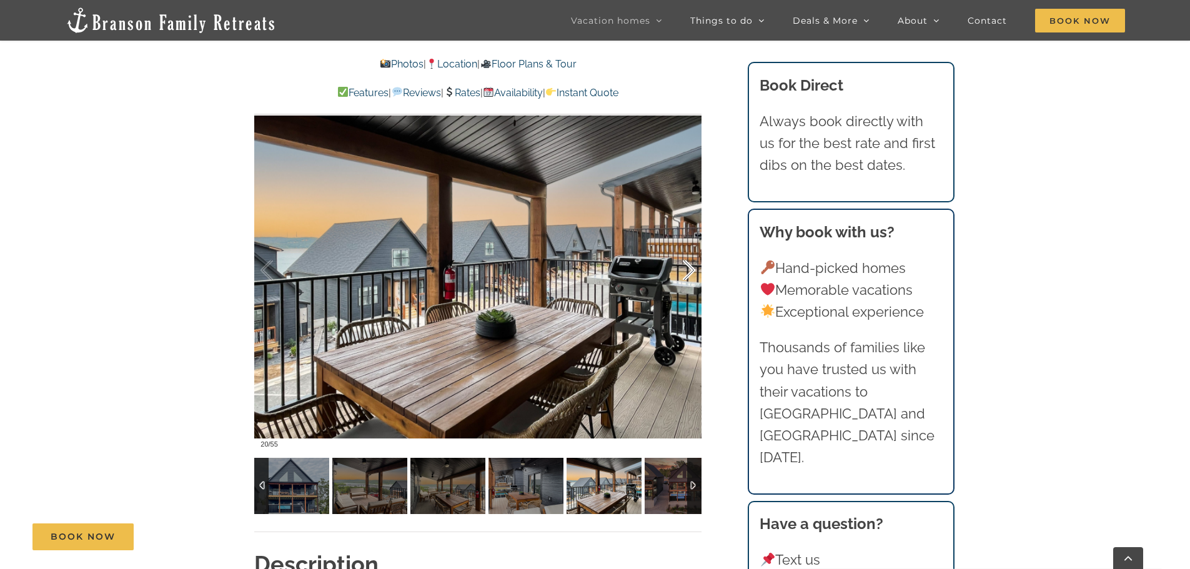
click at [687, 270] on div at bounding box center [675, 270] width 39 height 77
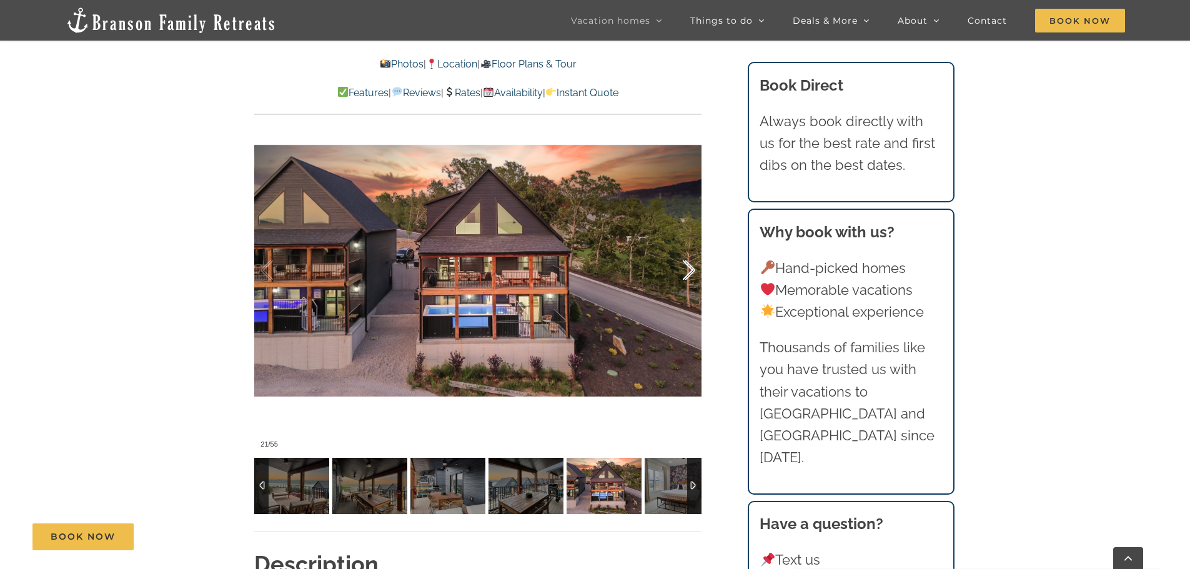
click at [687, 270] on div at bounding box center [675, 270] width 39 height 77
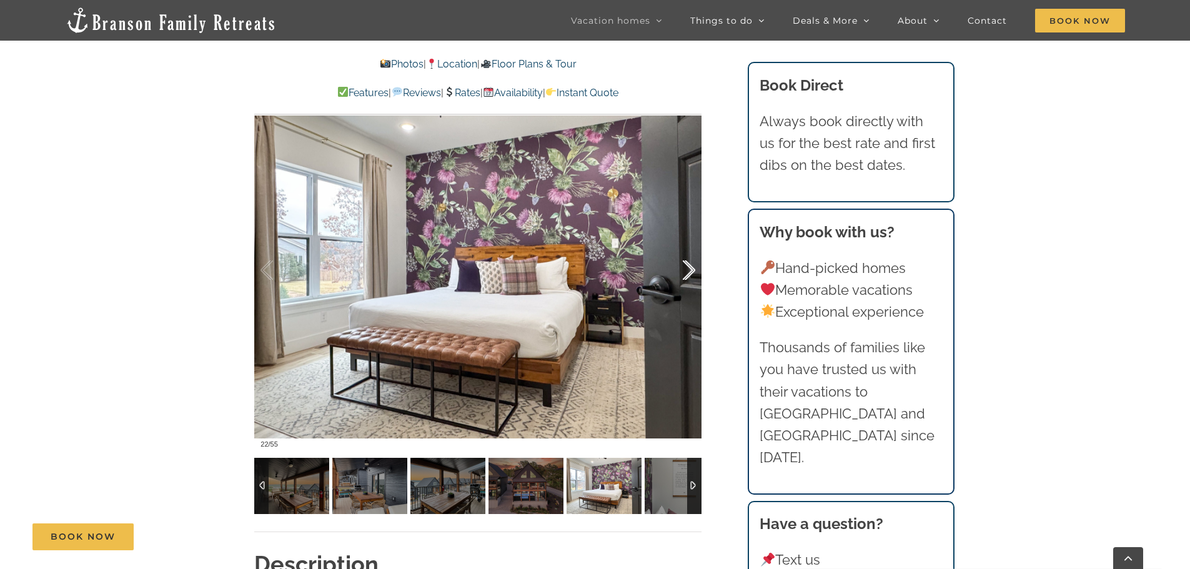
click at [687, 270] on div at bounding box center [675, 270] width 39 height 77
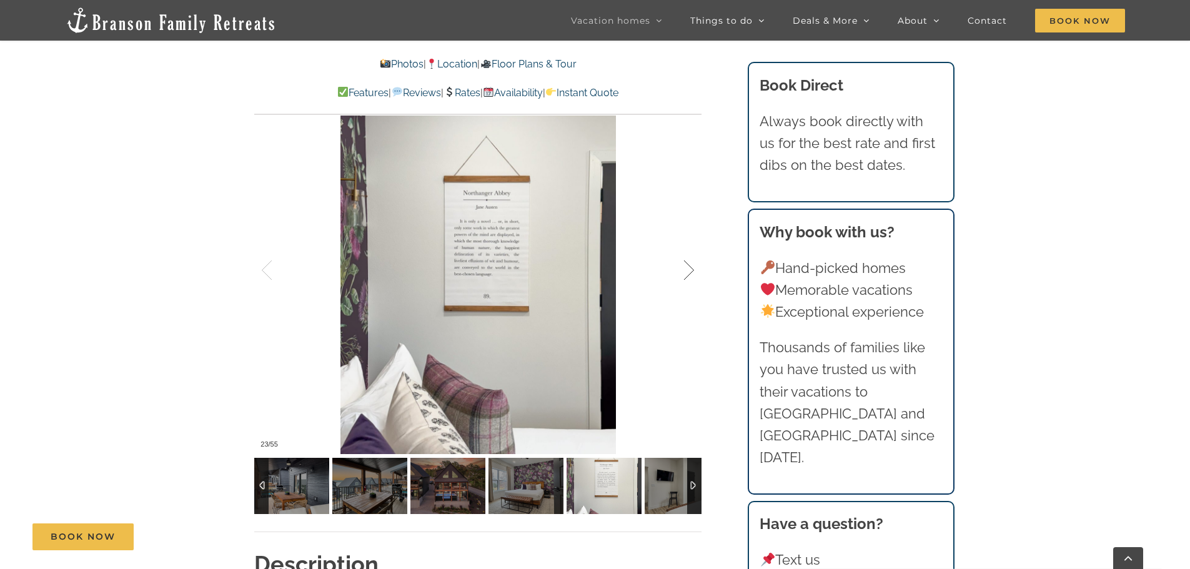
click at [687, 270] on div at bounding box center [675, 270] width 39 height 77
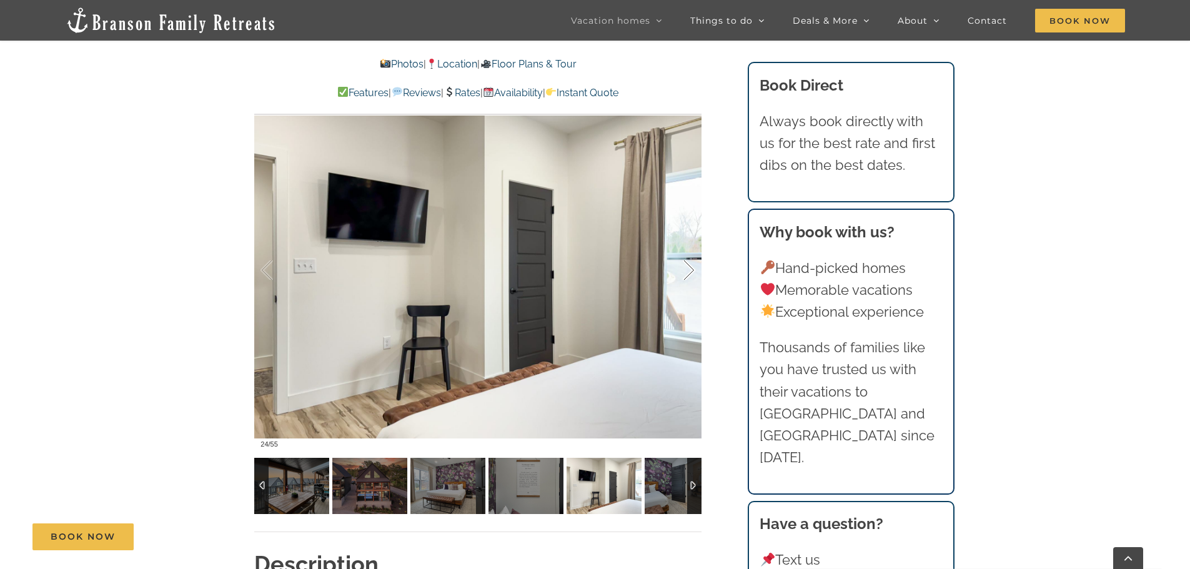
click at [687, 270] on div at bounding box center [675, 270] width 39 height 77
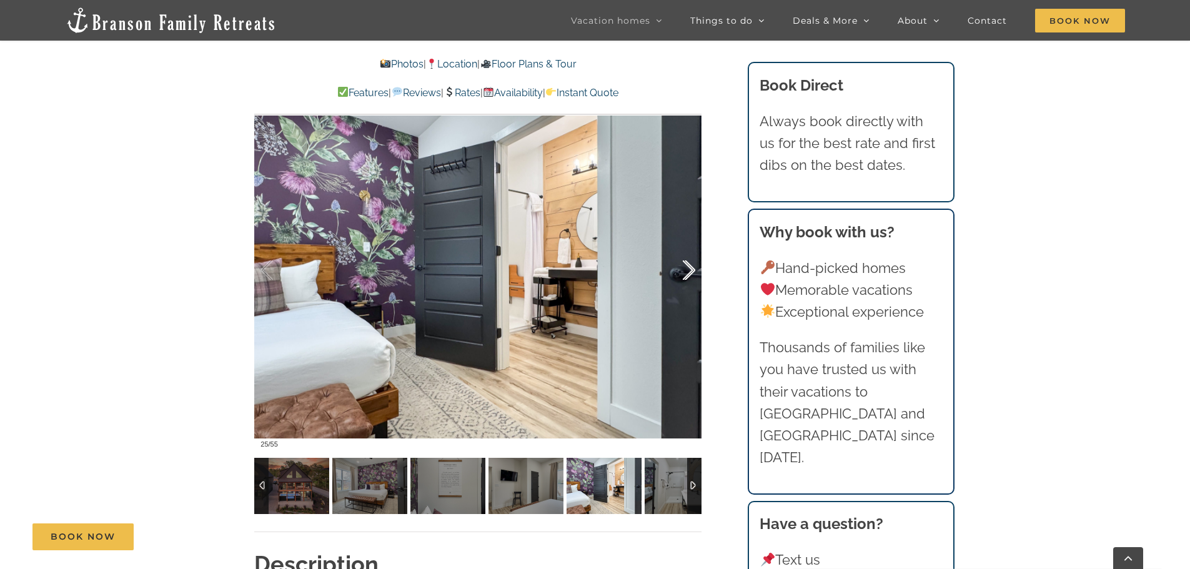
click at [687, 270] on div at bounding box center [675, 270] width 39 height 77
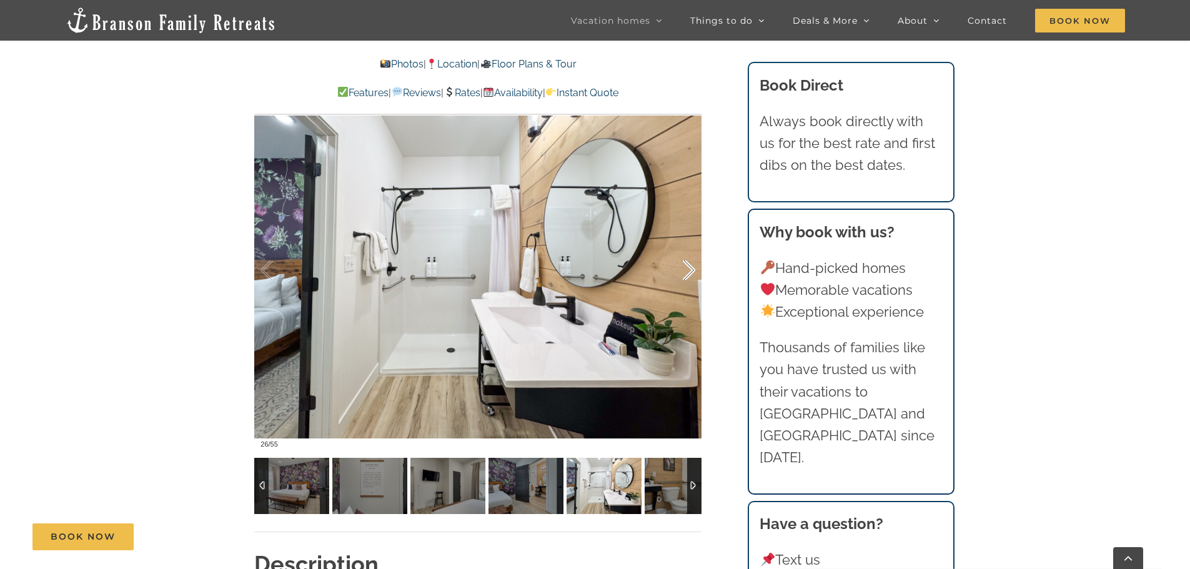
click at [687, 270] on div at bounding box center [675, 270] width 39 height 77
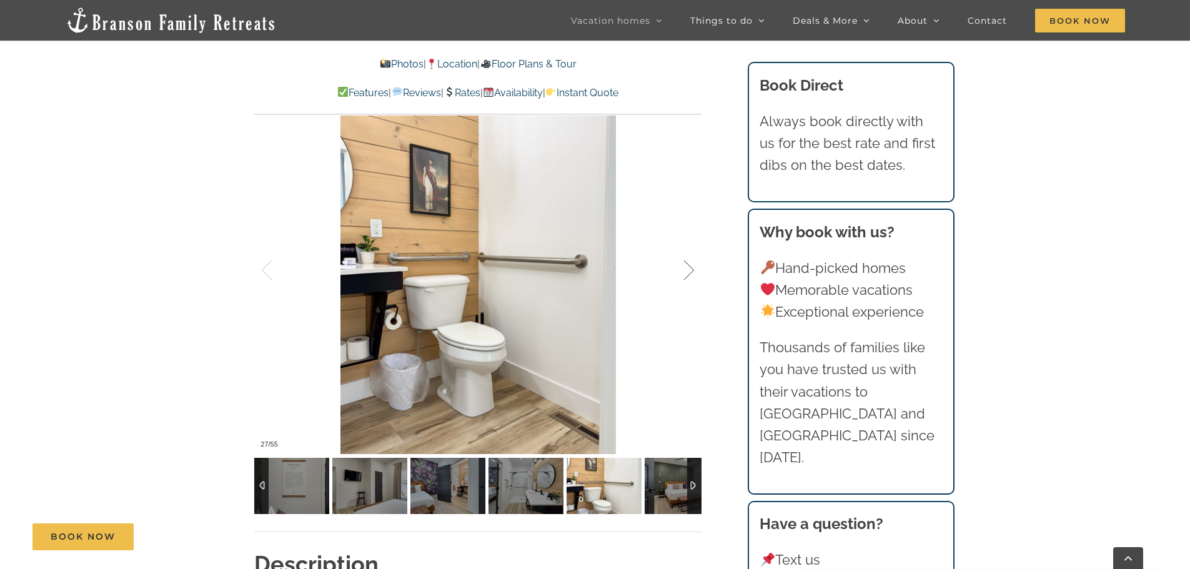
click at [687, 270] on div at bounding box center [675, 270] width 39 height 77
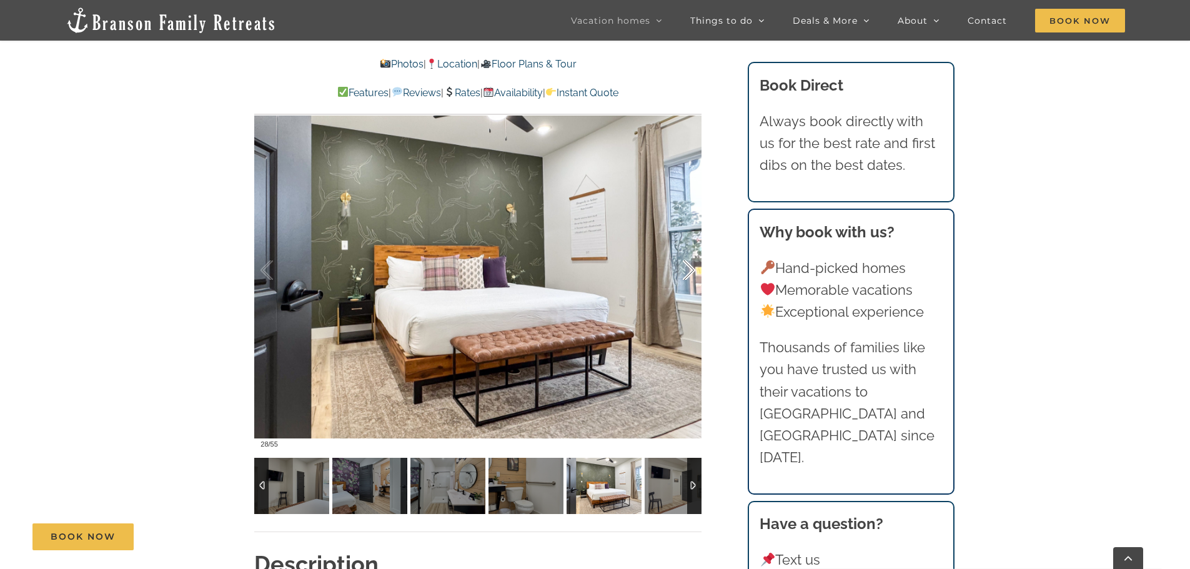
click at [687, 270] on div at bounding box center [675, 270] width 39 height 77
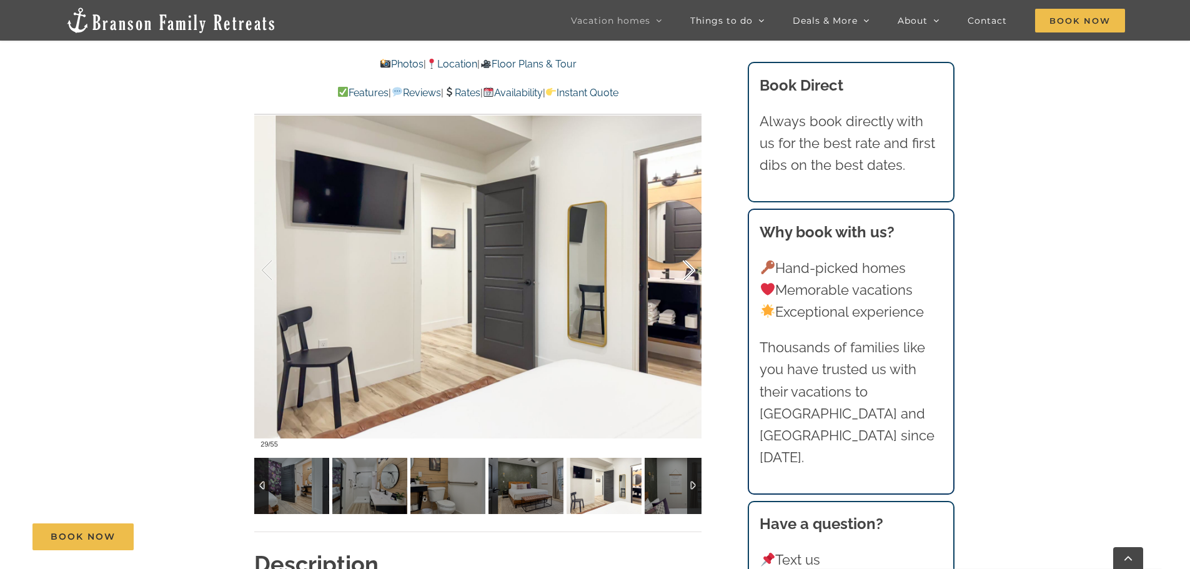
click at [687, 270] on div at bounding box center [675, 270] width 39 height 77
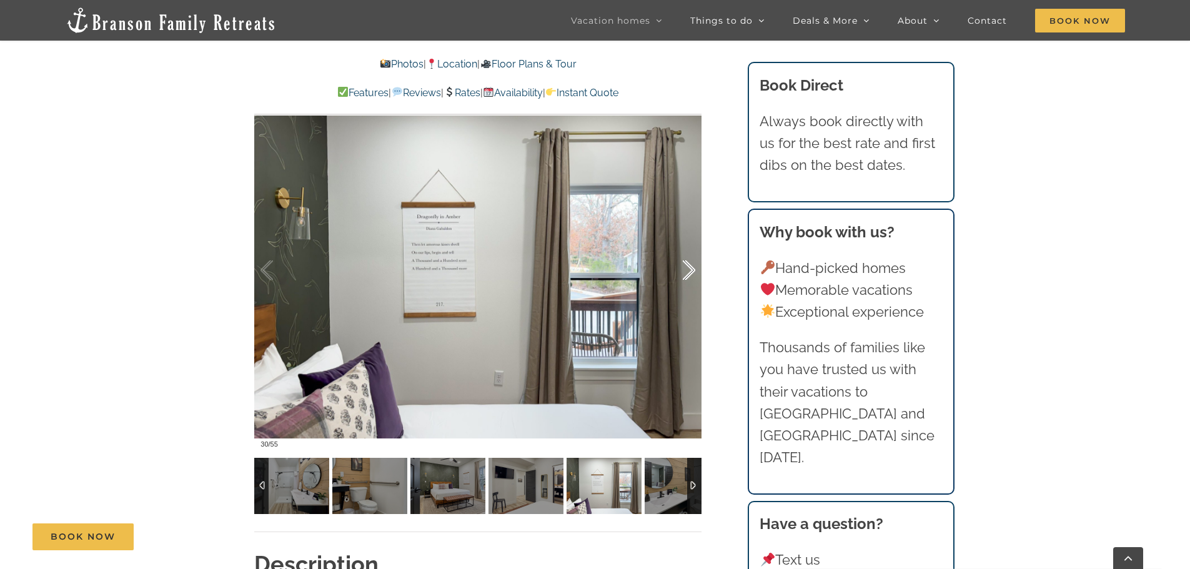
click at [687, 270] on div at bounding box center [675, 270] width 39 height 77
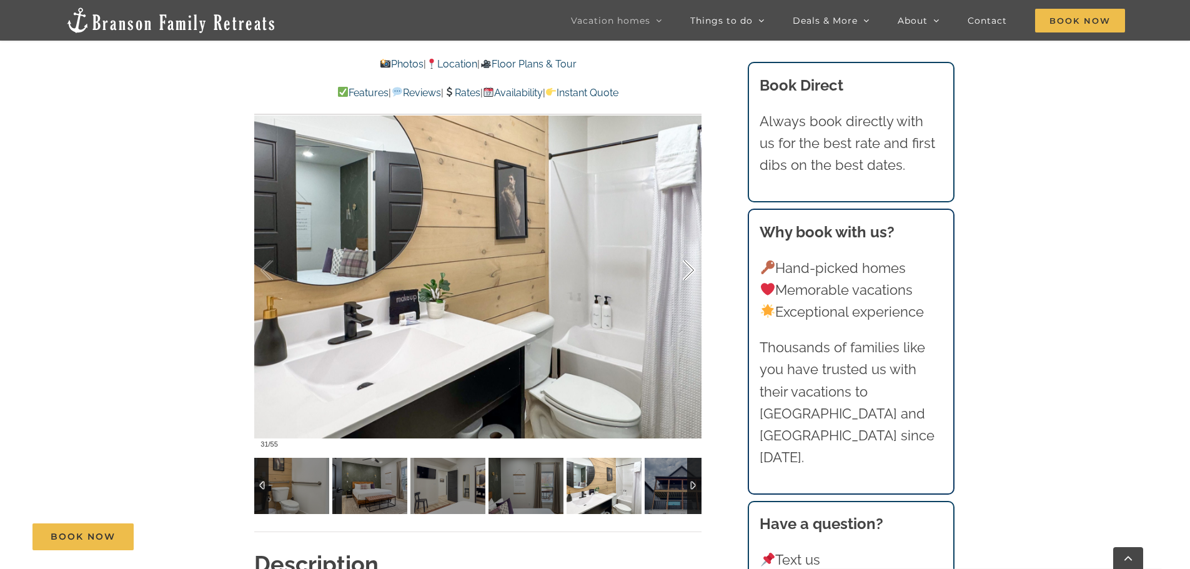
click at [687, 270] on div at bounding box center [675, 270] width 39 height 77
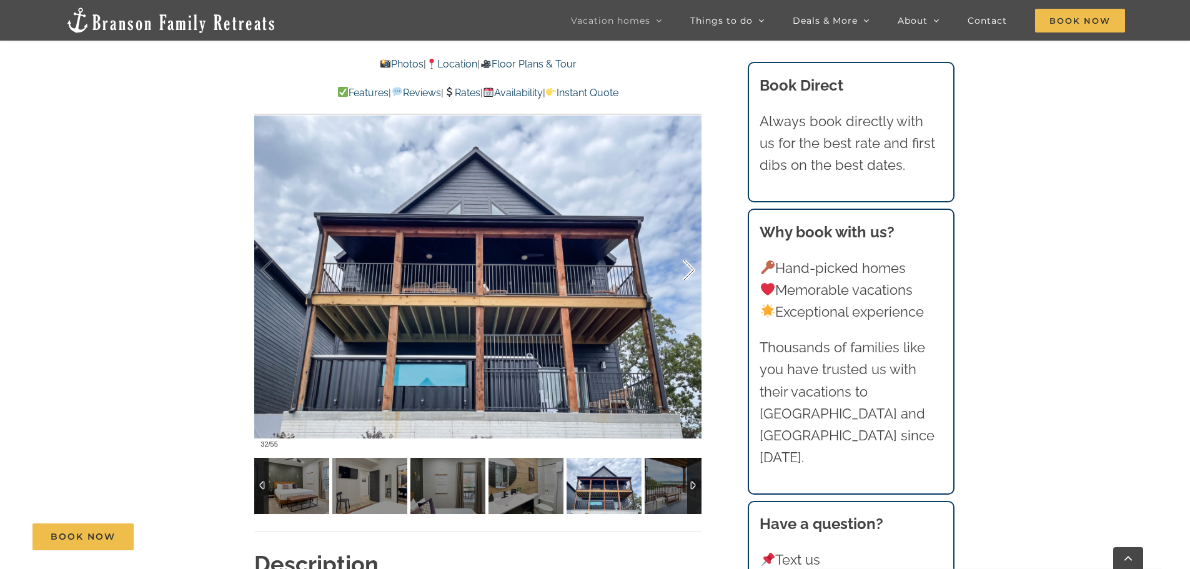
click at [687, 270] on div at bounding box center [675, 270] width 39 height 77
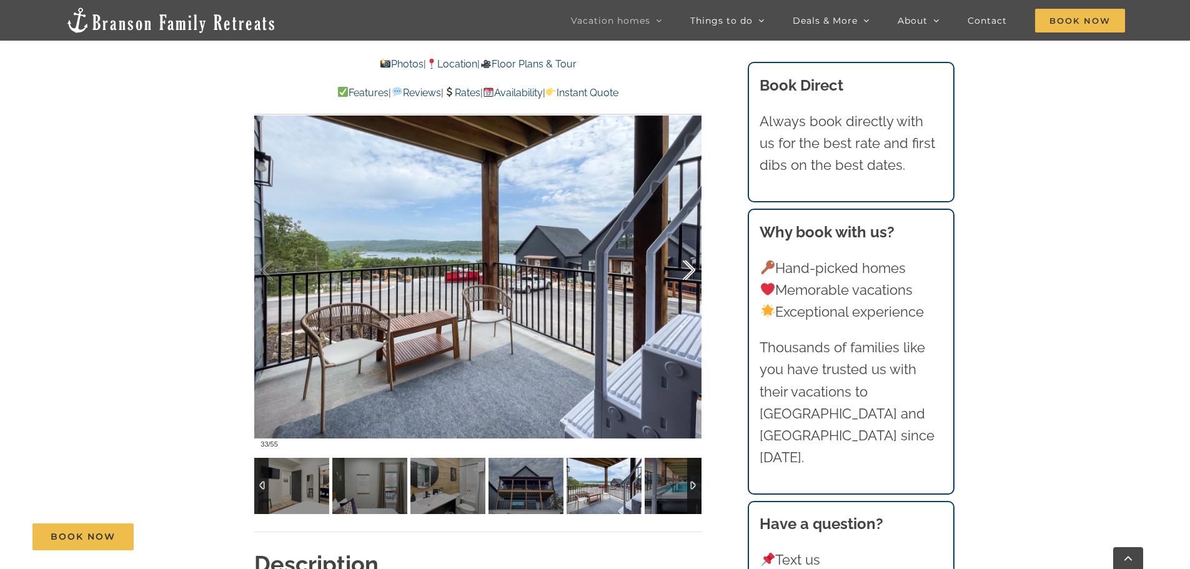
click at [687, 270] on div at bounding box center [675, 270] width 39 height 77
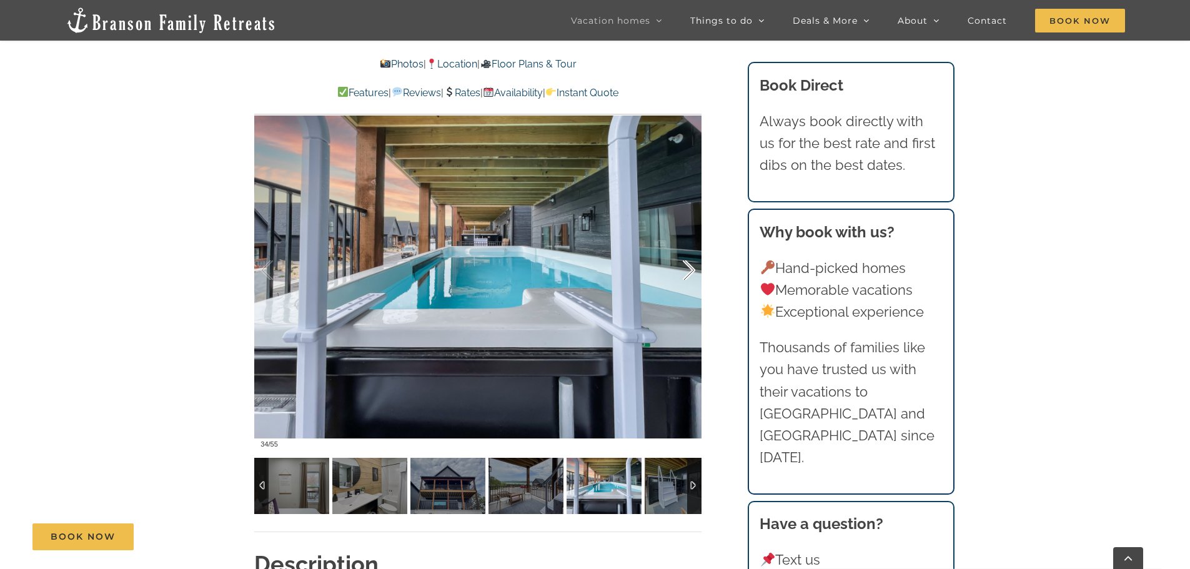
click at [687, 270] on div at bounding box center [675, 270] width 39 height 77
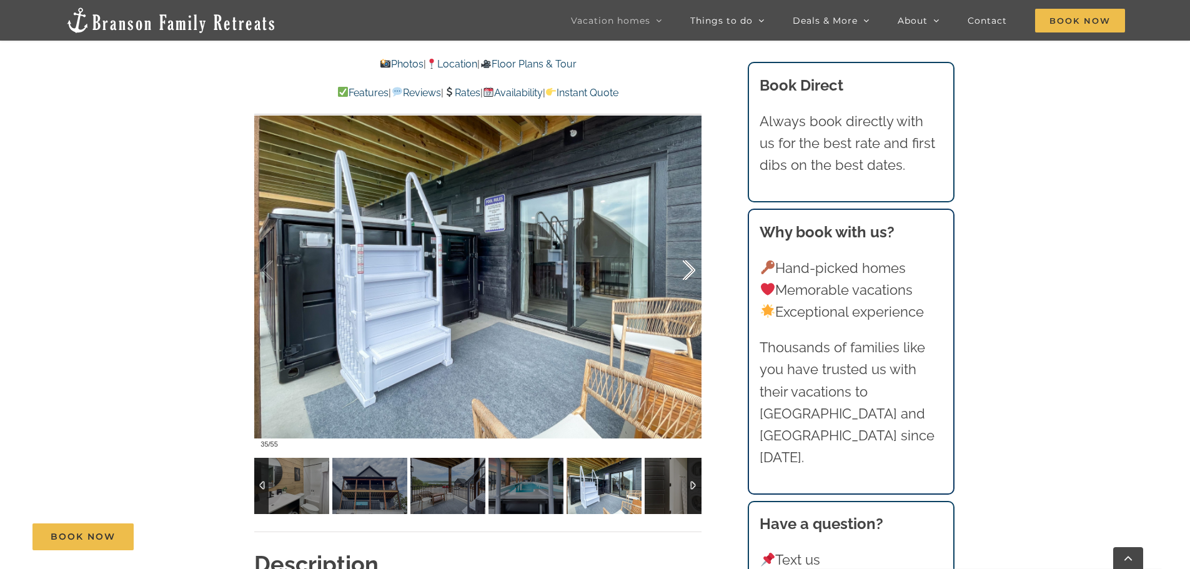
click at [687, 270] on div at bounding box center [675, 270] width 39 height 77
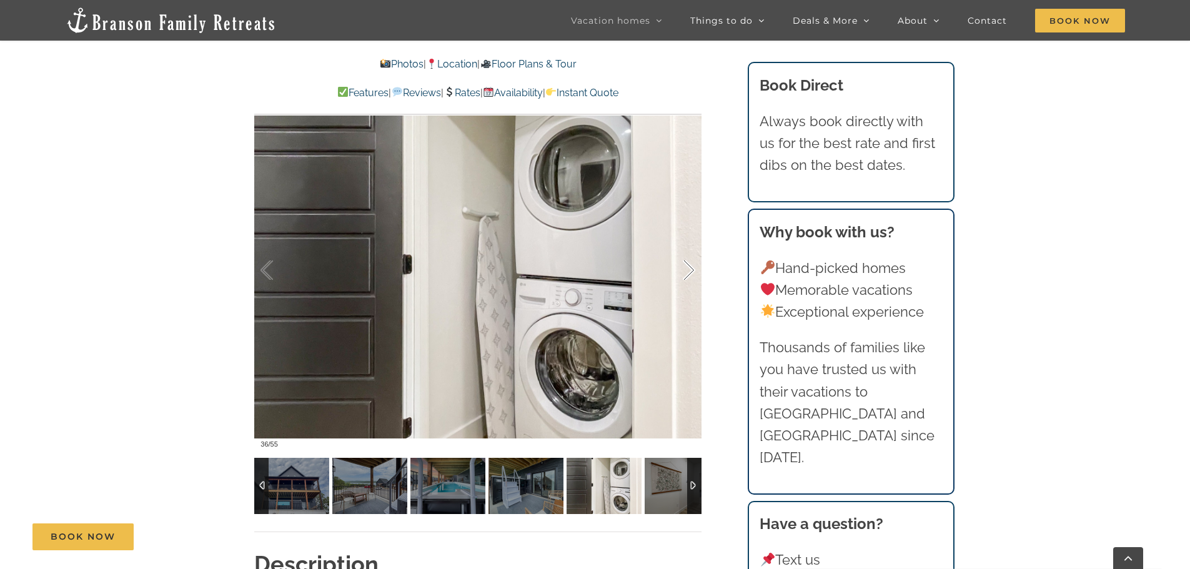
click at [687, 270] on div at bounding box center [675, 270] width 39 height 77
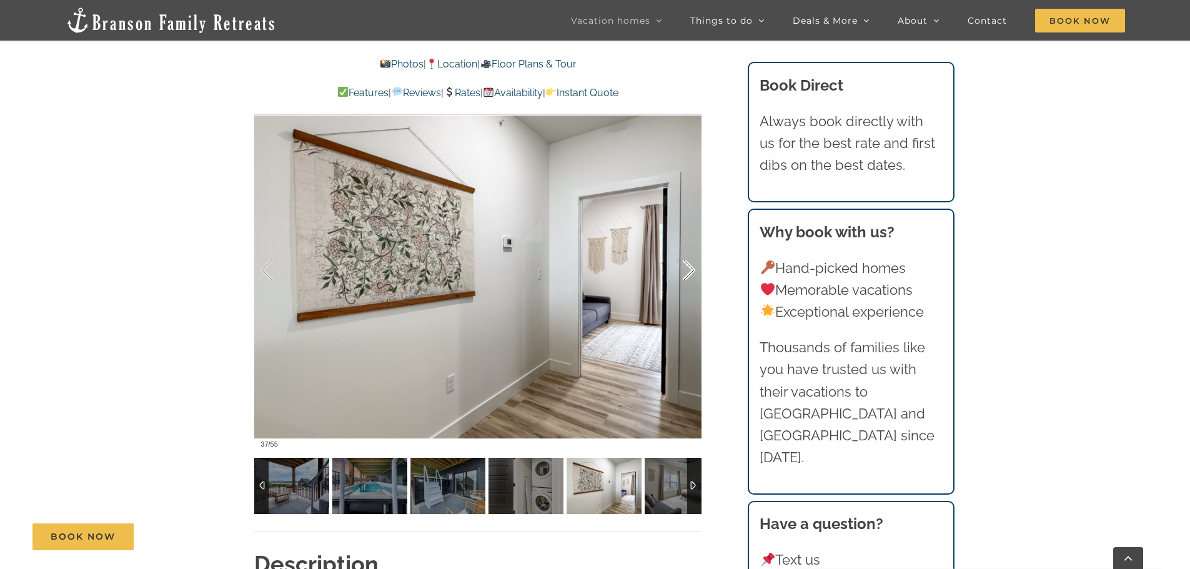
click at [687, 270] on div at bounding box center [675, 270] width 39 height 77
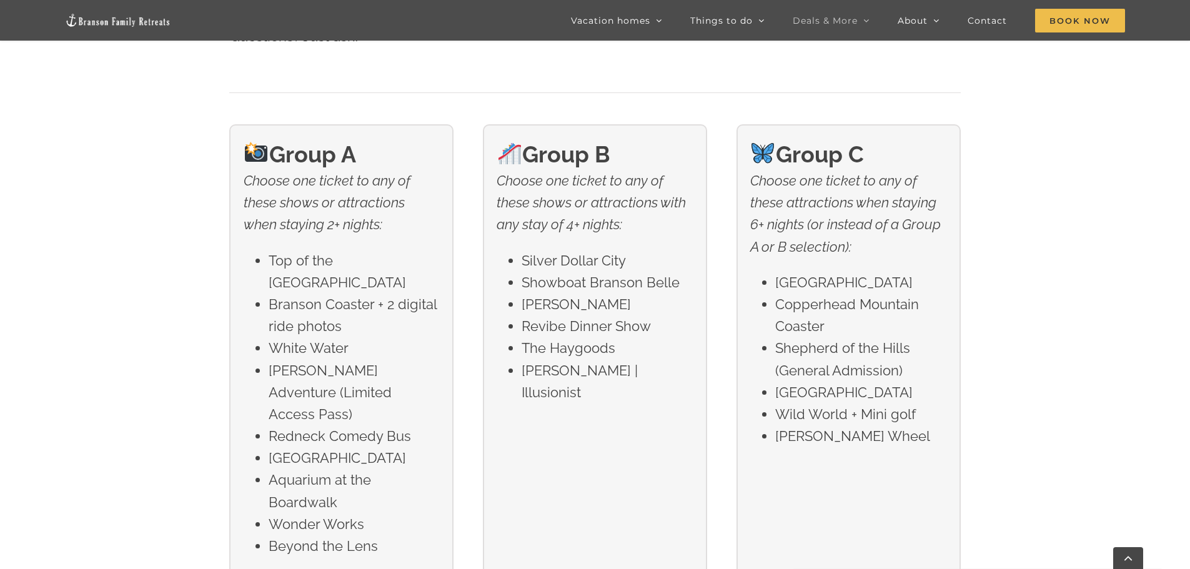
scroll to position [2124, 0]
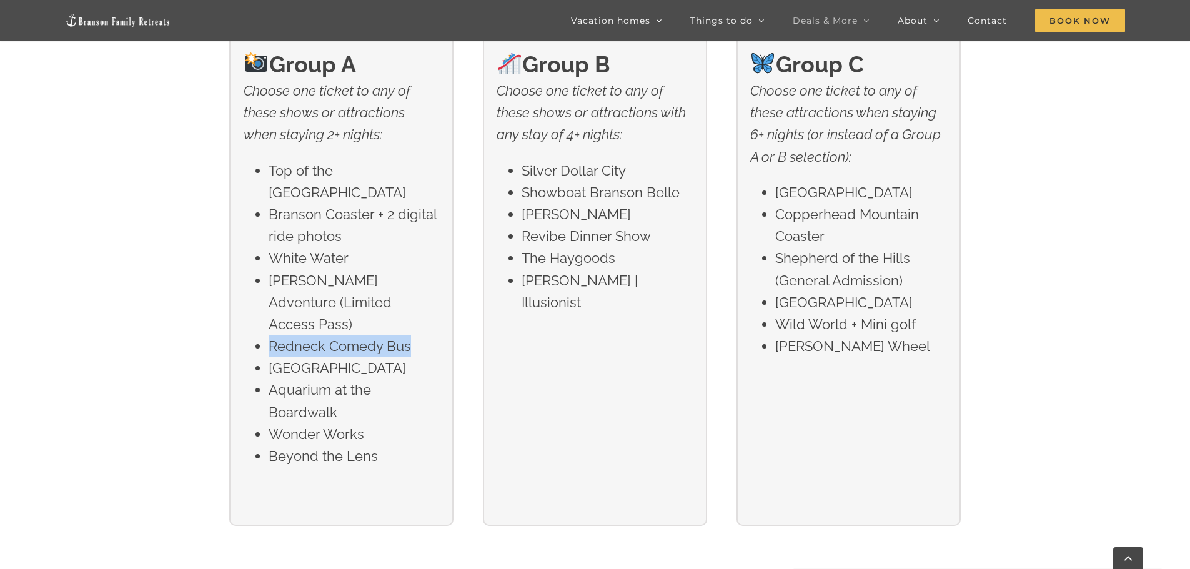
drag, startPoint x: 270, startPoint y: 323, endPoint x: 412, endPoint y: 324, distance: 141.8
click at [412, 335] on li "Redneck Comedy Bus" at bounding box center [354, 346] width 171 height 22
copy li "Redneck Comedy Bus"
click at [400, 500] on div "Group A Choose one ticket to any of these shows or attractions when staying 2+ …" at bounding box center [341, 280] width 224 height 492
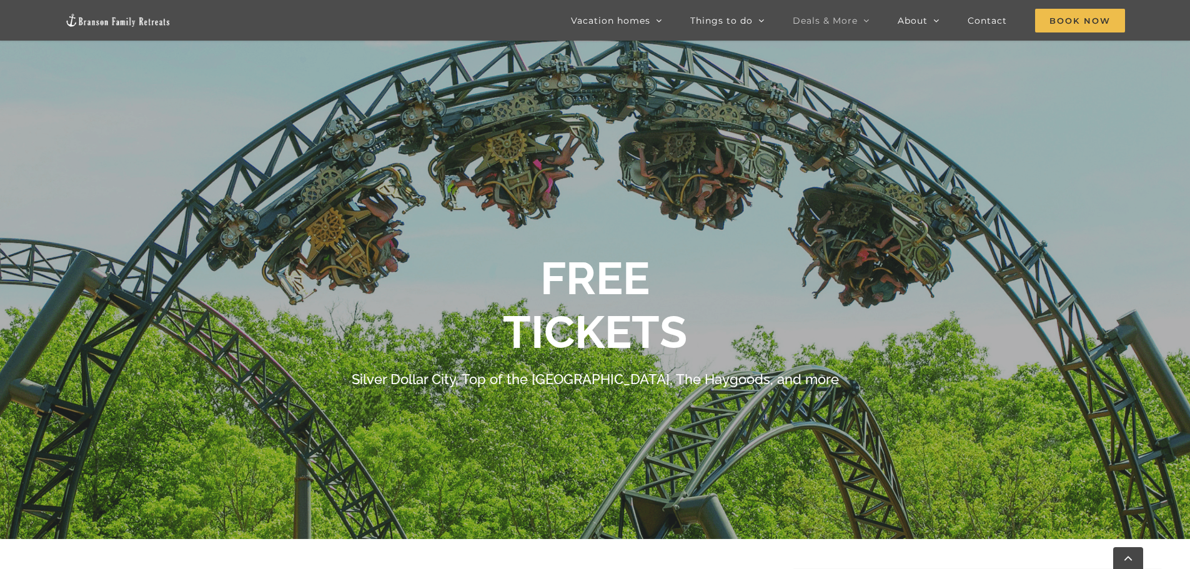
scroll to position [0, 0]
